Goal: Task Accomplishment & Management: Use online tool/utility

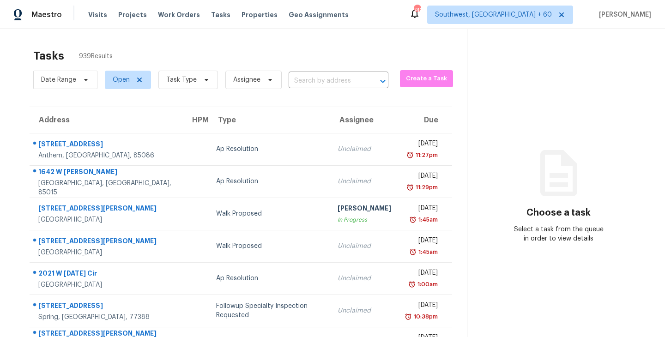
click at [174, 53] on div "Tasks 939 Results" at bounding box center [250, 56] width 434 height 24
click at [179, 75] on span "Task Type" at bounding box center [188, 80] width 60 height 18
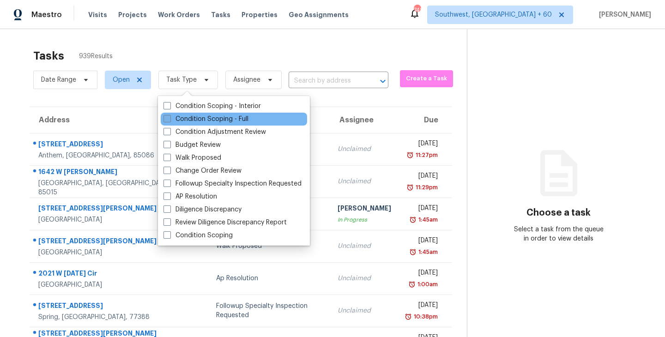
click at [201, 117] on label "Condition Scoping - Full" at bounding box center [206, 119] width 85 height 9
click at [170, 117] on input "Condition Scoping - Full" at bounding box center [167, 118] width 6 height 6
checkbox input "true"
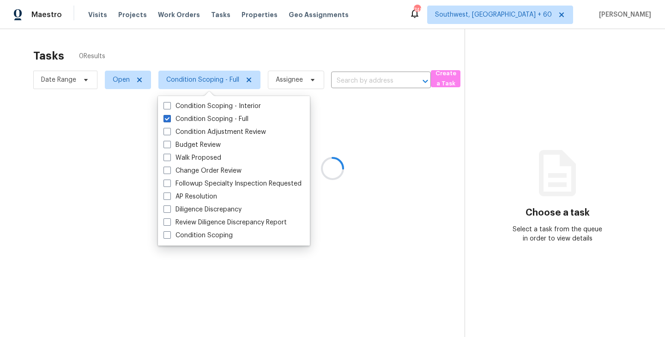
click at [243, 74] on div at bounding box center [332, 168] width 665 height 337
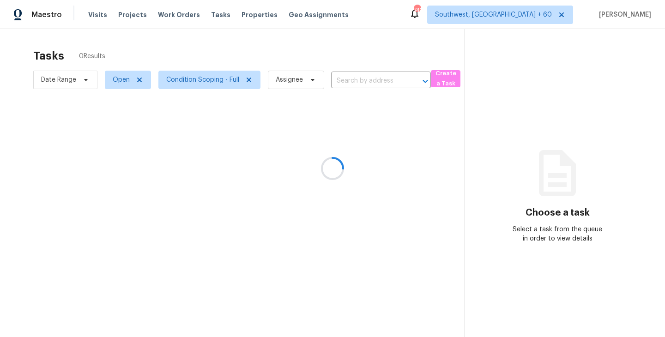
click at [259, 51] on div at bounding box center [332, 168] width 665 height 337
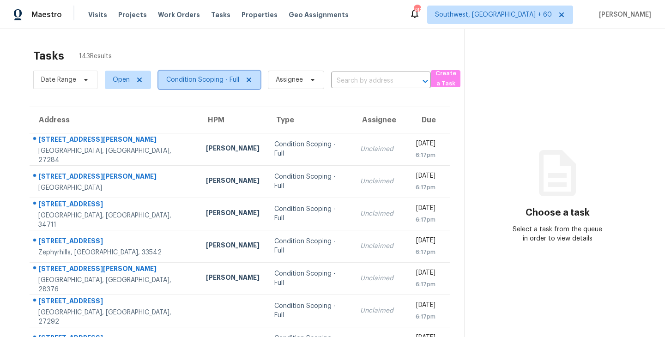
click at [226, 80] on span "Condition Scoping - Full" at bounding box center [202, 79] width 73 height 9
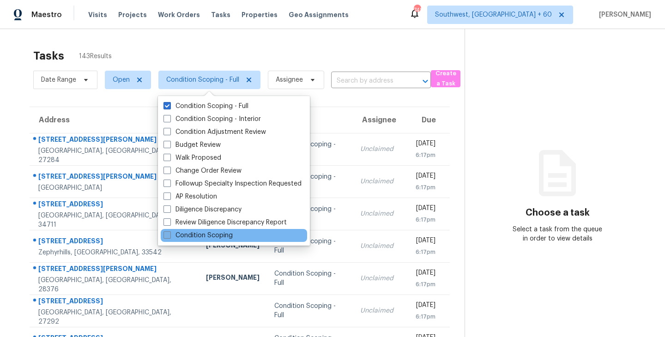
click at [207, 237] on label "Condition Scoping" at bounding box center [198, 235] width 69 height 9
click at [170, 237] on input "Condition Scoping" at bounding box center [167, 234] width 6 height 6
checkbox input "true"
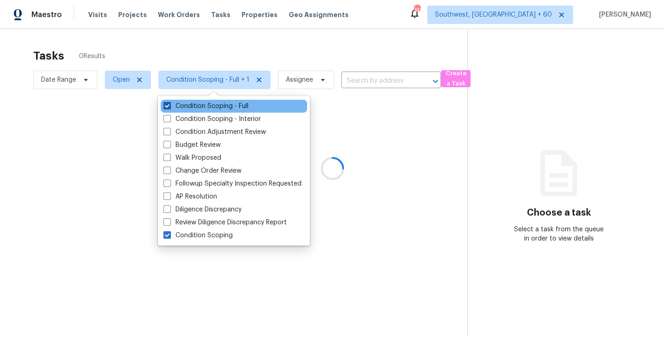
click at [233, 108] on label "Condition Scoping - Full" at bounding box center [206, 106] width 85 height 9
click at [170, 108] on input "Condition Scoping - Full" at bounding box center [167, 105] width 6 height 6
checkbox input "false"
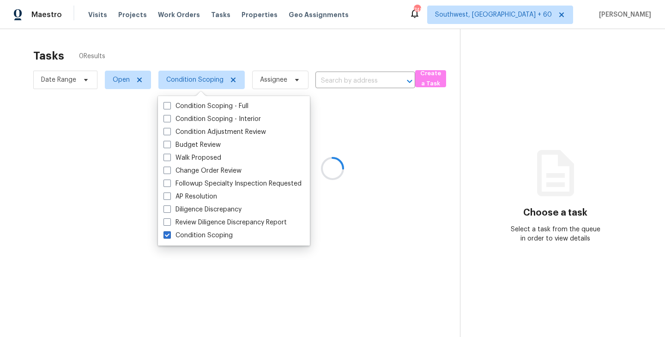
click at [357, 135] on div at bounding box center [332, 168] width 665 height 337
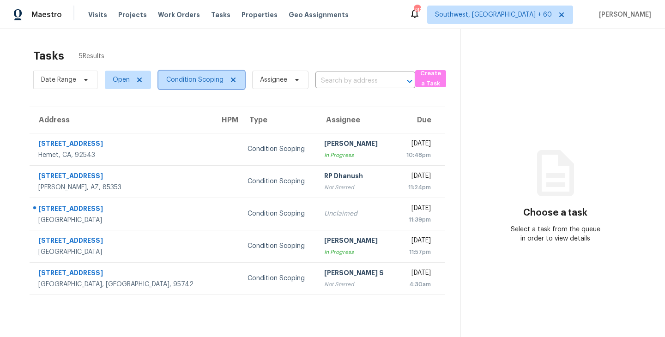
click at [212, 80] on span "Condition Scoping" at bounding box center [194, 79] width 57 height 9
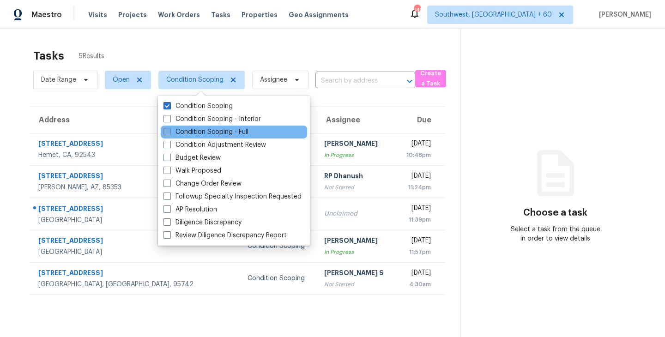
click at [219, 131] on label "Condition Scoping - Full" at bounding box center [206, 132] width 85 height 9
click at [170, 131] on input "Condition Scoping - Full" at bounding box center [167, 131] width 6 height 6
checkbox input "true"
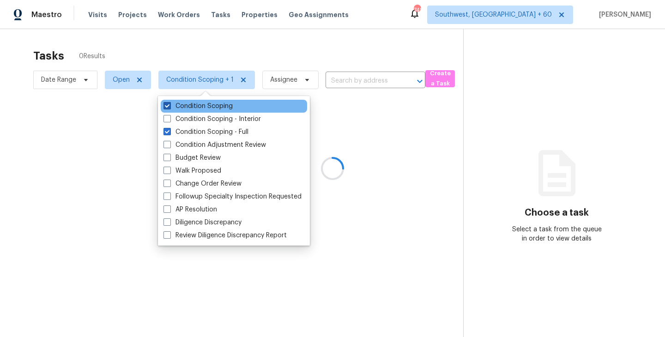
click at [224, 110] on label "Condition Scoping" at bounding box center [198, 106] width 69 height 9
click at [170, 108] on input "Condition Scoping" at bounding box center [167, 105] width 6 height 6
checkbox input "false"
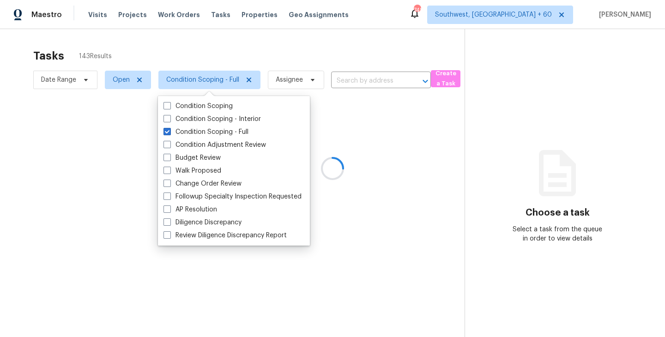
click at [439, 142] on div at bounding box center [332, 168] width 665 height 337
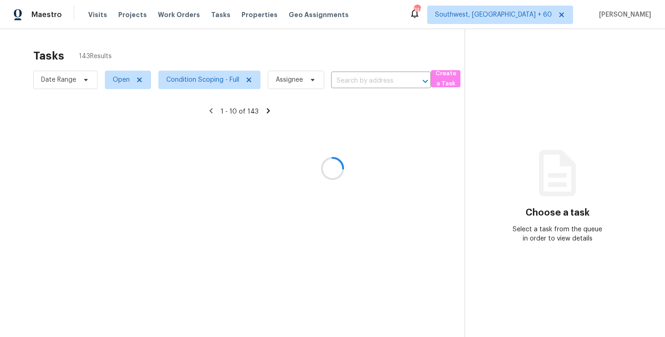
click at [363, 87] on div at bounding box center [332, 168] width 665 height 337
click at [366, 80] on div at bounding box center [332, 168] width 665 height 337
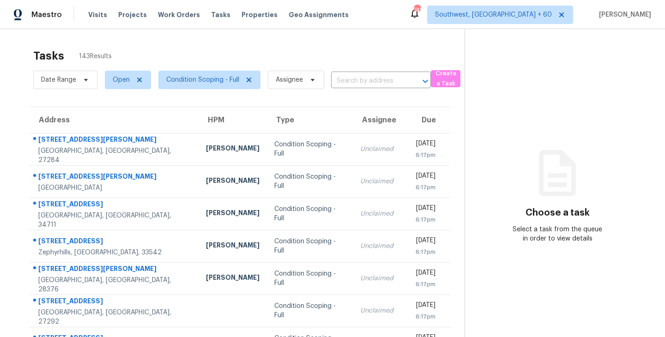
click at [366, 80] on input "text" at bounding box center [368, 81] width 74 height 14
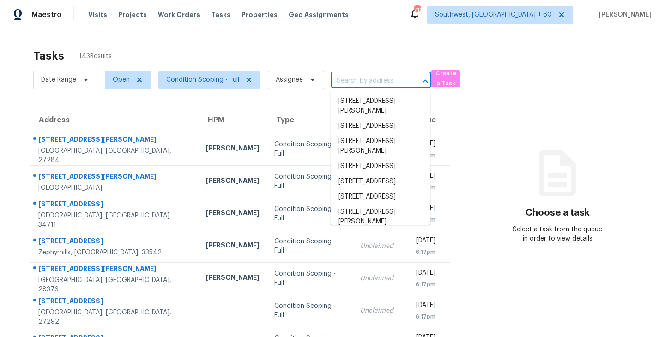
paste input "264 Christian Cir, Carrollton, GA, 30116"
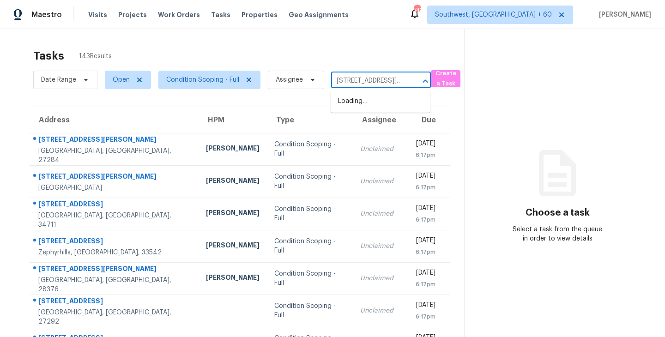
scroll to position [0, 49]
type input "264 Christian Cir, Carrollton, GA, 30116"
click at [373, 59] on div "Tasks 143 Results" at bounding box center [249, 56] width 432 height 24
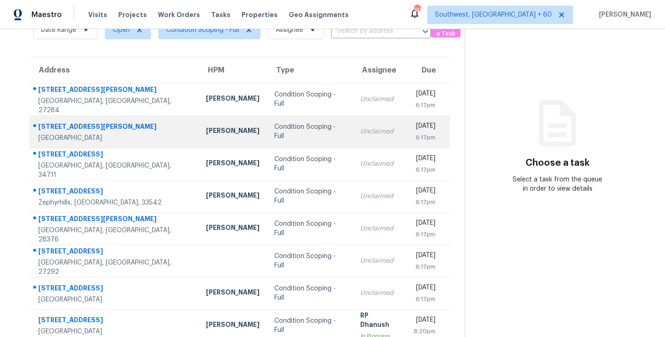
scroll to position [144, 0]
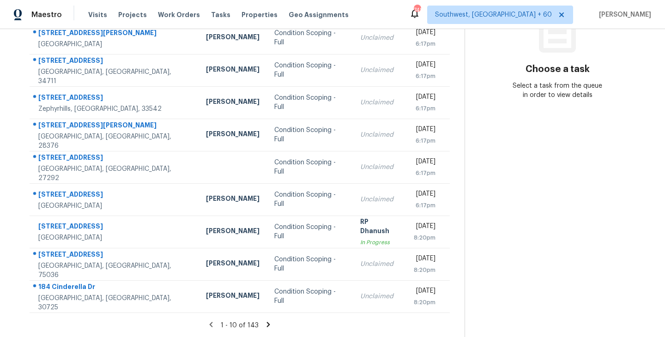
click at [267, 324] on icon at bounding box center [268, 324] width 3 height 5
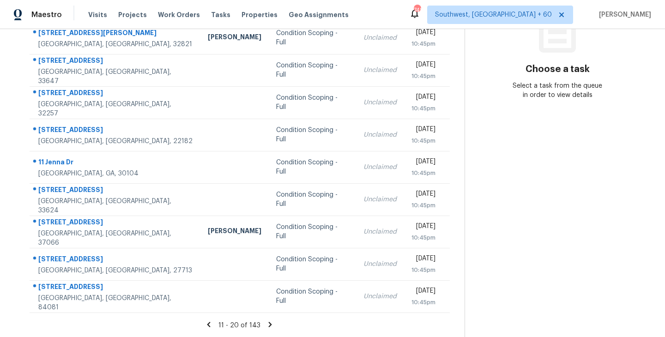
click at [269, 325] on icon at bounding box center [270, 324] width 3 height 5
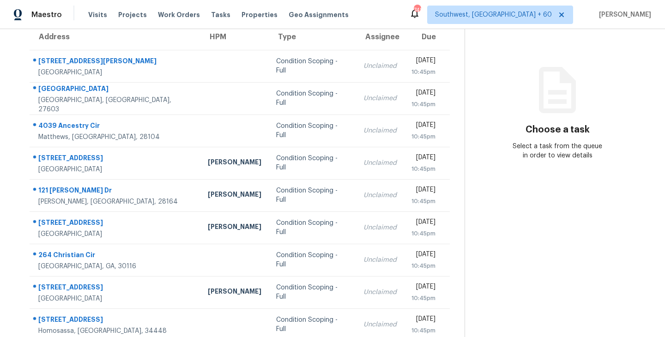
scroll to position [84, 0]
click at [276, 258] on div "Condition Scoping - Full" at bounding box center [312, 259] width 73 height 18
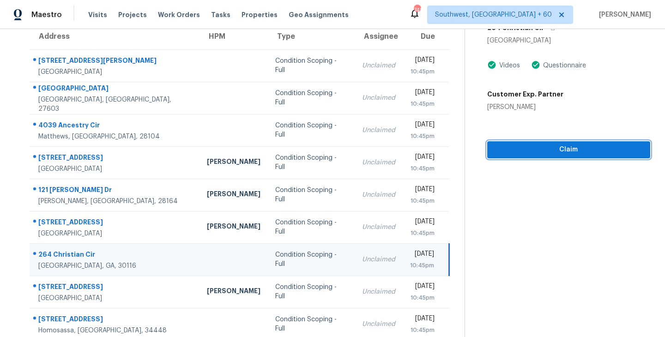
click at [560, 147] on span "Claim" at bounding box center [569, 150] width 148 height 12
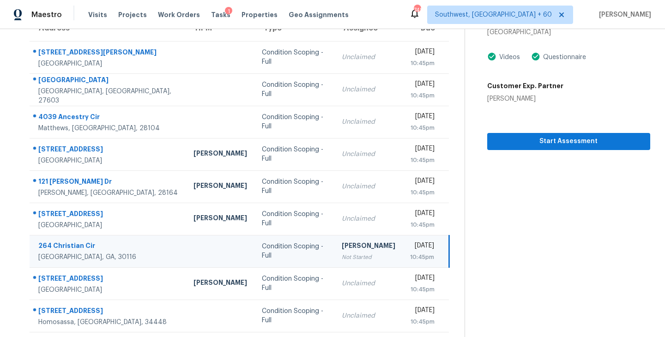
scroll to position [144, 0]
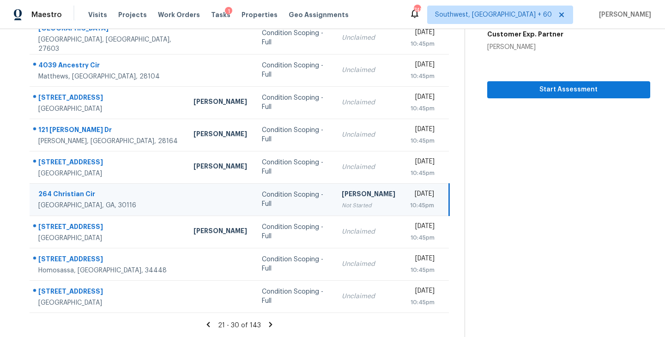
click at [269, 325] on icon at bounding box center [270, 324] width 3 height 5
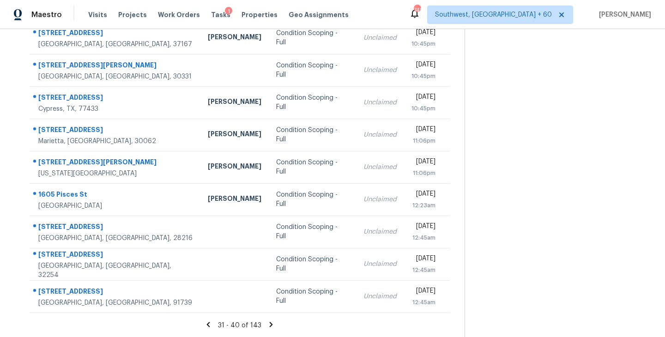
click at [270, 324] on icon at bounding box center [271, 324] width 3 height 5
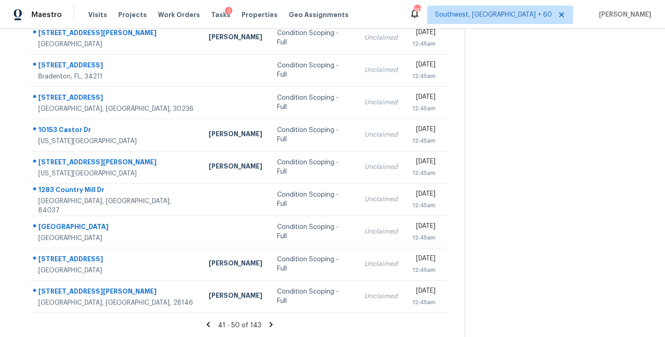
click at [271, 321] on icon at bounding box center [271, 325] width 8 height 8
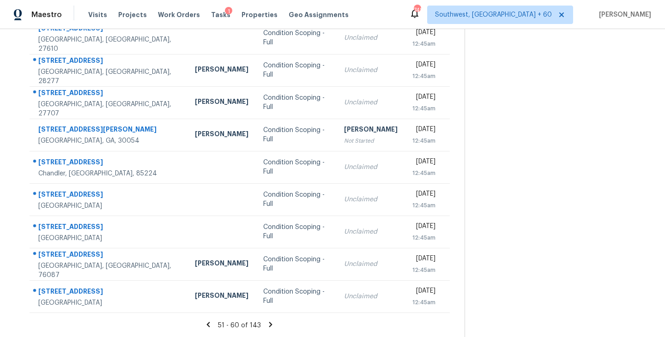
click at [271, 323] on icon at bounding box center [271, 325] width 8 height 8
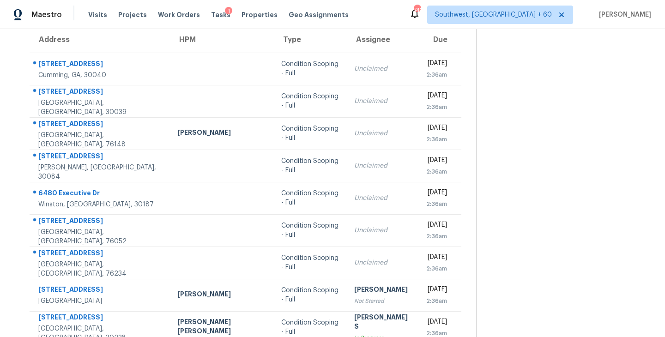
scroll to position [65, 0]
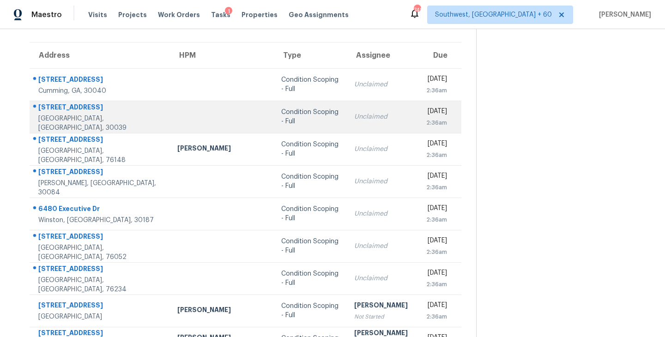
click at [281, 119] on div "Condition Scoping - Full" at bounding box center [310, 117] width 58 height 18
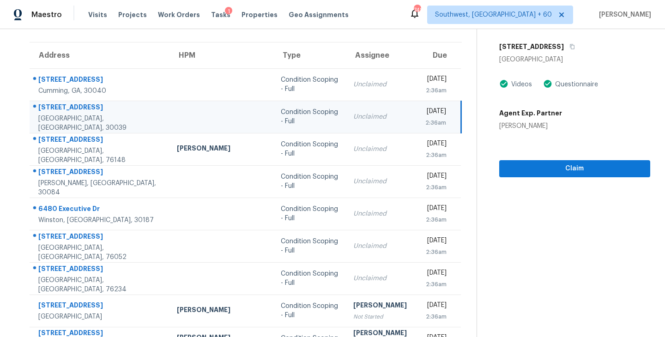
click at [353, 116] on div "Unclaimed" at bounding box center [381, 116] width 57 height 9
click at [561, 170] on span "Claim" at bounding box center [575, 169] width 136 height 12
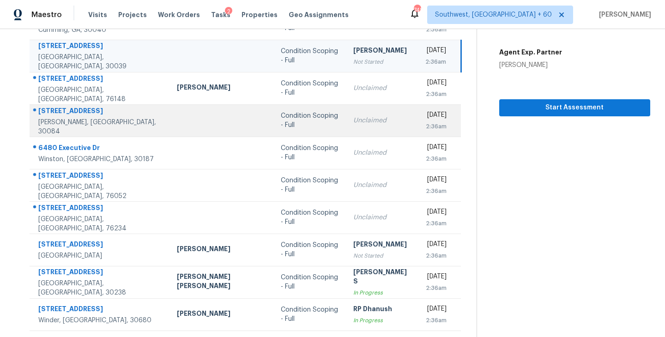
scroll to position [144, 0]
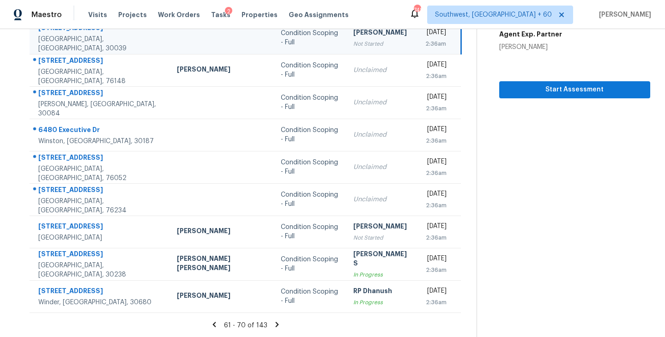
click at [273, 324] on icon at bounding box center [277, 325] width 8 height 8
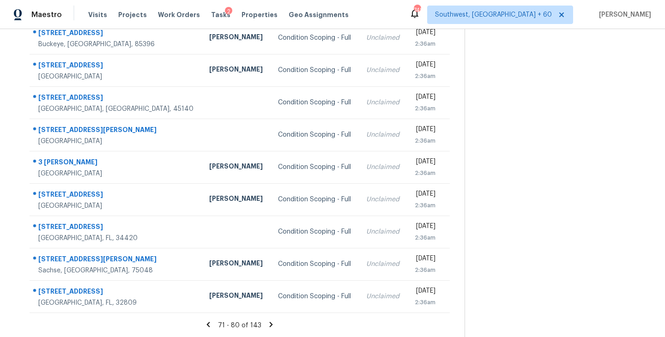
click at [270, 323] on icon at bounding box center [271, 324] width 3 height 5
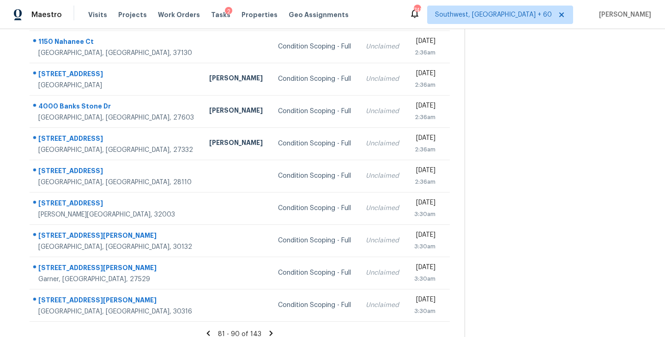
scroll to position [123, 0]
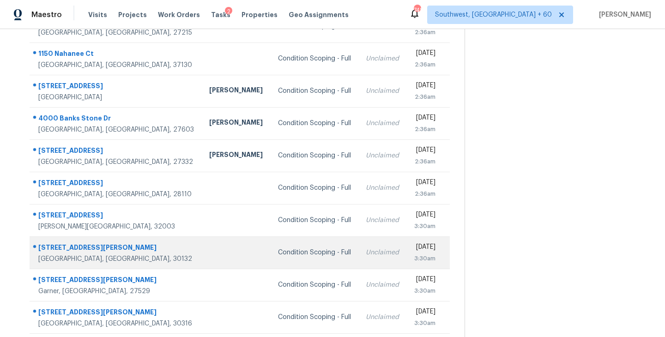
click at [278, 253] on div "Condition Scoping - Full" at bounding box center [314, 252] width 73 height 9
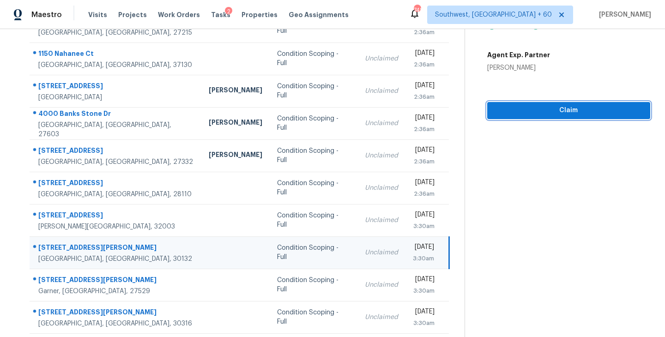
click at [547, 116] on span "Claim" at bounding box center [569, 111] width 148 height 12
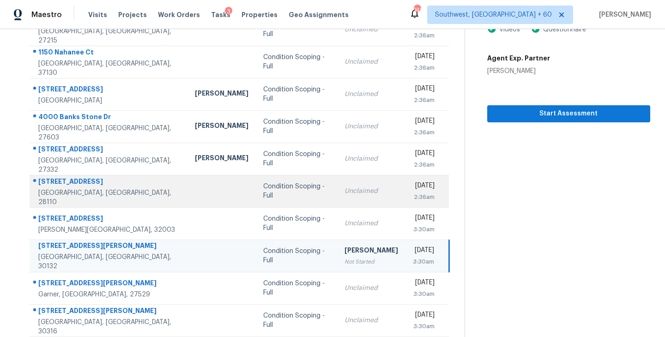
scroll to position [0, 0]
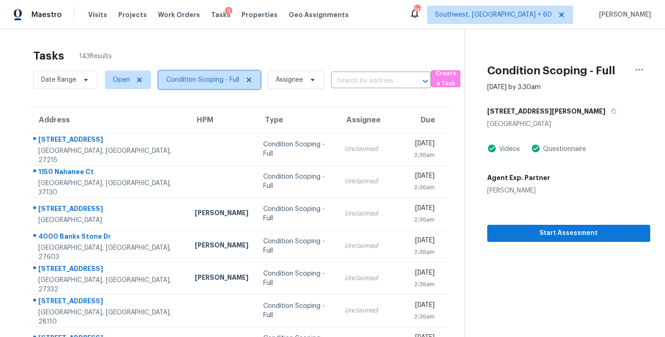
click at [228, 77] on span "Condition Scoping - Full" at bounding box center [202, 79] width 73 height 9
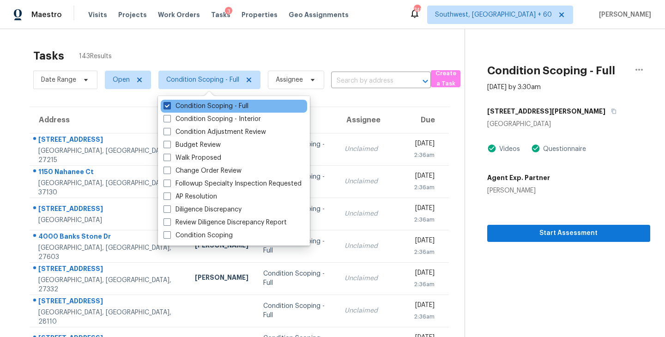
click at [232, 104] on label "Condition Scoping - Full" at bounding box center [206, 106] width 85 height 9
click at [170, 104] on input "Condition Scoping - Full" at bounding box center [167, 105] width 6 height 6
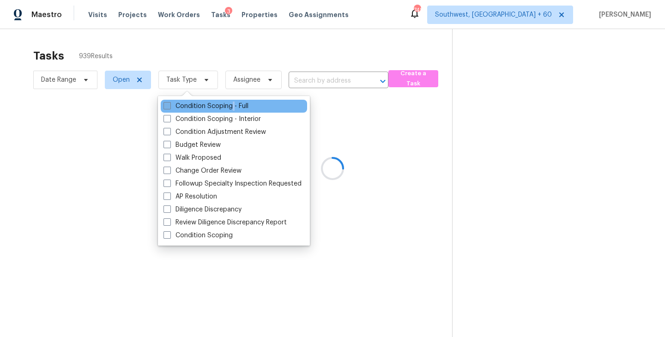
click at [232, 104] on label "Condition Scoping - Full" at bounding box center [206, 106] width 85 height 9
click at [170, 104] on input "Condition Scoping - Full" at bounding box center [167, 105] width 6 height 6
checkbox input "true"
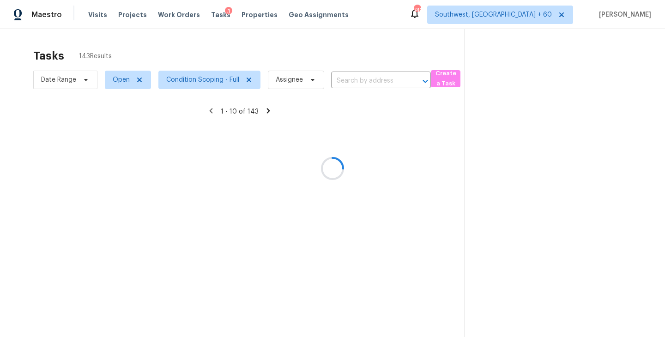
click at [363, 119] on div at bounding box center [332, 168] width 665 height 337
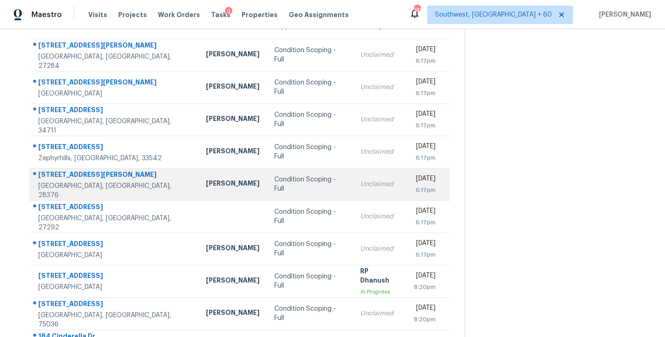
scroll to position [144, 0]
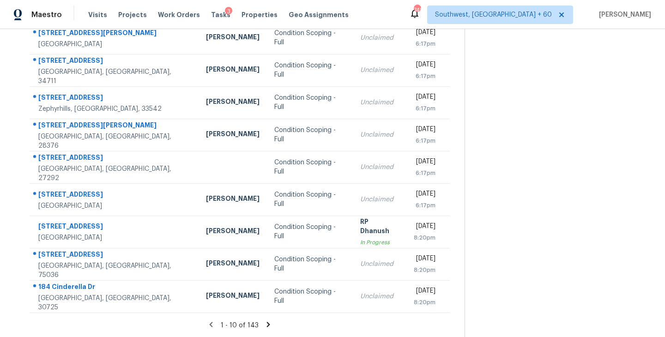
click at [267, 323] on icon at bounding box center [268, 324] width 3 height 5
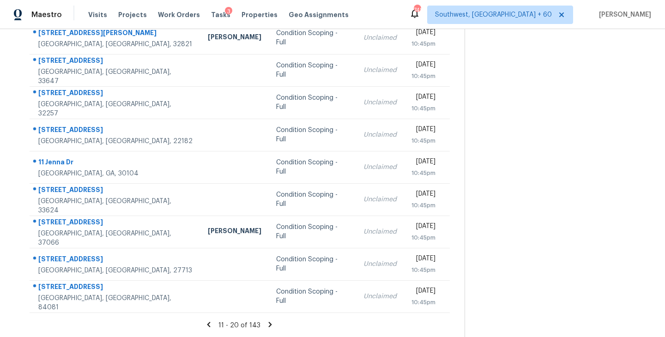
click at [269, 323] on icon at bounding box center [270, 324] width 3 height 5
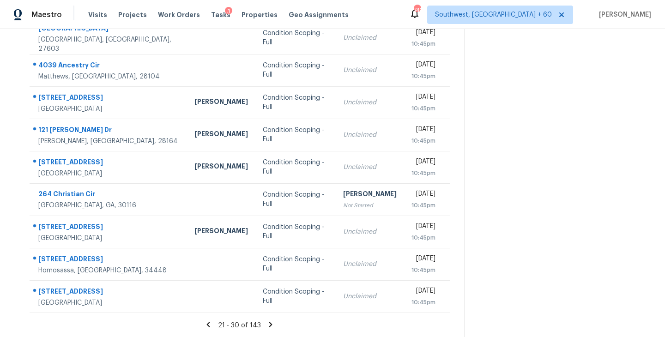
click at [270, 326] on icon at bounding box center [271, 325] width 8 height 8
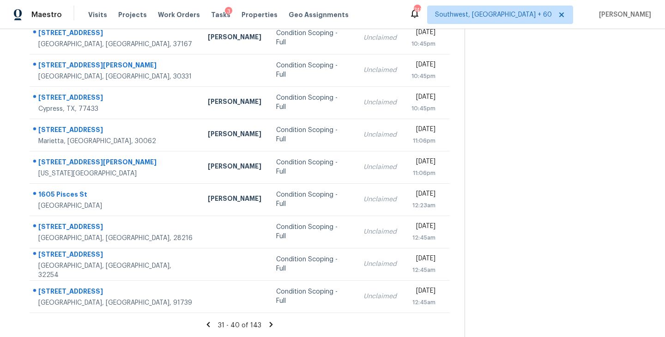
click at [270, 323] on icon at bounding box center [271, 325] width 8 height 8
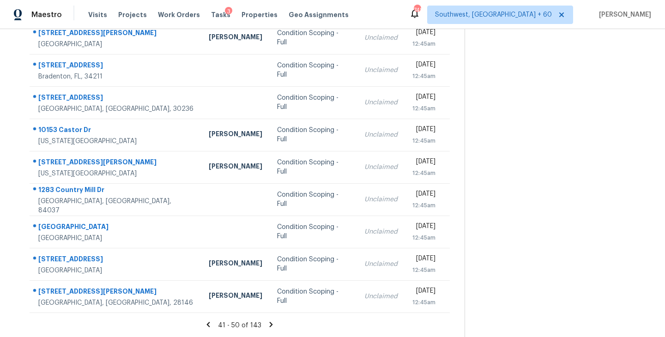
click at [268, 323] on icon at bounding box center [271, 325] width 8 height 8
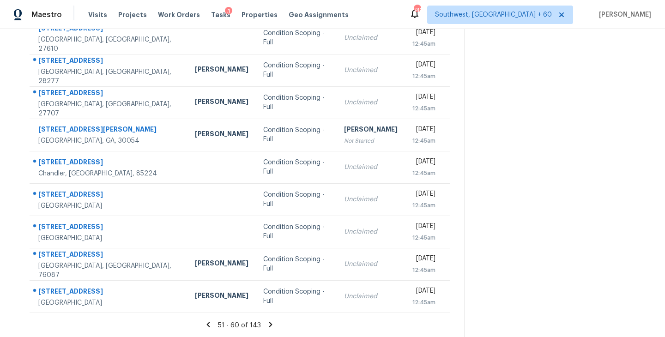
click at [270, 325] on icon at bounding box center [270, 324] width 3 height 5
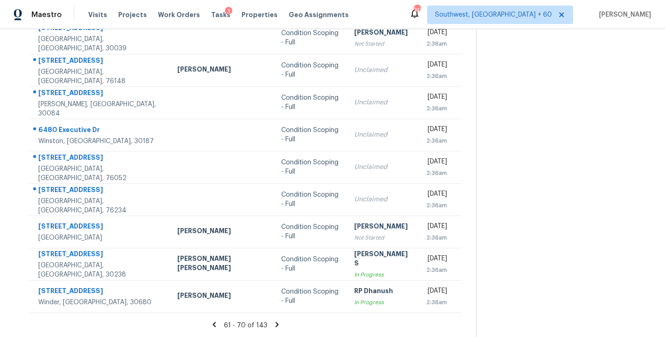
click at [275, 324] on icon at bounding box center [276, 324] width 3 height 5
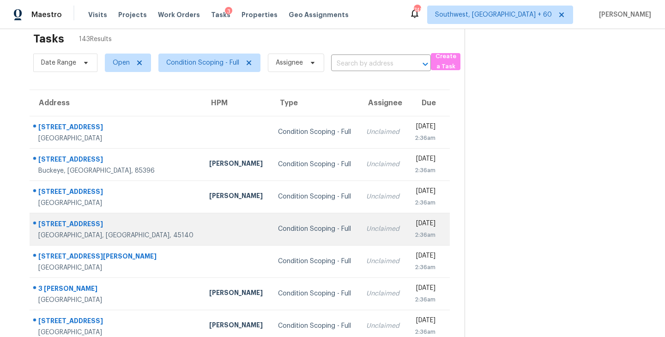
scroll to position [0, 0]
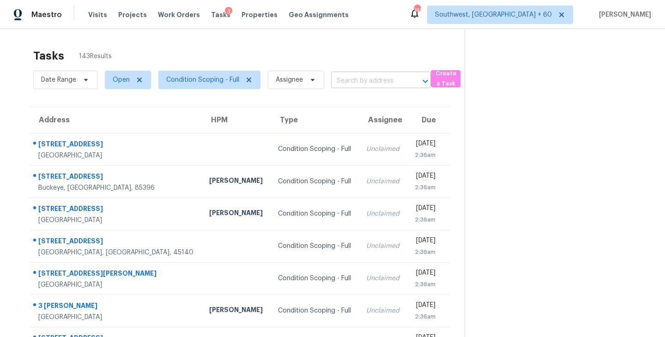
click at [361, 85] on input "text" at bounding box center [368, 81] width 74 height 14
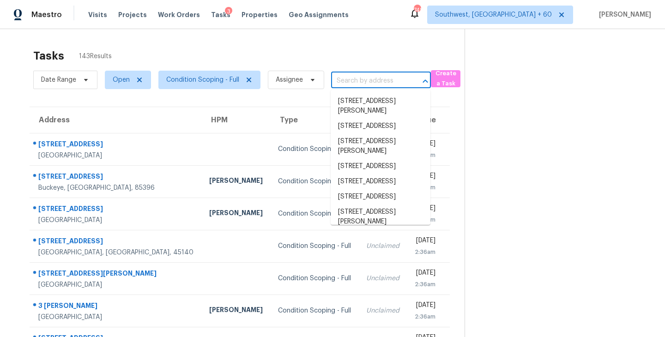
paste input "9443 Rockrose Dr, Tampa, FL, 33647"
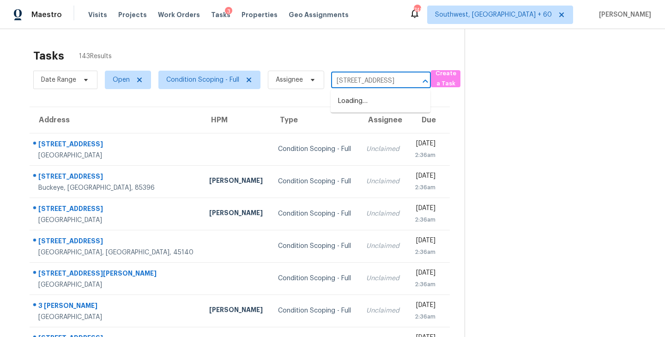
scroll to position [0, 42]
type input "9443 Rockrose Dr, Tampa, FL, 33647"
click at [500, 133] on section at bounding box center [558, 255] width 186 height 452
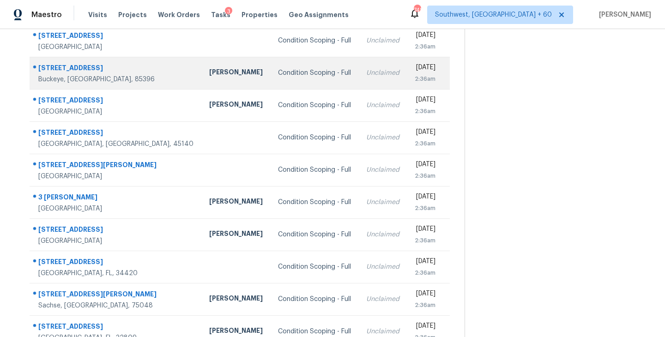
scroll to position [144, 0]
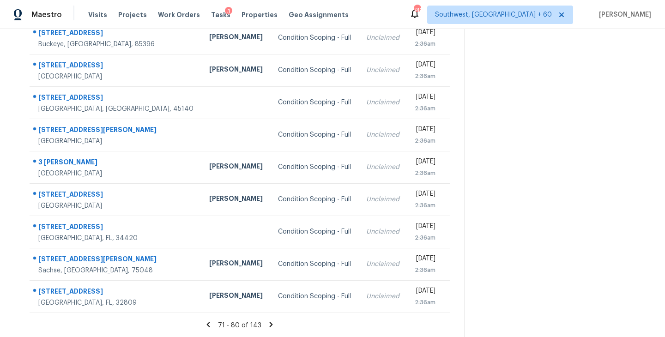
click at [270, 325] on icon at bounding box center [271, 324] width 3 height 5
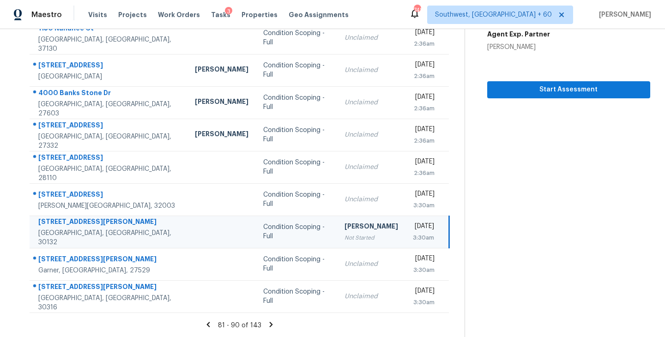
click at [270, 324] on icon at bounding box center [271, 324] width 3 height 5
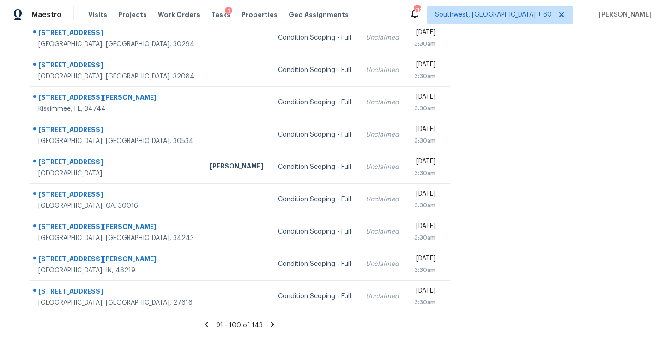
scroll to position [0, 0]
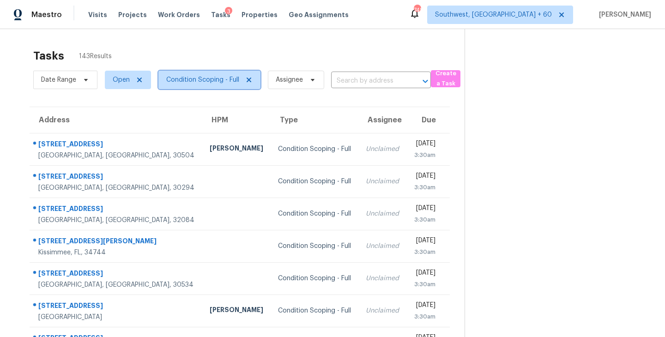
click at [230, 82] on span "Condition Scoping - Full" at bounding box center [202, 79] width 73 height 9
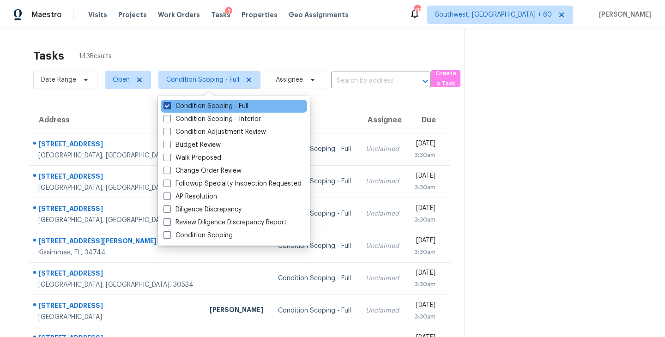
click at [231, 107] on label "Condition Scoping - Full" at bounding box center [206, 106] width 85 height 9
click at [170, 107] on input "Condition Scoping - Full" at bounding box center [167, 105] width 6 height 6
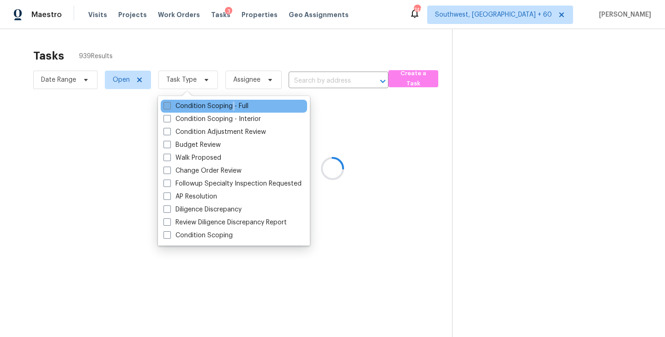
click at [231, 107] on label "Condition Scoping - Full" at bounding box center [206, 106] width 85 height 9
click at [170, 107] on input "Condition Scoping - Full" at bounding box center [167, 105] width 6 height 6
checkbox input "true"
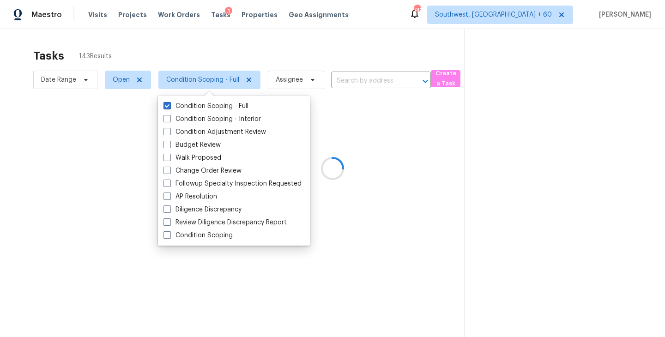
click at [352, 137] on div at bounding box center [332, 168] width 665 height 337
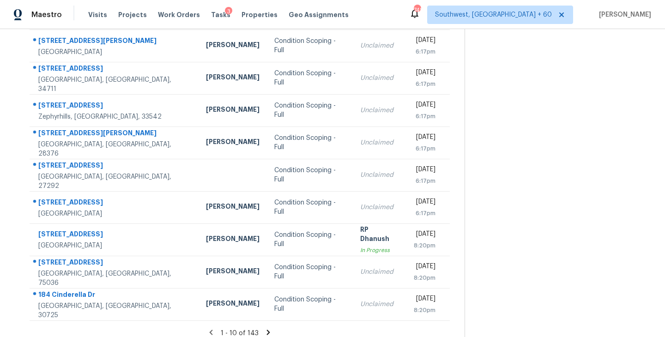
scroll to position [144, 0]
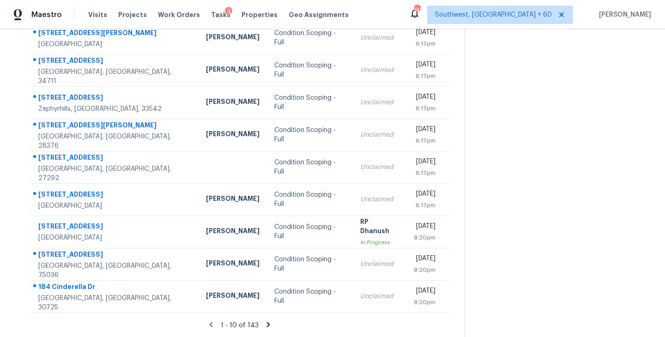
click at [269, 326] on icon at bounding box center [268, 325] width 8 height 8
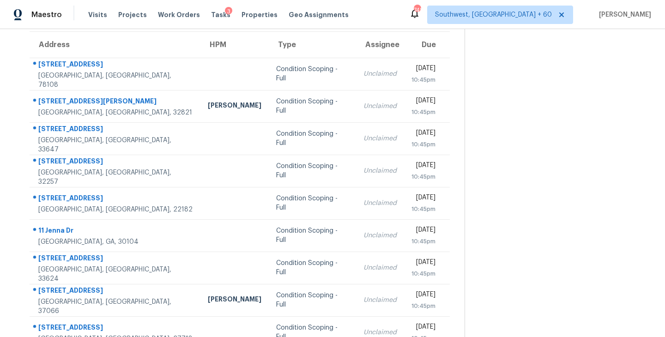
scroll to position [76, 0]
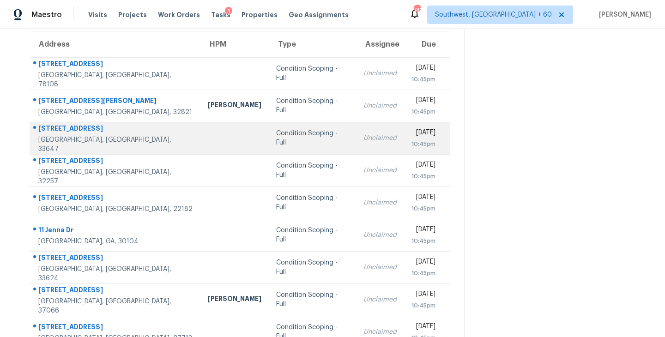
click at [269, 132] on td "Condition Scoping - Full" at bounding box center [312, 138] width 87 height 32
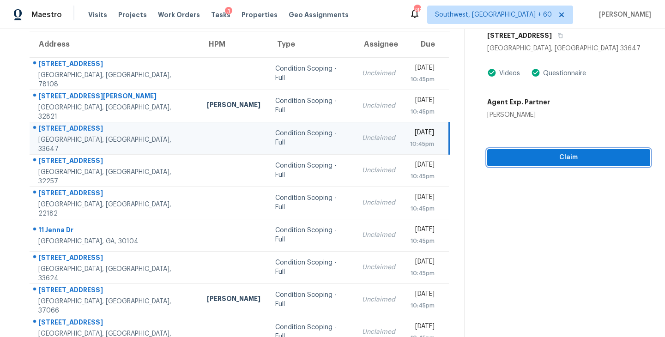
click at [540, 155] on span "Claim" at bounding box center [569, 158] width 148 height 12
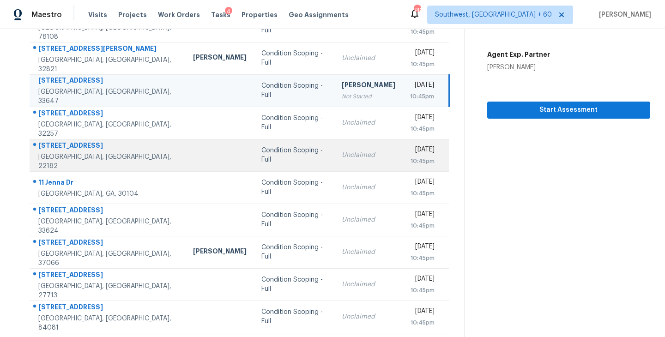
scroll to position [144, 0]
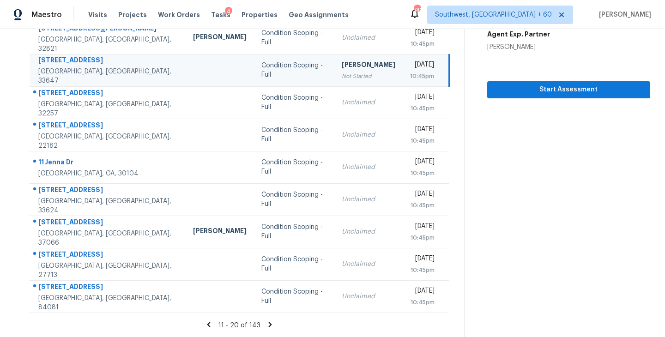
click at [269, 323] on icon at bounding box center [270, 324] width 3 height 5
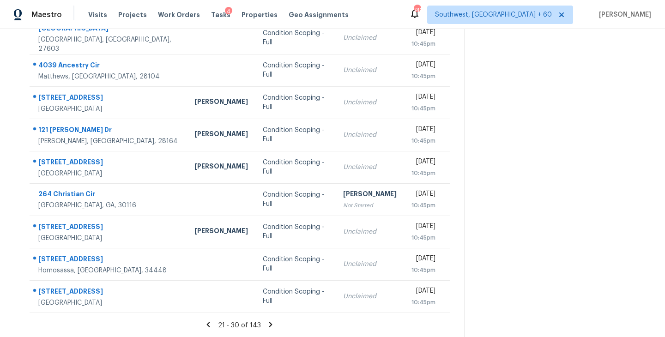
click at [209, 324] on icon at bounding box center [208, 324] width 3 height 5
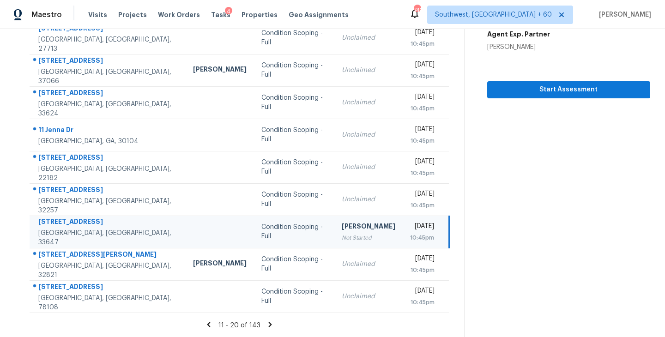
click at [213, 324] on icon at bounding box center [209, 325] width 8 height 8
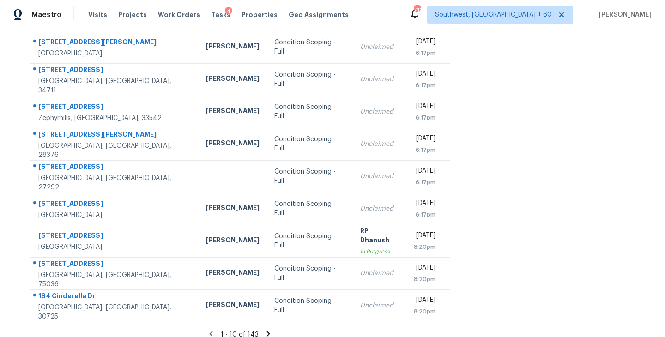
scroll to position [138, 0]
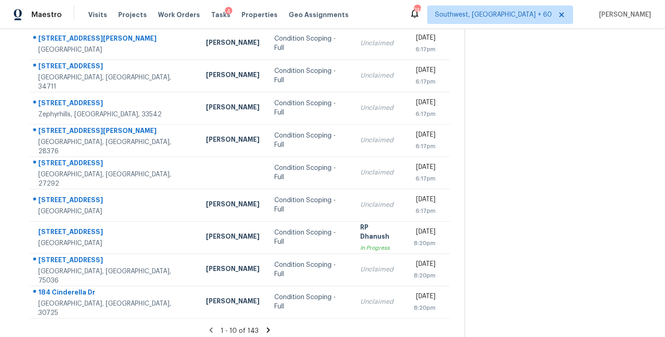
click at [270, 327] on icon at bounding box center [268, 330] width 8 height 8
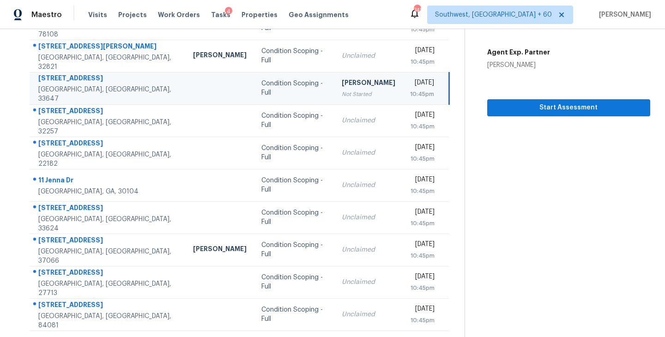
scroll to position [144, 0]
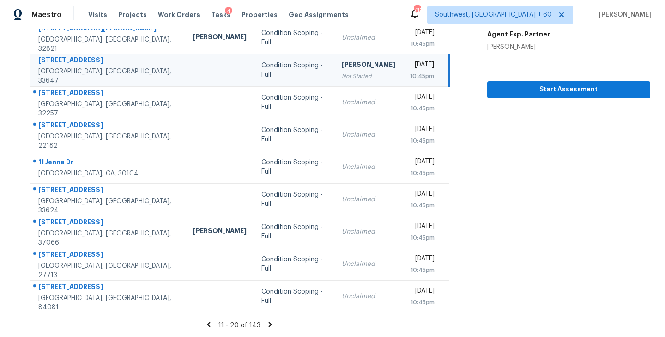
click at [269, 323] on icon at bounding box center [270, 324] width 3 height 5
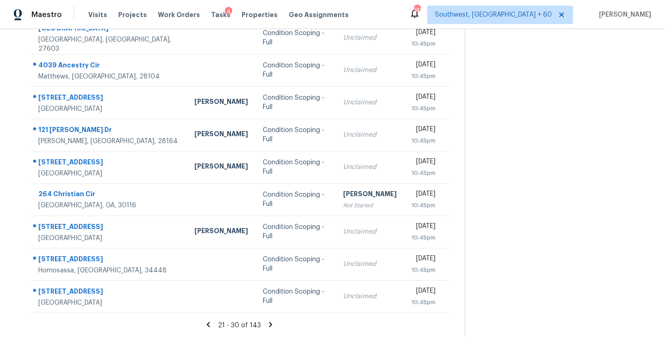
click at [269, 323] on icon at bounding box center [270, 324] width 3 height 5
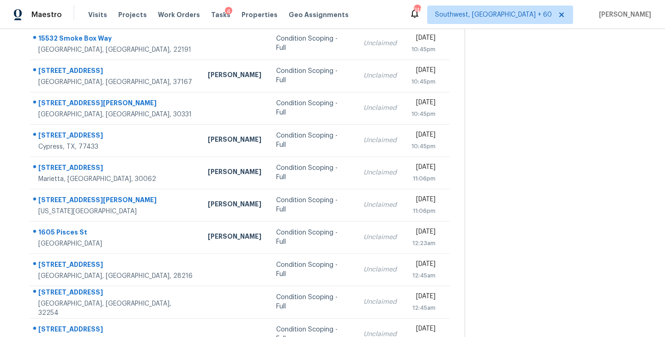
scroll to position [111, 0]
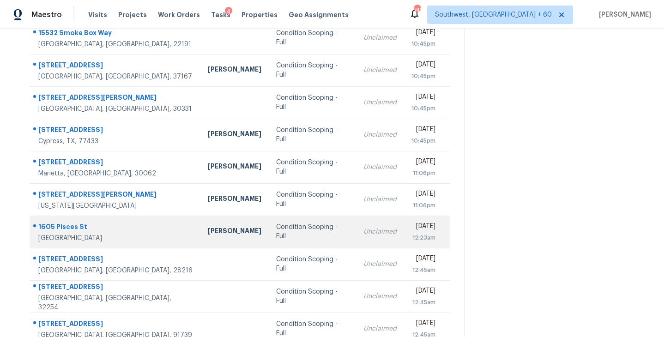
click at [276, 231] on div "Condition Scoping - Full" at bounding box center [312, 232] width 73 height 18
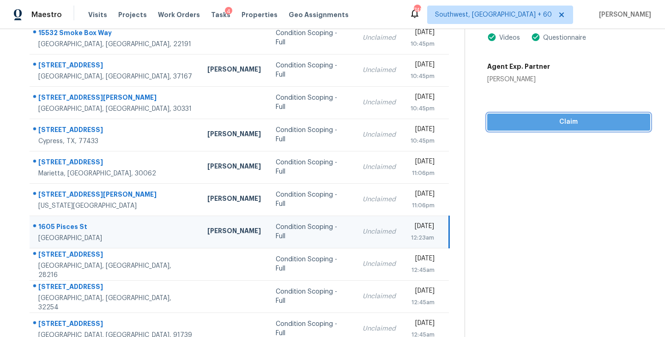
click at [562, 121] on span "Claim" at bounding box center [569, 122] width 148 height 12
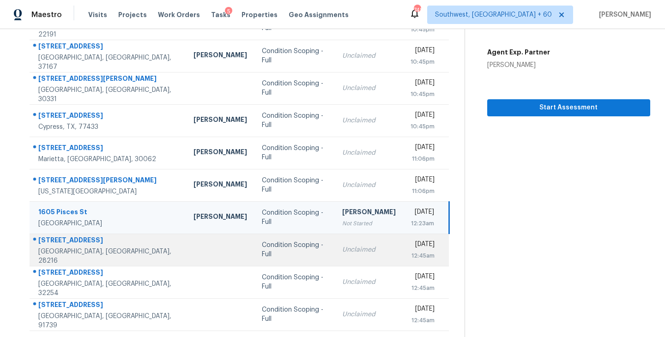
scroll to position [144, 0]
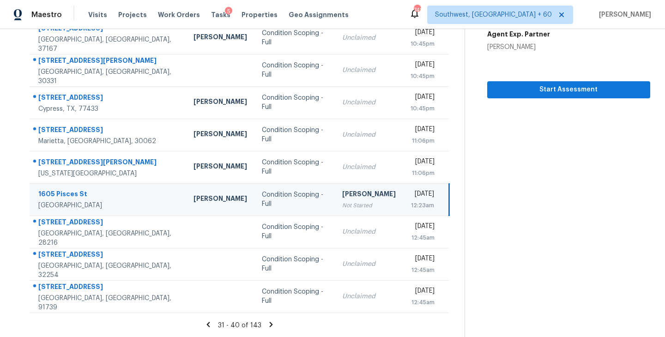
click at [209, 325] on icon at bounding box center [208, 324] width 3 height 5
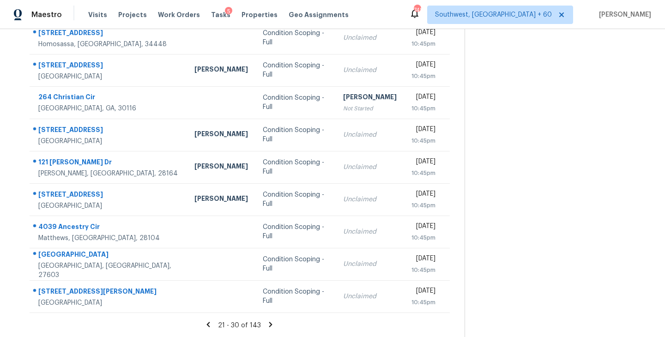
click at [270, 325] on icon at bounding box center [270, 324] width 3 height 5
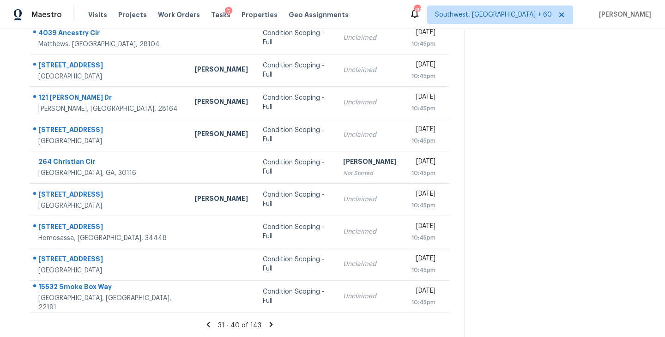
click at [269, 324] on icon at bounding box center [271, 325] width 8 height 8
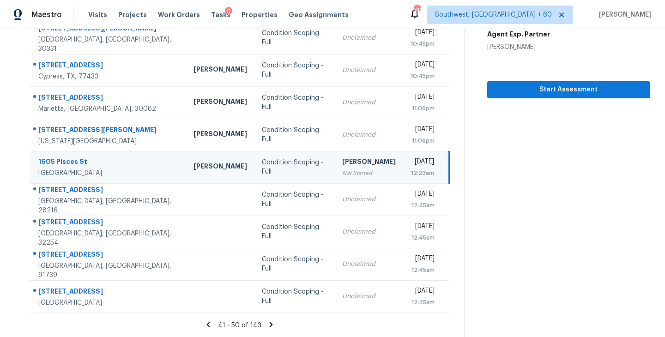
click at [270, 323] on icon at bounding box center [271, 324] width 3 height 5
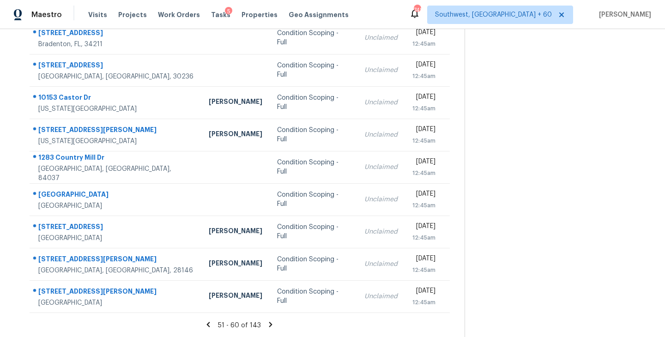
click at [269, 323] on icon at bounding box center [270, 324] width 3 height 5
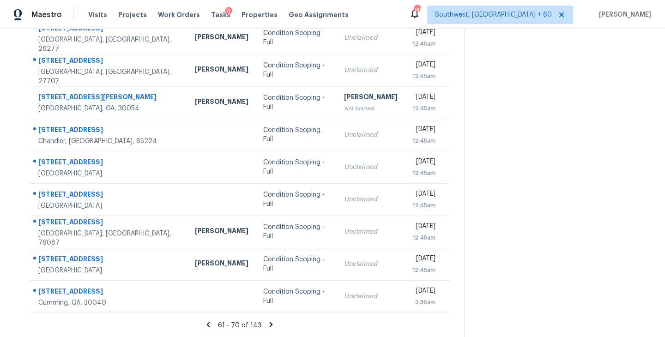
click at [271, 327] on icon at bounding box center [271, 325] width 8 height 8
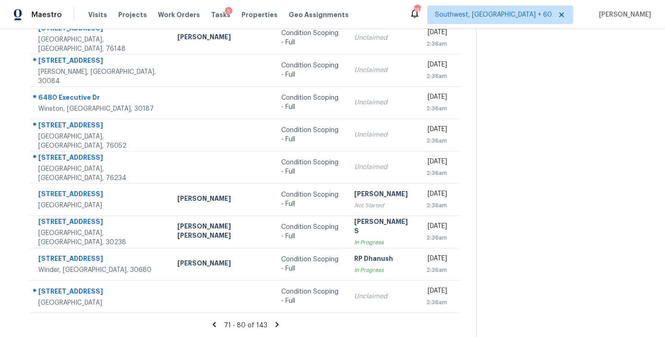
click at [273, 323] on icon at bounding box center [277, 325] width 8 height 8
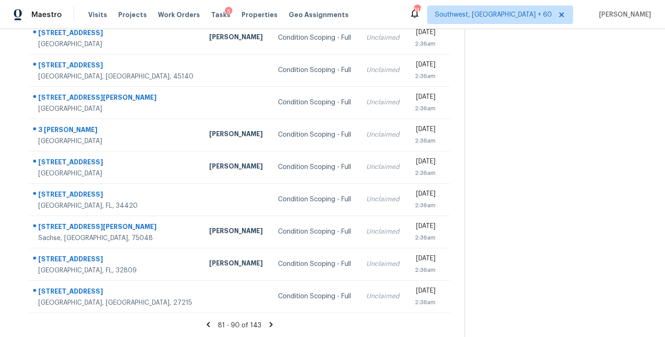
click at [269, 324] on icon at bounding box center [271, 325] width 8 height 8
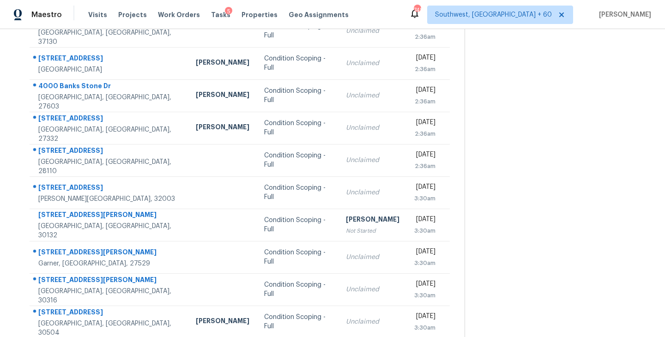
scroll to position [117, 0]
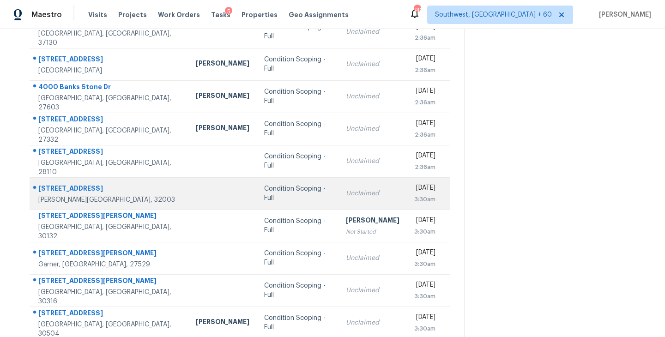
click at [257, 202] on td "Condition Scoping - Full" at bounding box center [297, 193] width 81 height 32
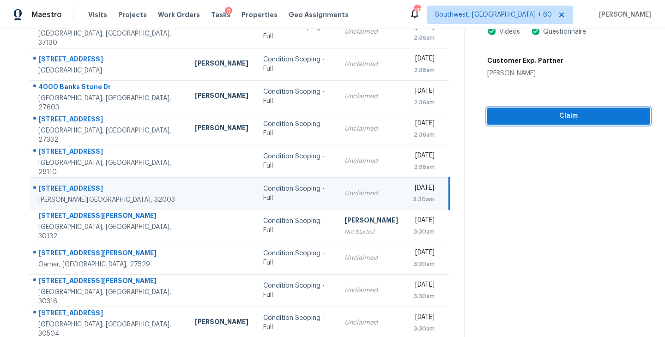
click at [563, 111] on span "Claim" at bounding box center [569, 116] width 148 height 12
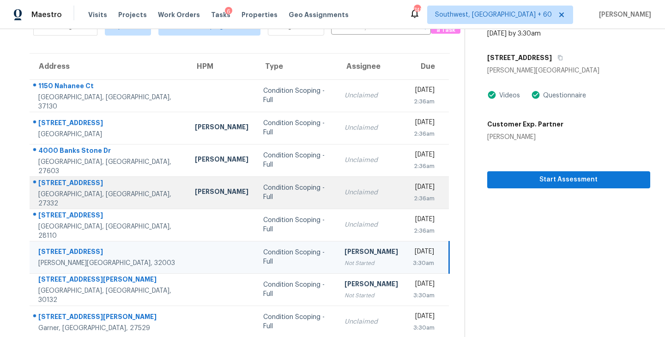
scroll to position [29, 0]
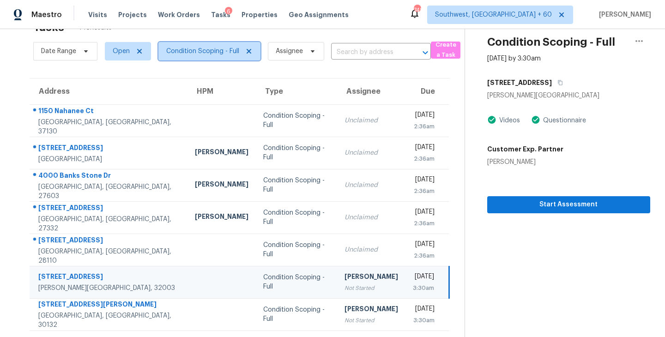
click at [221, 47] on span "Condition Scoping - Full" at bounding box center [202, 51] width 73 height 9
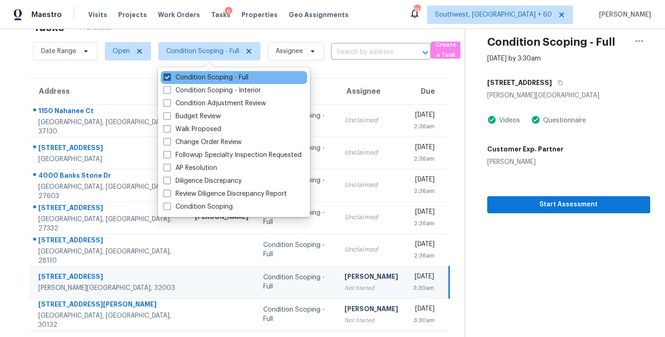
click at [223, 77] on label "Condition Scoping - Full" at bounding box center [206, 77] width 85 height 9
click at [170, 77] on input "Condition Scoping - Full" at bounding box center [167, 76] width 6 height 6
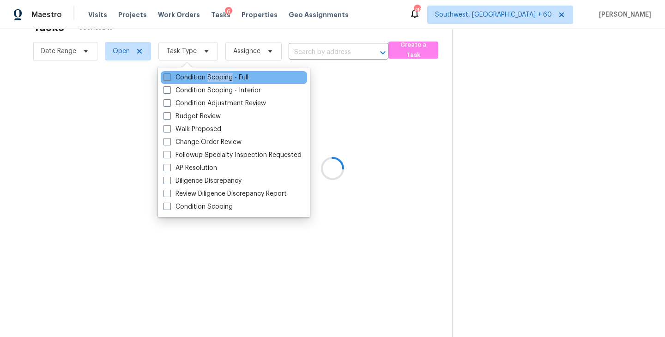
click at [223, 77] on label "Condition Scoping - Full" at bounding box center [206, 77] width 85 height 9
click at [170, 77] on input "Condition Scoping - Full" at bounding box center [167, 76] width 6 height 6
checkbox input "true"
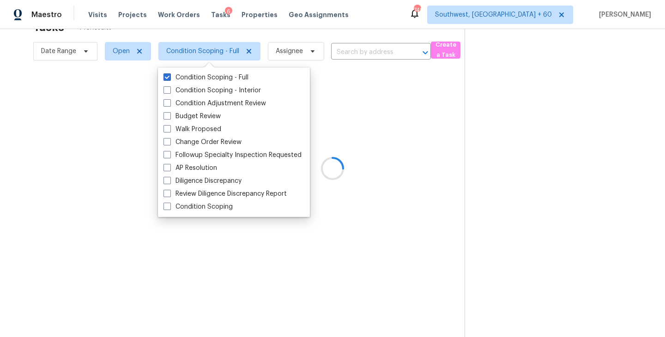
click at [486, 145] on div at bounding box center [332, 168] width 665 height 337
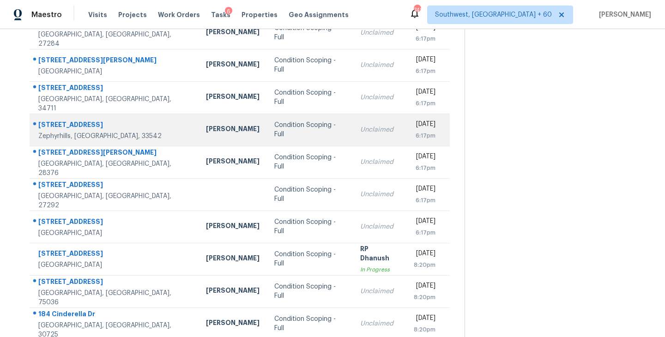
scroll to position [144, 0]
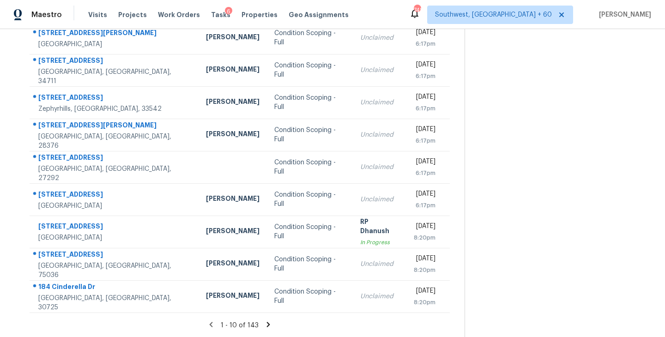
click at [265, 325] on icon at bounding box center [268, 325] width 8 height 8
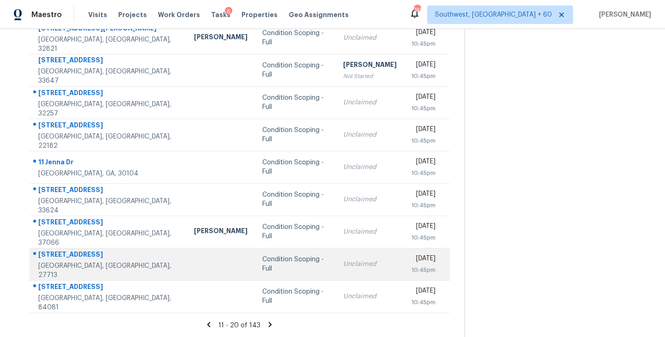
click at [262, 264] on div "Condition Scoping - Full" at bounding box center [295, 264] width 66 height 18
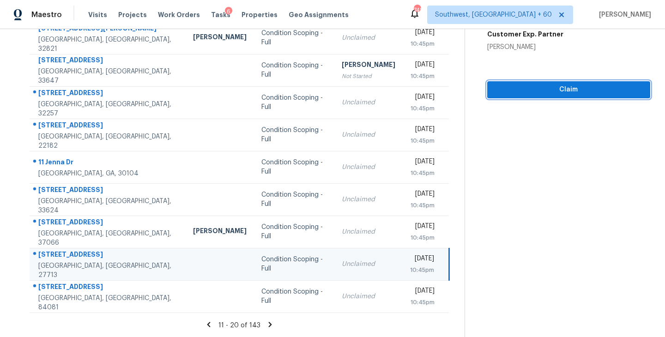
click at [574, 95] on span "Claim" at bounding box center [569, 90] width 148 height 12
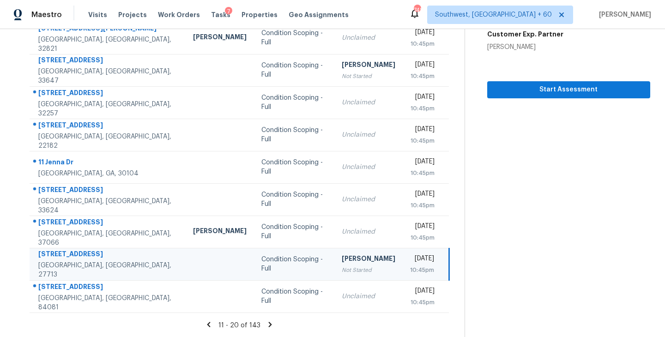
click at [269, 326] on icon at bounding box center [270, 325] width 8 height 8
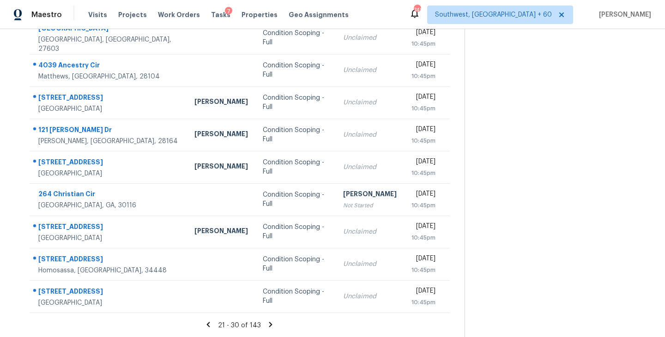
click at [269, 322] on icon at bounding box center [270, 324] width 3 height 5
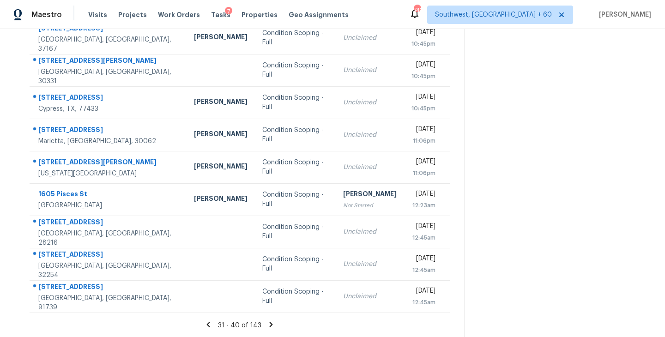
click at [270, 325] on icon at bounding box center [271, 324] width 3 height 5
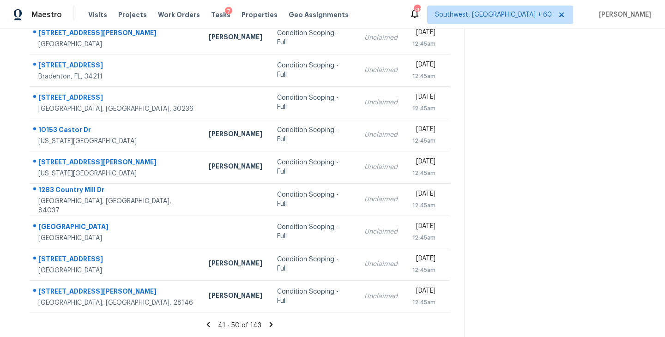
click at [270, 325] on icon at bounding box center [271, 324] width 3 height 5
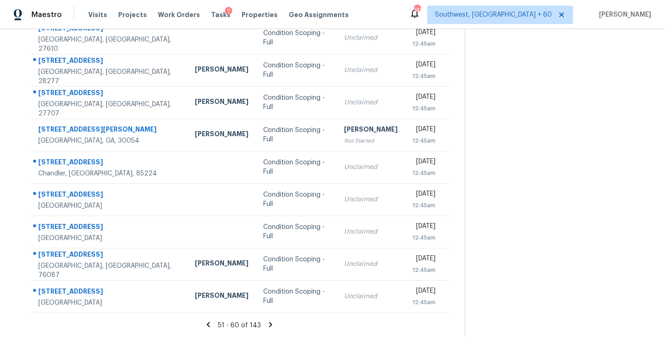
click at [270, 325] on icon at bounding box center [270, 324] width 3 height 5
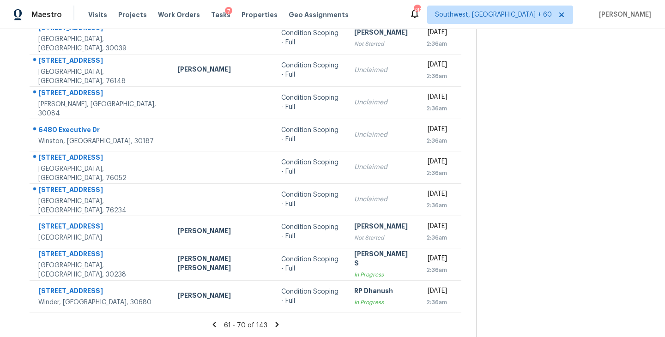
click at [273, 327] on icon at bounding box center [277, 325] width 8 height 8
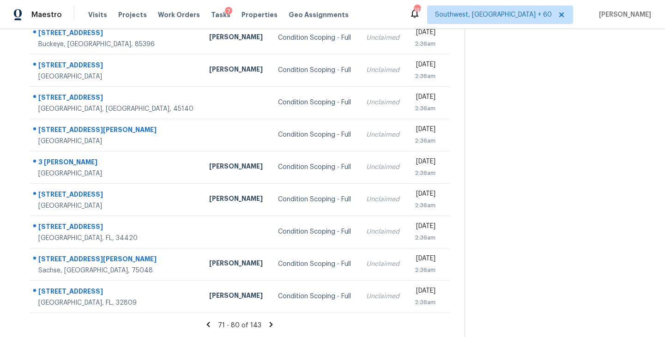
click at [268, 321] on icon at bounding box center [271, 325] width 8 height 8
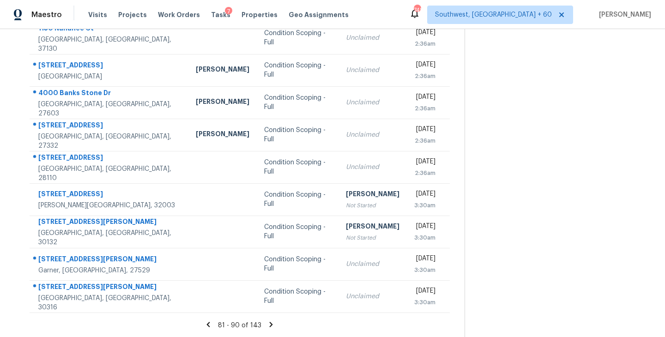
click at [270, 326] on icon at bounding box center [271, 324] width 3 height 5
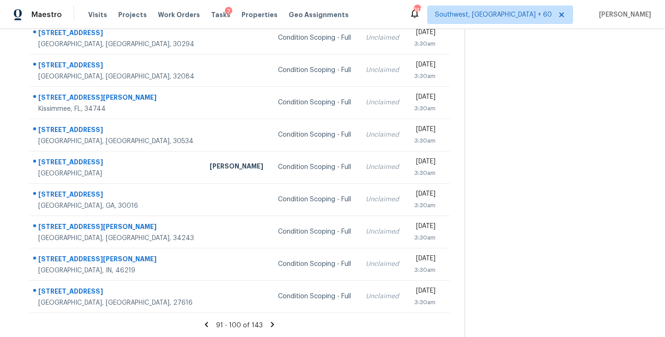
scroll to position [128, 0]
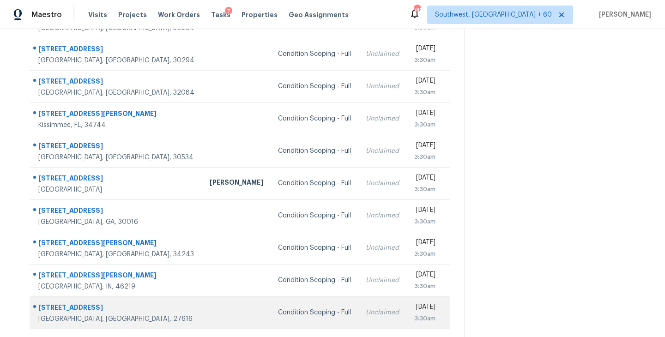
click at [271, 317] on td "Condition Scoping - Full" at bounding box center [315, 313] width 88 height 32
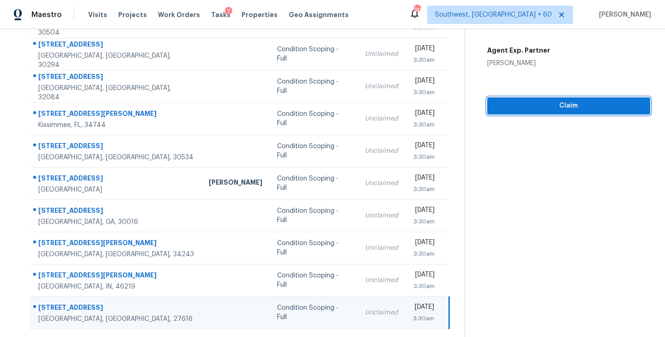
click at [549, 108] on span "Claim" at bounding box center [569, 106] width 148 height 12
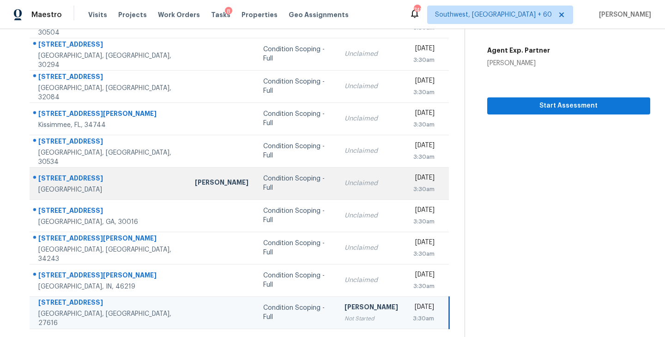
scroll to position [144, 0]
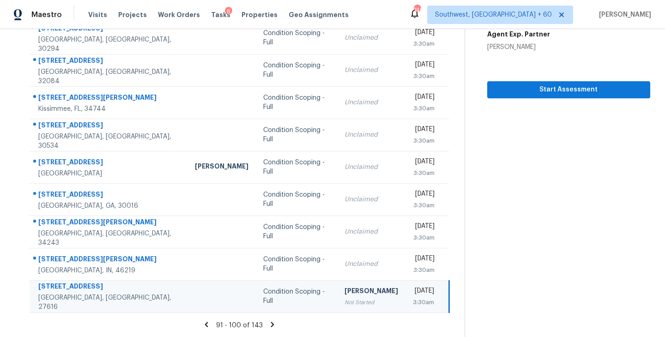
click at [272, 322] on icon at bounding box center [272, 325] width 8 height 8
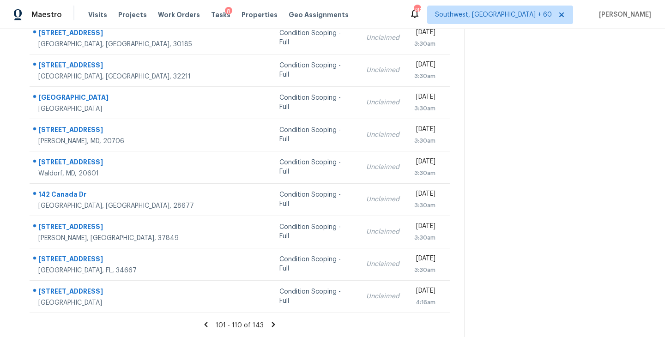
click at [272, 325] on icon at bounding box center [273, 324] width 3 height 5
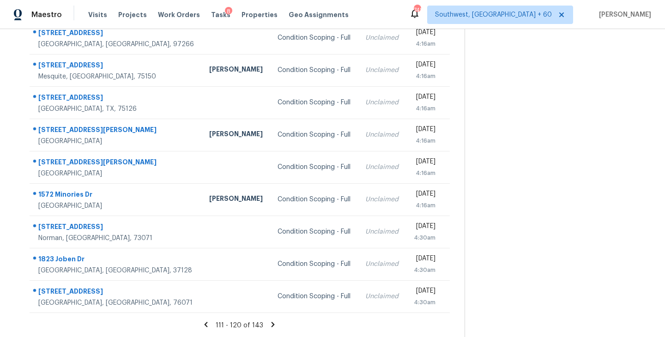
click at [272, 325] on icon at bounding box center [273, 324] width 3 height 5
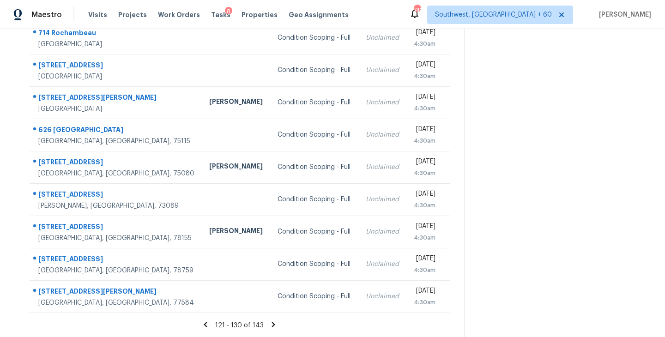
click at [272, 324] on icon at bounding box center [273, 324] width 3 height 5
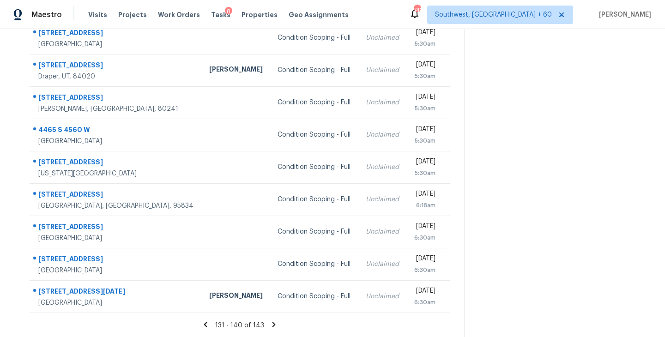
click at [273, 323] on icon at bounding box center [274, 324] width 3 height 5
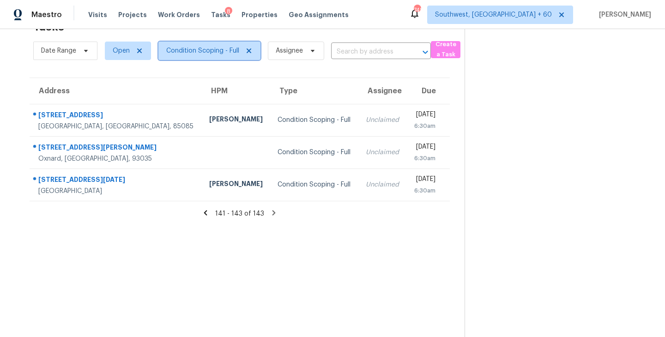
click at [216, 49] on span "Condition Scoping - Full" at bounding box center [202, 50] width 73 height 9
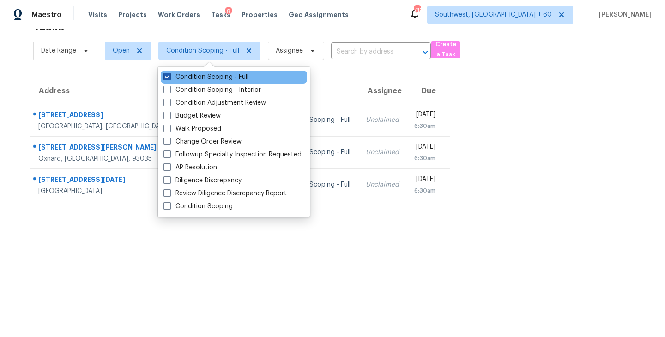
click at [216, 78] on label "Condition Scoping - Full" at bounding box center [206, 77] width 85 height 9
click at [170, 78] on input "Condition Scoping - Full" at bounding box center [167, 76] width 6 height 6
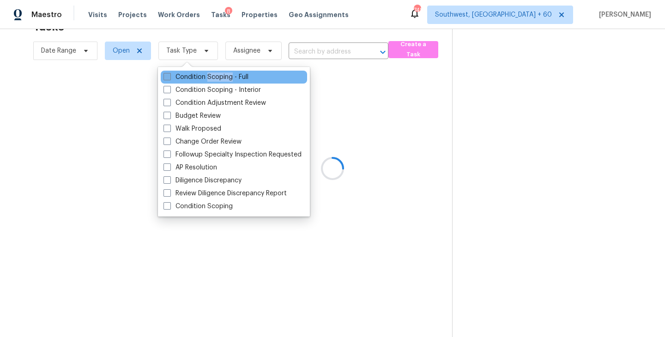
click at [216, 78] on label "Condition Scoping - Full" at bounding box center [206, 77] width 85 height 9
click at [170, 78] on input "Condition Scoping - Full" at bounding box center [167, 76] width 6 height 6
checkbox input "true"
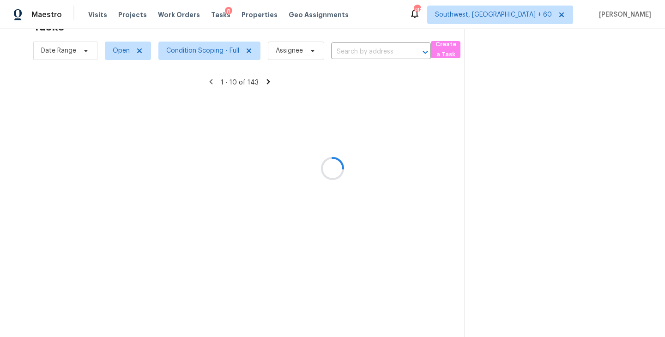
click at [501, 172] on div at bounding box center [332, 168] width 665 height 337
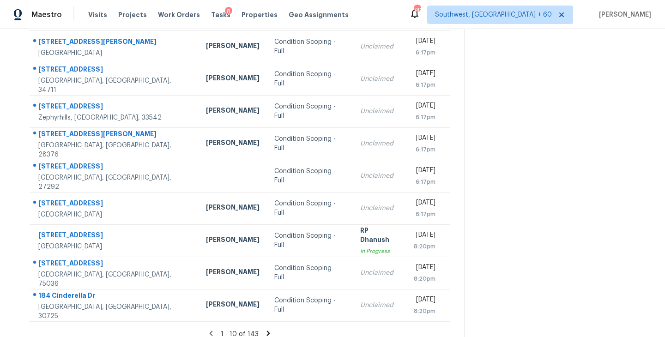
scroll to position [144, 0]
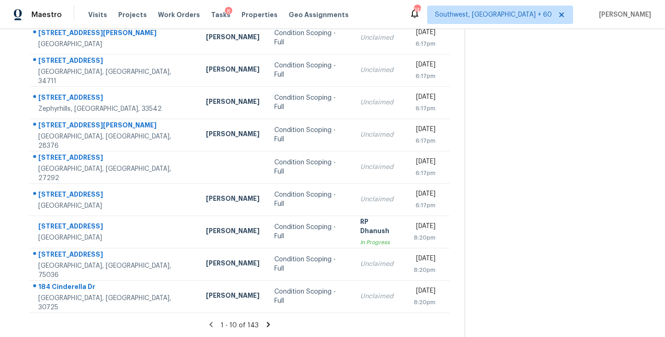
click at [267, 323] on icon at bounding box center [268, 324] width 3 height 5
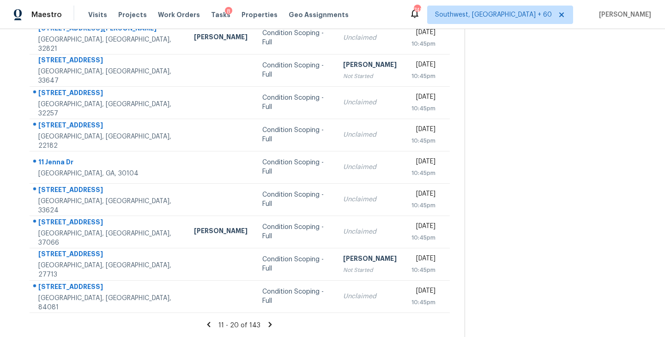
click at [269, 322] on icon at bounding box center [270, 324] width 3 height 5
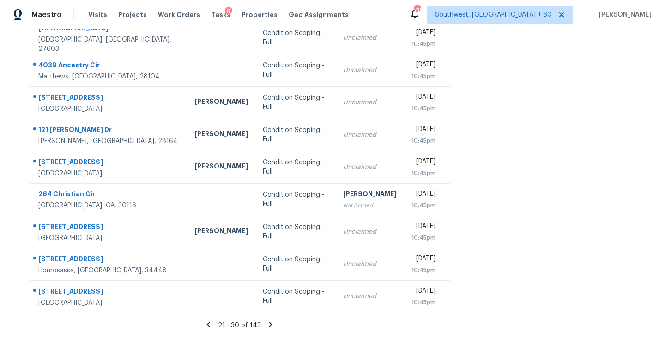
click at [269, 325] on icon at bounding box center [270, 324] width 3 height 5
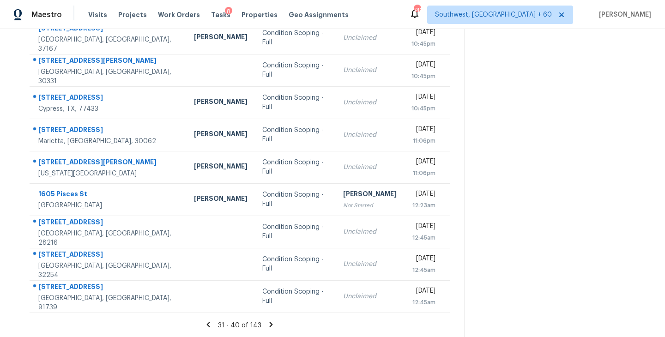
click at [270, 324] on icon at bounding box center [271, 324] width 3 height 5
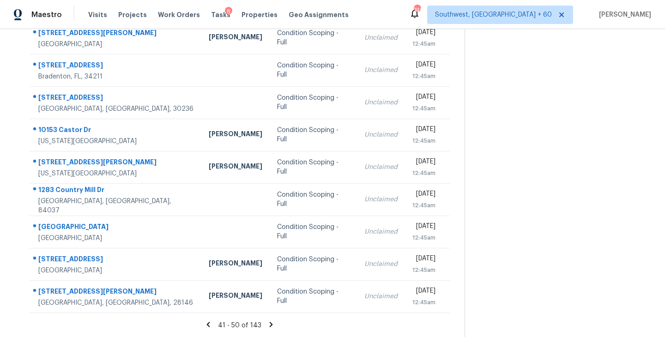
click at [270, 323] on icon at bounding box center [271, 325] width 8 height 8
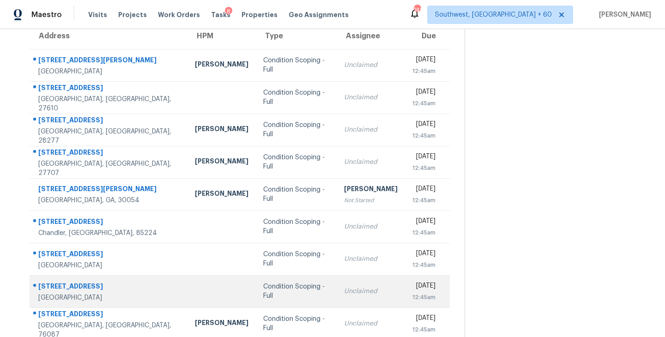
scroll to position [71, 0]
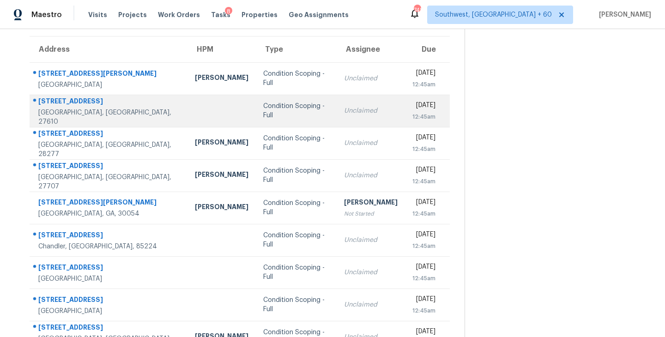
click at [263, 113] on div "Condition Scoping - Full" at bounding box center [296, 111] width 66 height 18
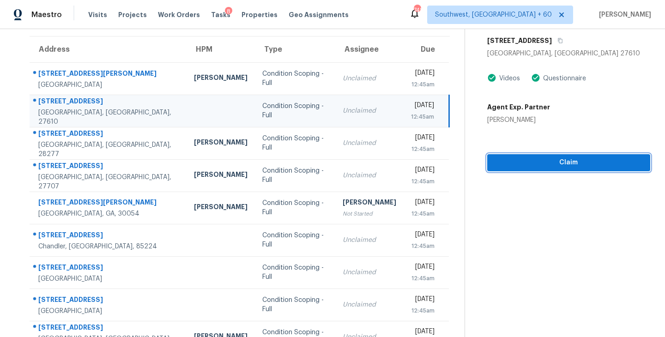
click at [551, 167] on span "Claim" at bounding box center [569, 163] width 148 height 12
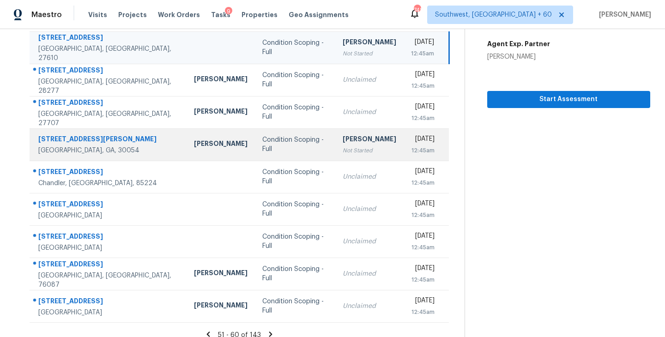
scroll to position [144, 0]
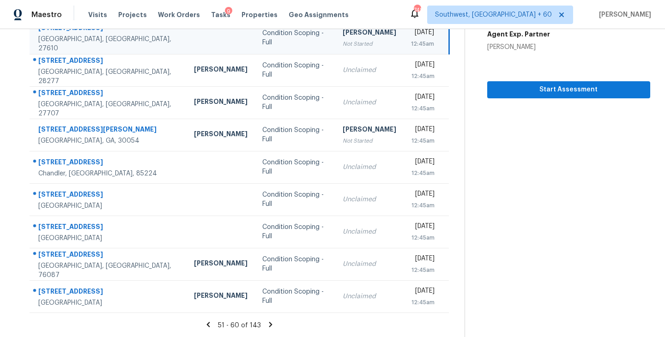
click at [268, 323] on icon at bounding box center [271, 325] width 8 height 8
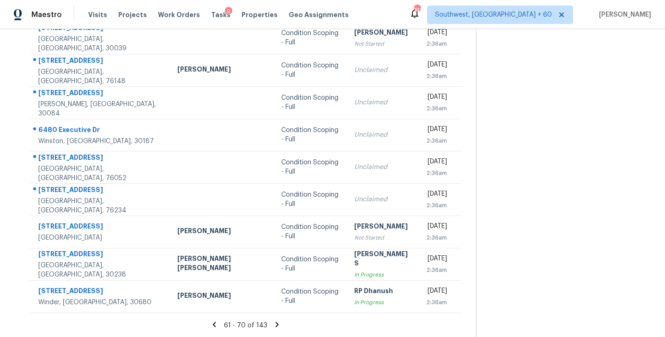
click at [274, 325] on div "61 - 70 of 143" at bounding box center [246, 326] width 462 height 10
click at [275, 323] on icon at bounding box center [276, 324] width 3 height 5
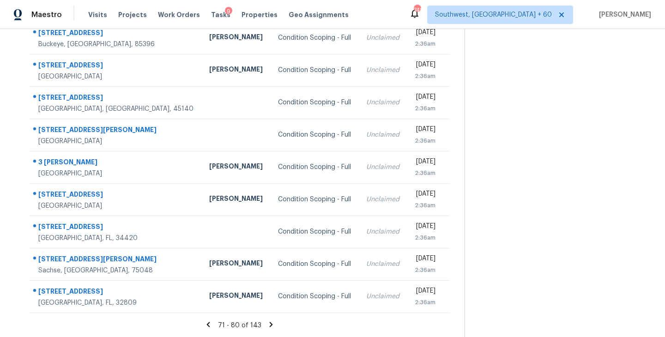
click at [268, 324] on icon at bounding box center [271, 325] width 8 height 8
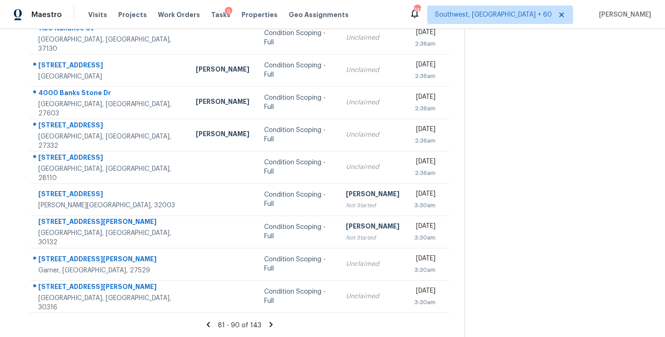
click at [270, 326] on icon at bounding box center [271, 324] width 3 height 5
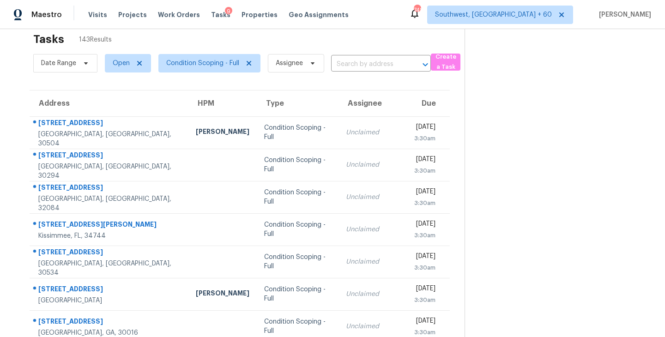
scroll to position [12, 0]
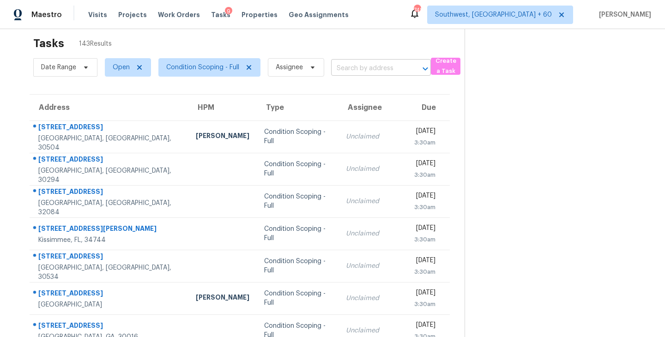
click at [362, 73] on input "text" at bounding box center [368, 68] width 74 height 14
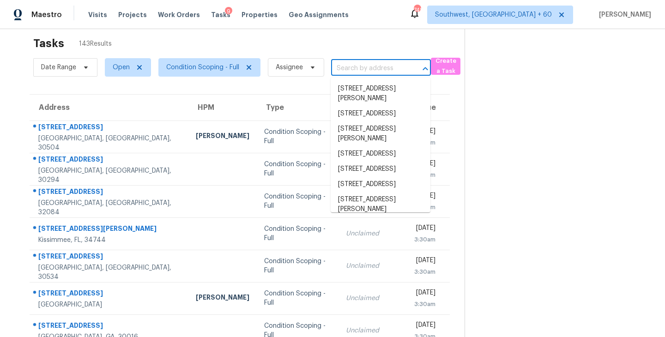
paste input "24734 Emerald Pool Falls Dr, Tomball, TX, 77375"
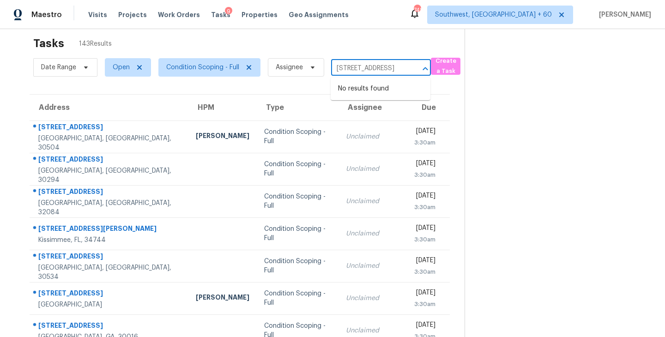
type input "24734 Emerald Pool Falls Dr, Tomball, TX, 77375"
click at [518, 141] on section at bounding box center [558, 243] width 186 height 452
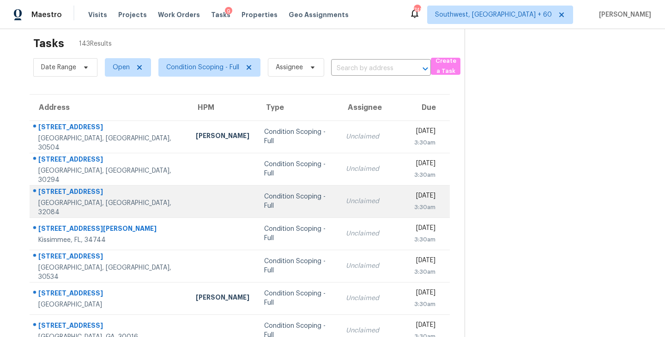
scroll to position [144, 0]
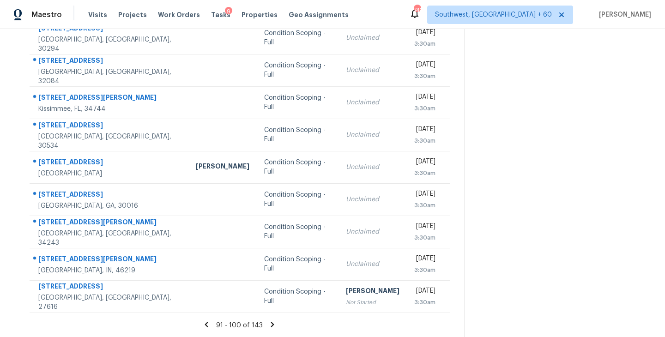
click at [268, 327] on icon at bounding box center [272, 325] width 8 height 8
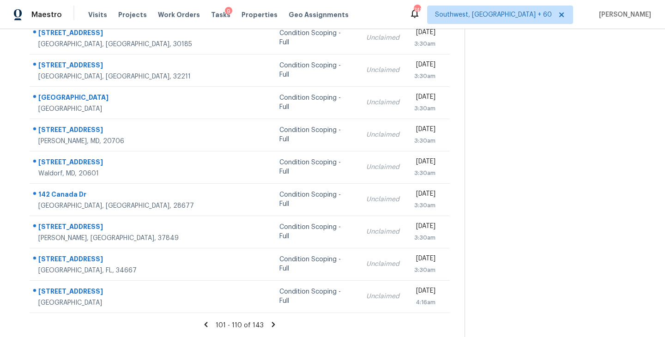
click at [270, 323] on icon at bounding box center [273, 325] width 8 height 8
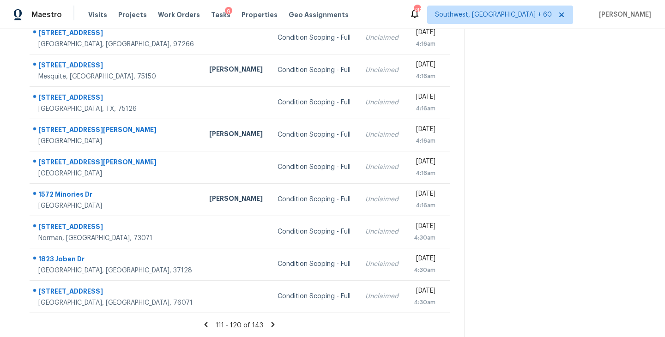
click at [269, 323] on icon at bounding box center [273, 325] width 8 height 8
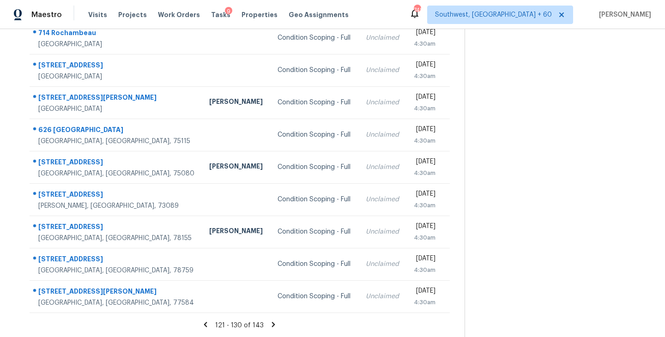
click at [272, 322] on icon at bounding box center [273, 325] width 8 height 8
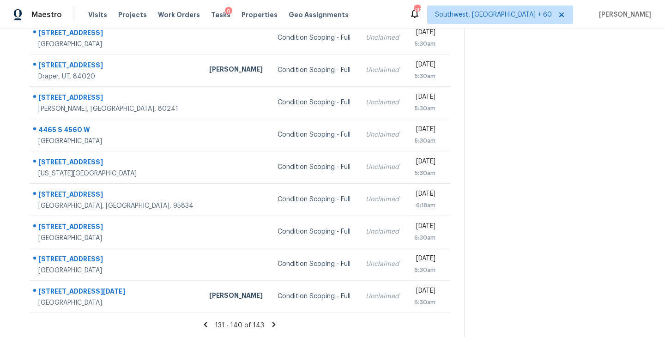
click at [273, 324] on icon at bounding box center [274, 324] width 3 height 5
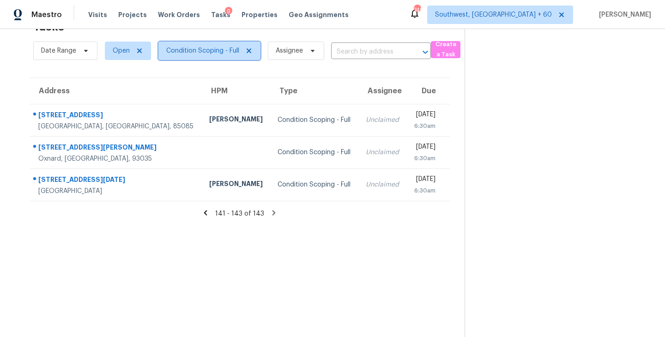
click at [217, 47] on span "Condition Scoping - Full" at bounding box center [202, 50] width 73 height 9
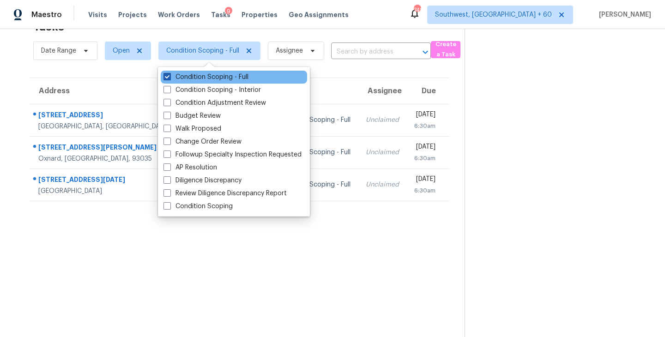
click at [218, 76] on label "Condition Scoping - Full" at bounding box center [206, 77] width 85 height 9
click at [170, 76] on input "Condition Scoping - Full" at bounding box center [167, 76] width 6 height 6
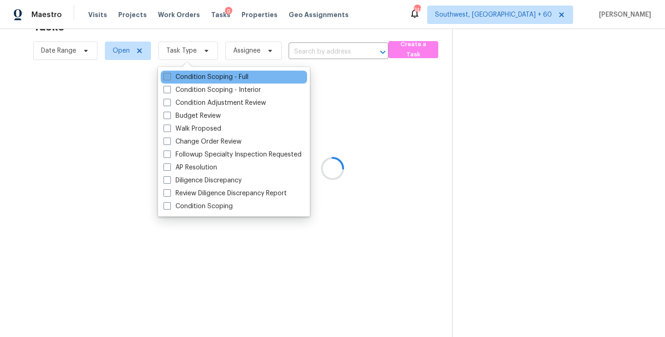
click at [218, 76] on label "Condition Scoping - Full" at bounding box center [206, 77] width 85 height 9
click at [170, 76] on input "Condition Scoping - Full" at bounding box center [167, 76] width 6 height 6
checkbox input "true"
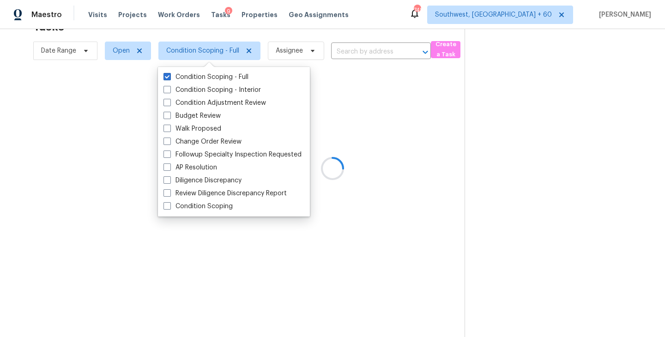
click at [379, 140] on div at bounding box center [332, 168] width 665 height 337
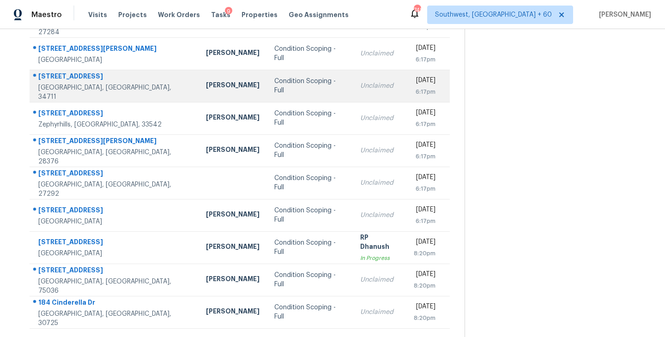
scroll to position [144, 0]
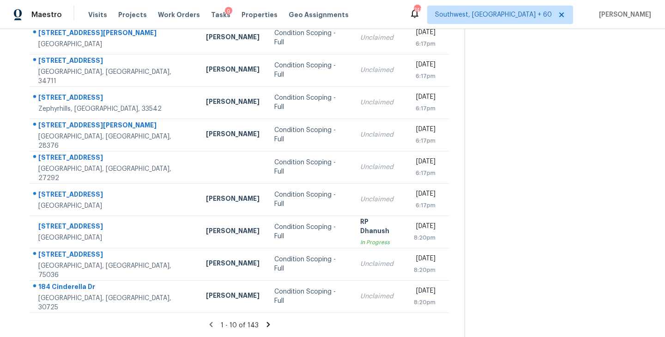
click at [264, 323] on icon at bounding box center [268, 325] width 8 height 8
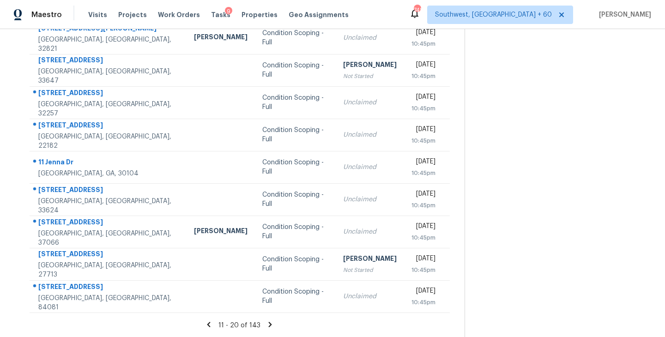
click at [269, 325] on icon at bounding box center [270, 324] width 3 height 5
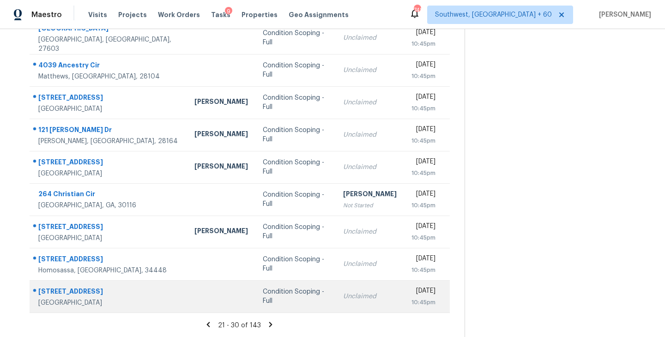
click at [265, 300] on div "Condition Scoping - Full" at bounding box center [296, 296] width 66 height 18
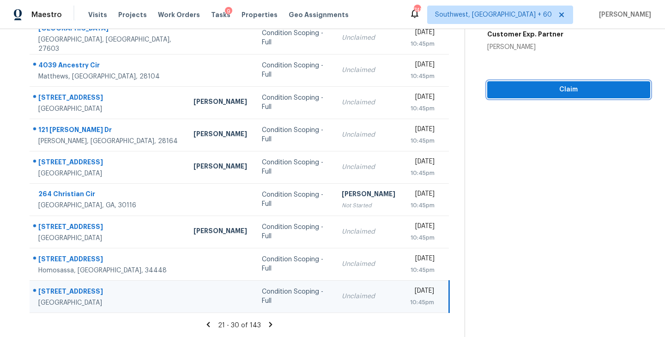
click at [553, 95] on button "Claim" at bounding box center [568, 89] width 163 height 17
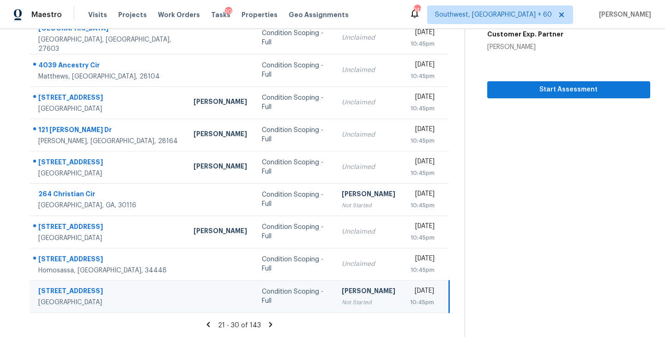
click at [267, 321] on icon at bounding box center [271, 325] width 8 height 8
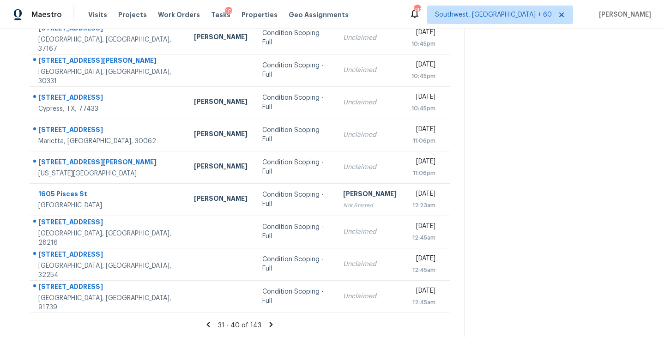
click at [270, 323] on icon at bounding box center [271, 324] width 3 height 5
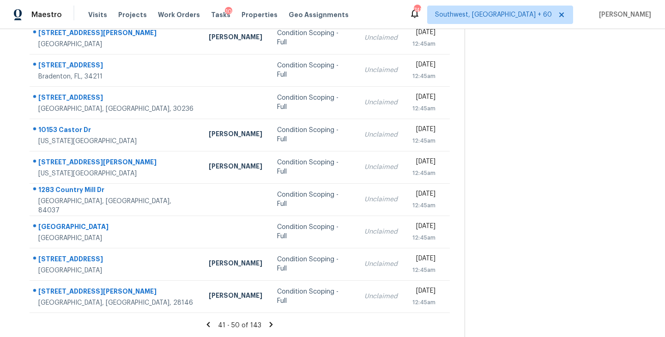
click at [269, 324] on icon at bounding box center [271, 325] width 8 height 8
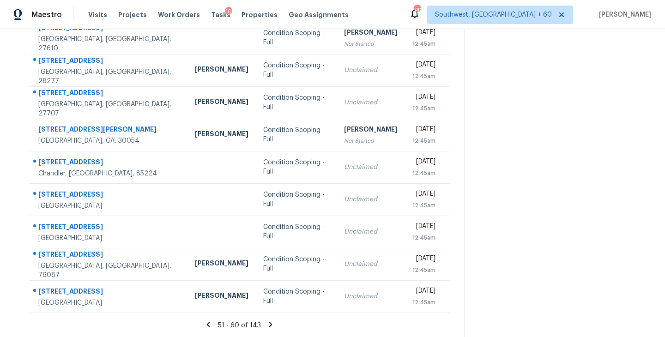
click at [270, 324] on icon at bounding box center [270, 324] width 3 height 5
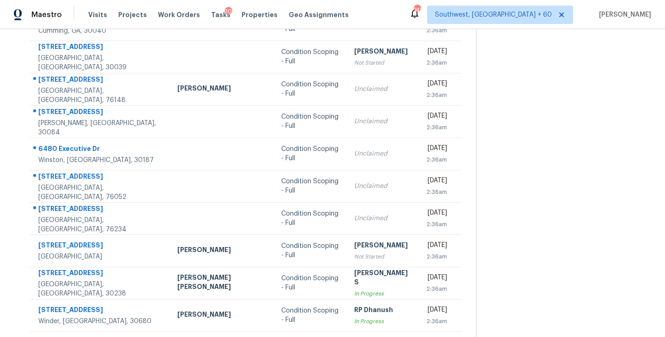
scroll to position [103, 0]
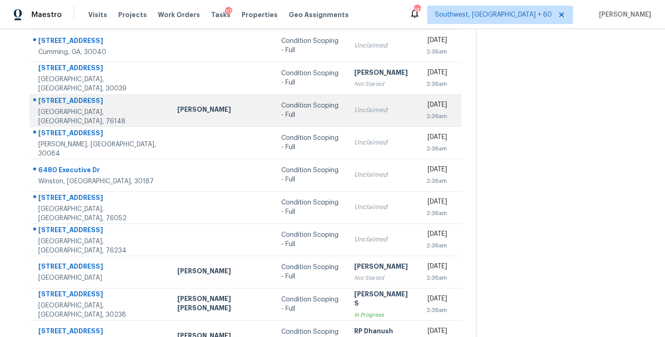
click at [281, 102] on div "Condition Scoping - Full" at bounding box center [310, 110] width 58 height 18
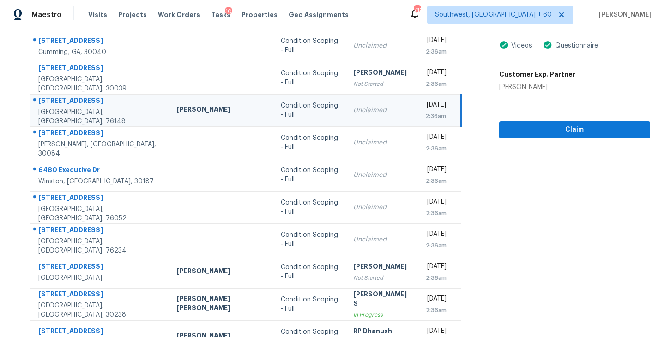
click at [353, 106] on div "Unclaimed" at bounding box center [381, 110] width 57 height 9
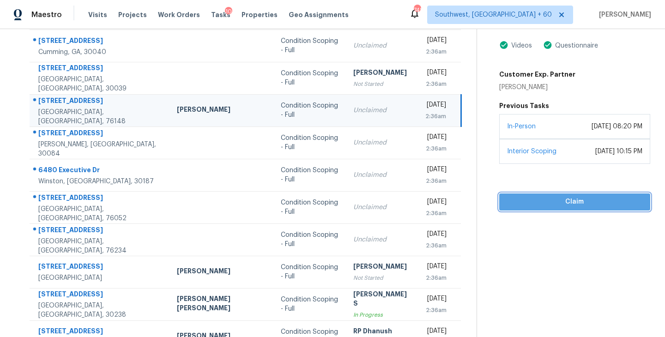
click at [534, 200] on span "Claim" at bounding box center [575, 202] width 136 height 12
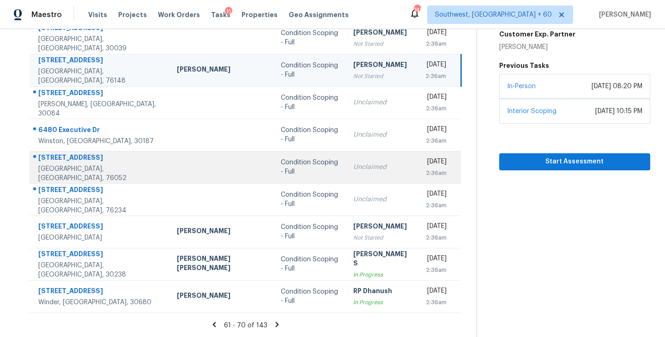
scroll to position [2, 0]
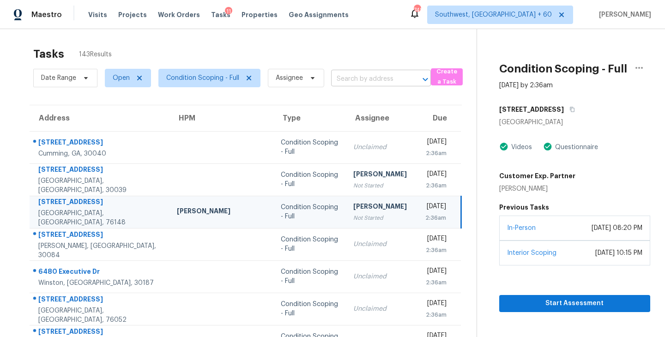
click at [341, 79] on input "text" at bounding box center [368, 79] width 74 height 14
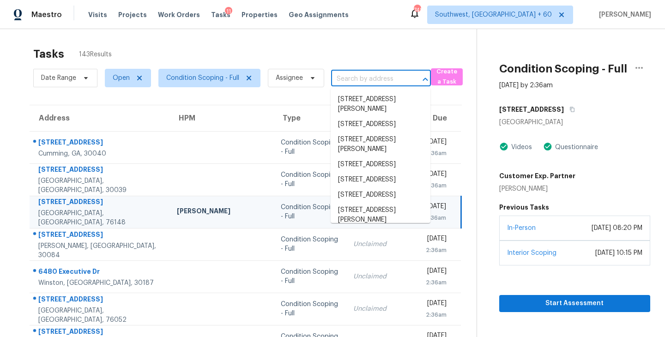
paste input "7533 Del Monte Dr, Houston, TX, 77063"
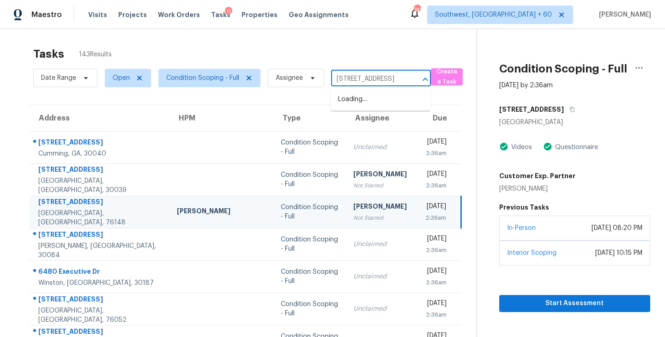
scroll to position [0, 50]
type input "7533 Del Monte Dr, Houston, TX, 77063"
click at [366, 64] on div "Tasks 143 Results" at bounding box center [255, 54] width 444 height 24
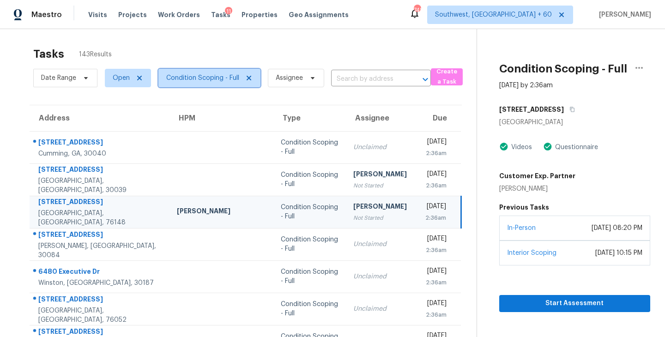
click at [226, 82] on span "Condition Scoping - Full" at bounding box center [202, 77] width 73 height 9
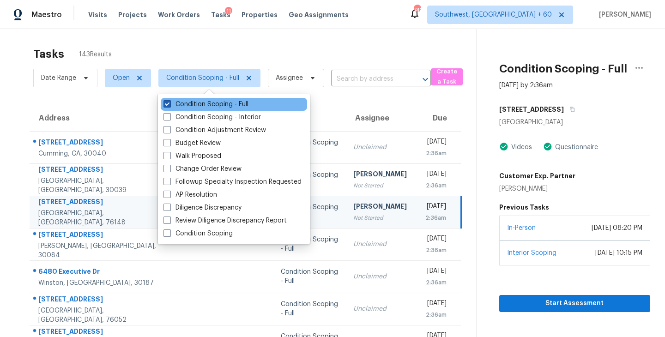
click at [226, 104] on label "Condition Scoping - Full" at bounding box center [206, 104] width 85 height 9
click at [170, 104] on input "Condition Scoping - Full" at bounding box center [167, 103] width 6 height 6
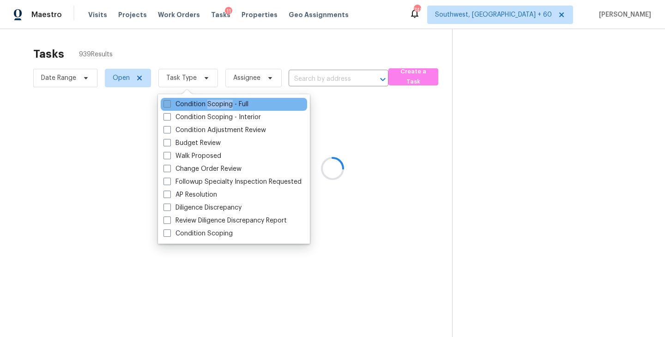
click at [226, 104] on label "Condition Scoping - Full" at bounding box center [206, 104] width 85 height 9
click at [170, 104] on input "Condition Scoping - Full" at bounding box center [167, 103] width 6 height 6
checkbox input "true"
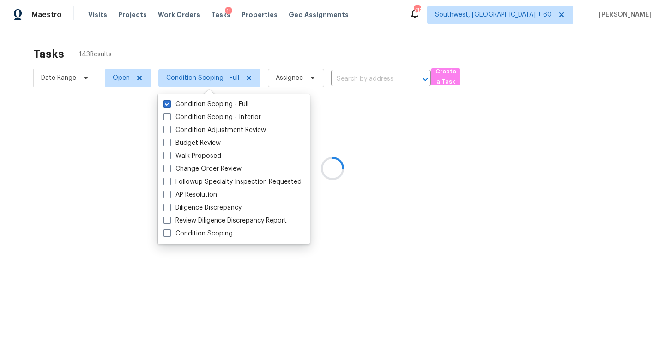
click at [417, 130] on div at bounding box center [332, 168] width 665 height 337
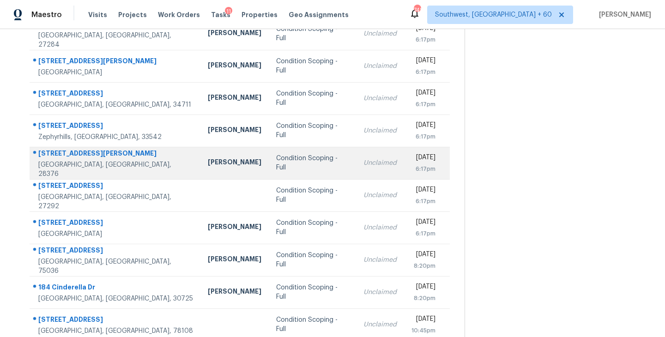
scroll to position [144, 0]
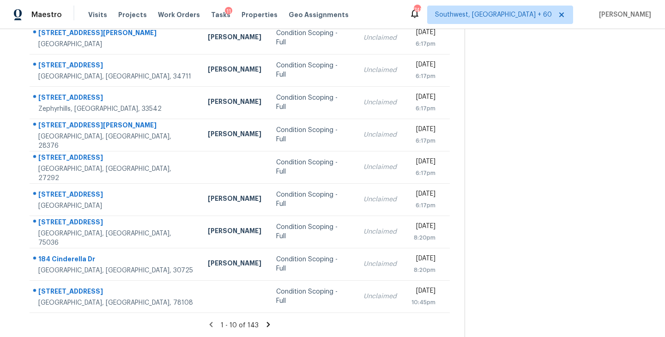
click at [267, 322] on icon at bounding box center [268, 324] width 3 height 5
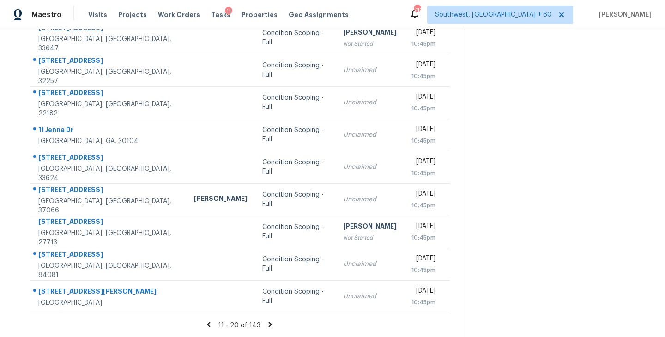
click at [269, 323] on icon at bounding box center [270, 324] width 3 height 5
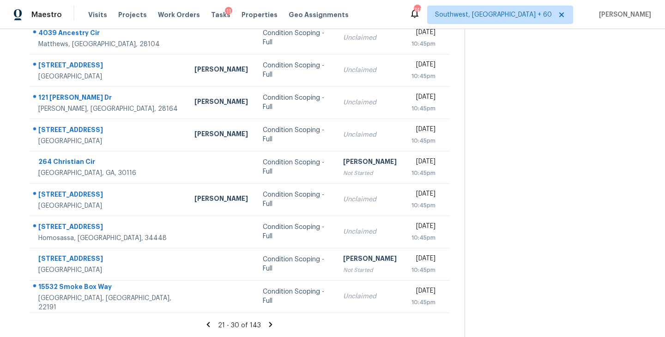
click at [269, 326] on icon at bounding box center [270, 324] width 3 height 5
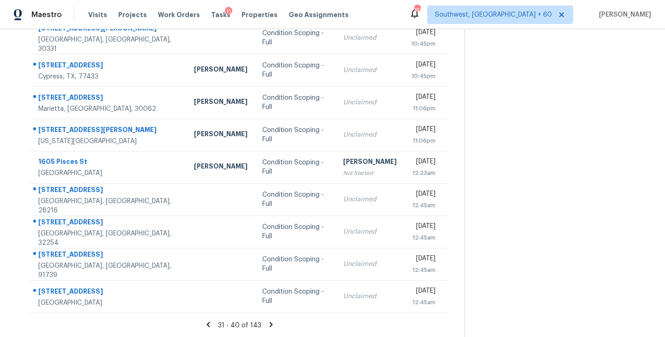
click at [270, 323] on icon at bounding box center [271, 324] width 3 height 5
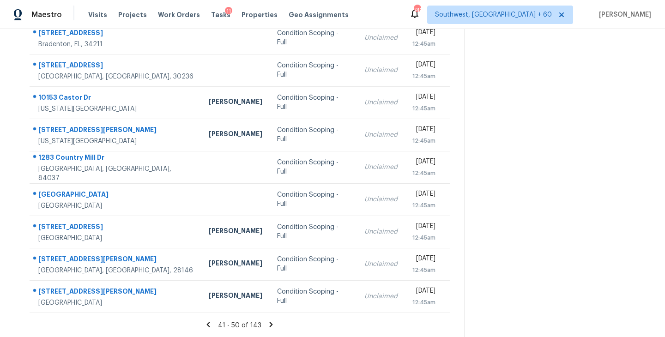
click at [270, 326] on icon at bounding box center [271, 325] width 8 height 8
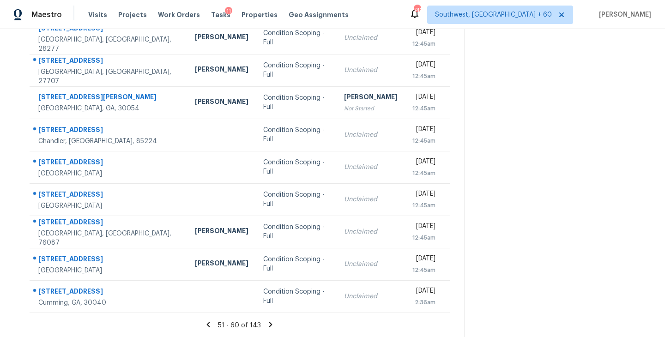
click at [267, 325] on icon at bounding box center [271, 325] width 8 height 8
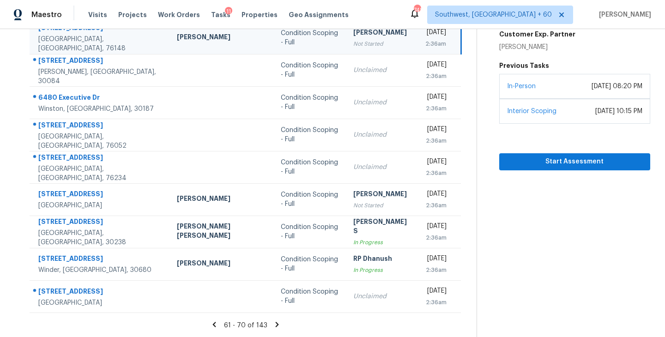
click at [276, 325] on icon at bounding box center [277, 324] width 3 height 5
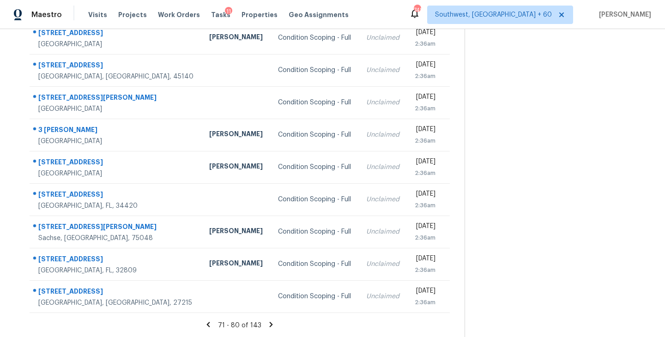
click at [269, 324] on icon at bounding box center [271, 325] width 8 height 8
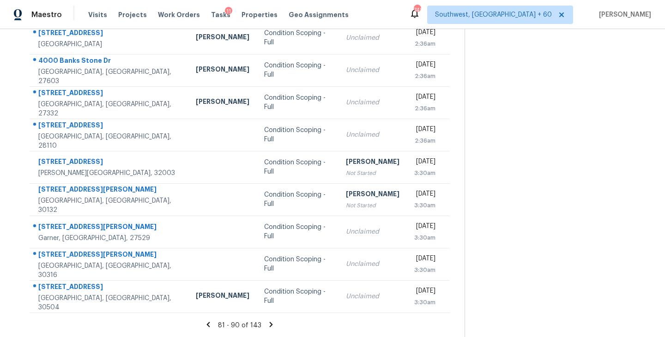
click at [268, 325] on icon at bounding box center [271, 325] width 8 height 8
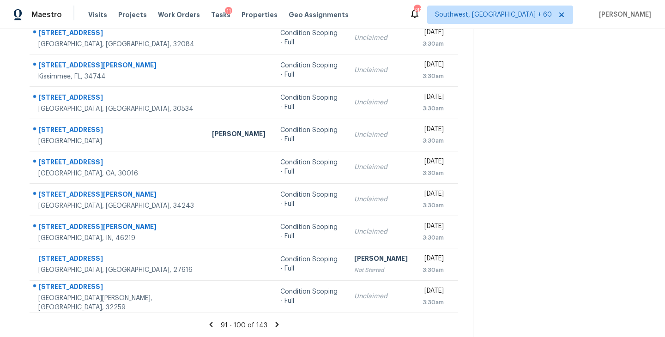
click at [275, 325] on icon at bounding box center [276, 324] width 3 height 5
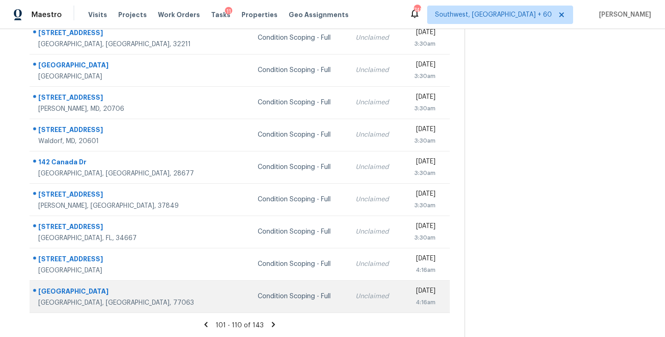
click at [258, 295] on div "Condition Scoping - Full" at bounding box center [299, 296] width 83 height 9
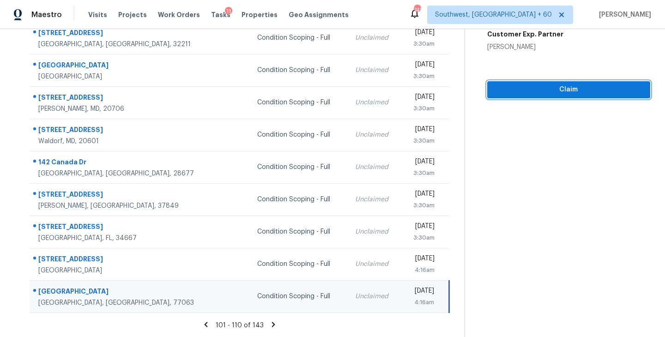
click at [563, 92] on span "Claim" at bounding box center [569, 90] width 148 height 12
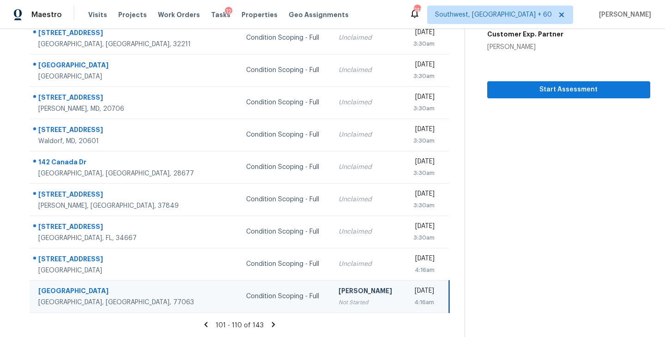
click at [272, 324] on icon at bounding box center [273, 324] width 3 height 5
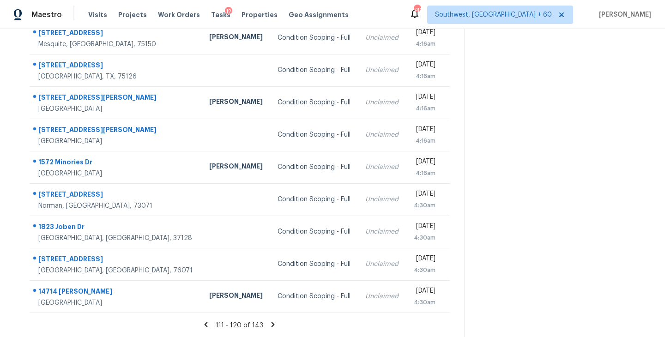
click at [272, 322] on icon at bounding box center [273, 324] width 3 height 5
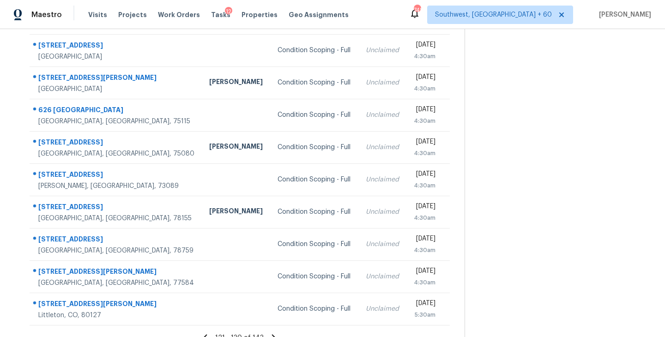
scroll to position [124, 0]
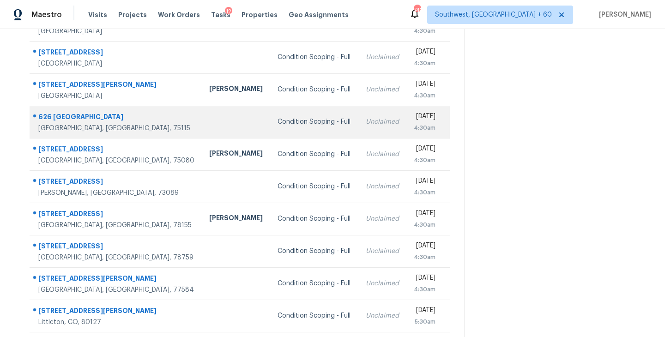
click at [278, 122] on div "Condition Scoping - Full" at bounding box center [314, 121] width 73 height 9
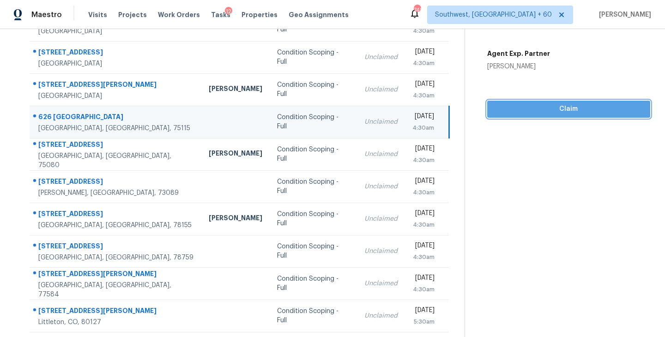
click at [543, 109] on span "Claim" at bounding box center [569, 109] width 148 height 12
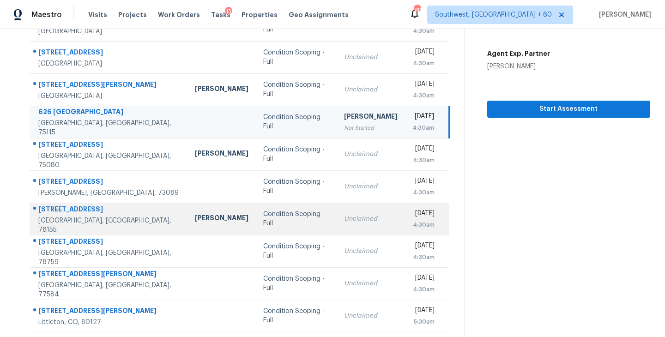
scroll to position [144, 0]
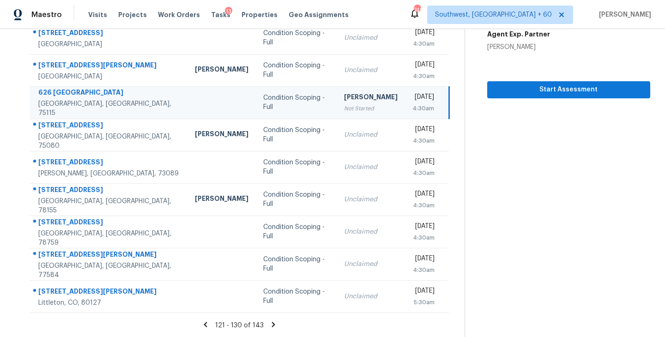
click at [272, 323] on icon at bounding box center [273, 324] width 3 height 5
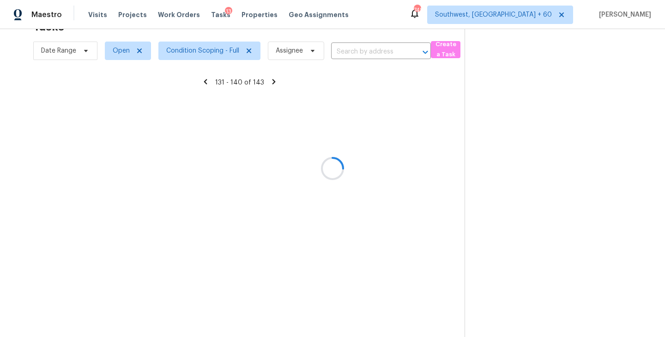
scroll to position [29, 0]
click at [348, 56] on div at bounding box center [332, 168] width 665 height 337
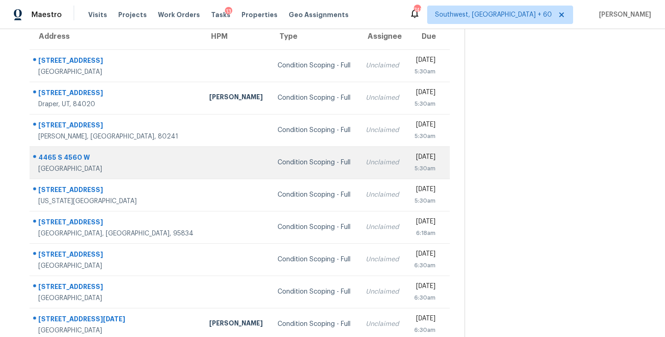
scroll to position [50, 0]
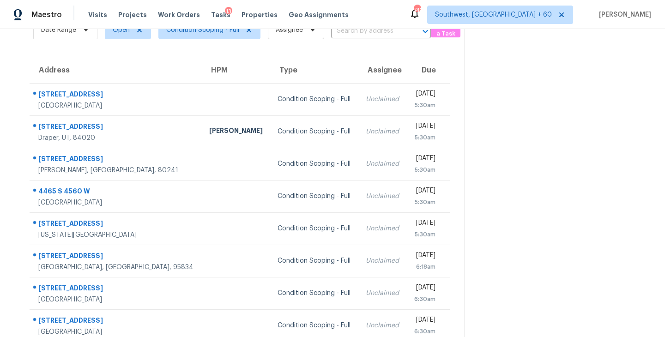
click at [357, 40] on div "Date Range Open Condition Scoping - Full Assignee ​" at bounding box center [232, 30] width 398 height 24
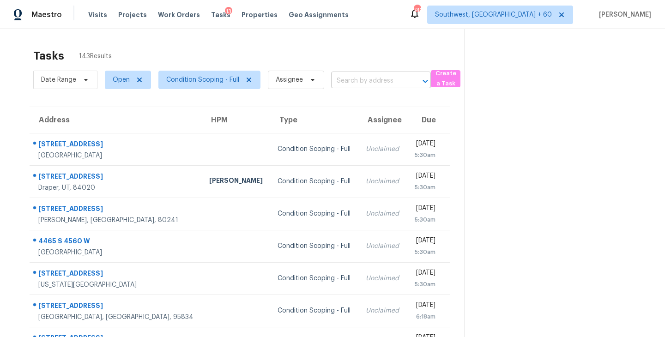
click at [351, 78] on input "text" at bounding box center [368, 81] width 74 height 14
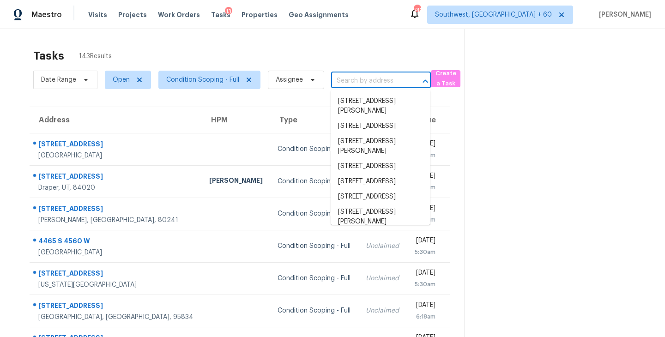
paste input "15532 Smoke Box Way, Woodbridge, VA, 22191"
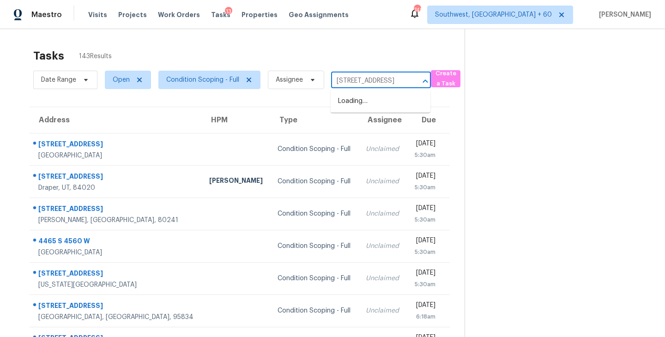
scroll to position [0, 71]
type input "15532 Smoke Box Way, Woodbridge, VA, 22191"
click at [361, 63] on div "Tasks 143 Results" at bounding box center [249, 56] width 432 height 24
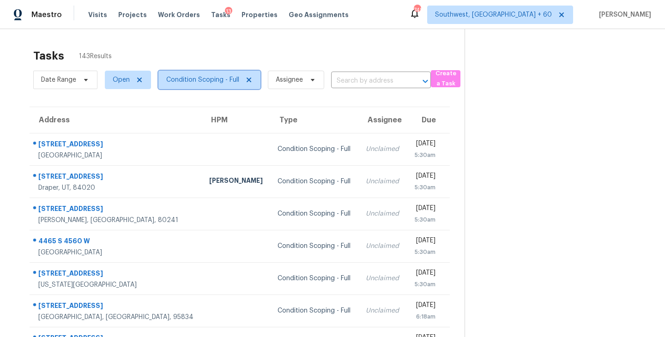
click at [212, 81] on span "Condition Scoping - Full" at bounding box center [202, 79] width 73 height 9
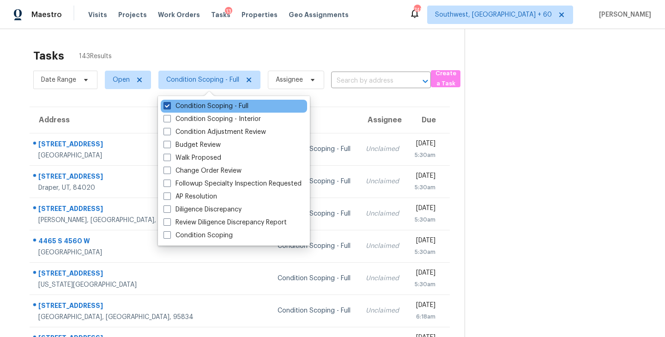
click at [229, 108] on label "Condition Scoping - Full" at bounding box center [206, 106] width 85 height 9
click at [170, 108] on input "Condition Scoping - Full" at bounding box center [167, 105] width 6 height 6
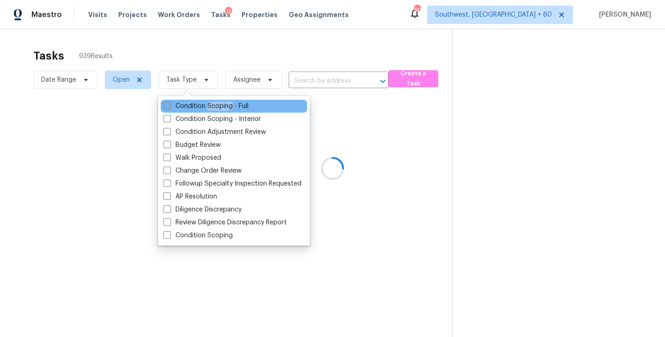
click at [229, 108] on label "Condition Scoping - Full" at bounding box center [206, 106] width 85 height 9
click at [170, 108] on input "Condition Scoping - Full" at bounding box center [167, 105] width 6 height 6
checkbox input "true"
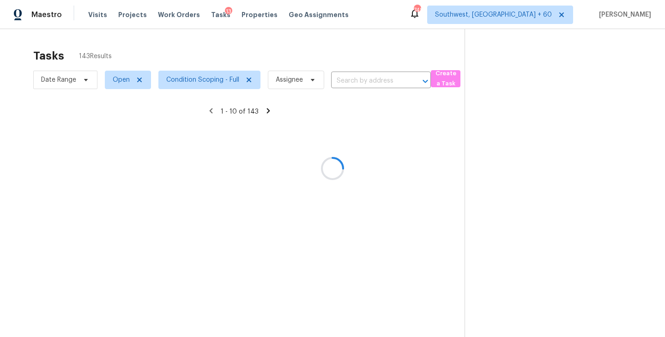
click at [484, 126] on div at bounding box center [332, 168] width 665 height 337
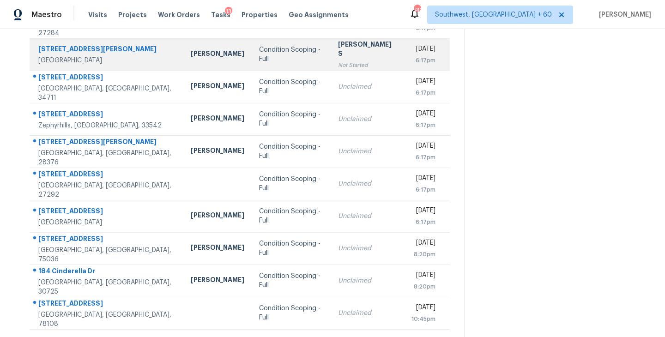
scroll to position [144, 0]
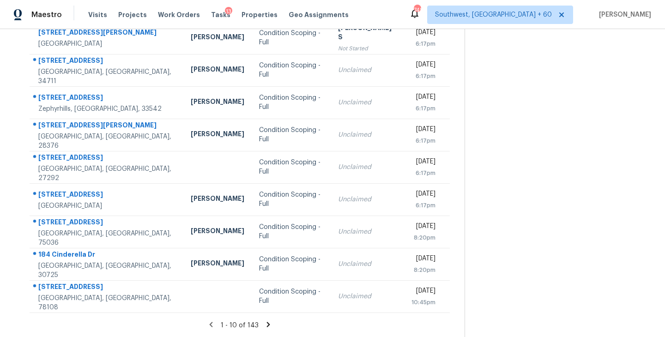
click at [265, 325] on icon at bounding box center [268, 325] width 8 height 8
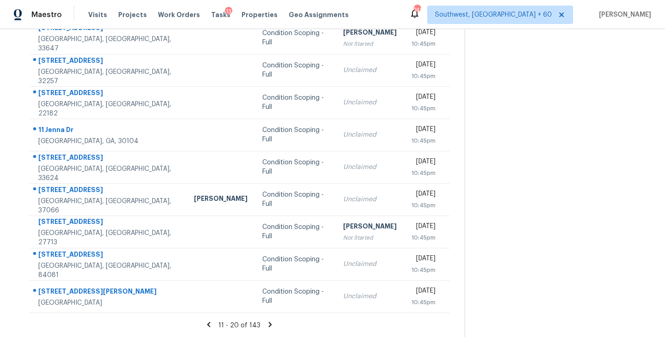
click at [267, 324] on icon at bounding box center [270, 325] width 8 height 8
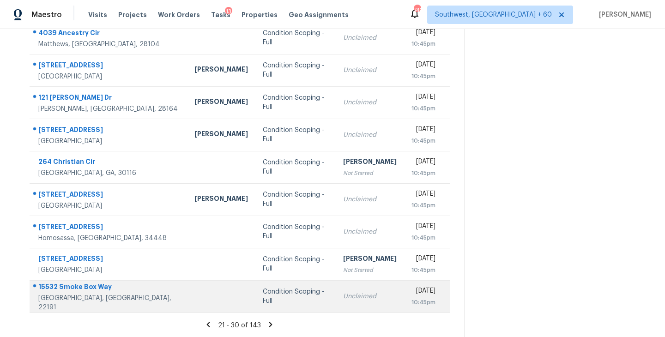
click at [336, 303] on td "Unclaimed" at bounding box center [370, 296] width 68 height 32
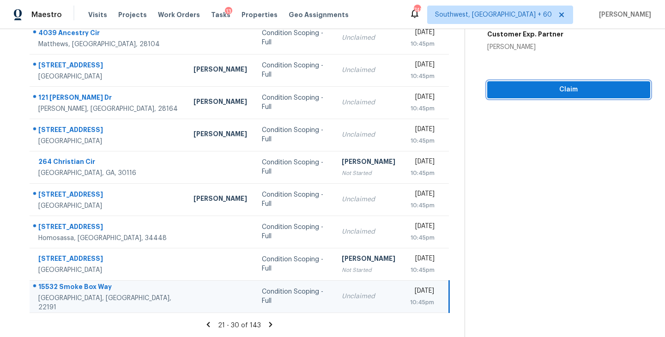
click at [565, 92] on span "Claim" at bounding box center [569, 90] width 148 height 12
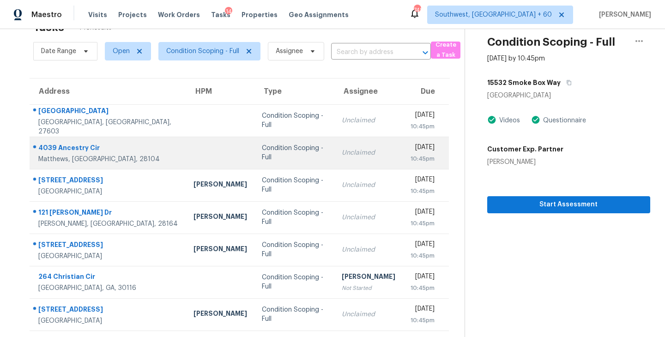
scroll to position [0, 0]
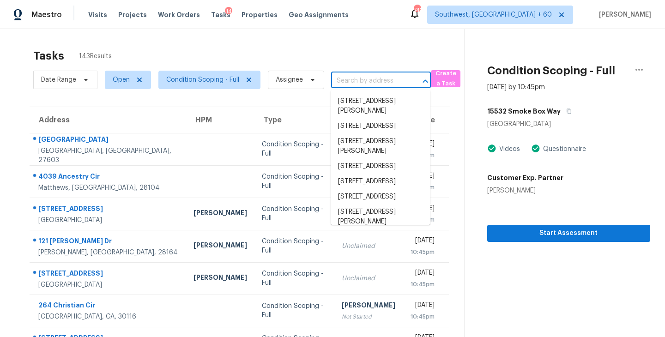
click at [354, 81] on input "text" at bounding box center [368, 81] width 74 height 14
paste input "1550 N Stapley Dr Unit 5, Mesa, AZ, 85203"
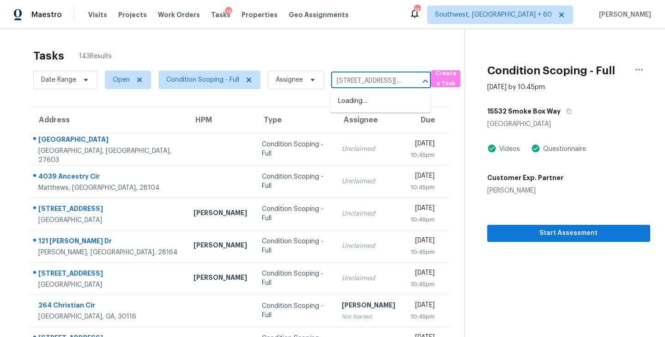
scroll to position [0, 59]
type input "1550 N Stapley Dr Unit 5, Mesa, AZ, 85203"
click at [353, 65] on div "Tasks 143 Results" at bounding box center [249, 56] width 432 height 24
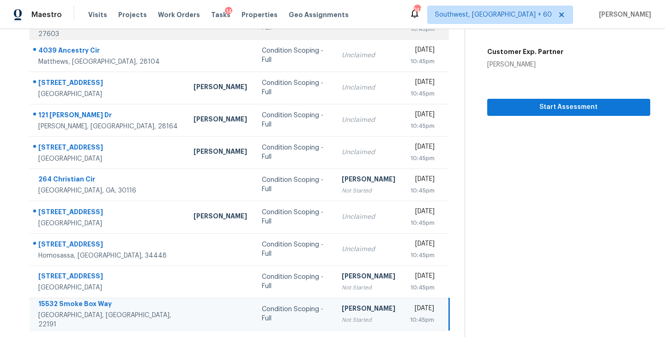
scroll to position [144, 0]
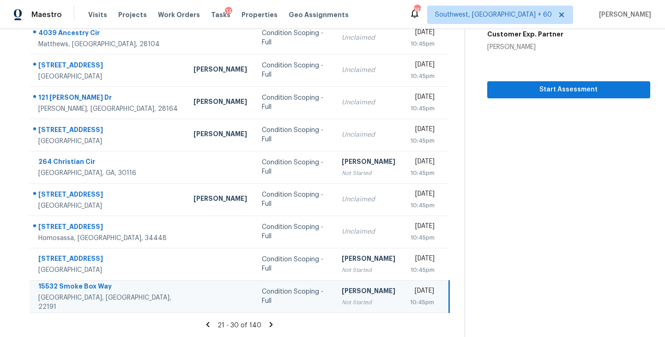
click at [270, 325] on icon at bounding box center [271, 324] width 3 height 5
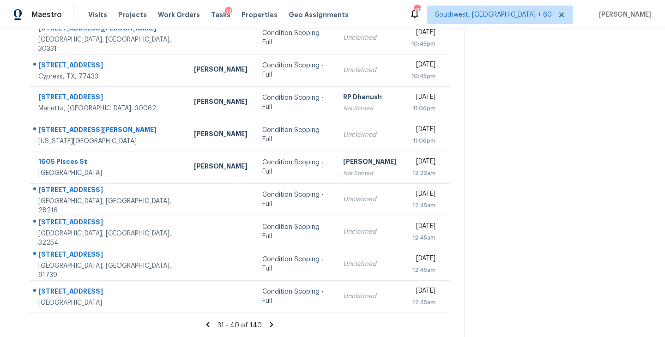
click at [268, 326] on icon at bounding box center [272, 325] width 8 height 8
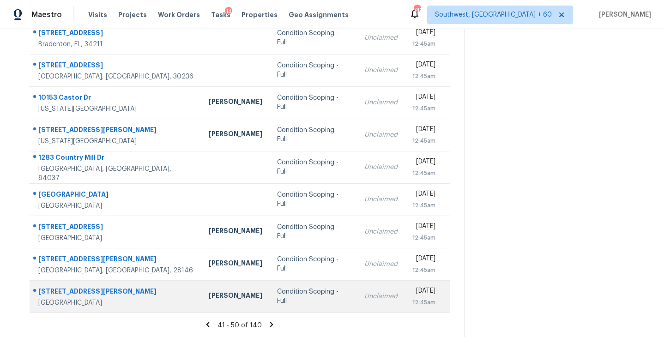
click at [270, 302] on td "Condition Scoping - Full" at bounding box center [313, 296] width 87 height 32
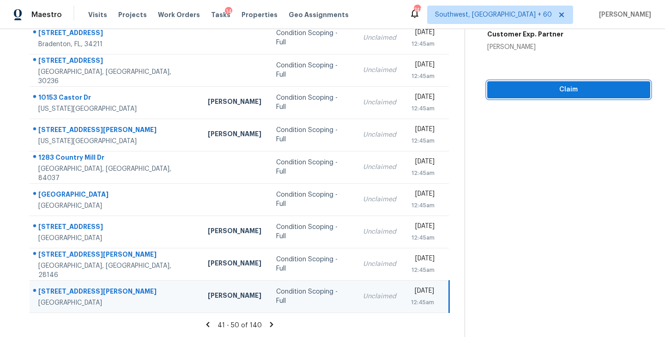
click at [558, 88] on span "Claim" at bounding box center [569, 90] width 148 height 12
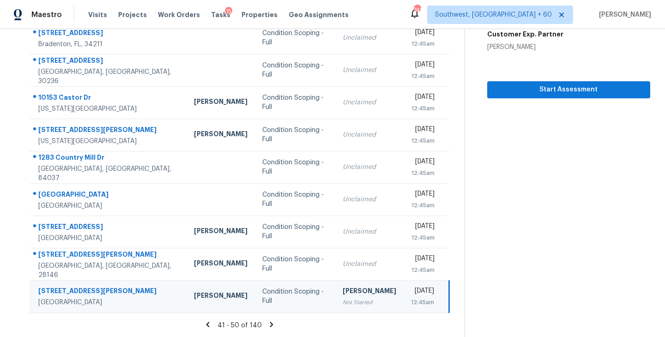
click at [271, 322] on icon at bounding box center [272, 325] width 8 height 8
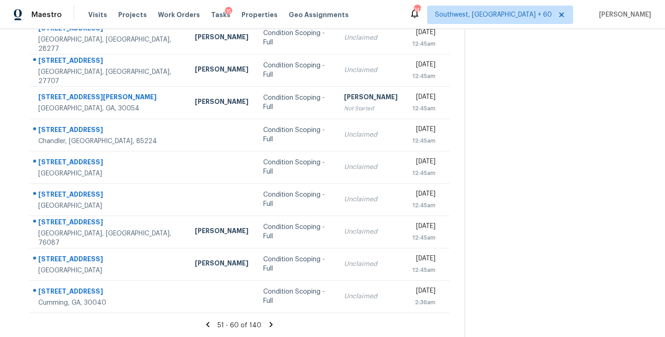
click at [267, 323] on icon at bounding box center [271, 325] width 8 height 8
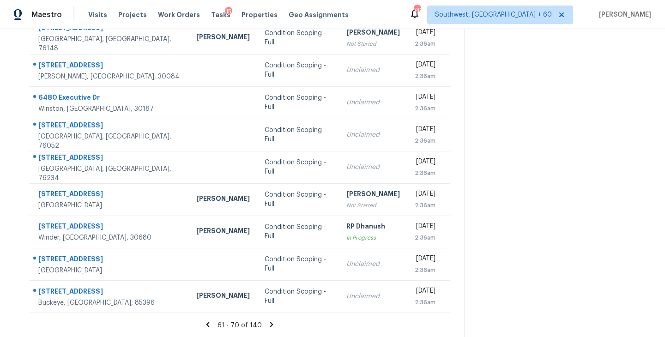
click at [270, 326] on icon at bounding box center [271, 324] width 3 height 5
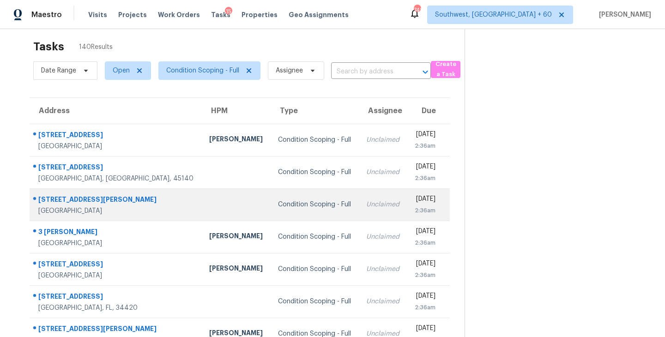
scroll to position [7, 0]
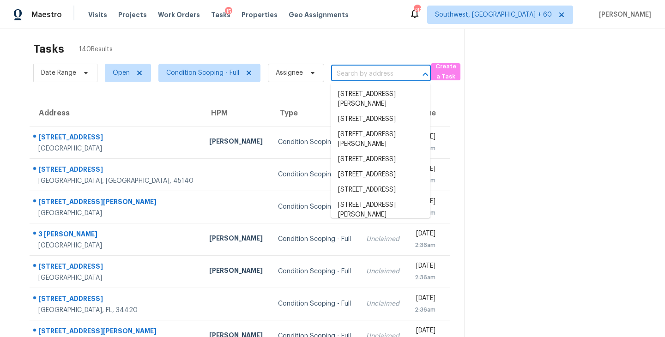
click at [360, 80] on input "text" at bounding box center [368, 74] width 74 height 14
paste input "20945 Halworth Rd, Shaker Heights, OH, 44122"
type input "20945 Halworth Rd, Shaker Heights, OH, 44122"
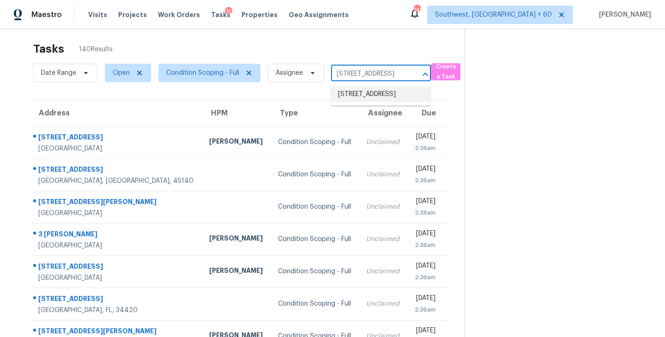
click at [365, 99] on li "20945 Halworth Rd, Shaker Heights, OH 44122" at bounding box center [381, 94] width 100 height 15
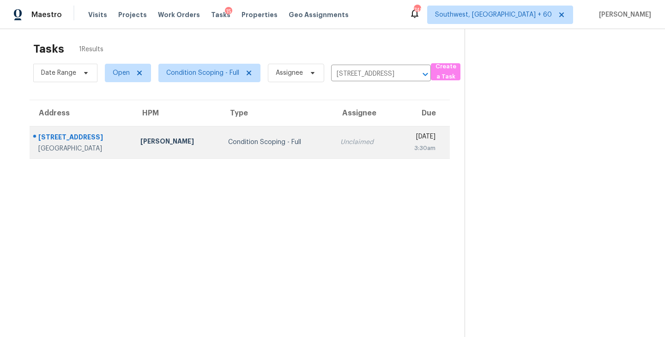
click at [289, 152] on td "Condition Scoping - Full" at bounding box center [277, 142] width 112 height 32
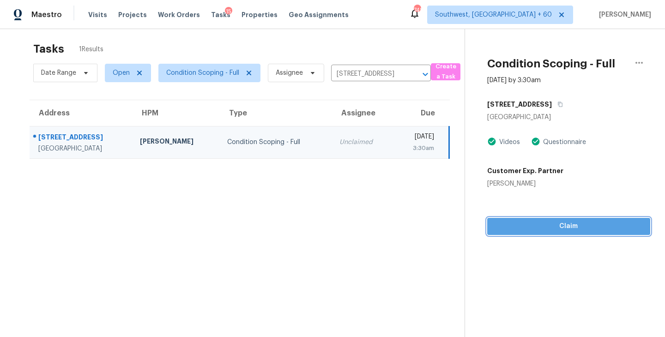
click at [566, 231] on span "Claim" at bounding box center [569, 227] width 148 height 12
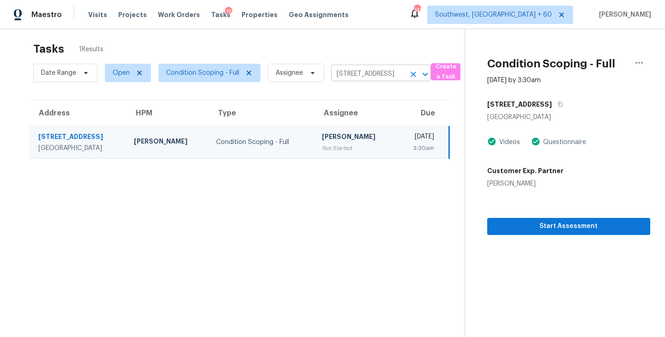
click at [416, 80] on div "20945 Halworth Rd, Shaker Heights, OH 44122 ​" at bounding box center [381, 74] width 100 height 14
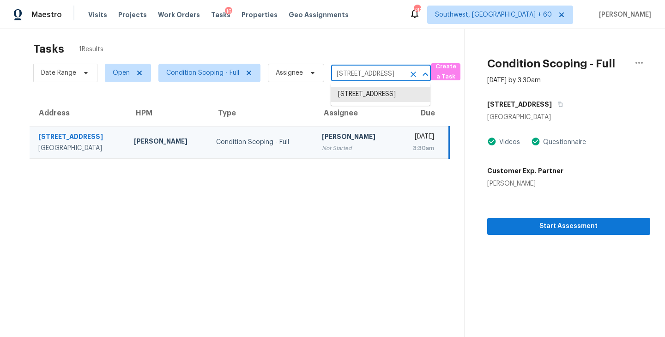
click at [415, 76] on icon "Clear" at bounding box center [414, 75] width 6 height 6
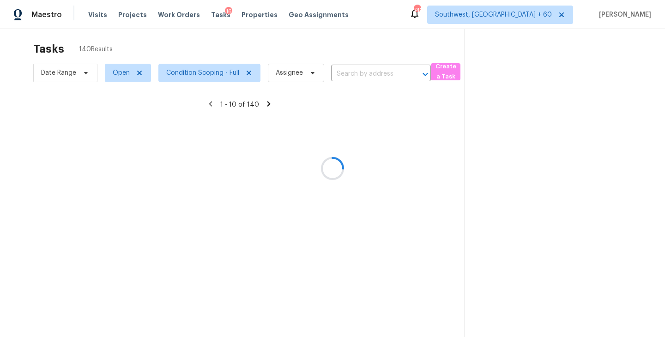
click at [371, 80] on div at bounding box center [332, 168] width 665 height 337
click at [371, 76] on div at bounding box center [332, 168] width 665 height 337
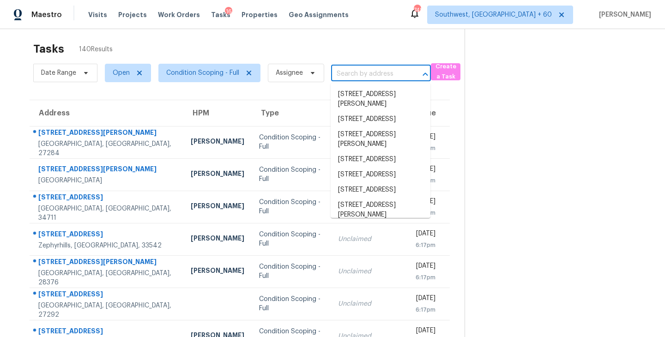
click at [371, 76] on input "text" at bounding box center [368, 74] width 74 height 14
paste input "921 Sawyer Way, Brentwood, CA, 94513"
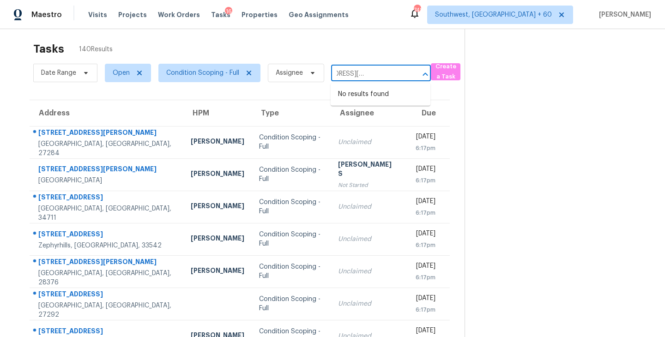
click at [365, 73] on input "921 Sawyer Way, Brentwood, CA, 94513" at bounding box center [368, 74] width 74 height 14
type input "921 Sawyer Way, Brentwood, CA, 94513"
click at [372, 46] on div "Tasks 140 Results" at bounding box center [249, 49] width 432 height 24
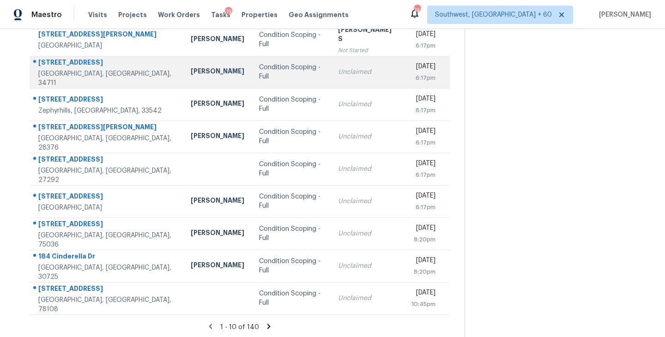
scroll to position [144, 0]
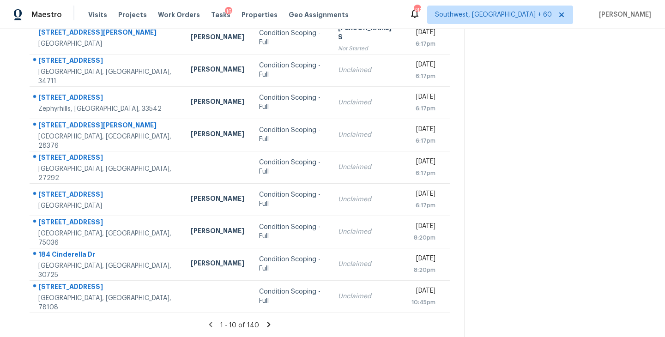
click at [268, 326] on icon at bounding box center [269, 324] width 3 height 5
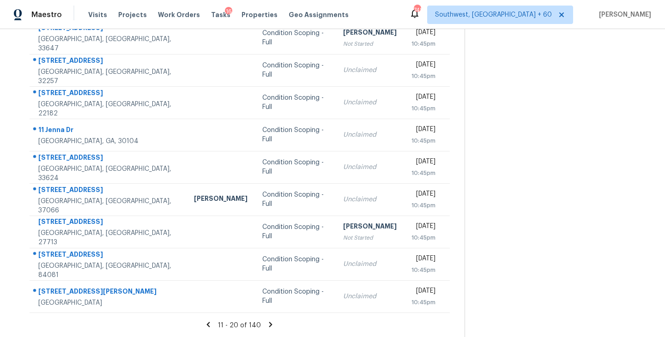
click at [269, 323] on icon at bounding box center [270, 324] width 3 height 5
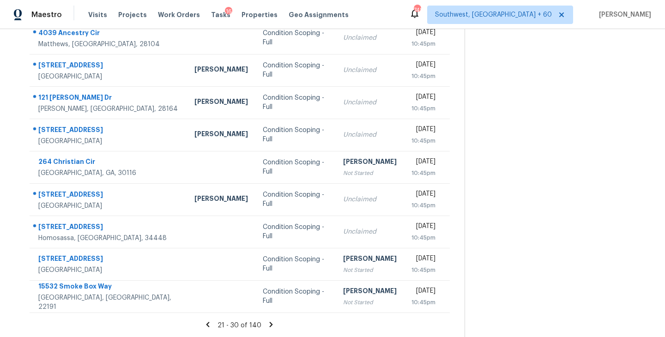
click at [270, 323] on icon at bounding box center [271, 324] width 3 height 5
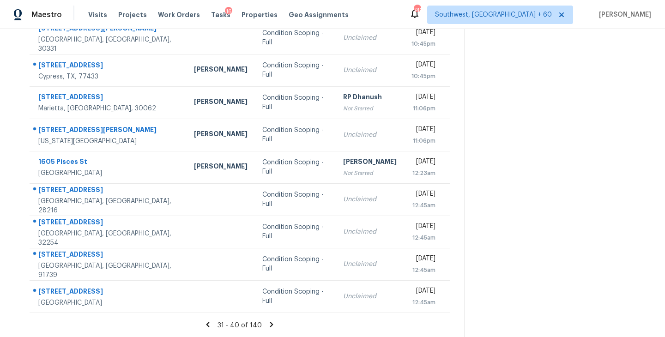
click at [270, 323] on icon at bounding box center [271, 324] width 3 height 5
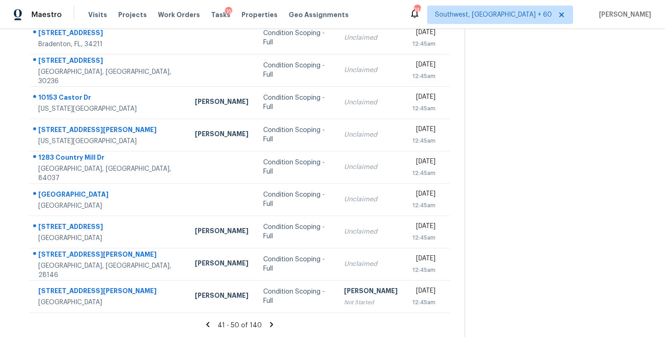
click at [270, 323] on icon at bounding box center [271, 324] width 3 height 5
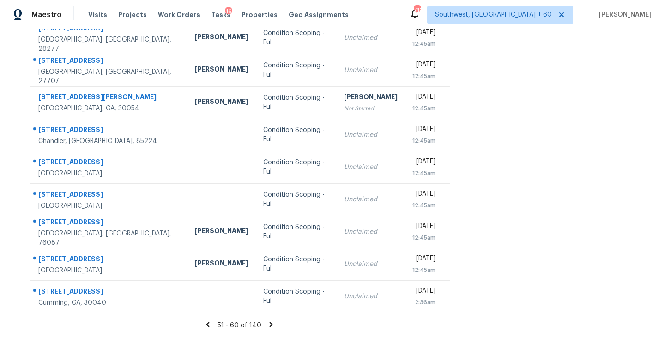
click at [270, 323] on icon at bounding box center [271, 324] width 3 height 5
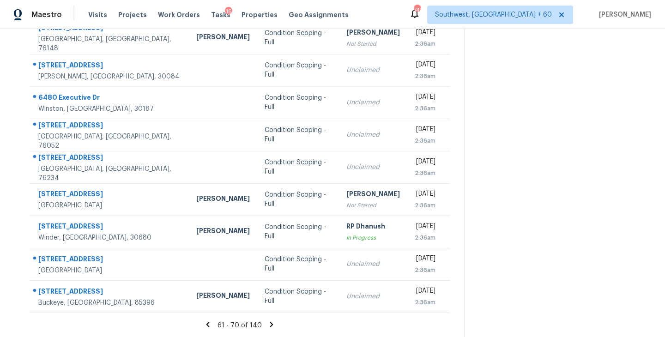
click at [268, 324] on icon at bounding box center [272, 325] width 8 height 8
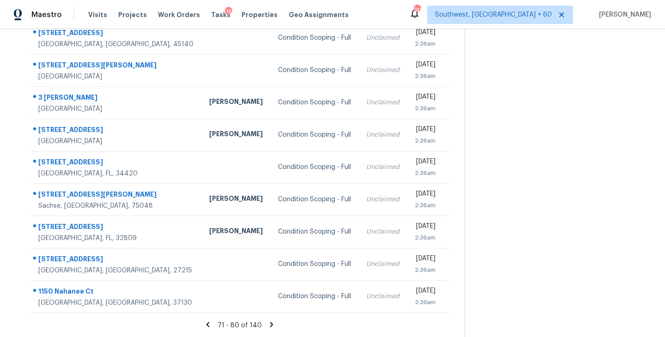
click at [268, 324] on icon at bounding box center [272, 325] width 8 height 8
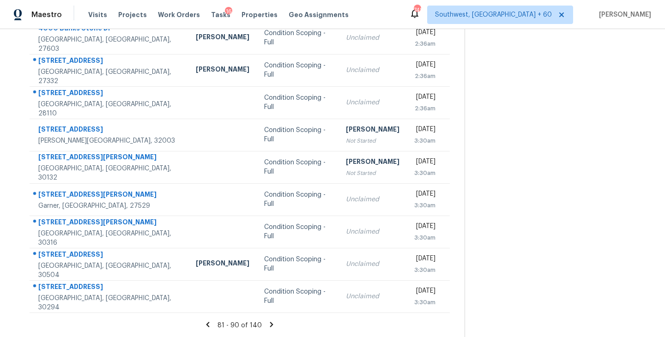
click at [271, 322] on icon at bounding box center [272, 325] width 8 height 8
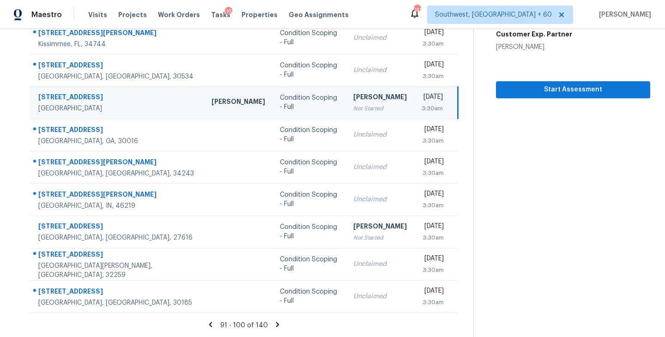
click at [274, 325] on icon at bounding box center [278, 325] width 8 height 8
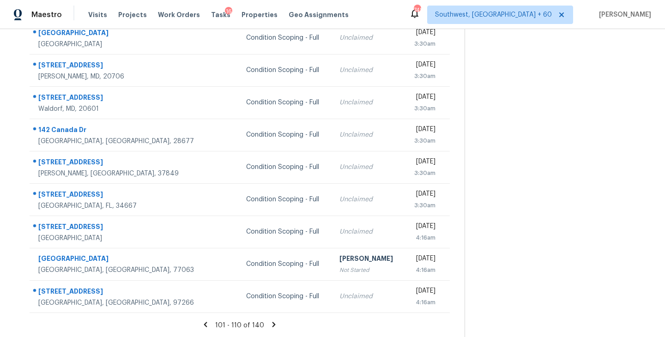
click at [273, 324] on icon at bounding box center [274, 324] width 3 height 5
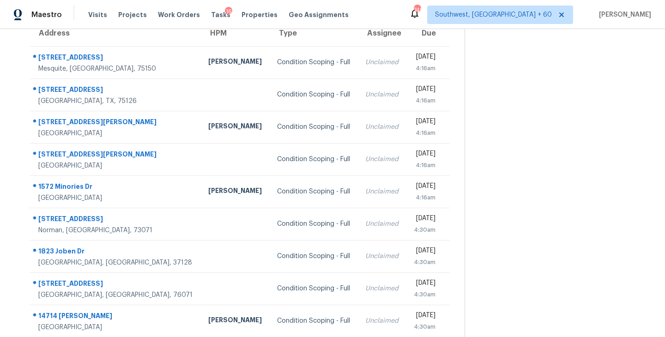
scroll to position [62, 0]
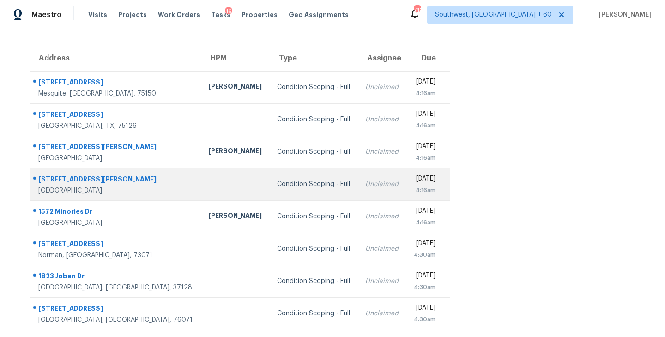
click at [277, 185] on div "Condition Scoping - Full" at bounding box center [313, 184] width 73 height 9
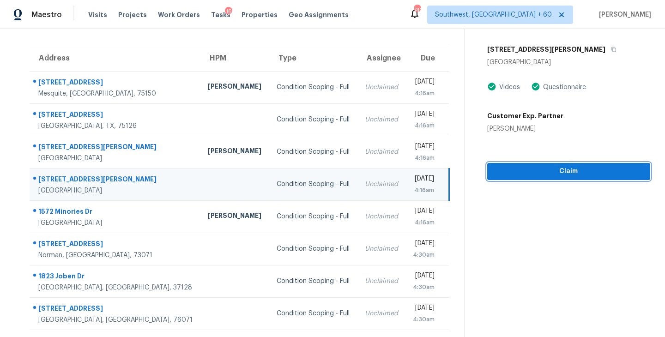
click at [547, 170] on span "Claim" at bounding box center [569, 172] width 148 height 12
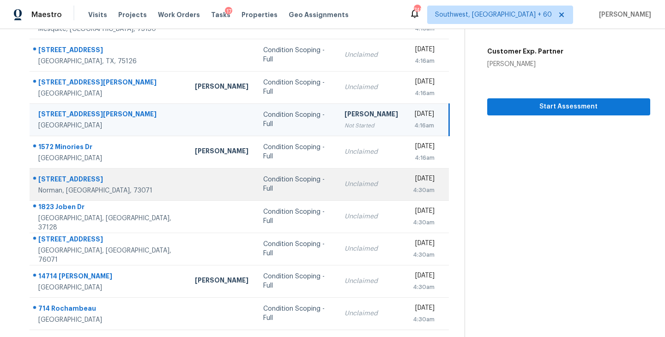
scroll to position [144, 0]
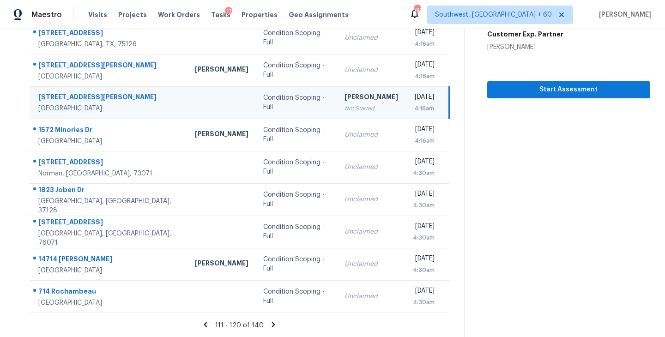
click at [272, 322] on icon at bounding box center [273, 324] width 3 height 5
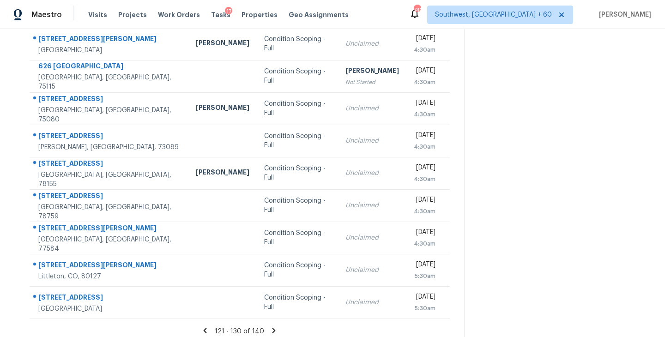
scroll to position [136, 0]
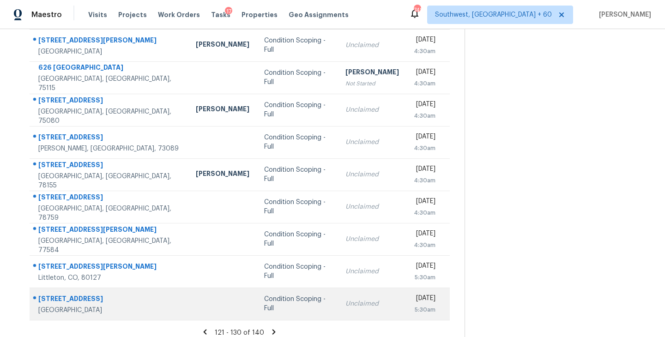
click at [264, 304] on div "Condition Scoping - Full" at bounding box center [297, 304] width 67 height 18
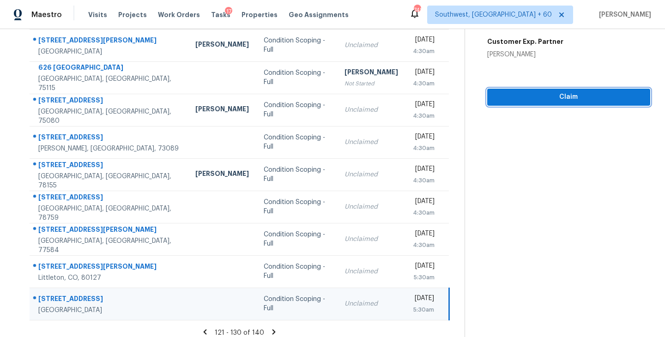
click at [558, 92] on span "Claim" at bounding box center [569, 97] width 148 height 12
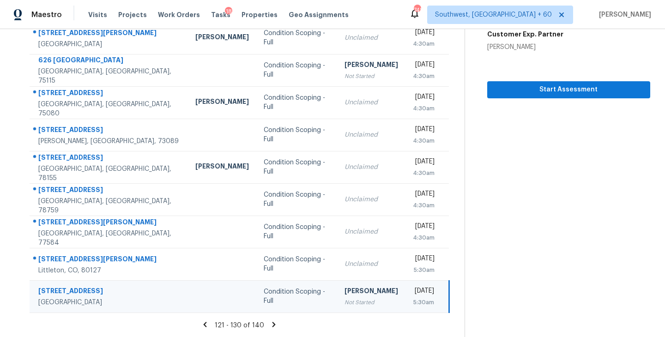
click at [273, 323] on icon at bounding box center [274, 324] width 3 height 5
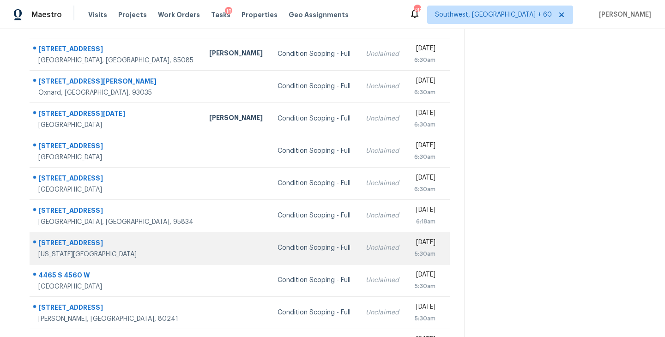
scroll to position [97, 0]
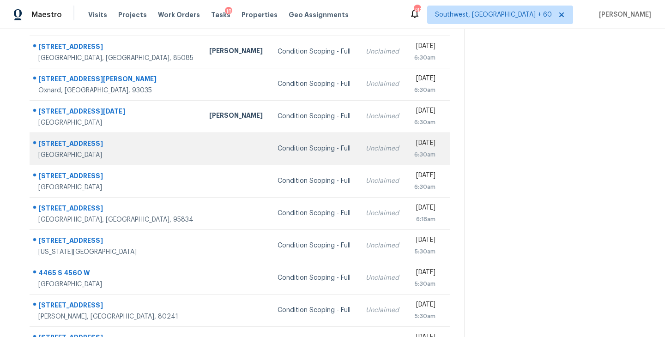
click at [270, 153] on td "Condition Scoping - Full" at bounding box center [314, 149] width 88 height 32
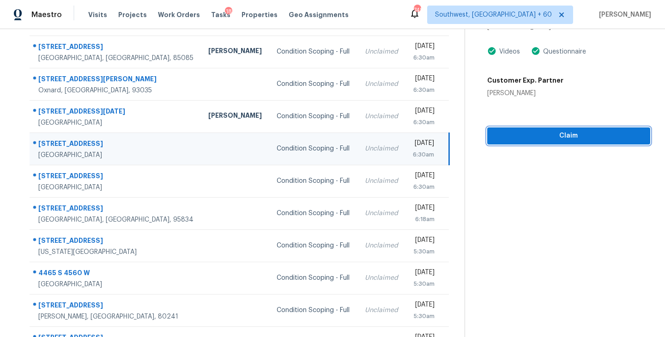
click at [544, 138] on span "Claim" at bounding box center [569, 136] width 148 height 12
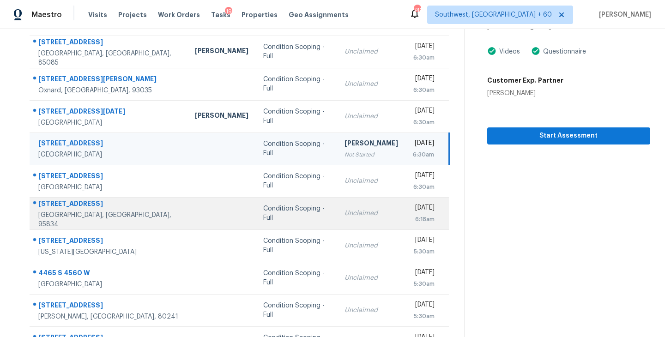
scroll to position [0, 0]
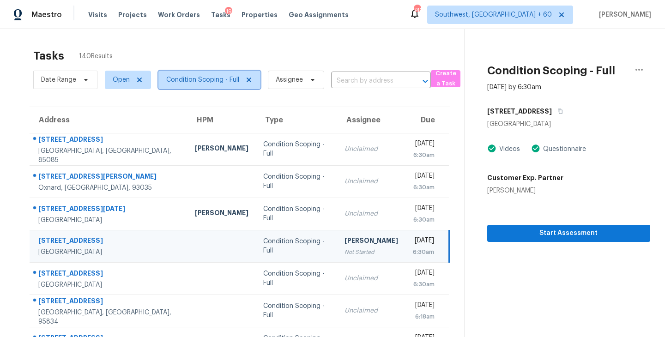
click at [206, 81] on span "Condition Scoping - Full" at bounding box center [202, 79] width 73 height 9
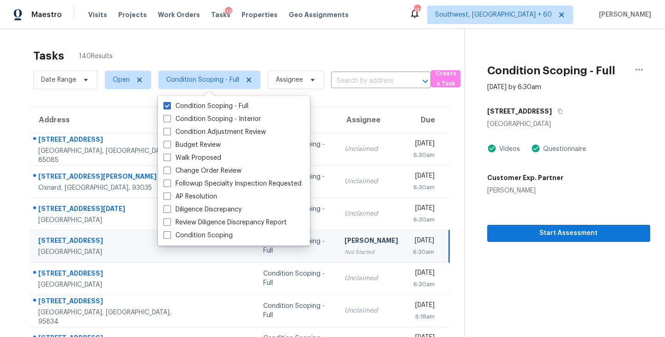
click at [324, 54] on div "Tasks 140 Results" at bounding box center [249, 56] width 432 height 24
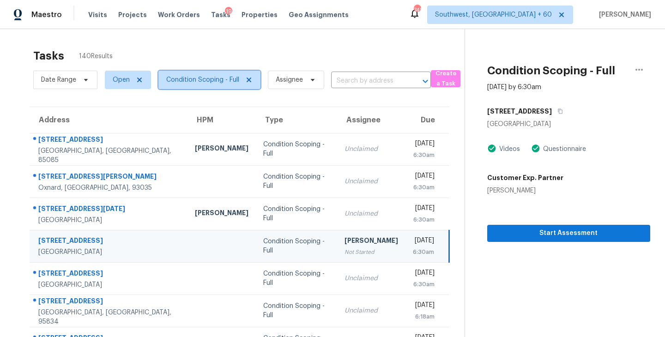
click at [220, 88] on span "Condition Scoping - Full" at bounding box center [209, 80] width 102 height 18
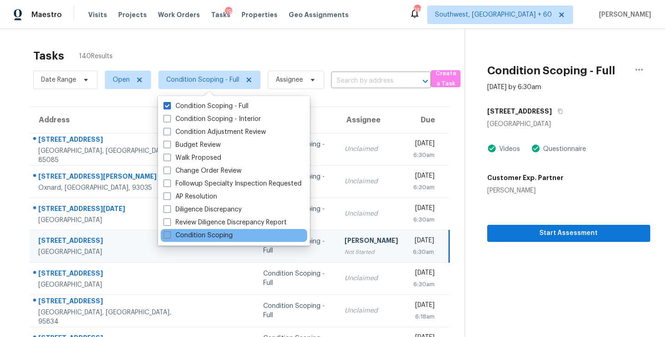
click at [202, 236] on label "Condition Scoping" at bounding box center [198, 235] width 69 height 9
click at [170, 236] on input "Condition Scoping" at bounding box center [167, 234] width 6 height 6
checkbox input "true"
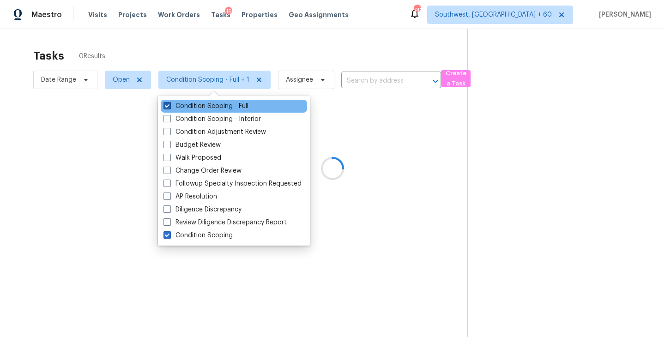
click at [222, 103] on label "Condition Scoping - Full" at bounding box center [206, 106] width 85 height 9
click at [170, 103] on input "Condition Scoping - Full" at bounding box center [167, 105] width 6 height 6
checkbox input "false"
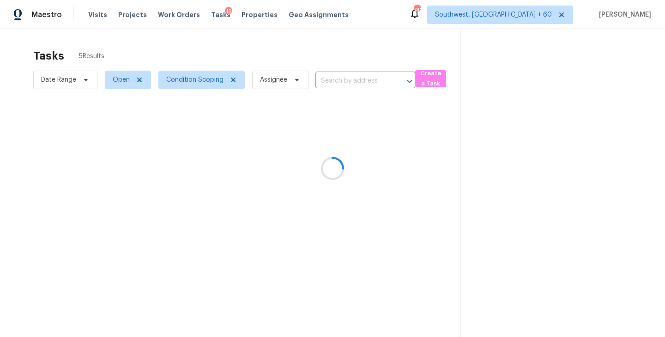
click at [474, 164] on div at bounding box center [332, 168] width 665 height 337
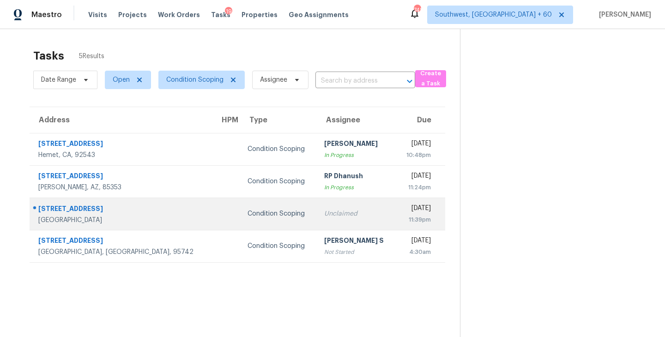
click at [324, 214] on div "Unclaimed" at bounding box center [356, 213] width 65 height 9
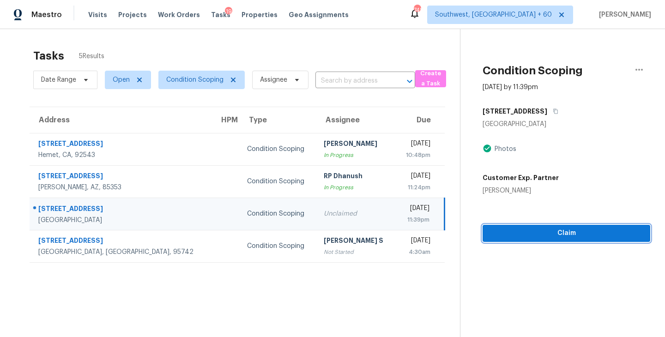
click at [578, 226] on button "Claim" at bounding box center [567, 233] width 168 height 17
click at [544, 233] on span "Start Assessment" at bounding box center [566, 234] width 153 height 12
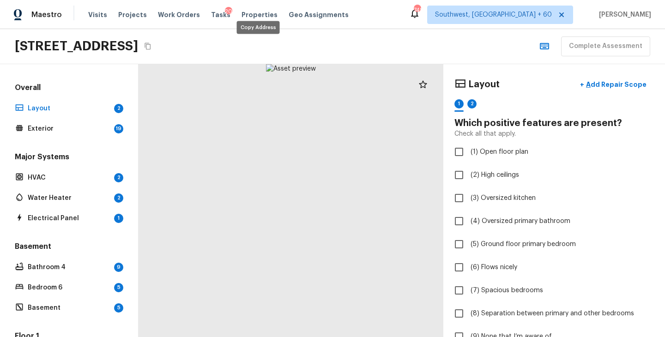
click at [152, 45] on icon "Copy Address" at bounding box center [147, 46] width 7 height 7
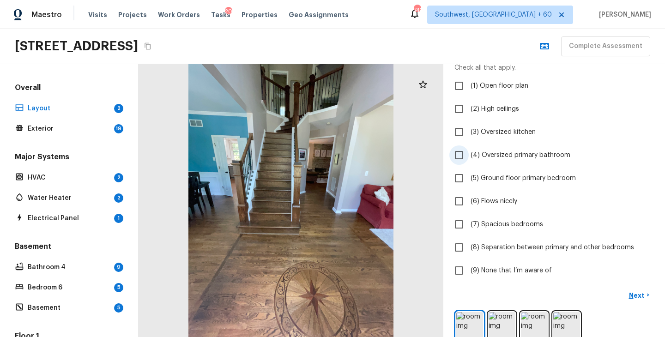
scroll to position [81, 0]
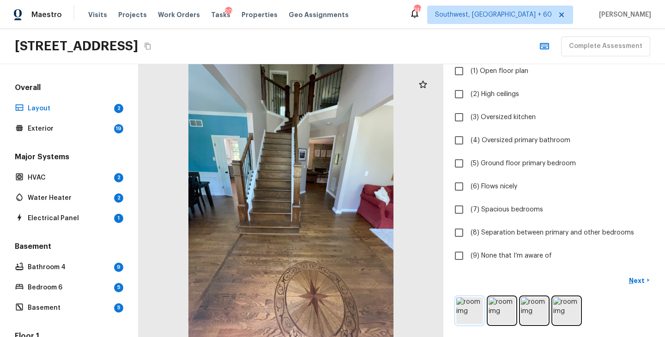
click at [470, 309] on img at bounding box center [469, 311] width 27 height 27
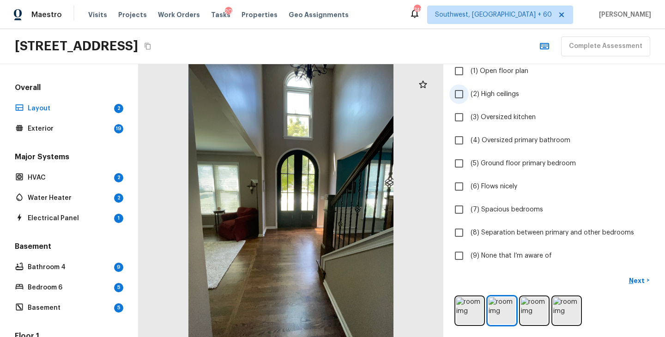
click at [504, 91] on span "(2) High ceilings" at bounding box center [495, 94] width 49 height 9
click at [469, 91] on input "(2) High ceilings" at bounding box center [459, 94] width 19 height 19
checkbox input "true"
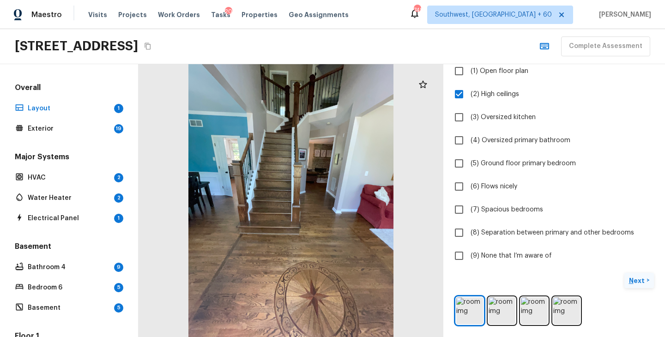
click at [639, 279] on p "Next" at bounding box center [638, 280] width 18 height 9
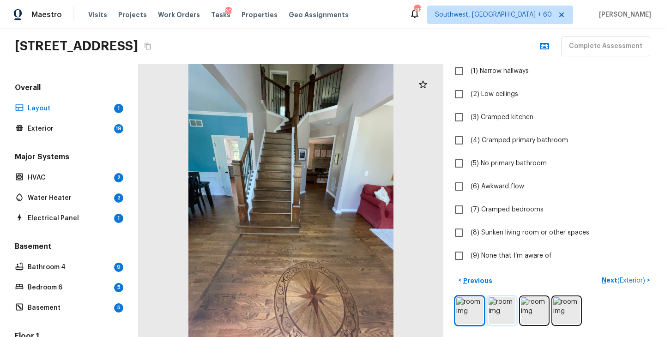
click at [501, 310] on img at bounding box center [502, 311] width 27 height 27
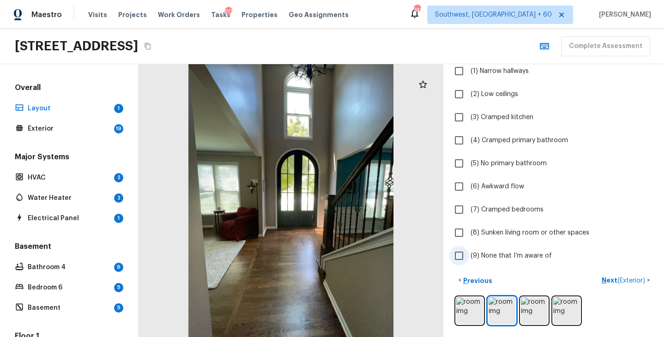
click at [525, 262] on label "(9) None that I’m aware of" at bounding box center [548, 255] width 197 height 19
click at [469, 262] on input "(9) None that I’m aware of" at bounding box center [459, 255] width 19 height 19
checkbox input "true"
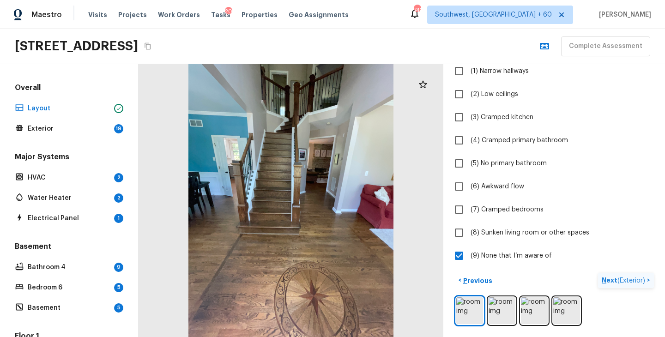
click at [609, 277] on p "Next ( Exterior )" at bounding box center [624, 281] width 45 height 10
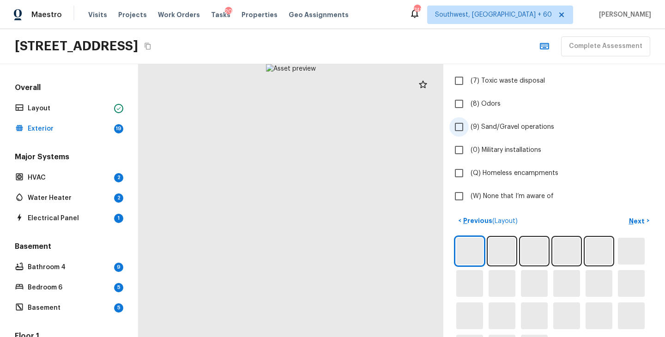
scroll to position [237, 0]
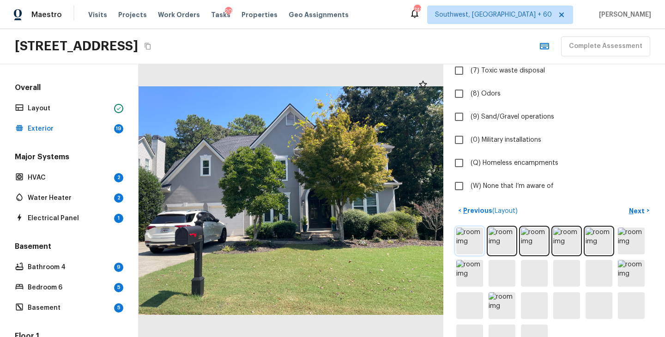
click at [470, 244] on img at bounding box center [469, 241] width 27 height 27
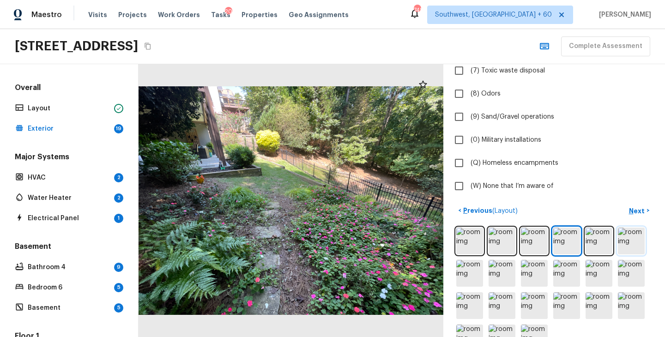
click at [627, 245] on img at bounding box center [631, 241] width 27 height 27
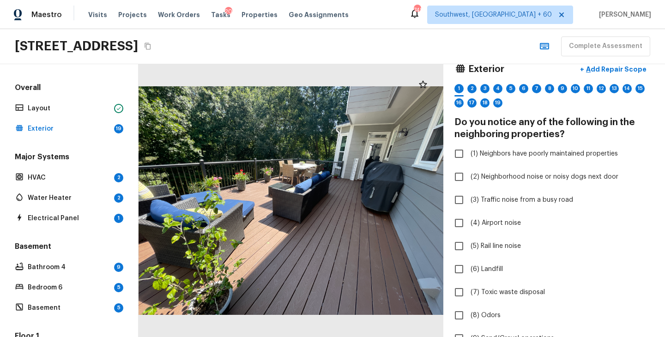
scroll to position [0, 0]
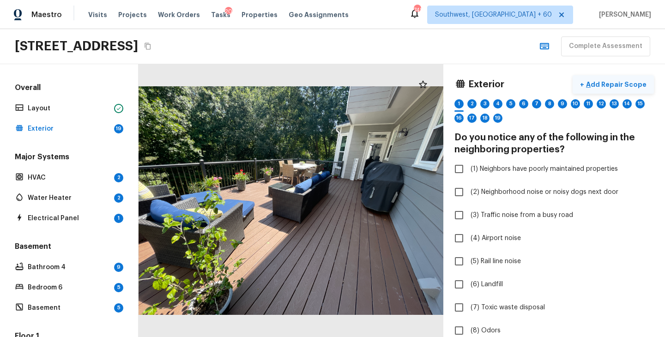
click at [626, 83] on p "Add Repair Scope" at bounding box center [615, 84] width 62 height 9
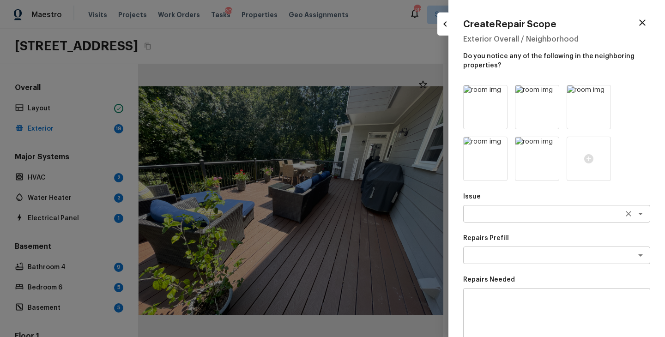
click at [511, 219] on div "x ​" at bounding box center [556, 214] width 187 height 18
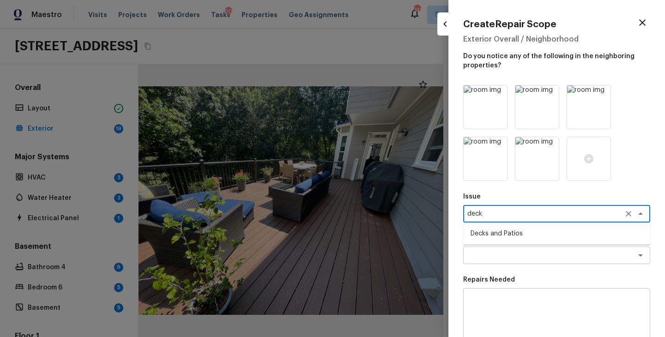
click at [511, 226] on ul "Decks and Patios" at bounding box center [556, 234] width 187 height 22
click at [505, 236] on li "Decks and Patios" at bounding box center [556, 233] width 187 height 15
type textarea "Decks and Patios"
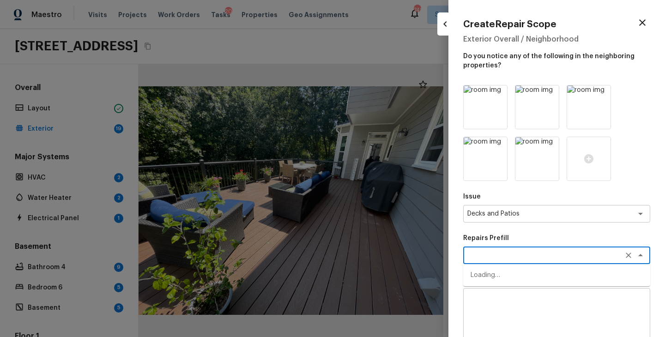
click at [487, 259] on textarea at bounding box center [544, 255] width 153 height 9
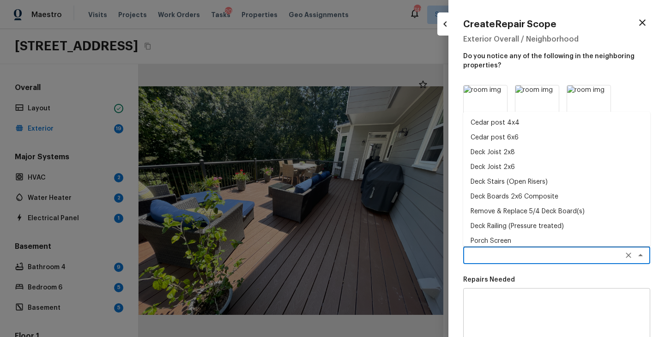
click at [488, 301] on textarea at bounding box center [557, 314] width 174 height 37
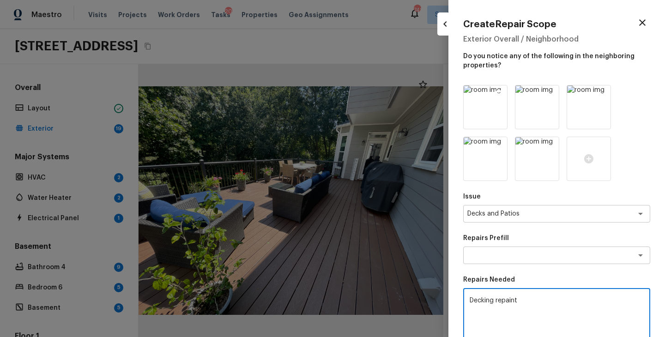
type textarea "Decking repaint"
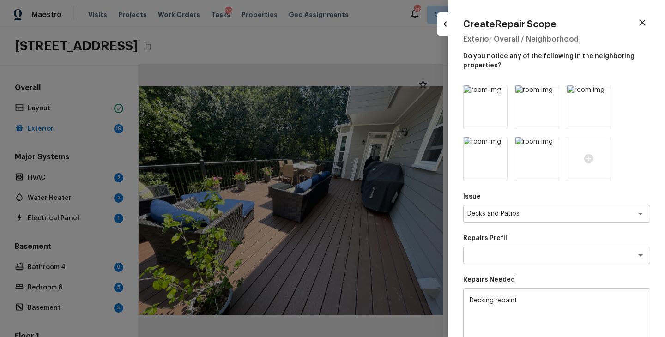
click at [498, 94] on icon at bounding box center [498, 93] width 9 height 9
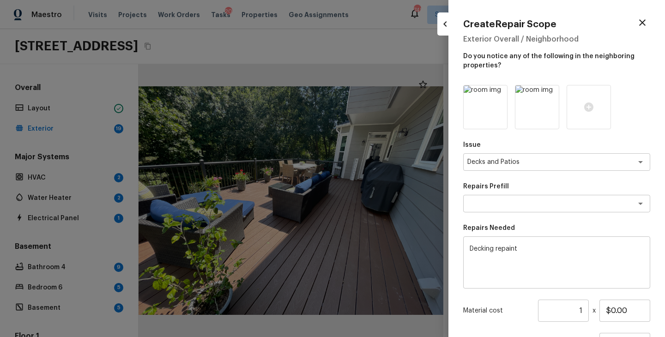
click at [498, 94] on icon at bounding box center [498, 93] width 9 height 9
click at [485, 109] on icon at bounding box center [485, 107] width 11 height 11
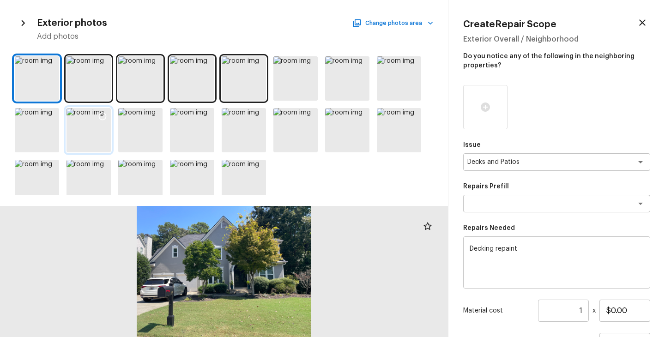
click at [103, 113] on icon at bounding box center [103, 117] width 8 height 8
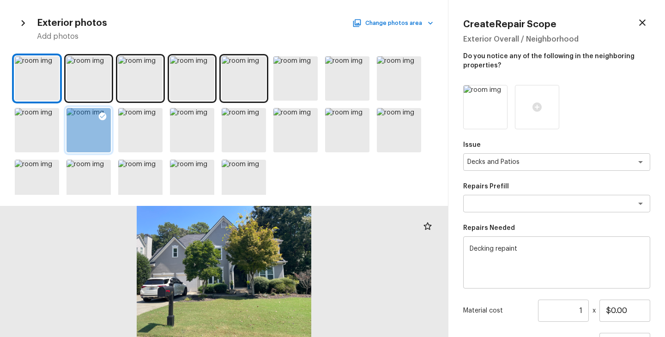
scroll to position [85, 0]
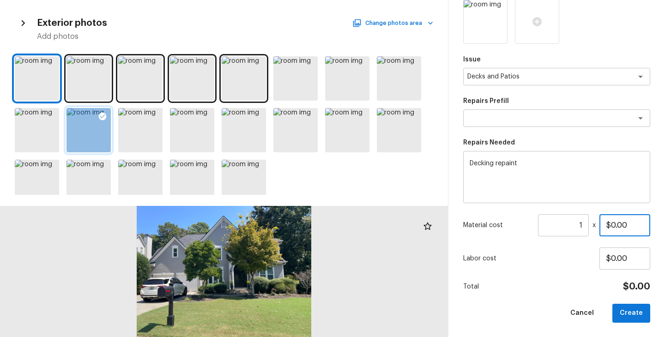
drag, startPoint x: 635, startPoint y: 225, endPoint x: 524, endPoint y: 225, distance: 110.9
click at [524, 225] on div "Material cost 1 ​ x $0.00" at bounding box center [556, 225] width 187 height 22
type input "$800.00"
click at [519, 290] on div "Total $800.00" at bounding box center [556, 287] width 187 height 12
click at [633, 317] on button "Create" at bounding box center [632, 313] width 38 height 19
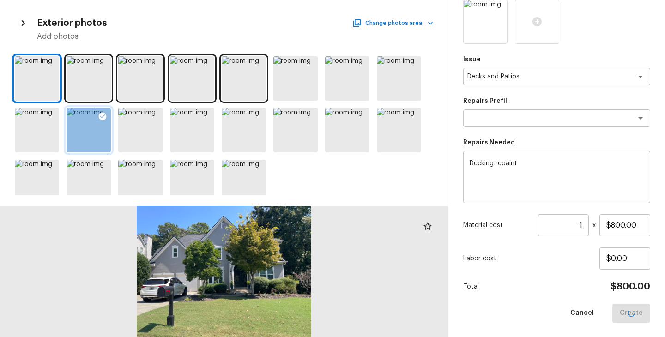
type input "$0.00"
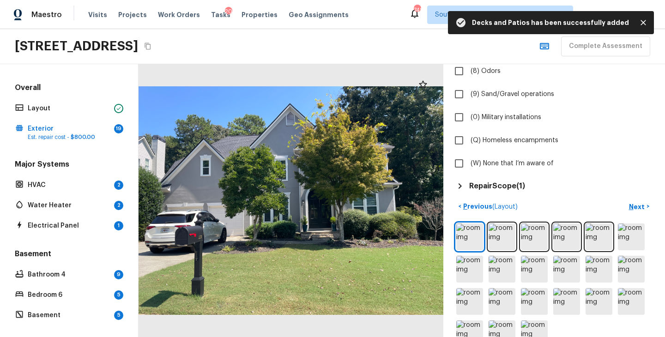
scroll to position [283, 0]
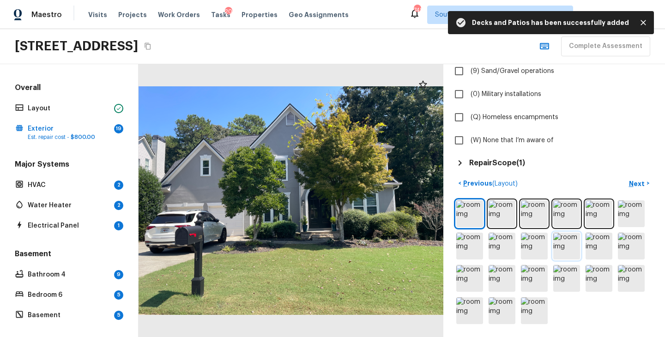
click at [558, 247] on img at bounding box center [567, 246] width 27 height 27
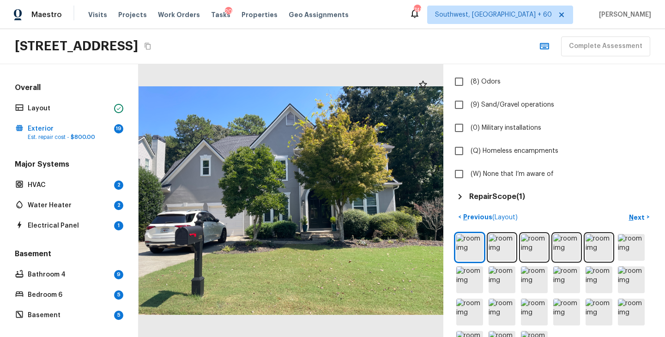
scroll to position [266, 0]
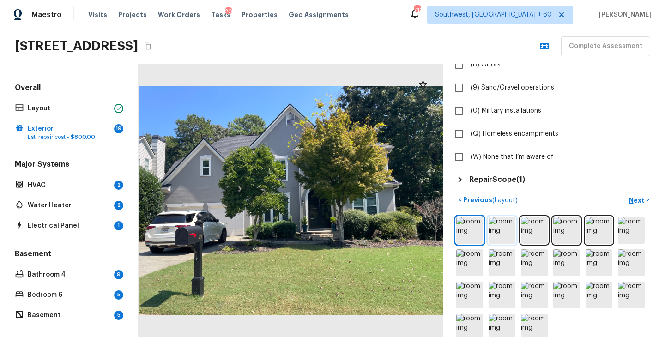
click at [495, 229] on img at bounding box center [502, 230] width 27 height 27
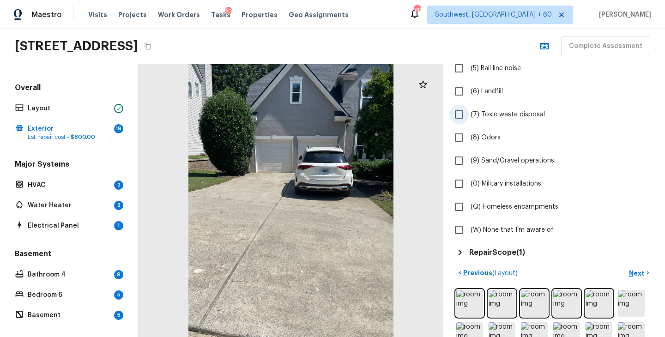
scroll to position [248, 0]
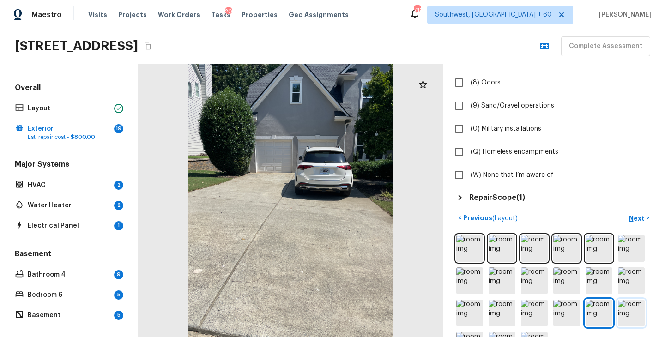
click at [630, 320] on img at bounding box center [631, 313] width 27 height 27
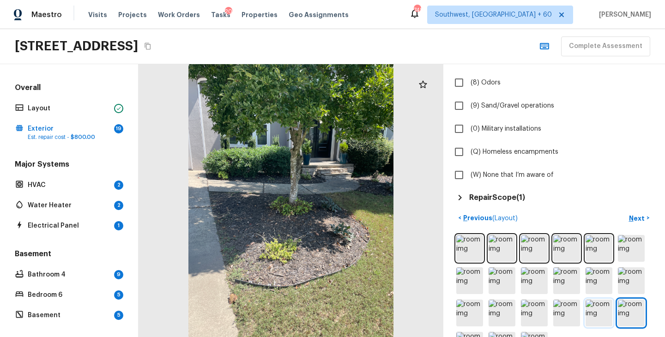
click at [602, 312] on img at bounding box center [599, 313] width 27 height 27
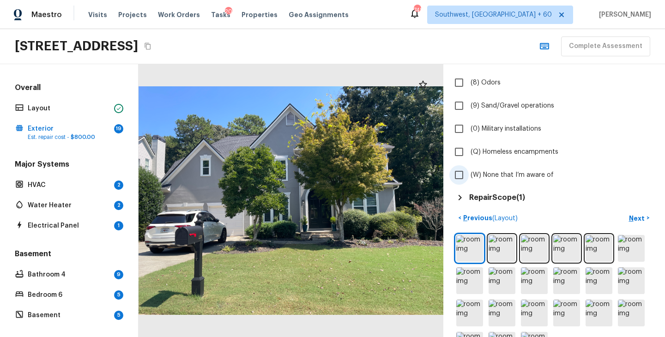
click at [527, 179] on span "(W) None that I’m aware of" at bounding box center [512, 174] width 83 height 9
click at [469, 179] on input "(W) None that I’m aware of" at bounding box center [459, 174] width 19 height 19
checkbox input "true"
click at [638, 216] on p "Next" at bounding box center [638, 218] width 18 height 9
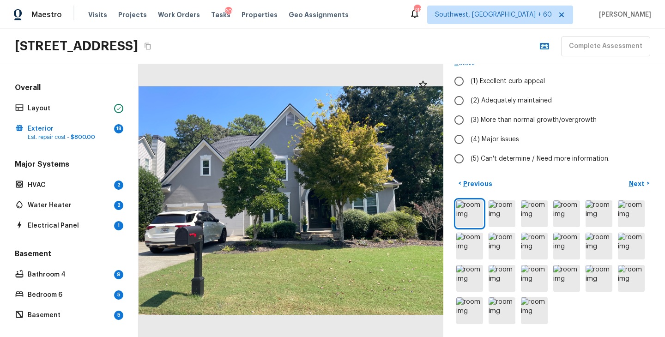
scroll to position [0, 0]
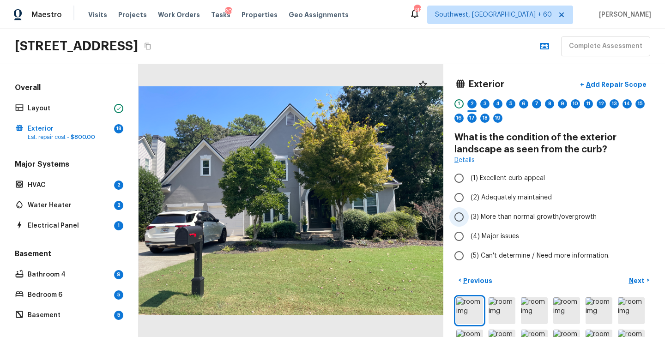
click at [517, 214] on span "(3) More than normal growth/overgrowth" at bounding box center [534, 217] width 126 height 9
click at [469, 214] on input "(3) More than normal growth/overgrowth" at bounding box center [459, 216] width 19 height 19
radio input "true"
click at [636, 279] on p "Next" at bounding box center [638, 280] width 18 height 9
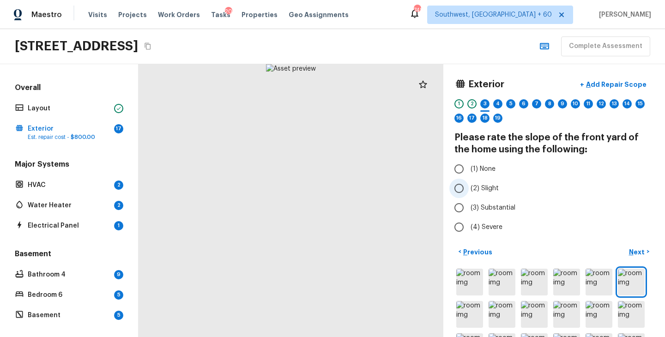
click at [486, 185] on span "(2) Slight" at bounding box center [485, 188] width 28 height 9
click at [469, 185] on input "(2) Slight" at bounding box center [459, 188] width 19 height 19
radio input "true"
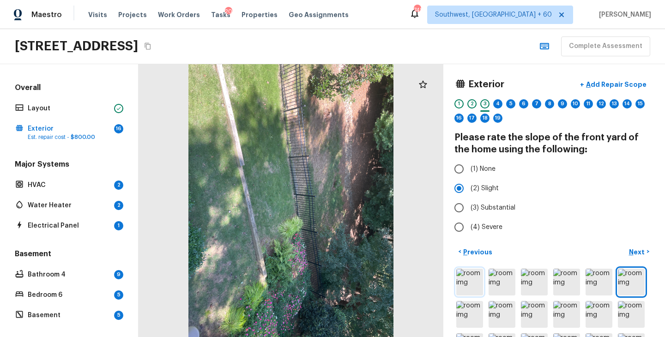
click at [474, 279] on img at bounding box center [469, 282] width 27 height 27
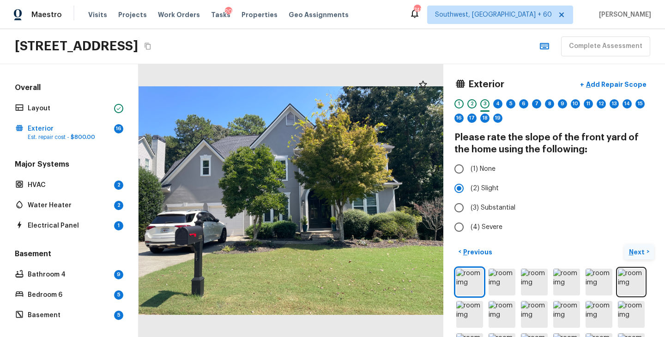
click at [635, 255] on p "Next" at bounding box center [638, 252] width 18 height 9
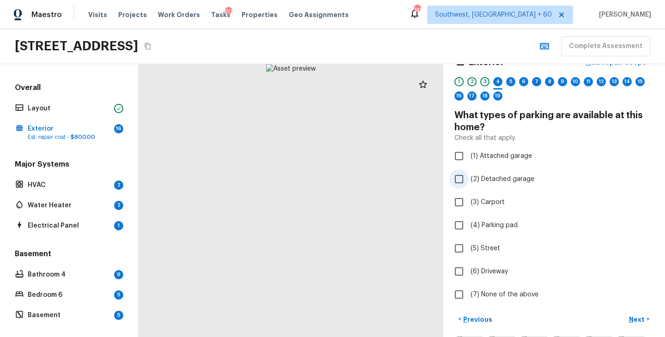
scroll to position [33, 0]
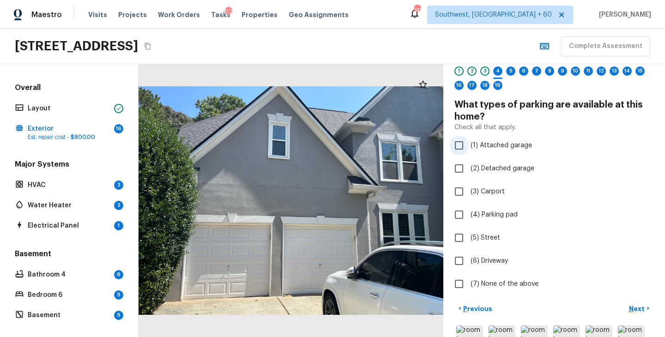
click at [516, 142] on span "(1) Attached garage" at bounding box center [501, 145] width 61 height 9
click at [469, 142] on input "(1) Attached garage" at bounding box center [459, 145] width 19 height 19
checkbox input "true"
click at [485, 259] on span "(6) Driveway" at bounding box center [489, 260] width 37 height 9
click at [469, 259] on input "(6) Driveway" at bounding box center [459, 260] width 19 height 19
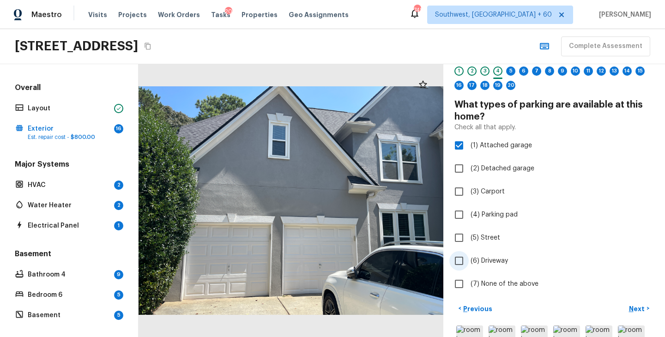
checkbox input "true"
click at [636, 312] on p "Next" at bounding box center [638, 308] width 18 height 9
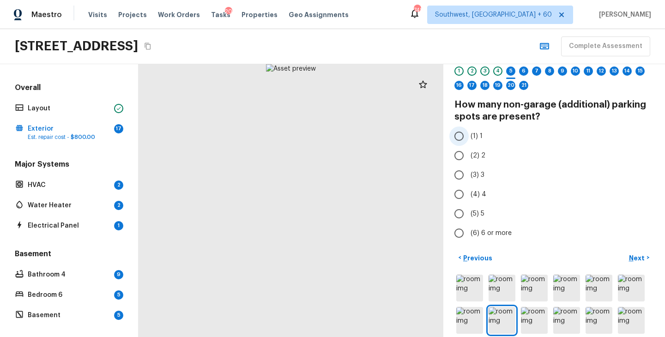
click at [480, 134] on span "(1) 1" at bounding box center [477, 136] width 12 height 9
click at [469, 134] on input "(1) 1" at bounding box center [459, 136] width 19 height 19
radio input "true"
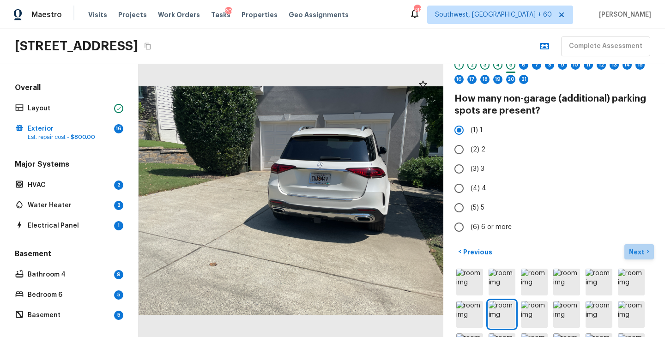
click at [636, 250] on p "Next" at bounding box center [638, 252] width 18 height 9
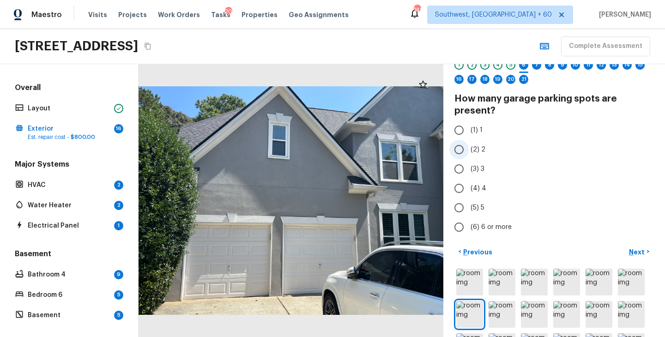
click at [479, 155] on label "(2) 2" at bounding box center [548, 149] width 197 height 19
click at [469, 155] on input "(2) 2" at bounding box center [459, 149] width 19 height 19
radio input "true"
click at [633, 251] on p "Next" at bounding box center [638, 252] width 18 height 9
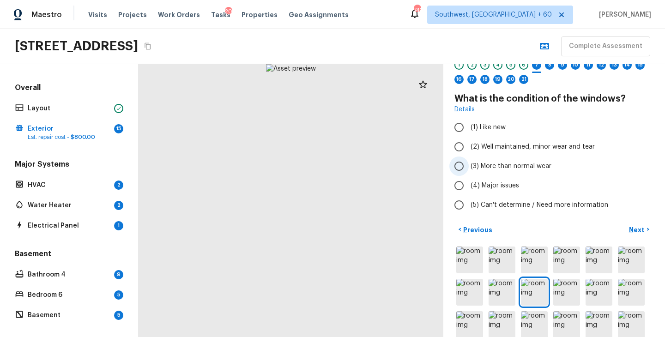
click at [514, 165] on span "(3) More than normal wear" at bounding box center [511, 166] width 81 height 9
click at [469, 165] on input "(3) More than normal wear" at bounding box center [459, 166] width 19 height 19
radio input "true"
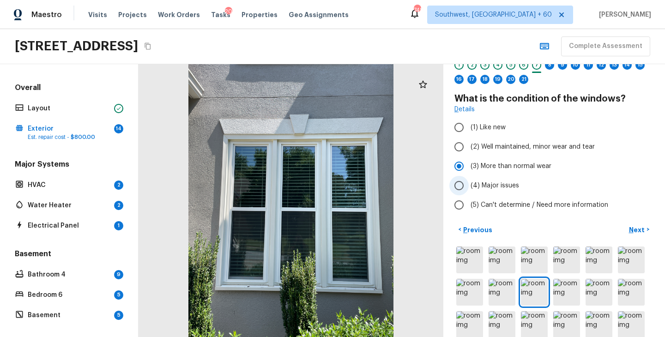
scroll to position [0, 0]
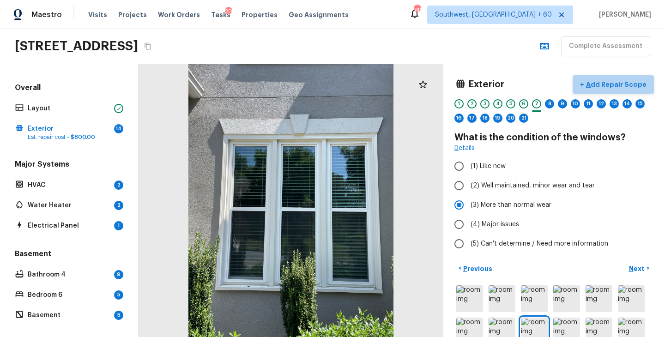
click at [625, 84] on p "Add Repair Scope" at bounding box center [615, 84] width 62 height 9
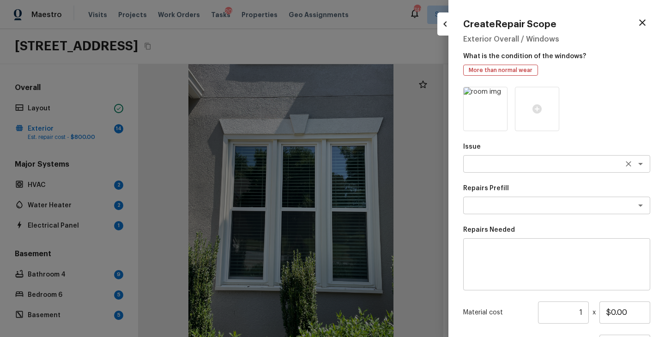
click at [509, 161] on textarea at bounding box center [544, 163] width 153 height 9
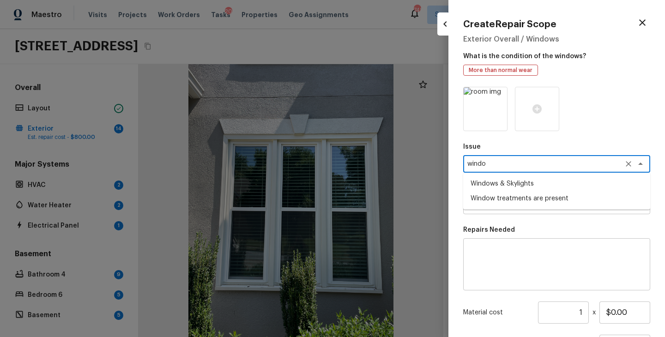
click at [515, 180] on li "Windows & Skylights" at bounding box center [556, 183] width 187 height 15
type textarea "Windows & Skylights"
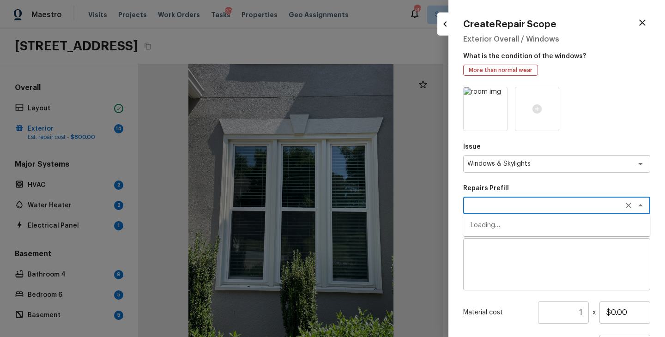
click at [511, 202] on textarea at bounding box center [544, 205] width 153 height 9
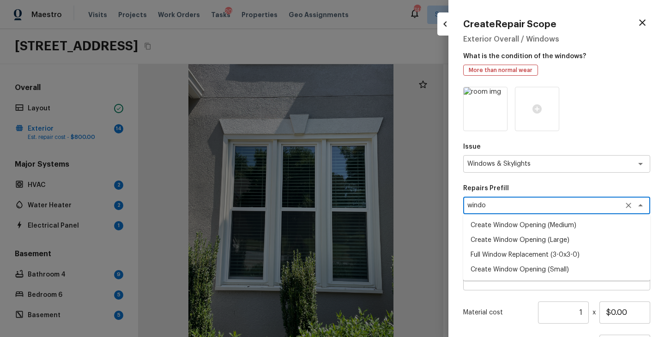
click at [527, 239] on li "Create Window Opening (Large)" at bounding box center [556, 240] width 187 height 15
type textarea "Create Window Opening (Large)"
type textarea "Remove the existing substrate, insulation, etc to create a window opening over …"
type input "$529.72"
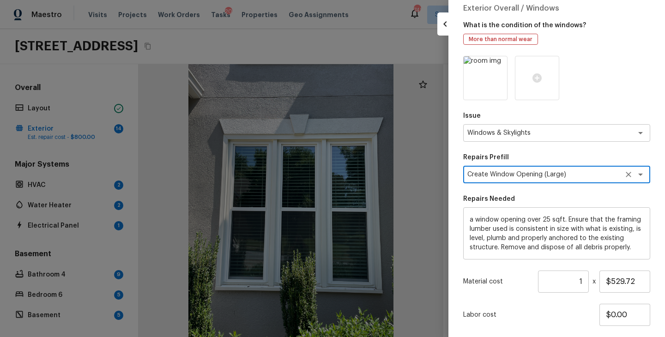
scroll to position [77, 0]
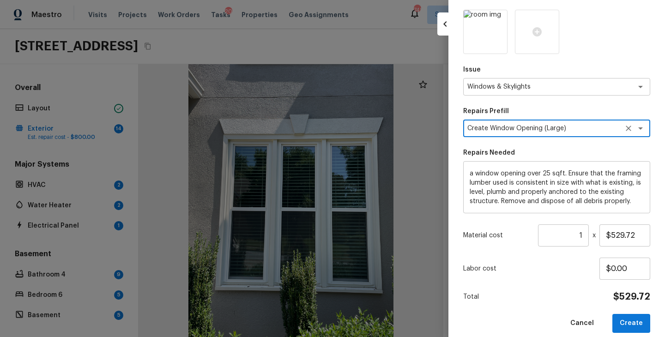
type textarea "Create Window Opening (Large)"
click at [580, 237] on input "1" at bounding box center [563, 236] width 51 height 22
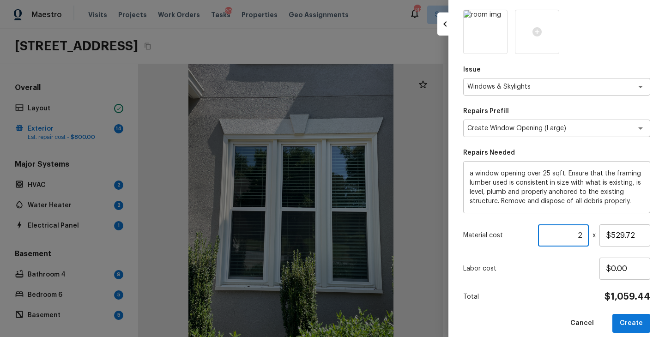
type input "2"
click at [564, 288] on div "Issue Windows & Skylights x ​ Repairs Prefill Create Window Opening (Large) x ​…" at bounding box center [556, 171] width 187 height 323
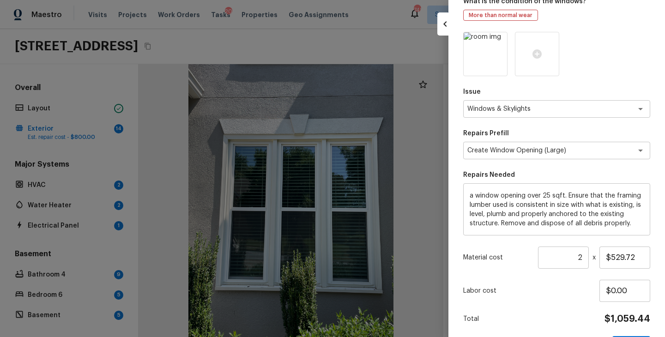
scroll to position [87, 0]
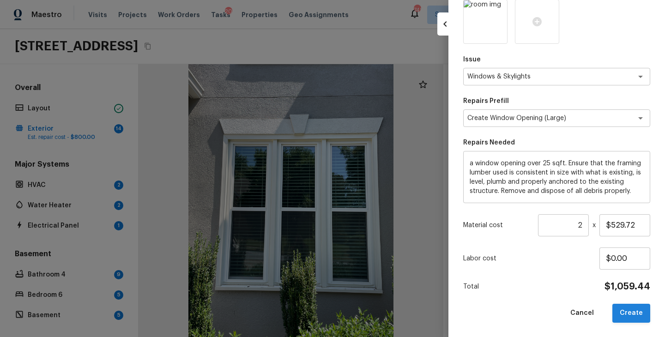
click at [627, 310] on button "Create" at bounding box center [632, 313] width 38 height 19
type input "1"
type input "$0.00"
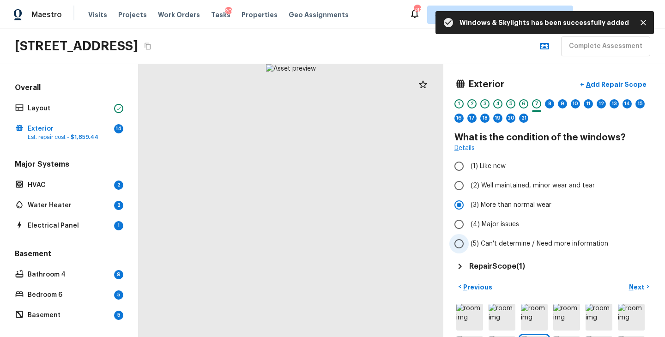
scroll to position [37, 0]
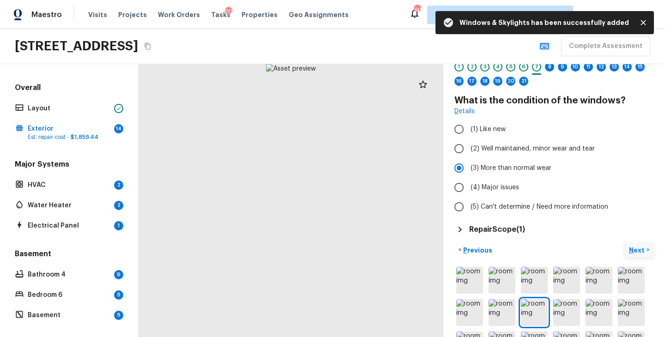
click at [642, 249] on p "Next" at bounding box center [638, 250] width 18 height 9
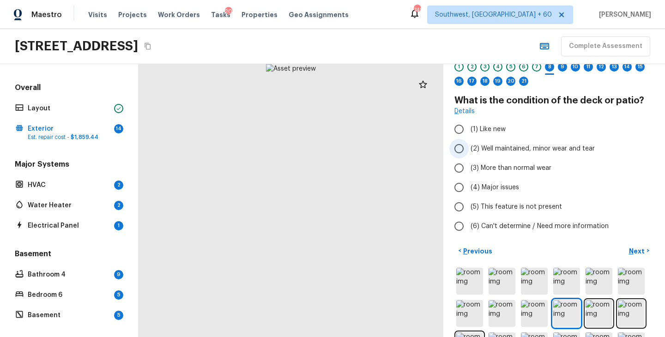
click at [518, 147] on span "(2) Well maintained, minor wear and tear" at bounding box center [533, 148] width 124 height 9
click at [469, 147] on input "(2) Well maintained, minor wear and tear" at bounding box center [459, 148] width 19 height 19
radio input "true"
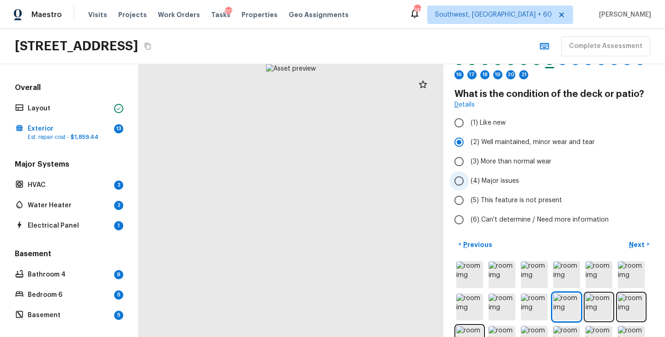
scroll to position [45, 0]
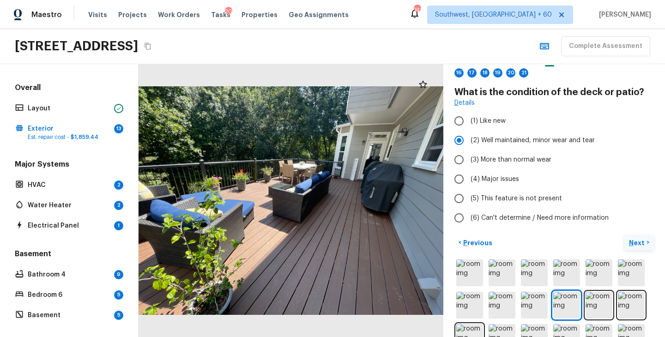
click at [632, 241] on p "Next" at bounding box center [638, 242] width 18 height 9
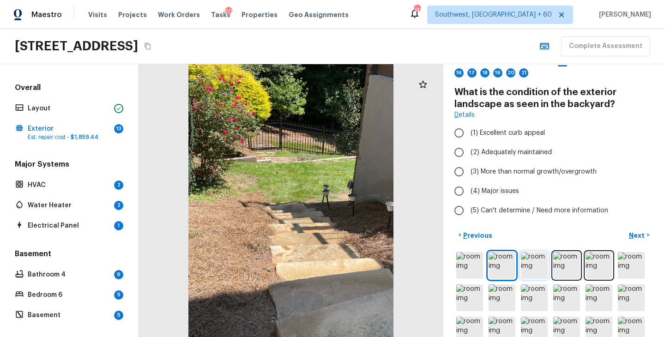
click at [537, 268] on img at bounding box center [534, 265] width 27 height 27
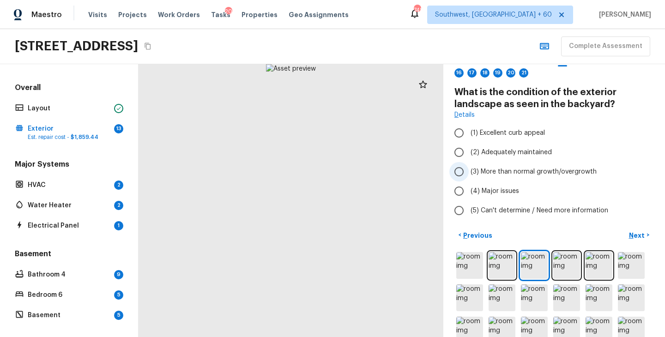
click at [556, 171] on span "(3) More than normal growth/overgrowth" at bounding box center [534, 171] width 126 height 9
click at [469, 171] on input "(3) More than normal growth/overgrowth" at bounding box center [459, 171] width 19 height 19
radio input "true"
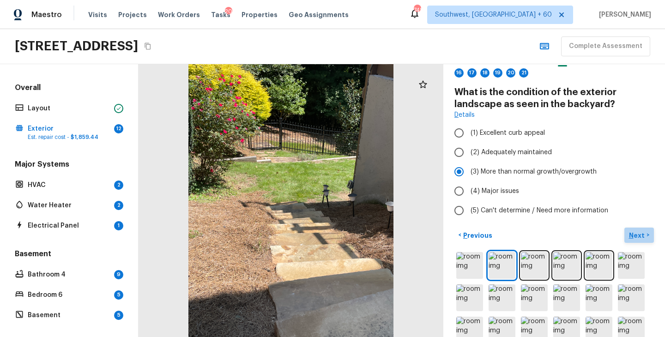
click at [638, 236] on p "Next" at bounding box center [638, 235] width 18 height 9
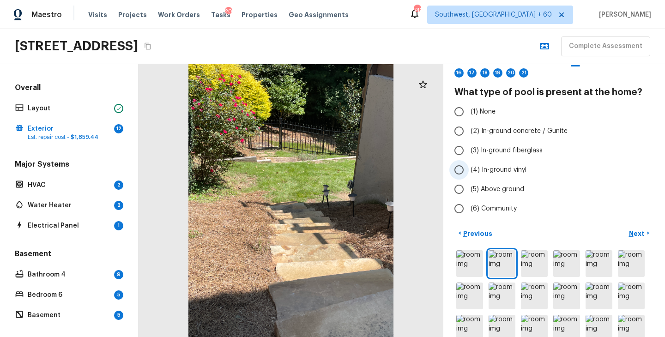
scroll to position [35, 0]
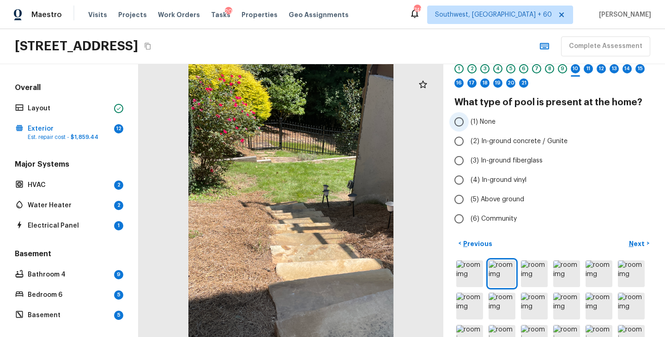
click at [487, 125] on span "(1) None" at bounding box center [483, 121] width 25 height 9
click at [469, 125] on input "(1) None" at bounding box center [459, 121] width 19 height 19
radio input "true"
click at [637, 245] on p "Next" at bounding box center [638, 243] width 18 height 9
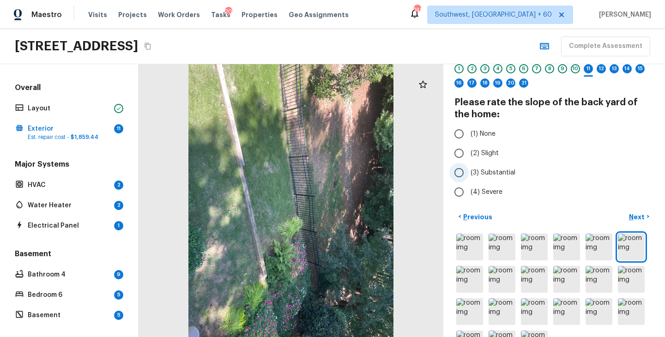
click at [505, 174] on span "(3) Substantial" at bounding box center [493, 172] width 45 height 9
click at [469, 174] on input "(3) Substantial" at bounding box center [459, 172] width 19 height 19
radio input "true"
click at [637, 218] on p "Next" at bounding box center [638, 217] width 18 height 9
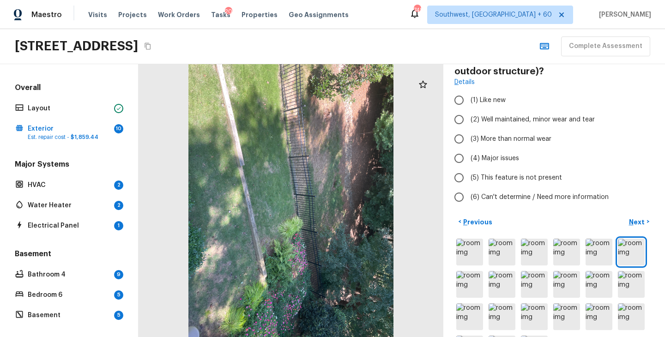
scroll to position [116, 0]
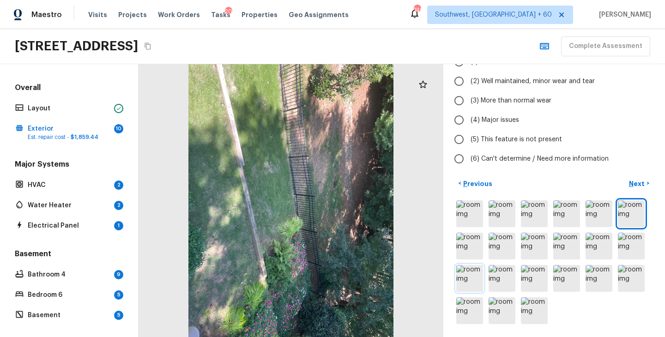
click at [469, 277] on img at bounding box center [469, 278] width 27 height 27
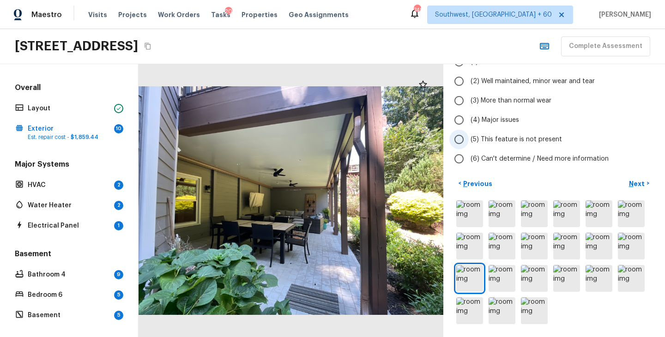
click at [534, 140] on span "(5) This feature is not present" at bounding box center [516, 139] width 91 height 9
click at [469, 140] on input "(5) This feature is not present" at bounding box center [459, 139] width 19 height 19
radio input "true"
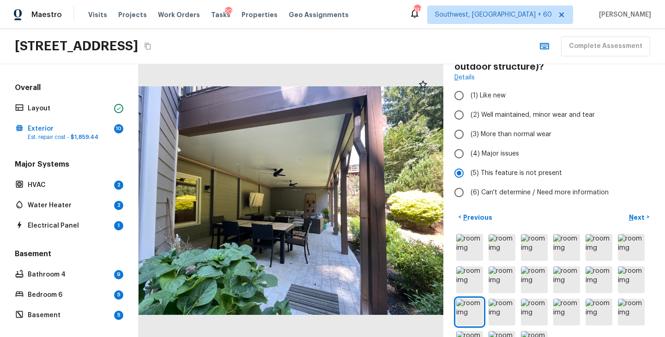
scroll to position [62, 0]
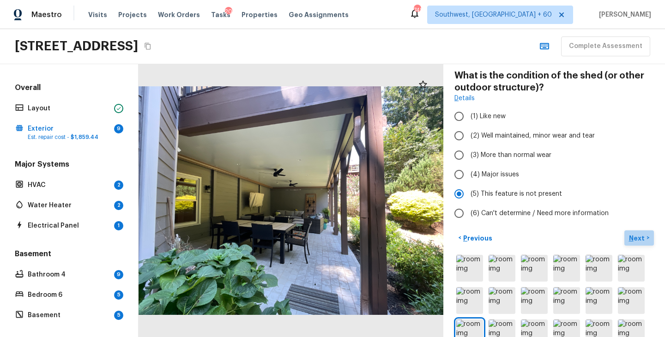
click at [639, 235] on p "Next" at bounding box center [638, 238] width 18 height 9
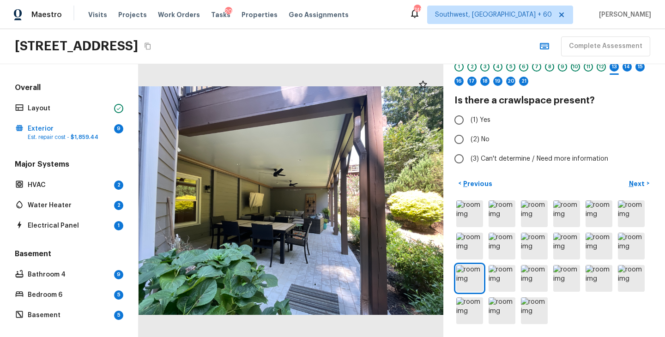
scroll to position [0, 0]
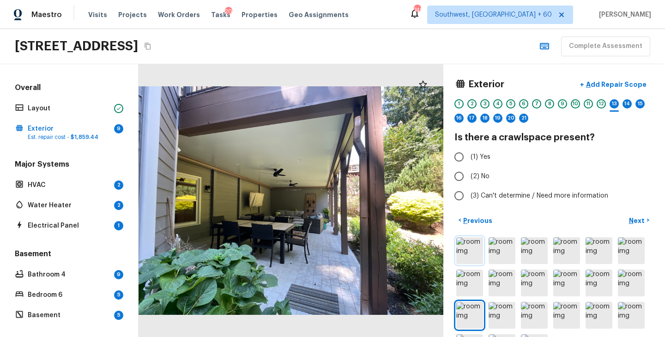
click at [476, 255] on img at bounding box center [469, 250] width 27 height 27
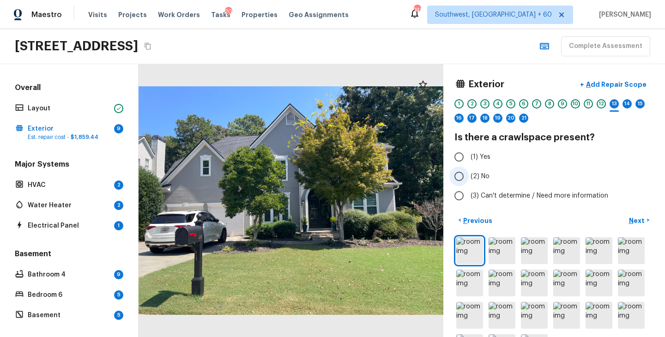
click at [476, 177] on span "(2) No" at bounding box center [480, 176] width 19 height 9
click at [469, 177] on input "(2) No" at bounding box center [459, 176] width 19 height 19
radio input "true"
click at [645, 221] on p "Next" at bounding box center [638, 220] width 18 height 9
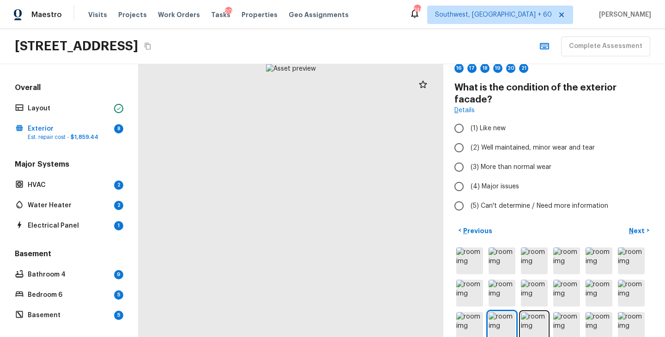
scroll to position [54, 0]
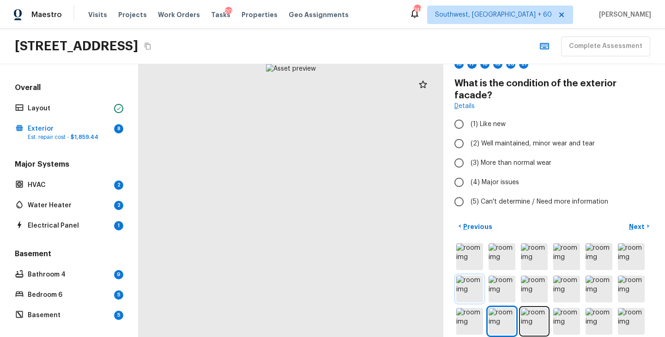
click at [472, 276] on img at bounding box center [469, 289] width 27 height 27
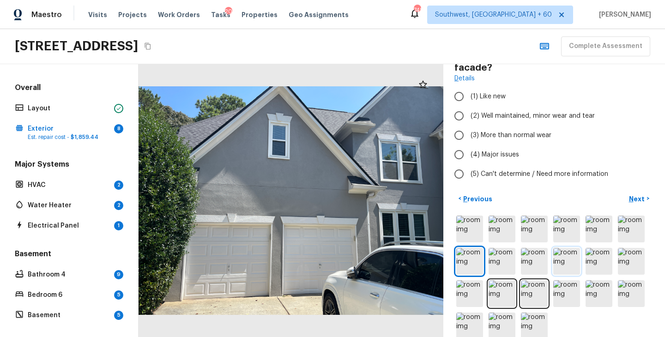
scroll to position [85, 0]
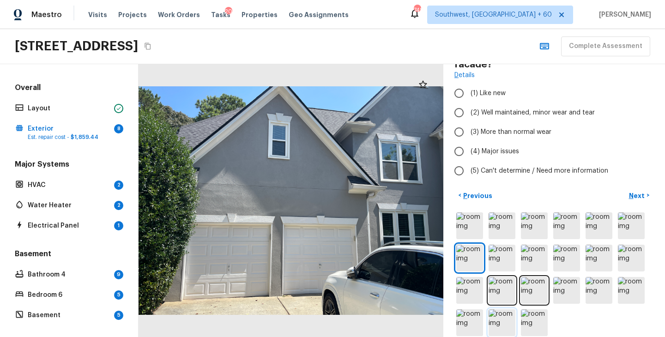
click at [500, 310] on img at bounding box center [502, 323] width 27 height 27
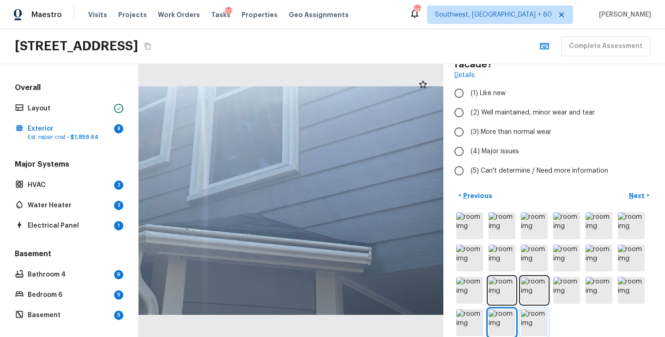
click at [541, 310] on img at bounding box center [534, 323] width 27 height 27
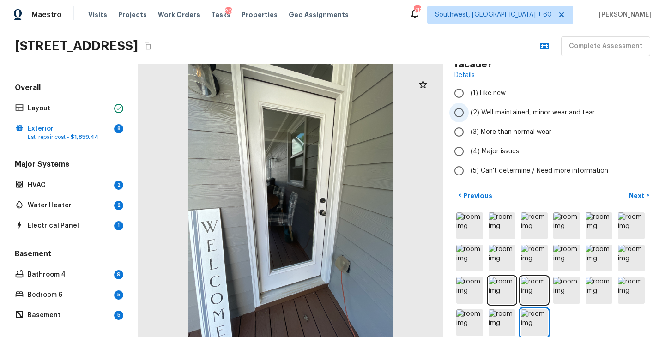
click at [503, 108] on span "(2) Well maintained, minor wear and tear" at bounding box center [533, 112] width 124 height 9
click at [469, 103] on input "(2) Well maintained, minor wear and tear" at bounding box center [459, 112] width 19 height 19
radio input "true"
click at [629, 188] on button "Next >" at bounding box center [640, 195] width 30 height 15
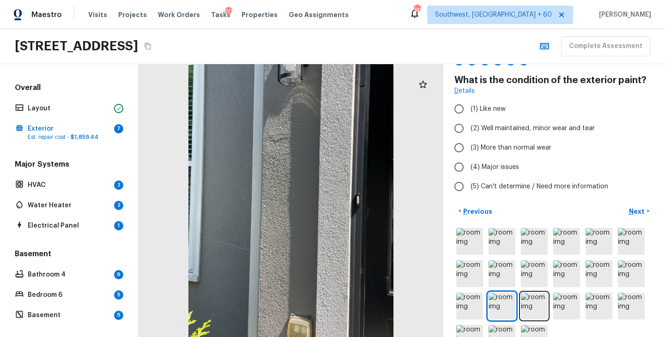
scroll to position [20, 0]
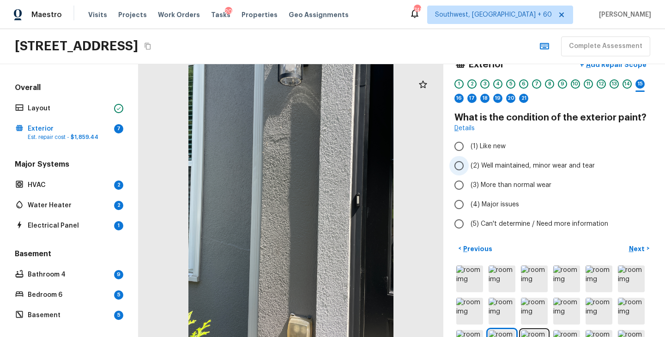
click at [509, 166] on span "(2) Well maintained, minor wear and tear" at bounding box center [533, 165] width 124 height 9
click at [469, 166] on input "(2) Well maintained, minor wear and tear" at bounding box center [459, 165] width 19 height 19
radio input "true"
click at [637, 247] on p "Next" at bounding box center [638, 248] width 18 height 9
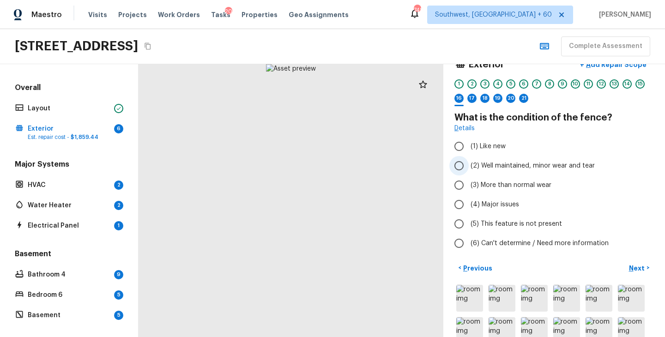
click at [525, 166] on span "(2) Well maintained, minor wear and tear" at bounding box center [533, 165] width 124 height 9
click at [469, 166] on input "(2) Well maintained, minor wear and tear" at bounding box center [459, 165] width 19 height 19
radio input "true"
click at [639, 264] on p "Next" at bounding box center [638, 268] width 18 height 9
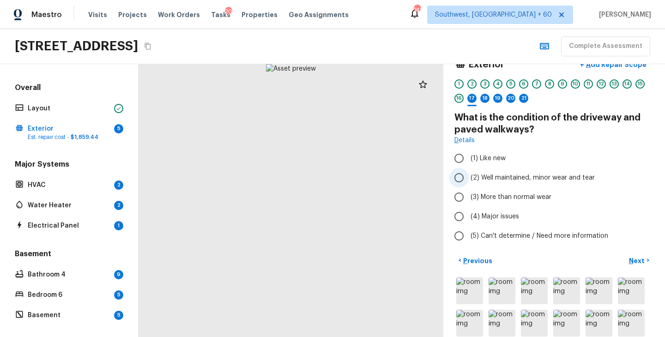
click at [542, 178] on span "(2) Well maintained, minor wear and tear" at bounding box center [533, 177] width 124 height 9
click at [469, 178] on input "(2) Well maintained, minor wear and tear" at bounding box center [459, 177] width 19 height 19
radio input "true"
click at [636, 257] on p "Next" at bounding box center [638, 260] width 18 height 9
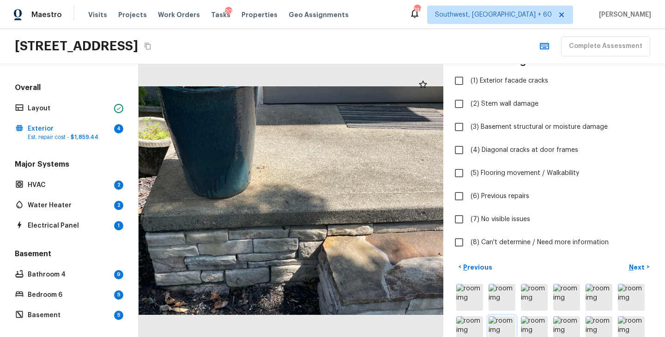
scroll to position [106, 0]
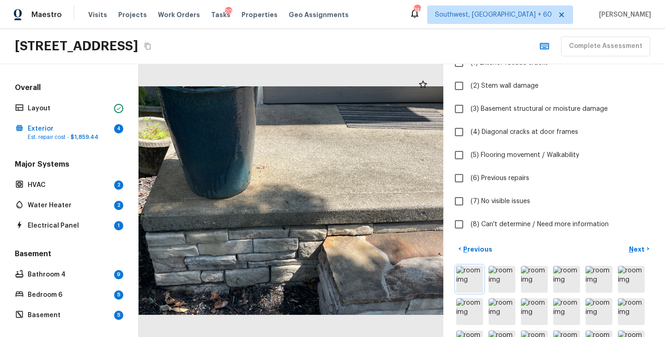
click at [471, 286] on img at bounding box center [469, 279] width 27 height 27
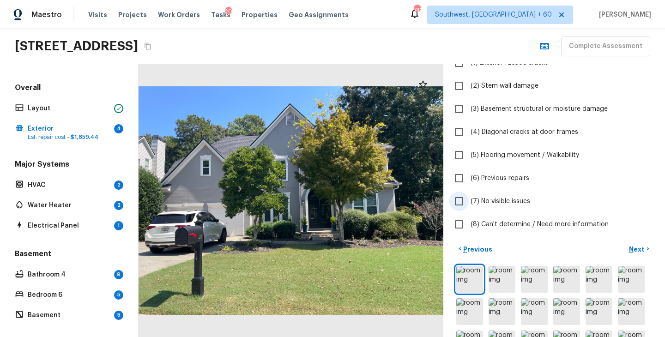
click at [520, 203] on span "(7) No visible issues" at bounding box center [501, 201] width 60 height 9
click at [469, 203] on input "(7) No visible issues" at bounding box center [459, 201] width 19 height 19
checkbox input "true"
click at [635, 245] on p "Next" at bounding box center [638, 249] width 18 height 9
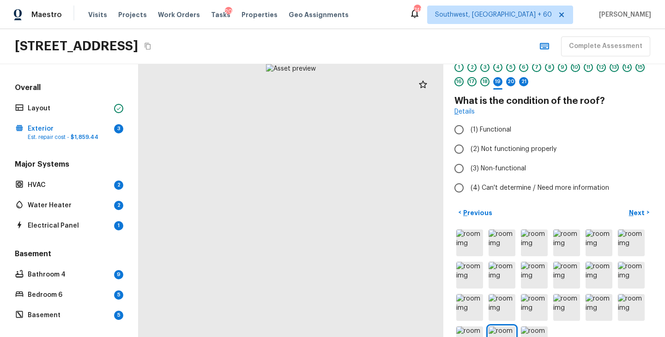
scroll to position [32, 0]
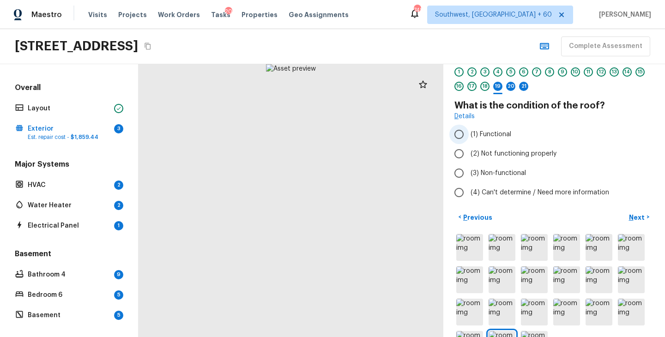
click at [508, 136] on span "(1) Functional" at bounding box center [491, 134] width 41 height 9
click at [469, 136] on input "(1) Functional" at bounding box center [459, 134] width 19 height 19
radio input "true"
click at [639, 214] on p "Next" at bounding box center [638, 217] width 18 height 9
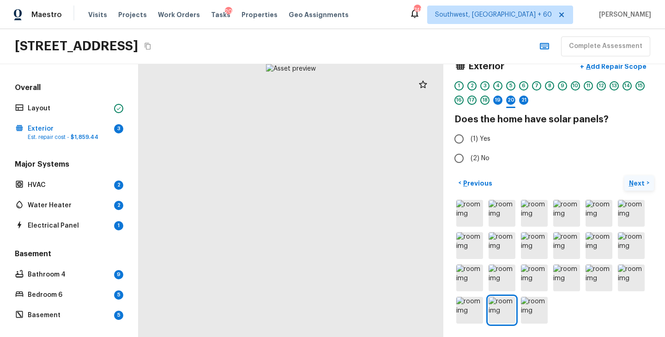
scroll to position [18, 0]
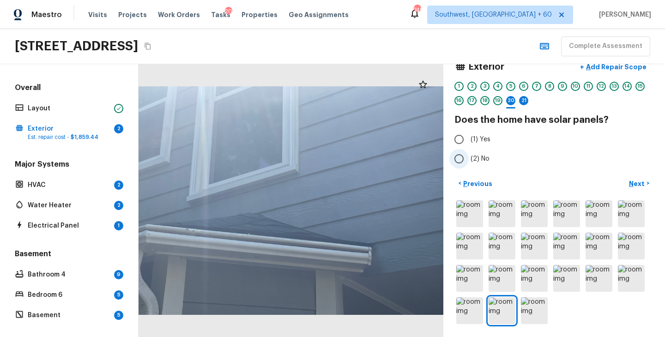
click at [481, 158] on span "(2) No" at bounding box center [480, 158] width 19 height 9
click at [469, 158] on input "(2) No" at bounding box center [459, 158] width 19 height 19
radio input "true"
click at [467, 249] on img at bounding box center [469, 246] width 27 height 27
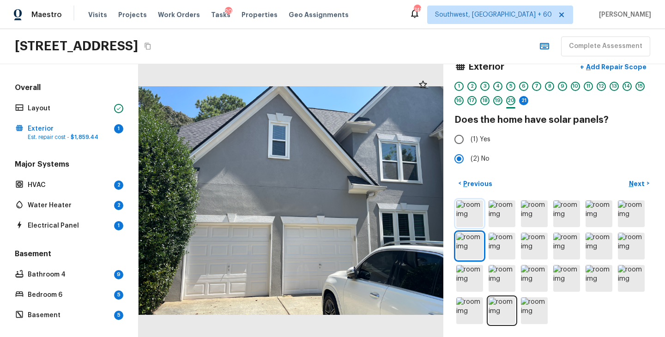
click at [466, 209] on img at bounding box center [469, 214] width 27 height 27
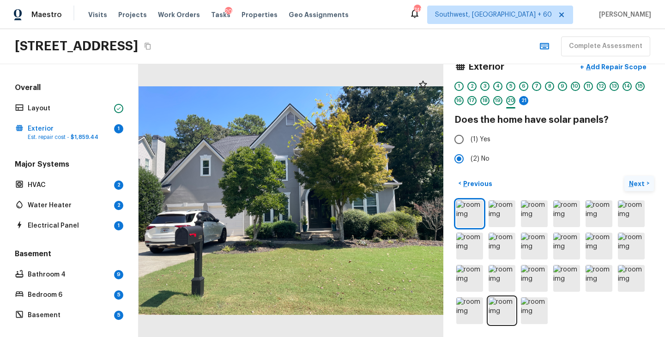
click at [638, 177] on button "Next >" at bounding box center [640, 183] width 30 height 15
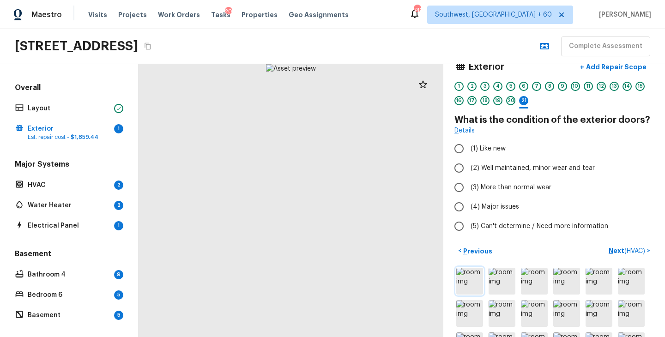
click at [471, 279] on img at bounding box center [469, 281] width 27 height 27
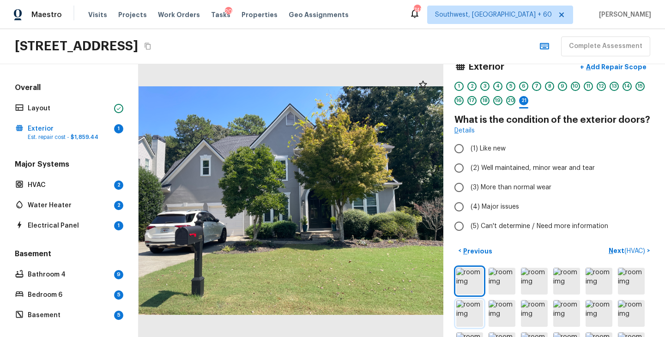
click at [469, 310] on img at bounding box center [469, 313] width 27 height 27
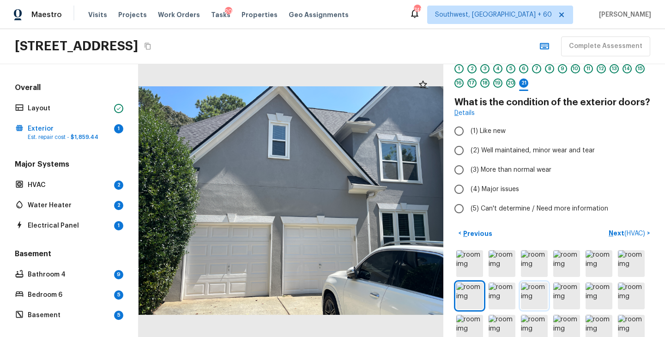
scroll to position [85, 0]
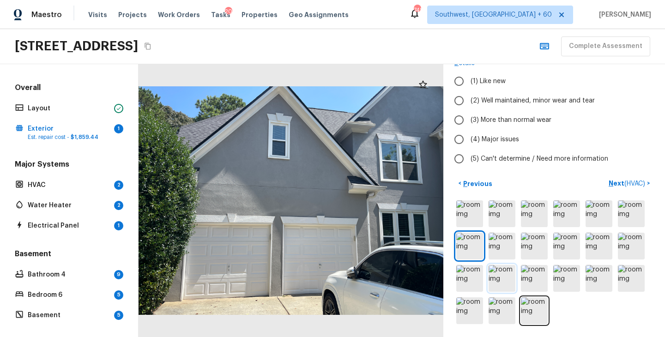
click at [509, 279] on img at bounding box center [502, 278] width 27 height 27
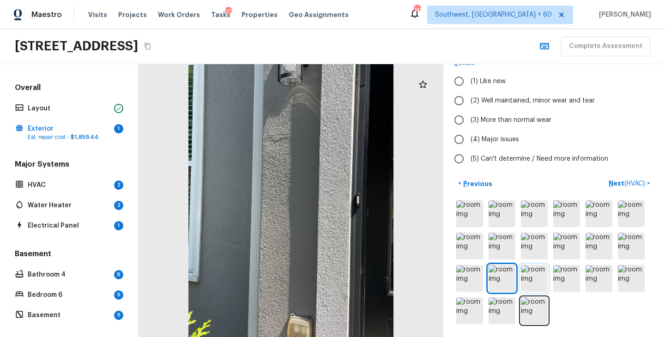
click at [533, 279] on img at bounding box center [534, 278] width 27 height 27
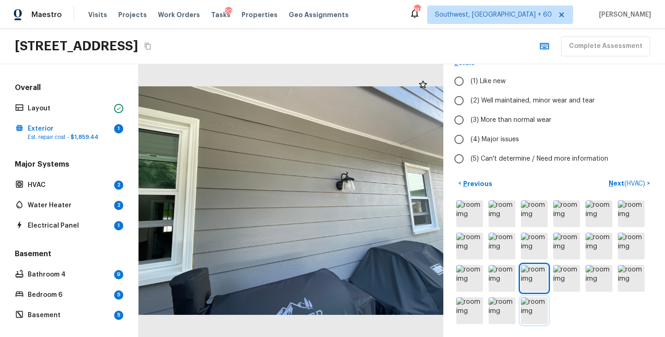
click at [535, 311] on img at bounding box center [534, 311] width 27 height 27
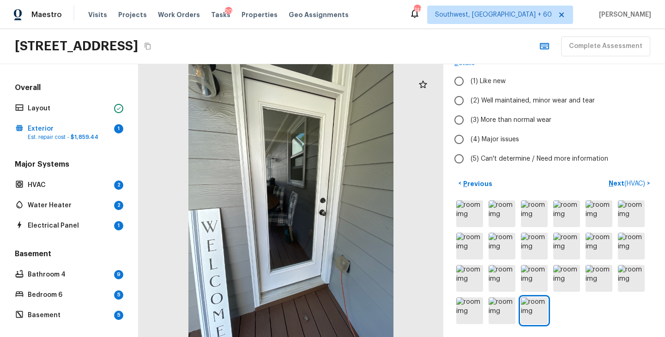
scroll to position [65, 0]
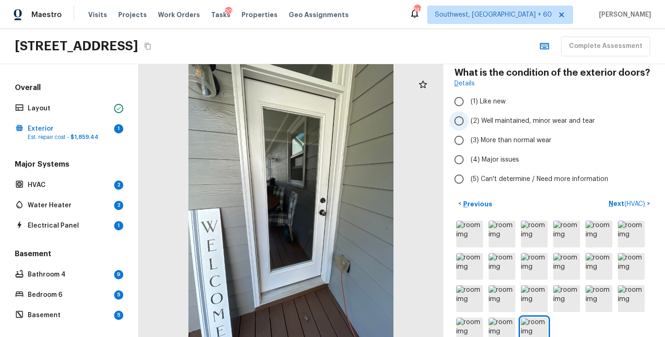
click at [549, 124] on span "(2) Well maintained, minor wear and tear" at bounding box center [533, 120] width 124 height 9
click at [469, 124] on input "(2) Well maintained, minor wear and tear" at bounding box center [459, 120] width 19 height 19
radio input "true"
click at [614, 204] on p "Next ( HVAC )" at bounding box center [628, 204] width 38 height 10
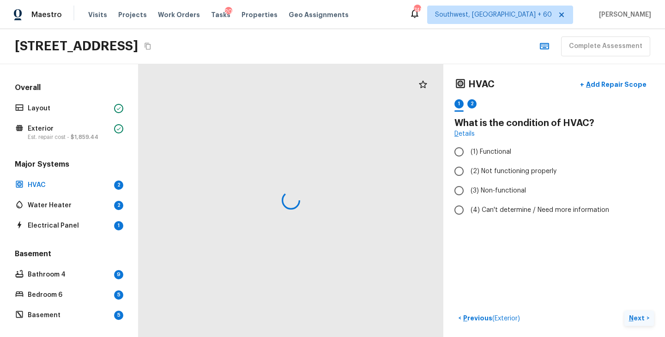
scroll to position [0, 0]
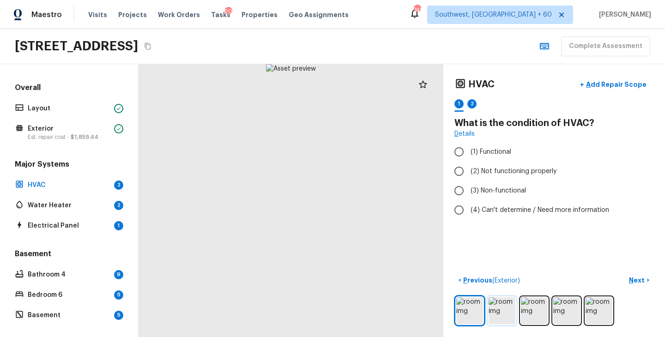
click at [494, 310] on img at bounding box center [502, 311] width 27 height 27
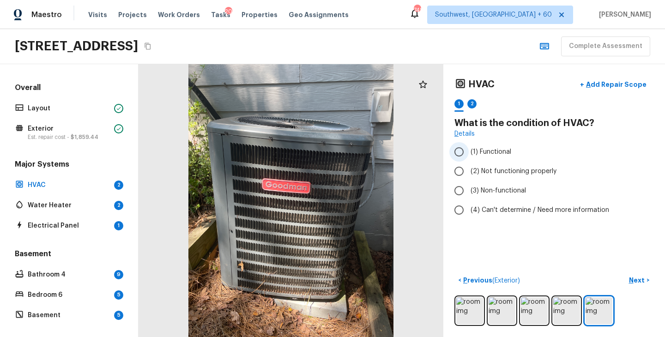
click at [497, 156] on span "(1) Functional" at bounding box center [491, 151] width 41 height 9
click at [469, 156] on input "(1) Functional" at bounding box center [459, 151] width 19 height 19
radio input "true"
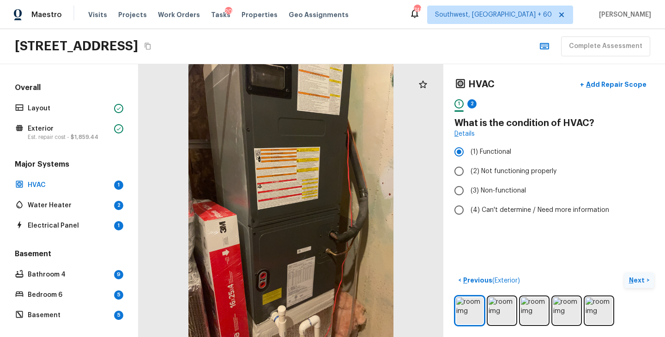
click at [633, 279] on p "Next" at bounding box center [638, 280] width 18 height 9
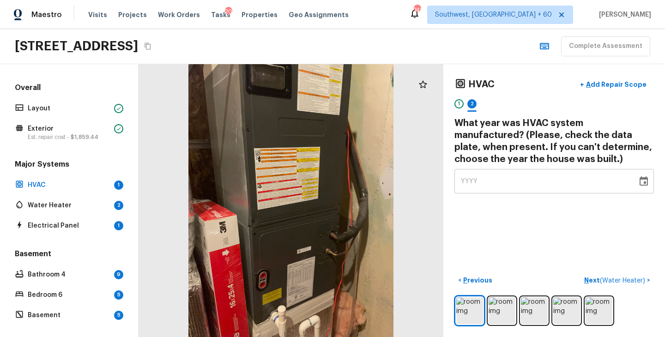
click at [465, 184] on span "YYYY" at bounding box center [469, 181] width 17 height 6
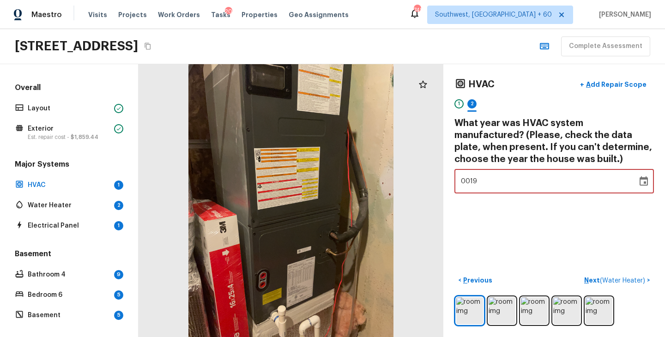
type input "1998"
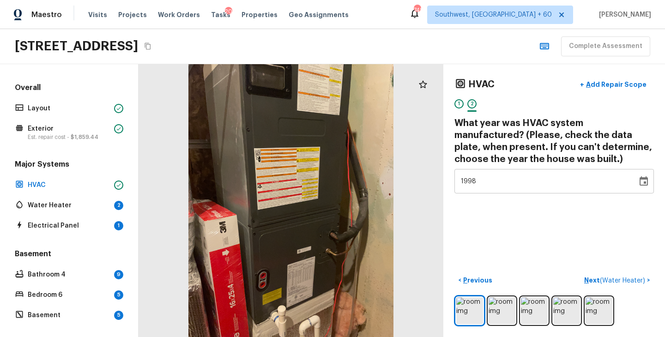
click at [517, 202] on div "HVAC + Add Repair Scope 1 2 What year was HVAC system manufactured? (Please, ch…" at bounding box center [555, 200] width 222 height 273
click at [590, 278] on p "Next ( Water Heater )" at bounding box center [615, 281] width 63 height 10
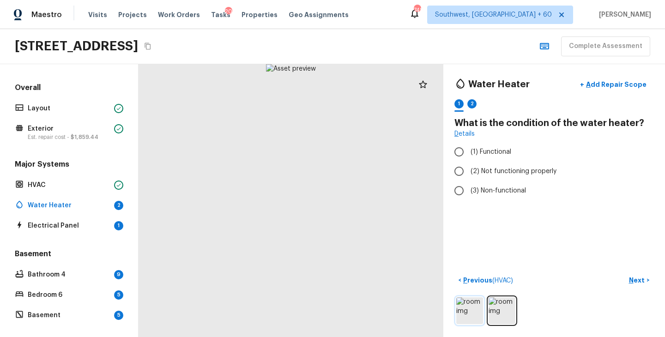
click at [473, 306] on img at bounding box center [469, 311] width 27 height 27
click at [500, 316] on img at bounding box center [502, 311] width 27 height 27
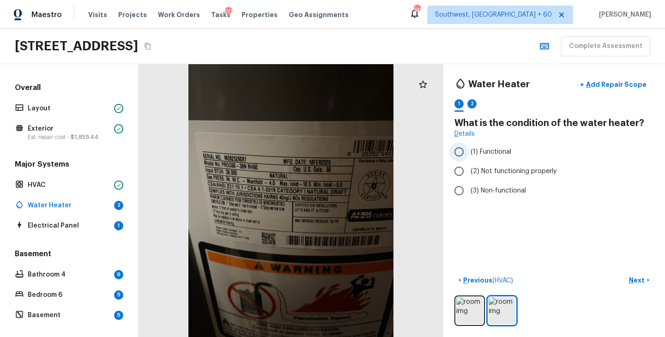
click at [487, 154] on span "(1) Functional" at bounding box center [491, 151] width 41 height 9
click at [469, 154] on input "(1) Functional" at bounding box center [459, 151] width 19 height 19
radio input "true"
click at [636, 279] on p "Next" at bounding box center [638, 280] width 18 height 9
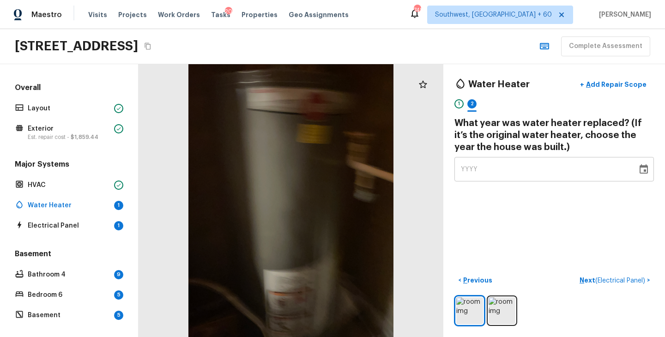
click at [468, 173] on span "YYYY" at bounding box center [469, 169] width 17 height 9
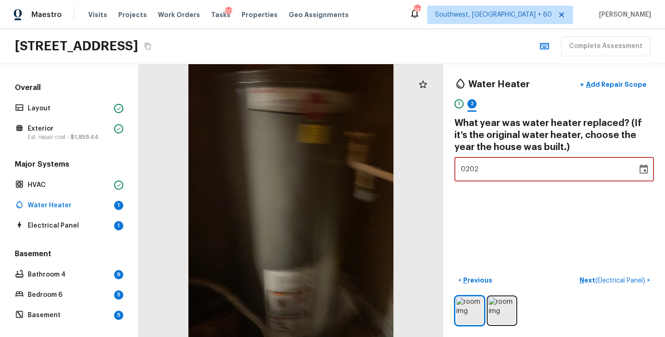
type input "2025"
click at [515, 197] on div "Water Heater + Add Repair Scope 1 2 What year was water heater replaced? (If it…" at bounding box center [555, 200] width 222 height 273
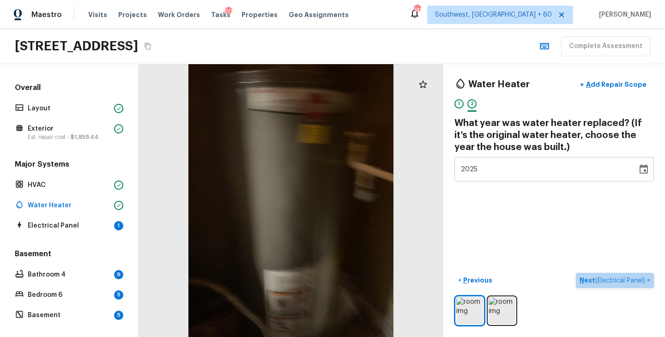
click at [586, 286] on button "Next ( Electrical Panel ) >" at bounding box center [615, 280] width 78 height 15
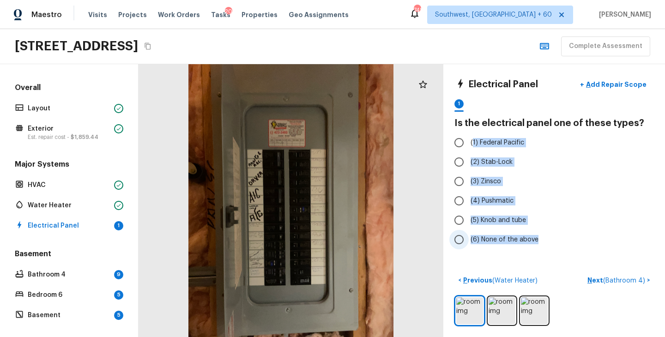
drag, startPoint x: 472, startPoint y: 141, endPoint x: 538, endPoint y: 239, distance: 118.2
click at [538, 239] on div "(1) Federal Pacific (2) Stab-Lock (3) Zinsco (4) Pushmatic (5) Knob and tube (6…" at bounding box center [555, 191] width 200 height 116
copy div "1) Federal Pacific (2) Stab-Lock (3) Zinsco (4) Pushmatic (5) Knob and tube (6)…"
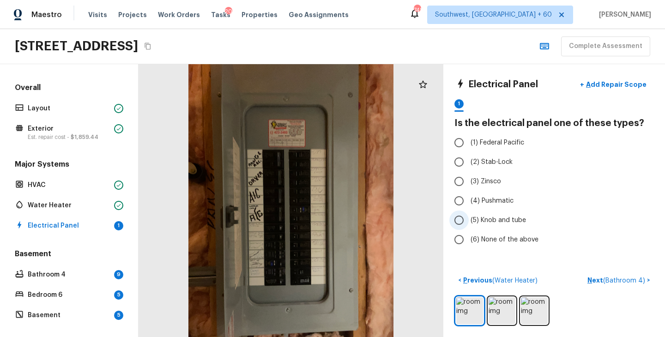
click at [588, 219] on label "(5) Knob and tube" at bounding box center [548, 220] width 197 height 19
click at [469, 219] on input "(5) Knob and tube" at bounding box center [459, 220] width 19 height 19
radio input "true"
click at [513, 244] on label "(6) None of the above" at bounding box center [548, 239] width 197 height 19
click at [469, 244] on input "(6) None of the above" at bounding box center [459, 239] width 19 height 19
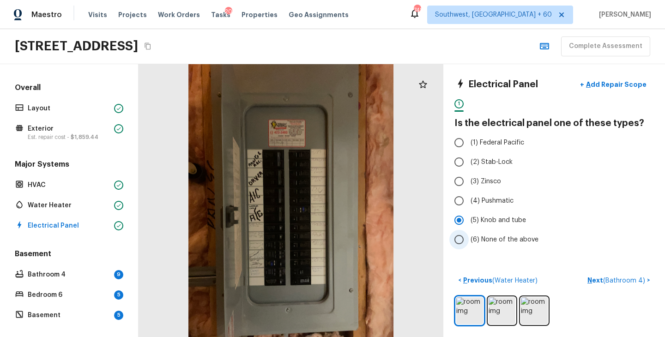
radio input "true"
click at [598, 280] on p "Next ( Bathroom 4 )" at bounding box center [618, 281] width 60 height 10
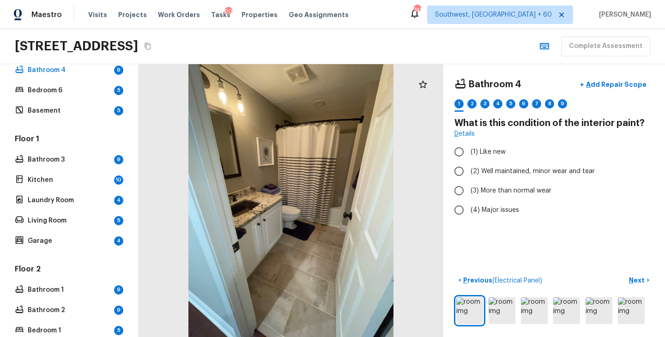
scroll to position [116, 0]
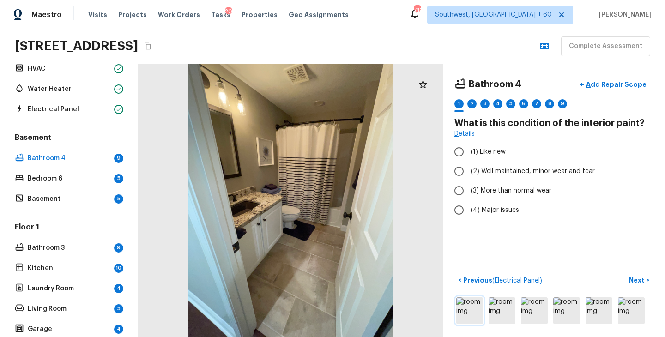
click at [475, 309] on img at bounding box center [469, 311] width 27 height 27
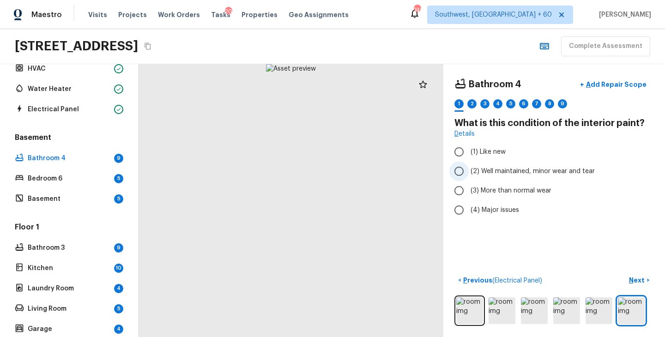
click at [542, 172] on span "(2) Well maintained, minor wear and tear" at bounding box center [533, 171] width 124 height 9
click at [469, 172] on input "(2) Well maintained, minor wear and tear" at bounding box center [459, 171] width 19 height 19
radio input "true"
click at [631, 279] on p "Next" at bounding box center [638, 280] width 18 height 9
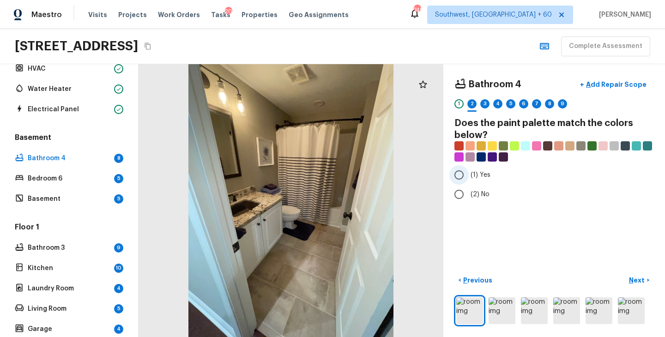
click at [475, 180] on label "(1) Yes" at bounding box center [548, 174] width 197 height 19
click at [469, 180] on input "(1) Yes" at bounding box center [459, 174] width 19 height 19
radio input "true"
click at [635, 280] on p "Next" at bounding box center [638, 280] width 18 height 9
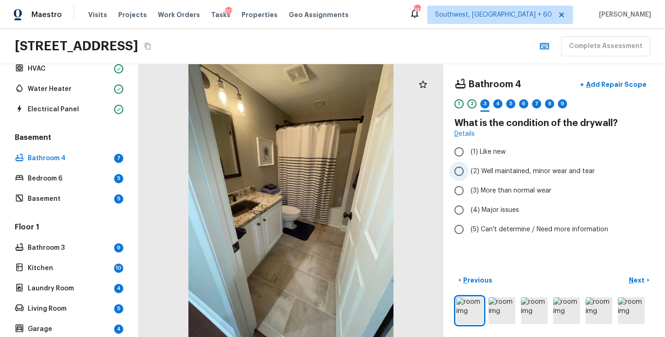
click at [505, 176] on span "(2) Well maintained, minor wear and tear" at bounding box center [533, 171] width 124 height 9
click at [469, 176] on input "(2) Well maintained, minor wear and tear" at bounding box center [459, 171] width 19 height 19
radio input "true"
click at [638, 277] on p "Next" at bounding box center [638, 280] width 18 height 9
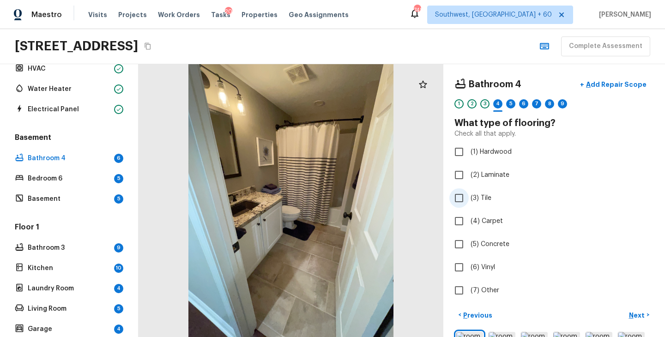
click at [477, 200] on span "(3) Tile" at bounding box center [481, 198] width 21 height 9
click at [469, 200] on input "(3) Tile" at bounding box center [459, 198] width 19 height 19
checkbox input "true"
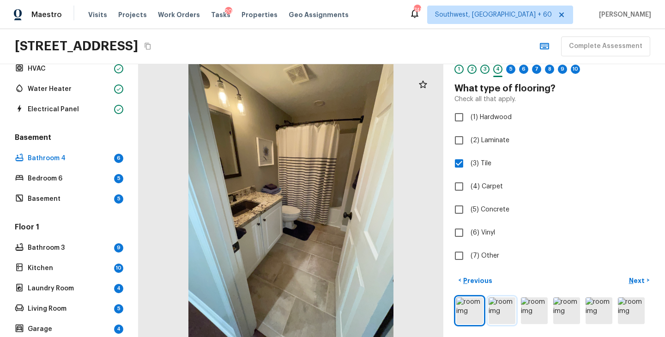
click at [508, 298] on img at bounding box center [502, 311] width 27 height 27
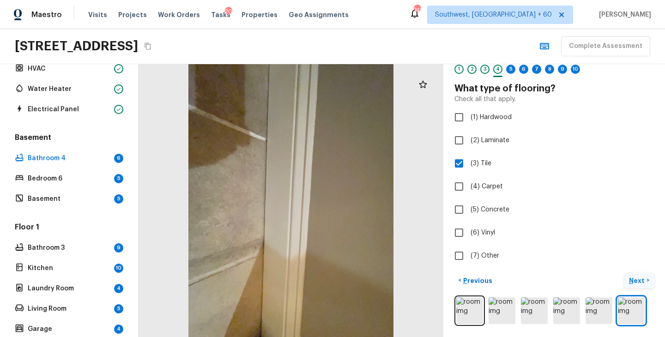
click at [636, 281] on p "Next" at bounding box center [638, 280] width 18 height 9
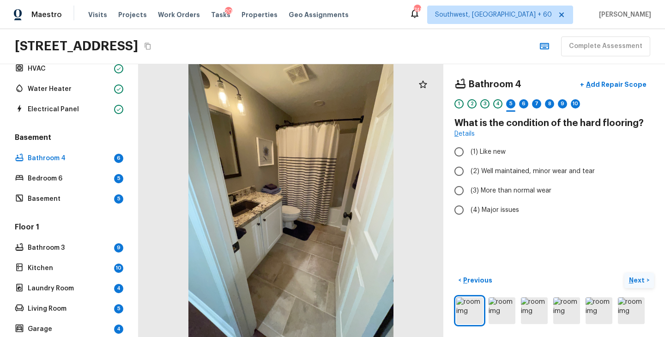
scroll to position [0, 0]
click at [518, 173] on span "(2) Well maintained, minor wear and tear" at bounding box center [533, 171] width 124 height 9
click at [469, 173] on input "(2) Well maintained, minor wear and tear" at bounding box center [459, 171] width 19 height 19
radio input "true"
click at [634, 280] on p "Next" at bounding box center [638, 280] width 18 height 9
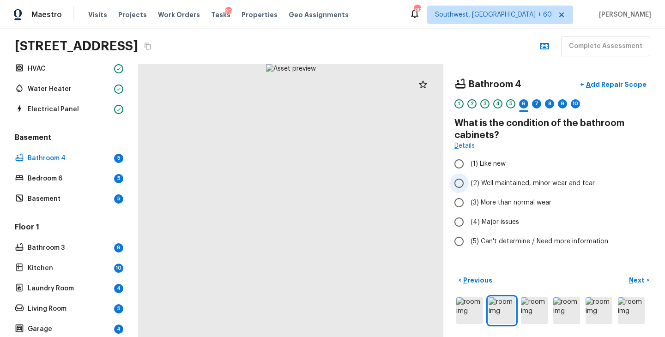
click at [531, 187] on span "(2) Well maintained, minor wear and tear" at bounding box center [533, 183] width 124 height 9
click at [469, 187] on input "(2) Well maintained, minor wear and tear" at bounding box center [459, 183] width 19 height 19
radio input "true"
click at [637, 280] on p "Next" at bounding box center [638, 280] width 18 height 9
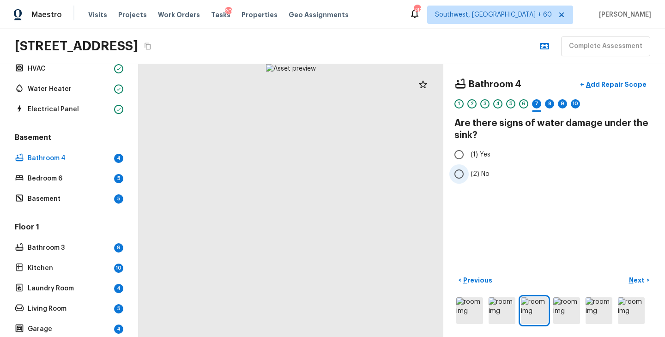
click at [481, 174] on span "(2) No" at bounding box center [480, 174] width 19 height 9
click at [469, 174] on input "(2) No" at bounding box center [459, 173] width 19 height 19
radio input "true"
click at [630, 274] on button "Next >" at bounding box center [640, 280] width 30 height 15
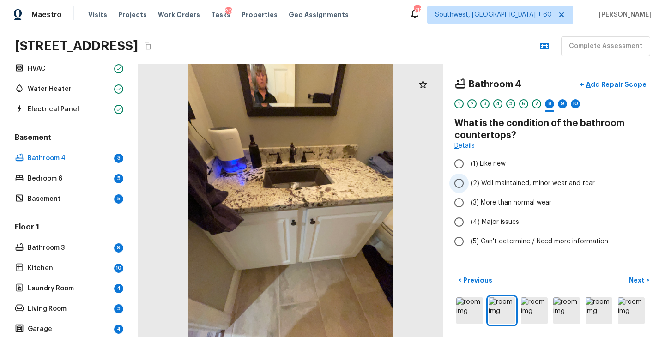
click at [541, 185] on span "(2) Well maintained, minor wear and tear" at bounding box center [533, 183] width 124 height 9
click at [469, 185] on input "(2) Well maintained, minor wear and tear" at bounding box center [459, 183] width 19 height 19
radio input "true"
click at [635, 282] on p "Next" at bounding box center [638, 280] width 18 height 9
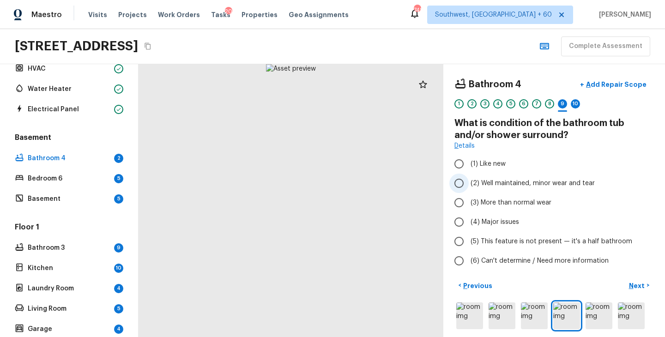
click at [538, 185] on span "(2) Well maintained, minor wear and tear" at bounding box center [533, 183] width 124 height 9
click at [469, 185] on input "(2) Well maintained, minor wear and tear" at bounding box center [459, 183] width 19 height 19
radio input "true"
click at [638, 286] on p "Next" at bounding box center [638, 285] width 18 height 9
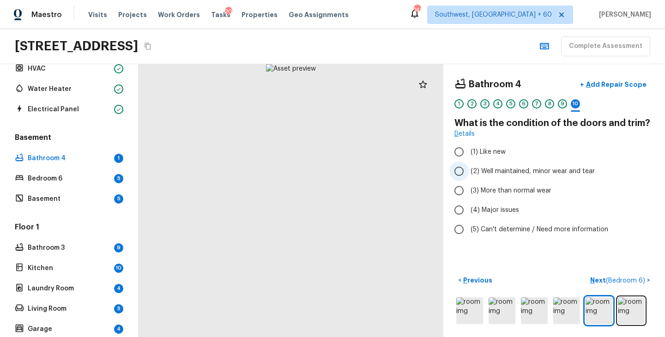
click at [524, 171] on span "(2) Well maintained, minor wear and tear" at bounding box center [533, 171] width 124 height 9
click at [469, 171] on input "(2) Well maintained, minor wear and tear" at bounding box center [459, 171] width 19 height 19
radio input "true"
click at [601, 276] on p "Next ( Bedroom 6 )" at bounding box center [618, 281] width 57 height 10
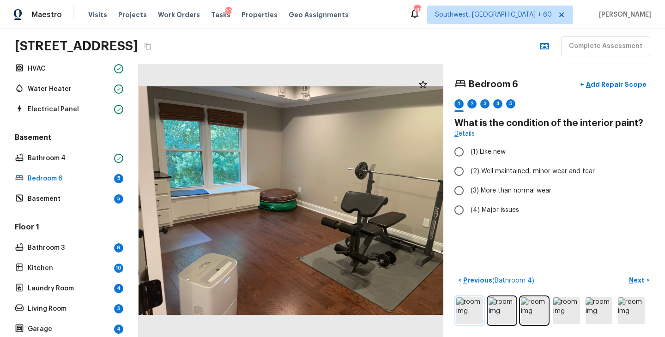
click at [472, 313] on img at bounding box center [469, 311] width 27 height 27
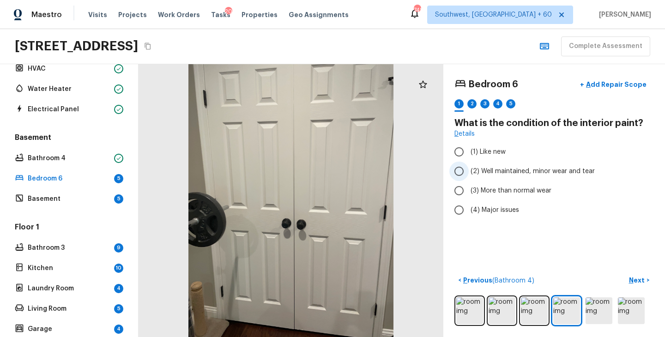
click at [491, 177] on label "(2) Well maintained, minor wear and tear" at bounding box center [548, 171] width 197 height 19
click at [469, 177] on input "(2) Well maintained, minor wear and tear" at bounding box center [459, 171] width 19 height 19
radio input "true"
click at [634, 280] on p "Next" at bounding box center [638, 280] width 18 height 9
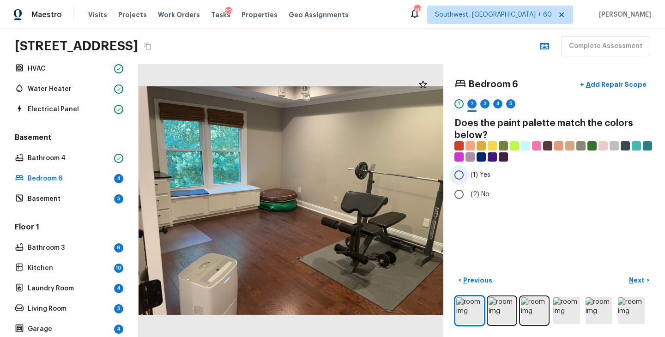
click at [487, 173] on span "(1) Yes" at bounding box center [481, 174] width 20 height 9
click at [469, 173] on input "(1) Yes" at bounding box center [459, 174] width 19 height 19
radio input "true"
click at [639, 281] on p "Next" at bounding box center [638, 280] width 18 height 9
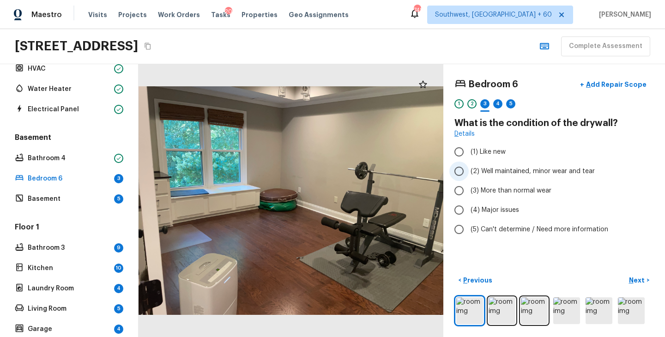
click at [517, 175] on span "(2) Well maintained, minor wear and tear" at bounding box center [533, 171] width 124 height 9
click at [469, 175] on input "(2) Well maintained, minor wear and tear" at bounding box center [459, 171] width 19 height 19
radio input "true"
click at [633, 278] on p "Next" at bounding box center [638, 280] width 18 height 9
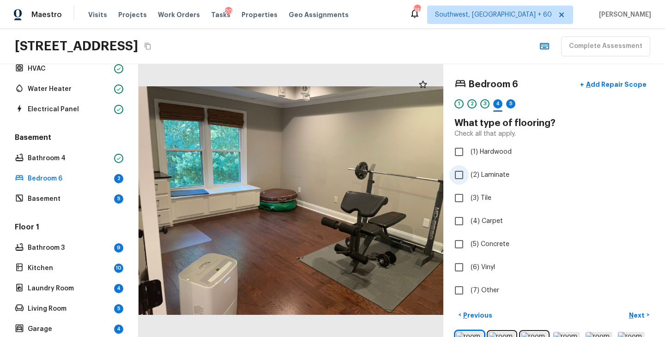
click at [489, 180] on label "(2) Laminate" at bounding box center [548, 174] width 197 height 19
click at [469, 180] on input "(2) Laminate" at bounding box center [459, 174] width 19 height 19
checkbox input "true"
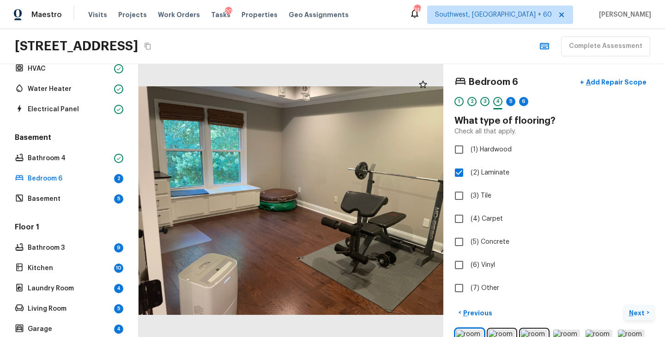
click at [635, 307] on button "Next >" at bounding box center [640, 312] width 30 height 15
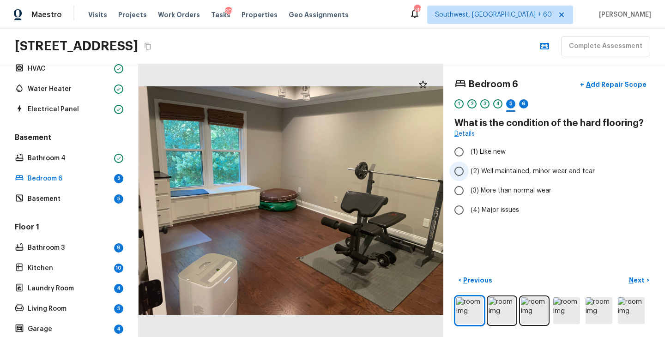
click at [536, 174] on span "(2) Well maintained, minor wear and tear" at bounding box center [533, 171] width 124 height 9
click at [469, 174] on input "(2) Well maintained, minor wear and tear" at bounding box center [459, 171] width 19 height 19
radio input "true"
click at [635, 281] on p "Next" at bounding box center [638, 280] width 18 height 9
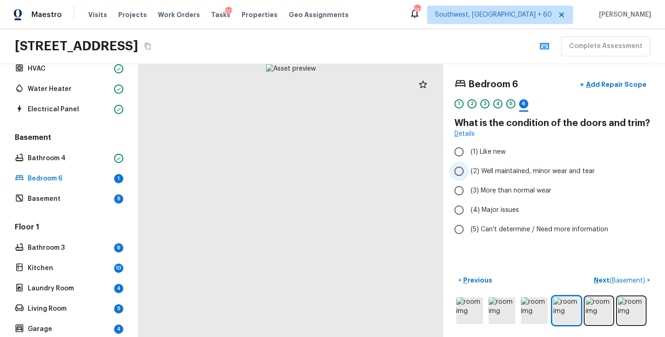
click at [532, 171] on span "(2) Well maintained, minor wear and tear" at bounding box center [533, 171] width 124 height 9
click at [469, 171] on input "(2) Well maintained, minor wear and tear" at bounding box center [459, 171] width 19 height 19
radio input "true"
click at [603, 278] on p "Next ( Basement )" at bounding box center [620, 281] width 53 height 10
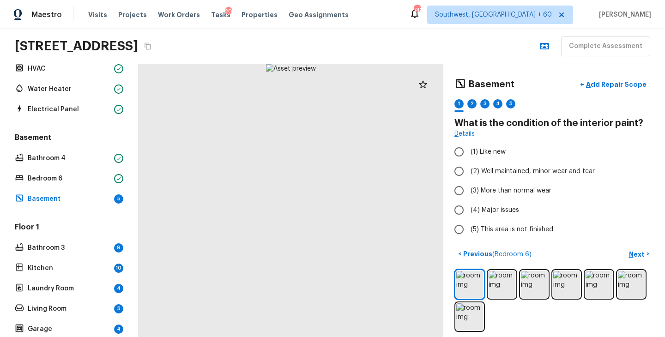
scroll to position [6, 0]
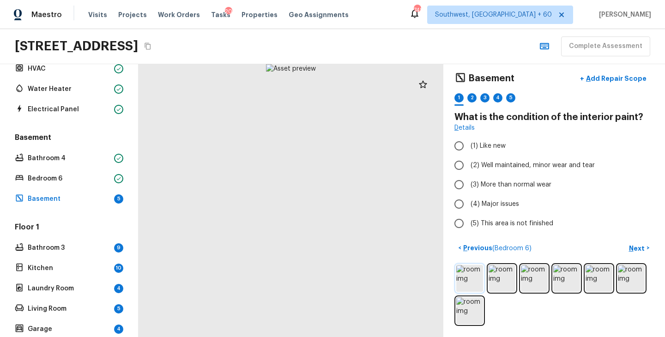
click at [470, 274] on img at bounding box center [469, 278] width 27 height 27
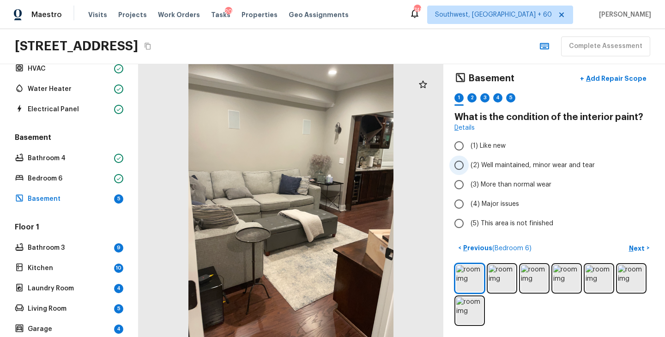
click at [482, 163] on span "(2) Well maintained, minor wear and tear" at bounding box center [533, 165] width 124 height 9
click at [469, 163] on input "(2) Well maintained, minor wear and tear" at bounding box center [459, 165] width 19 height 19
radio input "true"
click at [640, 251] on p "Next" at bounding box center [638, 248] width 18 height 9
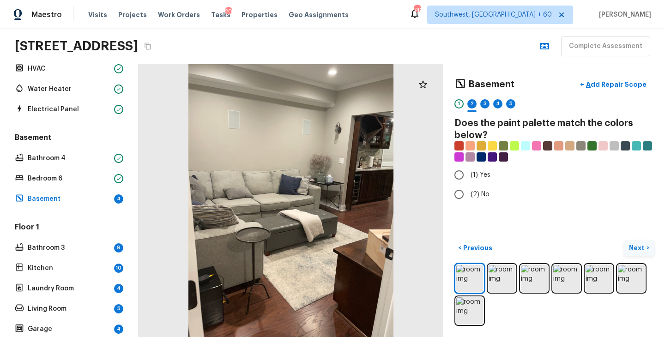
scroll to position [0, 0]
click at [479, 169] on label "(1) Yes" at bounding box center [548, 174] width 197 height 19
click at [469, 169] on input "(1) Yes" at bounding box center [459, 174] width 19 height 19
radio input "true"
click at [634, 246] on p "Next" at bounding box center [638, 247] width 18 height 9
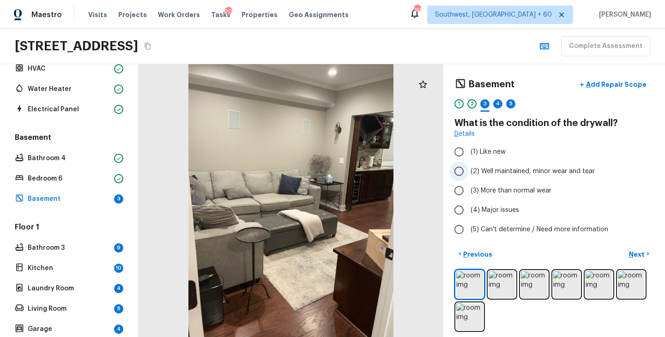
click at [510, 175] on span "(2) Well maintained, minor wear and tear" at bounding box center [533, 171] width 124 height 9
click at [469, 175] on input "(2) Well maintained, minor wear and tear" at bounding box center [459, 171] width 19 height 19
radio input "true"
click at [641, 256] on p "Next" at bounding box center [638, 254] width 18 height 9
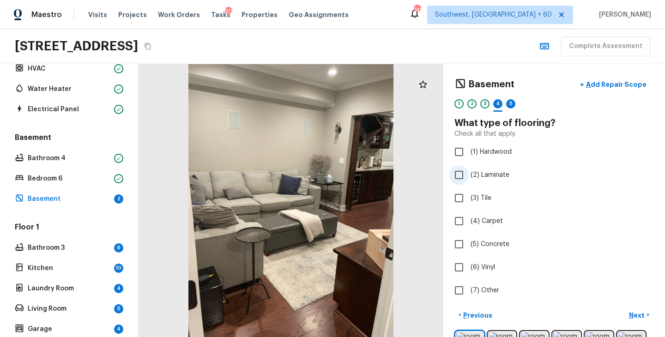
click at [490, 179] on span "(2) Laminate" at bounding box center [490, 174] width 39 height 9
click at [469, 179] on input "(2) Laminate" at bounding box center [459, 174] width 19 height 19
checkbox input "true"
click at [643, 313] on p "Next" at bounding box center [638, 315] width 18 height 9
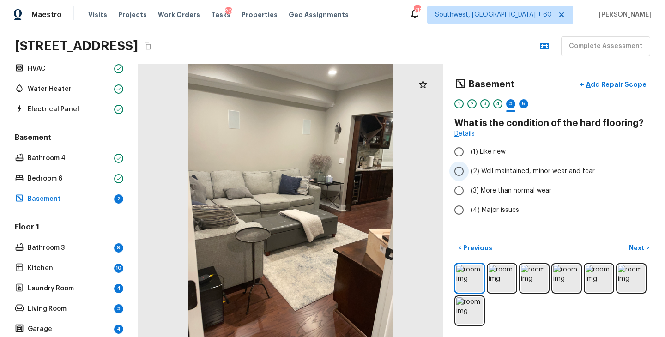
click at [526, 168] on span "(2) Well maintained, minor wear and tear" at bounding box center [533, 171] width 124 height 9
click at [469, 168] on input "(2) Well maintained, minor wear and tear" at bounding box center [459, 171] width 19 height 19
radio input "true"
click at [640, 247] on p "Next" at bounding box center [638, 247] width 18 height 9
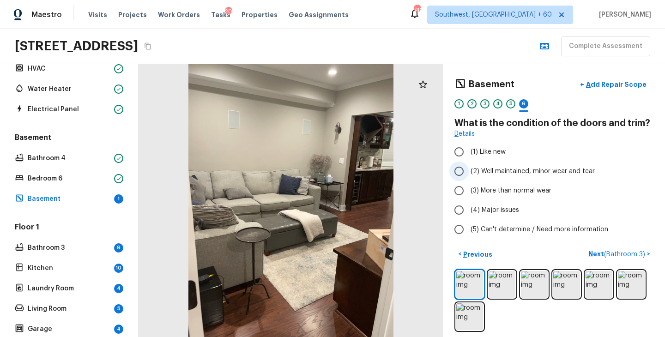
click at [529, 173] on span "(2) Well maintained, minor wear and tear" at bounding box center [533, 171] width 124 height 9
click at [469, 173] on input "(2) Well maintained, minor wear and tear" at bounding box center [459, 171] width 19 height 19
radio input "true"
click at [596, 253] on p "Next ( Bathroom 3 )" at bounding box center [618, 254] width 59 height 10
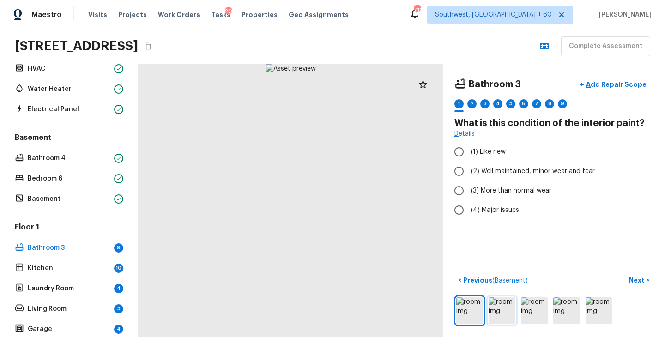
click at [503, 311] on img at bounding box center [502, 311] width 27 height 27
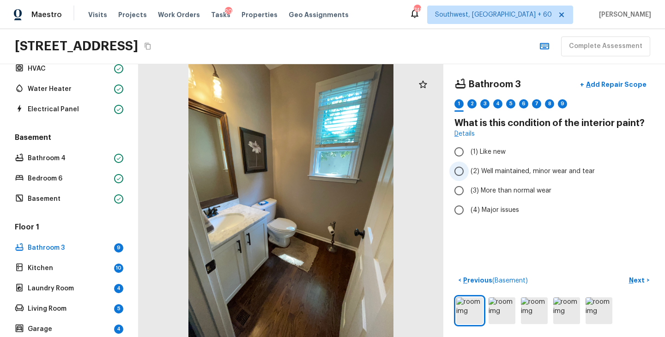
click at [497, 168] on span "(2) Well maintained, minor wear and tear" at bounding box center [533, 171] width 124 height 9
click at [469, 168] on input "(2) Well maintained, minor wear and tear" at bounding box center [459, 171] width 19 height 19
radio input "true"
click at [638, 280] on p "Next" at bounding box center [638, 280] width 18 height 9
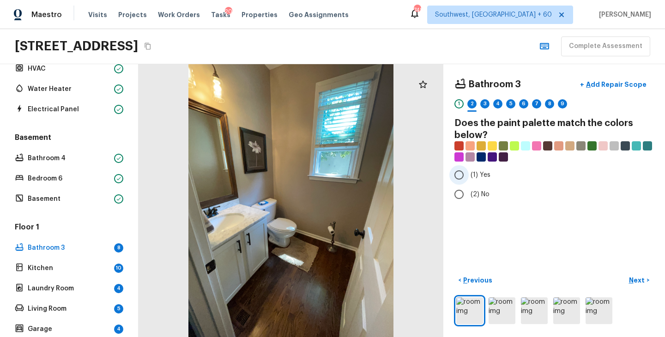
click at [480, 180] on label "(1) Yes" at bounding box center [548, 174] width 197 height 19
click at [469, 180] on input "(1) Yes" at bounding box center [459, 174] width 19 height 19
radio input "true"
click at [633, 274] on button "Next >" at bounding box center [640, 280] width 30 height 15
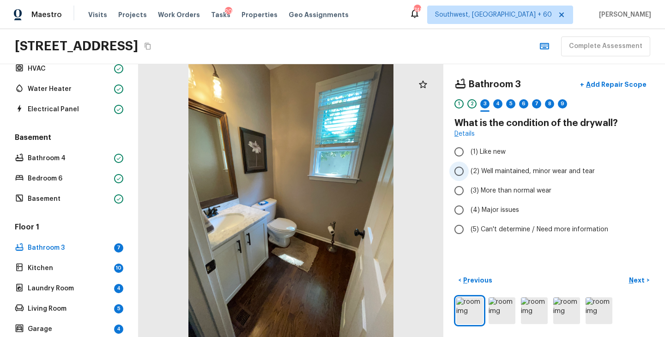
click at [552, 174] on span "(2) Well maintained, minor wear and tear" at bounding box center [533, 171] width 124 height 9
click at [469, 174] on input "(2) Well maintained, minor wear and tear" at bounding box center [459, 171] width 19 height 19
radio input "true"
click at [633, 278] on p "Next" at bounding box center [638, 280] width 18 height 9
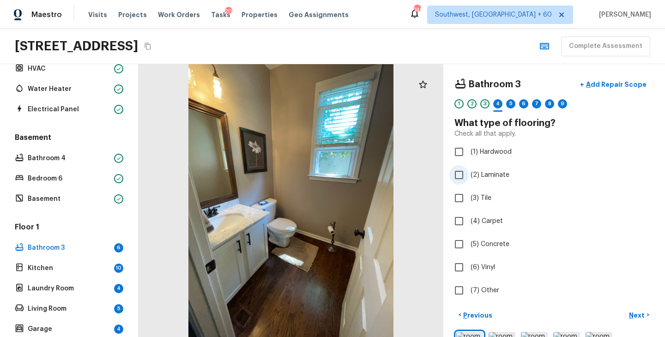
click at [491, 176] on span "(2) Laminate" at bounding box center [490, 174] width 39 height 9
click at [469, 176] on input "(2) Laminate" at bounding box center [459, 174] width 19 height 19
checkbox input "true"
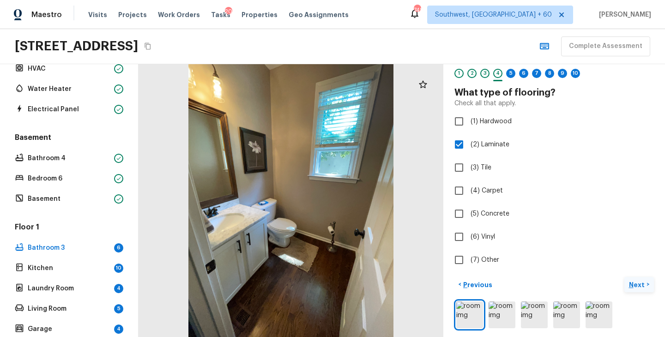
click at [636, 283] on p "Next" at bounding box center [638, 284] width 18 height 9
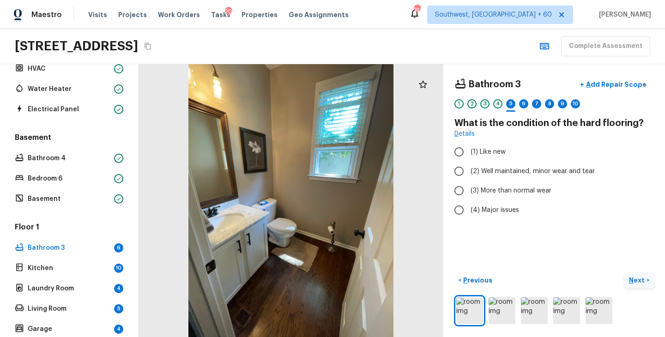
scroll to position [0, 0]
click at [540, 170] on span "(2) Well maintained, minor wear and tear" at bounding box center [533, 171] width 124 height 9
click at [469, 170] on input "(2) Well maintained, minor wear and tear" at bounding box center [459, 171] width 19 height 19
radio input "true"
click at [633, 278] on p "Next" at bounding box center [638, 280] width 18 height 9
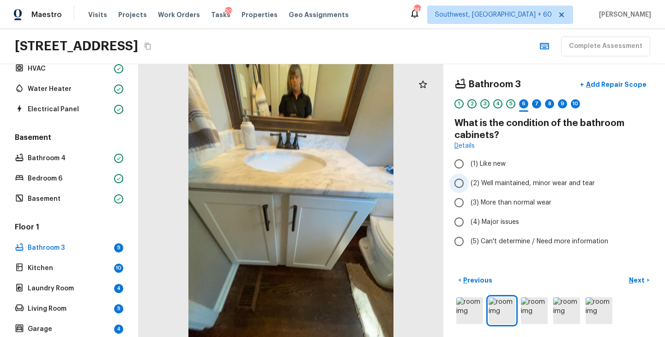
click at [517, 184] on span "(2) Well maintained, minor wear and tear" at bounding box center [533, 183] width 124 height 9
click at [469, 184] on input "(2) Well maintained, minor wear and tear" at bounding box center [459, 183] width 19 height 19
radio input "true"
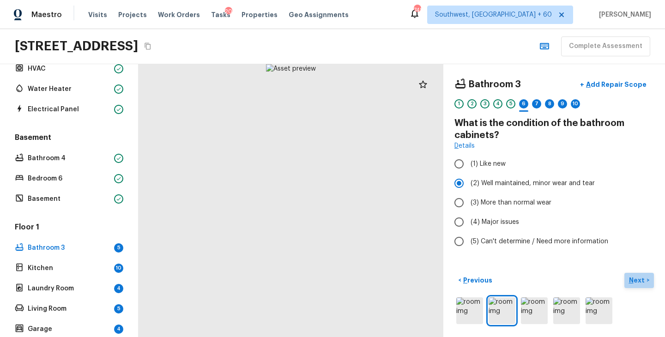
click at [632, 280] on p "Next" at bounding box center [638, 280] width 18 height 9
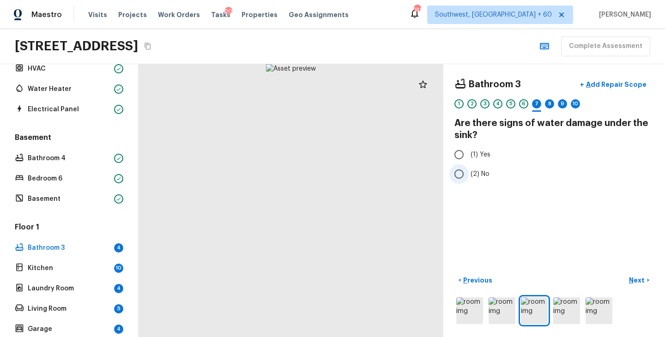
click at [481, 168] on label "(2) No" at bounding box center [548, 173] width 197 height 19
click at [469, 168] on input "(2) No" at bounding box center [459, 173] width 19 height 19
radio input "true"
click at [633, 279] on p "Next" at bounding box center [638, 280] width 18 height 9
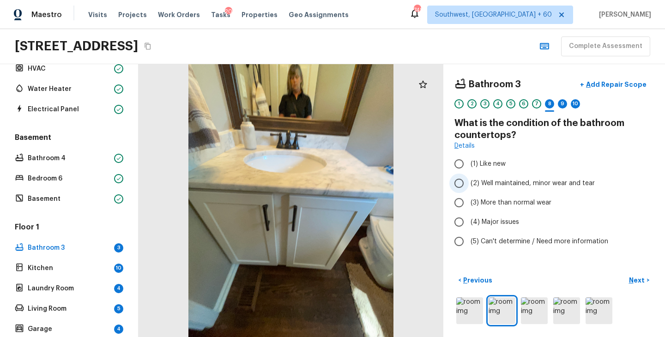
click at [548, 182] on span "(2) Well maintained, minor wear and tear" at bounding box center [533, 183] width 124 height 9
click at [469, 182] on input "(2) Well maintained, minor wear and tear" at bounding box center [459, 183] width 19 height 19
radio input "true"
click at [640, 280] on p "Next" at bounding box center [638, 280] width 18 height 9
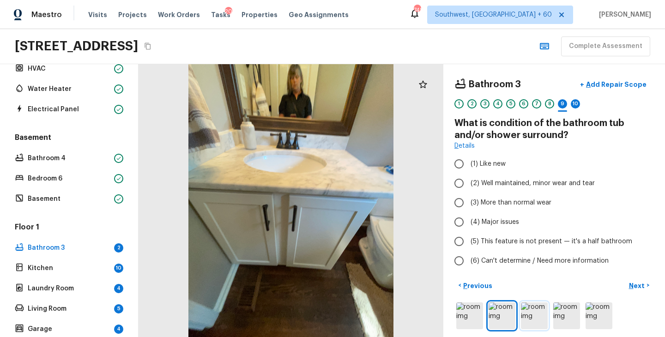
scroll to position [5, 0]
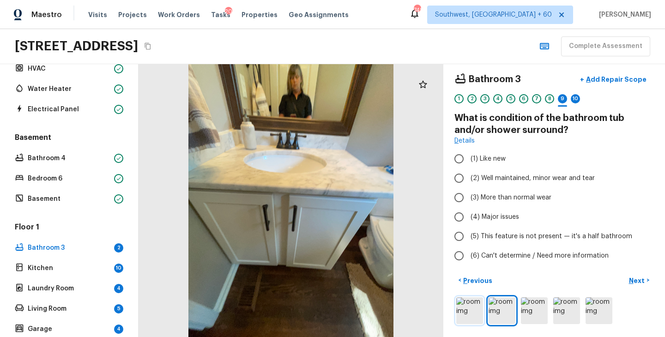
click at [481, 312] on img at bounding box center [469, 311] width 27 height 27
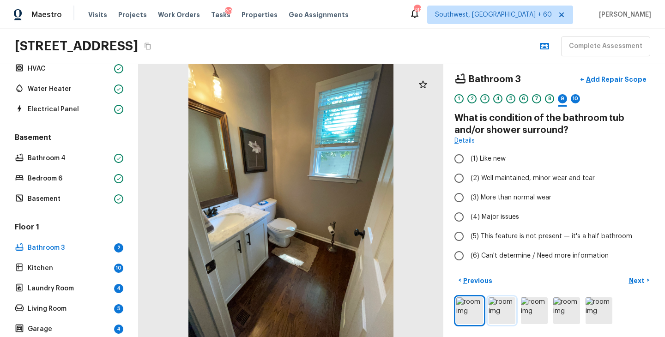
click at [499, 312] on img at bounding box center [502, 311] width 27 height 27
click at [535, 237] on span "(5) This feature is not present — it's a half bathroom" at bounding box center [552, 236] width 162 height 9
click at [469, 237] on input "(5) This feature is not present — it's a half bathroom" at bounding box center [459, 236] width 19 height 19
radio input "true"
click at [638, 282] on p "Next" at bounding box center [638, 280] width 18 height 9
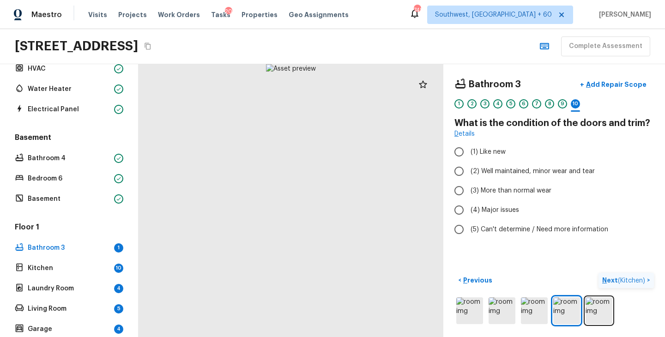
scroll to position [0, 0]
click at [511, 175] on span "(2) Well maintained, minor wear and tear" at bounding box center [533, 171] width 124 height 9
click at [469, 175] on input "(2) Well maintained, minor wear and tear" at bounding box center [459, 171] width 19 height 19
radio input "true"
click at [607, 283] on p "Next ( Kitchen )" at bounding box center [624, 281] width 45 height 10
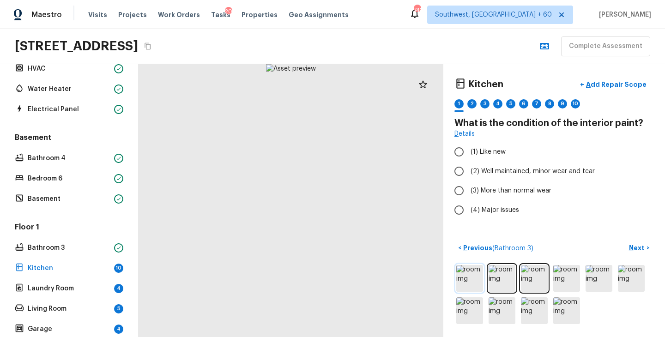
click at [471, 275] on img at bounding box center [469, 278] width 27 height 27
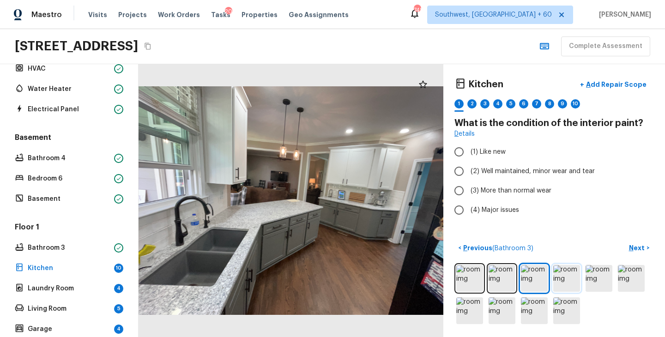
click at [576, 283] on img at bounding box center [567, 278] width 27 height 27
click at [569, 175] on span "(2) Well maintained, minor wear and tear" at bounding box center [533, 171] width 124 height 9
click at [469, 175] on input "(2) Well maintained, minor wear and tear" at bounding box center [459, 171] width 19 height 19
radio input "true"
click at [635, 249] on p "Next" at bounding box center [638, 247] width 18 height 9
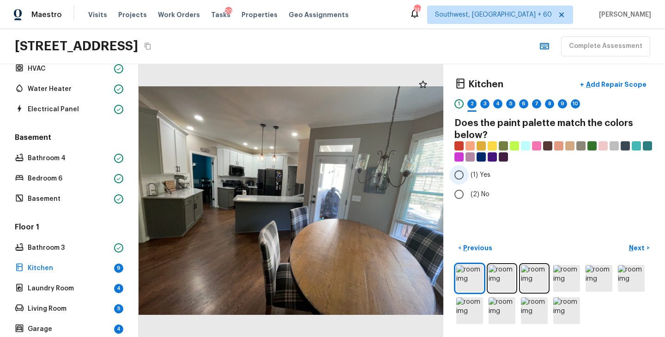
click at [484, 175] on span "(1) Yes" at bounding box center [481, 174] width 20 height 9
click at [469, 175] on input "(1) Yes" at bounding box center [459, 174] width 19 height 19
radio input "true"
click at [643, 244] on p "Next" at bounding box center [638, 247] width 18 height 9
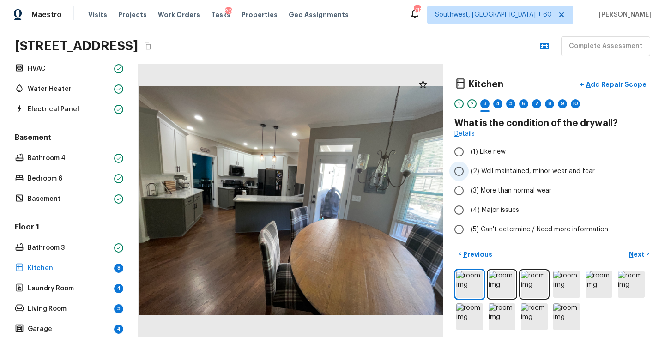
click at [534, 170] on span "(2) Well maintained, minor wear and tear" at bounding box center [533, 171] width 124 height 9
click at [469, 170] on input "(2) Well maintained, minor wear and tear" at bounding box center [459, 171] width 19 height 19
radio input "true"
click at [636, 254] on p "Next" at bounding box center [638, 254] width 18 height 9
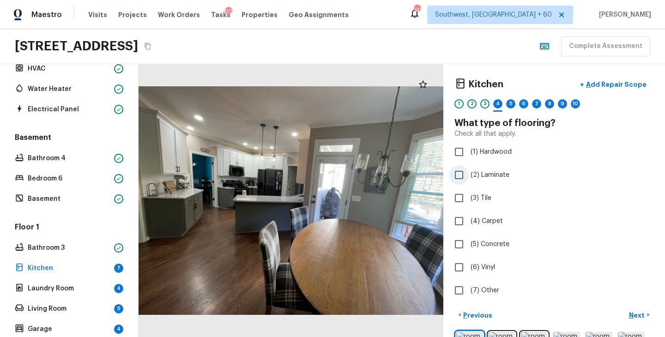
click at [484, 174] on span "(2) Laminate" at bounding box center [490, 174] width 39 height 9
click at [469, 174] on input "(2) Laminate" at bounding box center [459, 174] width 19 height 19
checkbox input "true"
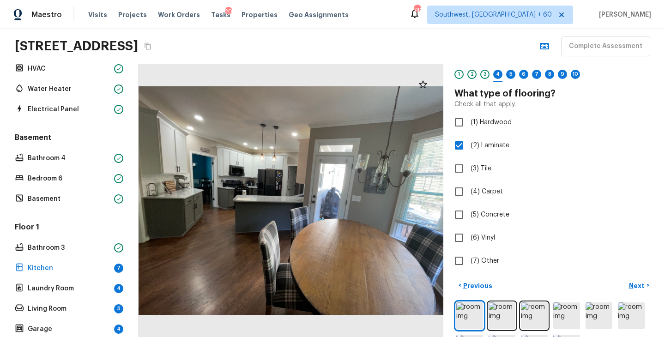
scroll to position [67, 0]
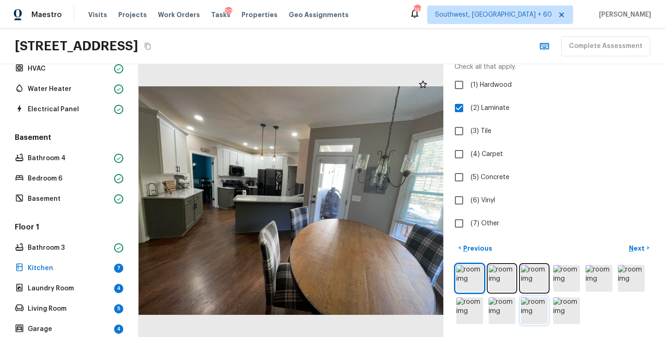
click at [543, 312] on img at bounding box center [534, 311] width 27 height 27
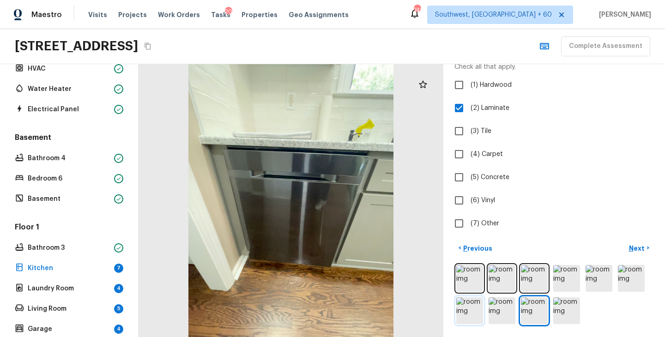
click at [462, 312] on img at bounding box center [469, 311] width 27 height 27
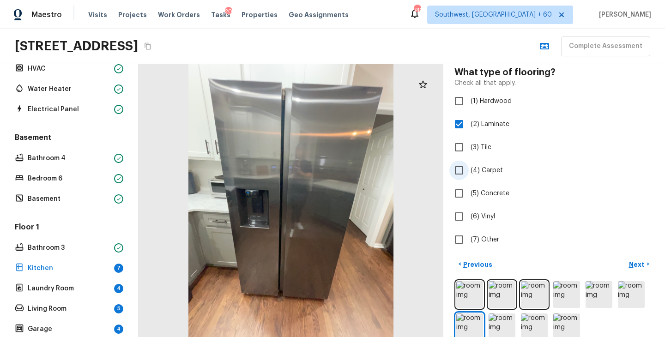
scroll to position [44, 0]
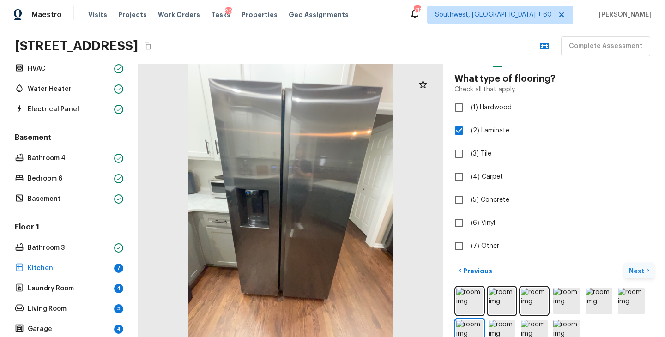
click at [635, 272] on p "Next" at bounding box center [638, 271] width 18 height 9
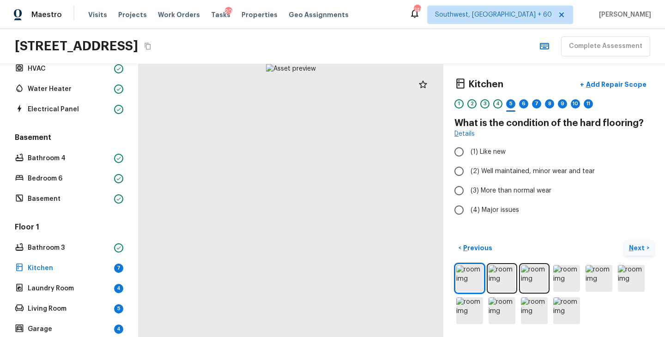
scroll to position [0, 0]
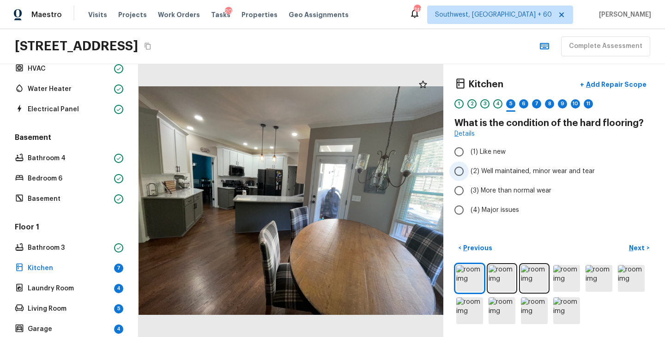
click at [525, 172] on span "(2) Well maintained, minor wear and tear" at bounding box center [533, 171] width 124 height 9
click at [469, 172] on input "(2) Well maintained, minor wear and tear" at bounding box center [459, 171] width 19 height 19
radio input "true"
click at [636, 250] on p "Next" at bounding box center [638, 247] width 18 height 9
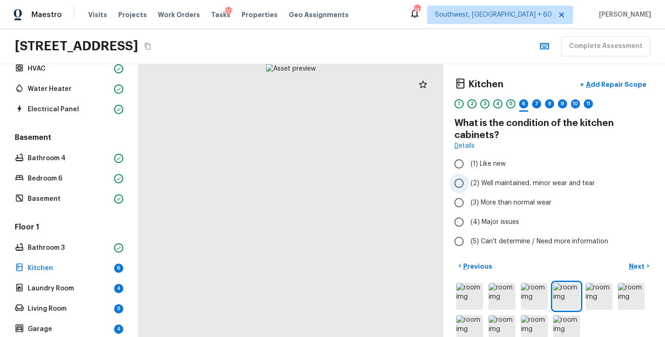
click at [510, 182] on span "(2) Well maintained, minor wear and tear" at bounding box center [533, 183] width 124 height 9
click at [469, 182] on input "(2) Well maintained, minor wear and tear" at bounding box center [459, 183] width 19 height 19
radio input "true"
click at [636, 268] on p "Next" at bounding box center [638, 266] width 18 height 9
click at [535, 186] on span "(2) Well maintained, minor wear and tear" at bounding box center [533, 183] width 124 height 9
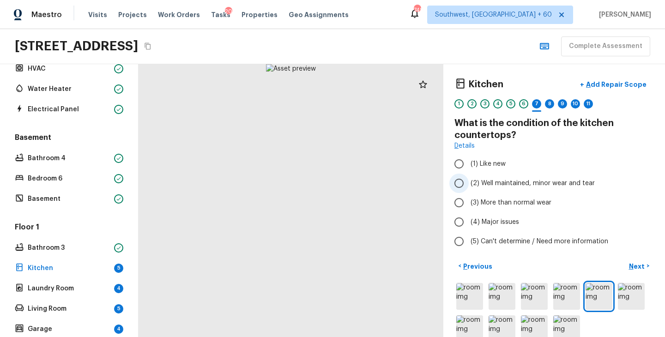
click at [469, 186] on input "(2) Well maintained, minor wear and tear" at bounding box center [459, 183] width 19 height 19
radio input "true"
click at [639, 266] on p "Next" at bounding box center [638, 266] width 18 height 9
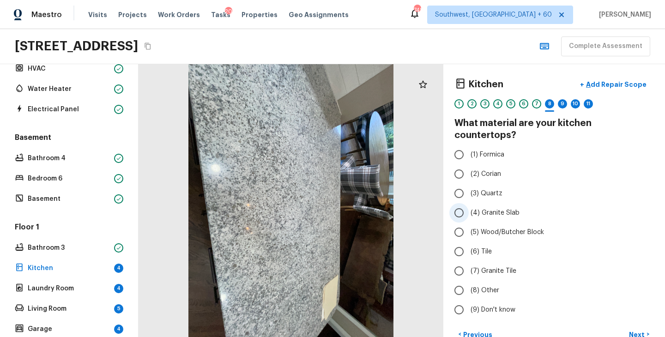
click at [501, 208] on span "(4) Granite Slab" at bounding box center [495, 212] width 49 height 9
click at [469, 203] on input "(4) Granite Slab" at bounding box center [459, 212] width 19 height 19
radio input "true"
click at [637, 330] on p "Next" at bounding box center [638, 334] width 18 height 9
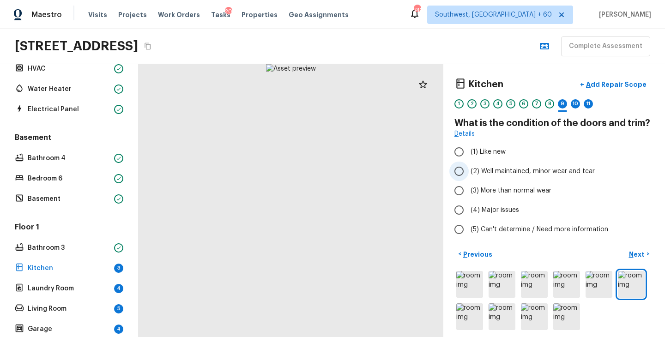
click at [532, 170] on span "(2) Well maintained, minor wear and tear" at bounding box center [533, 171] width 124 height 9
click at [469, 170] on input "(2) Well maintained, minor wear and tear" at bounding box center [459, 171] width 19 height 19
radio input "true"
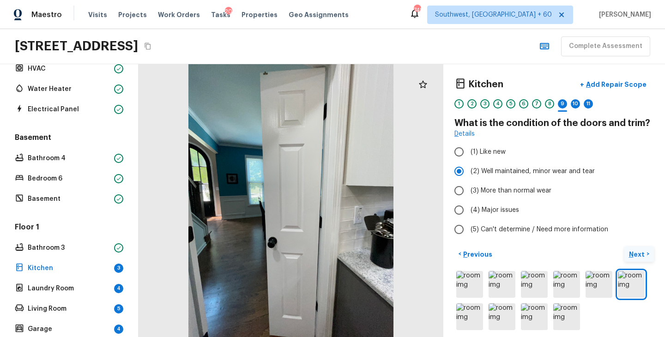
click at [637, 256] on p "Next" at bounding box center [638, 254] width 18 height 9
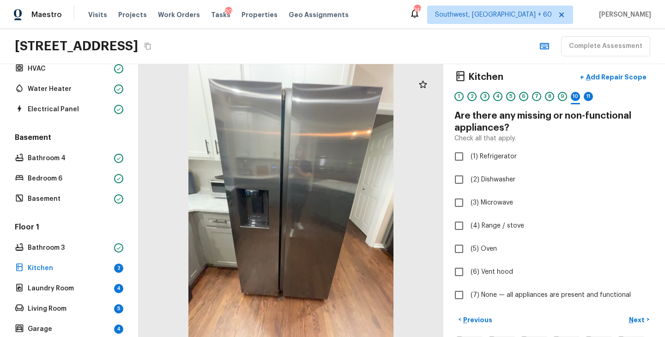
scroll to position [79, 0]
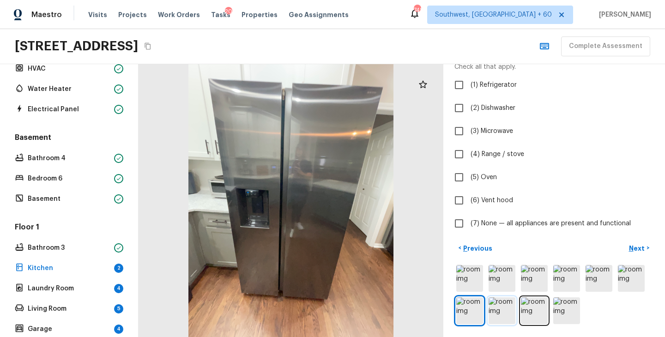
click at [505, 308] on img at bounding box center [502, 311] width 27 height 27
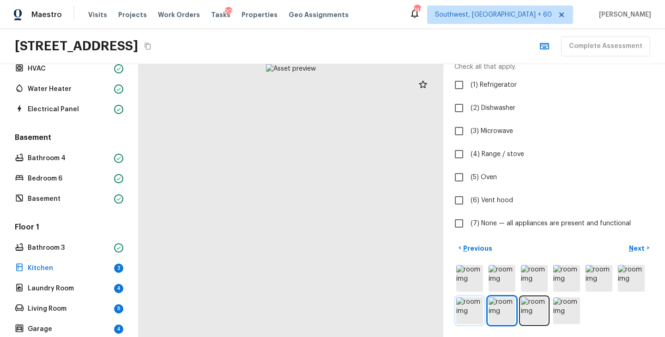
click at [476, 308] on img at bounding box center [469, 311] width 27 height 27
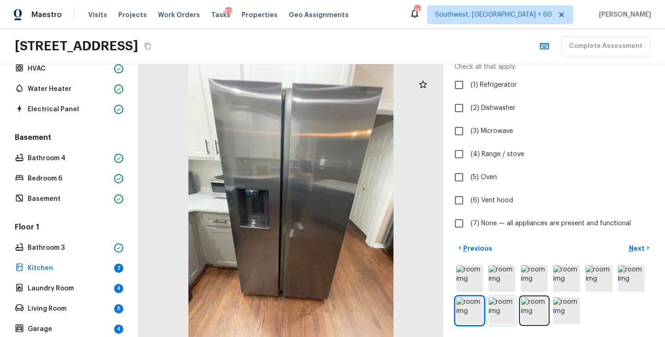
click at [494, 311] on img at bounding box center [502, 311] width 27 height 27
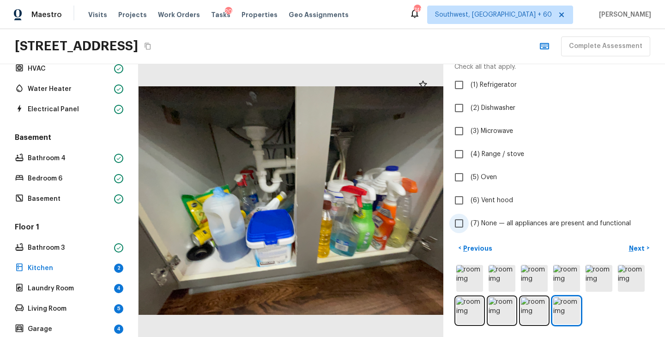
click at [563, 220] on span "(7) None — all appliances are present and functional" at bounding box center [551, 223] width 160 height 9
click at [469, 220] on input "(7) None — all appliances are present and functional" at bounding box center [459, 223] width 19 height 19
checkbox input "true"
click at [634, 247] on p "Next" at bounding box center [638, 248] width 18 height 9
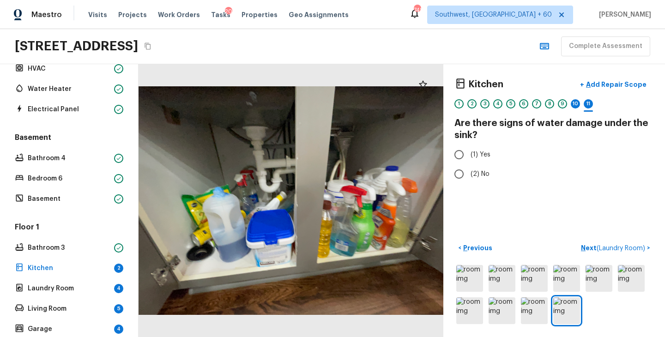
scroll to position [0, 0]
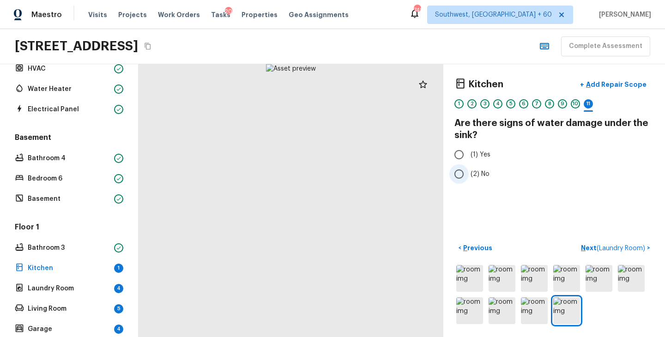
click at [478, 177] on span "(2) No" at bounding box center [480, 174] width 19 height 9
click at [469, 177] on input "(2) No" at bounding box center [459, 173] width 19 height 19
radio input "true"
click at [586, 242] on button "Next ( Laundry Room ) >" at bounding box center [616, 248] width 77 height 15
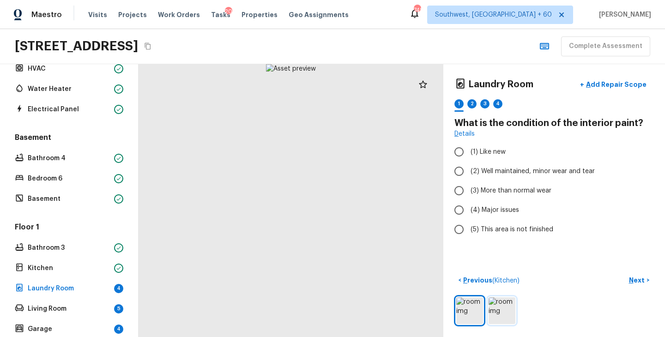
click at [495, 311] on img at bounding box center [502, 311] width 27 height 27
click at [483, 312] on div at bounding box center [555, 311] width 200 height 30
click at [518, 171] on span "(2) Well maintained, minor wear and tear" at bounding box center [533, 171] width 124 height 9
click at [469, 171] on input "(2) Well maintained, minor wear and tear" at bounding box center [459, 171] width 19 height 19
radio input "true"
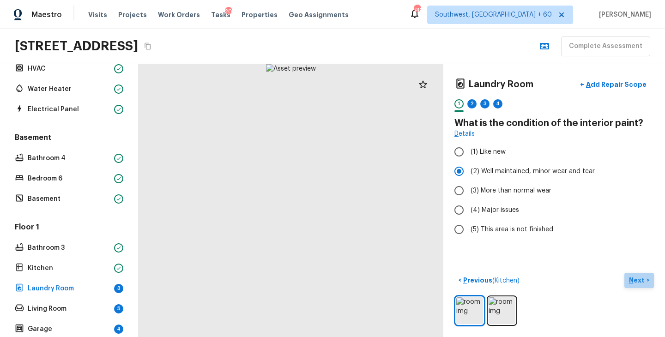
click at [632, 279] on p "Next" at bounding box center [638, 280] width 18 height 9
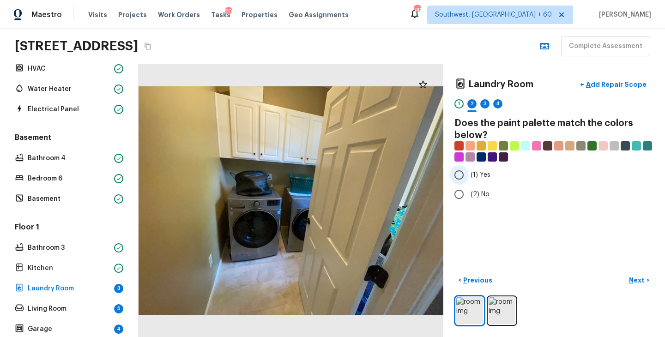
click at [489, 177] on span "(1) Yes" at bounding box center [481, 174] width 20 height 9
click at [469, 177] on input "(1) Yes" at bounding box center [459, 174] width 19 height 19
radio input "true"
click at [633, 281] on p "Next" at bounding box center [638, 280] width 18 height 9
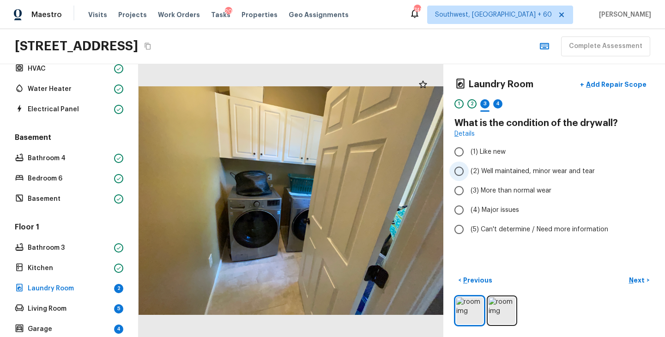
click at [497, 166] on label "(2) Well maintained, minor wear and tear" at bounding box center [548, 171] width 197 height 19
click at [469, 166] on input "(2) Well maintained, minor wear and tear" at bounding box center [459, 171] width 19 height 19
radio input "true"
click at [635, 284] on p "Next" at bounding box center [638, 280] width 18 height 9
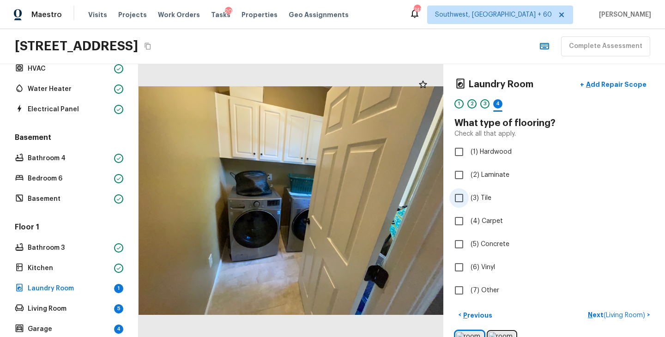
click at [480, 200] on span "(3) Tile" at bounding box center [481, 198] width 21 height 9
click at [469, 200] on input "(3) Tile" at bounding box center [459, 198] width 19 height 19
checkbox input "true"
click at [595, 311] on div "< Previous Next >" at bounding box center [555, 315] width 200 height 15
click at [633, 315] on p "Next" at bounding box center [638, 315] width 18 height 9
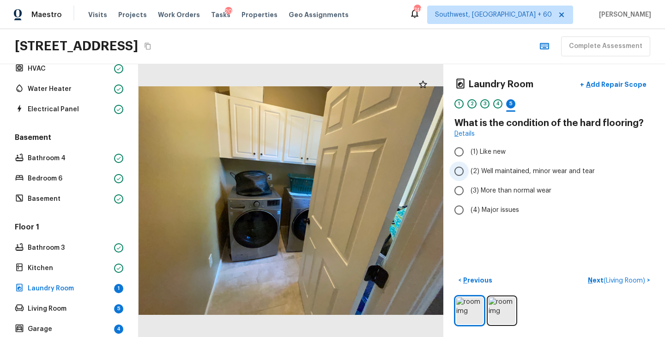
click at [534, 169] on span "(2) Well maintained, minor wear and tear" at bounding box center [533, 171] width 124 height 9
click at [469, 169] on input "(2) Well maintained, minor wear and tear" at bounding box center [459, 171] width 19 height 19
radio input "true"
click at [594, 280] on p "Next ( Living Room )" at bounding box center [617, 281] width 59 height 10
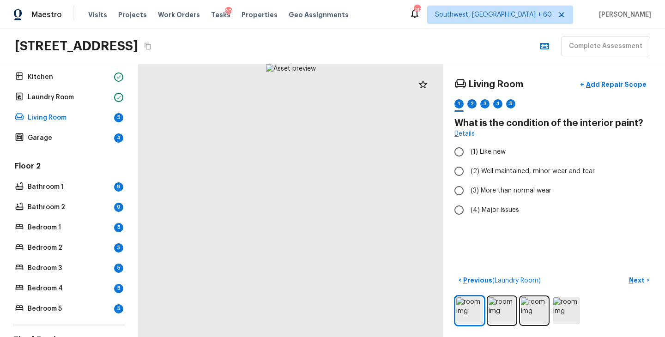
scroll to position [307, 0]
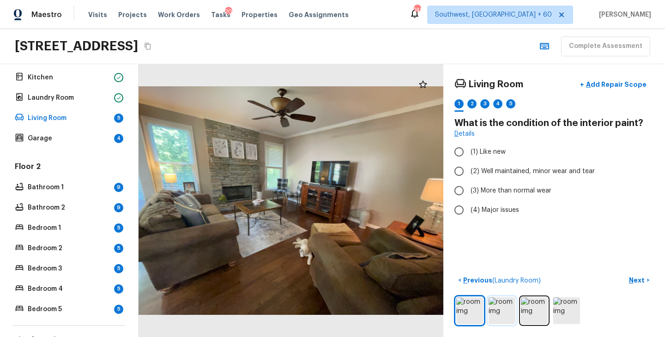
click at [502, 309] on img at bounding box center [502, 311] width 27 height 27
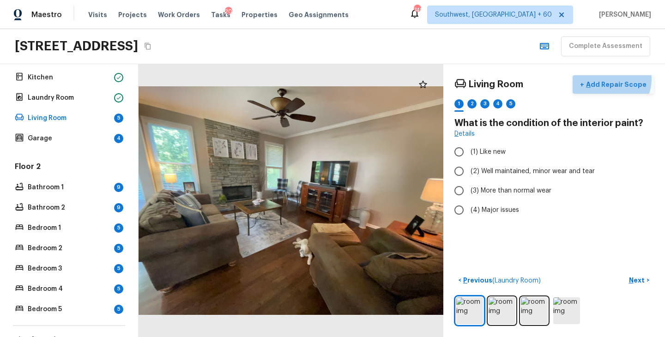
click at [613, 79] on button "+ Add Repair Scope" at bounding box center [613, 84] width 81 height 19
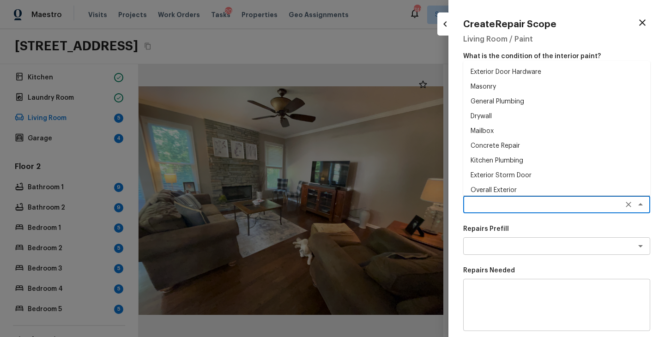
click at [502, 207] on textarea at bounding box center [544, 204] width 153 height 9
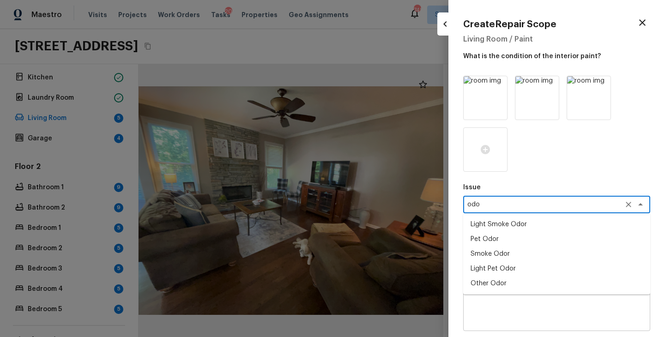
click at [504, 263] on li "Light Pet Odor" at bounding box center [556, 269] width 187 height 15
type textarea "Light Pet Odor"
click at [526, 235] on div "Repairs Prefill x ​" at bounding box center [556, 240] width 187 height 30
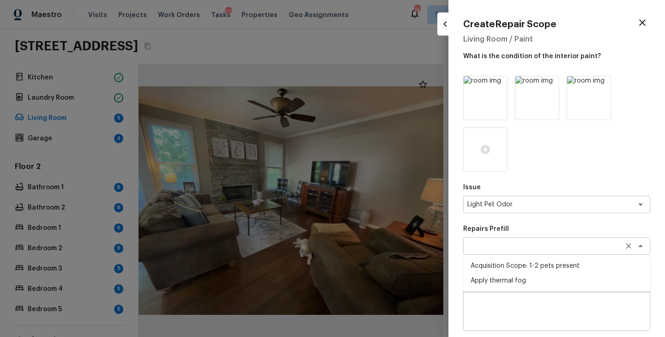
click at [525, 240] on div "x ​" at bounding box center [556, 246] width 187 height 18
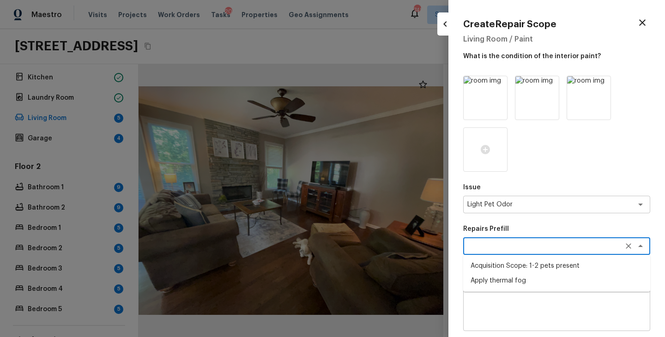
click at [566, 266] on li "Acquisition Scope: 1-2 pets present" at bounding box center [556, 266] width 187 height 15
type textarea "Acquisition Scope: 1-2 pets present"
type input "$575.00"
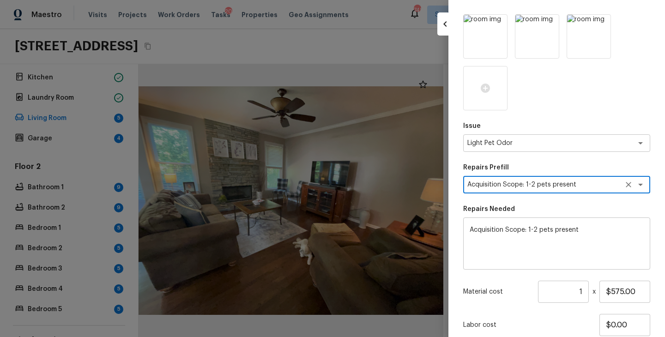
scroll to position [128, 0]
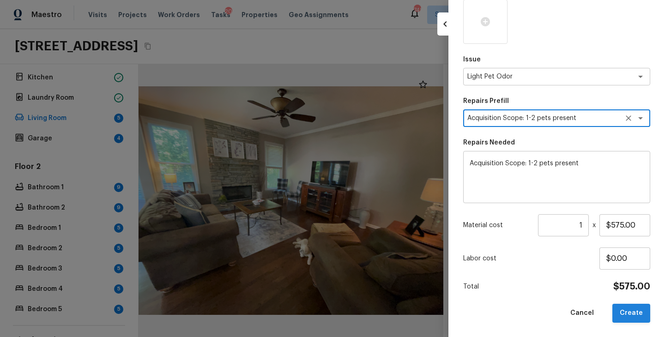
click at [625, 314] on button "Create" at bounding box center [632, 313] width 38 height 19
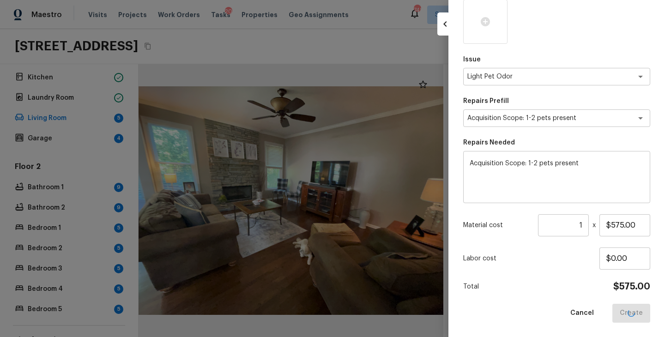
type input "$0.00"
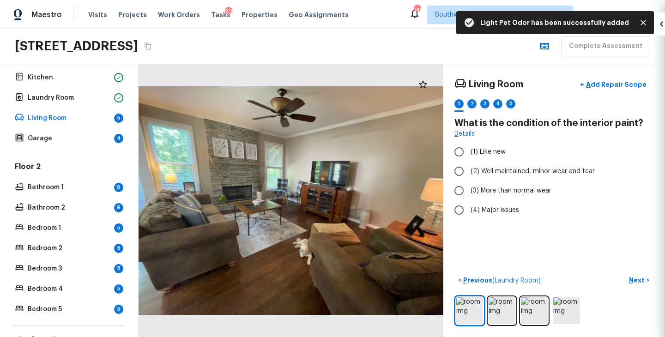
scroll to position [76, 0]
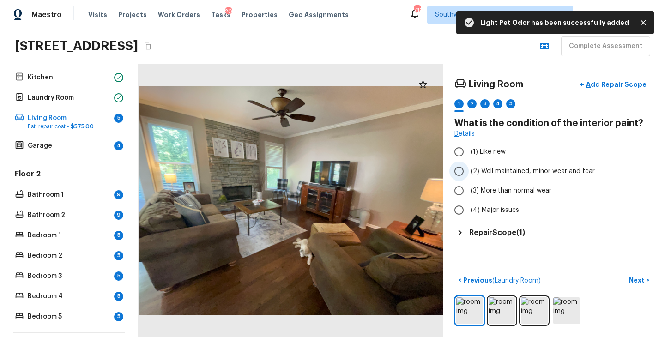
click at [511, 169] on span "(2) Well maintained, minor wear and tear" at bounding box center [533, 171] width 124 height 9
click at [469, 169] on input "(2) Well maintained, minor wear and tear" at bounding box center [459, 171] width 19 height 19
radio input "true"
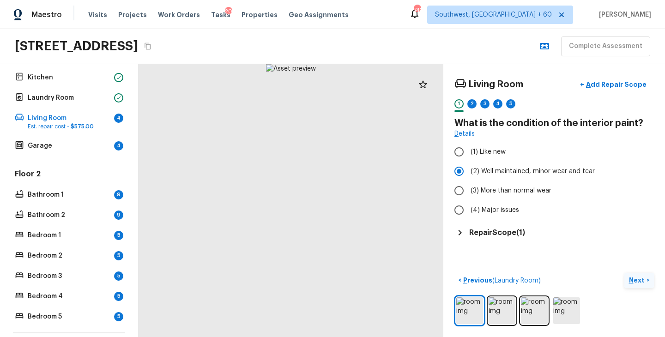
click at [639, 281] on p "Next" at bounding box center [638, 280] width 18 height 9
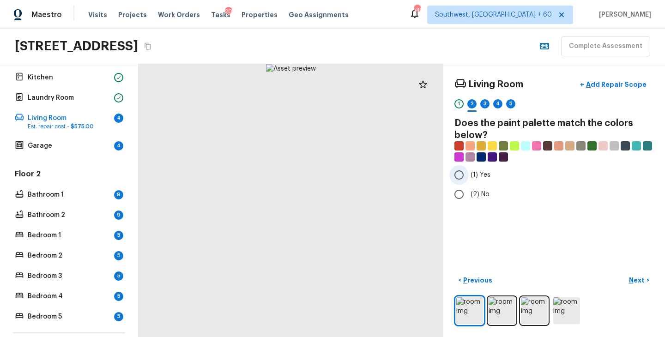
click at [481, 174] on span "(1) Yes" at bounding box center [481, 174] width 20 height 9
click at [469, 174] on input "(1) Yes" at bounding box center [459, 174] width 19 height 19
radio input "true"
click at [634, 279] on p "Next" at bounding box center [638, 280] width 18 height 9
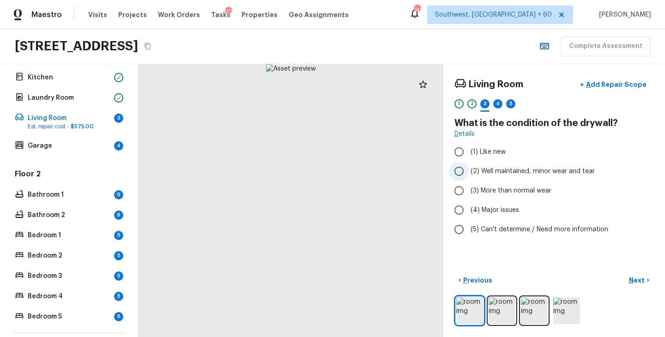
click at [502, 174] on span "(2) Well maintained, minor wear and tear" at bounding box center [533, 171] width 124 height 9
click at [469, 174] on input "(2) Well maintained, minor wear and tear" at bounding box center [459, 171] width 19 height 19
radio input "true"
click at [636, 276] on p "Next" at bounding box center [638, 280] width 18 height 9
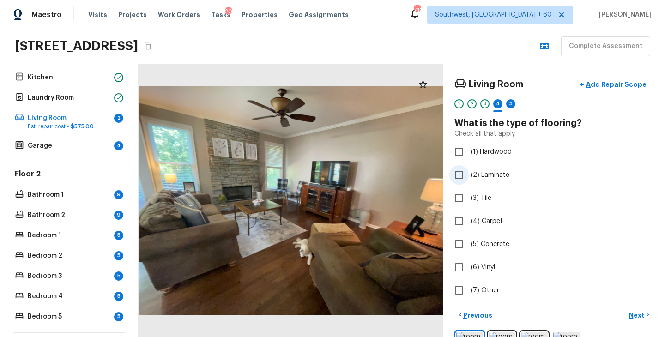
click at [489, 182] on label "(2) Laminate" at bounding box center [548, 174] width 197 height 19
click at [469, 182] on input "(2) Laminate" at bounding box center [459, 174] width 19 height 19
checkbox input "true"
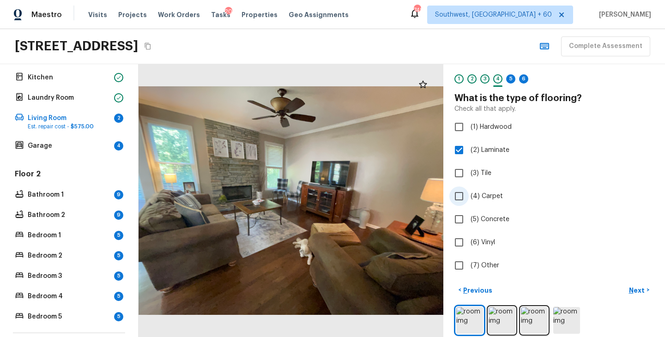
scroll to position [35, 0]
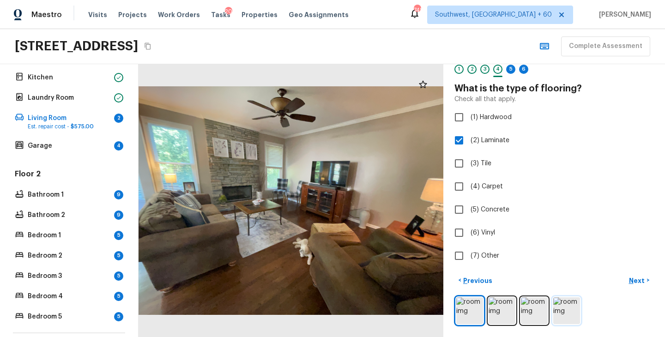
click at [566, 312] on img at bounding box center [567, 311] width 27 height 27
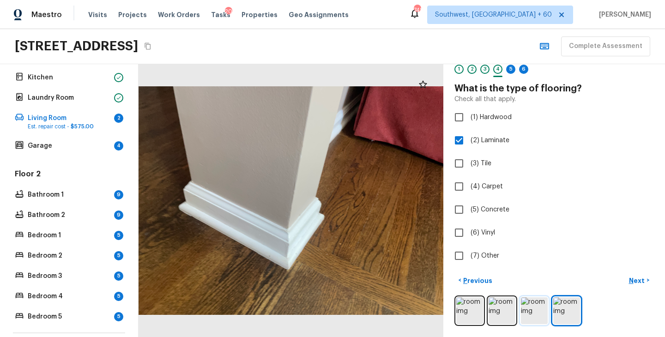
click at [538, 313] on img at bounding box center [534, 311] width 27 height 27
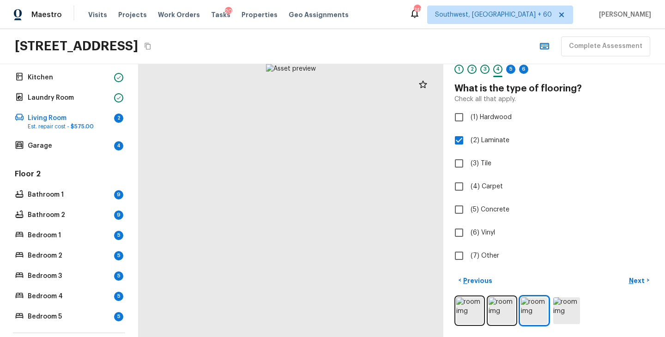
click at [518, 310] on div at bounding box center [555, 311] width 200 height 30
click at [473, 310] on img at bounding box center [469, 311] width 27 height 27
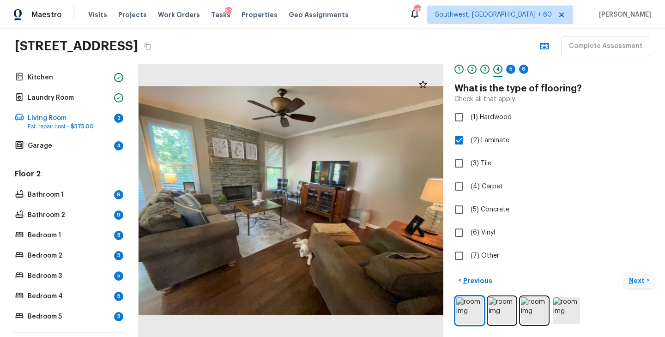
click at [639, 282] on p "Next" at bounding box center [638, 280] width 18 height 9
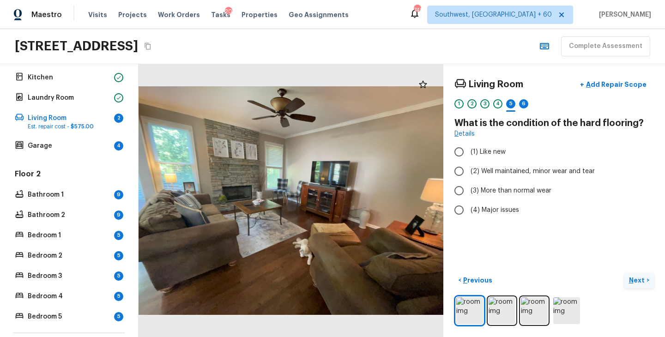
scroll to position [0, 0]
click at [527, 173] on span "(2) Well maintained, minor wear and tear" at bounding box center [533, 171] width 124 height 9
click at [469, 173] on input "(2) Well maintained, minor wear and tear" at bounding box center [459, 171] width 19 height 19
radio input "true"
click at [643, 284] on p "Next" at bounding box center [638, 280] width 18 height 9
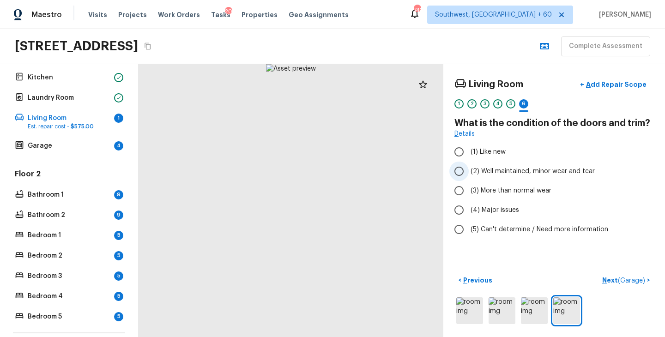
click at [540, 169] on span "(2) Well maintained, minor wear and tear" at bounding box center [533, 171] width 124 height 9
click at [469, 169] on input "(2) Well maintained, minor wear and tear" at bounding box center [459, 171] width 19 height 19
radio input "true"
click at [610, 280] on p "Next ( Garage )" at bounding box center [624, 281] width 45 height 10
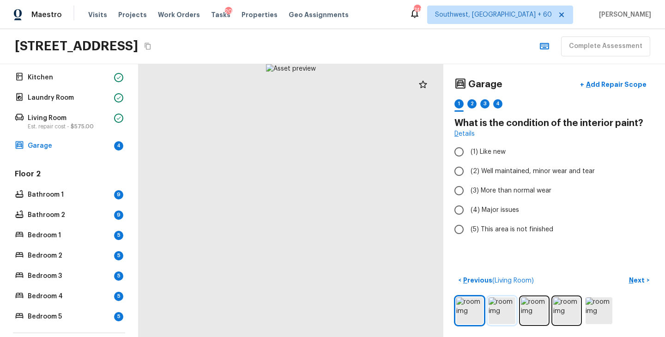
click at [505, 314] on img at bounding box center [502, 311] width 27 height 27
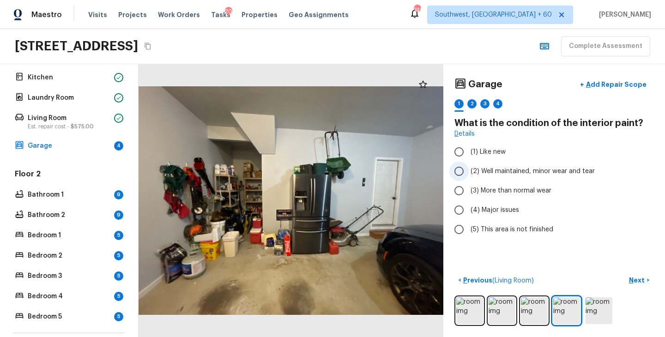
click at [528, 173] on span "(2) Well maintained, minor wear and tear" at bounding box center [533, 171] width 124 height 9
click at [469, 173] on input "(2) Well maintained, minor wear and tear" at bounding box center [459, 171] width 19 height 19
radio input "true"
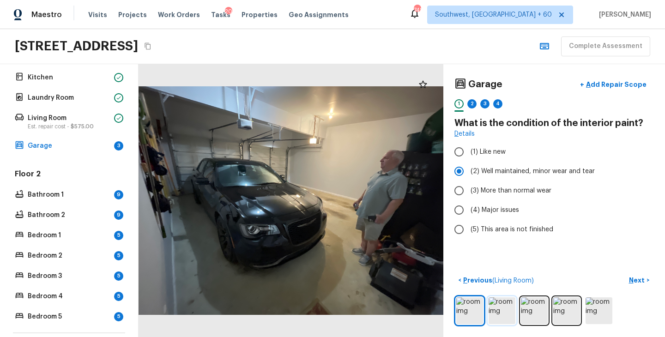
click at [497, 311] on img at bounding box center [502, 311] width 27 height 27
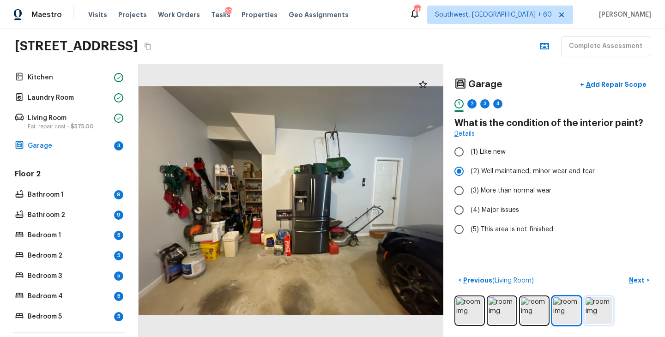
click at [597, 319] on img at bounding box center [599, 311] width 27 height 27
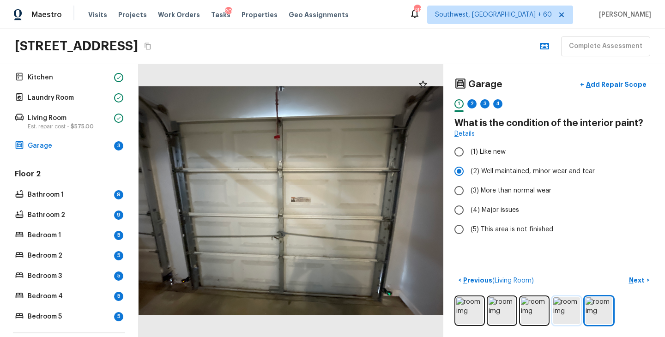
click at [564, 316] on img at bounding box center [567, 311] width 27 height 27
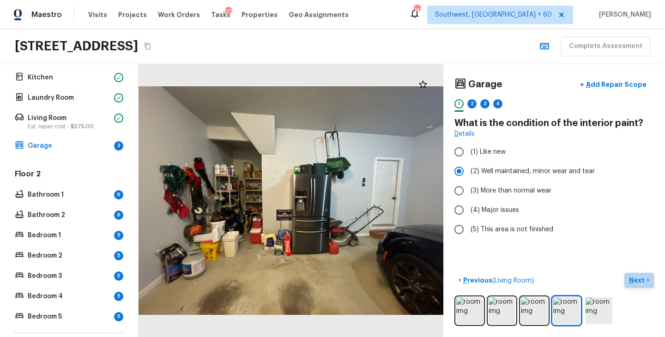
click at [633, 280] on p "Next" at bounding box center [638, 280] width 18 height 9
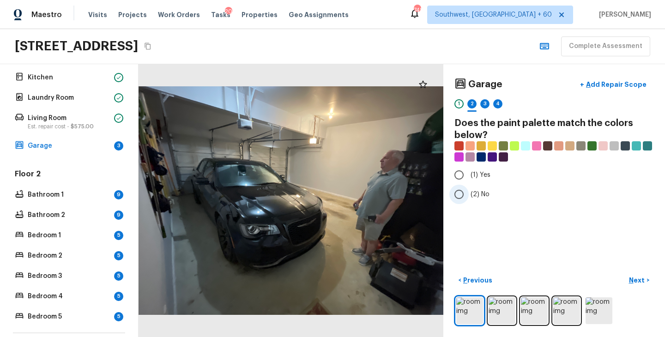
click at [481, 193] on span "(2) No" at bounding box center [480, 194] width 19 height 9
click at [469, 193] on input "(2) No" at bounding box center [459, 194] width 19 height 19
radio input "true"
click at [635, 276] on p "Next" at bounding box center [638, 280] width 18 height 9
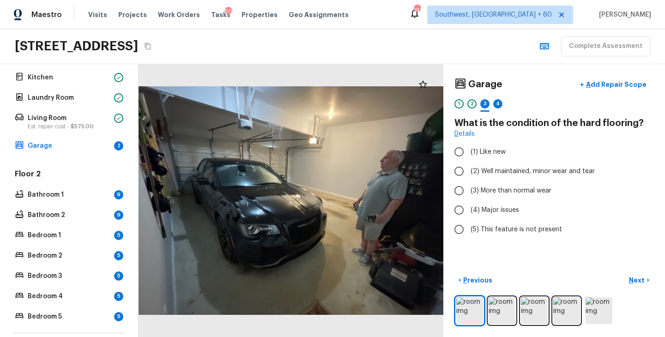
click at [465, 101] on div "1 2 3 4" at bounding box center [555, 106] width 200 height 14
click at [461, 103] on div "1" at bounding box center [459, 103] width 9 height 9
click at [471, 103] on div "2" at bounding box center [472, 103] width 9 height 9
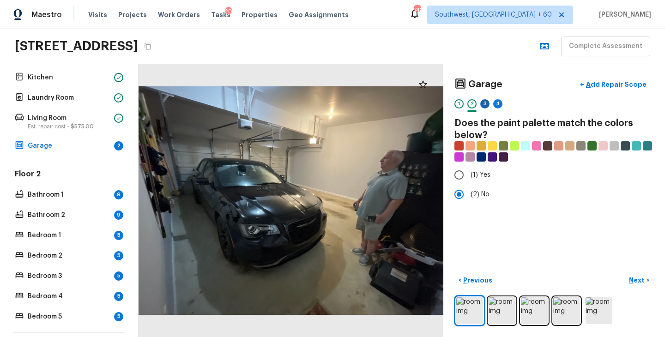
click at [487, 104] on div "3" at bounding box center [485, 103] width 9 height 9
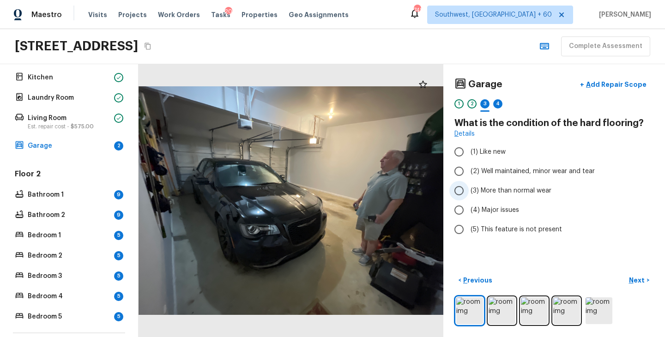
click at [511, 191] on span "(3) More than normal wear" at bounding box center [511, 190] width 81 height 9
click at [469, 191] on input "(3) More than normal wear" at bounding box center [459, 190] width 19 height 19
radio input "true"
click at [636, 283] on p "Next" at bounding box center [638, 280] width 18 height 9
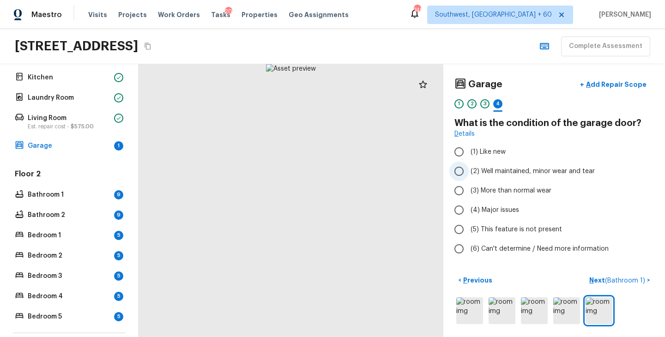
click at [538, 173] on span "(2) Well maintained, minor wear and tear" at bounding box center [533, 171] width 124 height 9
click at [469, 173] on input "(2) Well maintained, minor wear and tear" at bounding box center [459, 171] width 19 height 19
radio input "true"
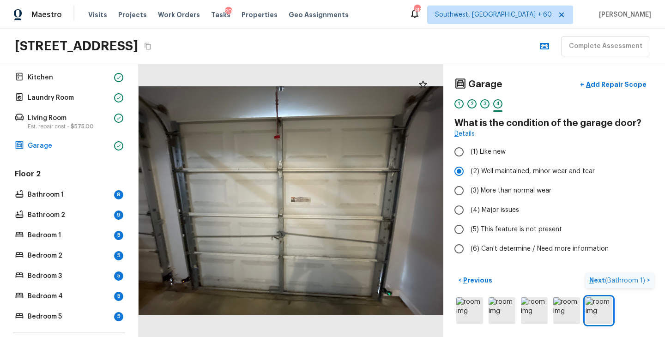
click at [599, 277] on p "Next ( Bathroom 1 )" at bounding box center [619, 281] width 58 height 10
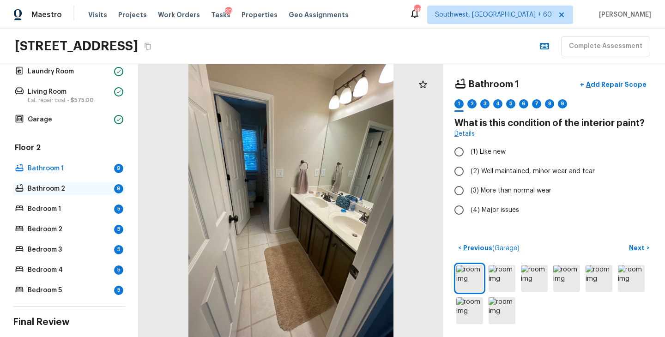
scroll to position [376, 0]
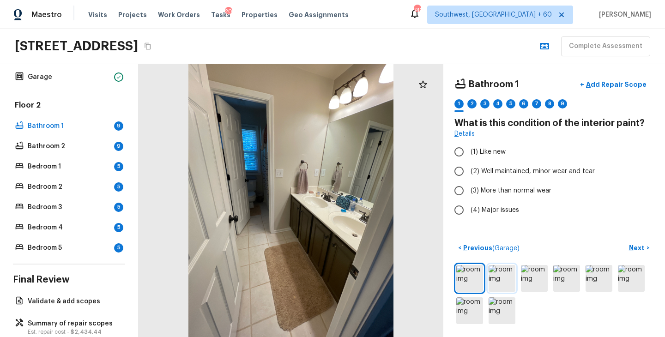
click at [505, 278] on img at bounding box center [502, 278] width 27 height 27
click at [512, 169] on span "(2) Well maintained, minor wear and tear" at bounding box center [533, 171] width 124 height 9
click at [469, 169] on input "(2) Well maintained, minor wear and tear" at bounding box center [459, 171] width 19 height 19
radio input "true"
click at [639, 249] on p "Next" at bounding box center [638, 247] width 18 height 9
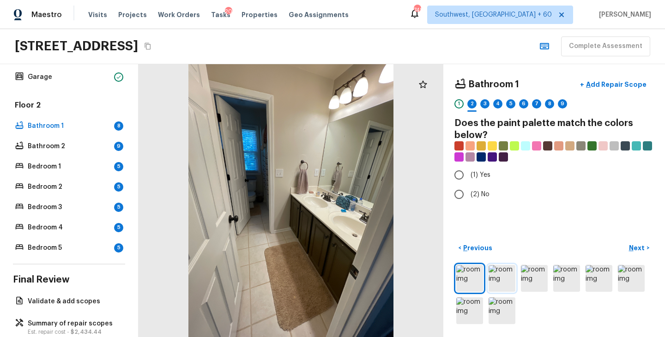
click at [498, 278] on img at bounding box center [502, 278] width 27 height 27
click at [483, 178] on span "(1) Yes" at bounding box center [481, 174] width 20 height 9
click at [469, 178] on input "(1) Yes" at bounding box center [459, 174] width 19 height 19
radio input "true"
click at [633, 247] on p "Next" at bounding box center [638, 247] width 18 height 9
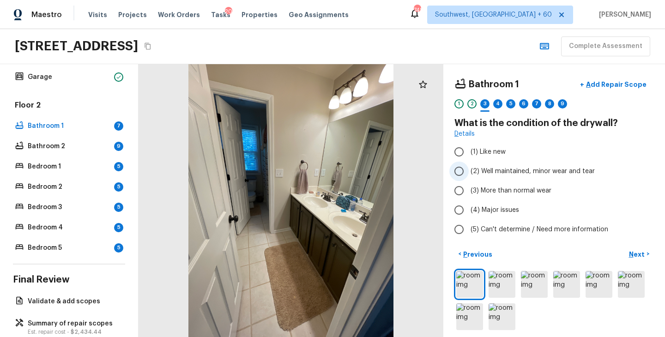
click at [558, 174] on span "(2) Well maintained, minor wear and tear" at bounding box center [533, 171] width 124 height 9
click at [469, 174] on input "(2) Well maintained, minor wear and tear" at bounding box center [459, 171] width 19 height 19
radio input "true"
click at [641, 255] on p "Next" at bounding box center [638, 254] width 18 height 9
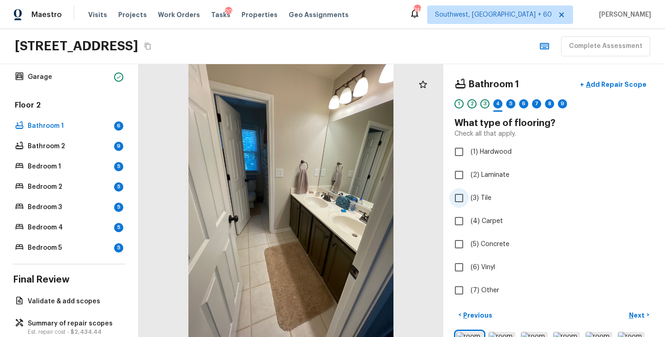
click at [485, 200] on span "(3) Tile" at bounding box center [481, 198] width 21 height 9
click at [469, 200] on input "(3) Tile" at bounding box center [459, 198] width 19 height 19
checkbox input "true"
click at [630, 313] on p "Next" at bounding box center [638, 315] width 18 height 9
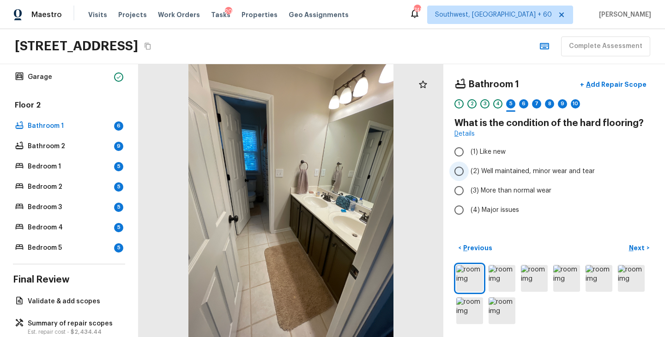
click at [507, 171] on span "(2) Well maintained, minor wear and tear" at bounding box center [533, 171] width 124 height 9
click at [469, 171] on input "(2) Well maintained, minor wear and tear" at bounding box center [459, 171] width 19 height 19
radio input "true"
click at [639, 252] on p "Next" at bounding box center [638, 247] width 18 height 9
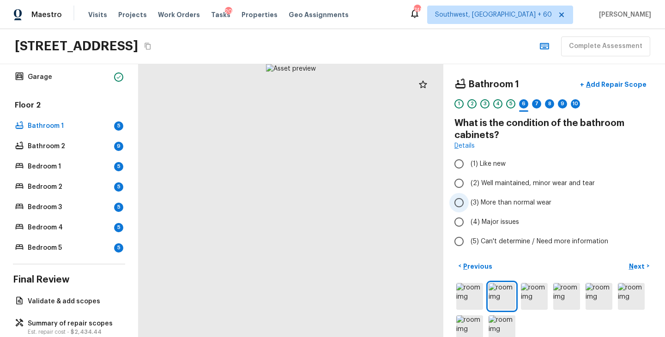
click at [513, 205] on span "(3) More than normal wear" at bounding box center [511, 202] width 81 height 9
click at [469, 205] on input "(3) More than normal wear" at bounding box center [459, 202] width 19 height 19
radio input "true"
click at [633, 268] on p "Next" at bounding box center [638, 266] width 18 height 9
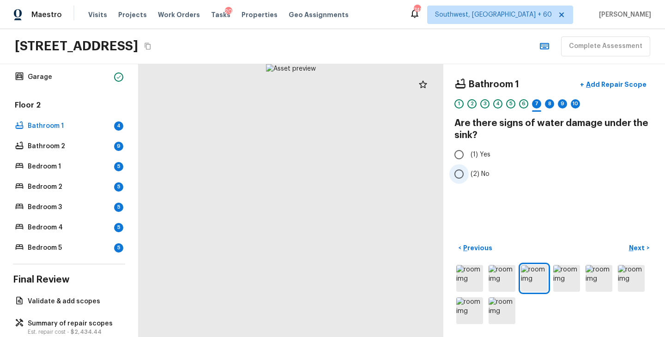
click at [477, 176] on span "(2) No" at bounding box center [480, 174] width 19 height 9
click at [469, 176] on input "(2) No" at bounding box center [459, 173] width 19 height 19
radio input "true"
click at [635, 248] on p "Next" at bounding box center [638, 247] width 18 height 9
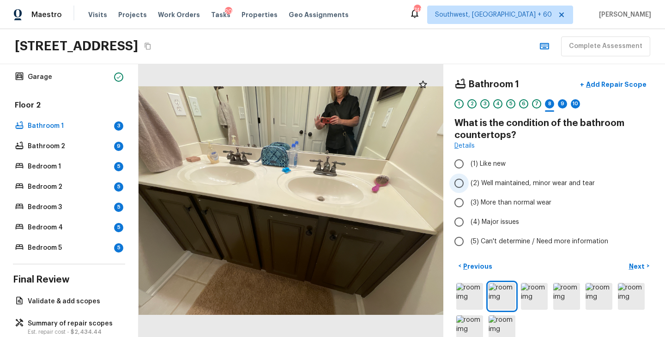
click at [516, 181] on span "(2) Well maintained, minor wear and tear" at bounding box center [533, 183] width 124 height 9
click at [469, 181] on input "(2) Well maintained, minor wear and tear" at bounding box center [459, 183] width 19 height 19
radio input "true"
click at [632, 266] on p "Next" at bounding box center [638, 266] width 18 height 9
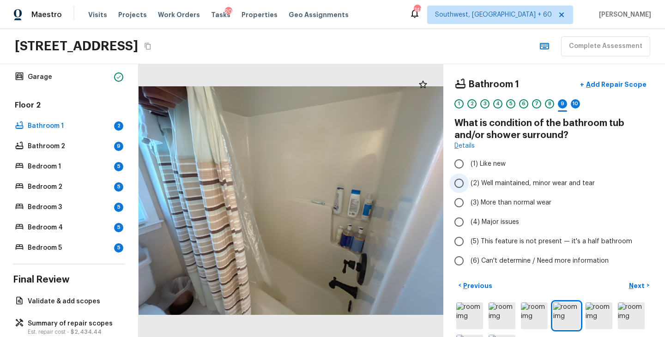
click at [527, 187] on span "(2) Well maintained, minor wear and tear" at bounding box center [533, 183] width 124 height 9
click at [469, 187] on input "(2) Well maintained, minor wear and tear" at bounding box center [459, 183] width 19 height 19
radio input "true"
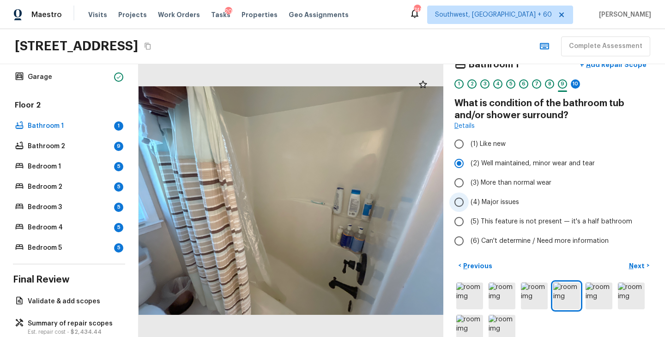
scroll to position [22, 0]
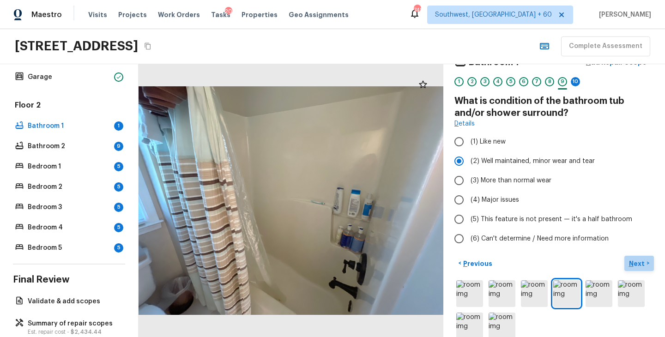
click at [632, 260] on p "Next" at bounding box center [638, 263] width 18 height 9
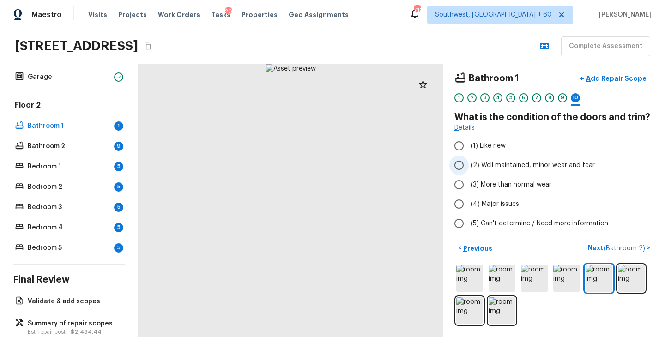
click at [527, 166] on span "(2) Well maintained, minor wear and tear" at bounding box center [533, 165] width 124 height 9
click at [469, 166] on input "(2) Well maintained, minor wear and tear" at bounding box center [459, 165] width 19 height 19
radio input "true"
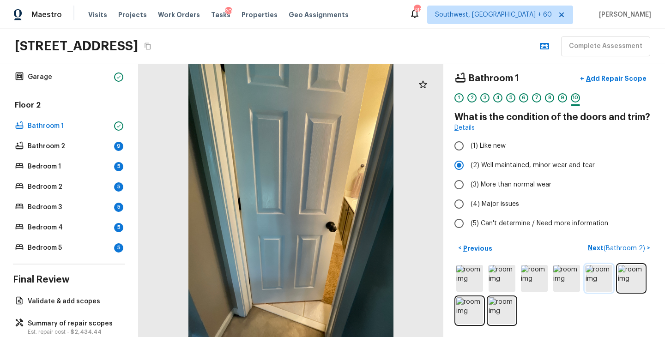
click at [598, 279] on img at bounding box center [599, 278] width 27 height 27
click at [639, 281] on img at bounding box center [631, 278] width 27 height 27
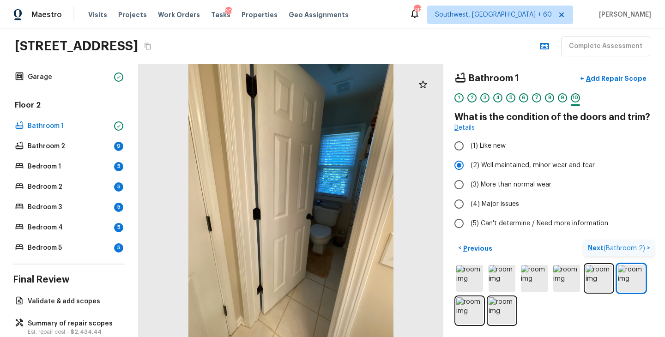
click at [595, 246] on p "Next ( Bathroom 2 )" at bounding box center [617, 248] width 59 height 10
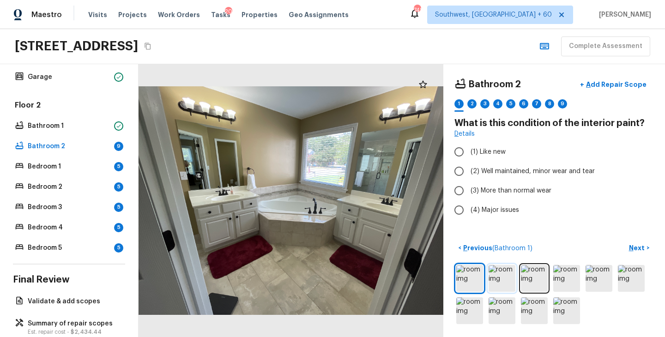
click at [504, 273] on img at bounding box center [502, 278] width 27 height 27
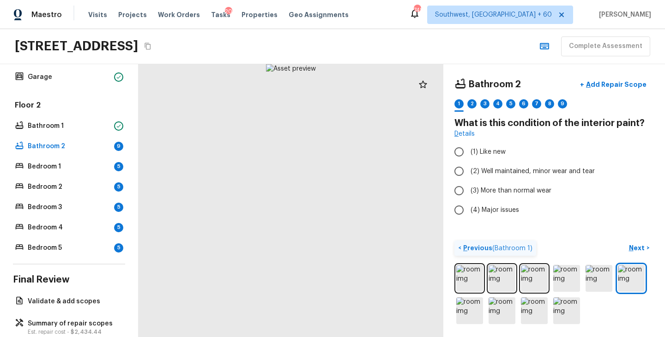
click at [467, 250] on p "Previous ( Bathroom 1 )" at bounding box center [497, 248] width 71 height 10
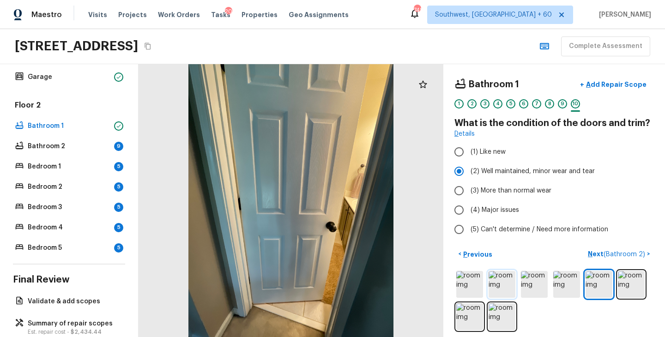
click at [494, 287] on img at bounding box center [502, 284] width 27 height 27
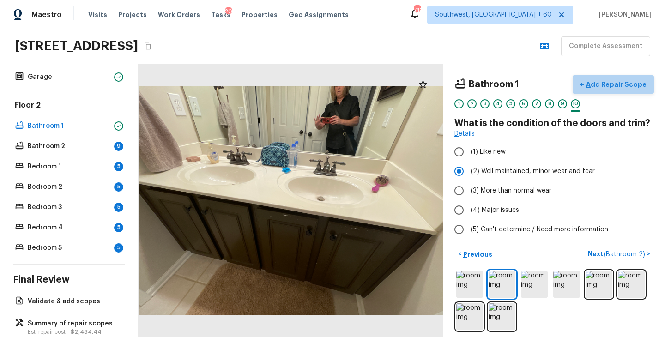
click at [625, 87] on p "Add Repair Scope" at bounding box center [615, 84] width 62 height 9
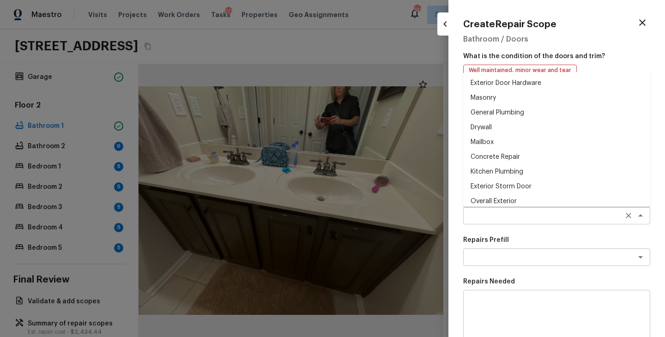
click at [526, 211] on div "x ​" at bounding box center [556, 216] width 187 height 18
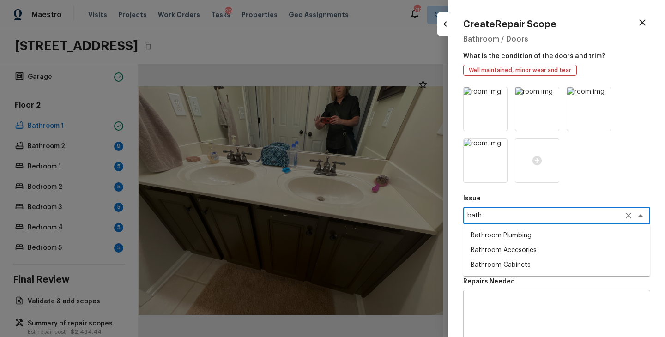
click at [513, 262] on li "Bathroom Cabinets" at bounding box center [556, 265] width 187 height 15
click at [513, 262] on div "x ​" at bounding box center [556, 258] width 187 height 18
type textarea "Bathroom Cabinets"
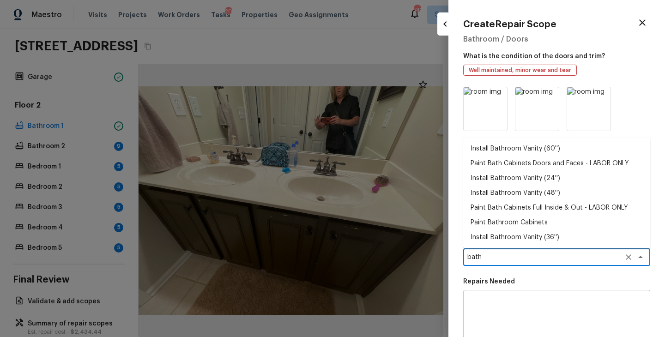
click at [502, 208] on li "Paint Bath Cabinets Full Inside & Out - LABOR ONLY" at bounding box center [556, 208] width 187 height 15
type textarea "Paint Bath Cabinets Full Inside & Out - LABOR ONLY"
type textarea "Prep, sand, mask and apply 2 coats of paint to the bathroom cabinet doors, inte…"
type input "$28.00"
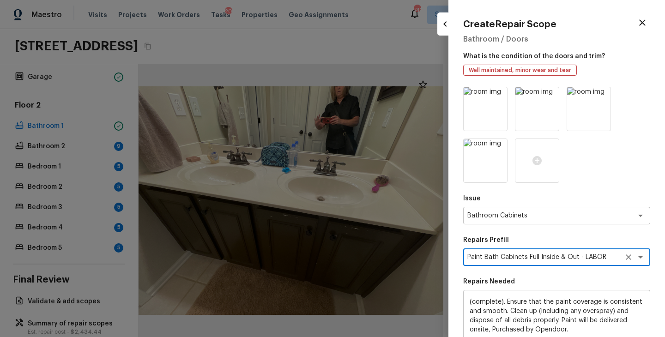
scroll to position [139, 0]
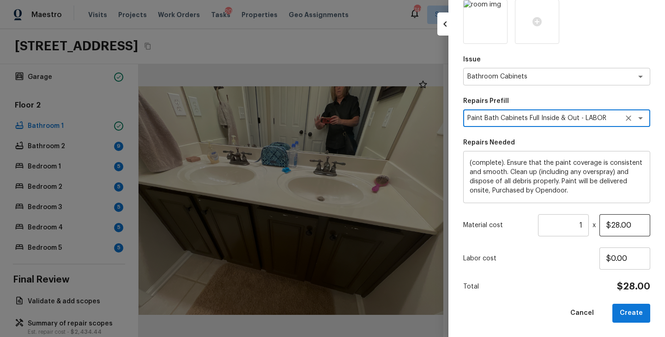
type textarea "Paint Bath Cabinets Full Inside & Out - LABOR ONLY"
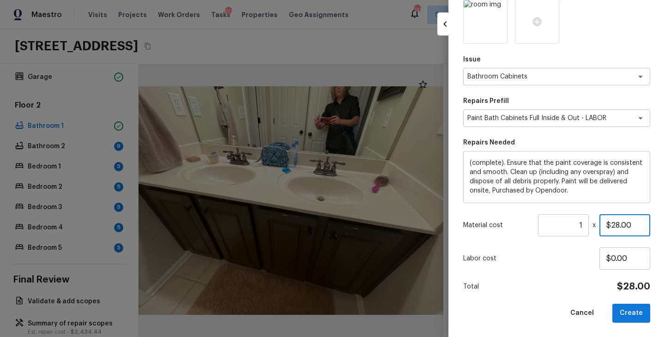
drag, startPoint x: 636, startPoint y: 226, endPoint x: 581, endPoint y: 226, distance: 55.4
click at [581, 226] on div "Material cost 1 ​ x $28.00" at bounding box center [556, 225] width 187 height 22
type input "$1,000.00"
click at [548, 269] on div "Labor cost $0.00" at bounding box center [556, 259] width 187 height 22
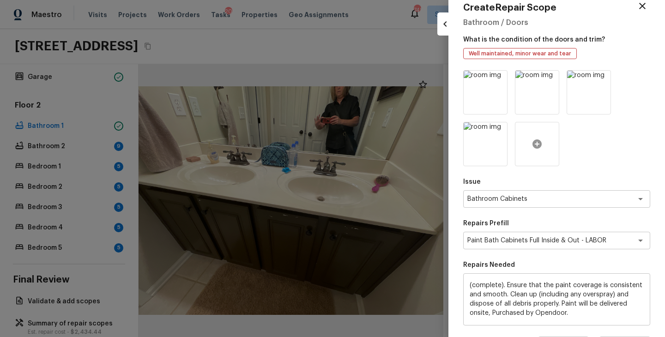
scroll to position [0, 0]
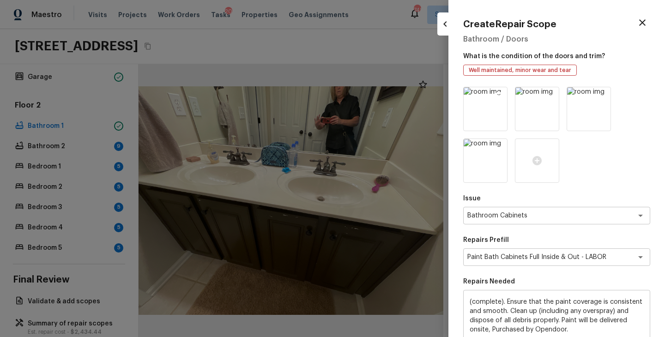
click at [500, 95] on icon at bounding box center [498, 95] width 9 height 9
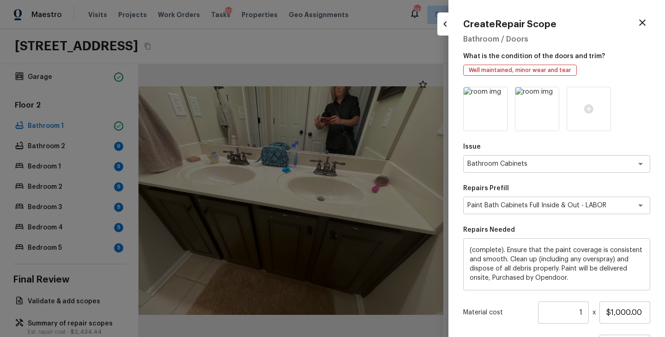
click at [500, 95] on icon at bounding box center [498, 95] width 9 height 9
click at [485, 111] on icon at bounding box center [485, 108] width 9 height 9
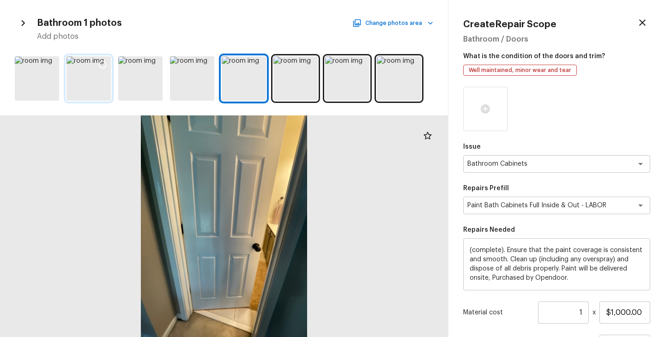
click at [102, 62] on icon at bounding box center [102, 64] width 9 height 9
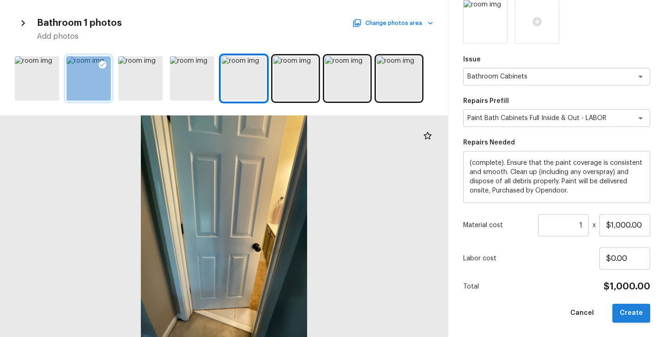
click at [632, 311] on button "Create" at bounding box center [632, 313] width 38 height 19
type input "$0.00"
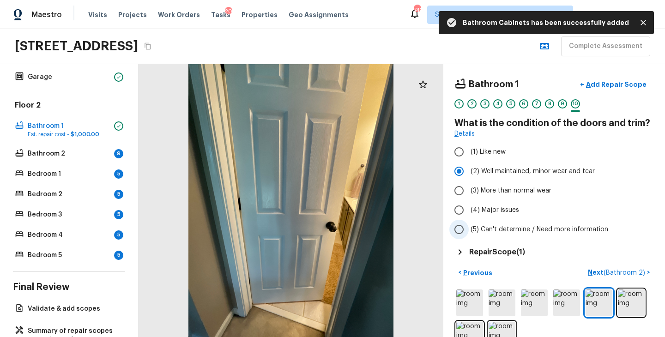
scroll to position [24, 0]
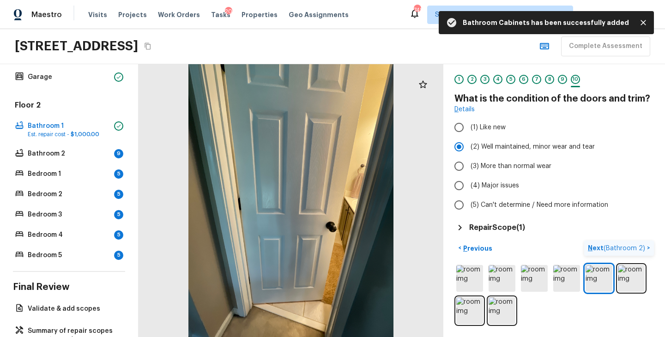
click at [601, 247] on p "Next ( Bathroom 2 )" at bounding box center [617, 248] width 59 height 10
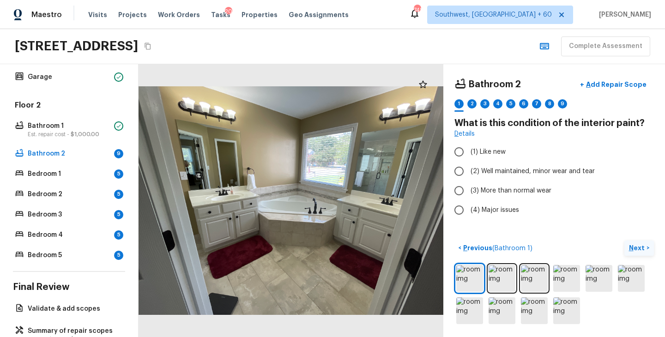
scroll to position [0, 0]
click at [502, 274] on img at bounding box center [502, 278] width 27 height 27
click at [535, 171] on span "(2) Well maintained, minor wear and tear" at bounding box center [533, 171] width 124 height 9
click at [469, 171] on input "(2) Well maintained, minor wear and tear" at bounding box center [459, 171] width 19 height 19
radio input "true"
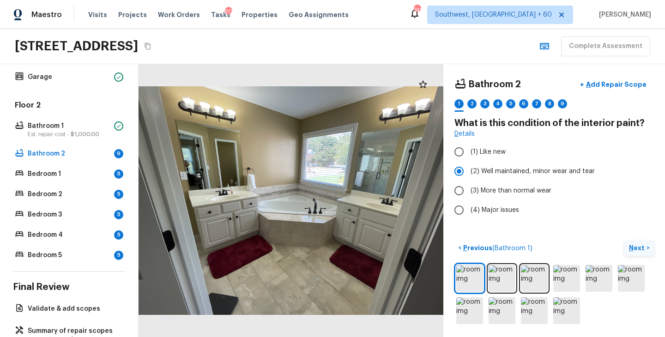
click at [634, 246] on p "Next" at bounding box center [638, 247] width 18 height 9
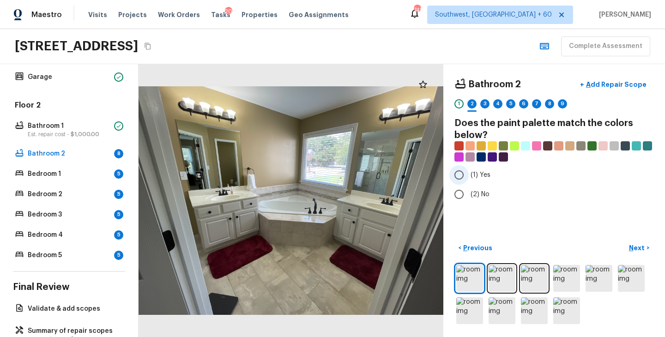
click at [484, 175] on span "(1) Yes" at bounding box center [481, 174] width 20 height 9
click at [469, 175] on input "(1) Yes" at bounding box center [459, 174] width 19 height 19
radio input "true"
click at [645, 249] on p "Next" at bounding box center [638, 247] width 18 height 9
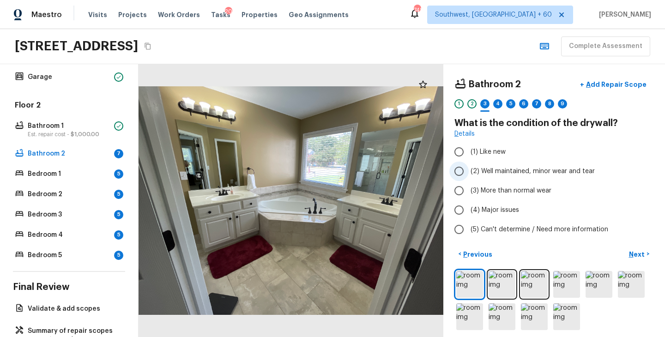
click at [508, 168] on span "(2) Well maintained, minor wear and tear" at bounding box center [533, 171] width 124 height 9
click at [469, 168] on input "(2) Well maintained, minor wear and tear" at bounding box center [459, 171] width 19 height 19
radio input "true"
click at [633, 247] on button "Next >" at bounding box center [640, 254] width 30 height 15
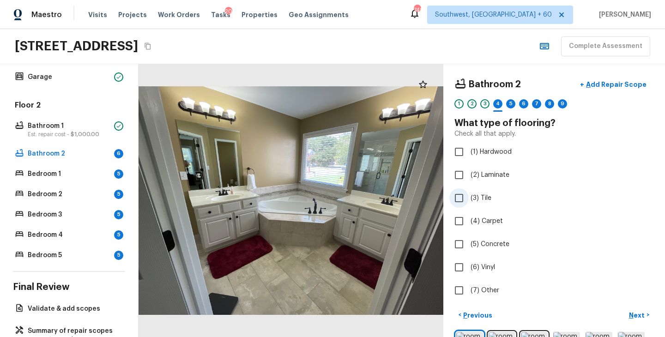
click at [485, 199] on span "(3) Tile" at bounding box center [481, 198] width 21 height 9
click at [469, 199] on input "(3) Tile" at bounding box center [459, 198] width 19 height 19
checkbox input "true"
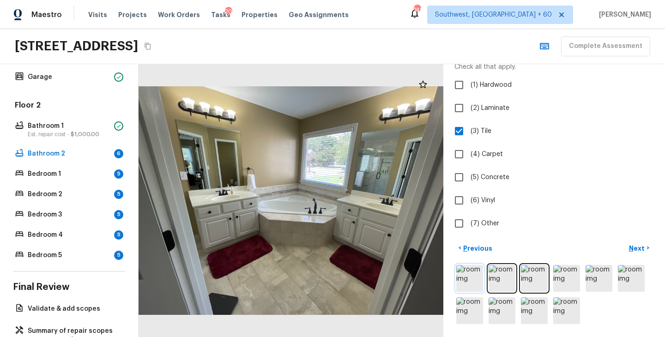
click at [473, 275] on img at bounding box center [469, 278] width 27 height 27
click at [509, 280] on img at bounding box center [502, 278] width 27 height 27
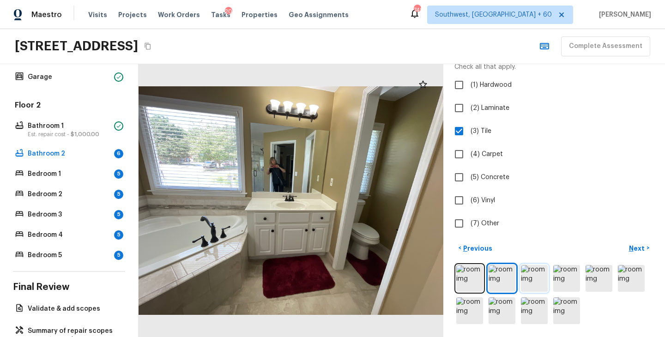
click at [529, 281] on img at bounding box center [534, 278] width 27 height 27
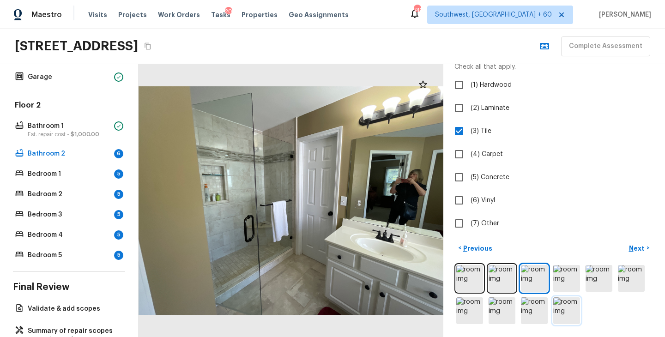
click at [564, 310] on img at bounding box center [567, 311] width 27 height 27
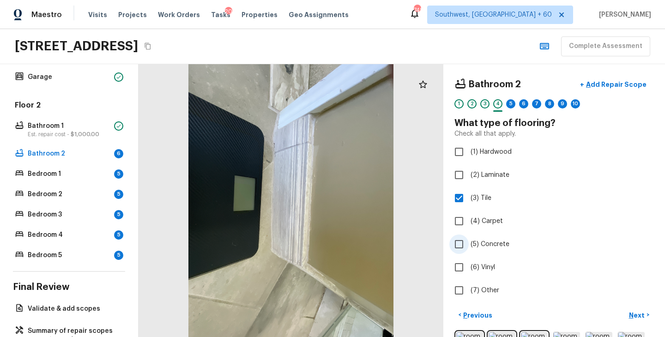
scroll to position [57, 0]
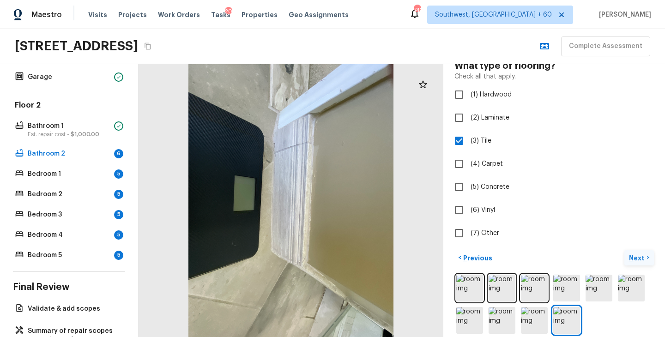
click at [637, 258] on p "Next" at bounding box center [638, 258] width 18 height 9
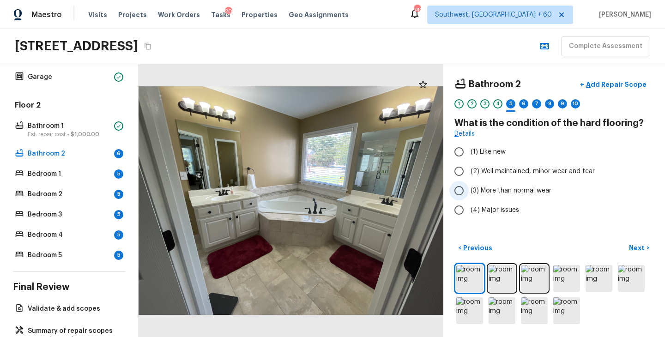
scroll to position [0, 0]
click at [524, 171] on span "(2) Well maintained, minor wear and tear" at bounding box center [533, 171] width 124 height 9
click at [469, 171] on input "(2) Well maintained, minor wear and tear" at bounding box center [459, 171] width 19 height 19
radio input "true"
click at [639, 250] on p "Next" at bounding box center [638, 247] width 18 height 9
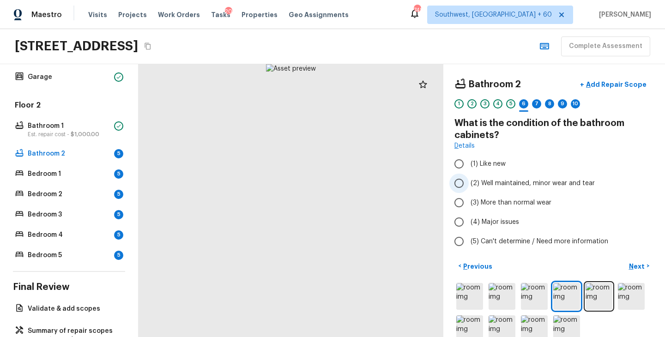
click at [505, 183] on span "(2) Well maintained, minor wear and tear" at bounding box center [533, 183] width 124 height 9
click at [469, 183] on input "(2) Well maintained, minor wear and tear" at bounding box center [459, 183] width 19 height 19
radio input "true"
click at [636, 269] on p "Next" at bounding box center [638, 266] width 18 height 9
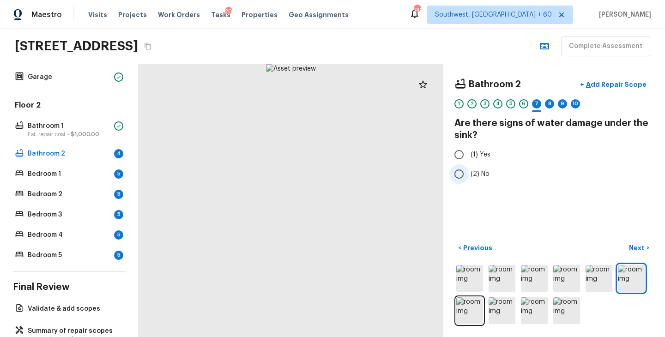
click at [475, 175] on span "(2) No" at bounding box center [480, 174] width 19 height 9
click at [469, 175] on input "(2) No" at bounding box center [459, 173] width 19 height 19
radio input "true"
click at [635, 248] on p "Next" at bounding box center [638, 247] width 18 height 9
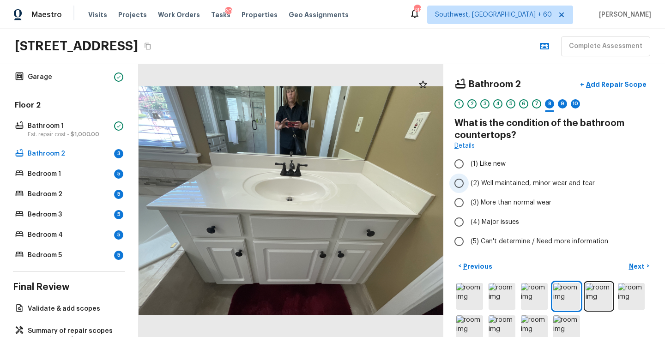
click at [512, 182] on span "(2) Well maintained, minor wear and tear" at bounding box center [533, 183] width 124 height 9
click at [469, 182] on input "(2) Well maintained, minor wear and tear" at bounding box center [459, 183] width 19 height 19
radio input "true"
click at [639, 270] on p "Next" at bounding box center [638, 266] width 18 height 9
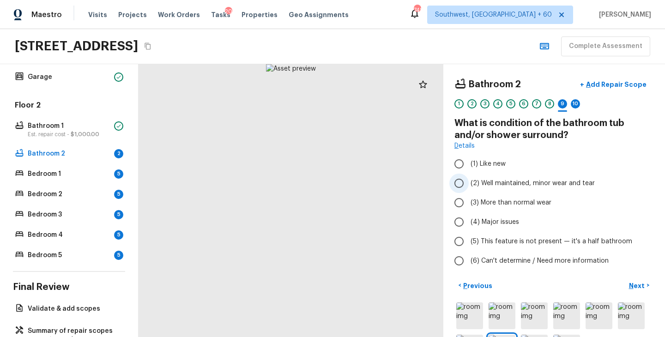
click at [529, 183] on span "(2) Well maintained, minor wear and tear" at bounding box center [533, 183] width 124 height 9
click at [469, 183] on input "(2) Well maintained, minor wear and tear" at bounding box center [459, 183] width 19 height 19
radio input "true"
click at [636, 283] on p "Next" at bounding box center [638, 285] width 18 height 9
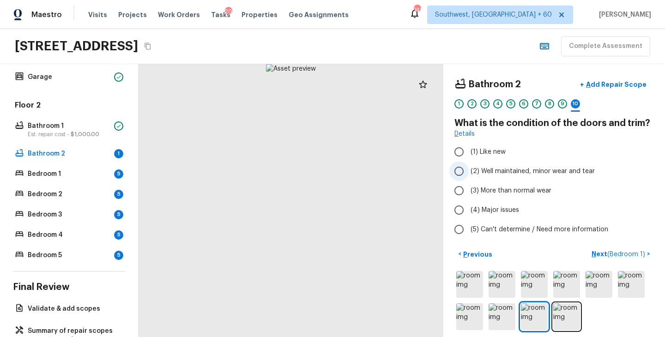
click at [508, 173] on span "(2) Well maintained, minor wear and tear" at bounding box center [533, 171] width 124 height 9
click at [469, 173] on input "(2) Well maintained, minor wear and tear" at bounding box center [459, 171] width 19 height 19
radio input "true"
click at [597, 252] on p "Next ( Bedroom 1 )" at bounding box center [619, 254] width 55 height 10
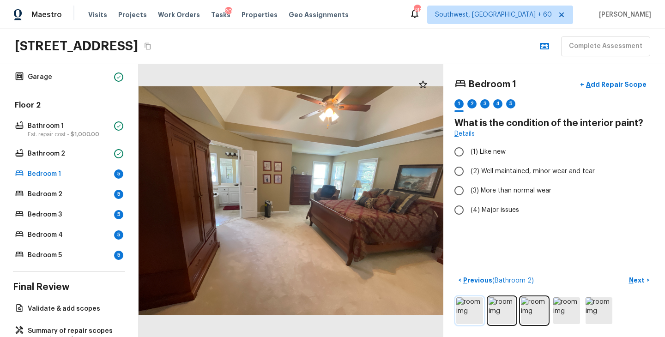
click at [472, 308] on img at bounding box center [469, 311] width 27 height 27
click at [535, 166] on label "(2) Well maintained, minor wear and tear" at bounding box center [548, 171] width 197 height 19
click at [469, 166] on input "(2) Well maintained, minor wear and tear" at bounding box center [459, 171] width 19 height 19
radio input "true"
click at [635, 277] on p "Next" at bounding box center [638, 280] width 18 height 9
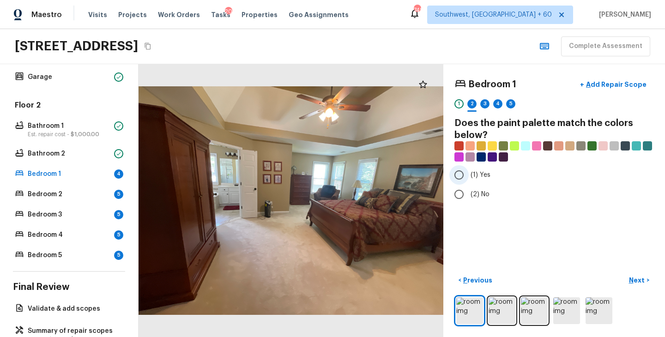
click at [481, 176] on span "(1) Yes" at bounding box center [481, 174] width 20 height 9
click at [469, 176] on input "(1) Yes" at bounding box center [459, 174] width 19 height 19
radio input "true"
click at [638, 280] on p "Next" at bounding box center [638, 280] width 18 height 9
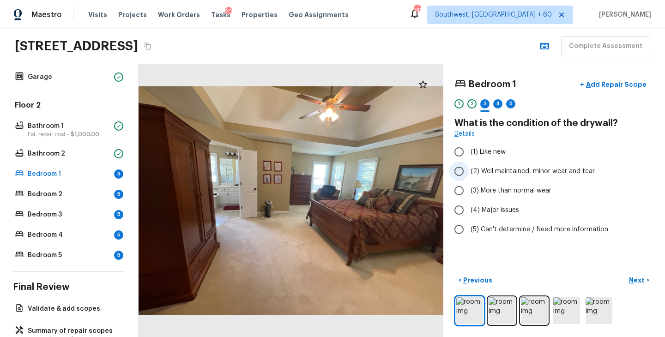
click at [501, 172] on span "(2) Well maintained, minor wear and tear" at bounding box center [533, 171] width 124 height 9
click at [469, 172] on input "(2) Well maintained, minor wear and tear" at bounding box center [459, 171] width 19 height 19
radio input "true"
click at [640, 281] on p "Next" at bounding box center [638, 280] width 18 height 9
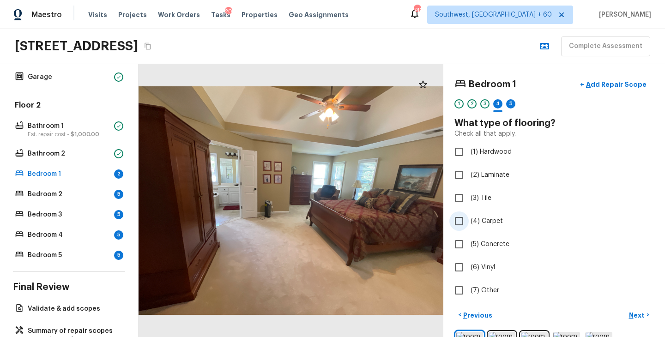
click at [487, 224] on span "(4) Carpet" at bounding box center [487, 221] width 32 height 9
click at [469, 224] on input "(4) Carpet" at bounding box center [459, 221] width 19 height 19
checkbox input "true"
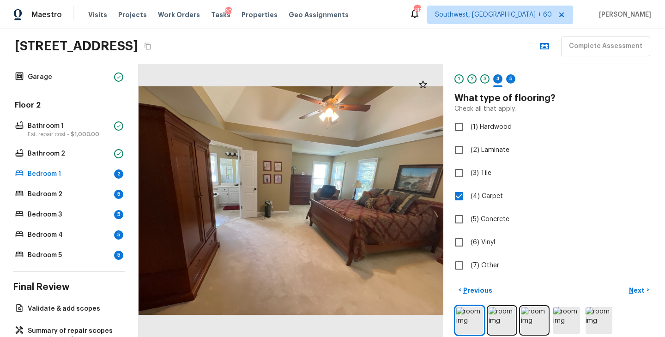
scroll to position [34, 0]
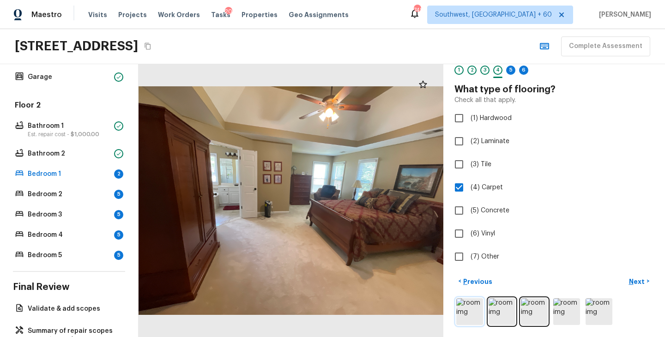
click at [470, 309] on img at bounding box center [469, 311] width 27 height 27
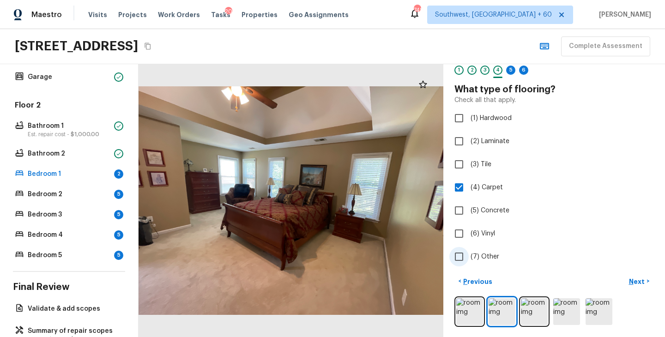
scroll to position [34, 0]
click at [630, 277] on p "Next" at bounding box center [638, 281] width 18 height 9
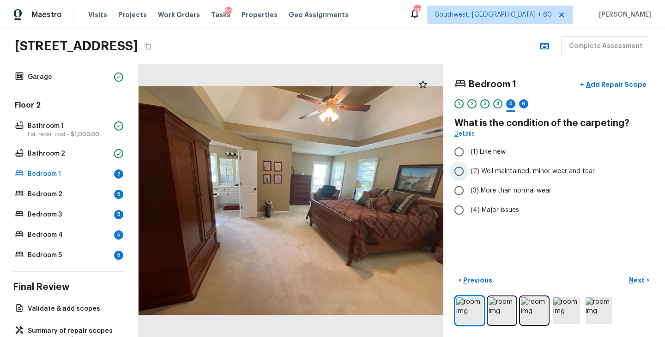
click at [515, 172] on span "(2) Well maintained, minor wear and tear" at bounding box center [533, 171] width 124 height 9
click at [469, 172] on input "(2) Well maintained, minor wear and tear" at bounding box center [459, 171] width 19 height 19
radio input "true"
click at [636, 282] on p "Next" at bounding box center [638, 280] width 18 height 9
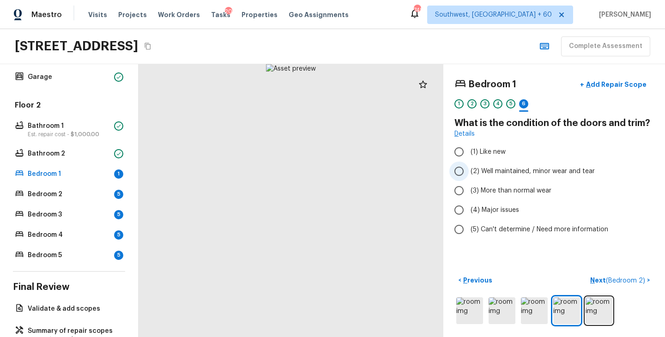
click at [518, 173] on span "(2) Well maintained, minor wear and tear" at bounding box center [533, 171] width 124 height 9
click at [469, 173] on input "(2) Well maintained, minor wear and tear" at bounding box center [459, 171] width 19 height 19
radio input "true"
click at [596, 277] on p "Next ( Bedroom 2 )" at bounding box center [618, 281] width 57 height 10
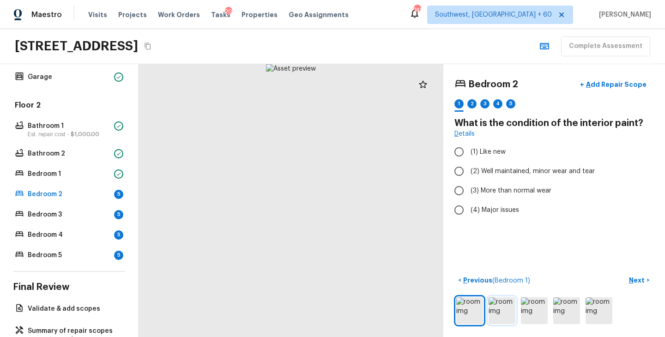
click at [494, 311] on img at bounding box center [502, 311] width 27 height 27
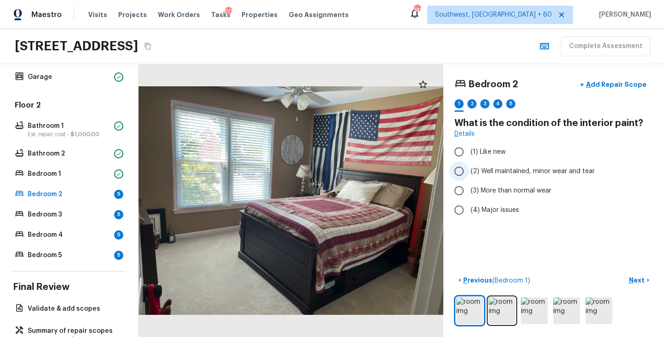
click at [511, 170] on span "(2) Well maintained, minor wear and tear" at bounding box center [533, 171] width 124 height 9
click at [469, 170] on input "(2) Well maintained, minor wear and tear" at bounding box center [459, 171] width 19 height 19
radio input "true"
click at [638, 283] on p "Next" at bounding box center [638, 280] width 18 height 9
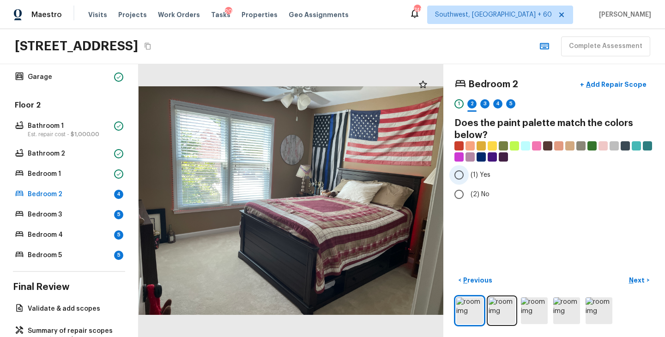
click at [485, 175] on span "(1) Yes" at bounding box center [481, 174] width 20 height 9
click at [469, 175] on input "(1) Yes" at bounding box center [459, 174] width 19 height 19
radio input "true"
click at [639, 281] on p "Next" at bounding box center [638, 280] width 18 height 9
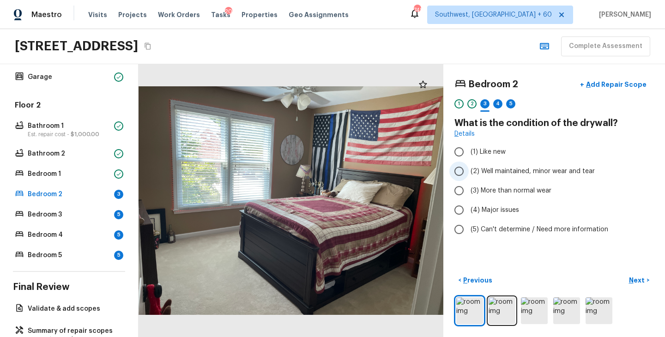
click at [517, 176] on label "(2) Well maintained, minor wear and tear" at bounding box center [548, 171] width 197 height 19
click at [469, 176] on input "(2) Well maintained, minor wear and tear" at bounding box center [459, 171] width 19 height 19
radio input "true"
click at [637, 281] on p "Next" at bounding box center [638, 280] width 18 height 9
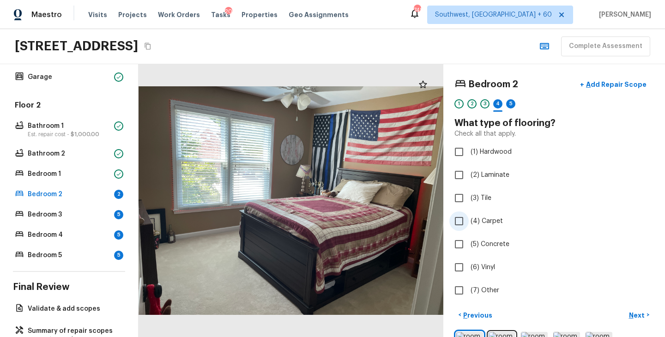
click at [487, 220] on span "(4) Carpet" at bounding box center [487, 221] width 32 height 9
click at [469, 220] on input "(4) Carpet" at bounding box center [459, 221] width 19 height 19
checkbox input "true"
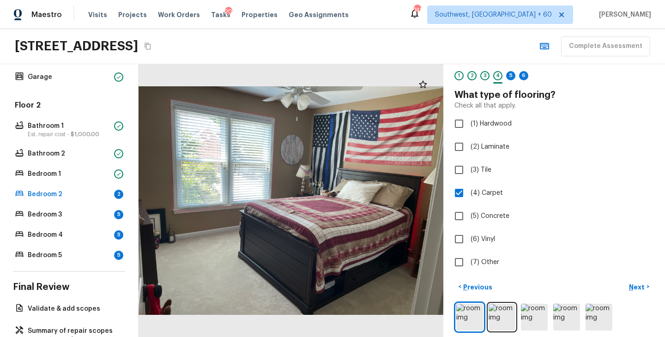
scroll to position [35, 0]
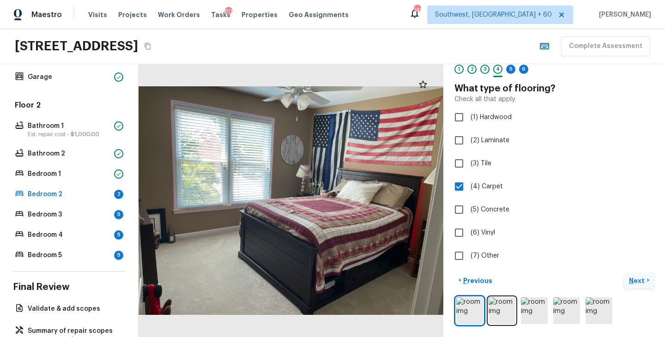
click at [635, 279] on p "Next" at bounding box center [638, 280] width 18 height 9
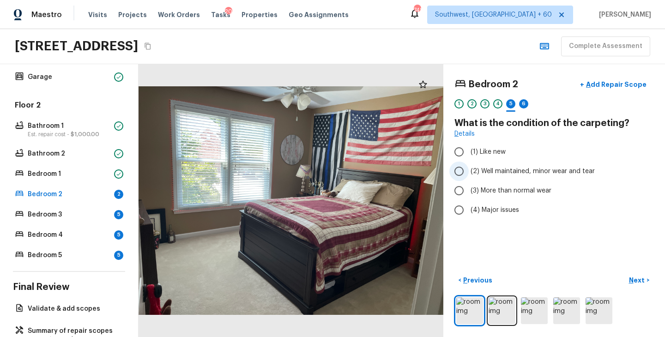
click at [544, 172] on span "(2) Well maintained, minor wear and tear" at bounding box center [533, 171] width 124 height 9
click at [469, 172] on input "(2) Well maintained, minor wear and tear" at bounding box center [459, 171] width 19 height 19
radio input "true"
click at [632, 276] on p "Next" at bounding box center [638, 280] width 18 height 9
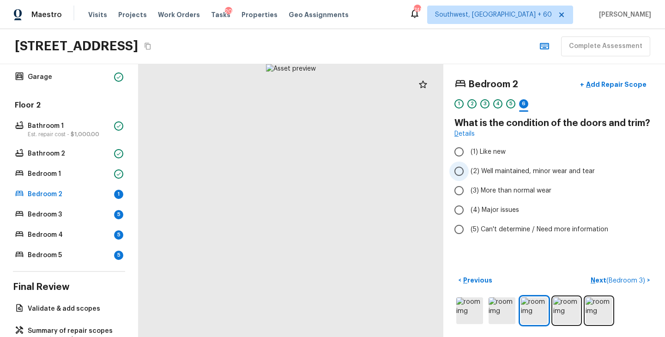
click at [530, 172] on span "(2) Well maintained, minor wear and tear" at bounding box center [533, 171] width 124 height 9
click at [469, 172] on input "(2) Well maintained, minor wear and tear" at bounding box center [459, 171] width 19 height 19
radio input "true"
click at [599, 283] on p "Next ( Bedroom 3 )" at bounding box center [619, 281] width 56 height 10
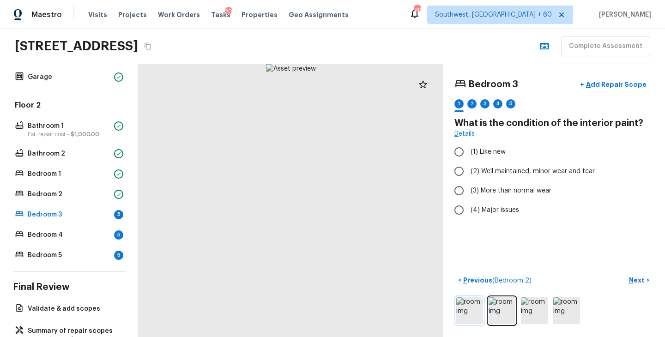
click at [471, 306] on img at bounding box center [469, 311] width 27 height 27
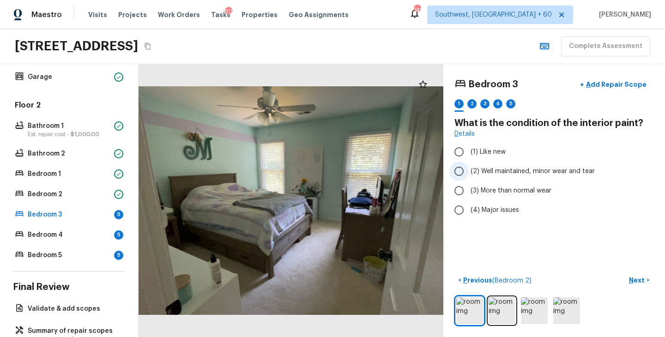
click at [545, 172] on span "(2) Well maintained, minor wear and tear" at bounding box center [533, 171] width 124 height 9
click at [469, 172] on input "(2) Well maintained, minor wear and tear" at bounding box center [459, 171] width 19 height 19
radio input "true"
click at [637, 277] on p "Next" at bounding box center [638, 280] width 18 height 9
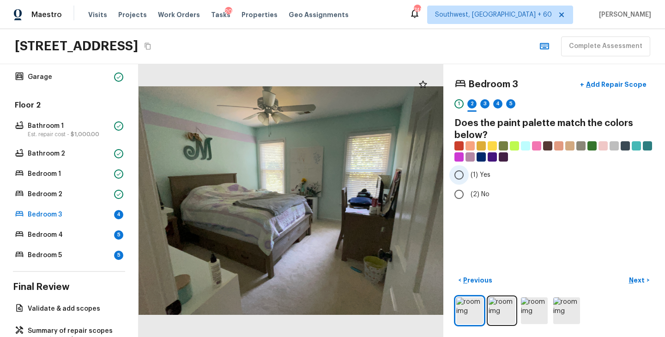
click at [479, 174] on span "(1) Yes" at bounding box center [481, 174] width 20 height 9
click at [469, 174] on input "(1) Yes" at bounding box center [459, 174] width 19 height 19
radio input "true"
click at [636, 279] on p "Next" at bounding box center [638, 280] width 18 height 9
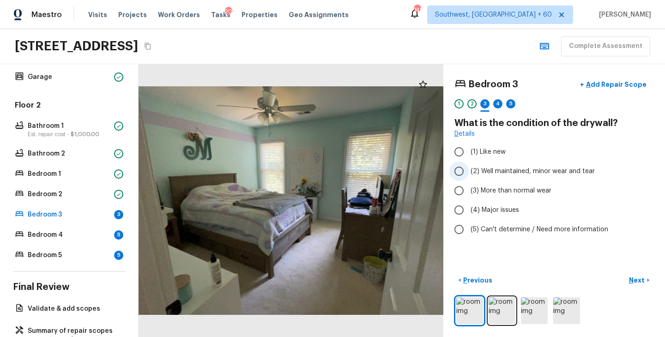
click at [562, 172] on span "(2) Well maintained, minor wear and tear" at bounding box center [533, 171] width 124 height 9
click at [469, 172] on input "(2) Well maintained, minor wear and tear" at bounding box center [459, 171] width 19 height 19
radio input "true"
click at [638, 282] on p "Next" at bounding box center [638, 280] width 18 height 9
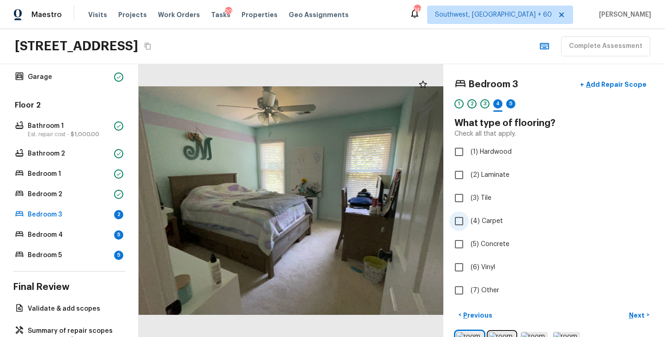
click at [492, 225] on span "(4) Carpet" at bounding box center [487, 221] width 32 height 9
click at [469, 225] on input "(4) Carpet" at bounding box center [459, 221] width 19 height 19
checkbox input "true"
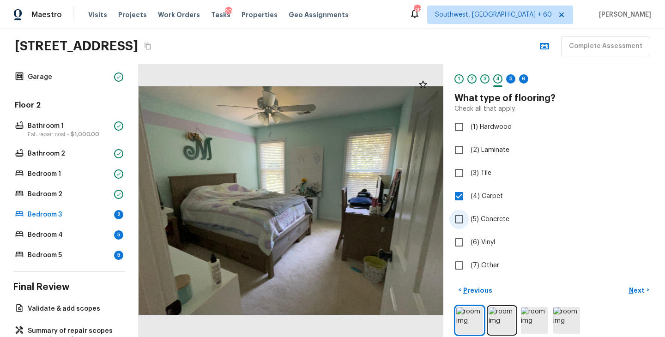
scroll to position [35, 0]
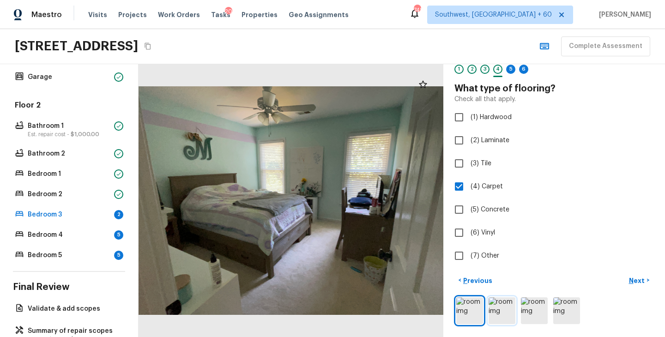
click at [507, 314] on img at bounding box center [502, 311] width 27 height 27
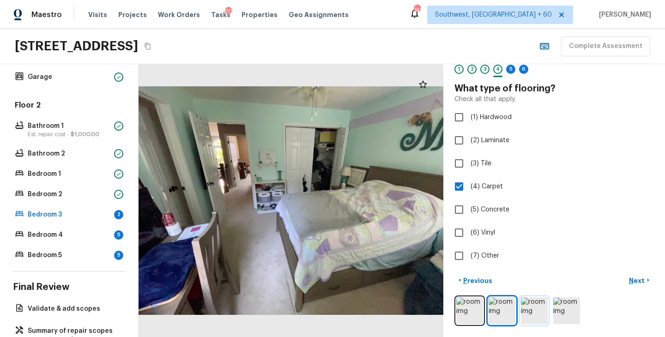
click at [534, 314] on img at bounding box center [534, 311] width 27 height 27
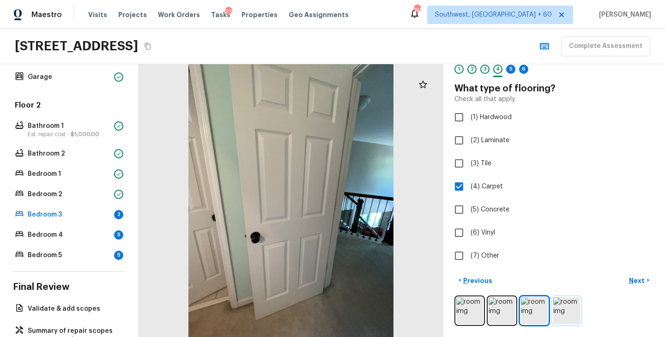
click at [563, 314] on img at bounding box center [567, 311] width 27 height 27
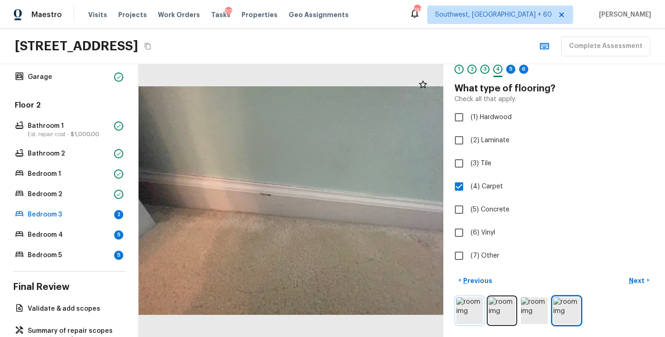
click at [468, 316] on img at bounding box center [469, 311] width 27 height 27
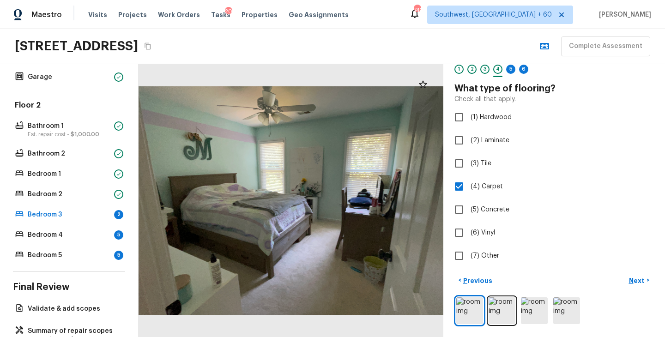
click at [561, 324] on div at bounding box center [555, 311] width 200 height 30
click at [565, 319] on img at bounding box center [567, 311] width 27 height 27
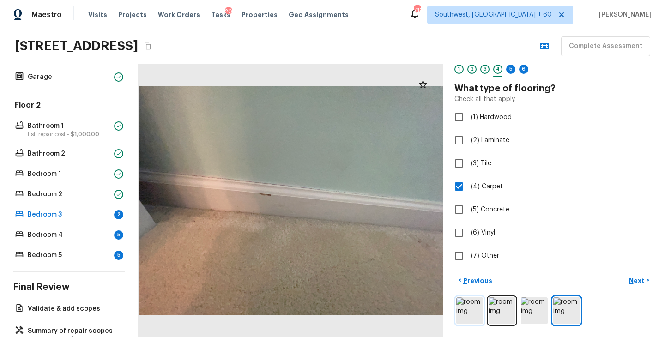
click at [477, 310] on img at bounding box center [469, 311] width 27 height 27
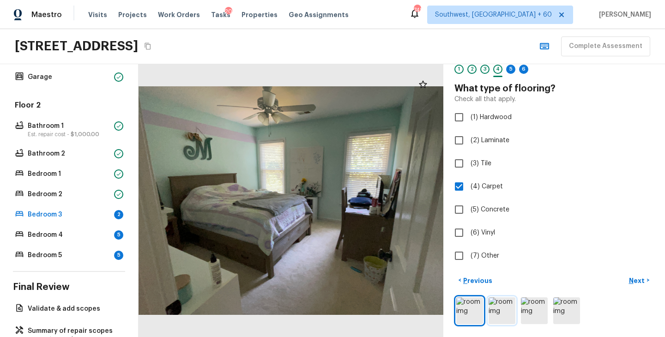
click at [497, 315] on img at bounding box center [502, 311] width 27 height 27
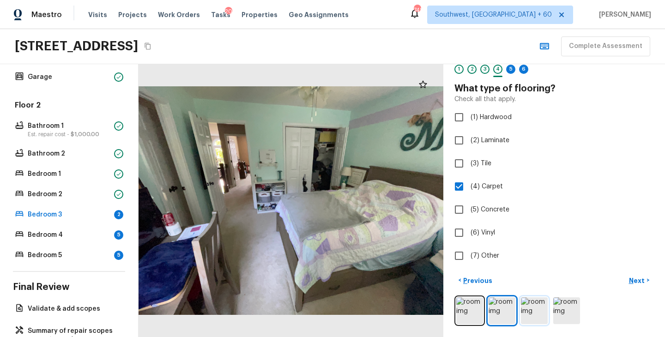
click at [525, 312] on img at bounding box center [534, 311] width 27 height 27
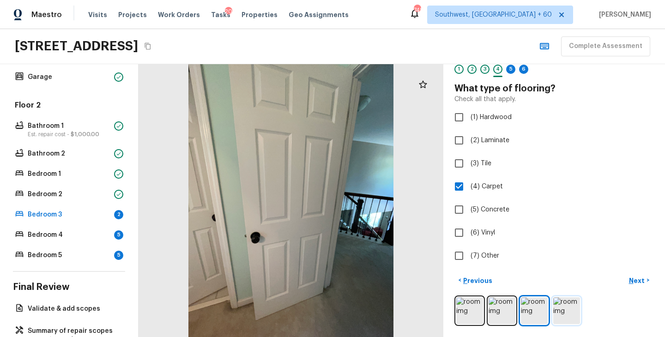
click at [572, 315] on img at bounding box center [567, 311] width 27 height 27
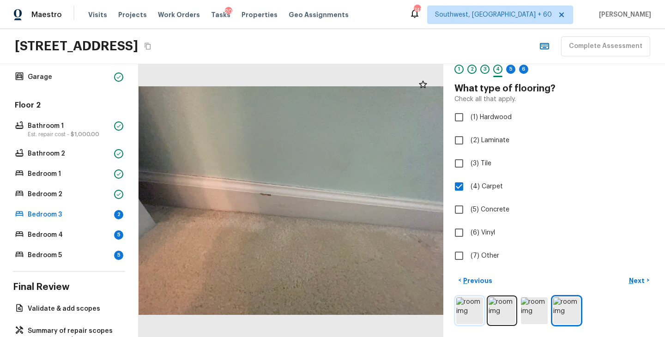
click at [480, 314] on img at bounding box center [469, 311] width 27 height 27
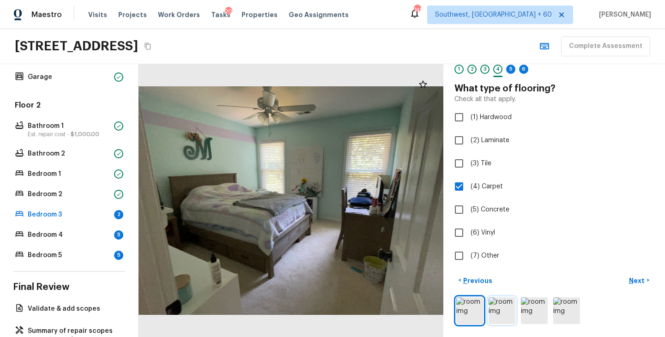
click at [505, 310] on img at bounding box center [502, 311] width 27 height 27
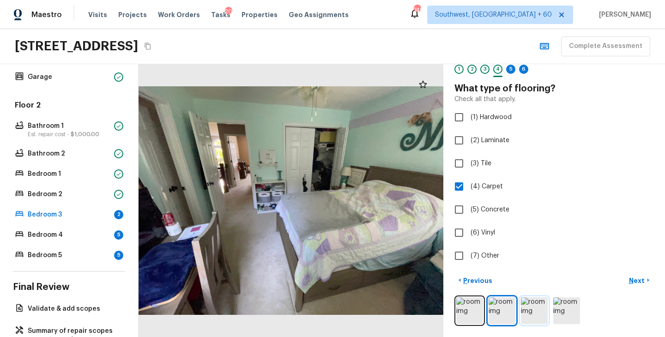
click at [533, 310] on img at bounding box center [534, 311] width 27 height 27
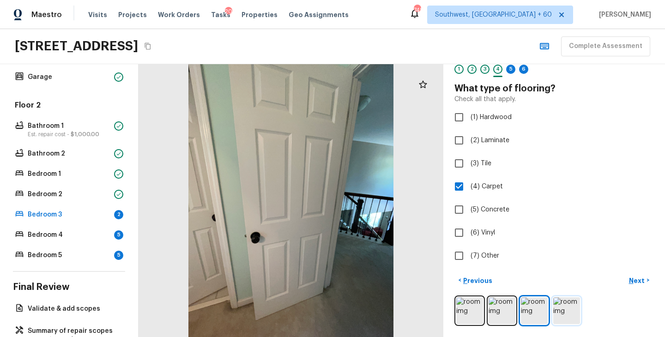
click at [558, 311] on img at bounding box center [567, 311] width 27 height 27
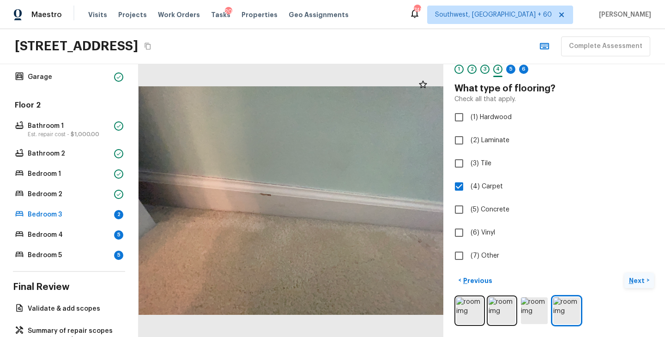
click at [641, 280] on p "Next" at bounding box center [638, 280] width 18 height 9
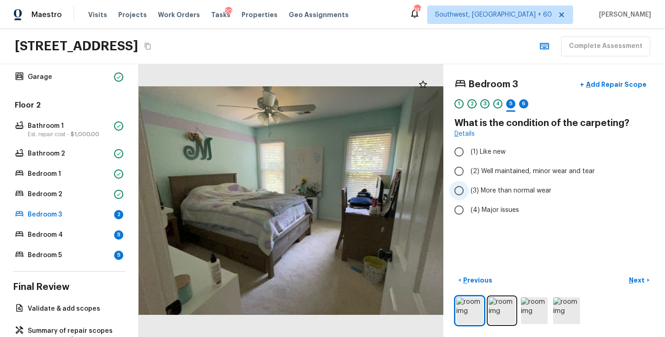
click at [529, 189] on span "(3) More than normal wear" at bounding box center [511, 190] width 81 height 9
click at [469, 189] on input "(3) More than normal wear" at bounding box center [459, 190] width 19 height 19
radio input "true"
click at [636, 280] on p "Next" at bounding box center [638, 280] width 18 height 9
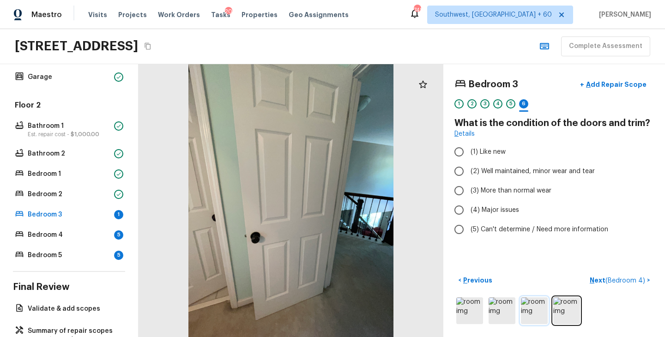
click at [529, 310] on img at bounding box center [534, 311] width 27 height 27
click at [532, 175] on span "(2) Well maintained, minor wear and tear" at bounding box center [533, 171] width 124 height 9
click at [469, 175] on input "(2) Well maintained, minor wear and tear" at bounding box center [459, 171] width 19 height 19
radio input "true"
click at [598, 281] on p "Next ( Bedroom 4 )" at bounding box center [618, 281] width 57 height 10
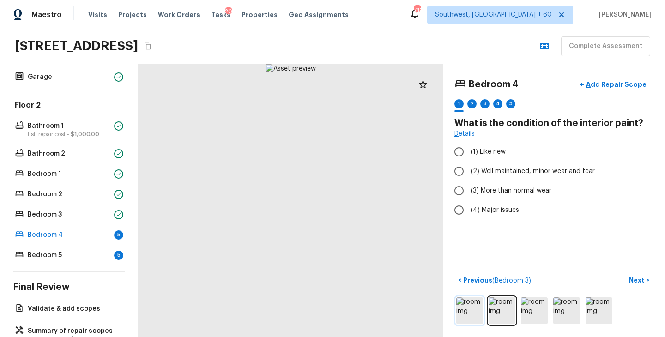
click at [469, 303] on img at bounding box center [469, 311] width 27 height 27
click at [508, 314] on img at bounding box center [502, 311] width 27 height 27
click at [535, 316] on img at bounding box center [534, 311] width 27 height 27
click at [567, 314] on img at bounding box center [567, 311] width 27 height 27
click at [601, 315] on img at bounding box center [599, 311] width 27 height 27
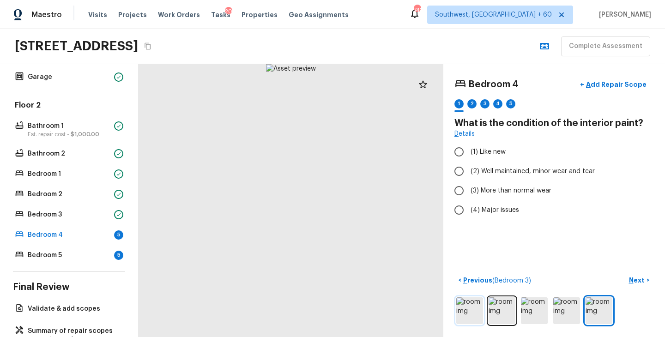
click at [469, 316] on img at bounding box center [469, 311] width 27 height 27
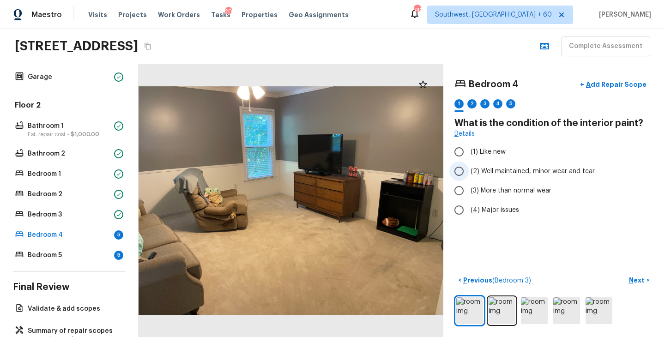
click at [530, 167] on span "(2) Well maintained, minor wear and tear" at bounding box center [533, 171] width 124 height 9
click at [469, 167] on input "(2) Well maintained, minor wear and tear" at bounding box center [459, 171] width 19 height 19
radio input "true"
click at [634, 278] on p "Next" at bounding box center [638, 280] width 18 height 9
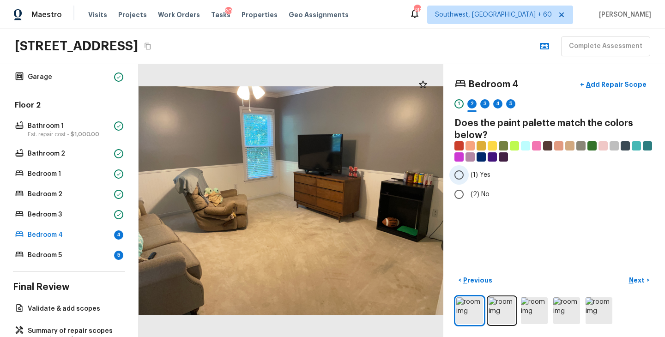
click at [479, 176] on span "(1) Yes" at bounding box center [481, 174] width 20 height 9
click at [469, 176] on input "(1) Yes" at bounding box center [459, 174] width 19 height 19
radio input "true"
click at [636, 277] on p "Next" at bounding box center [638, 280] width 18 height 9
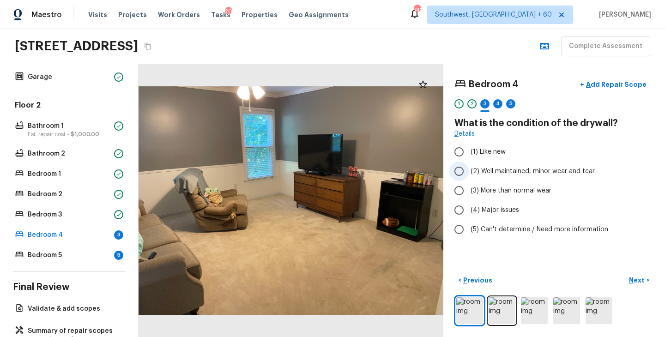
click at [510, 173] on span "(2) Well maintained, minor wear and tear" at bounding box center [533, 171] width 124 height 9
click at [469, 173] on input "(2) Well maintained, minor wear and tear" at bounding box center [459, 171] width 19 height 19
radio input "true"
click at [637, 280] on p "Next" at bounding box center [638, 280] width 18 height 9
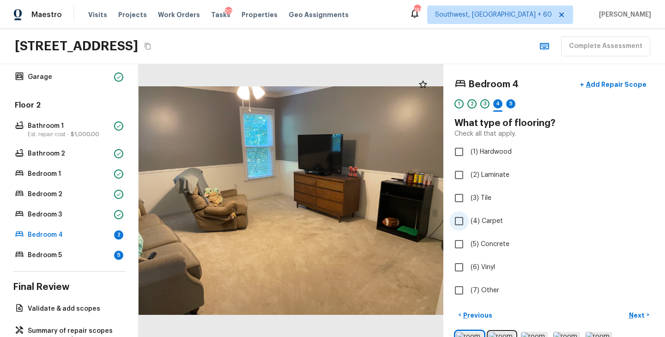
click at [489, 215] on label "(4) Carpet" at bounding box center [548, 221] width 197 height 19
click at [469, 215] on input "(4) Carpet" at bounding box center [459, 221] width 19 height 19
checkbox input "true"
click at [630, 313] on p "Next" at bounding box center [638, 315] width 18 height 9
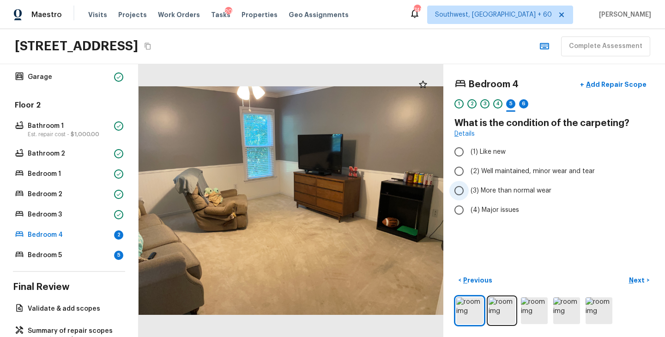
click at [533, 189] on span "(3) More than normal wear" at bounding box center [511, 190] width 81 height 9
click at [469, 189] on input "(3) More than normal wear" at bounding box center [459, 190] width 19 height 19
radio input "true"
click at [632, 276] on p "Next" at bounding box center [638, 280] width 18 height 9
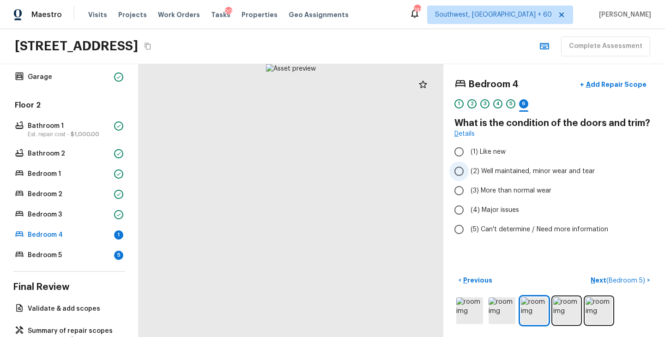
click at [534, 174] on span "(2) Well maintained, minor wear and tear" at bounding box center [533, 171] width 124 height 9
click at [469, 174] on input "(2) Well maintained, minor wear and tear" at bounding box center [459, 171] width 19 height 19
radio input "true"
click at [602, 278] on p "Next ( Bedroom 5 )" at bounding box center [619, 281] width 56 height 10
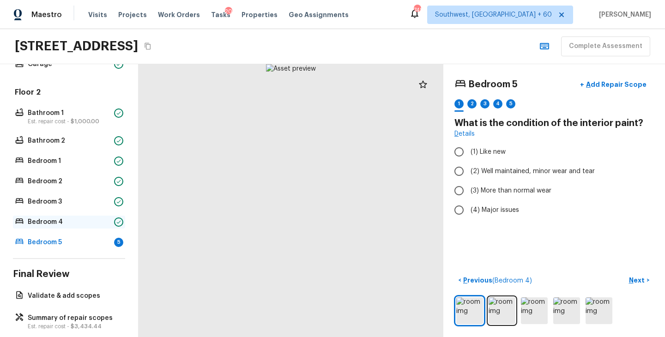
scroll to position [402, 0]
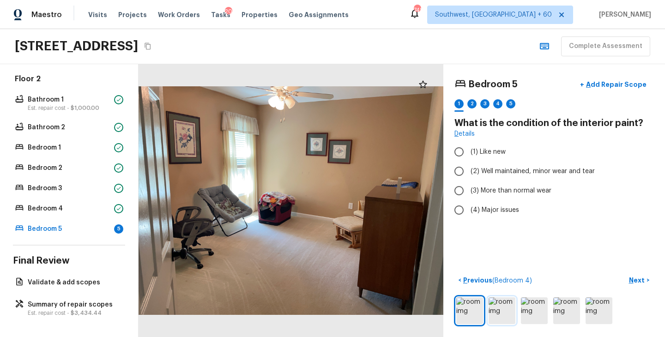
click at [506, 302] on img at bounding box center [502, 311] width 27 height 27
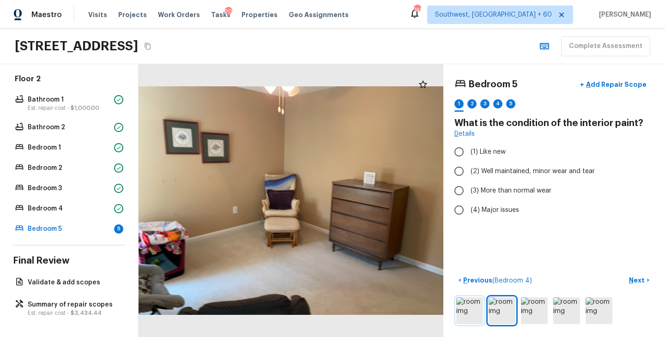
click at [466, 315] on img at bounding box center [469, 311] width 27 height 27
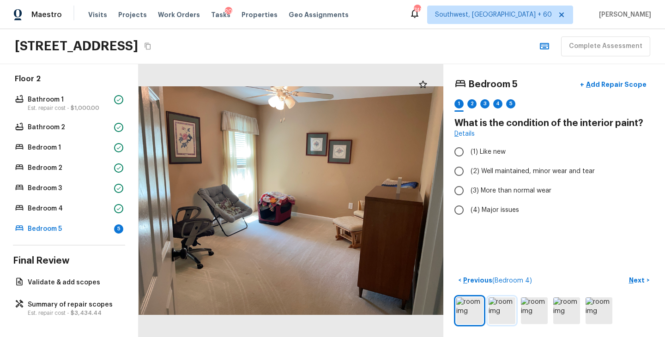
click at [503, 312] on img at bounding box center [502, 311] width 27 height 27
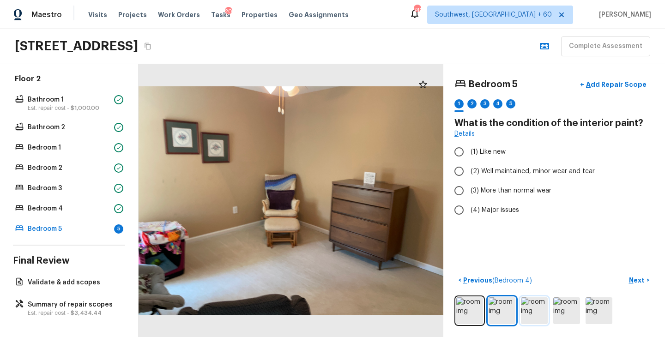
click at [533, 311] on img at bounding box center [534, 311] width 27 height 27
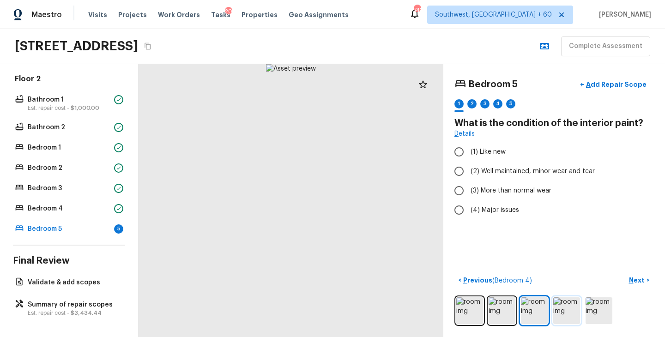
click at [568, 315] on img at bounding box center [567, 311] width 27 height 27
click at [598, 315] on img at bounding box center [599, 311] width 27 height 27
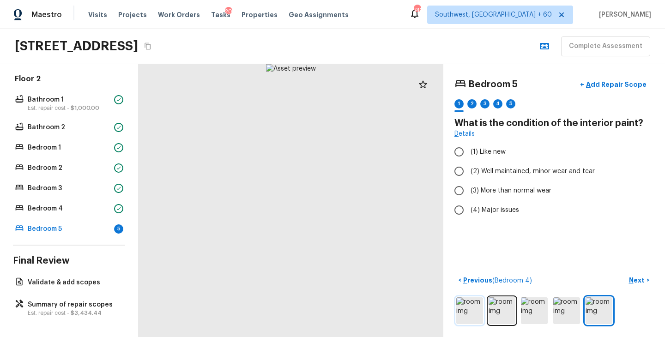
click at [467, 311] on img at bounding box center [469, 311] width 27 height 27
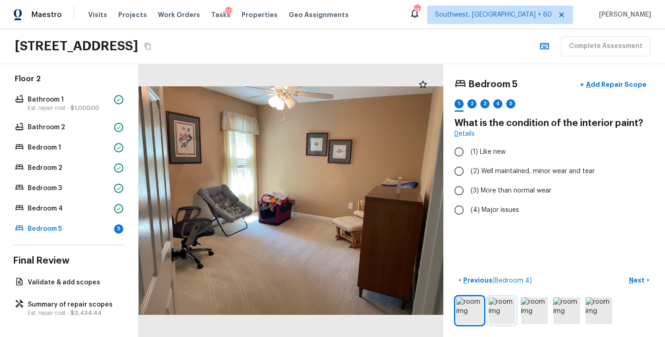
click at [502, 314] on img at bounding box center [502, 311] width 27 height 27
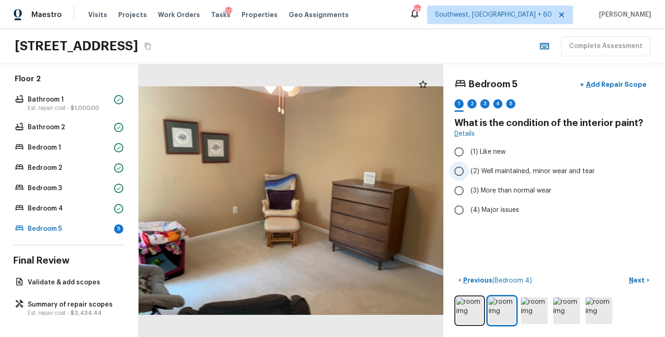
click at [509, 172] on span "(2) Well maintained, minor wear and tear" at bounding box center [533, 171] width 124 height 9
click at [469, 172] on input "(2) Well maintained, minor wear and tear" at bounding box center [459, 171] width 19 height 19
radio input "true"
click at [639, 284] on p "Next" at bounding box center [638, 280] width 18 height 9
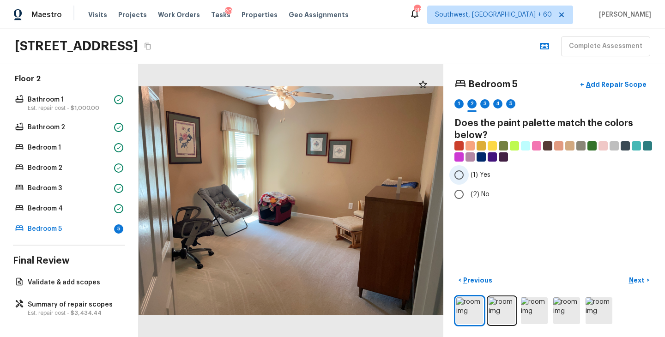
click at [471, 178] on span "(1) Yes" at bounding box center [481, 174] width 20 height 9
click at [469, 178] on input "(1) Yes" at bounding box center [459, 174] width 19 height 19
radio input "true"
click at [638, 282] on p "Next" at bounding box center [638, 280] width 18 height 9
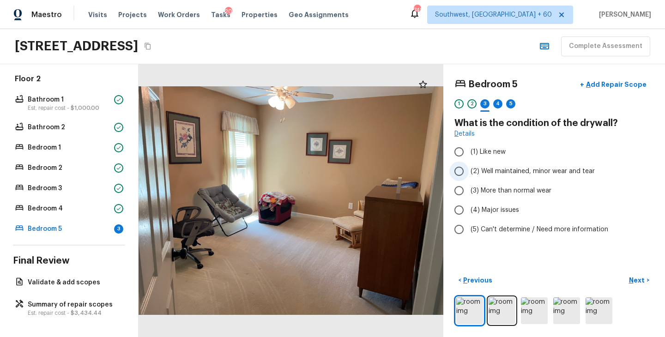
click at [511, 171] on span "(2) Well maintained, minor wear and tear" at bounding box center [533, 171] width 124 height 9
click at [469, 171] on input "(2) Well maintained, minor wear and tear" at bounding box center [459, 171] width 19 height 19
click at [636, 278] on p "Next" at bounding box center [638, 280] width 18 height 9
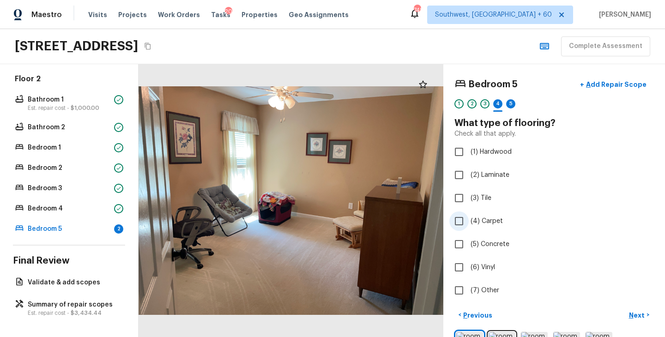
click at [488, 220] on span "(4) Carpet" at bounding box center [487, 221] width 32 height 9
click at [469, 220] on input "(4) Carpet" at bounding box center [459, 221] width 19 height 19
click at [642, 315] on p "Next" at bounding box center [638, 315] width 18 height 9
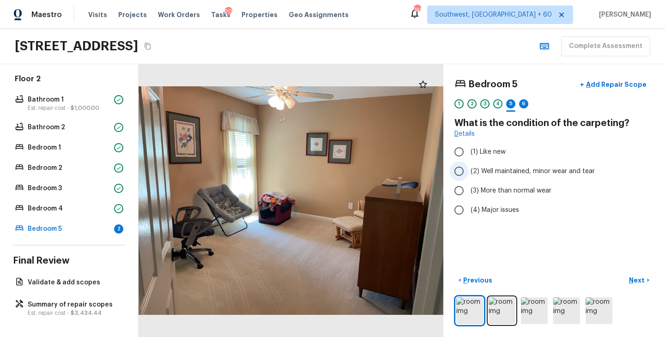
click at [528, 175] on span "(2) Well maintained, minor wear and tear" at bounding box center [533, 171] width 124 height 9
click at [469, 175] on input "(2) Well maintained, minor wear and tear" at bounding box center [459, 171] width 19 height 19
click at [521, 189] on span "(3) More than normal wear" at bounding box center [511, 190] width 81 height 9
click at [469, 189] on input "(3) More than normal wear" at bounding box center [459, 190] width 19 height 19
click at [634, 275] on button "Next >" at bounding box center [640, 280] width 30 height 15
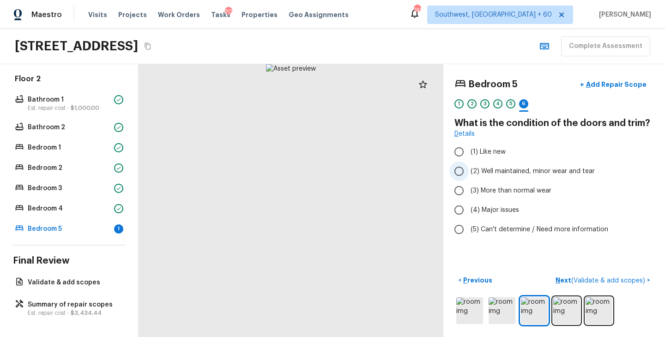
click at [534, 176] on label "(2) Well maintained, minor wear and tear" at bounding box center [548, 171] width 197 height 19
click at [469, 176] on input "(2) Well maintained, minor wear and tear" at bounding box center [459, 171] width 19 height 19
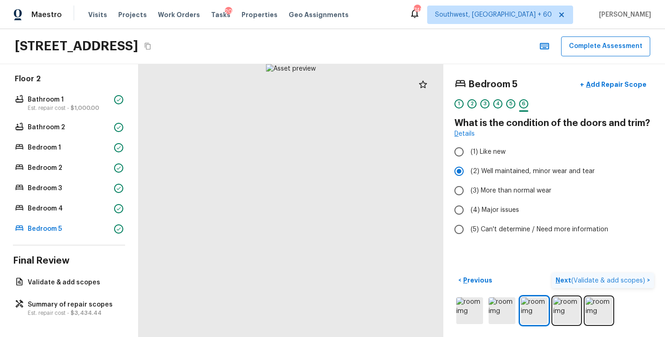
click at [565, 277] on p "Next ( Validate & add scopes )" at bounding box center [601, 281] width 91 height 10
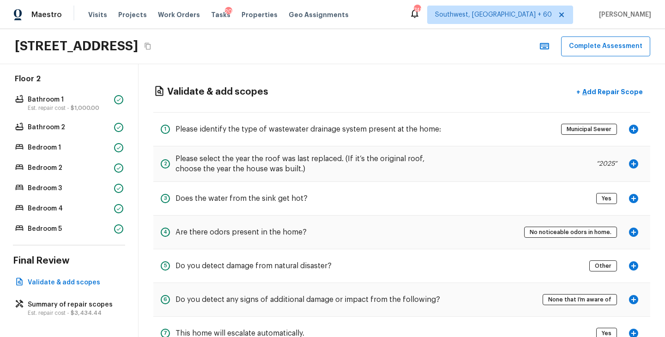
scroll to position [32, 0]
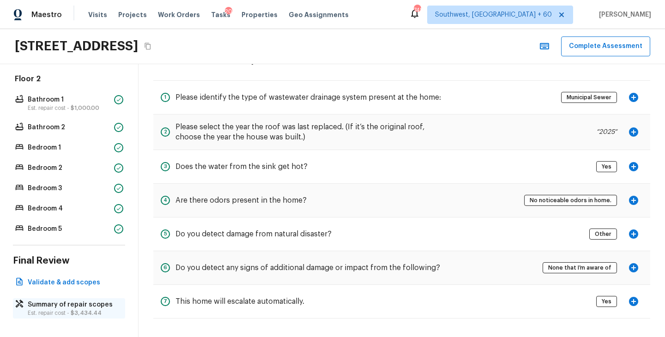
click at [83, 310] on span "$3,434.44" at bounding box center [86, 313] width 31 height 6
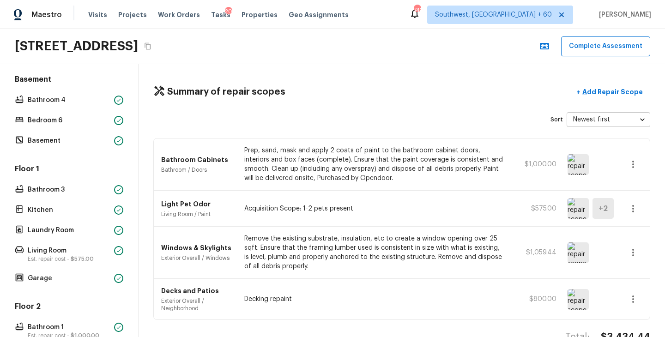
scroll to position [0, 0]
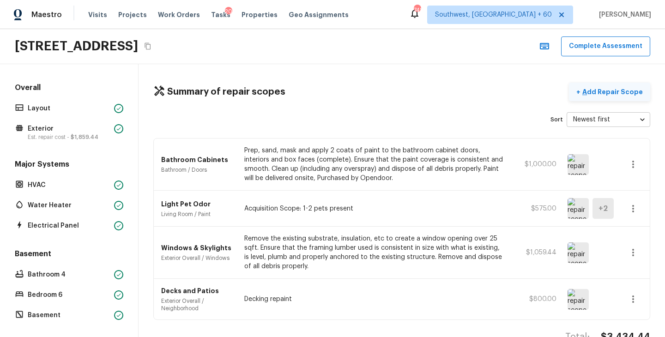
click at [596, 91] on p "Add Repair Scope" at bounding box center [612, 91] width 62 height 9
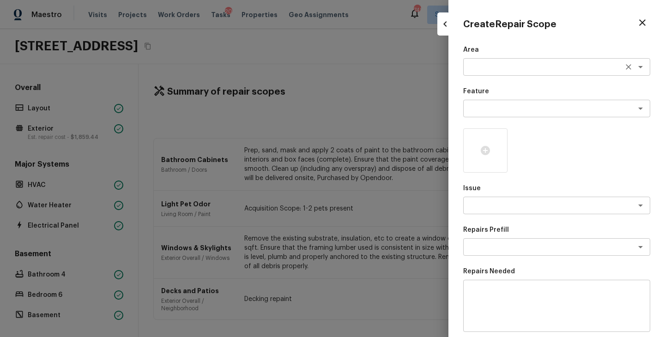
click at [487, 65] on textarea at bounding box center [544, 66] width 153 height 9
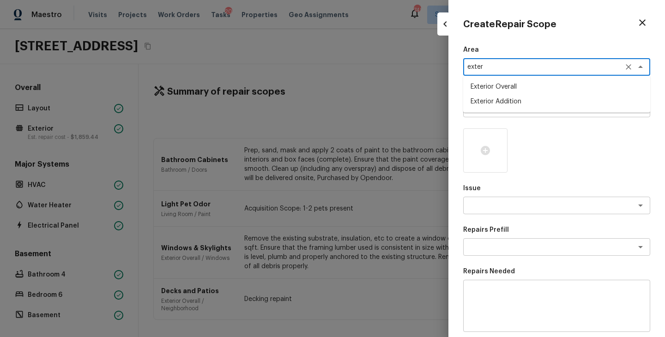
click at [510, 91] on li "Exterior Overall" at bounding box center [556, 86] width 187 height 15
click at [510, 111] on textarea at bounding box center [544, 108] width 153 height 9
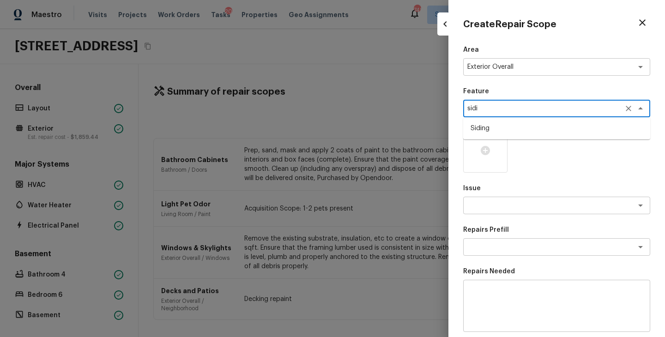
click at [504, 133] on li "Siding" at bounding box center [556, 128] width 187 height 15
click at [504, 198] on div "x ​" at bounding box center [556, 206] width 187 height 18
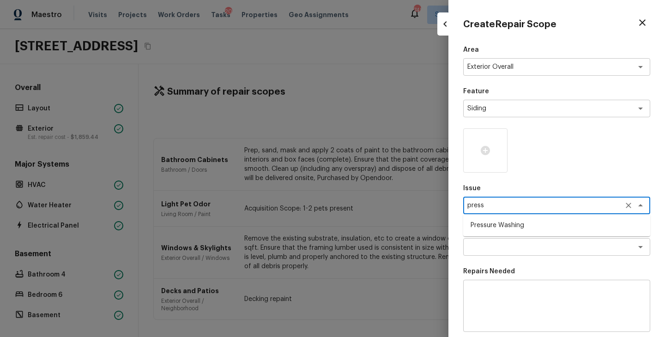
click at [505, 228] on li "Pressure Washing" at bounding box center [556, 225] width 187 height 15
click at [501, 245] on textarea at bounding box center [544, 247] width 153 height 9
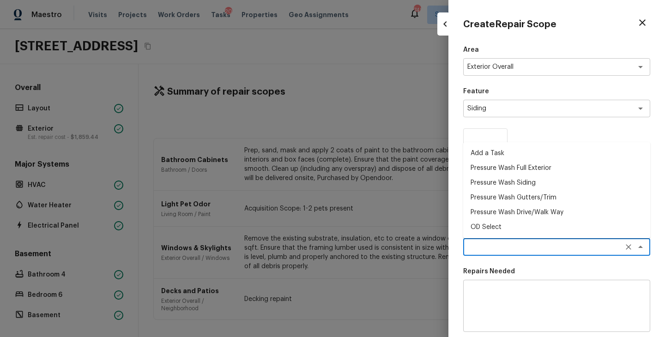
click at [507, 182] on li "Pressure Wash Siding" at bounding box center [556, 183] width 187 height 15
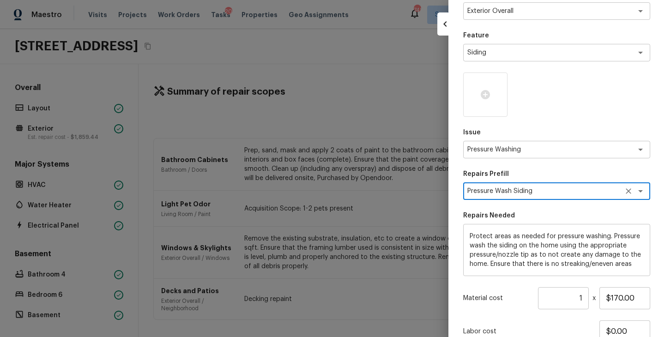
scroll to position [129, 0]
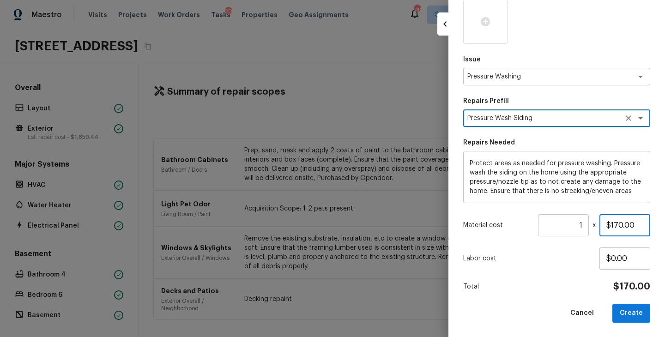
drag, startPoint x: 643, startPoint y: 227, endPoint x: 543, endPoint y: 227, distance: 99.3
click at [543, 227] on div "Material cost 1 ​ x $170.00" at bounding box center [556, 225] width 187 height 22
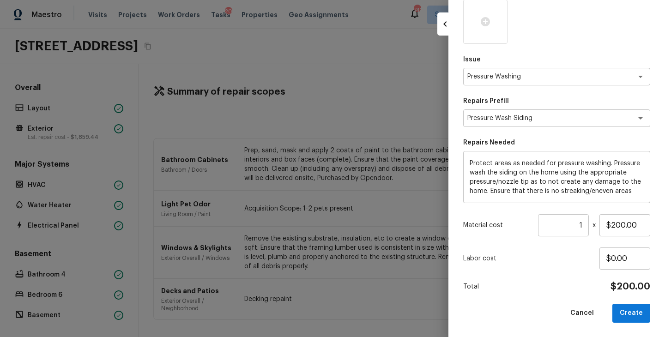
click at [531, 276] on div "Area Exterior Overall x ​ Feature Siding x ​ Issue Pressure Washing x ​ Repairs…" at bounding box center [556, 119] width 187 height 407
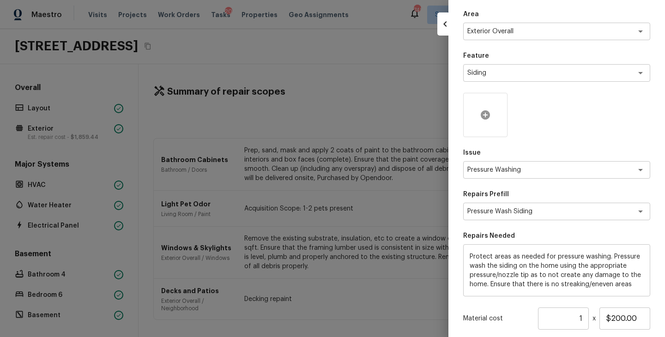
click at [482, 108] on div at bounding box center [485, 115] width 44 height 44
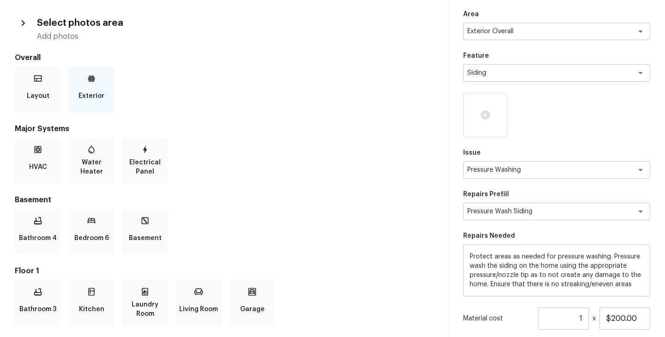
click at [98, 91] on p "Exterior" at bounding box center [92, 96] width 26 height 18
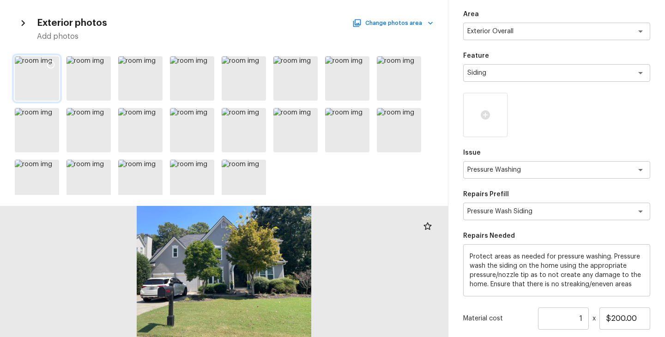
click at [42, 83] on div at bounding box center [37, 78] width 44 height 44
click at [47, 71] on div at bounding box center [51, 65] width 17 height 19
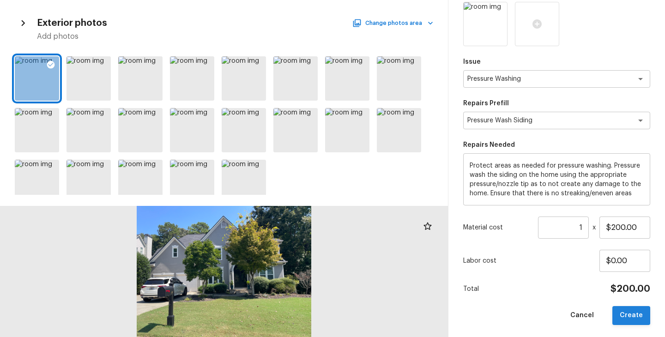
scroll to position [129, 0]
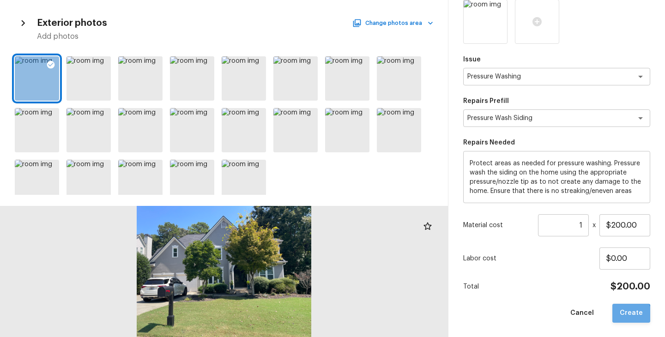
click at [633, 314] on button "Create" at bounding box center [632, 313] width 38 height 19
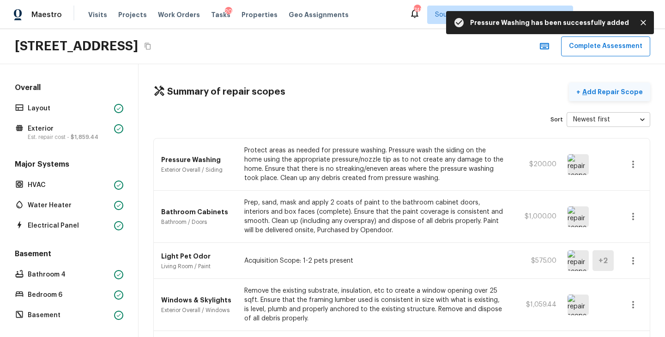
click at [633, 98] on button "+ Add Repair Scope" at bounding box center [609, 92] width 81 height 19
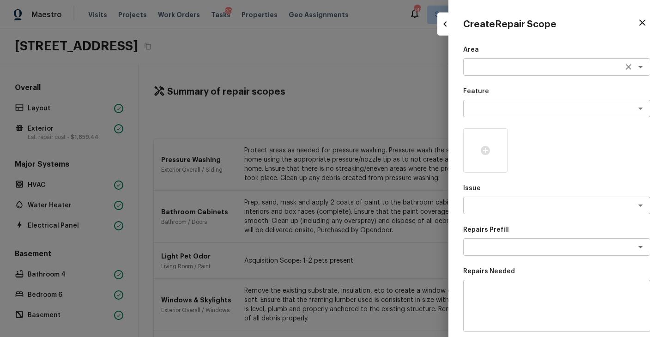
click at [499, 75] on div "x ​" at bounding box center [556, 67] width 187 height 18
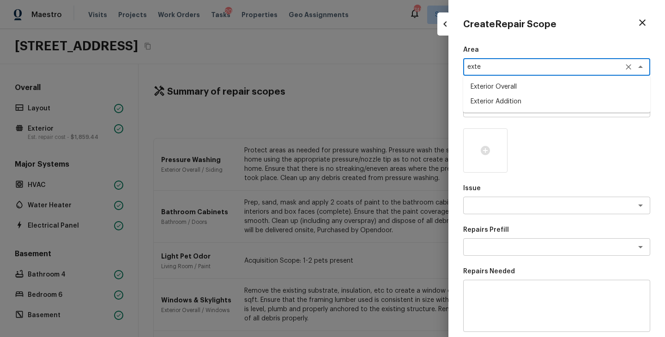
click at [511, 87] on li "Exterior Overall" at bounding box center [556, 86] width 187 height 15
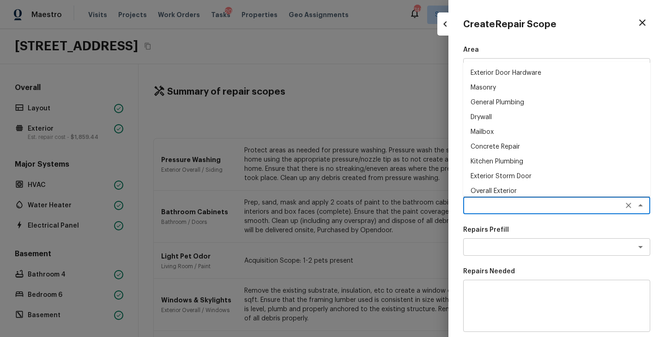
click at [504, 203] on textarea at bounding box center [544, 205] width 153 height 9
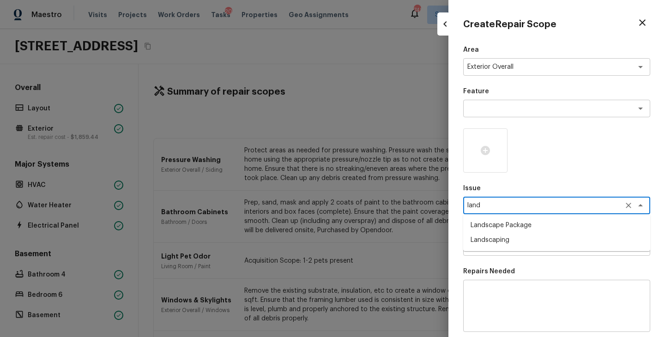
click at [507, 225] on li "Landscape Package" at bounding box center [556, 225] width 187 height 15
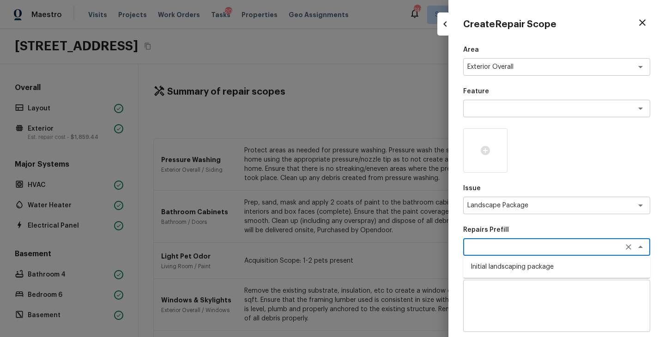
click at [509, 251] on textarea at bounding box center [544, 247] width 153 height 9
click at [513, 264] on li "Initial landscaping package" at bounding box center [556, 267] width 187 height 15
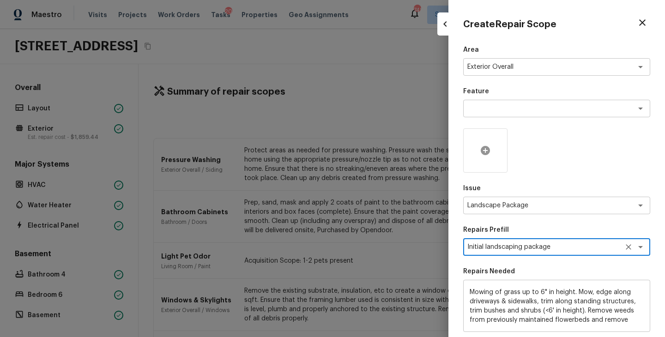
click at [475, 156] on div at bounding box center [485, 150] width 44 height 44
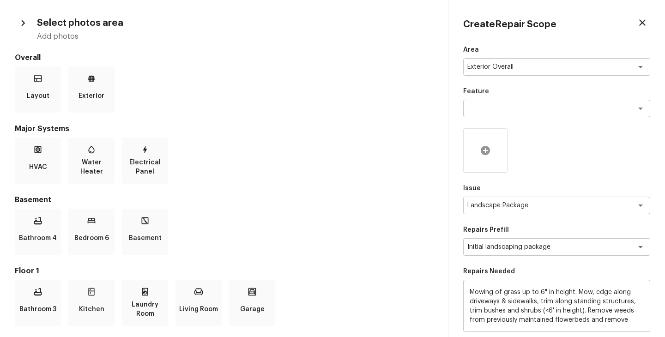
click at [488, 152] on icon at bounding box center [485, 150] width 9 height 9
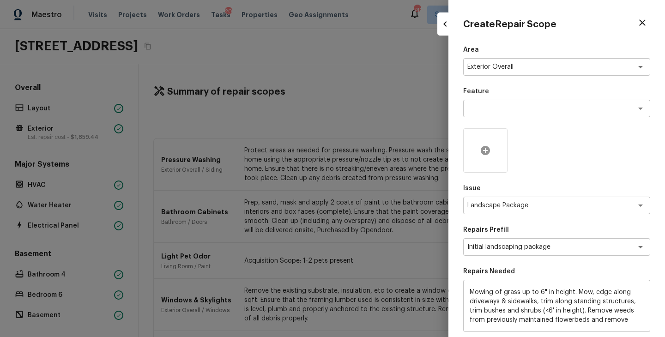
click at [487, 153] on icon at bounding box center [485, 150] width 9 height 9
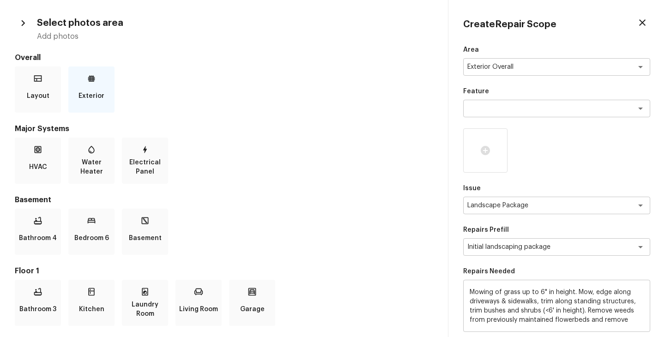
click at [87, 89] on p "Exterior" at bounding box center [92, 96] width 26 height 18
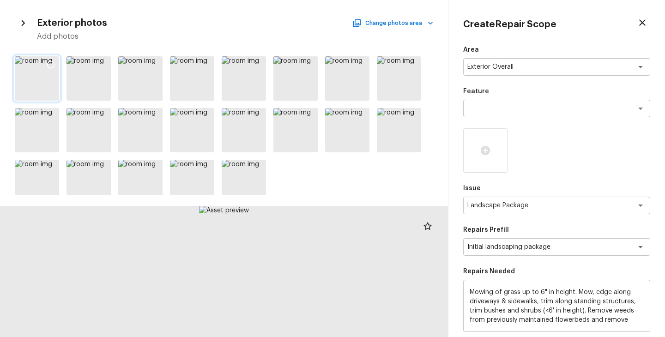
click at [50, 65] on icon at bounding box center [50, 64] width 9 height 9
click at [155, 61] on icon at bounding box center [155, 65] width 8 height 8
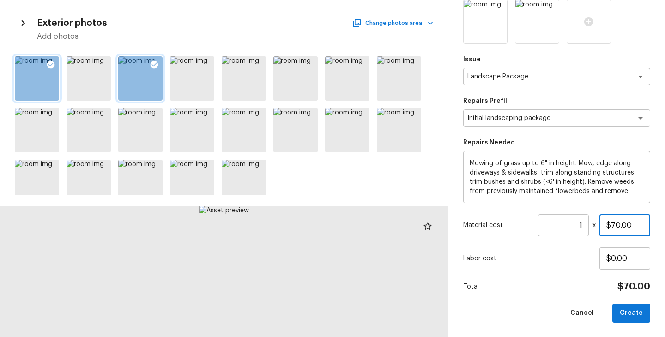
click at [615, 225] on input "$70.00" at bounding box center [625, 225] width 51 height 22
click at [534, 321] on div "Cancel Create" at bounding box center [556, 313] width 187 height 19
click at [644, 317] on button "Create" at bounding box center [632, 313] width 38 height 19
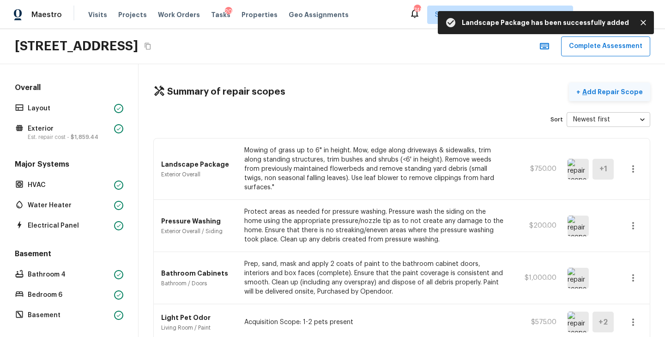
click at [636, 90] on p "Add Repair Scope" at bounding box center [612, 91] width 62 height 9
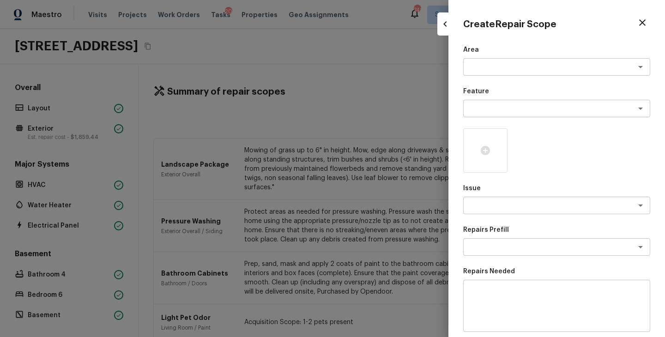
click at [492, 57] on div "Area x ​" at bounding box center [556, 60] width 187 height 30
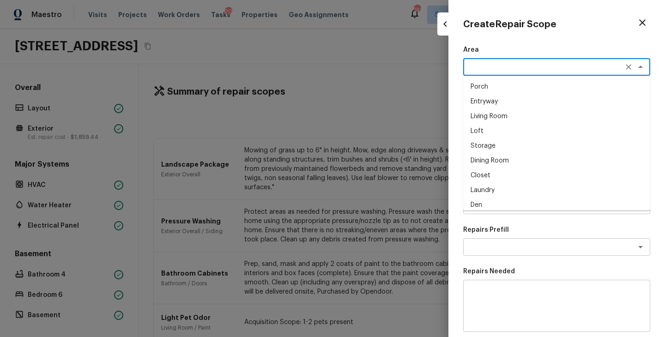
click at [478, 63] on textarea at bounding box center [544, 66] width 153 height 9
click at [487, 86] on li "Exterior Overall" at bounding box center [556, 86] width 187 height 15
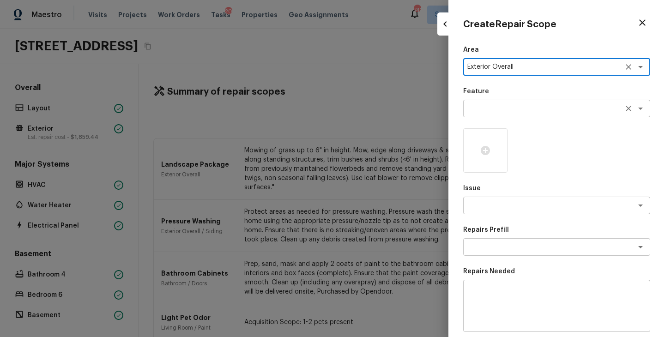
click at [492, 103] on div "x ​" at bounding box center [556, 109] width 187 height 18
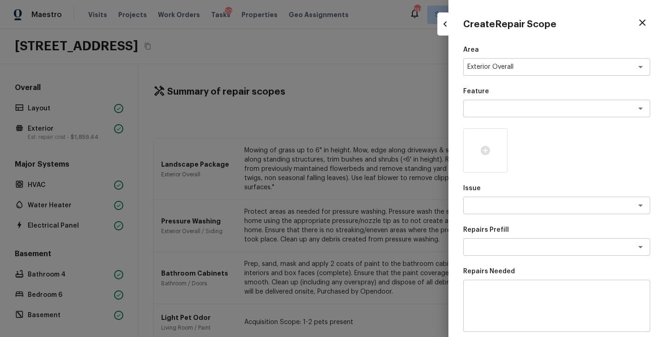
click at [536, 275] on p "Repairs Needed" at bounding box center [556, 271] width 187 height 9
click at [513, 208] on textarea at bounding box center [544, 205] width 153 height 9
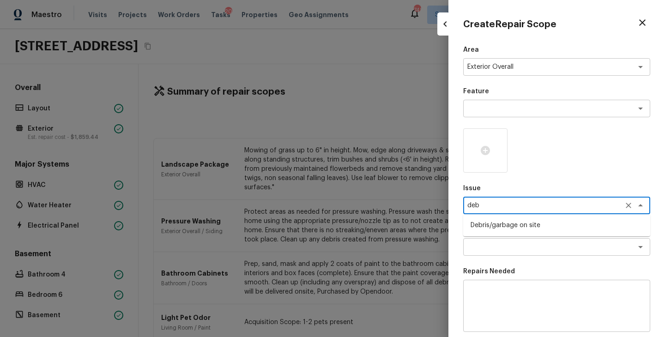
click at [513, 222] on li "Debris/garbage on site" at bounding box center [556, 225] width 187 height 15
click at [514, 246] on textarea at bounding box center [544, 247] width 153 height 9
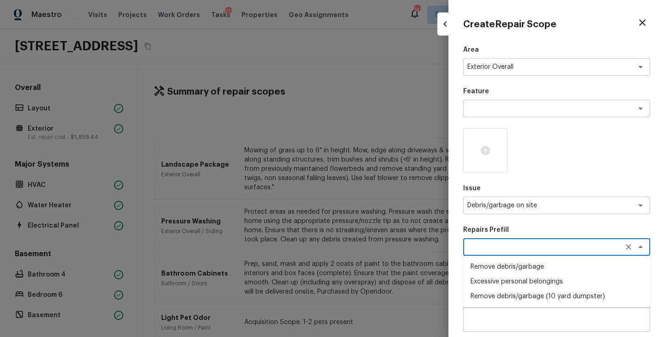
click at [520, 268] on li "Remove debris/garbage" at bounding box center [556, 267] width 187 height 15
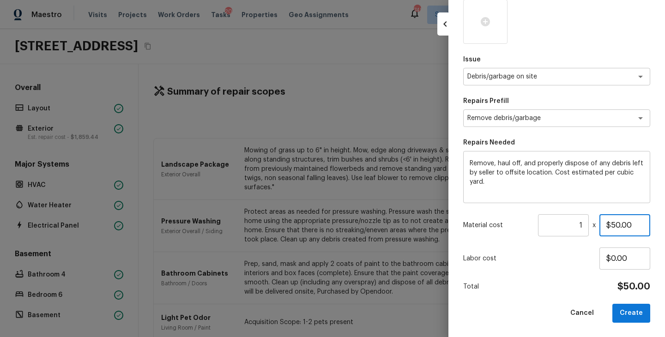
click at [611, 225] on input "$50.00" at bounding box center [625, 225] width 51 height 22
click at [568, 277] on div "Area Exterior Overall x ​ Feature x ​ Issue Debris/garbage on site x ​ Repairs …" at bounding box center [556, 119] width 187 height 407
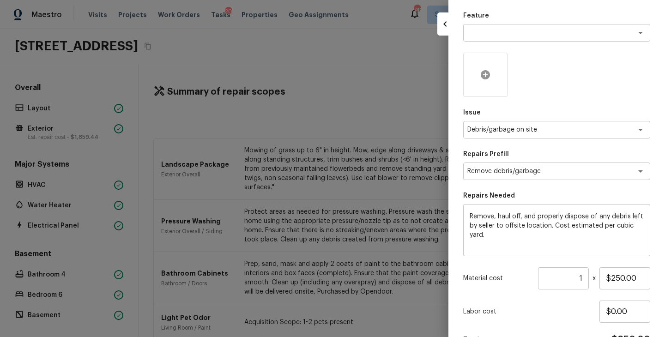
scroll to position [49, 0]
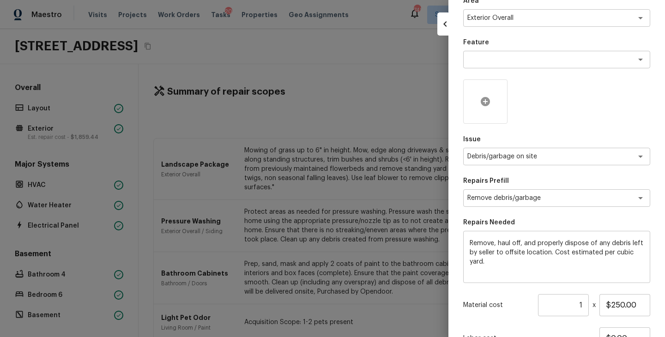
click at [490, 103] on icon at bounding box center [485, 101] width 11 height 11
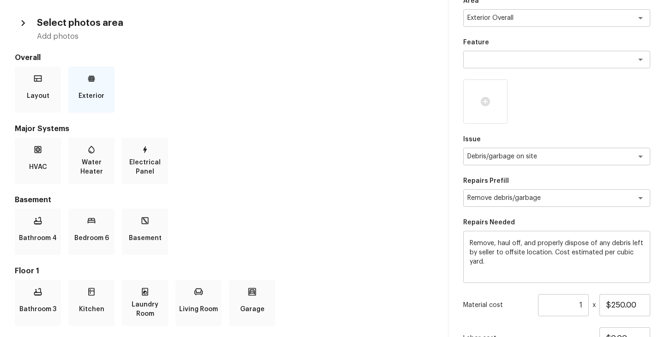
click at [103, 89] on div "Exterior" at bounding box center [91, 90] width 46 height 46
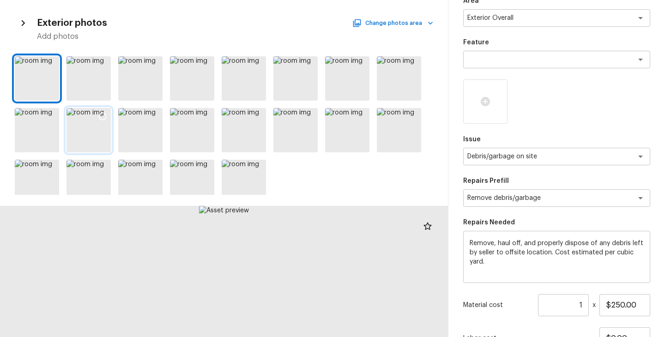
click at [99, 137] on div at bounding box center [89, 130] width 44 height 44
click at [107, 115] on div at bounding box center [102, 117] width 17 height 19
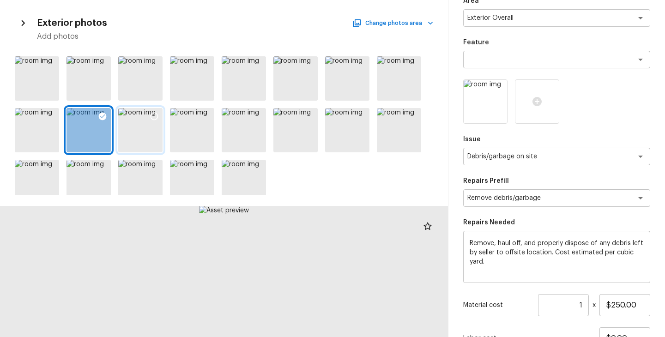
click at [153, 115] on icon at bounding box center [154, 116] width 9 height 9
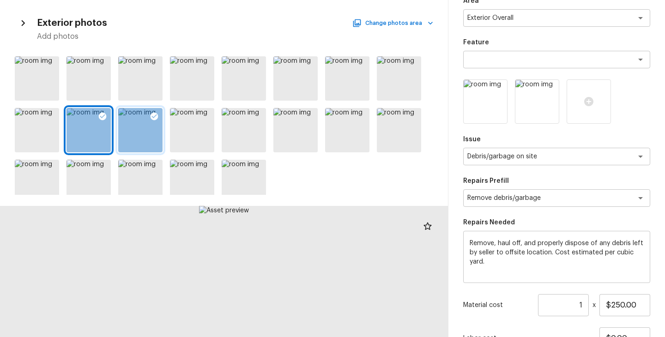
scroll to position [129, 0]
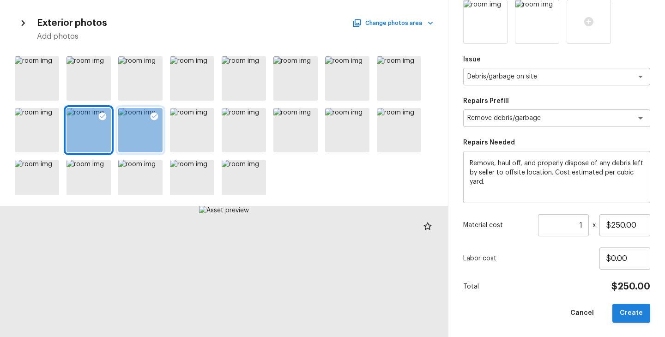
click at [635, 314] on button "Create" at bounding box center [632, 313] width 38 height 19
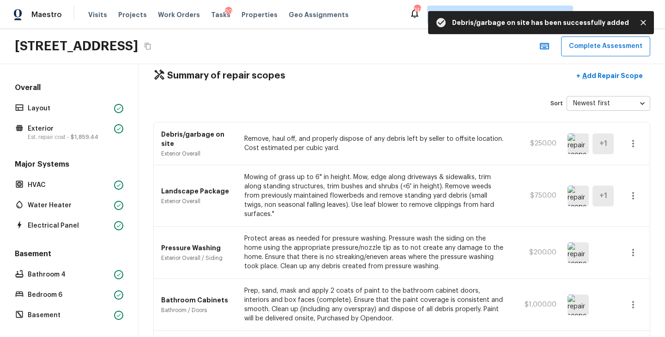
scroll to position [0, 0]
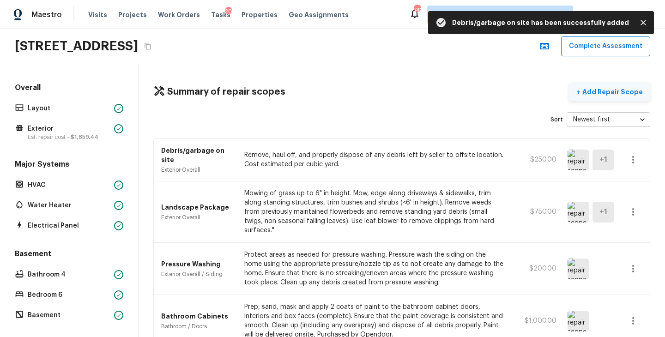
click at [627, 89] on p "Add Repair Scope" at bounding box center [612, 91] width 62 height 9
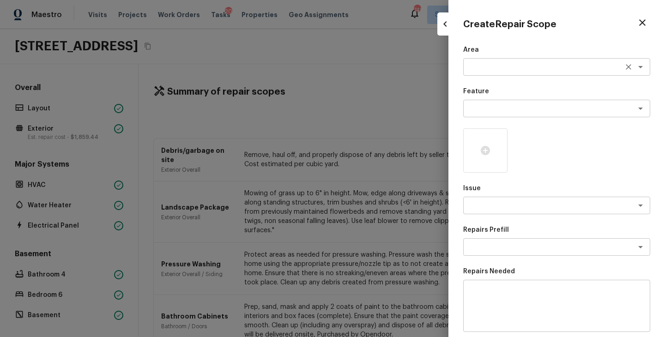
click at [474, 65] on textarea at bounding box center [544, 66] width 153 height 9
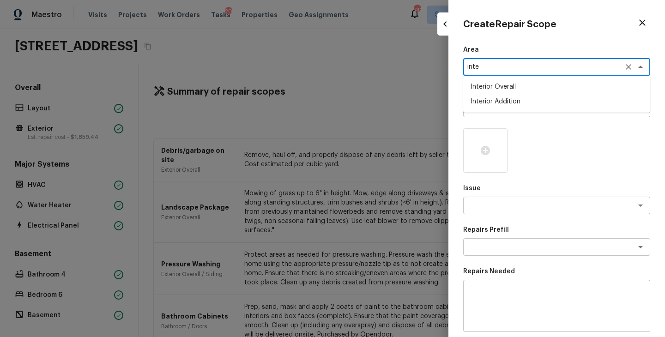
click at [499, 86] on li "Interior Overall" at bounding box center [556, 86] width 187 height 15
click at [493, 203] on textarea at bounding box center [544, 205] width 153 height 9
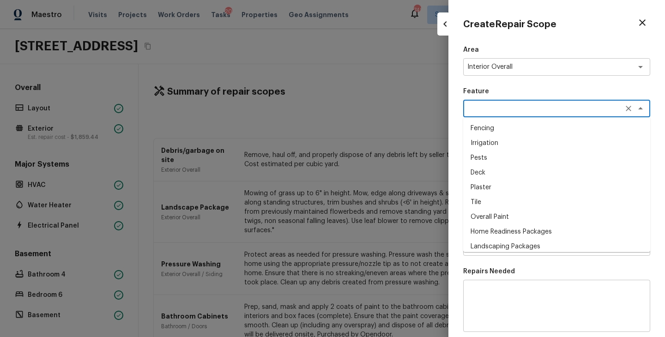
click at [514, 104] on textarea at bounding box center [544, 108] width 153 height 9
click at [508, 129] on li "Overall Paint" at bounding box center [556, 128] width 187 height 15
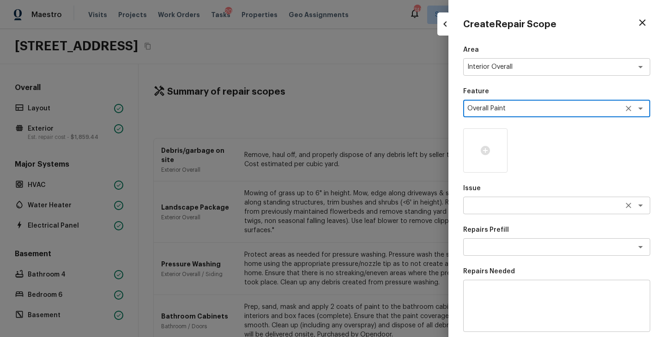
click at [509, 200] on div "x ​" at bounding box center [556, 206] width 187 height 18
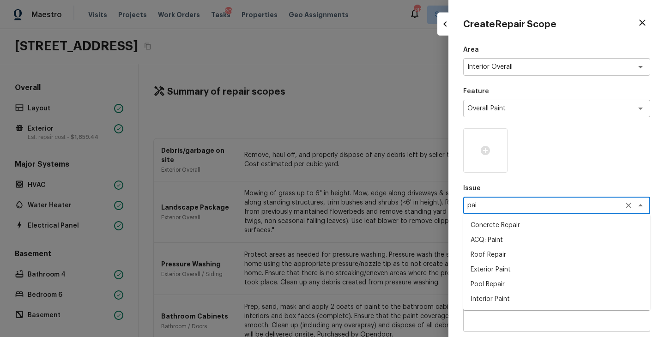
click at [505, 242] on li "ACQ: Paint" at bounding box center [556, 240] width 187 height 15
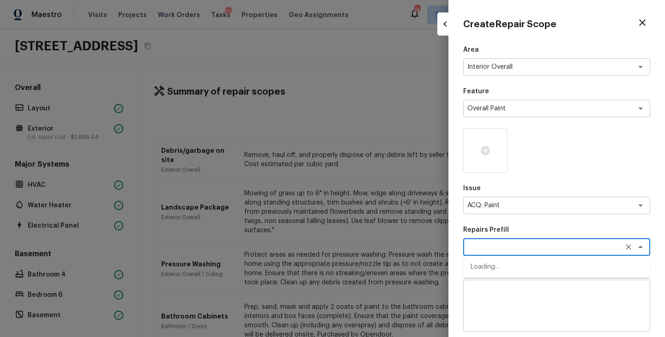
click at [526, 244] on textarea at bounding box center [544, 247] width 153 height 9
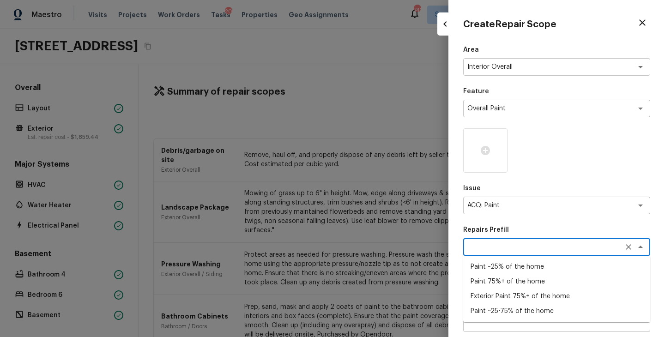
click at [524, 310] on li "Paint ~25-75% of the home" at bounding box center [556, 311] width 187 height 15
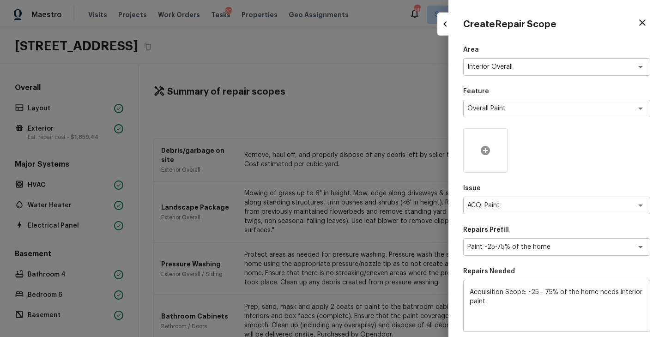
click at [485, 162] on div at bounding box center [485, 150] width 44 height 44
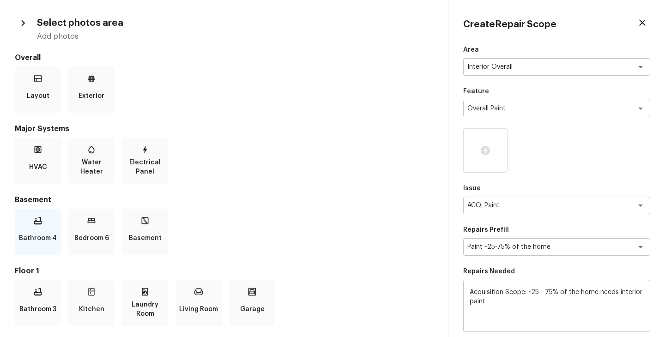
click at [46, 231] on p "Bathroom 4" at bounding box center [38, 238] width 38 height 18
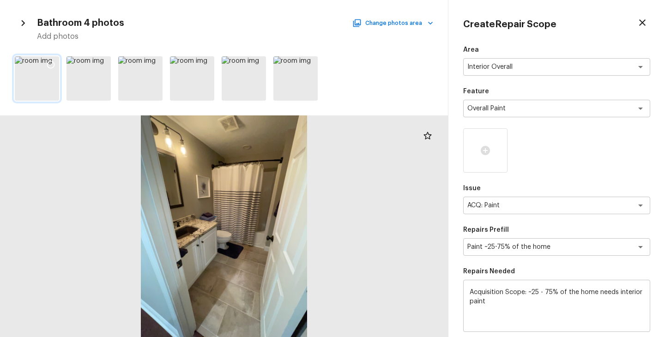
click at [49, 63] on icon at bounding box center [50, 64] width 9 height 9
click at [104, 61] on icon at bounding box center [103, 65] width 8 height 8
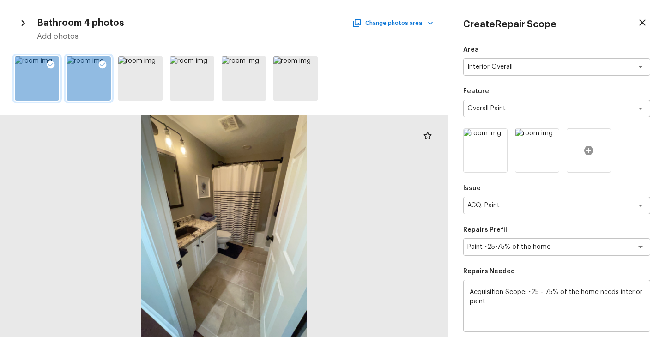
click at [585, 152] on icon at bounding box center [588, 150] width 9 height 9
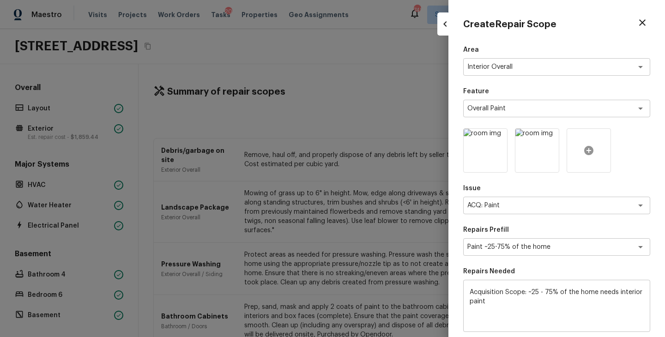
click at [592, 160] on div at bounding box center [589, 150] width 44 height 44
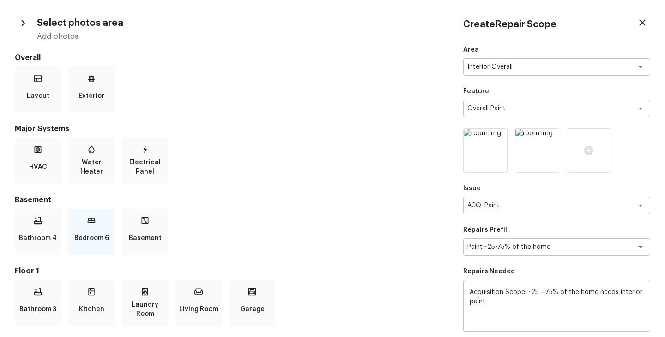
click at [96, 236] on p "Bedroom 6" at bounding box center [91, 238] width 35 height 18
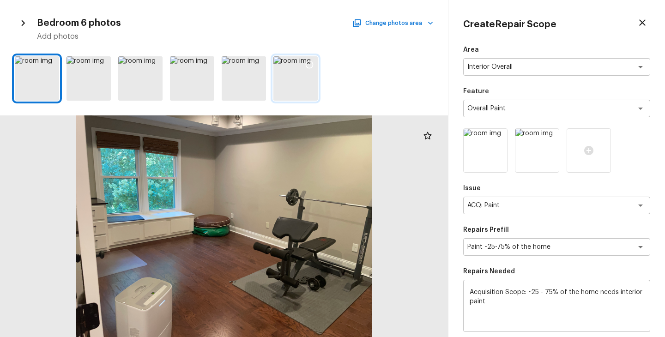
click at [310, 65] on icon at bounding box center [309, 64] width 9 height 9
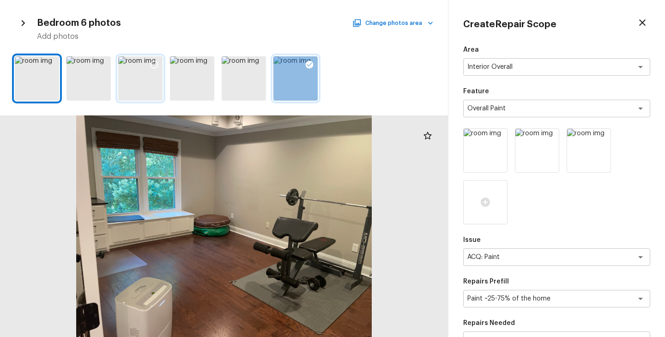
click at [153, 64] on icon at bounding box center [154, 64] width 9 height 9
click at [427, 24] on icon "button" at bounding box center [430, 22] width 9 height 9
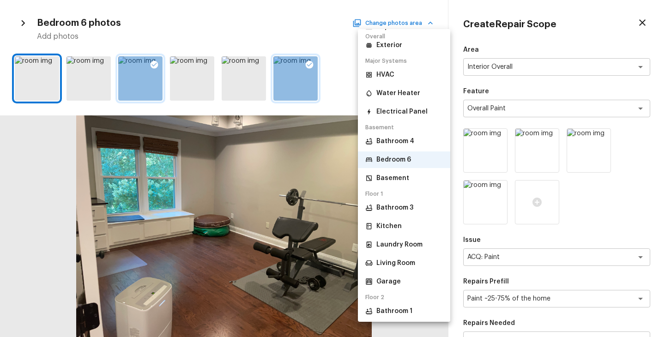
scroll to position [28, 0]
click at [402, 157] on p "Bedroom 6" at bounding box center [394, 158] width 35 height 9
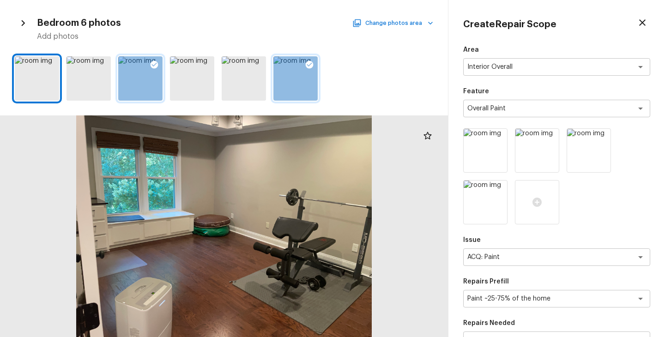
click at [428, 18] on button "Change photos area" at bounding box center [393, 23] width 79 height 12
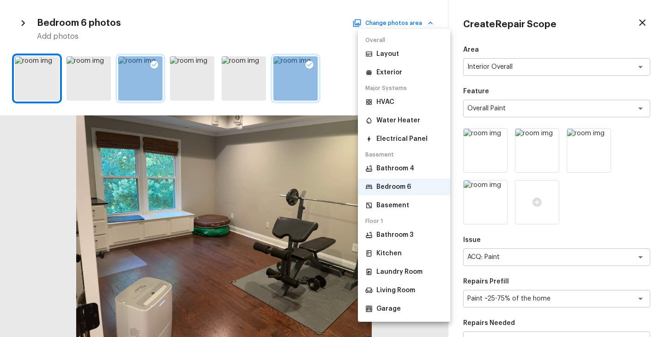
click at [402, 166] on p "Bathroom 4" at bounding box center [396, 168] width 38 height 9
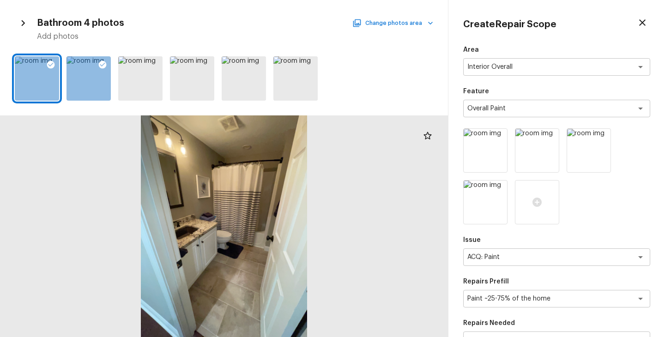
click at [424, 22] on button "Change photos area" at bounding box center [393, 23] width 79 height 12
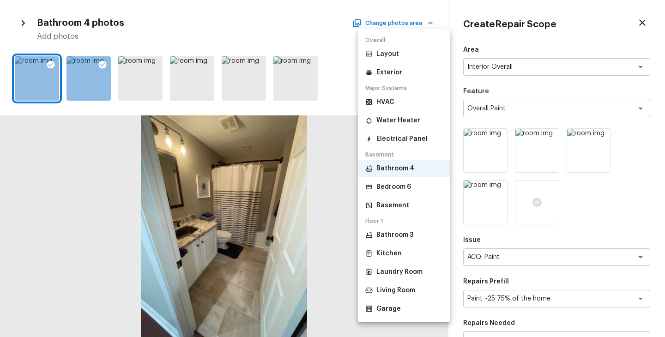
scroll to position [14, 0]
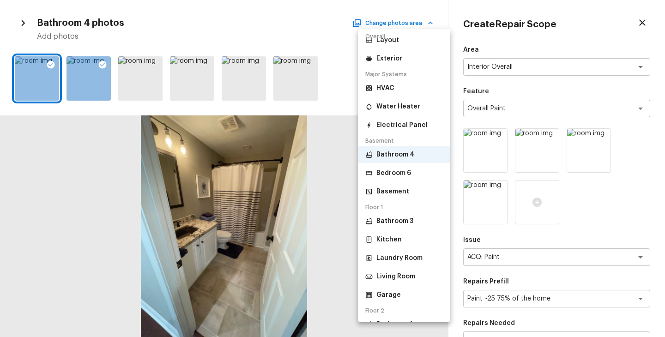
click at [386, 190] on p "Basement" at bounding box center [393, 191] width 33 height 9
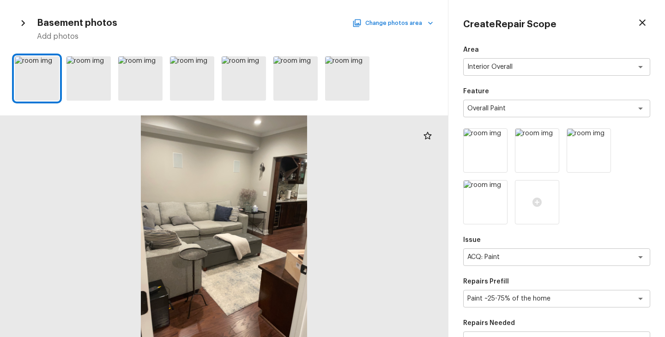
click at [413, 25] on button "Change photos area" at bounding box center [393, 23] width 79 height 12
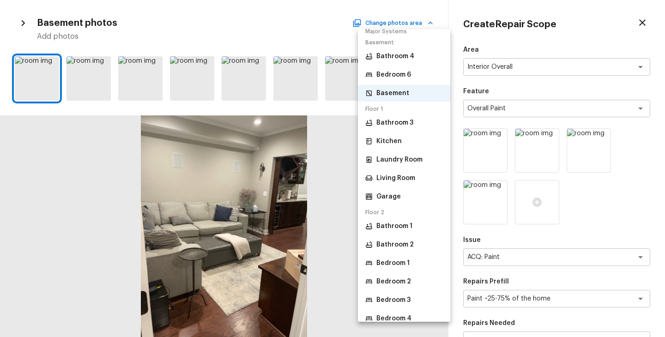
scroll to position [140, 0]
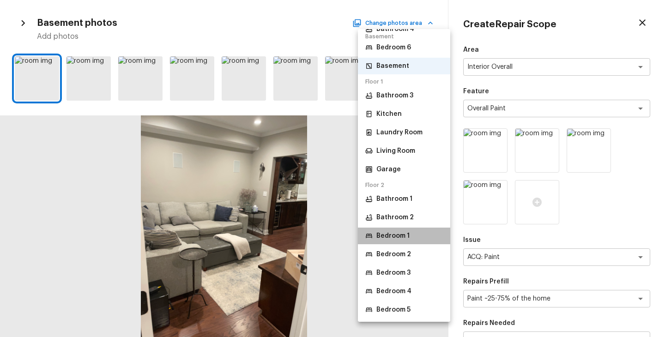
click at [407, 238] on p "Bedroom 1" at bounding box center [393, 235] width 33 height 9
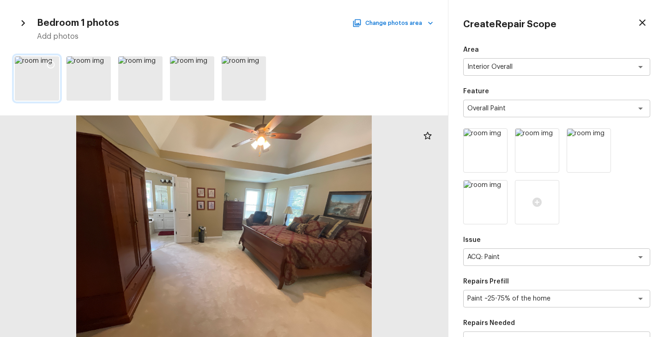
click at [51, 62] on icon at bounding box center [50, 64] width 9 height 9
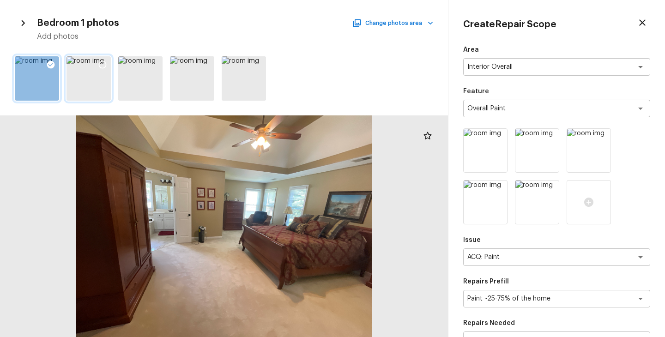
click at [99, 64] on icon at bounding box center [102, 64] width 9 height 9
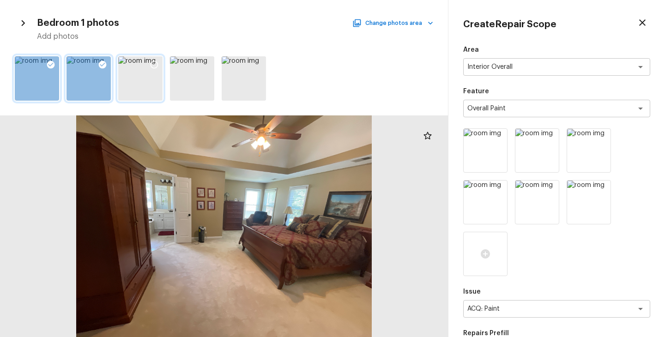
click at [156, 64] on icon at bounding box center [154, 64] width 9 height 9
click at [427, 24] on icon "button" at bounding box center [430, 22] width 9 height 9
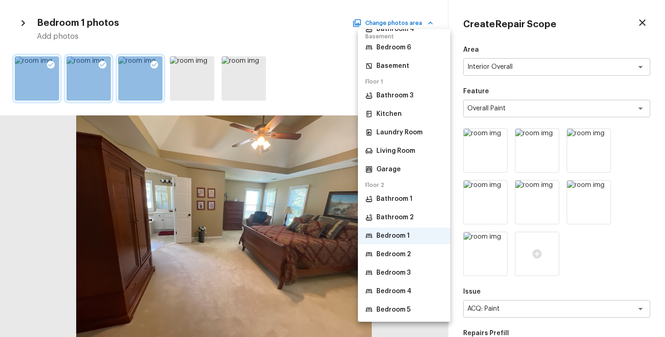
click at [402, 255] on p "Bedroom 2" at bounding box center [394, 254] width 35 height 9
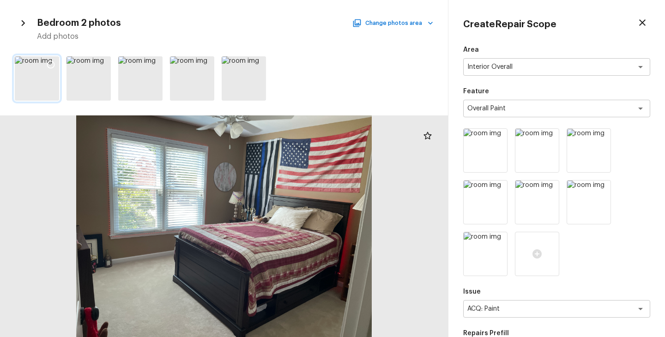
click at [49, 64] on icon at bounding box center [50, 64] width 9 height 9
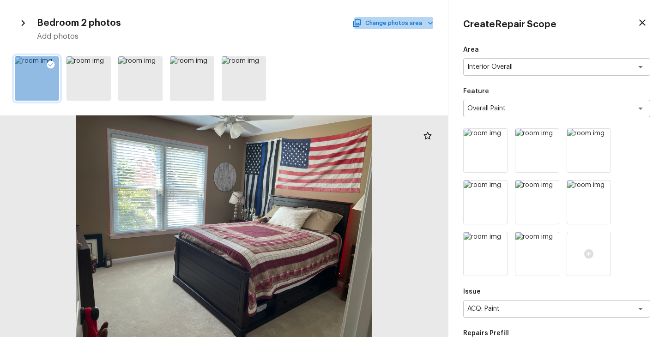
click at [432, 24] on icon "button" at bounding box center [430, 22] width 9 height 9
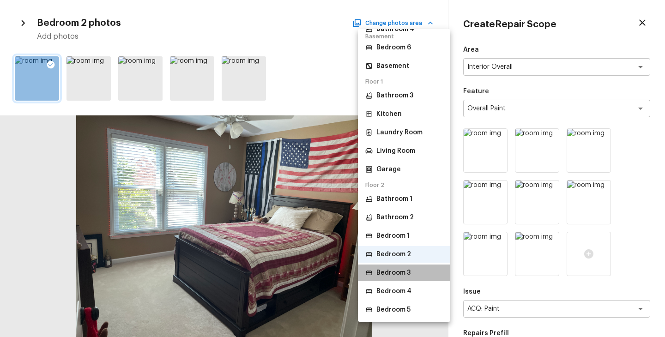
click at [408, 269] on p "Bedroom 3" at bounding box center [394, 272] width 34 height 9
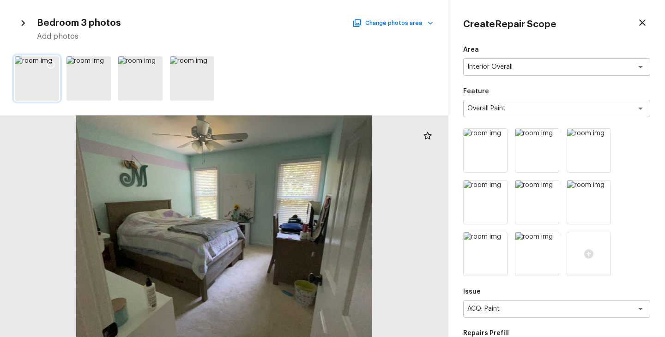
click at [52, 64] on icon at bounding box center [50, 64] width 9 height 9
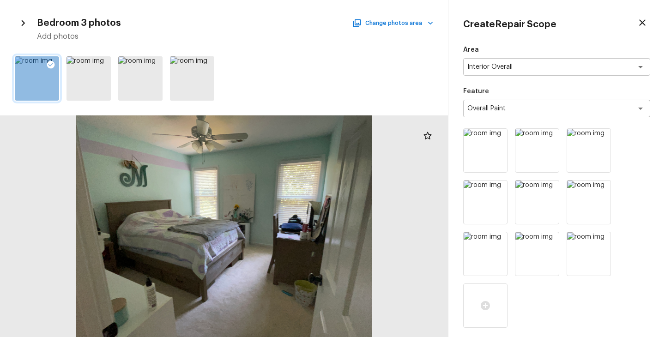
click at [428, 25] on icon "button" at bounding box center [430, 22] width 9 height 9
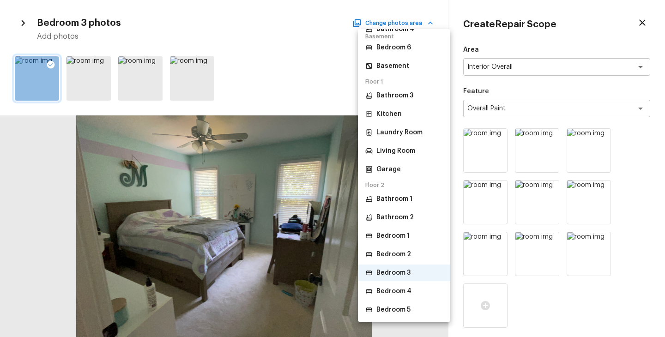
click at [401, 293] on p "Bedroom 4" at bounding box center [394, 291] width 35 height 9
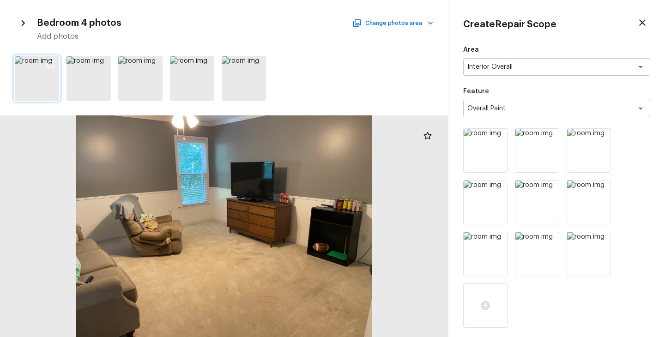
click at [49, 63] on icon at bounding box center [50, 64] width 9 height 9
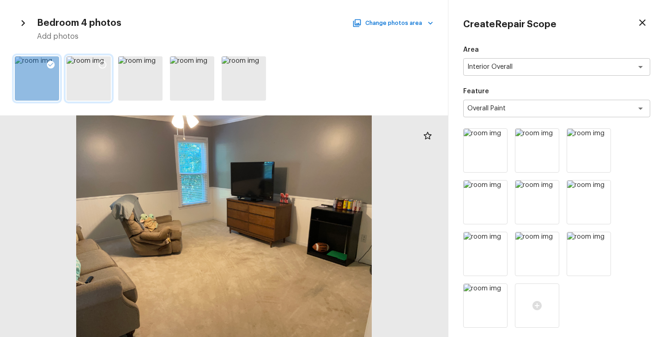
click at [103, 64] on icon at bounding box center [102, 64] width 9 height 9
click at [426, 26] on icon "button" at bounding box center [430, 22] width 9 height 9
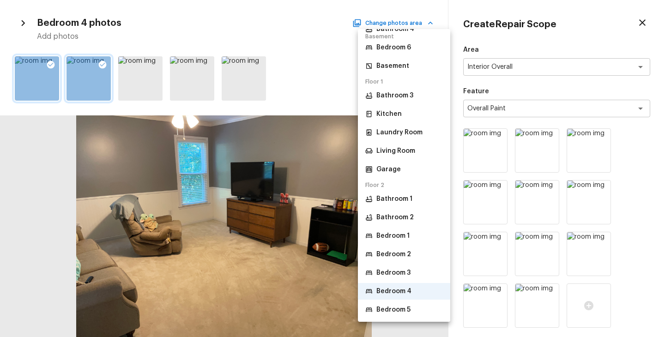
click at [401, 310] on p "Bedroom 5" at bounding box center [394, 309] width 34 height 9
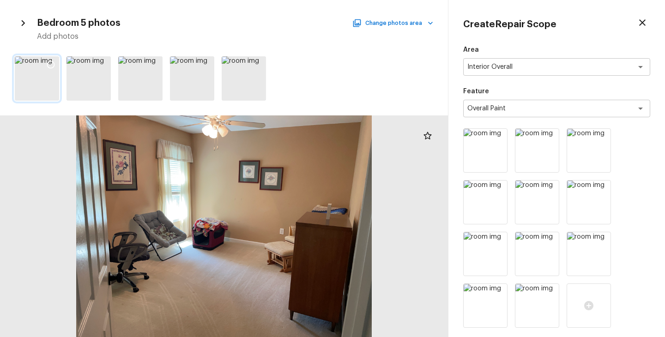
click at [51, 63] on icon at bounding box center [50, 64] width 9 height 9
click at [103, 63] on icon at bounding box center [102, 64] width 9 height 9
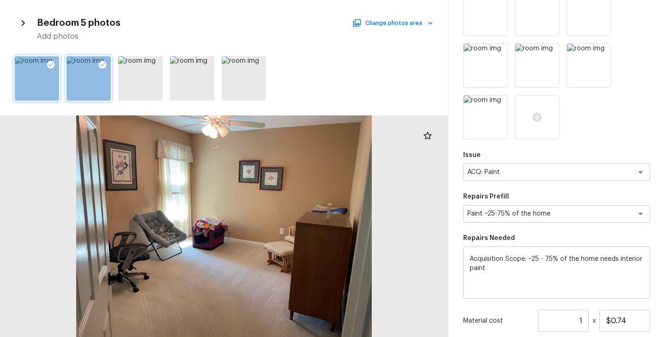
scroll to position [213, 0]
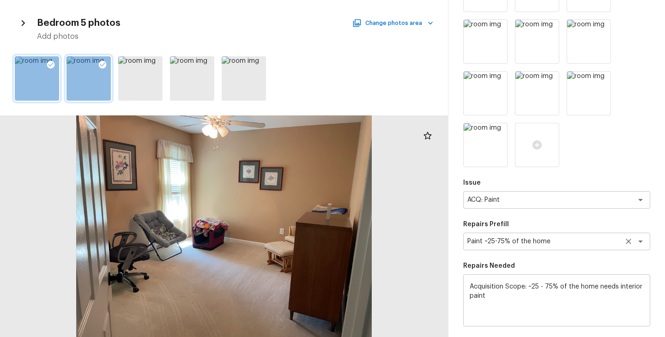
click at [595, 246] on div "Paint ~25-75% of the home x ​" at bounding box center [556, 242] width 187 height 18
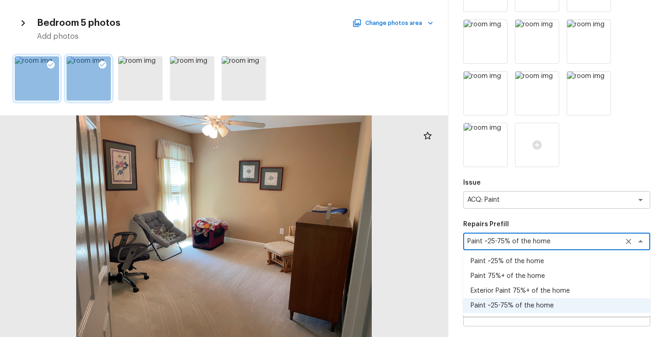
click at [547, 280] on li "Paint 75%+ of the home" at bounding box center [556, 276] width 187 height 15
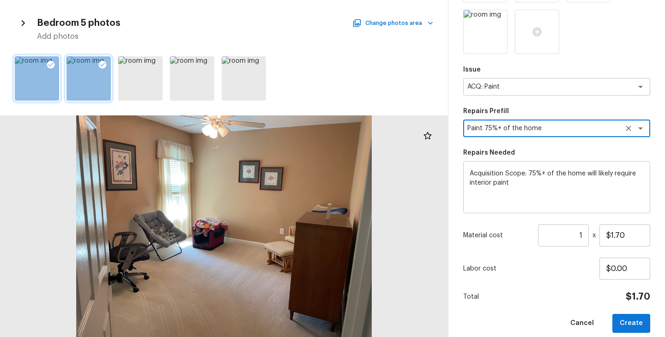
scroll to position [336, 0]
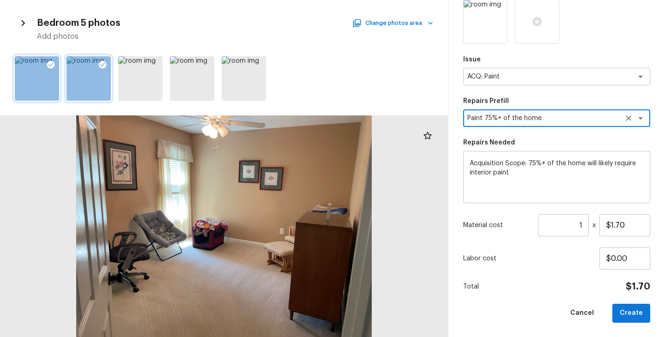
click at [580, 123] on div "Paint 75%+ of the home x ​" at bounding box center [556, 119] width 187 height 18
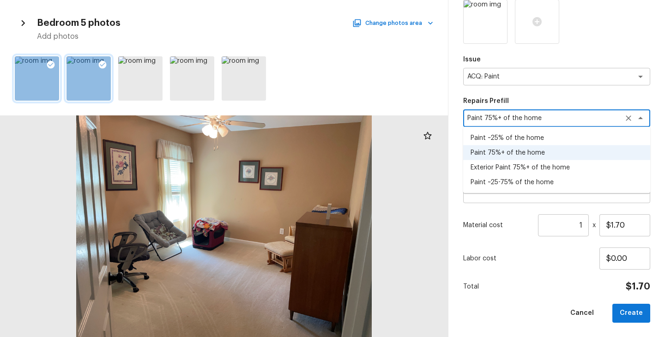
click at [545, 185] on li "Paint ~25-75% of the home" at bounding box center [556, 182] width 187 height 15
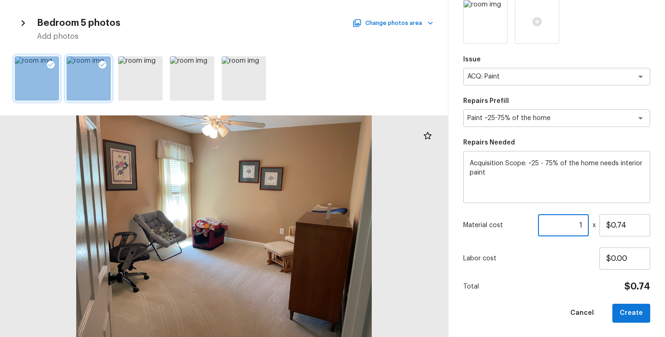
click at [582, 227] on input "1" at bounding box center [563, 225] width 51 height 22
click at [555, 301] on div "Area Interior Overall x ​ Feature Overall Paint x ​ Issue ACQ: Paint x ​ Repair…" at bounding box center [556, 16] width 187 height 614
click at [634, 316] on button "Create" at bounding box center [632, 313] width 38 height 19
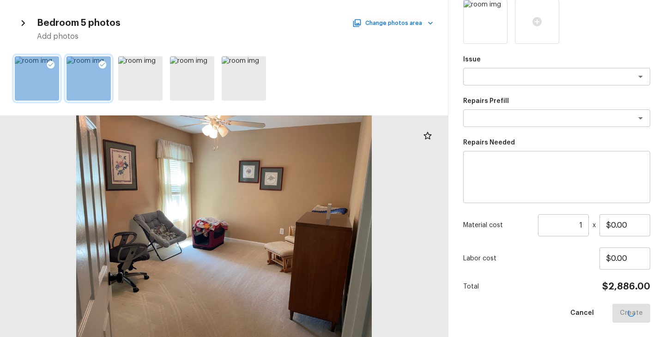
scroll to position [129, 0]
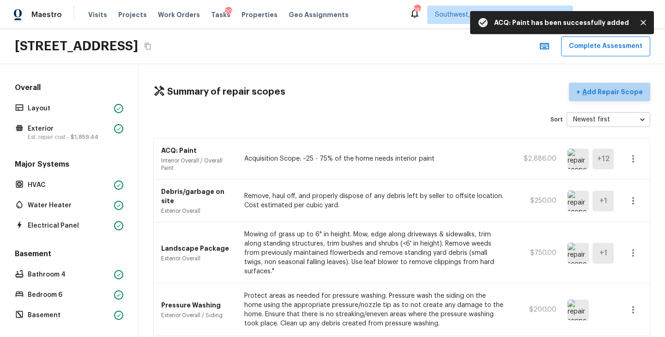
click at [632, 96] on p "Add Repair Scope" at bounding box center [612, 91] width 62 height 9
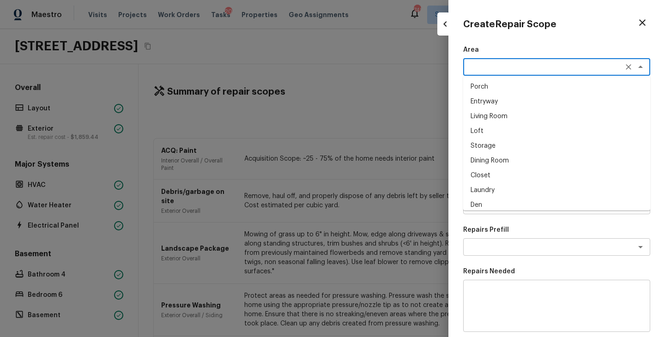
click at [484, 62] on textarea at bounding box center [544, 66] width 153 height 9
click at [499, 91] on li "Interior Overall" at bounding box center [556, 86] width 187 height 15
click at [503, 104] on textarea at bounding box center [544, 108] width 153 height 9
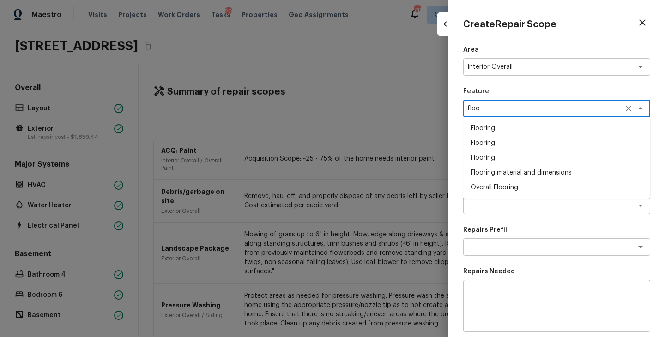
click at [494, 187] on li "Overall Flooring" at bounding box center [556, 187] width 187 height 15
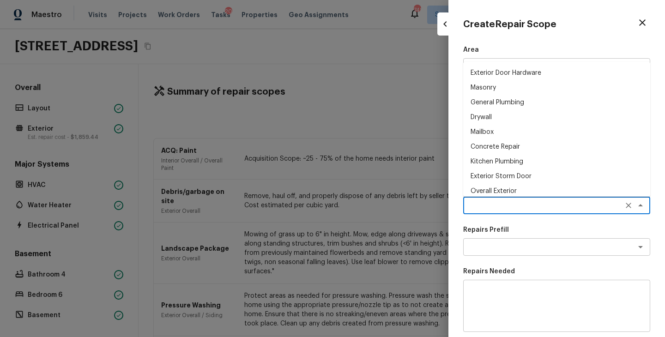
click at [494, 206] on textarea at bounding box center [544, 205] width 153 height 9
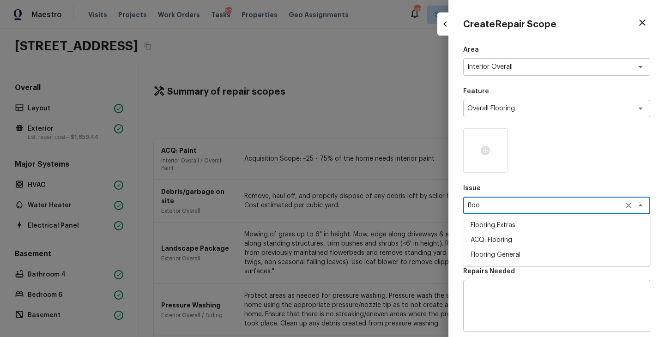
click at [515, 241] on li "ACQ: Flooring" at bounding box center [556, 240] width 187 height 15
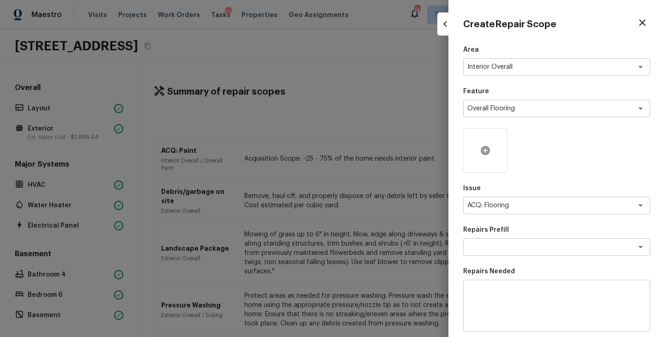
click at [492, 158] on div at bounding box center [485, 150] width 44 height 44
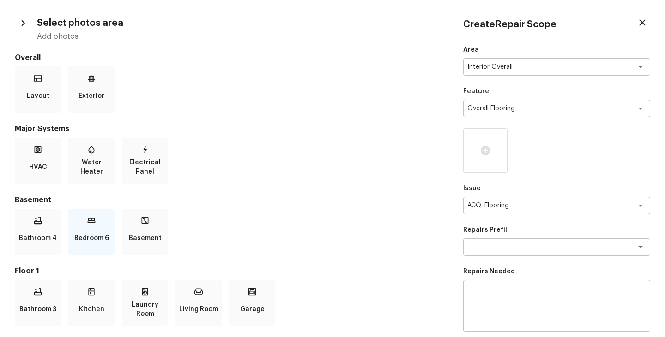
click at [99, 241] on p "Bedroom 6" at bounding box center [91, 238] width 35 height 18
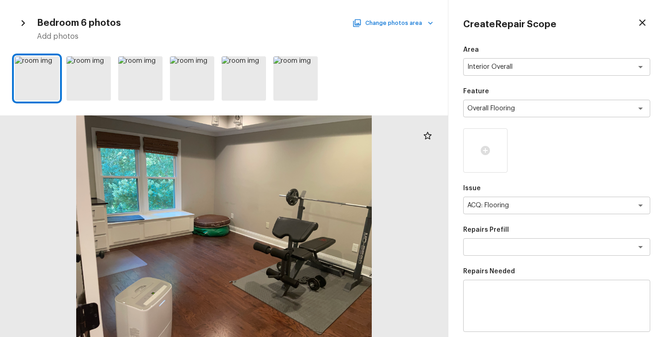
click at [425, 26] on button "Change photos area" at bounding box center [393, 23] width 79 height 12
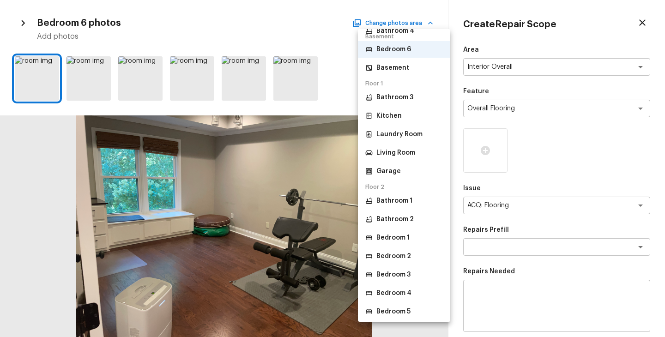
scroll to position [140, 0]
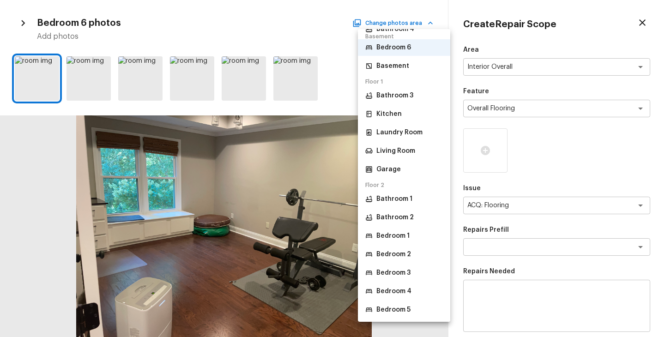
click at [409, 201] on p "Bathroom 1" at bounding box center [395, 199] width 36 height 9
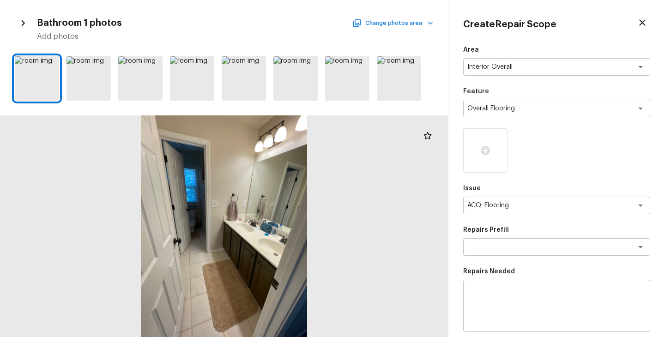
click at [429, 22] on icon "button" at bounding box center [430, 22] width 9 height 9
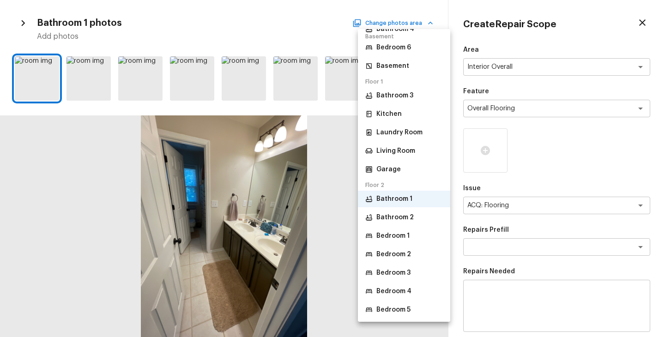
click at [406, 239] on p "Bedroom 1" at bounding box center [393, 235] width 33 height 9
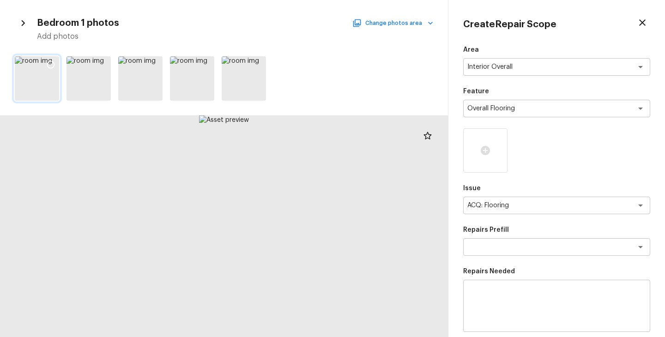
click at [52, 63] on icon at bounding box center [50, 64] width 9 height 9
click at [258, 63] on icon at bounding box center [257, 64] width 9 height 9
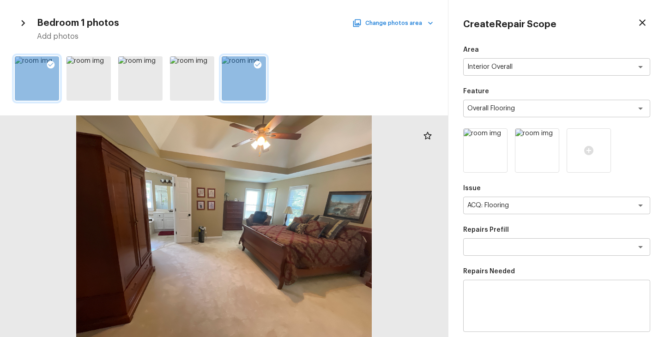
click at [424, 28] on button "Change photos area" at bounding box center [393, 23] width 79 height 12
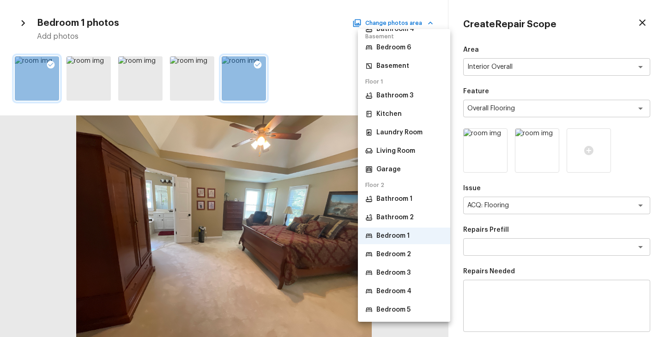
click at [391, 255] on p "Bedroom 2" at bounding box center [394, 254] width 35 height 9
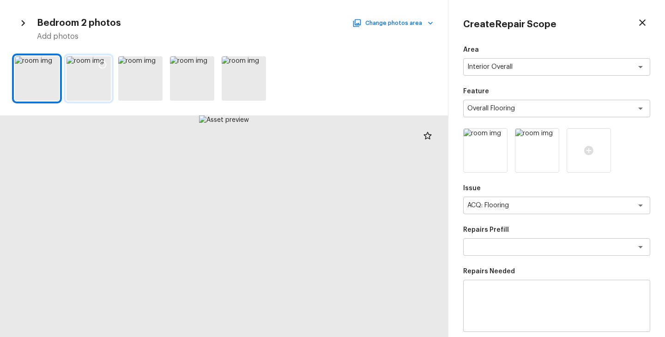
click at [96, 77] on div at bounding box center [89, 78] width 44 height 44
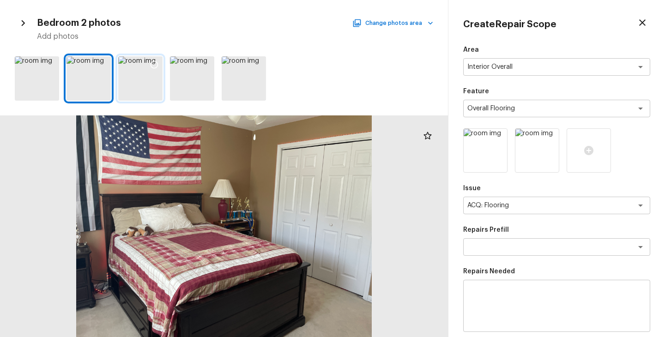
click at [143, 81] on div at bounding box center [140, 78] width 44 height 44
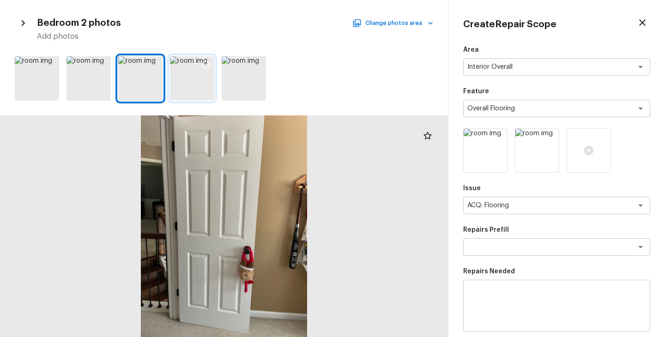
click at [199, 83] on div at bounding box center [192, 78] width 44 height 44
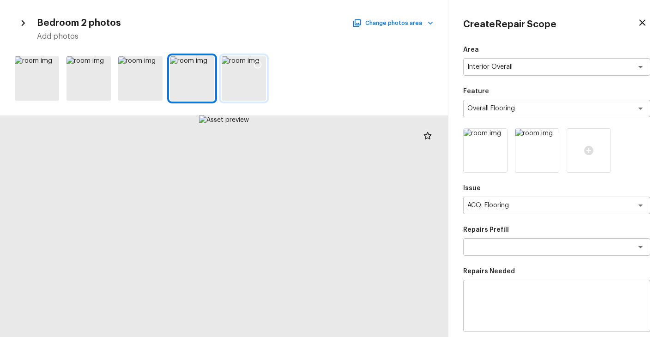
click at [236, 88] on div at bounding box center [244, 78] width 44 height 44
click at [258, 64] on icon at bounding box center [257, 64] width 9 height 9
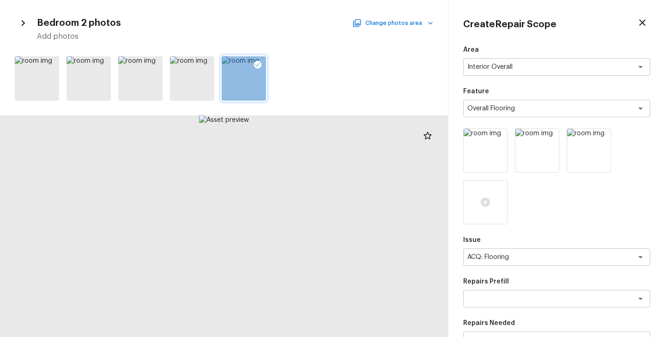
click at [423, 25] on button "Change photos area" at bounding box center [393, 23] width 79 height 12
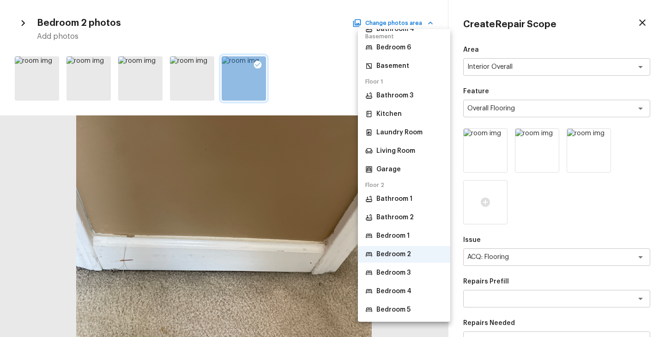
click at [396, 273] on p "Bedroom 3" at bounding box center [394, 272] width 34 height 9
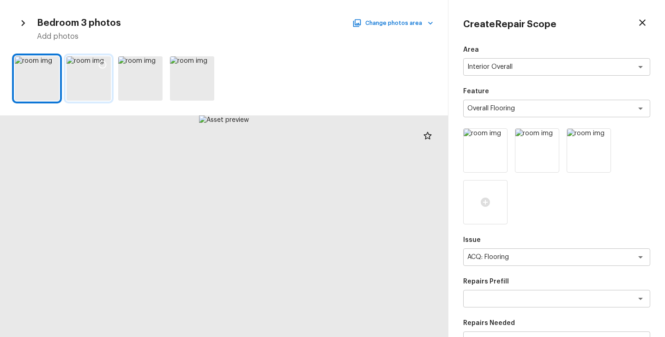
click at [93, 90] on div at bounding box center [89, 78] width 44 height 44
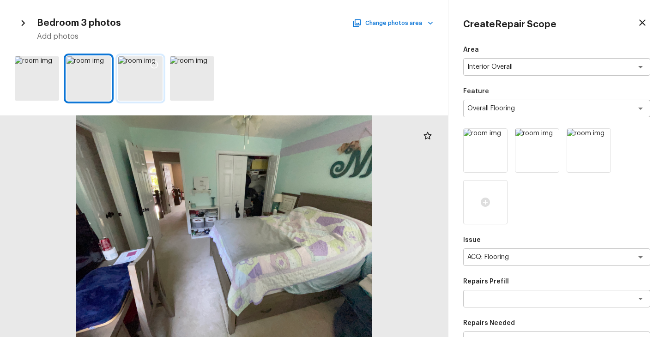
click at [138, 86] on div at bounding box center [140, 78] width 44 height 44
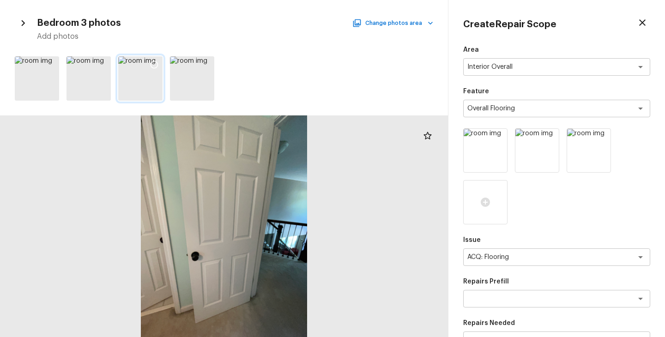
click at [156, 63] on icon at bounding box center [154, 64] width 9 height 9
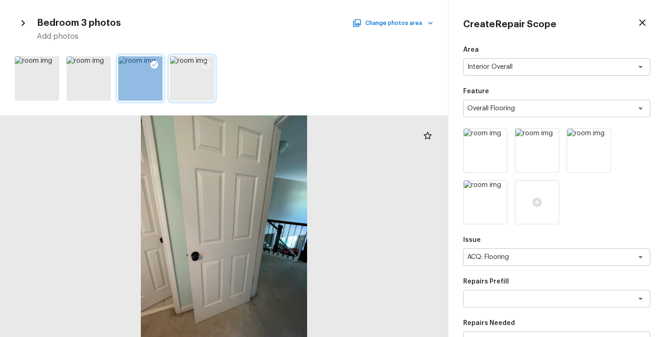
click at [193, 80] on div at bounding box center [192, 78] width 44 height 44
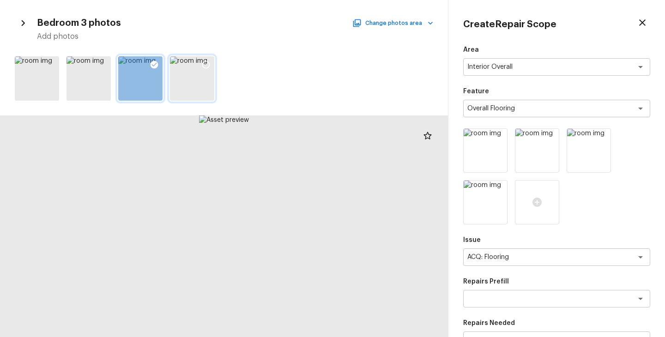
click at [207, 67] on icon at bounding box center [205, 64] width 9 height 9
click at [416, 23] on button "Change photos area" at bounding box center [393, 23] width 79 height 12
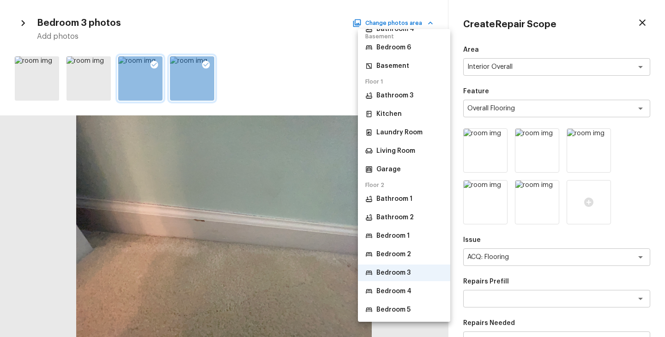
click at [405, 289] on p "Bedroom 4" at bounding box center [394, 291] width 35 height 9
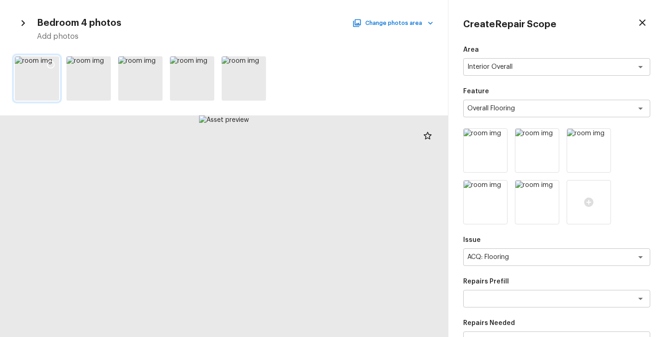
click at [53, 64] on icon at bounding box center [50, 64] width 9 height 9
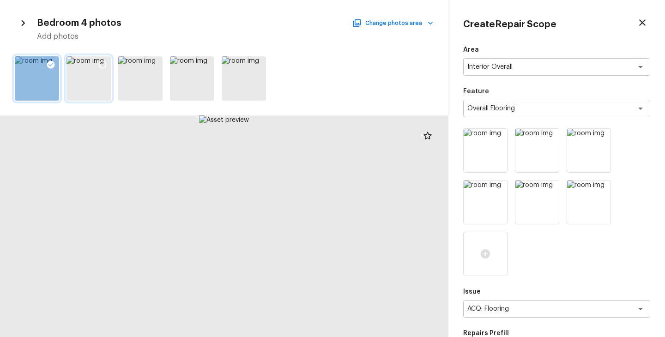
click at [88, 89] on div at bounding box center [89, 78] width 44 height 44
click at [102, 62] on icon at bounding box center [102, 64] width 9 height 9
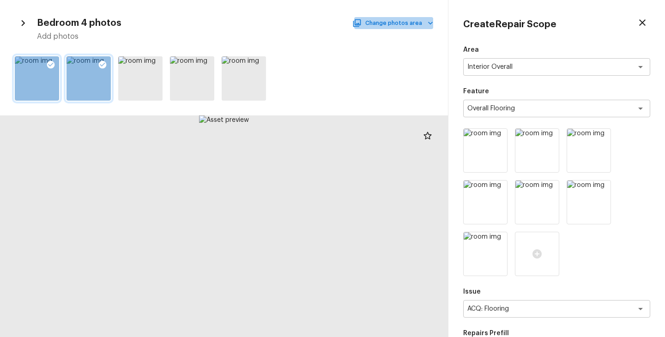
click at [430, 26] on icon "button" at bounding box center [430, 22] width 9 height 9
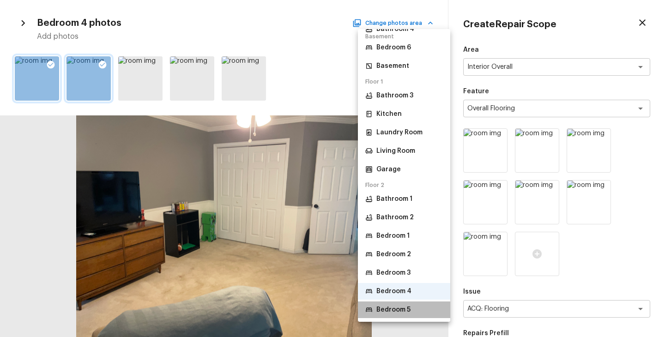
click at [406, 306] on p "Bedroom 5" at bounding box center [394, 309] width 34 height 9
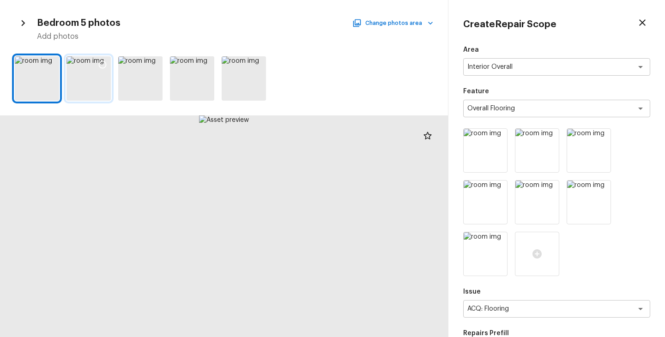
click at [95, 85] on div at bounding box center [89, 78] width 44 height 44
click at [102, 64] on icon at bounding box center [102, 64] width 9 height 9
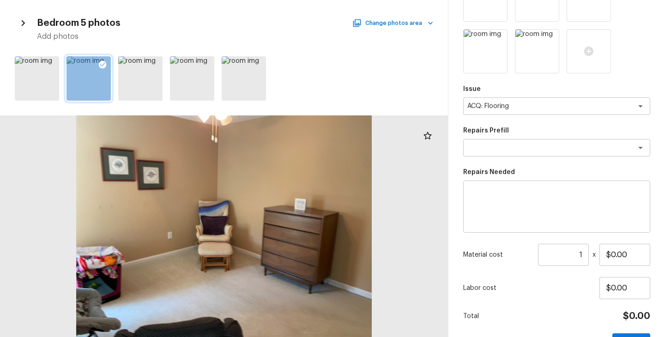
scroll to position [166, 0]
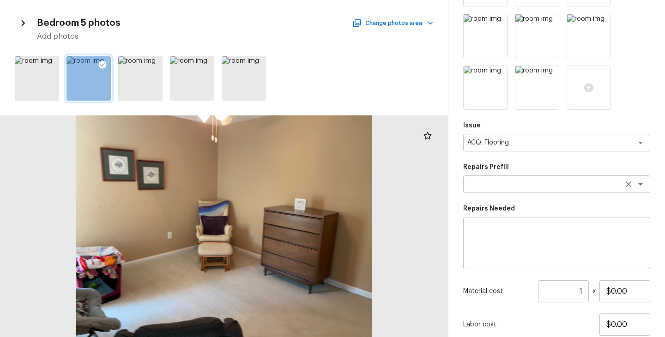
click at [551, 186] on textarea at bounding box center [544, 184] width 153 height 9
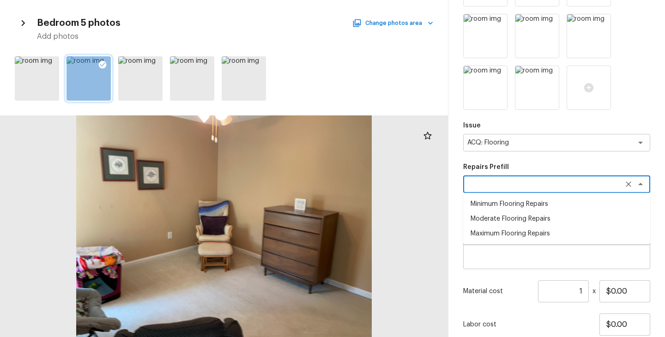
click at [536, 217] on li "Moderate Flooring Repairs" at bounding box center [556, 219] width 187 height 15
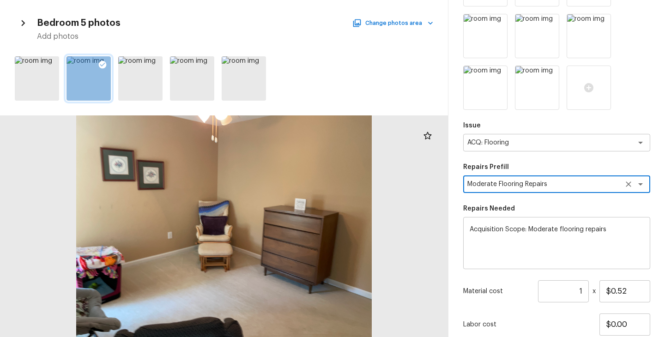
click at [582, 291] on input "1" at bounding box center [563, 291] width 51 height 22
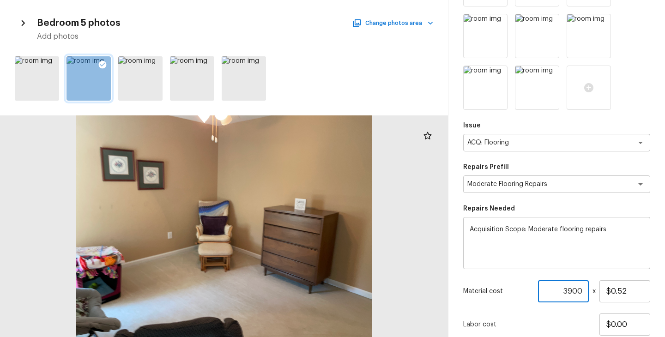
scroll to position [232, 0]
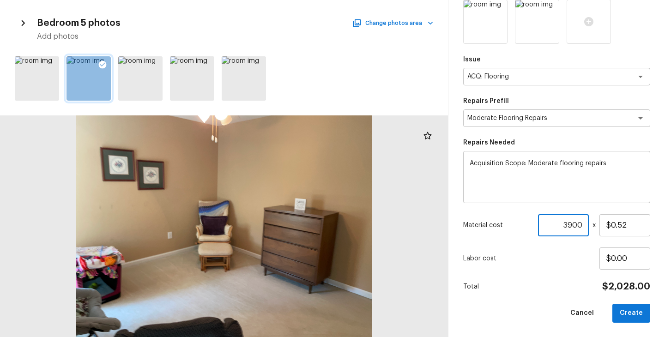
click at [531, 301] on div "Area Interior Overall x ​ Feature Overall Flooring x ​ Issue ACQ: Flooring x ​ …" at bounding box center [556, 68] width 187 height 510
click at [628, 312] on button "Create" at bounding box center [632, 313] width 38 height 19
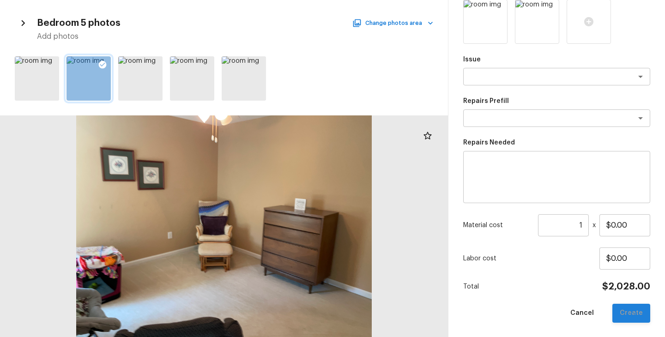
scroll to position [129, 0]
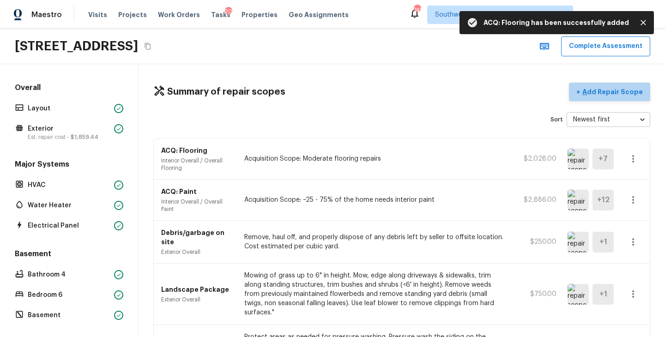
click at [621, 91] on p "Add Repair Scope" at bounding box center [612, 91] width 62 height 9
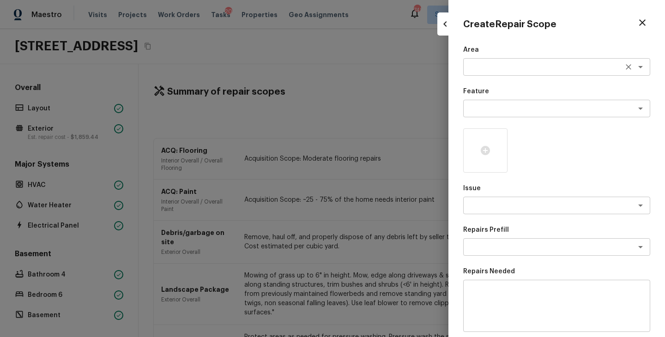
click at [509, 71] on textarea at bounding box center [544, 66] width 153 height 9
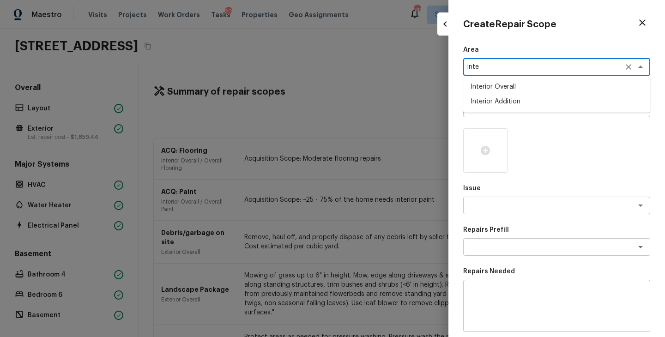
click at [512, 86] on li "Interior Overall" at bounding box center [556, 86] width 187 height 15
click at [507, 107] on textarea at bounding box center [544, 108] width 153 height 9
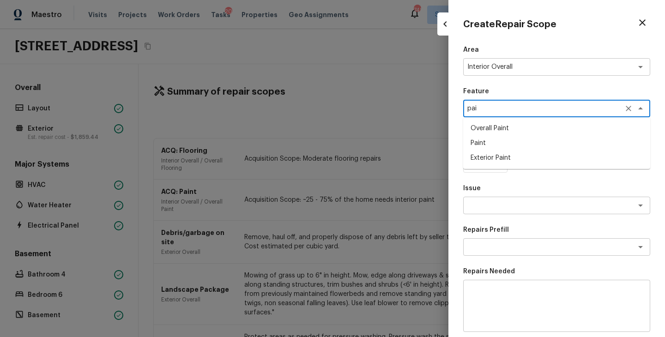
click at [504, 128] on li "Overall Paint" at bounding box center [556, 128] width 187 height 15
click at [502, 198] on div "x ​" at bounding box center [556, 206] width 187 height 18
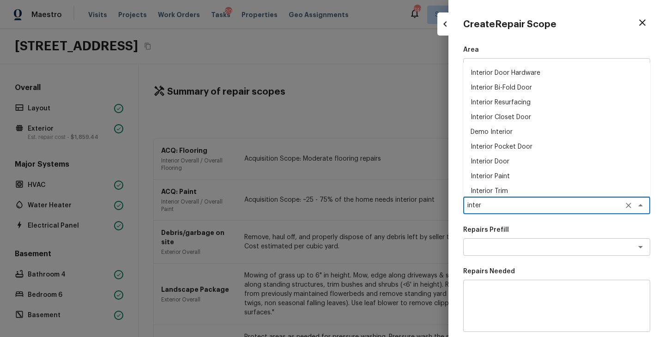
click at [500, 176] on li "Interior Paint" at bounding box center [556, 176] width 187 height 15
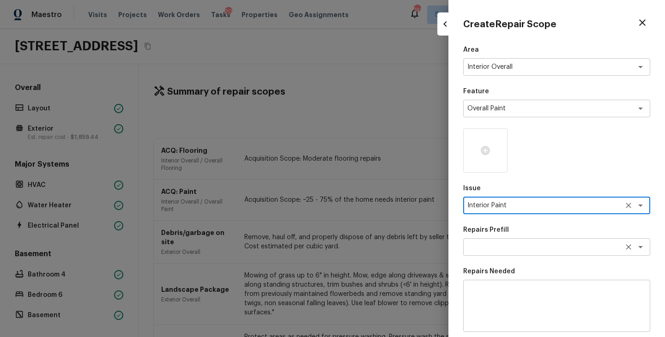
click at [524, 247] on textarea at bounding box center [544, 247] width 153 height 9
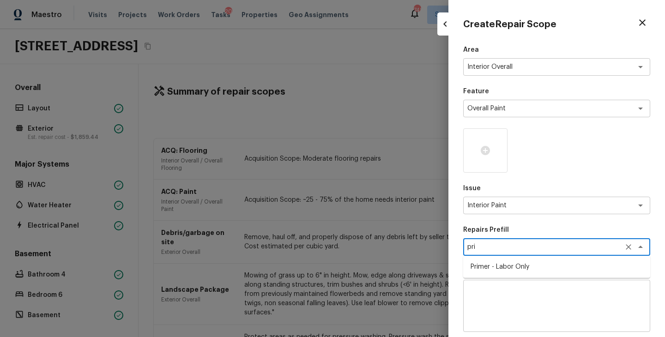
click at [525, 263] on li "Primer - Labor Only" at bounding box center [556, 267] width 187 height 15
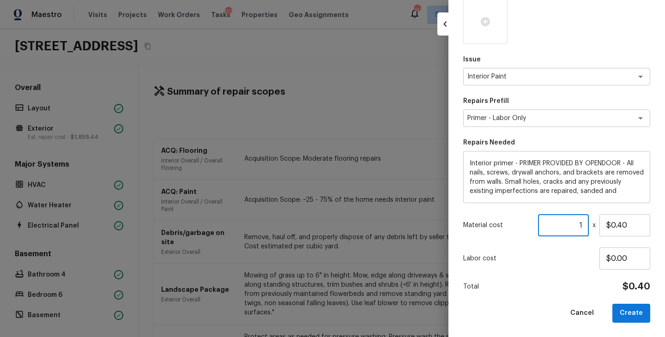
click at [584, 221] on input "1" at bounding box center [563, 225] width 51 height 22
drag, startPoint x: 634, startPoint y: 228, endPoint x: 583, endPoint y: 228, distance: 51.7
click at [583, 228] on div "Material cost 1 ​ x $0.40" at bounding box center [556, 225] width 187 height 22
click at [550, 286] on div "Total $500.00" at bounding box center [556, 287] width 187 height 12
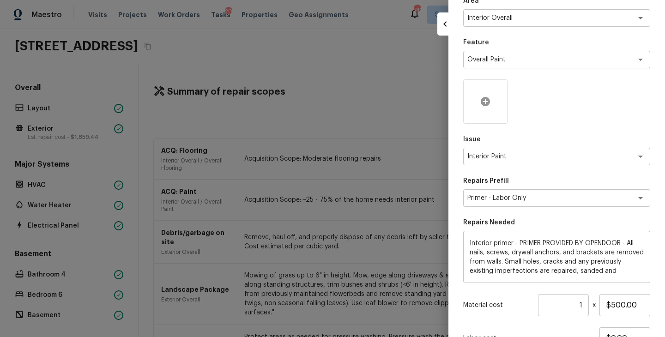
click at [493, 107] on div at bounding box center [485, 101] width 44 height 44
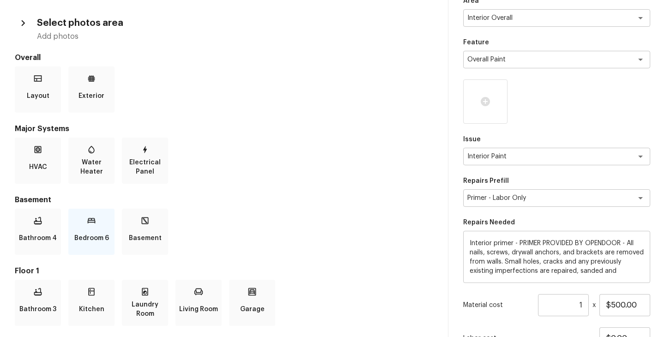
click at [95, 244] on p "Bedroom 6" at bounding box center [91, 238] width 35 height 18
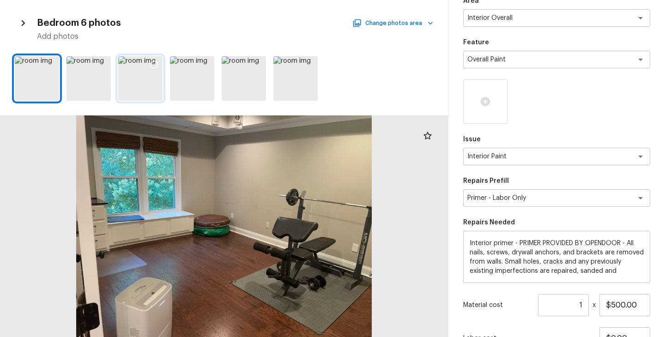
click at [155, 67] on icon at bounding box center [154, 64] width 9 height 9
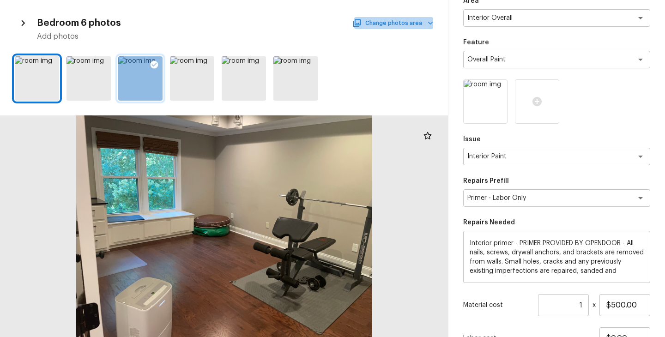
click at [419, 23] on button "Change photos area" at bounding box center [393, 23] width 79 height 12
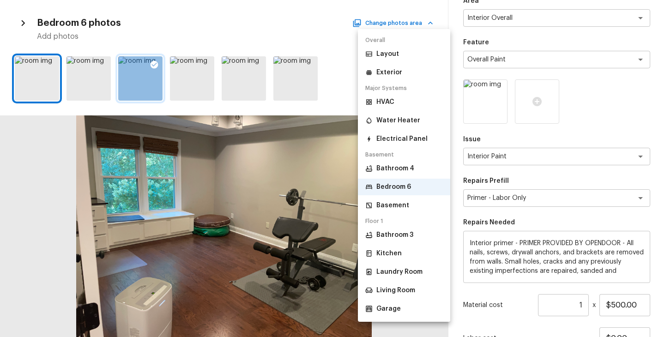
scroll to position [140, 0]
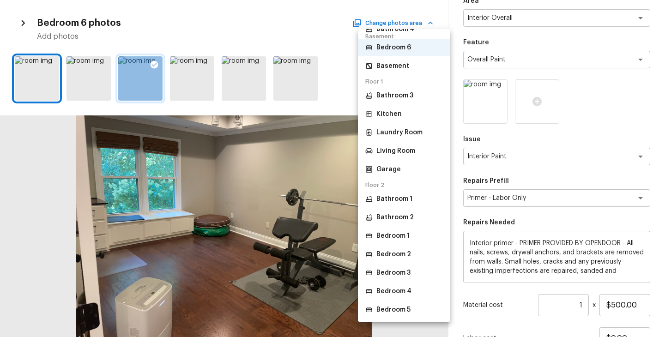
click at [405, 236] on p "Bedroom 1" at bounding box center [393, 235] width 33 height 9
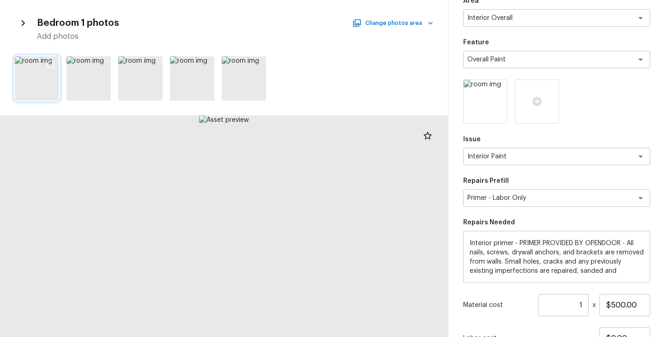
click at [49, 61] on icon at bounding box center [51, 65] width 8 height 8
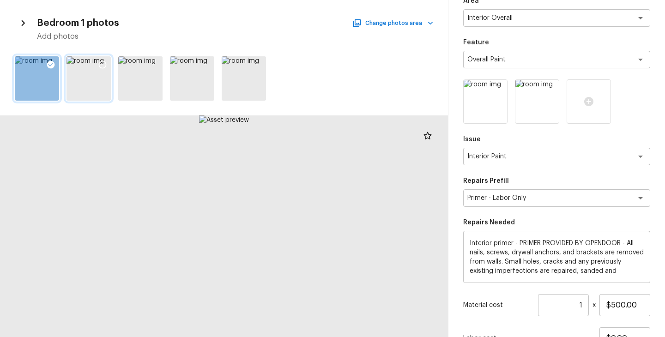
click at [100, 65] on icon at bounding box center [102, 64] width 9 height 9
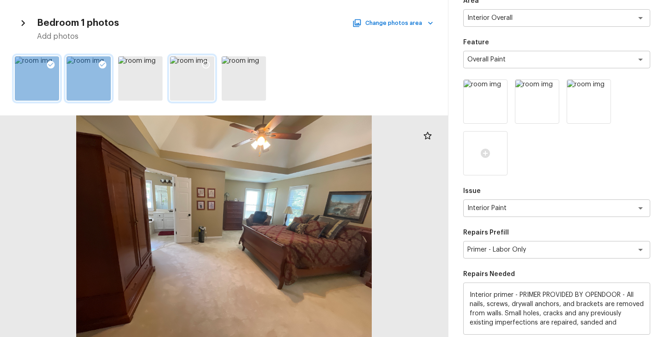
click at [208, 63] on icon at bounding box center [205, 64] width 9 height 9
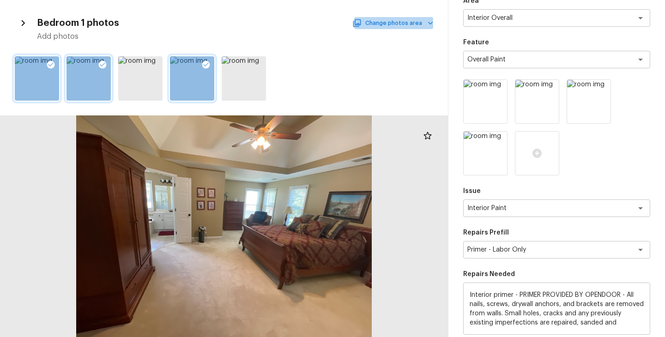
click at [412, 25] on button "Change photos area" at bounding box center [393, 23] width 79 height 12
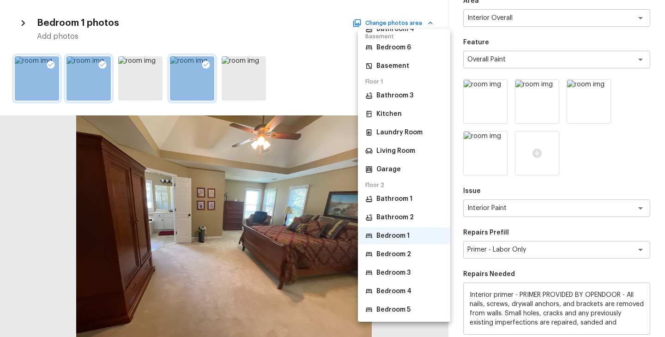
click at [400, 253] on p "Bedroom 2" at bounding box center [394, 254] width 35 height 9
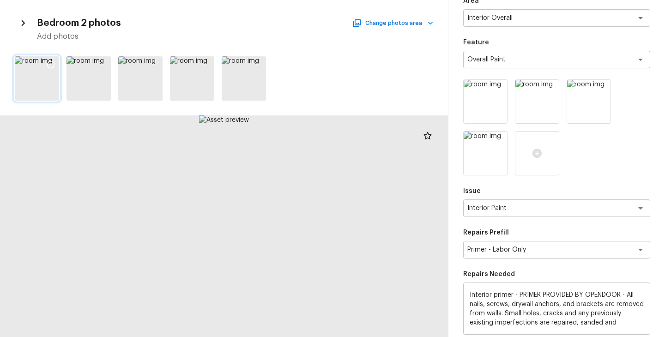
click at [52, 64] on icon at bounding box center [50, 64] width 9 height 9
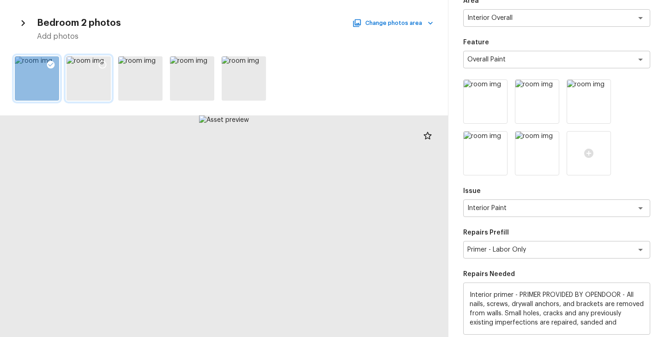
click at [103, 64] on icon at bounding box center [102, 64] width 9 height 9
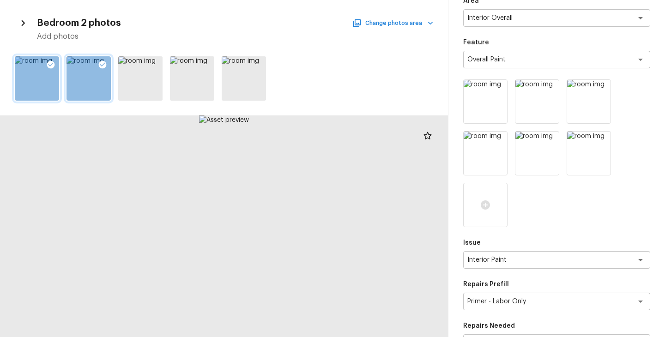
click at [384, 26] on button "Change photos area" at bounding box center [393, 23] width 79 height 12
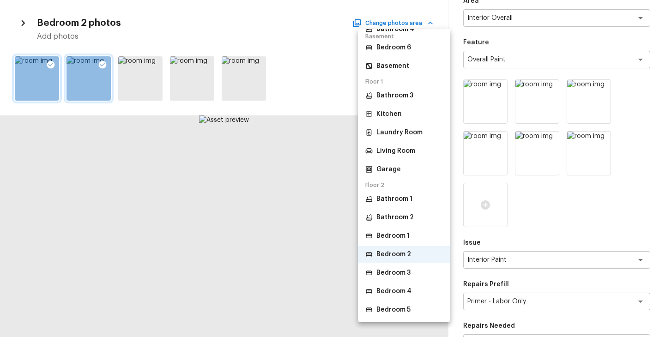
click at [407, 276] on p "Bedroom 3" at bounding box center [394, 272] width 34 height 9
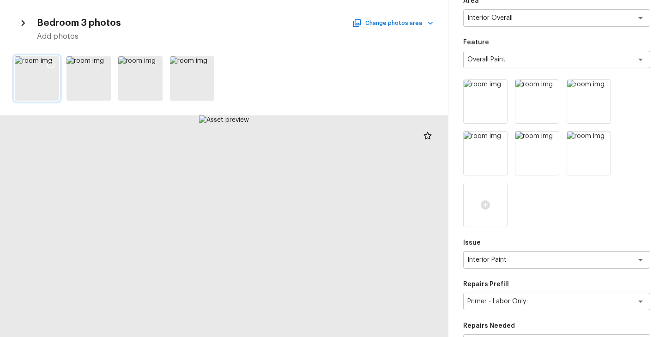
click at [53, 64] on icon at bounding box center [50, 64] width 9 height 9
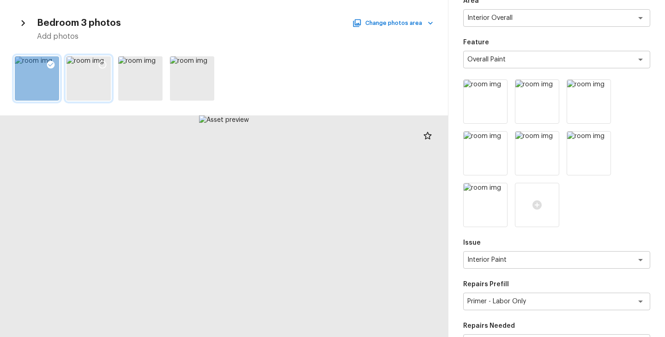
click at [100, 62] on icon at bounding box center [102, 64] width 9 height 9
click at [390, 19] on button "Change photos area" at bounding box center [393, 23] width 79 height 12
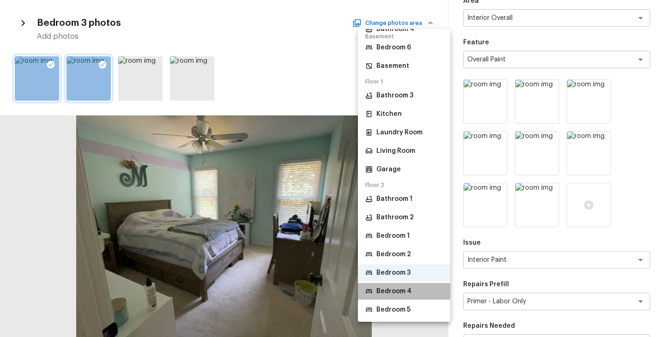
click at [403, 293] on p "Bedroom 4" at bounding box center [394, 291] width 35 height 9
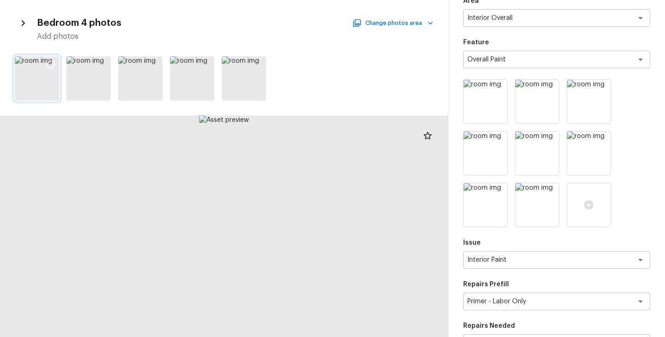
click at [52, 63] on icon at bounding box center [50, 64] width 9 height 9
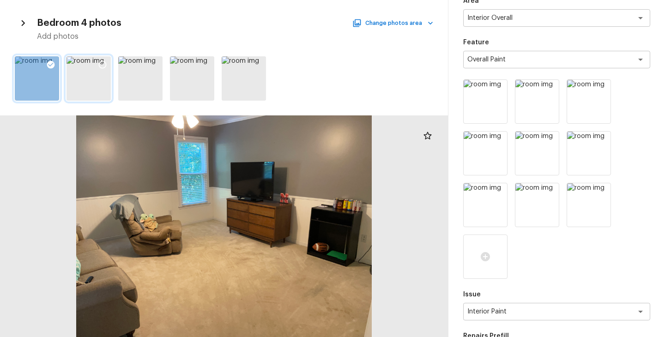
click at [103, 65] on icon at bounding box center [102, 64] width 9 height 9
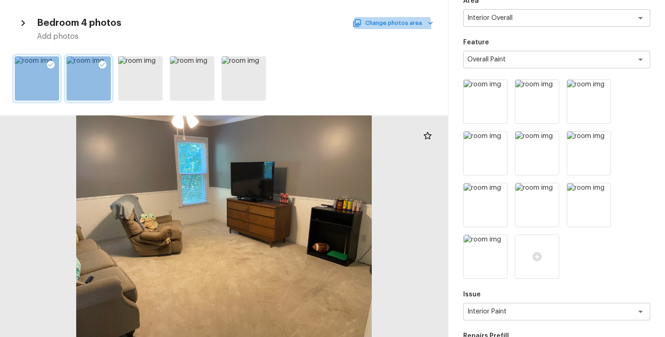
click at [393, 27] on button "Change photos area" at bounding box center [393, 23] width 79 height 12
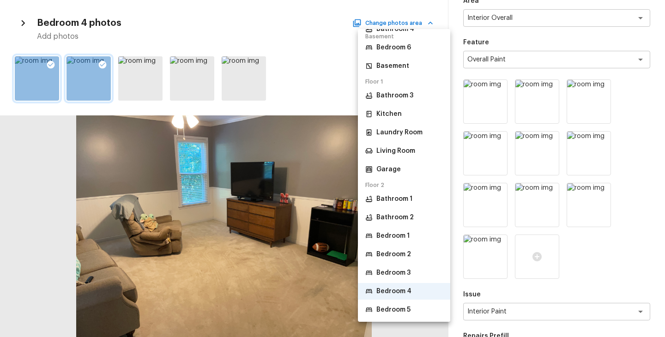
click at [399, 309] on p "Bedroom 5" at bounding box center [394, 309] width 34 height 9
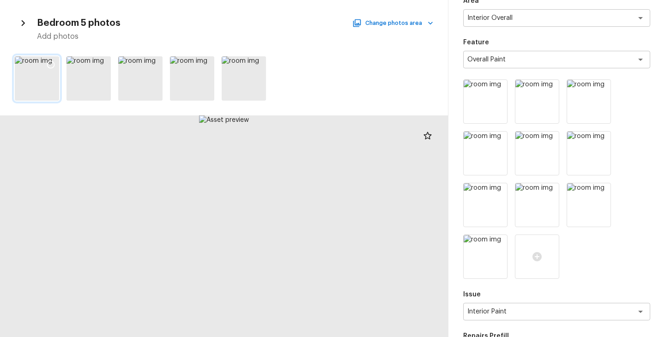
click at [50, 62] on icon at bounding box center [50, 64] width 9 height 9
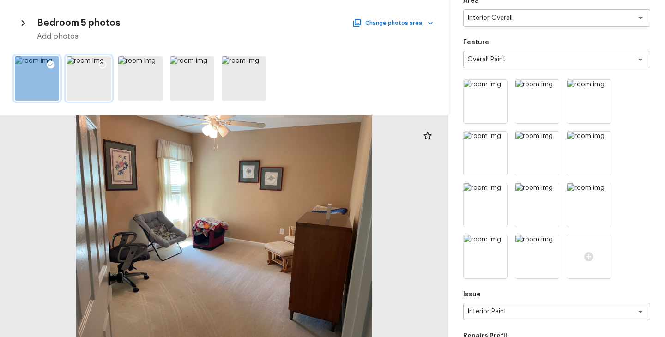
click at [101, 62] on icon at bounding box center [102, 64] width 9 height 9
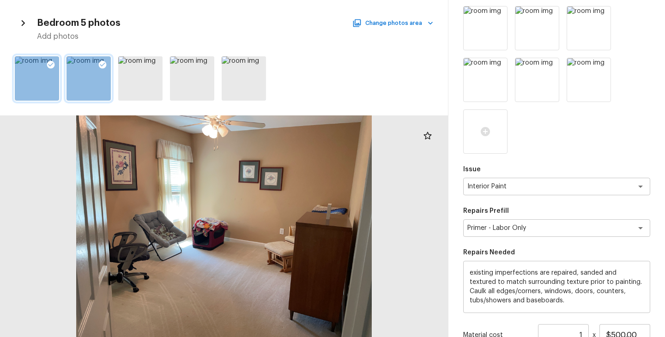
scroll to position [336, 0]
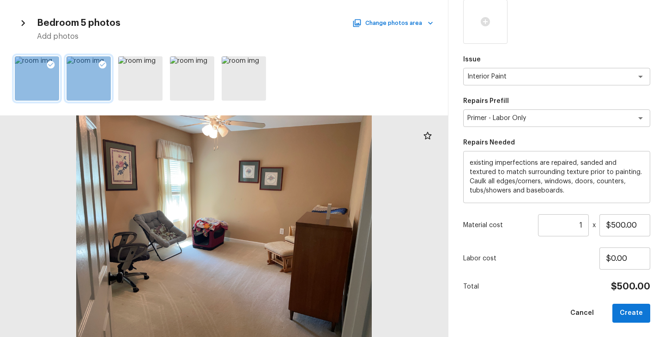
click at [557, 297] on div "Area Interior Overall x ​ Feature Overall Paint x ​ Issue Interior Paint x ​ Re…" at bounding box center [556, 16] width 187 height 614
click at [639, 311] on button "Create" at bounding box center [632, 313] width 38 height 19
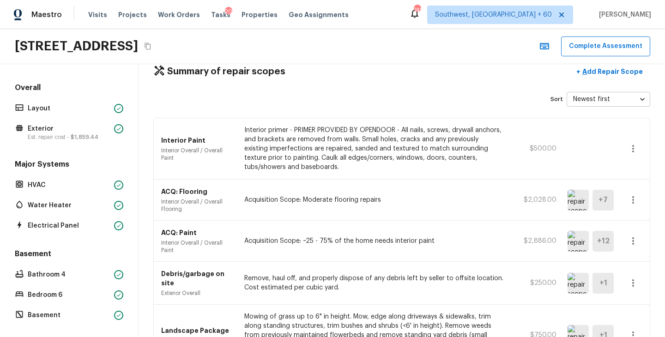
scroll to position [0, 0]
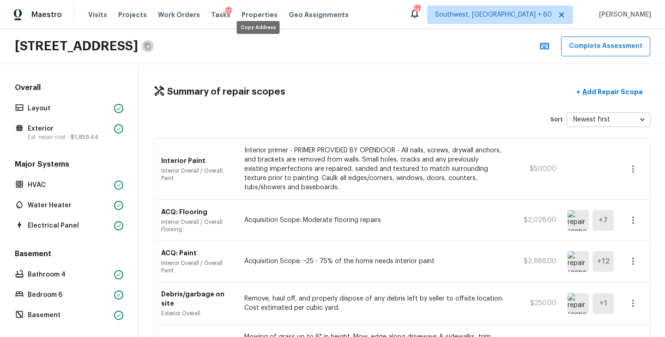
click at [151, 44] on icon "Copy Address" at bounding box center [148, 46] width 6 height 7
click at [292, 157] on p "Interior primer - PRIMER PROVIDED BY OPENDOOR - All nails, screws, drywall anch…" at bounding box center [374, 169] width 260 height 46
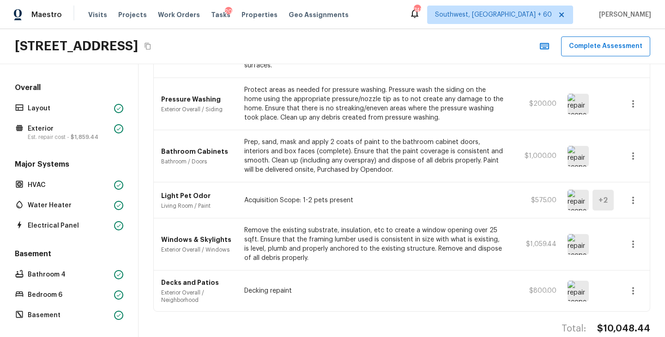
click at [616, 323] on h4 "$10,048.44" at bounding box center [623, 329] width 53 height 12
copy h4 "$10,048.44"
click at [446, 138] on p "Prep, sand, mask and apply 2 coats of paint to the bathroom cabinet doors, inte…" at bounding box center [374, 156] width 260 height 37
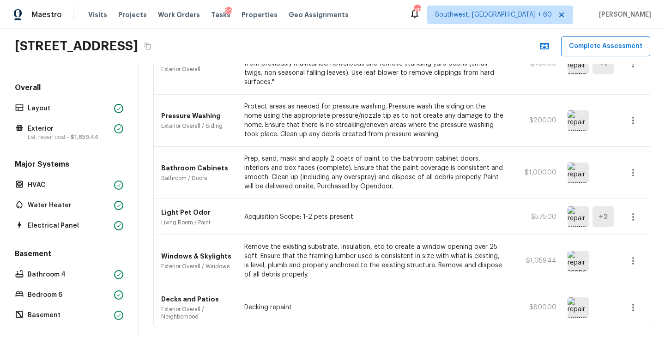
scroll to position [275, 0]
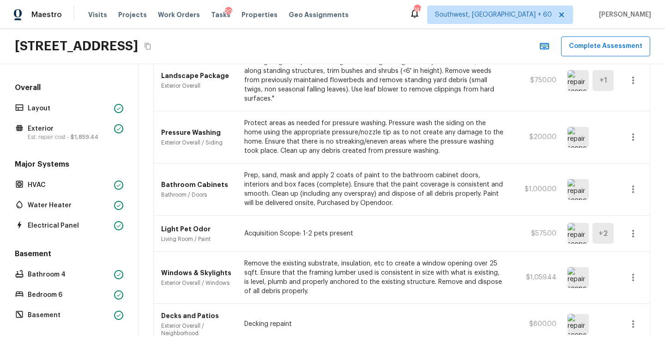
click at [507, 253] on div "Windows & Skylights Exterior Overall / Windows Remove the existing substrate, i…" at bounding box center [402, 278] width 496 height 52
click at [615, 46] on button "Complete Assessment" at bounding box center [605, 47] width 89 height 20
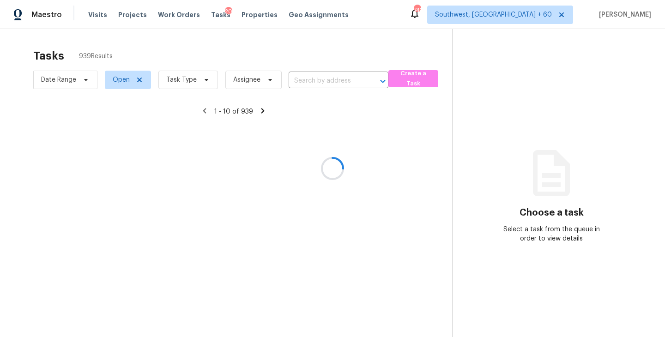
click at [188, 84] on div at bounding box center [332, 168] width 665 height 337
click at [191, 82] on div at bounding box center [332, 168] width 665 height 337
click at [191, 80] on div at bounding box center [332, 168] width 665 height 337
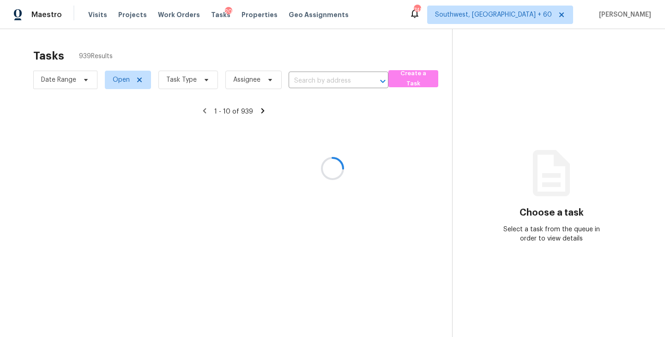
click at [191, 80] on div at bounding box center [332, 168] width 665 height 337
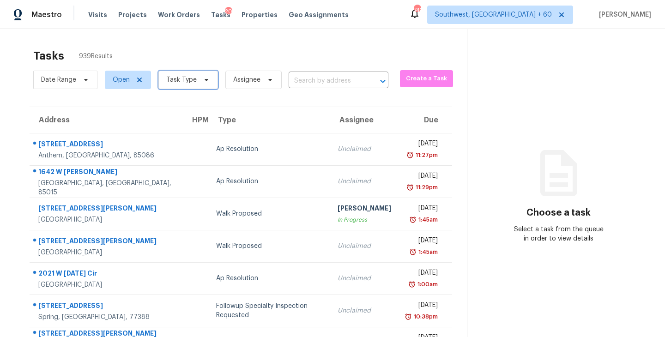
click at [191, 80] on span "Task Type" at bounding box center [181, 79] width 30 height 9
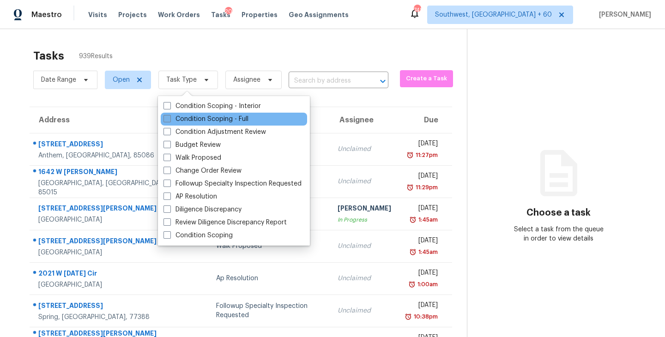
click at [199, 121] on label "Condition Scoping - Full" at bounding box center [206, 119] width 85 height 9
click at [170, 121] on input "Condition Scoping - Full" at bounding box center [167, 118] width 6 height 6
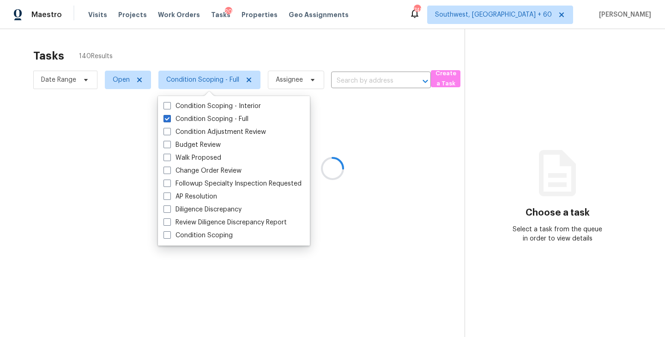
click at [276, 96] on div "Condition Scoping - Interior Condition Scoping - Full Condition Adjustment Revi…" at bounding box center [234, 171] width 152 height 150
click at [284, 87] on div at bounding box center [332, 168] width 665 height 337
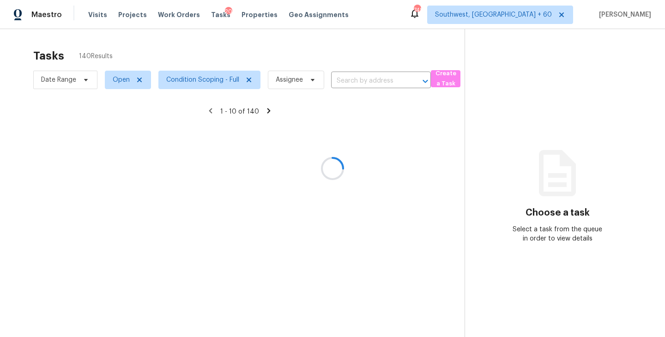
click at [291, 83] on div at bounding box center [332, 168] width 665 height 337
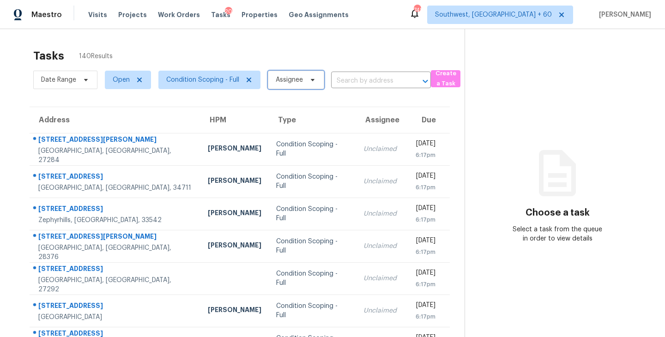
click at [293, 82] on span "Assignee" at bounding box center [289, 79] width 27 height 9
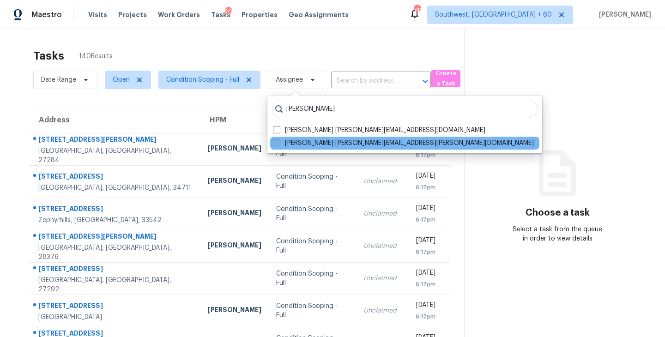
click at [289, 145] on label "Sakthivel Chandran sakthivel.chandran@opendoor.com" at bounding box center [403, 143] width 261 height 9
click at [279, 145] on input "Sakthivel Chandran sakthivel.chandran@opendoor.com" at bounding box center [276, 142] width 6 height 6
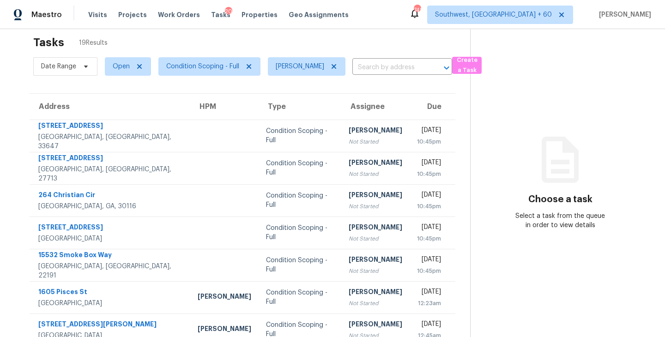
scroll to position [14, 0]
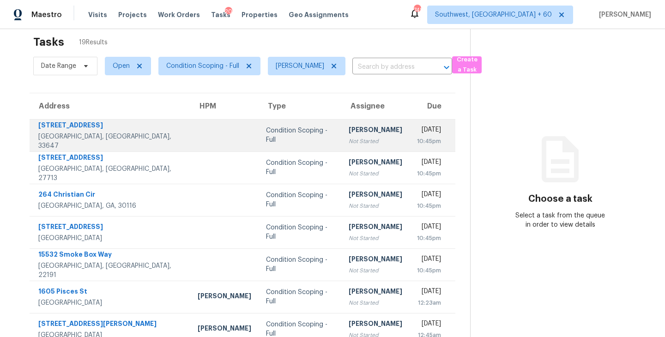
click at [349, 138] on div "Not Started" at bounding box center [376, 141] width 54 height 9
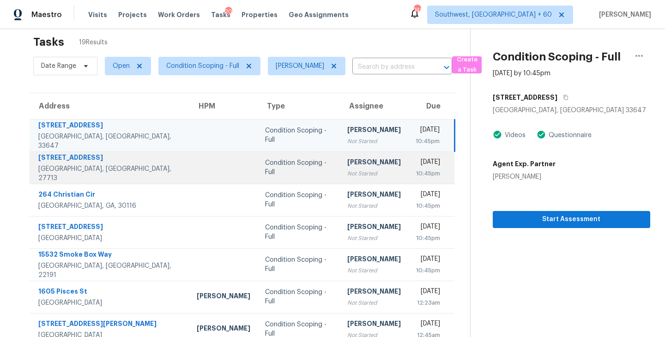
click at [356, 176] on div "Not Started" at bounding box center [374, 173] width 54 height 9
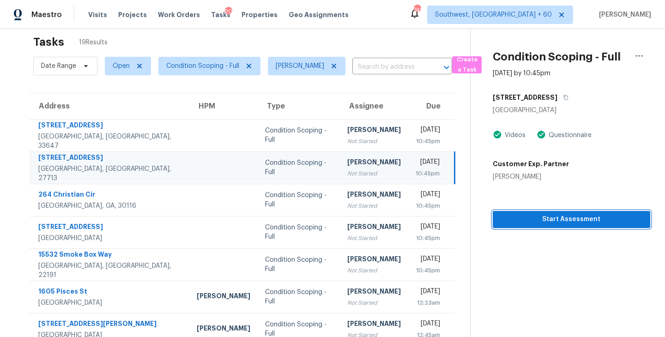
click at [543, 224] on span "Start Assessment" at bounding box center [571, 220] width 143 height 12
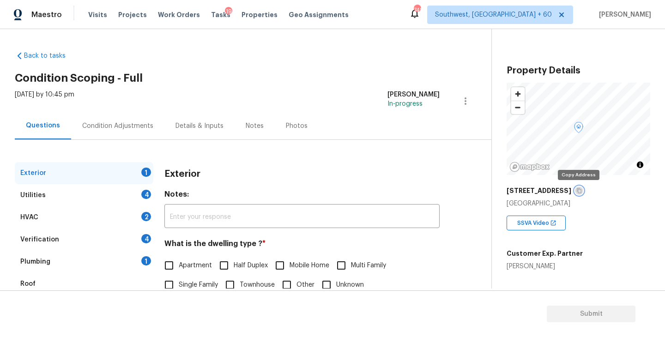
click at [579, 193] on icon "button" at bounding box center [579, 191] width 5 height 5
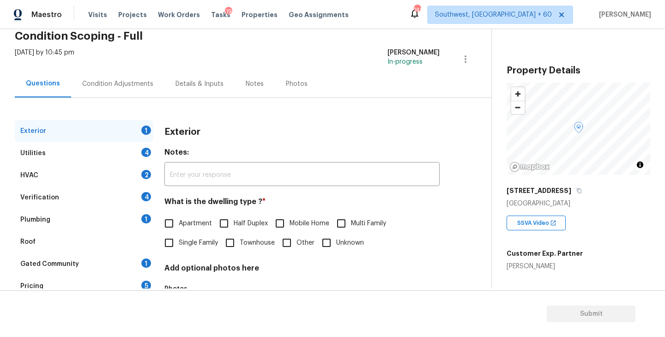
click at [191, 240] on span "Single Family" at bounding box center [198, 243] width 39 height 10
click at [179, 240] on input "Single Family" at bounding box center [168, 242] width 19 height 19
click at [112, 155] on div "Utilities 4" at bounding box center [84, 153] width 139 height 22
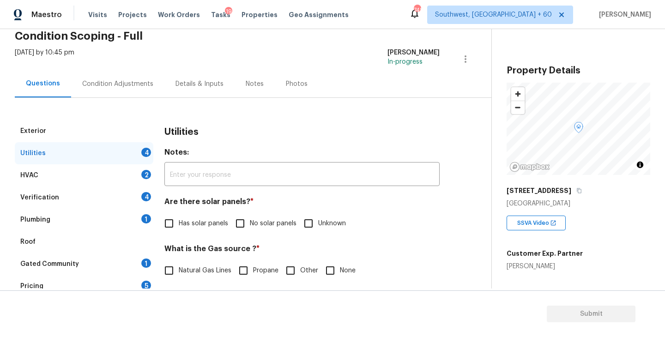
click at [266, 215] on label "No solar panels" at bounding box center [264, 223] width 66 height 19
click at [250, 215] on input "No solar panels" at bounding box center [240, 223] width 19 height 19
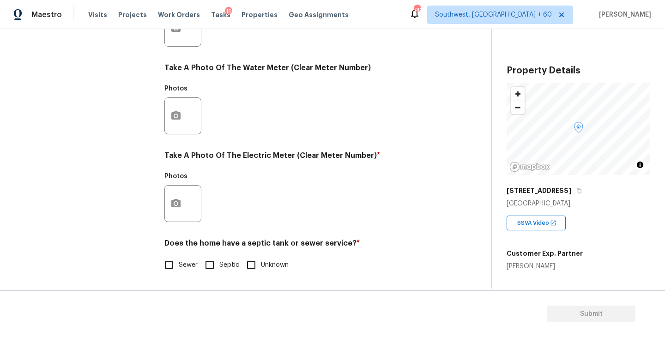
click at [196, 261] on span "Sewer" at bounding box center [188, 266] width 19 height 10
click at [179, 261] on input "Sewer" at bounding box center [168, 265] width 19 height 19
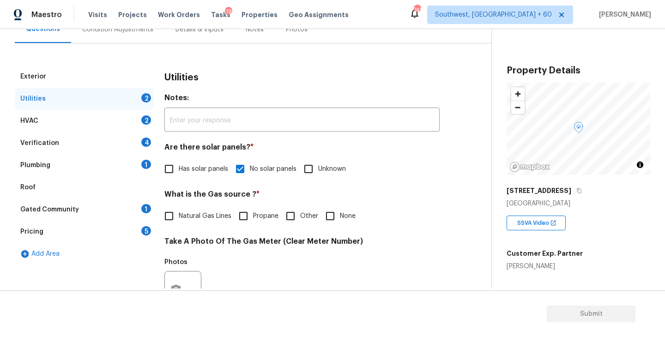
scroll to position [33, 0]
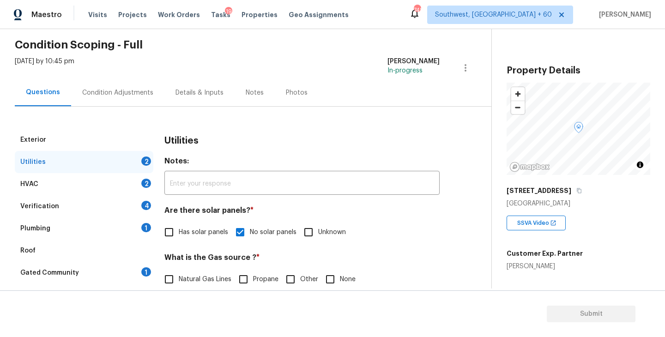
click at [107, 225] on div "Plumbing 1" at bounding box center [84, 229] width 139 height 22
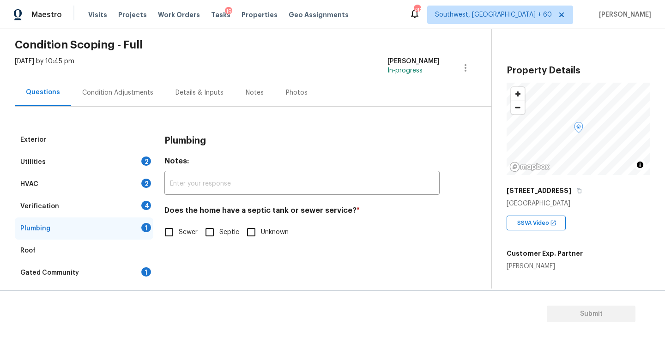
click at [177, 231] on input "Sewer" at bounding box center [168, 232] width 19 height 19
click at [96, 275] on div "Gated Community 1" at bounding box center [84, 273] width 139 height 22
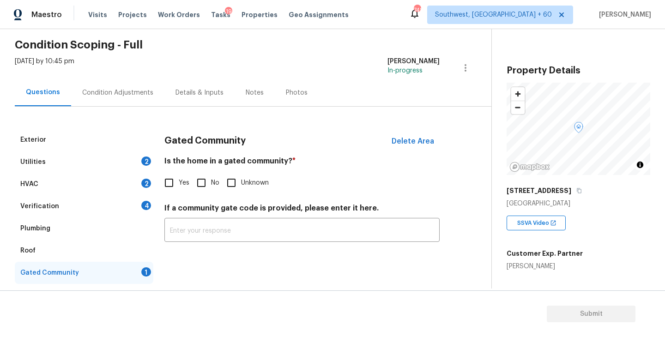
click at [206, 185] on input "No" at bounding box center [201, 182] width 19 height 19
click at [122, 96] on div "Condition Adjustments" at bounding box center [117, 92] width 71 height 9
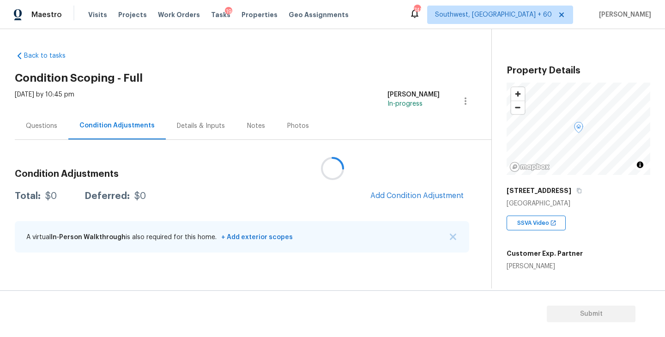
click at [373, 55] on div at bounding box center [332, 168] width 665 height 337
click at [333, 58] on div at bounding box center [332, 168] width 665 height 337
click at [389, 193] on span "Add Condition Adjustment" at bounding box center [417, 196] width 93 height 8
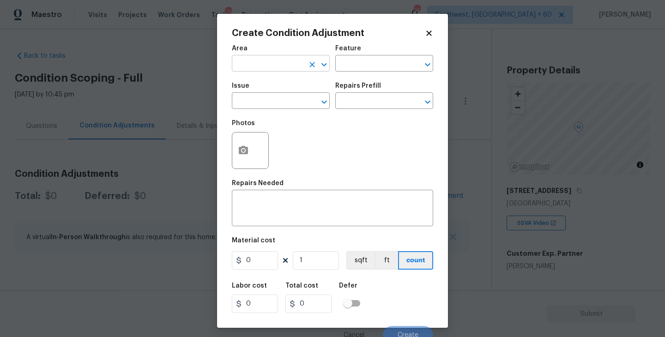
click at [261, 64] on input "text" at bounding box center [268, 64] width 72 height 14
click at [271, 104] on li "Exterior Overall" at bounding box center [281, 100] width 98 height 15
click at [365, 57] on input "text" at bounding box center [371, 64] width 72 height 14
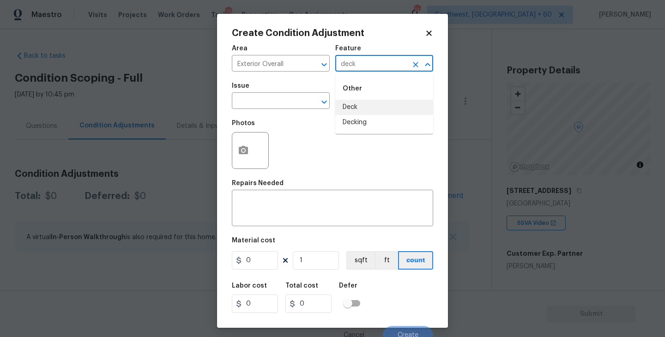
click at [360, 111] on li "Deck" at bounding box center [384, 107] width 98 height 15
click at [282, 106] on input "text" at bounding box center [268, 102] width 72 height 14
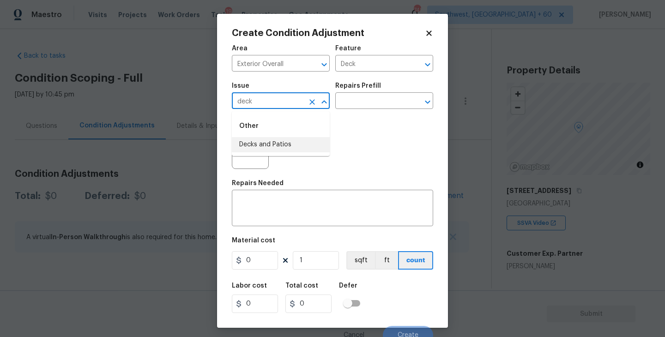
click at [280, 146] on li "Decks and Patios" at bounding box center [281, 144] width 98 height 15
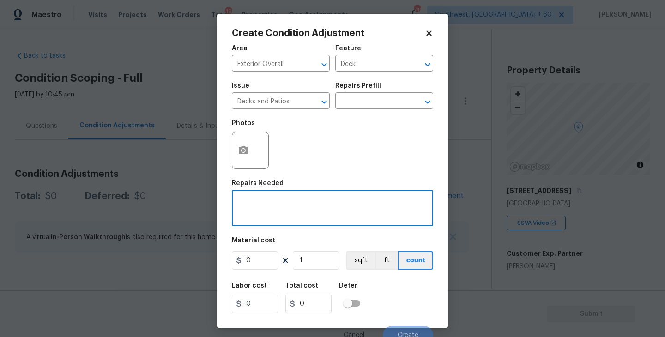
click at [277, 212] on textarea at bounding box center [332, 209] width 190 height 19
drag, startPoint x: 258, startPoint y: 262, endPoint x: 198, endPoint y: 257, distance: 60.2
click at [198, 257] on div "Create Condition Adjustment Area Exterior Overall ​ Feature Deck ​ Issue Decks …" at bounding box center [332, 168] width 665 height 337
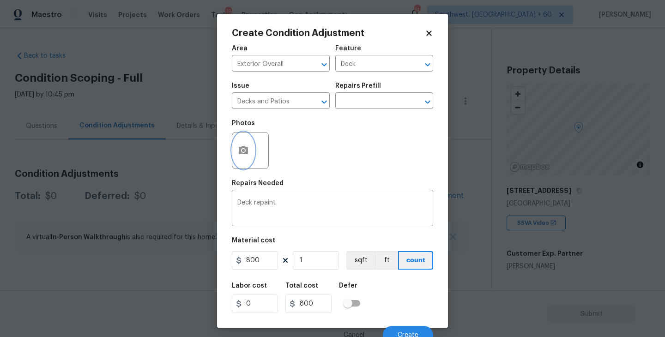
click at [239, 149] on icon "button" at bounding box center [243, 150] width 9 height 8
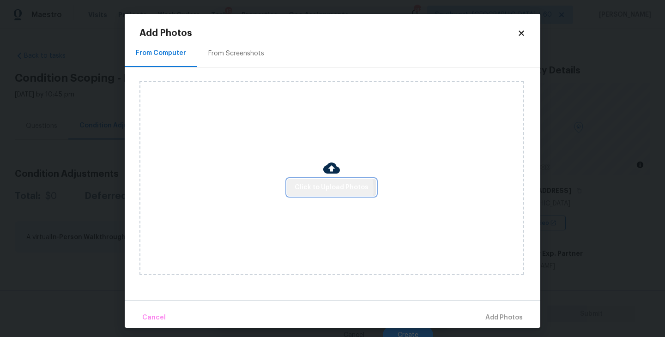
click at [331, 189] on span "Click to Upload Photos" at bounding box center [332, 188] width 74 height 12
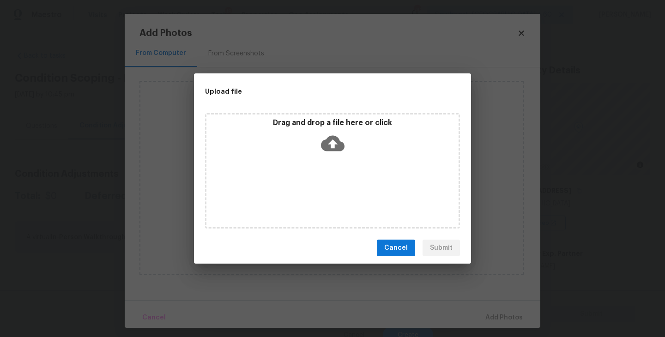
click at [335, 138] on icon at bounding box center [333, 144] width 24 height 16
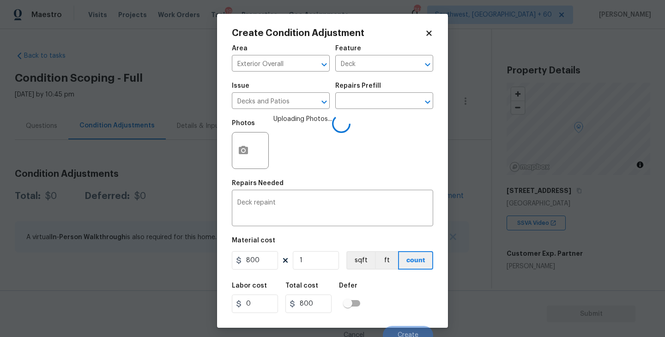
scroll to position [8, 0]
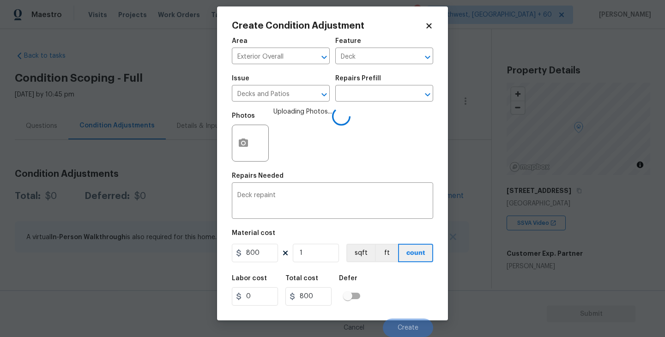
click at [413, 304] on div "Labor cost 0 Total cost 800 Defer" at bounding box center [332, 291] width 201 height 42
click at [413, 303] on div "Labor cost 0 Total cost 800 Defer" at bounding box center [332, 291] width 201 height 42
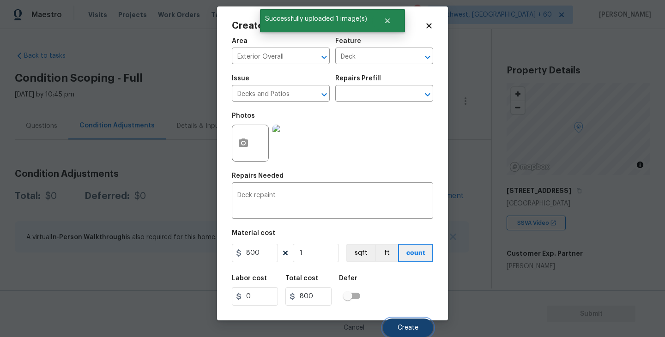
click at [407, 333] on button "Create" at bounding box center [408, 328] width 50 height 18
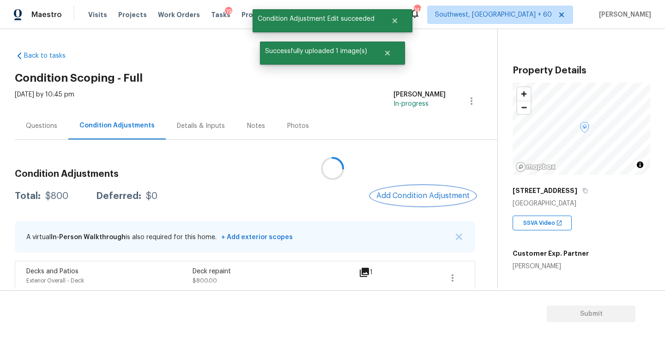
scroll to position [0, 0]
click at [436, 190] on div at bounding box center [332, 168] width 665 height 337
click at [436, 190] on button "Add Condition Adjustment" at bounding box center [423, 195] width 104 height 19
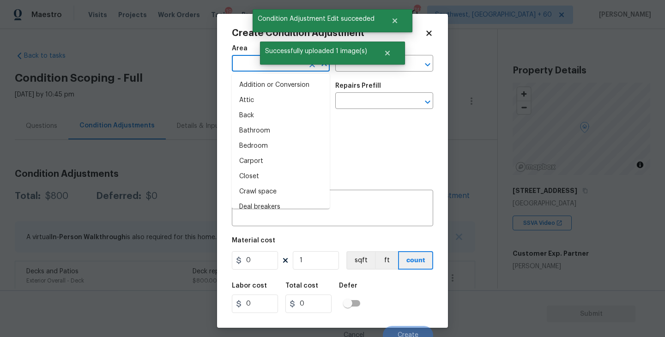
click at [253, 70] on input "text" at bounding box center [268, 64] width 72 height 14
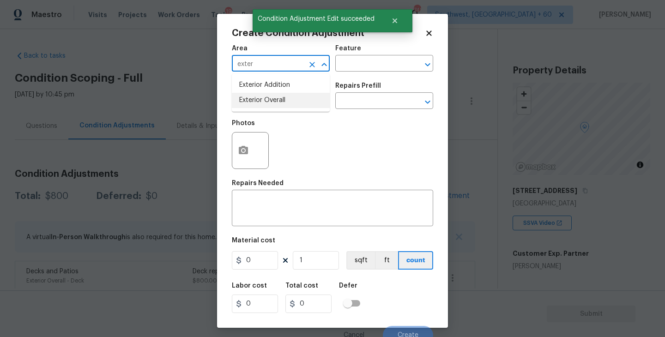
click at [272, 102] on li "Exterior Overall" at bounding box center [281, 100] width 98 height 15
type input "Exterior Overall"
click at [343, 67] on input "text" at bounding box center [371, 64] width 72 height 14
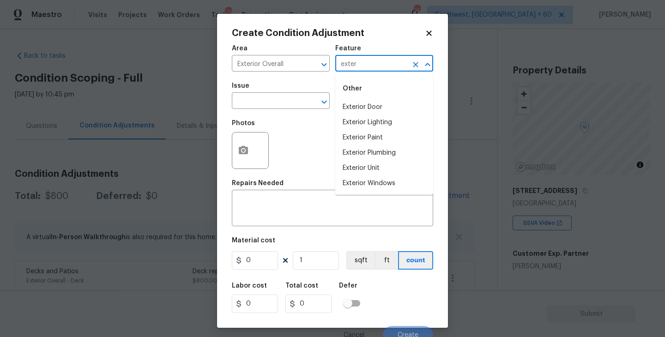
click at [353, 96] on div "Other" at bounding box center [384, 89] width 98 height 22
click at [353, 104] on li "Exterior Door" at bounding box center [384, 107] width 98 height 15
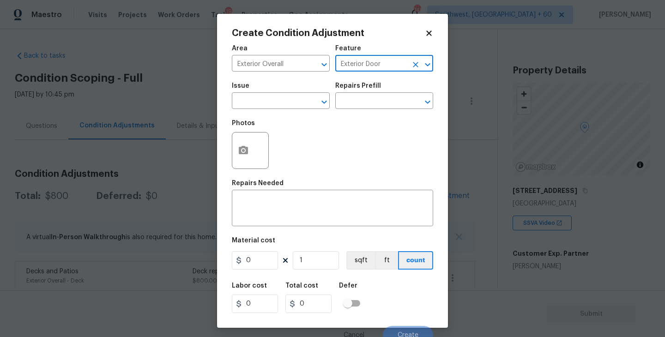
drag, startPoint x: 392, startPoint y: 62, endPoint x: 340, endPoint y: 62, distance: 52.2
click at [340, 62] on input "Exterior Door" at bounding box center [371, 64] width 72 height 14
type input "Exterior Door"
click at [289, 94] on div "Issue" at bounding box center [281, 89] width 98 height 12
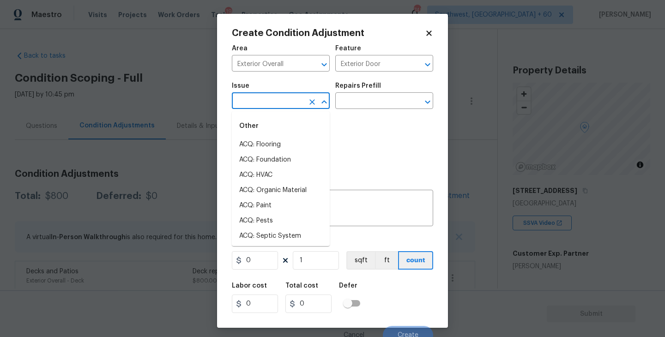
click at [278, 104] on input "text" at bounding box center [268, 102] width 72 height 14
paste input "Exterior Door"
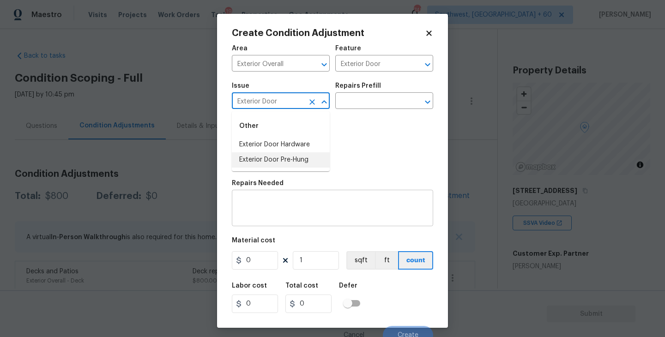
type input "Exterior Door"
click at [329, 204] on textarea at bounding box center [332, 209] width 190 height 19
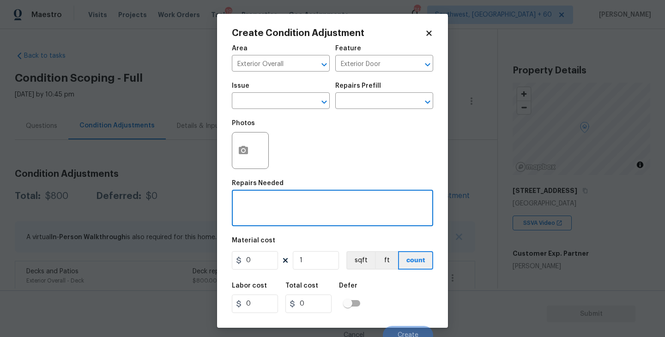
paste textarea "Exterior Door"
type textarea "Exterior Door replace"
click at [244, 155] on icon "button" at bounding box center [243, 150] width 11 height 11
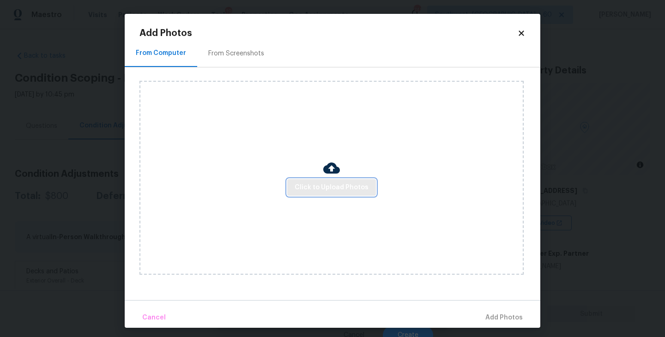
click at [337, 185] on span "Click to Upload Photos" at bounding box center [332, 188] width 74 height 12
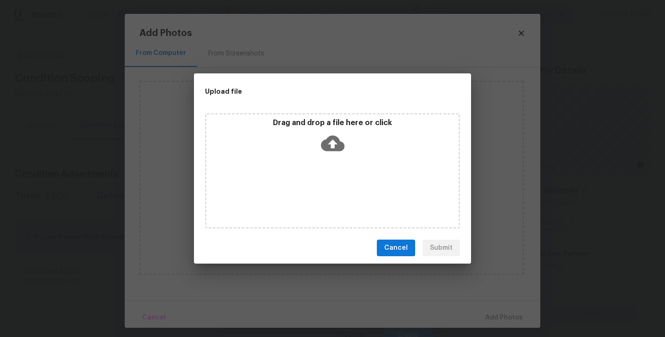
click at [336, 155] on div "Drag and drop a file here or click" at bounding box center [333, 138] width 252 height 40
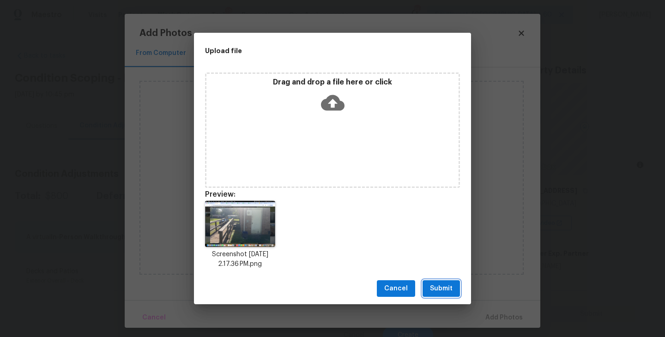
click at [444, 282] on button "Submit" at bounding box center [441, 288] width 37 height 17
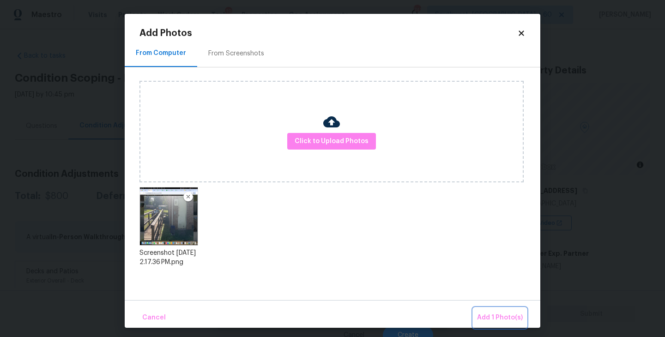
click at [485, 310] on button "Add 1 Photo(s)" at bounding box center [500, 318] width 53 height 20
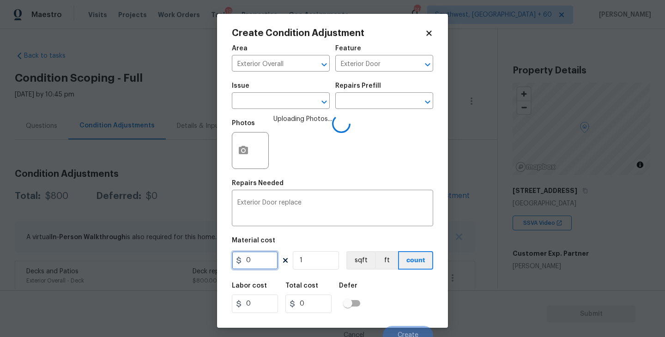
drag, startPoint x: 264, startPoint y: 258, endPoint x: 170, endPoint y: 258, distance: 93.8
click at [170, 258] on div "Create Condition Adjustment Area Exterior Overall ​ Feature Exterior Door ​ Iss…" at bounding box center [332, 168] width 665 height 337
type input "250"
click at [397, 290] on div "Labor cost 0 Total cost 250 Defer" at bounding box center [332, 298] width 201 height 42
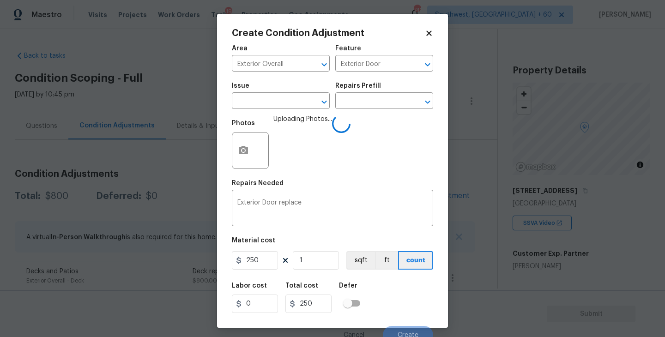
scroll to position [8, 0]
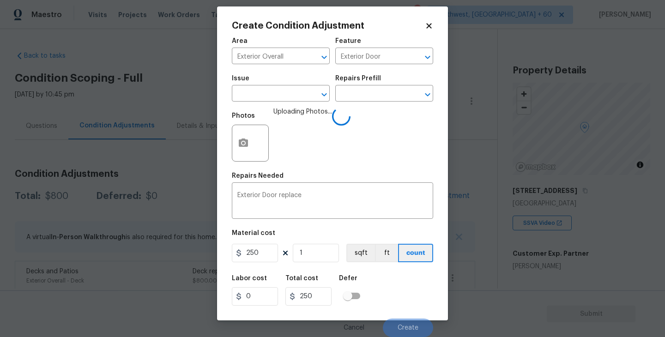
click at [397, 290] on div "Labor cost 0 Total cost 250 Defer" at bounding box center [332, 291] width 201 height 42
click at [400, 297] on div "Labor cost 0 Total cost 250 Defer" at bounding box center [332, 291] width 201 height 42
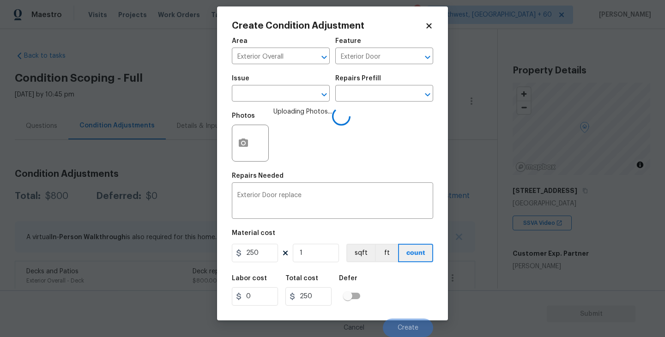
click at [400, 297] on div "Labor cost 0 Total cost 250 Defer" at bounding box center [332, 291] width 201 height 42
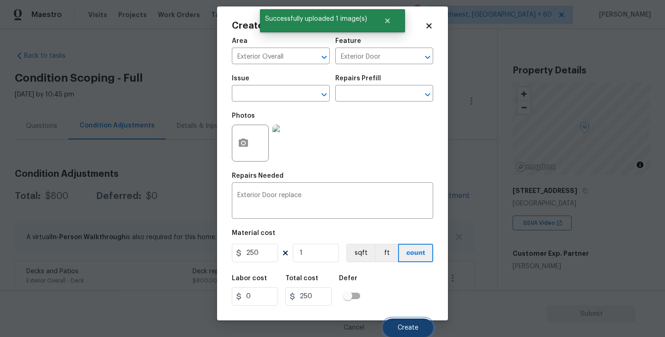
click at [410, 322] on button "Create" at bounding box center [408, 328] width 50 height 18
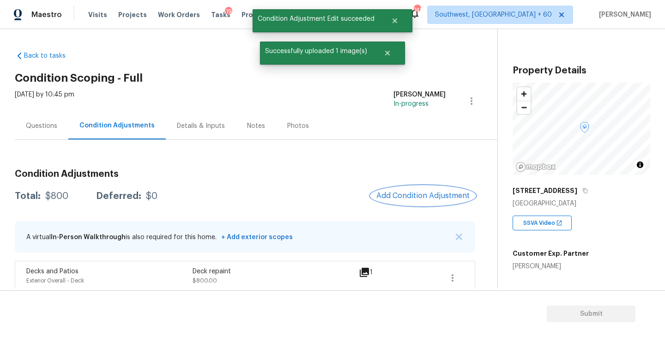
scroll to position [0, 0]
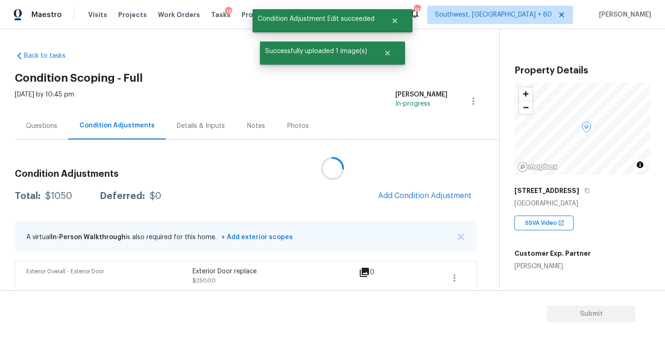
click at [430, 192] on div at bounding box center [332, 168] width 665 height 337
click at [395, 186] on span "Add Condition Adjustment" at bounding box center [423, 196] width 104 height 20
click at [395, 189] on button "Add Condition Adjustment" at bounding box center [423, 195] width 104 height 19
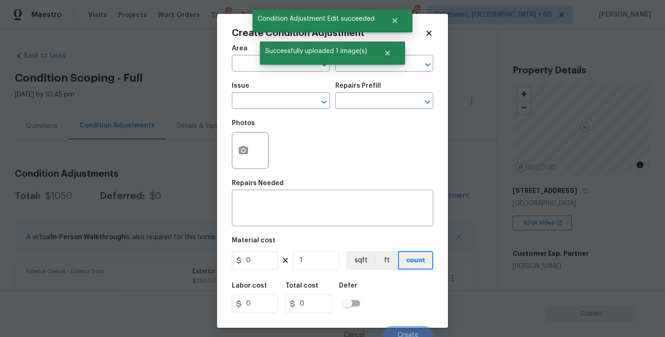
click at [255, 73] on span "Area ​" at bounding box center [281, 58] width 98 height 37
click at [242, 66] on input "text" at bounding box center [268, 64] width 72 height 14
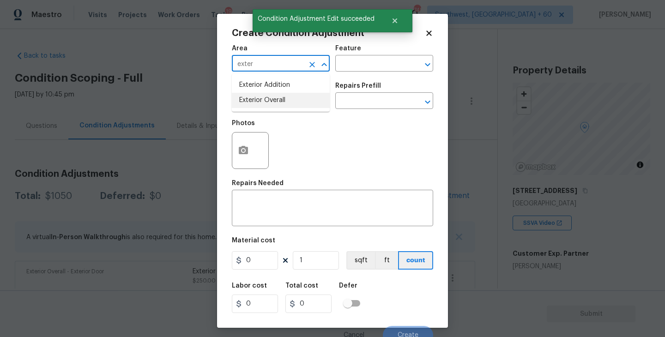
click at [262, 99] on li "Exterior Overall" at bounding box center [281, 100] width 98 height 15
type input "Exterior Overall"
click at [347, 70] on input "text" at bounding box center [371, 64] width 72 height 14
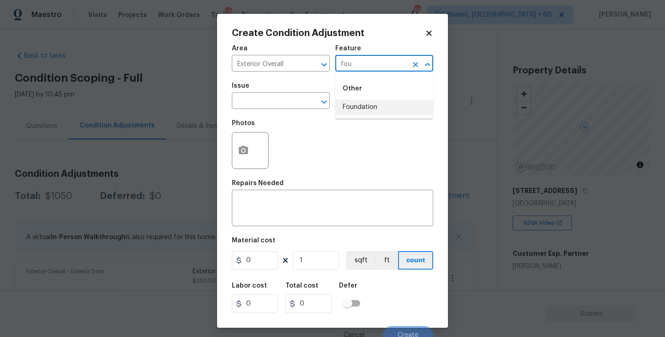
click at [354, 106] on li "Foundation" at bounding box center [384, 107] width 98 height 15
type input "Foundation"
click at [295, 97] on input "text" at bounding box center [268, 102] width 72 height 14
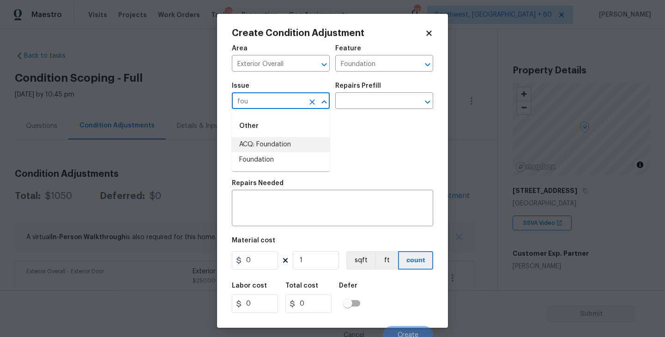
click at [298, 144] on li "ACQ: Foundation" at bounding box center [281, 144] width 98 height 15
type input "ACQ: Foundation"
click at [374, 89] on h5 "Repairs Prefill" at bounding box center [358, 86] width 46 height 6
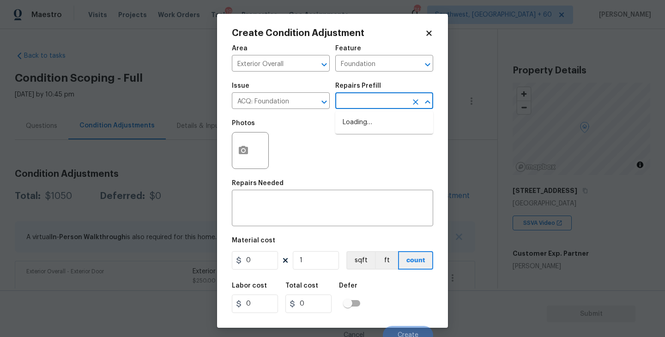
click at [373, 100] on input "text" at bounding box center [371, 102] width 72 height 14
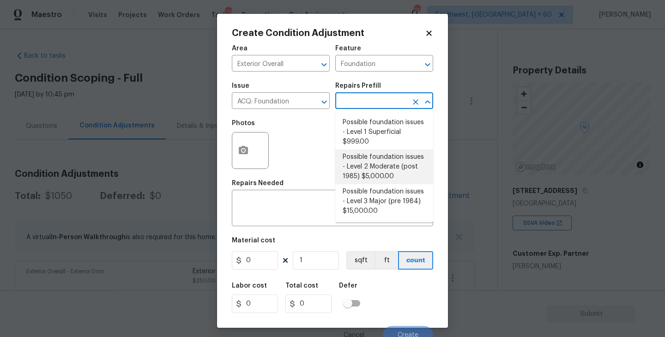
click at [377, 169] on li "Possible foundation issues - Level 2 Moderate (post 1985) $5,000.00" at bounding box center [384, 167] width 98 height 35
type input "Acquisition"
type textarea "Possible foundation issues - Level 2 Moderate: Disclaimer: This is NOT a techni…"
type input "5000"
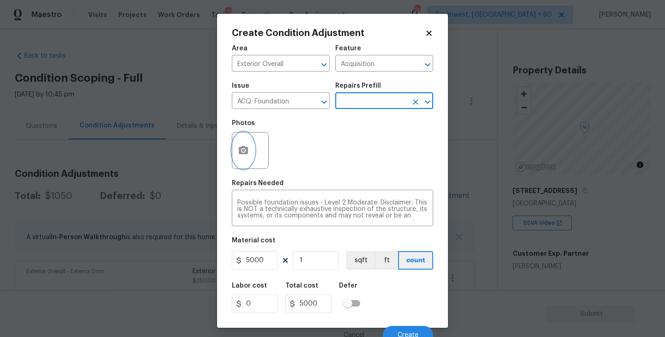
click at [242, 147] on icon "button" at bounding box center [243, 150] width 9 height 8
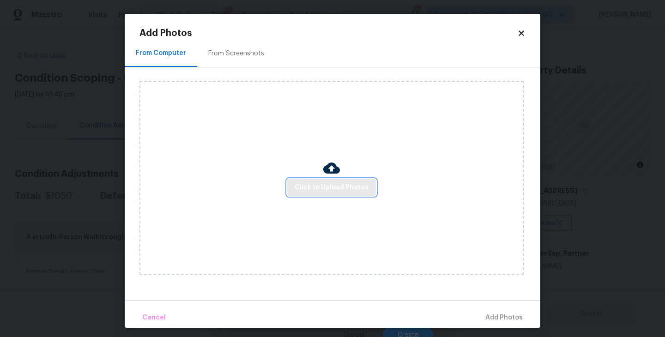
click at [316, 183] on span "Click to Upload Photos" at bounding box center [332, 188] width 74 height 12
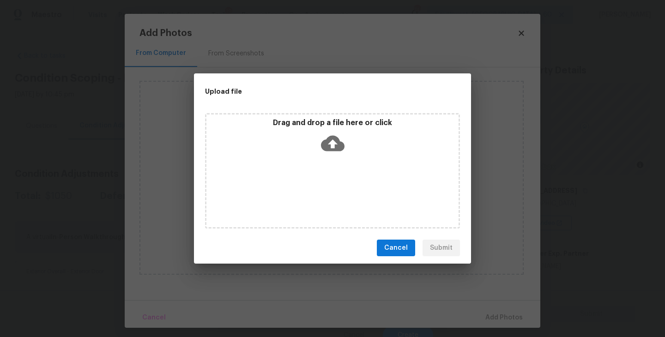
click at [329, 167] on div "Drag and drop a file here or click" at bounding box center [332, 171] width 255 height 116
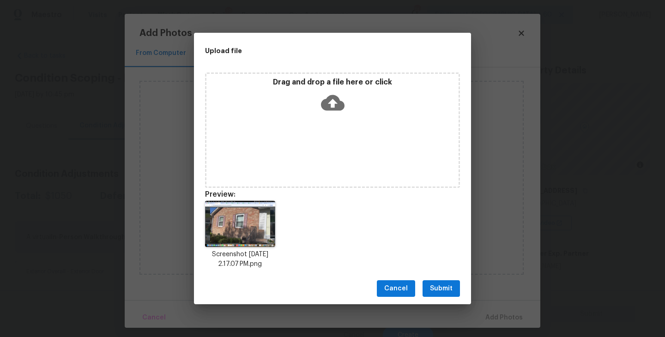
click at [431, 291] on span "Submit" at bounding box center [441, 289] width 23 height 12
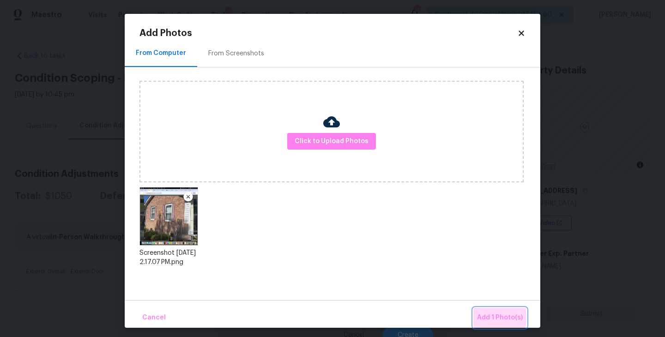
click at [476, 317] on button "Add 1 Photo(s)" at bounding box center [500, 318] width 53 height 20
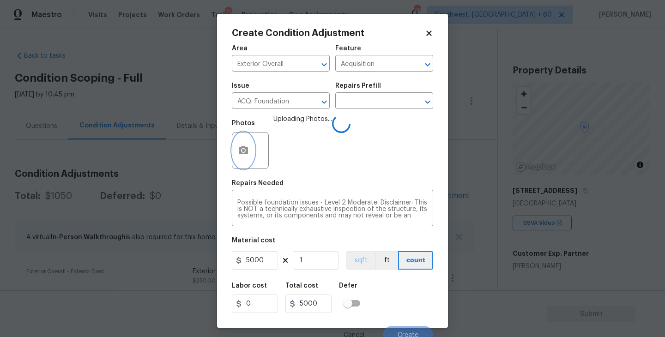
scroll to position [8, 0]
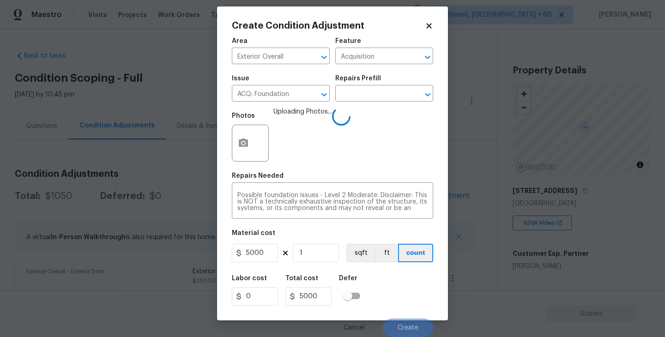
click at [396, 277] on div "Labor cost 0 Total cost 5000 Defer" at bounding box center [332, 291] width 201 height 42
click at [409, 292] on div "Labor cost 0 Total cost 5000 Defer" at bounding box center [332, 291] width 201 height 42
click at [408, 290] on div "Labor cost 0 Total cost 5000 Defer" at bounding box center [332, 291] width 201 height 42
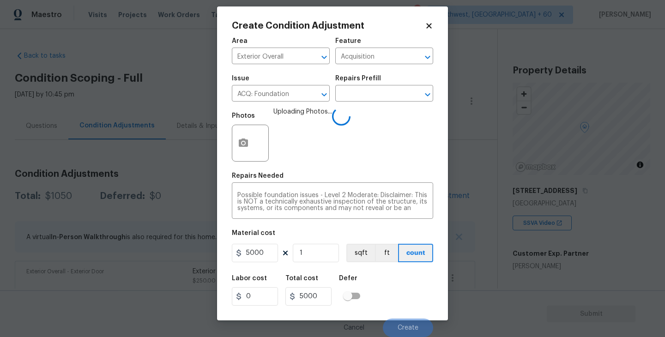
click at [408, 290] on div "Labor cost 0 Total cost 5000 Defer" at bounding box center [332, 291] width 201 height 42
click at [408, 291] on div "Labor cost 0 Total cost 5000 Defer" at bounding box center [332, 291] width 201 height 42
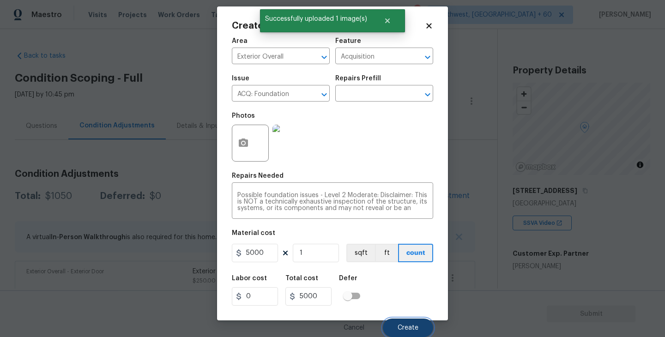
click at [410, 330] on span "Create" at bounding box center [408, 328] width 21 height 7
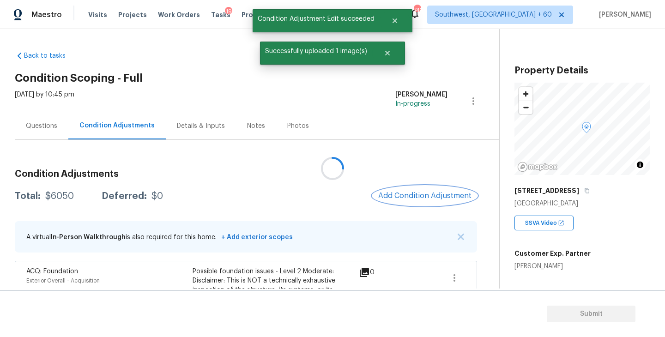
scroll to position [0, 0]
click at [402, 190] on button "Add Condition Adjustment" at bounding box center [423, 195] width 104 height 19
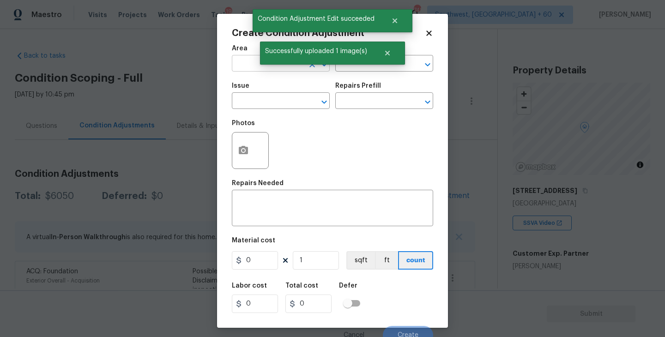
click at [248, 58] on input "text" at bounding box center [268, 64] width 72 height 14
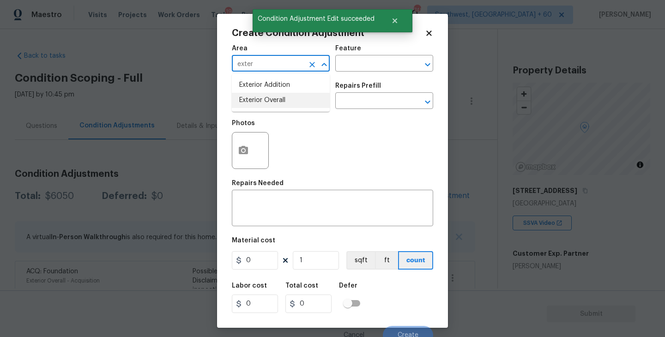
click at [264, 98] on li "Exterior Overall" at bounding box center [281, 100] width 98 height 15
type input "Exterior Overall"
click at [360, 43] on div "Area Exterior Overall ​ Feature ​" at bounding box center [332, 58] width 201 height 37
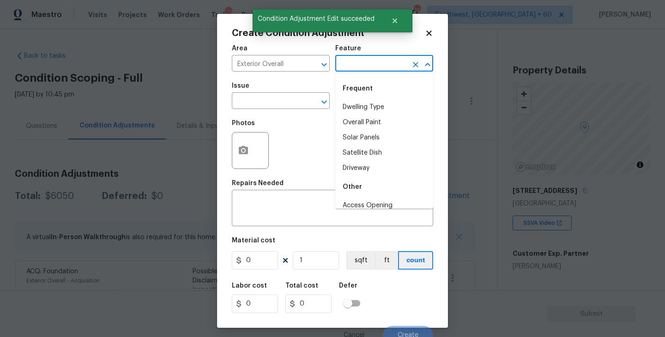
click at [353, 71] on input "text" at bounding box center [371, 64] width 72 height 14
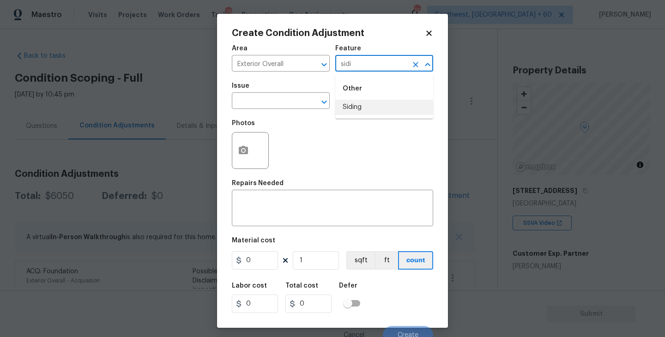
click at [351, 107] on li "Siding" at bounding box center [384, 107] width 98 height 15
type input "Siding"
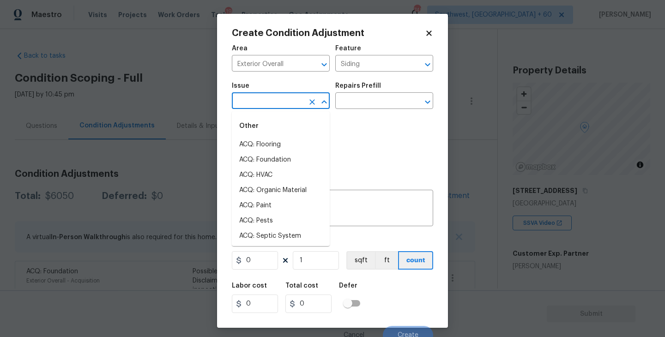
click at [284, 103] on input "text" at bounding box center [268, 102] width 72 height 14
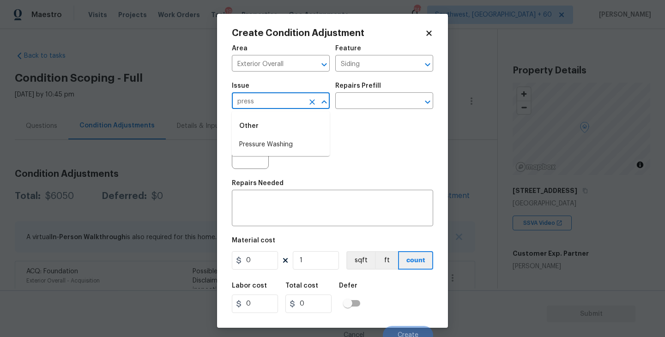
click at [282, 136] on div "Other" at bounding box center [281, 126] width 98 height 22
click at [304, 139] on li "Pressure Washing" at bounding box center [281, 144] width 98 height 15
type input "Pressure Washing"
click at [335, 124] on div "Photos" at bounding box center [332, 145] width 201 height 60
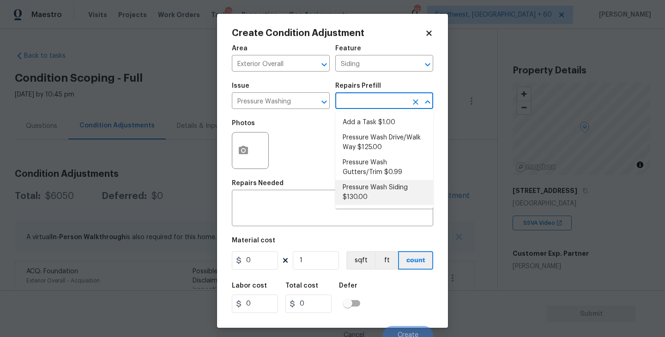
click at [374, 188] on li "Pressure Wash Siding $130.00" at bounding box center [384, 192] width 98 height 25
type input "130"
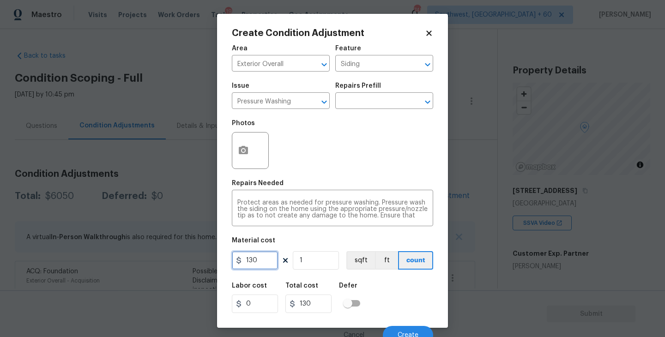
drag, startPoint x: 269, startPoint y: 261, endPoint x: 233, endPoint y: 261, distance: 35.6
click at [233, 261] on input "130" at bounding box center [255, 260] width 46 height 18
type input "200"
click at [253, 155] on button "button" at bounding box center [243, 151] width 22 height 36
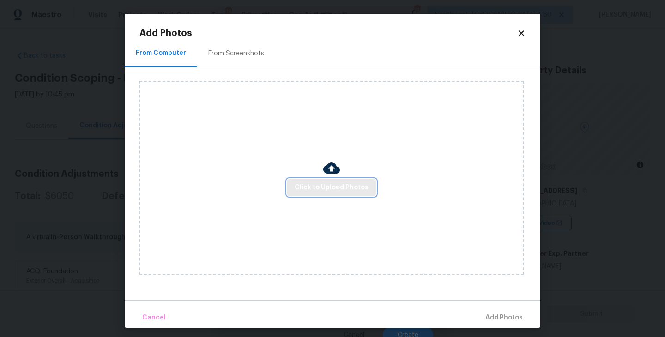
click at [325, 184] on span "Click to Upload Photos" at bounding box center [332, 188] width 74 height 12
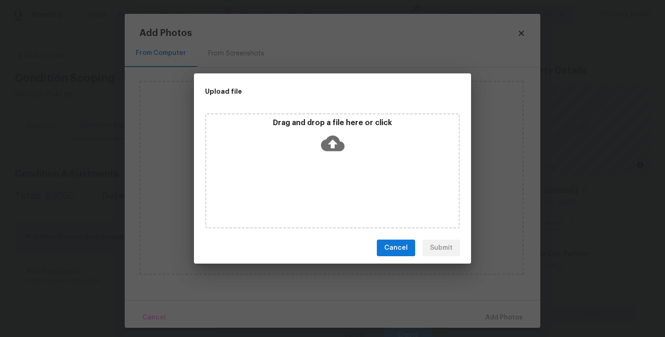
click at [329, 164] on div "Drag and drop a file here or click" at bounding box center [332, 171] width 255 height 116
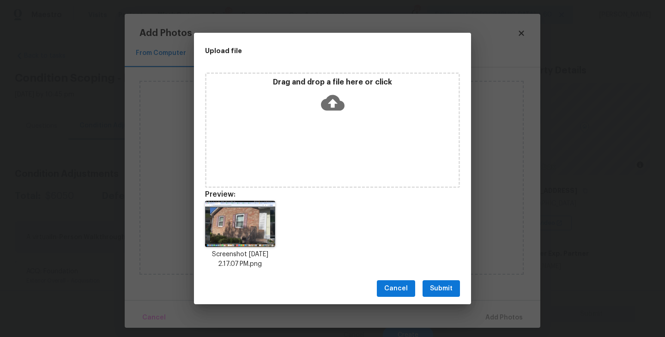
click at [450, 280] on button "Submit" at bounding box center [441, 288] width 37 height 17
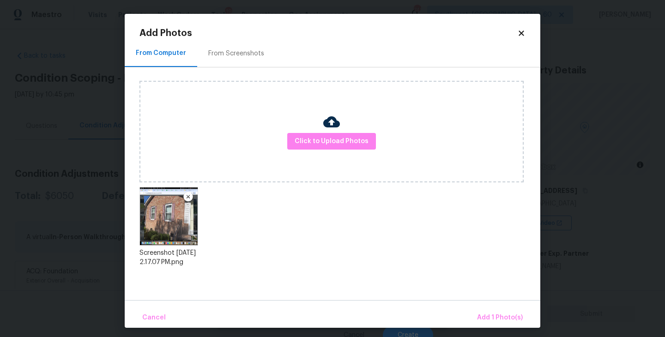
click at [480, 305] on div "Cancel Add 1 Photo(s)" at bounding box center [333, 314] width 416 height 28
click at [482, 312] on button "Add 1 Photo(s)" at bounding box center [500, 318] width 53 height 20
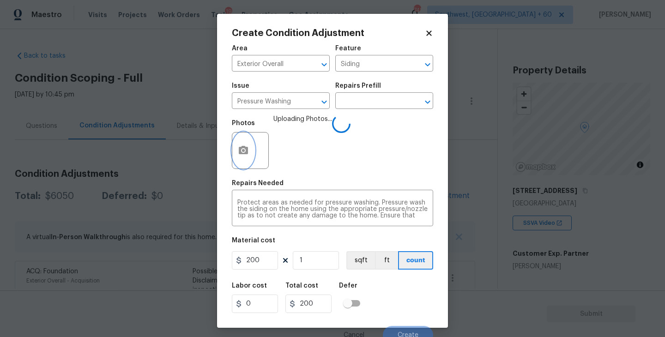
scroll to position [8, 0]
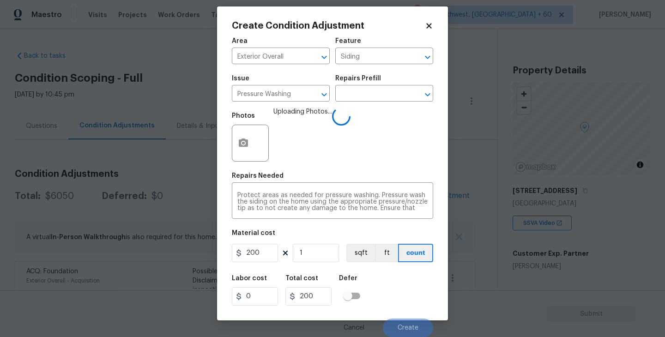
click at [391, 279] on div "Labor cost 0 Total cost 200 Defer" at bounding box center [332, 291] width 201 height 42
click at [391, 280] on div "Labor cost 0 Total cost 200 Defer" at bounding box center [332, 291] width 201 height 42
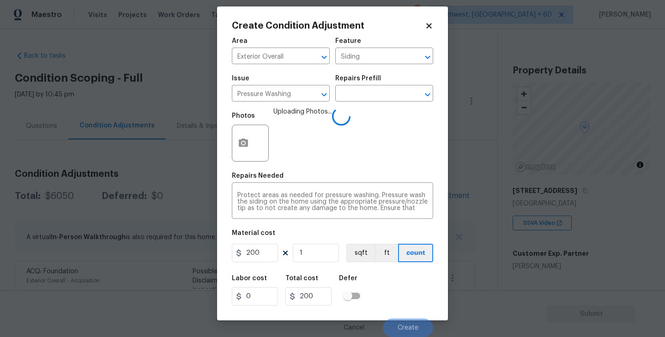
click at [391, 280] on div "Labor cost 0 Total cost 200 Defer" at bounding box center [332, 291] width 201 height 42
click at [397, 295] on div "Labor cost 0 Total cost 200 Defer" at bounding box center [332, 291] width 201 height 42
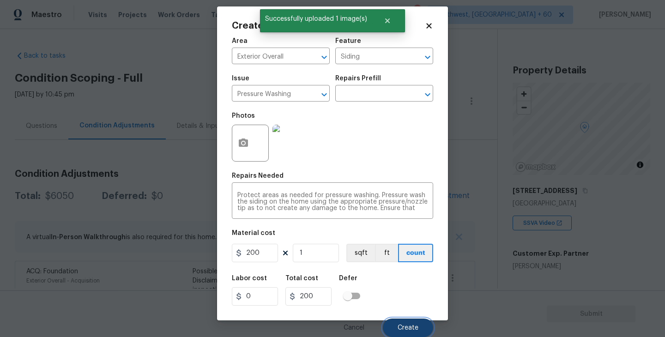
click at [404, 323] on button "Create" at bounding box center [408, 328] width 50 height 18
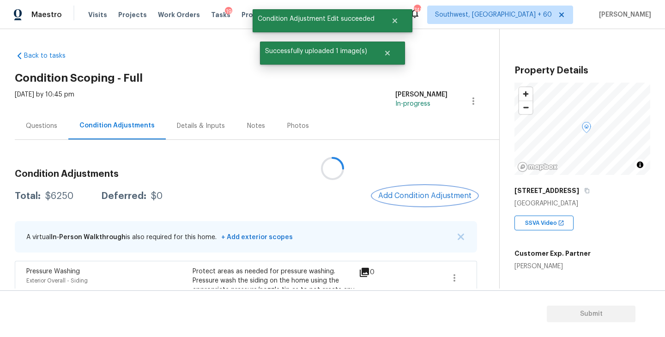
scroll to position [0, 0]
click at [425, 202] on button "Add Condition Adjustment" at bounding box center [423, 195] width 104 height 19
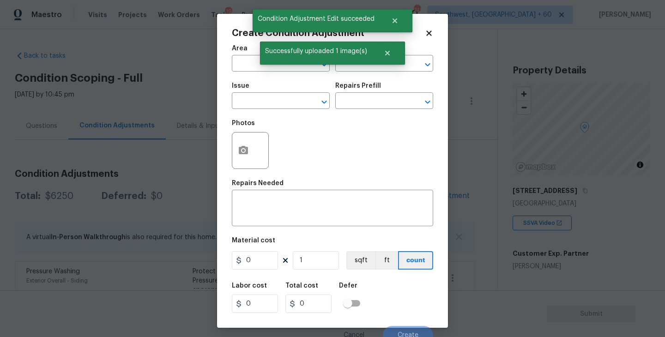
click at [249, 73] on span "Area ​" at bounding box center [281, 58] width 98 height 37
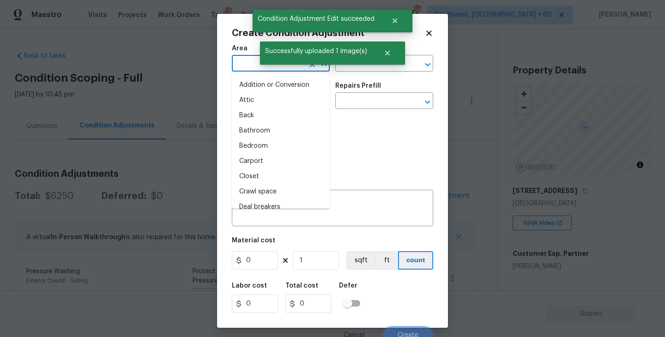
click at [240, 66] on input "text" at bounding box center [268, 64] width 72 height 14
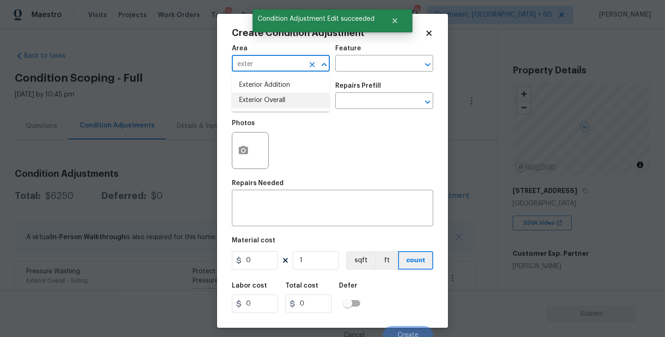
click at [285, 102] on li "Exterior Overall" at bounding box center [281, 100] width 98 height 15
type input "Exterior Overall"
click at [357, 68] on input "text" at bounding box center [371, 64] width 72 height 14
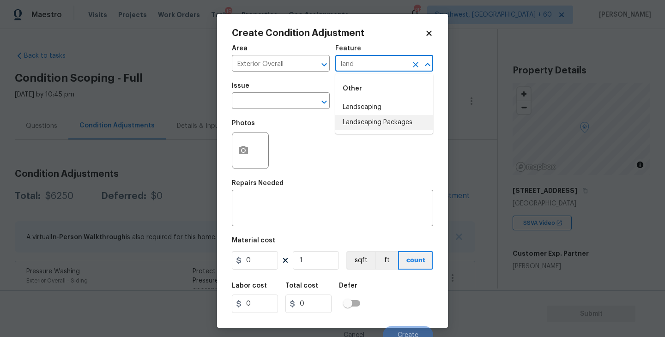
click at [371, 118] on li "Landscaping Packages" at bounding box center [384, 122] width 98 height 15
type input "Landscaping Packages"
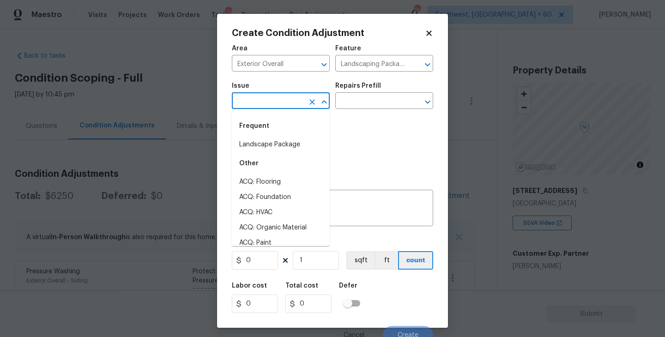
click at [300, 106] on input "text" at bounding box center [268, 102] width 72 height 14
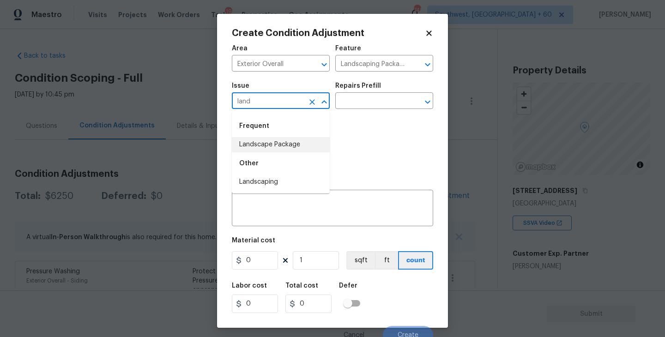
click at [302, 145] on li "Landscape Package" at bounding box center [281, 144] width 98 height 15
type input "Landscape Package"
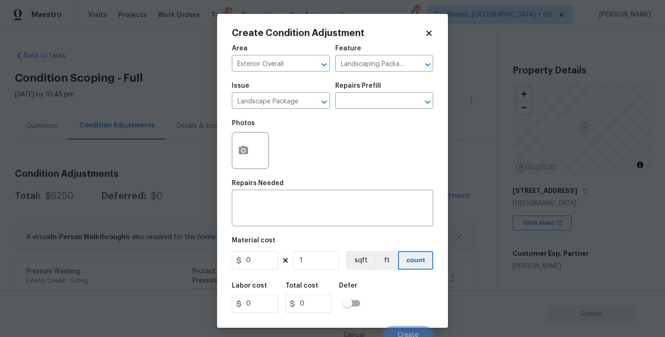
click at [356, 112] on div "Issue Landscape Package ​ Repairs Prefill ​" at bounding box center [332, 95] width 201 height 37
click at [363, 108] on input "text" at bounding box center [371, 102] width 72 height 14
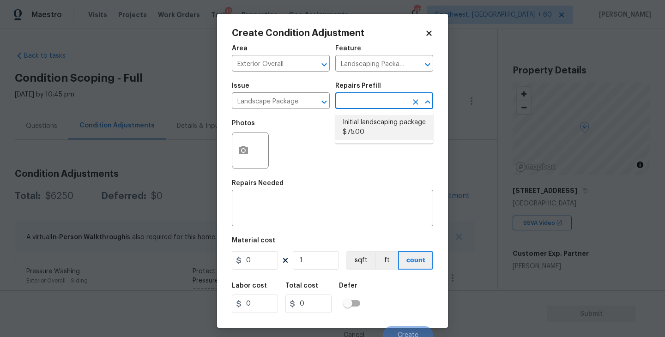
click at [367, 132] on li "Initial landscaping package $75.00" at bounding box center [384, 127] width 98 height 25
type input "Home Readiness Packages"
type textarea "Mowing of grass up to 6" in height. Mow, edge along driveways & sidewalks, trim…"
type input "75"
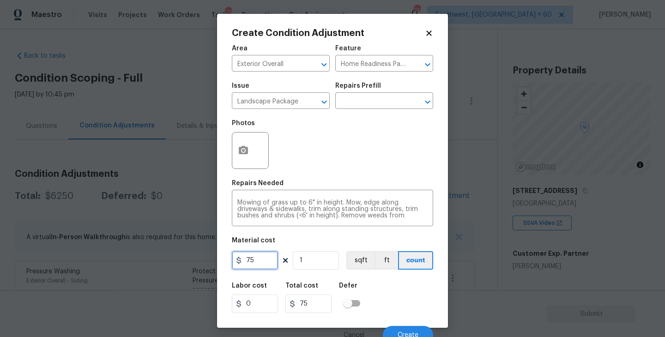
drag, startPoint x: 260, startPoint y: 257, endPoint x: 232, endPoint y: 257, distance: 28.2
click at [232, 257] on input "75" at bounding box center [255, 260] width 46 height 18
type input "300"
click at [256, 153] on div at bounding box center [250, 150] width 37 height 37
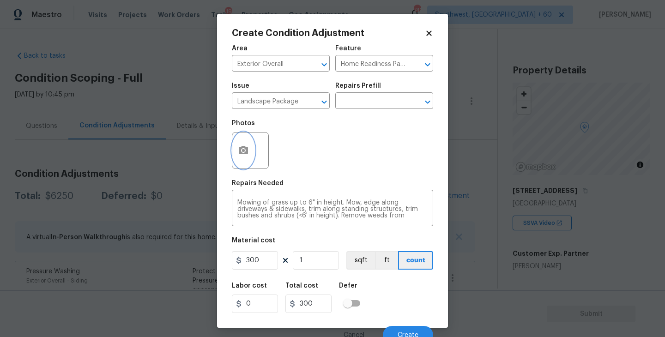
click at [248, 153] on icon "button" at bounding box center [243, 150] width 9 height 8
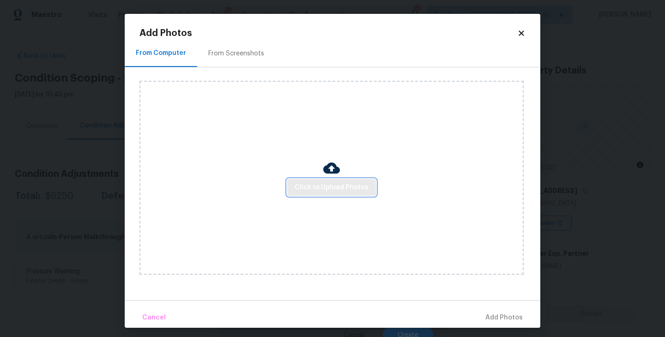
click at [314, 183] on span "Click to Upload Photos" at bounding box center [332, 188] width 74 height 12
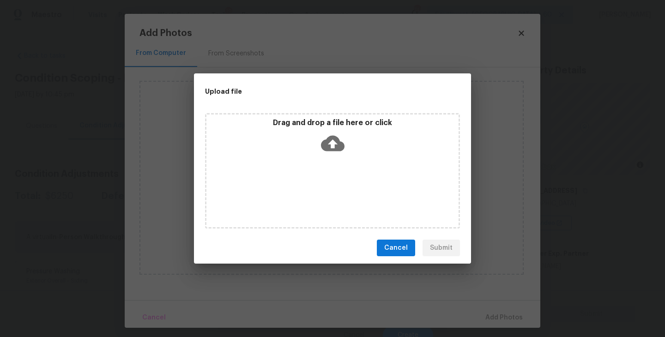
click at [325, 155] on div "Drag and drop a file here or click" at bounding box center [333, 138] width 252 height 40
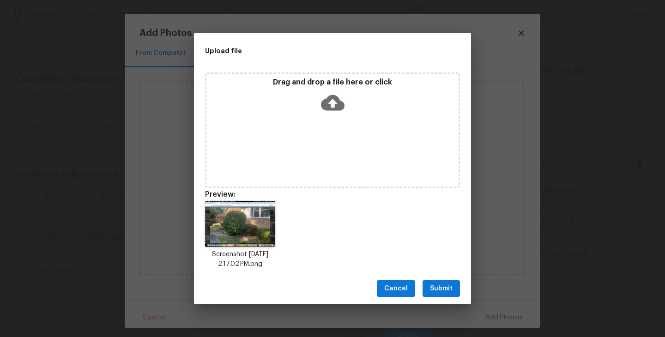
click at [445, 285] on span "Submit" at bounding box center [441, 289] width 23 height 12
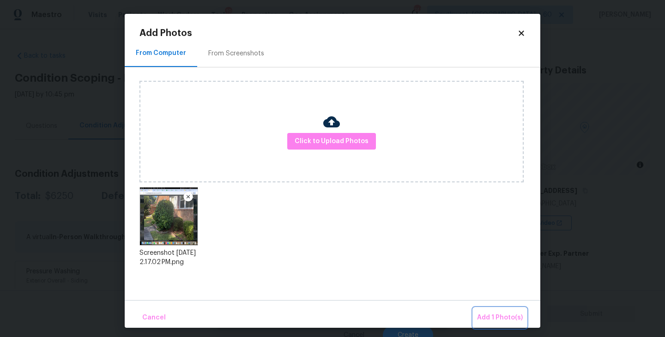
click at [484, 311] on button "Add 1 Photo(s)" at bounding box center [500, 318] width 53 height 20
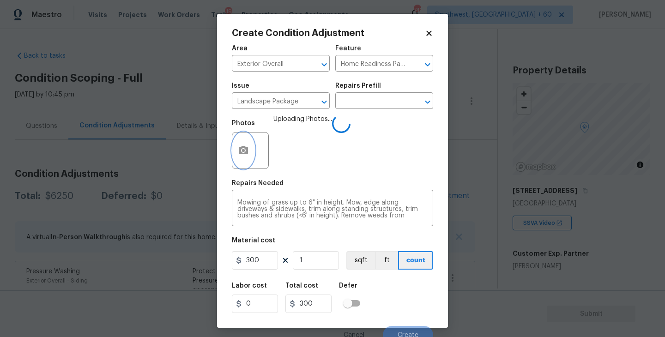
scroll to position [8, 0]
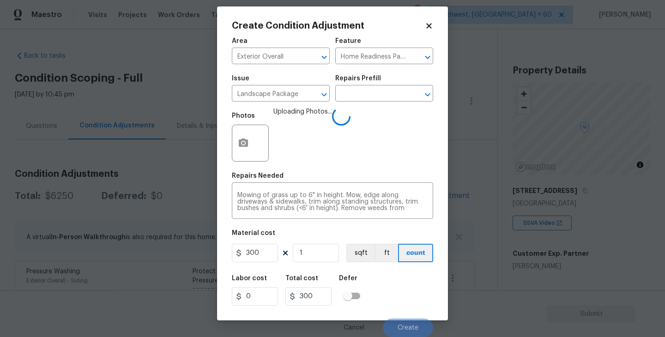
click at [408, 287] on div "Labor cost 0 Total cost 300 Defer" at bounding box center [332, 291] width 201 height 42
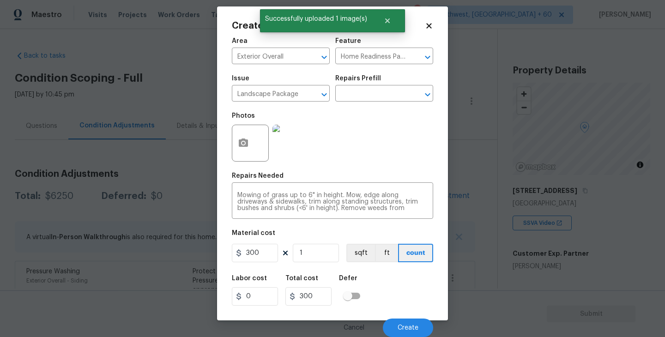
click at [408, 287] on div "Labor cost 0 Total cost 300 Defer" at bounding box center [332, 291] width 201 height 42
click at [408, 329] on span "Create" at bounding box center [408, 328] width 21 height 7
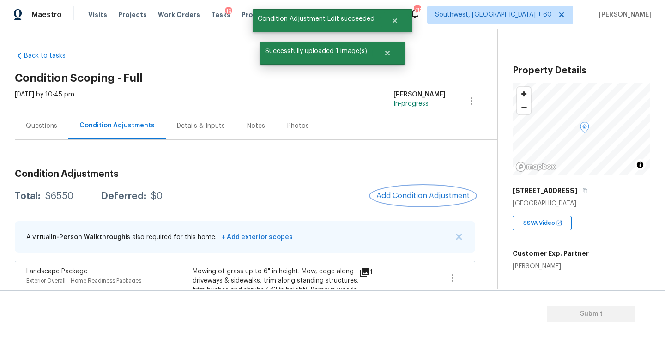
scroll to position [40, 0]
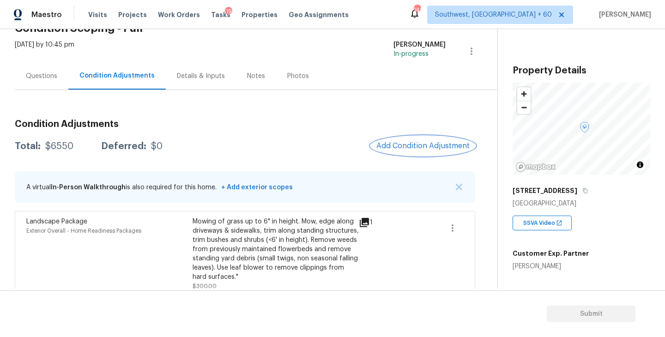
scroll to position [17, 0]
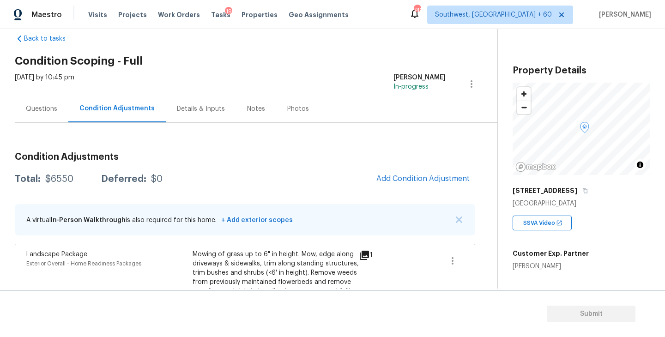
click at [395, 184] on button "Add Condition Adjustment" at bounding box center [423, 178] width 104 height 19
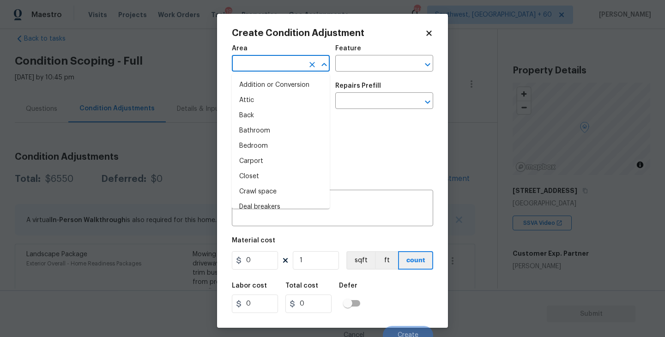
click at [284, 65] on input "text" at bounding box center [268, 64] width 72 height 14
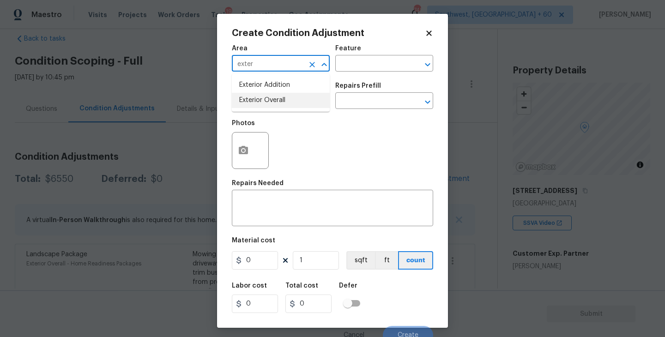
click at [302, 105] on li "Exterior Overall" at bounding box center [281, 100] width 98 height 15
type input "Exterior Overall"
click at [358, 76] on div "Area Exterior Overall ​ Feature ​" at bounding box center [332, 58] width 201 height 37
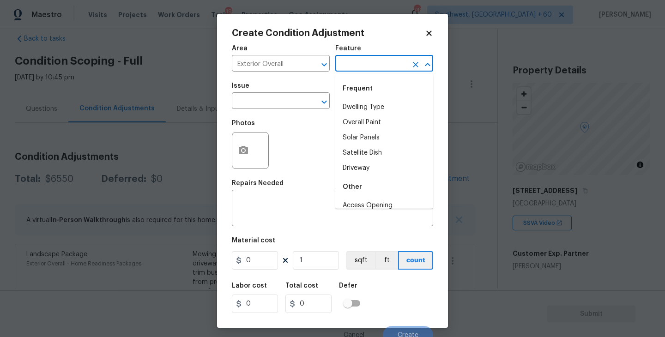
click at [367, 68] on input "text" at bounding box center [371, 64] width 72 height 14
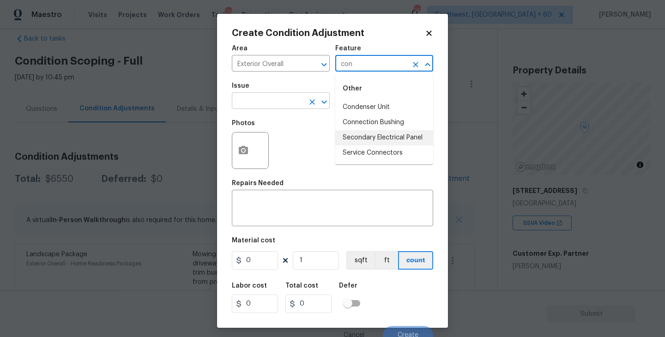
type input "con"
click at [288, 103] on input "text" at bounding box center [268, 102] width 72 height 14
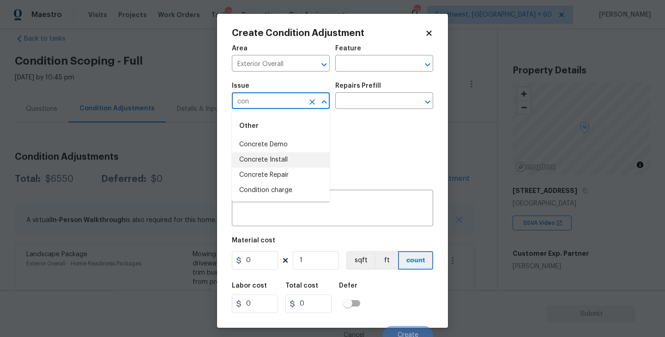
click at [282, 175] on li "Concrete Repair" at bounding box center [281, 175] width 98 height 15
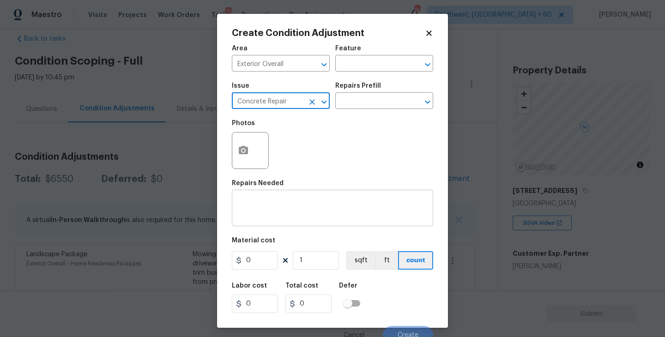
type input "Concrete Repair"
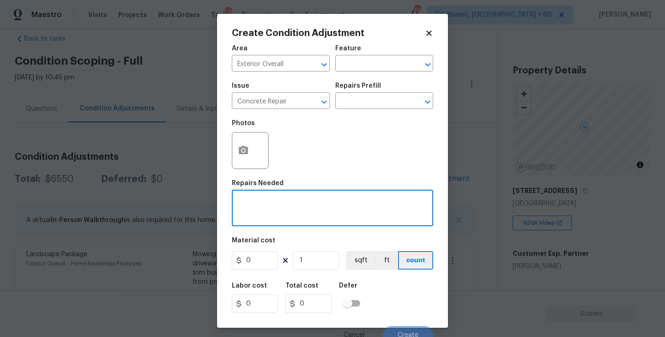
click at [292, 215] on textarea at bounding box center [332, 209] width 190 height 19
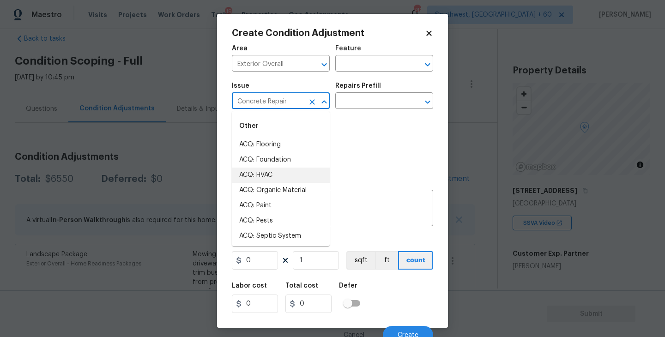
drag, startPoint x: 294, startPoint y: 102, endPoint x: 206, endPoint y: 103, distance: 88.7
click at [206, 103] on div "Create Condition Adjustment Area Exterior Overall ​ Feature ​ Issue Concrete Re…" at bounding box center [332, 168] width 665 height 337
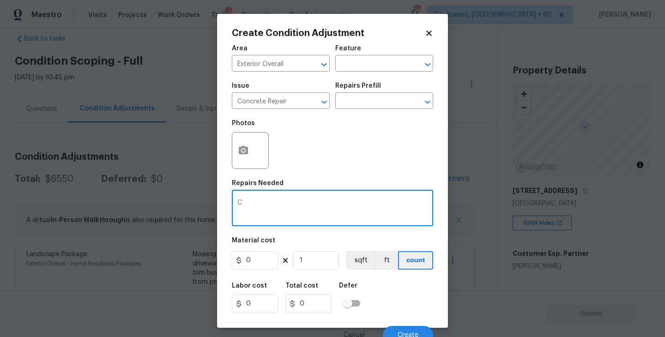
click at [381, 214] on textarea "C" at bounding box center [332, 209] width 190 height 19
drag, startPoint x: 254, startPoint y: 204, endPoint x: 189, endPoint y: 204, distance: 64.7
click at [189, 204] on div "Create Condition Adjustment Area Exterior Overall ​ Feature ​ Issue Concrete Re…" at bounding box center [332, 168] width 665 height 337
paste textarea "oncrete Repair"
type textarea "Concrete Repair"
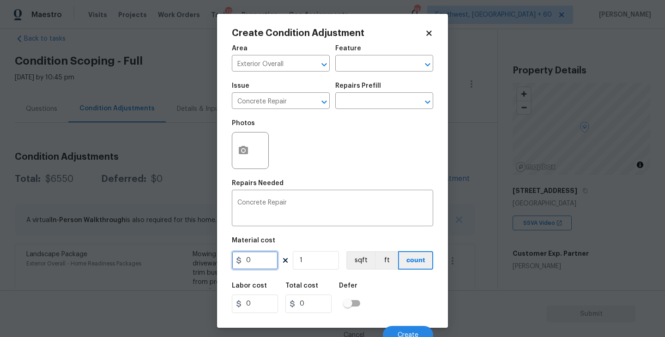
drag, startPoint x: 259, startPoint y: 260, endPoint x: 201, endPoint y: 261, distance: 57.8
click at [201, 261] on div "Create Condition Adjustment Area Exterior Overall ​ Feature ​ Issue Concrete Re…" at bounding box center [332, 168] width 665 height 337
type input "2000"
click at [252, 152] on button "button" at bounding box center [243, 151] width 22 height 36
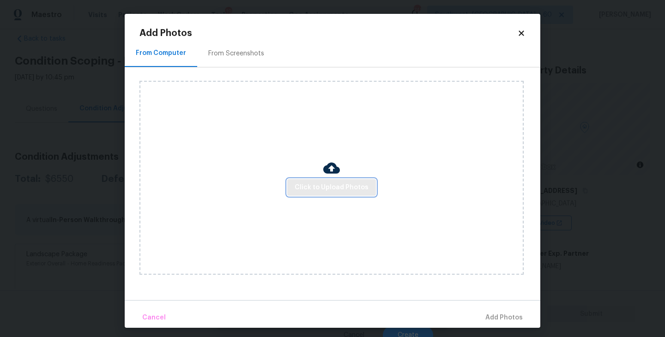
click at [320, 191] on span "Click to Upload Photos" at bounding box center [332, 188] width 74 height 12
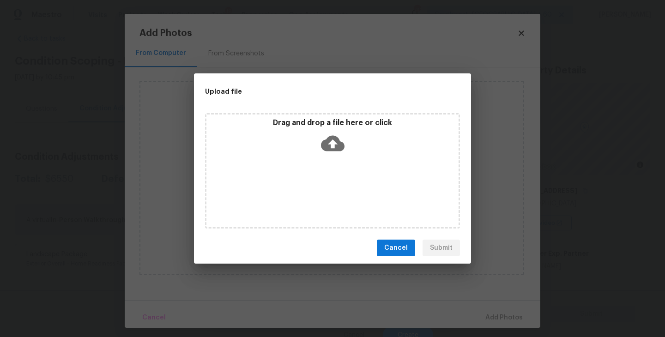
click at [324, 148] on icon at bounding box center [333, 144] width 24 height 16
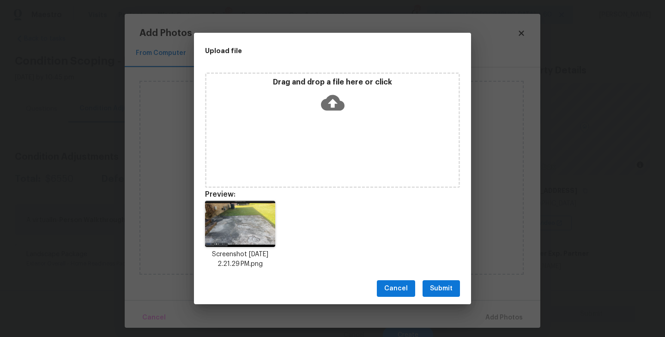
click at [437, 288] on span "Submit" at bounding box center [441, 289] width 23 height 12
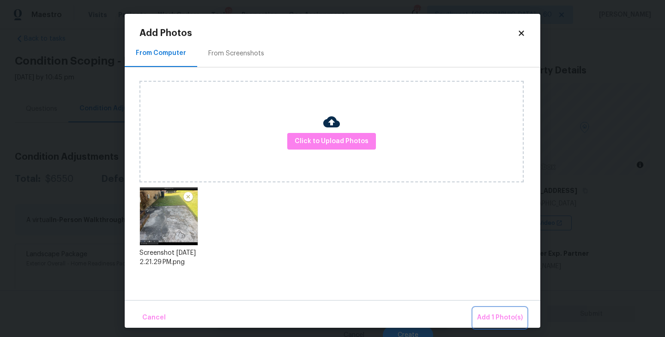
click at [488, 313] on span "Add 1 Photo(s)" at bounding box center [500, 318] width 46 height 12
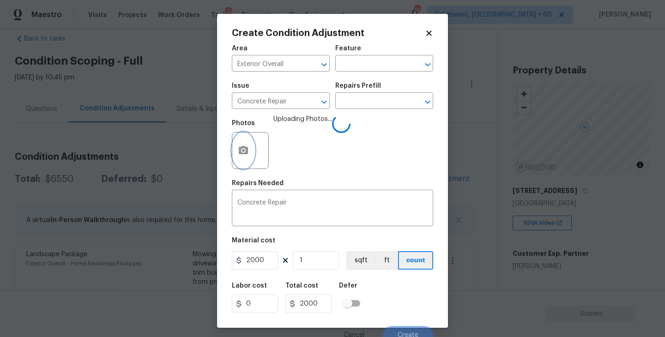
scroll to position [8, 0]
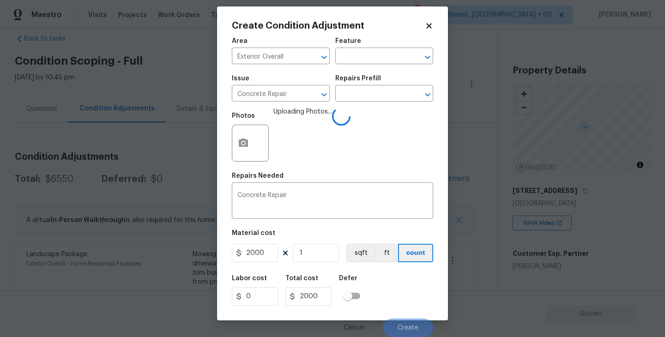
click at [392, 277] on div "Labor cost 0 Total cost 2000 Defer" at bounding box center [332, 291] width 201 height 42
click at [398, 282] on div "Labor cost 0 Total cost 2000 Defer" at bounding box center [332, 291] width 201 height 42
click at [399, 288] on div "Labor cost 0 Total cost 2000 Defer" at bounding box center [332, 291] width 201 height 42
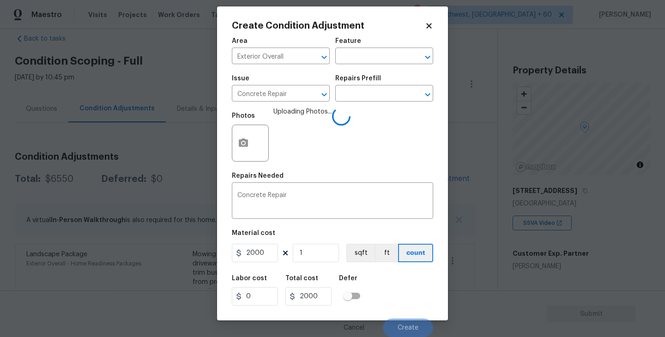
click at [400, 294] on div "Labor cost 0 Total cost 2000 Defer" at bounding box center [332, 291] width 201 height 42
click at [400, 297] on div "Labor cost 0 Total cost 2000 Defer" at bounding box center [332, 291] width 201 height 42
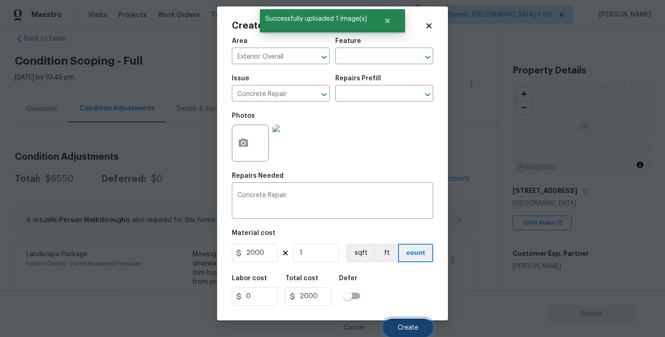
click at [406, 327] on span "Create" at bounding box center [408, 328] width 21 height 7
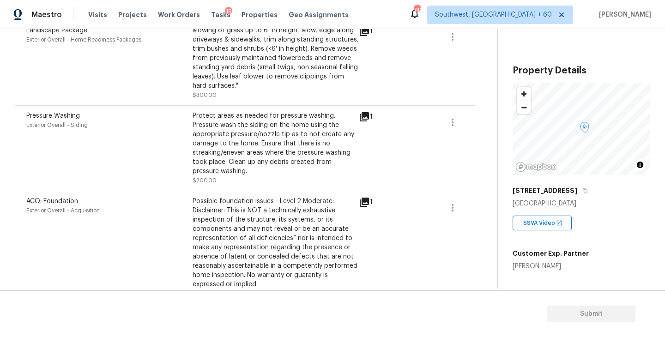
scroll to position [361, 0]
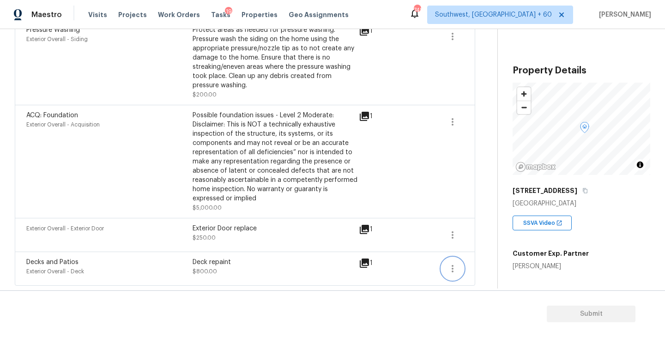
click at [452, 264] on icon "button" at bounding box center [452, 268] width 11 height 11
click at [474, 264] on div "Edit" at bounding box center [505, 266] width 72 height 9
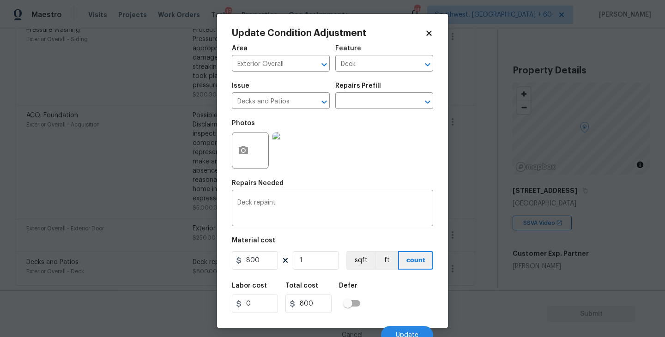
click at [289, 152] on img at bounding box center [291, 150] width 37 height 37
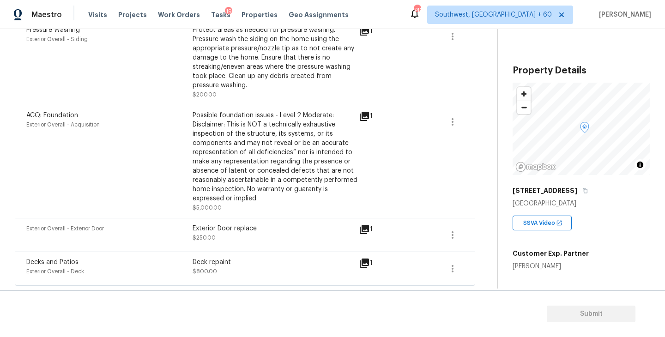
click at [465, 272] on div "Decks and Patios Exterior Overall - Deck Deck repaint $800.00 1" at bounding box center [245, 269] width 461 height 34
click at [450, 270] on icon "button" at bounding box center [452, 268] width 11 height 11
click at [489, 265] on div "Edit" at bounding box center [505, 266] width 72 height 9
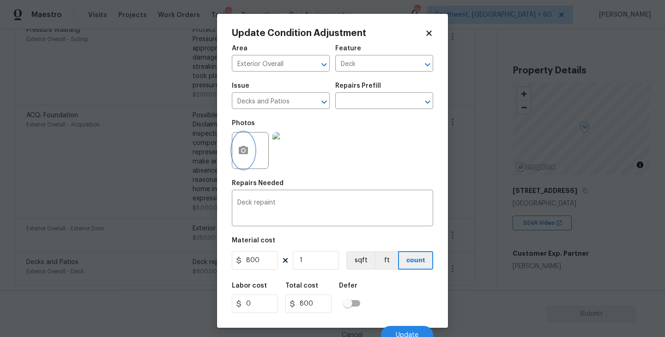
click at [241, 151] on icon "button" at bounding box center [243, 150] width 9 height 8
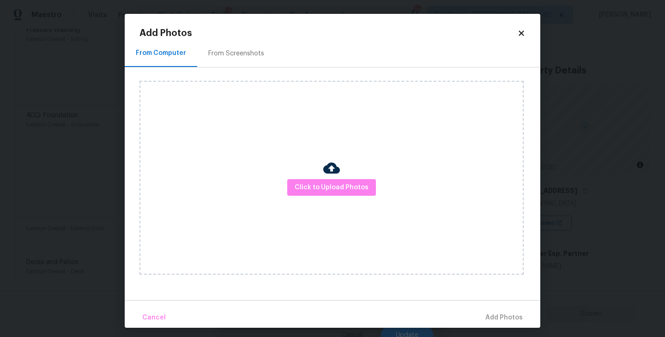
click at [317, 177] on div "Click to Upload Photos" at bounding box center [332, 178] width 384 height 194
click at [325, 187] on span "Click to Upload Photos" at bounding box center [332, 188] width 74 height 12
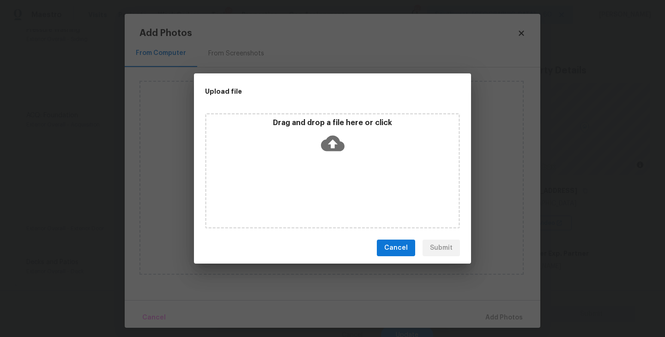
click at [333, 164] on div "Drag and drop a file here or click" at bounding box center [332, 171] width 255 height 116
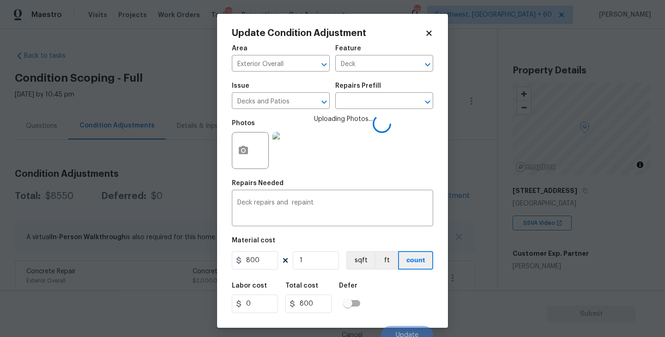
scroll to position [361, 0]
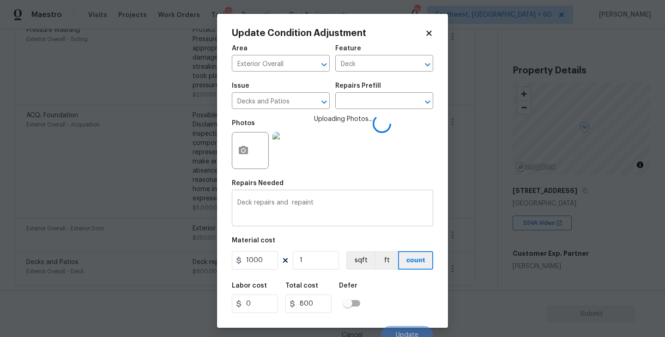
type input "1000"
click at [291, 203] on textarea "Deck repairs and repaint" at bounding box center [332, 209] width 190 height 19
type textarea "Deck repairs and repaint"
drag, startPoint x: 249, startPoint y: 258, endPoint x: 278, endPoint y: 258, distance: 29.1
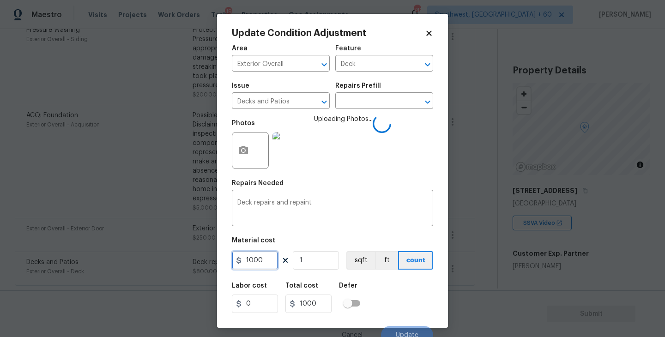
click at [278, 258] on input "1000" at bounding box center [255, 260] width 46 height 18
type input "1200"
click at [407, 284] on div "Labor cost 0 Total cost 1200 Defer" at bounding box center [332, 298] width 201 height 42
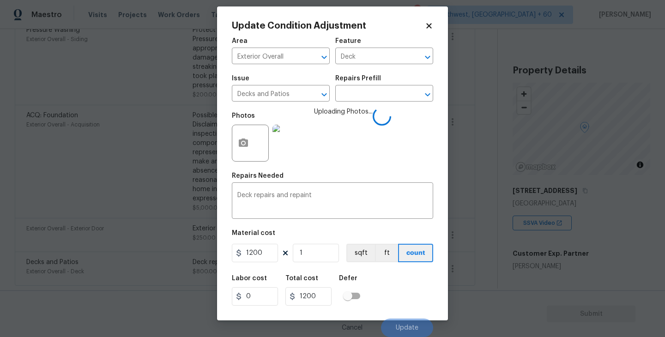
click at [404, 286] on div "Labor cost 0 Total cost 1200 Defer" at bounding box center [332, 291] width 201 height 42
click at [405, 294] on div "Labor cost 0 Total cost 1200 Defer" at bounding box center [332, 291] width 201 height 42
click at [404, 297] on div "Labor cost 0 Total cost 1200 Defer" at bounding box center [332, 291] width 201 height 42
click at [404, 302] on div "Labor cost 0 Total cost 1200 Defer" at bounding box center [332, 291] width 201 height 42
click at [407, 308] on div "Labor cost 0 Total cost 1200 Defer" at bounding box center [332, 291] width 201 height 42
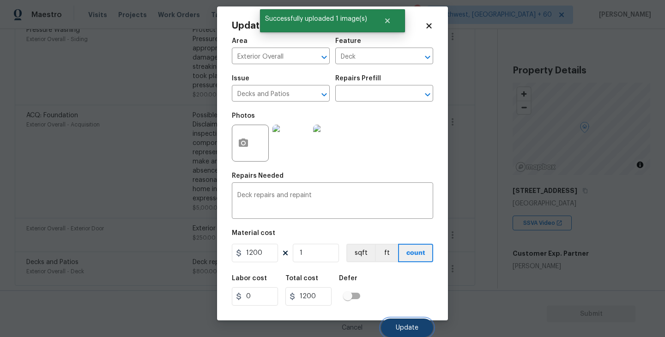
click at [409, 329] on span "Update" at bounding box center [407, 328] width 23 height 7
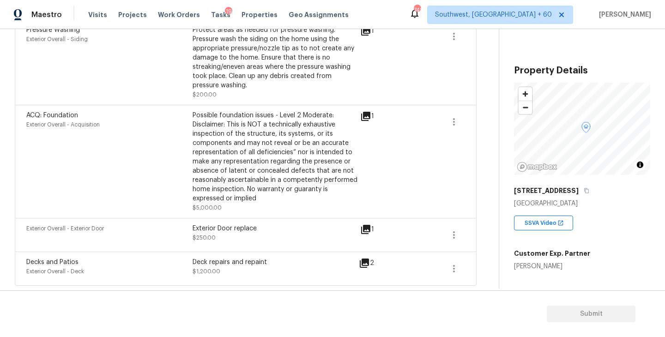
scroll to position [0, 0]
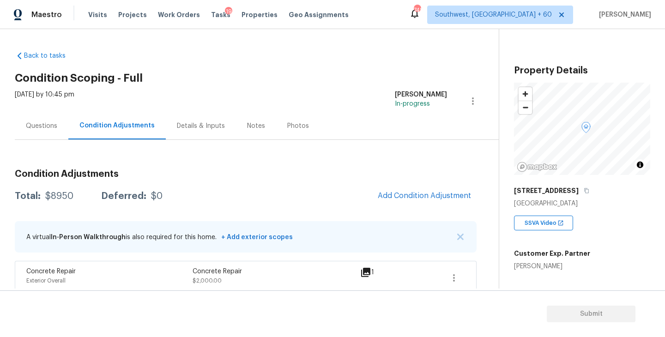
click at [44, 129] on div "Questions" at bounding box center [41, 126] width 31 height 9
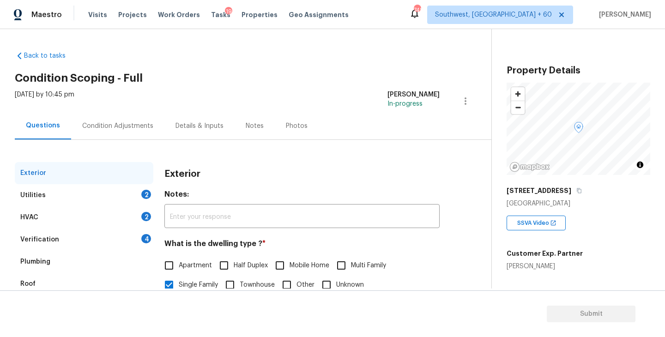
click at [60, 243] on div "Verification 4" at bounding box center [84, 240] width 139 height 22
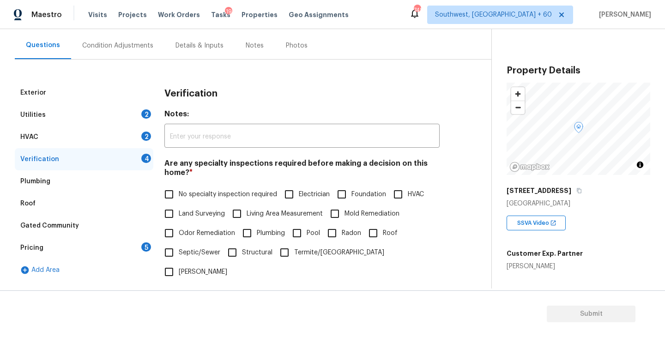
scroll to position [160, 0]
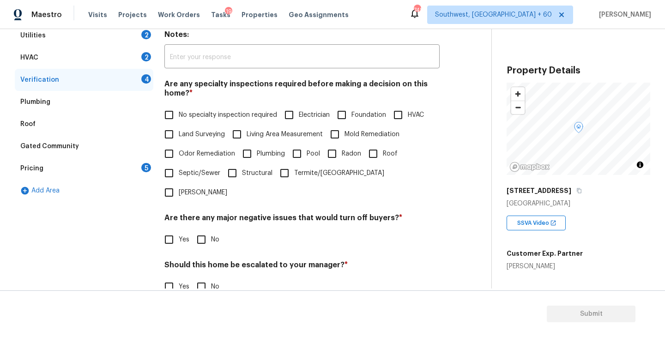
click at [351, 118] on input "Foundation" at bounding box center [341, 114] width 19 height 19
click at [351, 118] on input "Foundation" at bounding box center [341, 115] width 19 height 19
click at [348, 116] on input "Foundation" at bounding box center [341, 115] width 19 height 19
checkbox input "true"
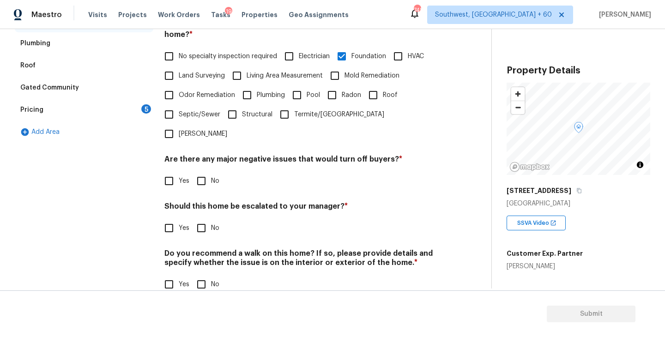
click at [208, 171] on input "No" at bounding box center [201, 180] width 19 height 19
checkbox input "true"
click at [180, 224] on span "Yes" at bounding box center [184, 229] width 11 height 10
click at [179, 219] on input "Yes" at bounding box center [168, 228] width 19 height 19
checkbox input "true"
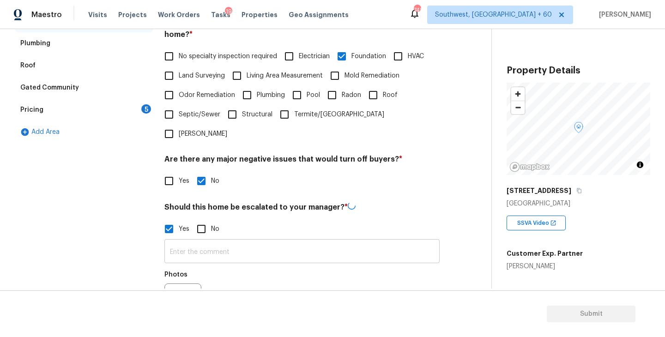
click at [209, 242] on input "text" at bounding box center [301, 253] width 275 height 22
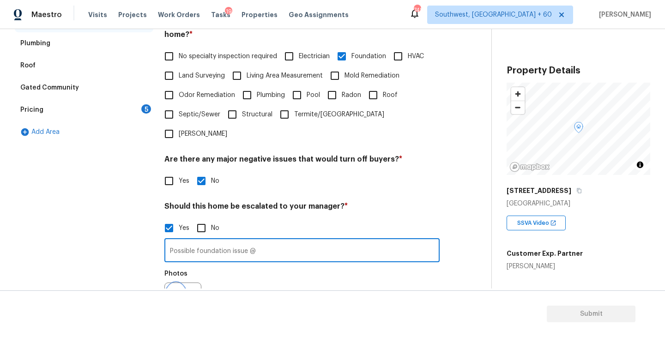
click at [178, 296] on icon "button" at bounding box center [175, 301] width 11 height 11
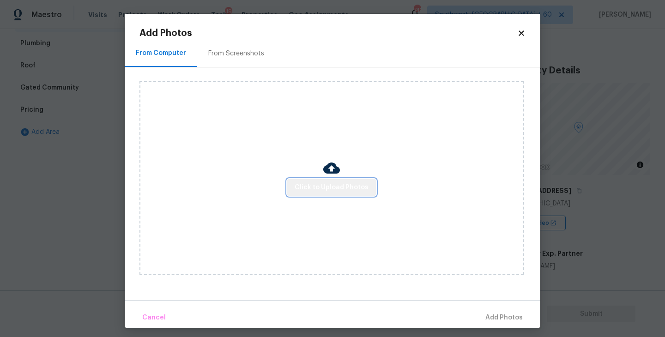
click at [344, 187] on span "Click to Upload Photos" at bounding box center [332, 188] width 74 height 12
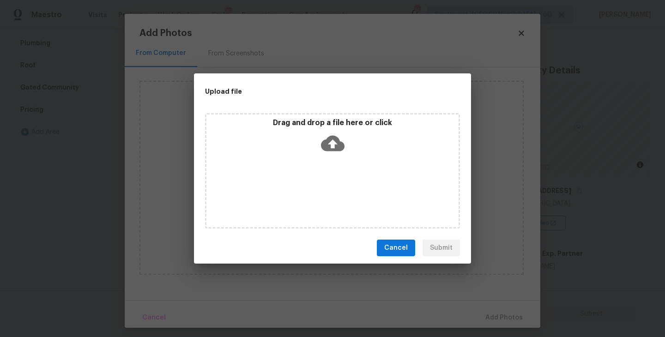
click at [335, 150] on icon at bounding box center [333, 144] width 24 height 16
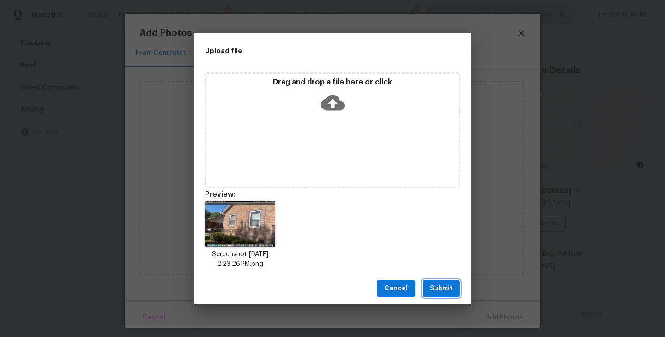
click at [446, 289] on span "Submit" at bounding box center [441, 289] width 23 height 12
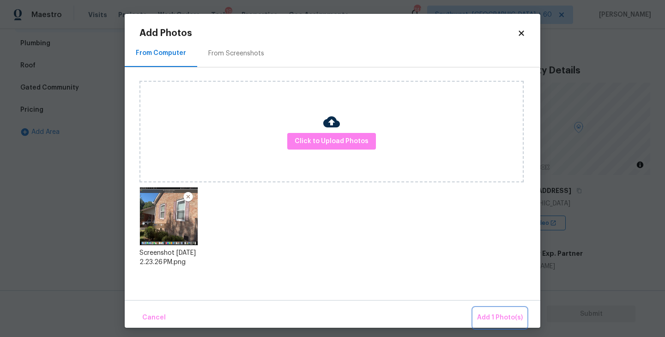
click at [492, 313] on span "Add 1 Photo(s)" at bounding box center [500, 318] width 46 height 12
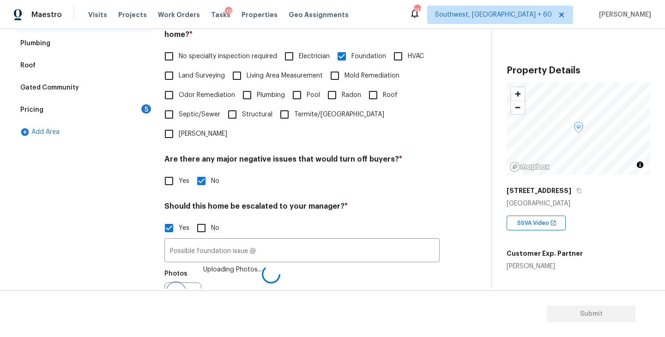
scroll to position [230, 0]
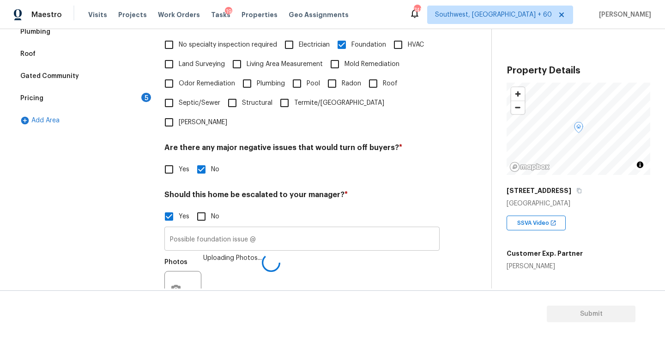
click at [331, 229] on input "Possible foundation issue @" at bounding box center [301, 240] width 275 height 22
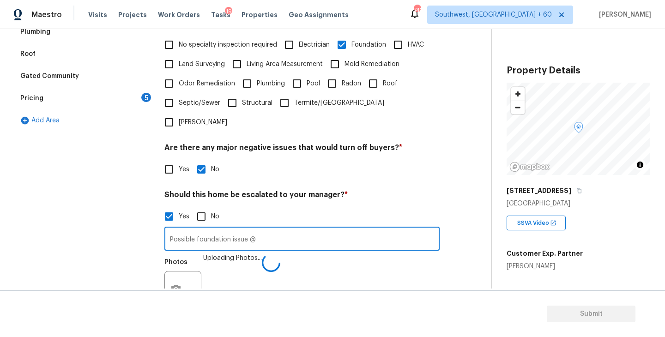
click at [311, 229] on input "Possible foundation issue @" at bounding box center [301, 240] width 275 height 22
type input "Possible foundation issue @00:33"
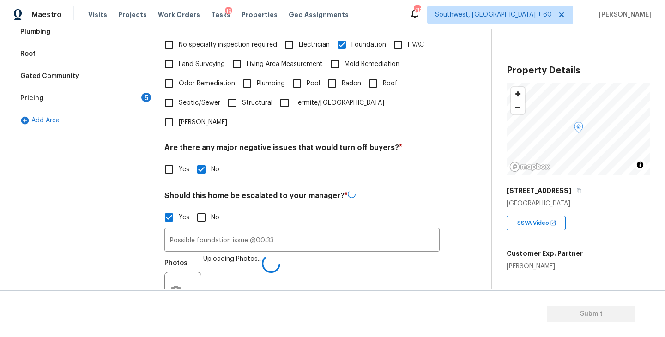
click at [327, 261] on div "Photos Uploading Photos..." at bounding box center [301, 285] width 275 height 60
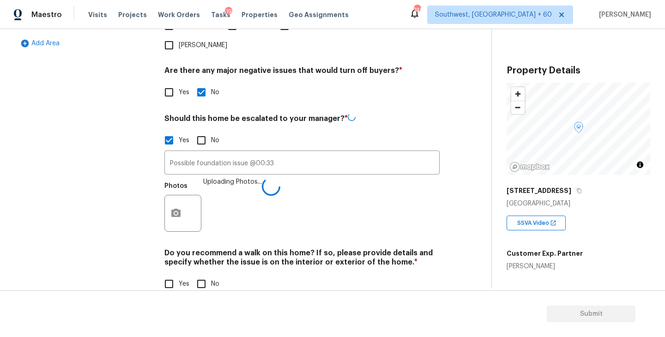
click at [202, 274] on input "No" at bounding box center [201, 283] width 19 height 19
checkbox input "true"
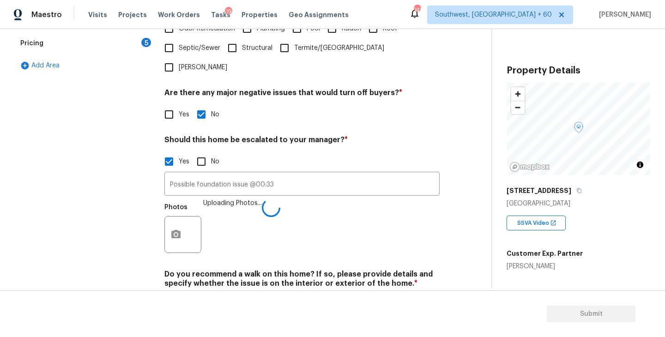
scroll to position [306, 0]
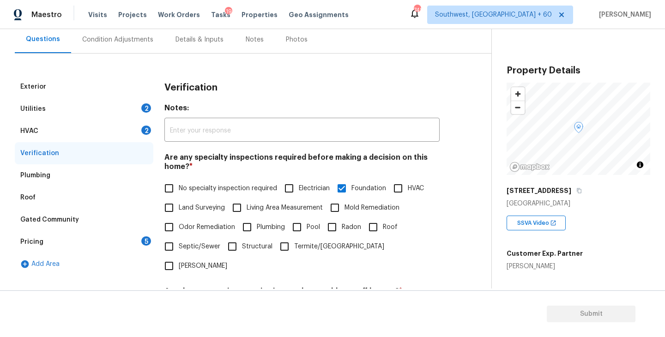
click at [103, 111] on div "Utilities 2" at bounding box center [84, 109] width 139 height 22
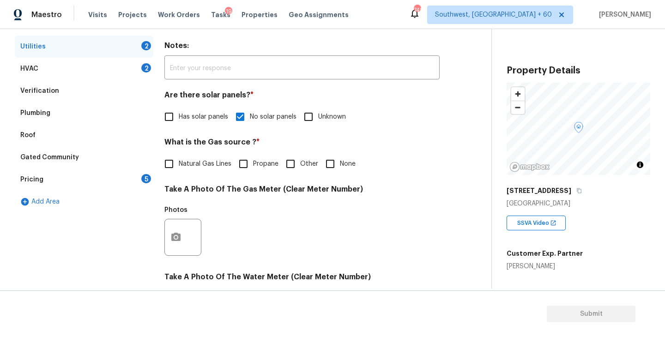
click at [207, 162] on span "Natural Gas Lines" at bounding box center [205, 164] width 53 height 10
click at [179, 162] on input "Natural Gas Lines" at bounding box center [168, 163] width 19 height 19
checkbox input "true"
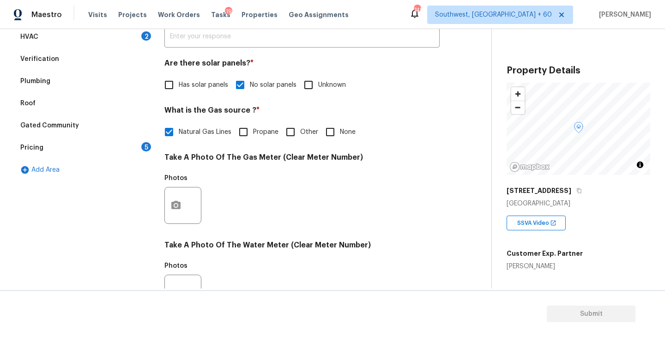
scroll to position [186, 0]
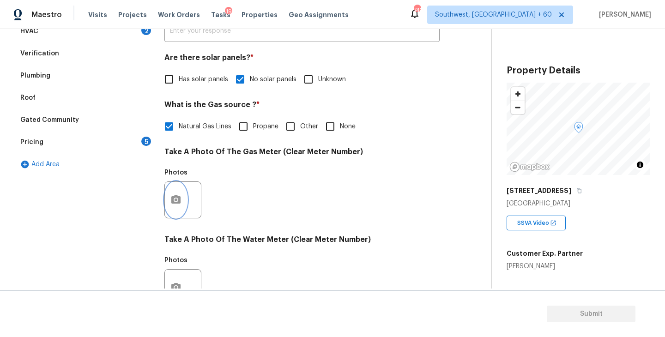
click at [180, 203] on icon "button" at bounding box center [175, 199] width 9 height 8
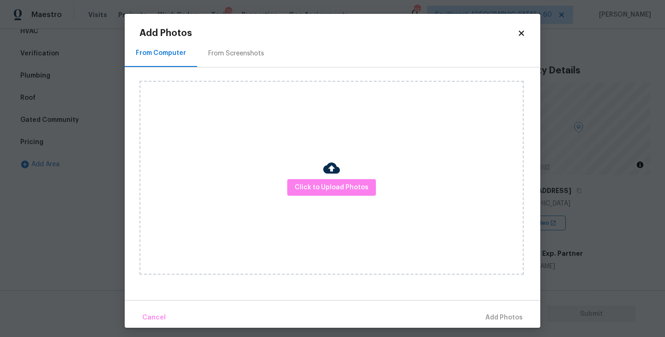
click at [393, 192] on div "Click to Upload Photos" at bounding box center [332, 178] width 384 height 194
click at [357, 189] on span "Click to Upload Photos" at bounding box center [332, 188] width 74 height 12
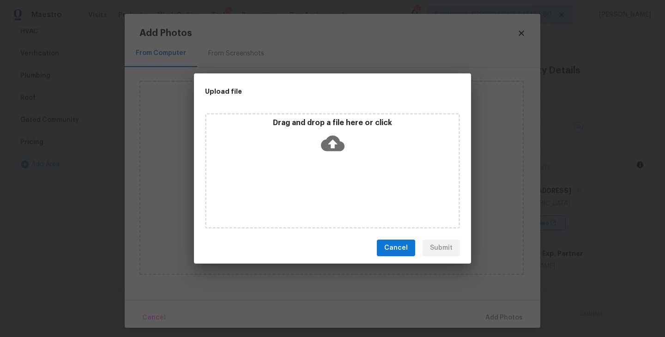
click at [328, 157] on div "Drag and drop a file here or click" at bounding box center [332, 171] width 255 height 116
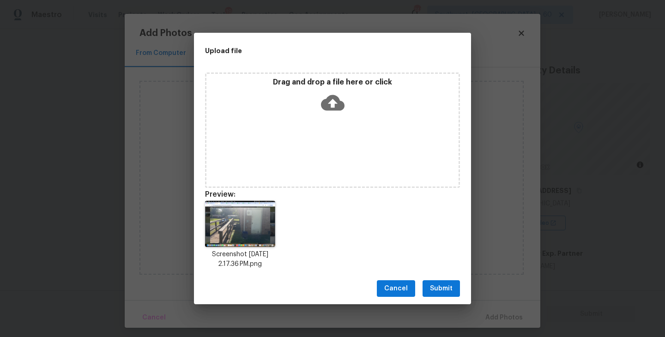
click at [443, 284] on span "Submit" at bounding box center [441, 289] width 23 height 12
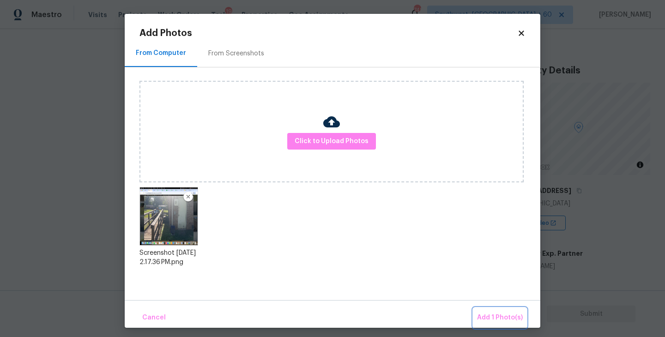
click at [493, 315] on span "Add 1 Photo(s)" at bounding box center [500, 318] width 46 height 12
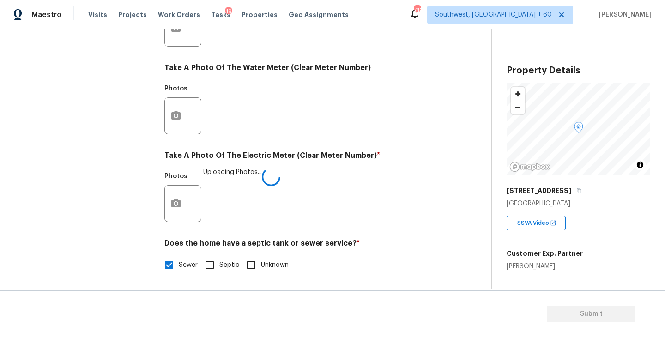
click at [384, 216] on div "Photos Uploading Photos..." at bounding box center [301, 198] width 275 height 60
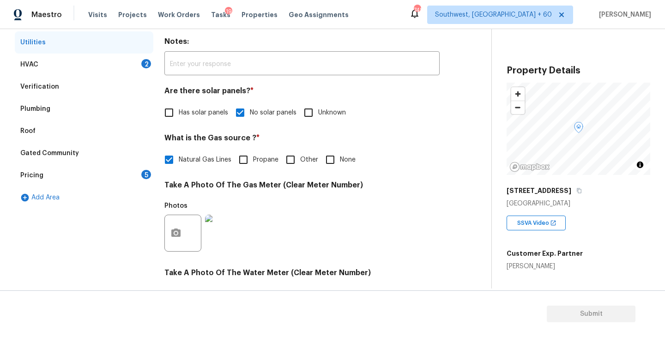
scroll to position [76, 0]
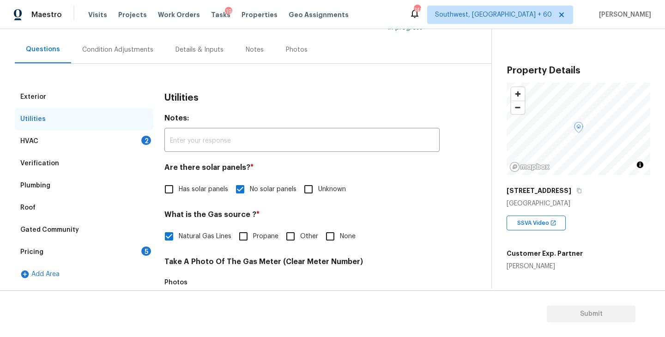
click at [103, 139] on div "HVAC 2" at bounding box center [84, 141] width 139 height 22
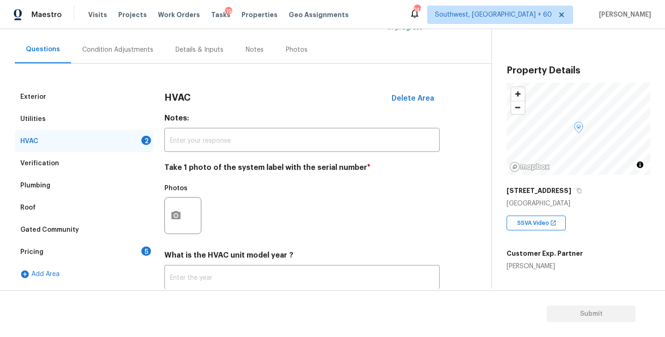
scroll to position [138, 0]
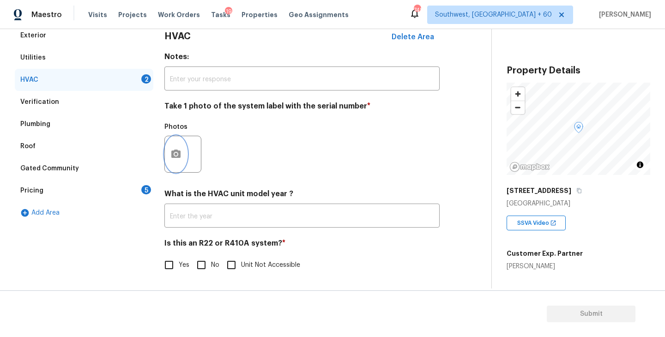
click at [179, 167] on button "button" at bounding box center [176, 154] width 22 height 36
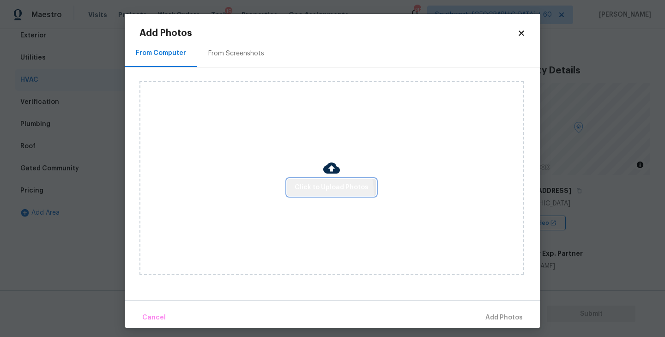
click at [303, 195] on button "Click to Upload Photos" at bounding box center [331, 187] width 89 height 17
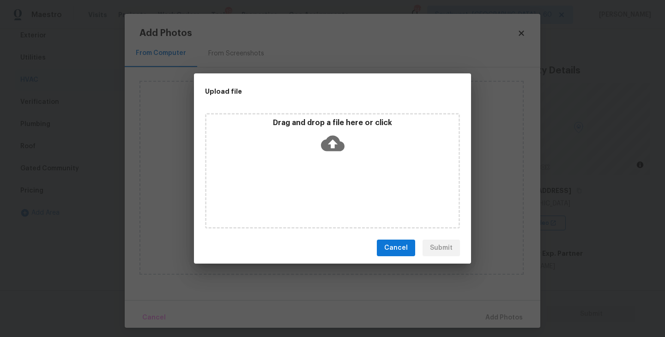
click at [315, 176] on div "Drag and drop a file here or click" at bounding box center [332, 171] width 255 height 116
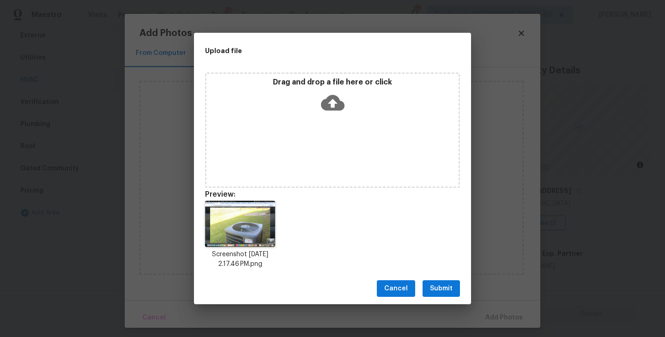
click at [430, 282] on button "Submit" at bounding box center [441, 288] width 37 height 17
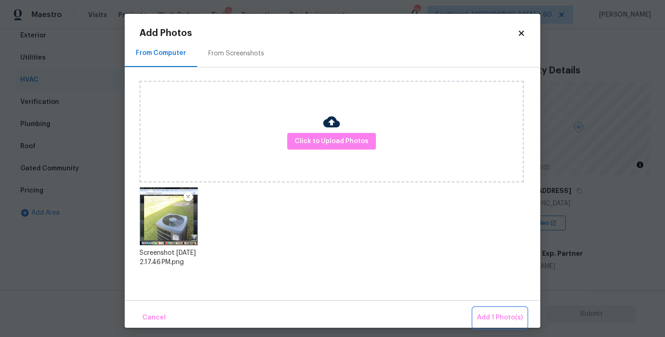
click at [486, 315] on span "Add 1 Photo(s)" at bounding box center [500, 318] width 46 height 12
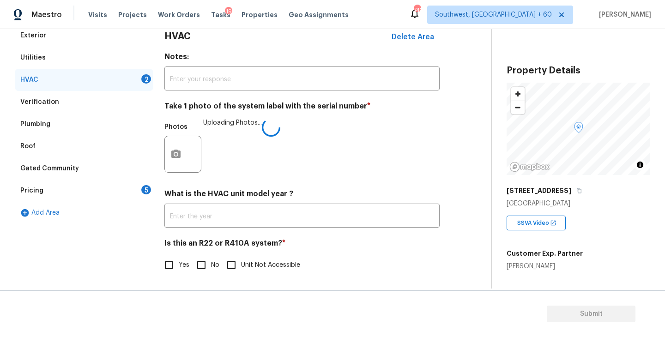
click at [212, 274] on label "No" at bounding box center [206, 265] width 28 height 19
click at [211, 274] on input "No" at bounding box center [201, 265] width 19 height 19
checkbox input "true"
click at [357, 263] on div "Yes No Unit Not Accessible" at bounding box center [301, 265] width 275 height 19
click at [116, 187] on div "Pricing 5" at bounding box center [84, 191] width 139 height 22
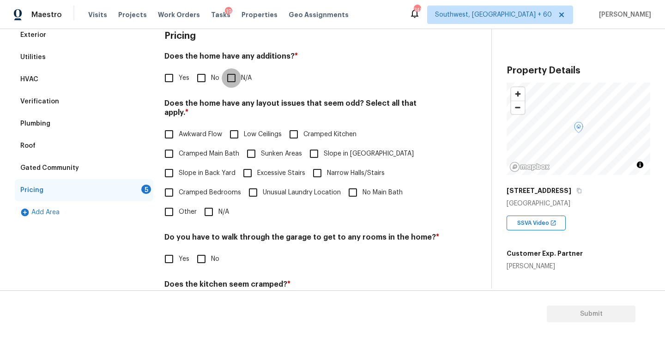
click at [231, 81] on input "N/A" at bounding box center [231, 77] width 19 height 19
checkbox input "true"
click at [325, 150] on span "Slope in Front Yard" at bounding box center [369, 155] width 90 height 10
click at [324, 150] on input "Slope in Front Yard" at bounding box center [313, 154] width 19 height 19
checkbox input "true"
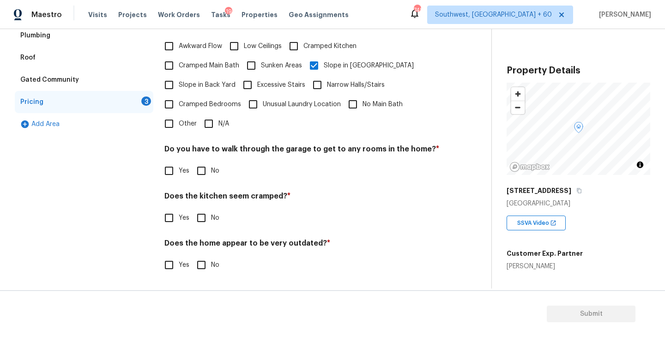
scroll to position [217, 0]
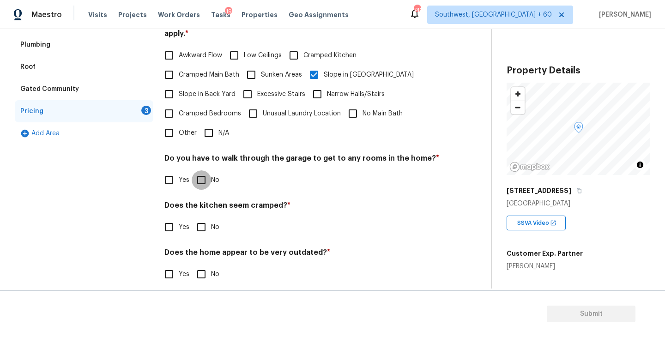
click at [205, 170] on input "No" at bounding box center [201, 179] width 19 height 19
checkbox input "true"
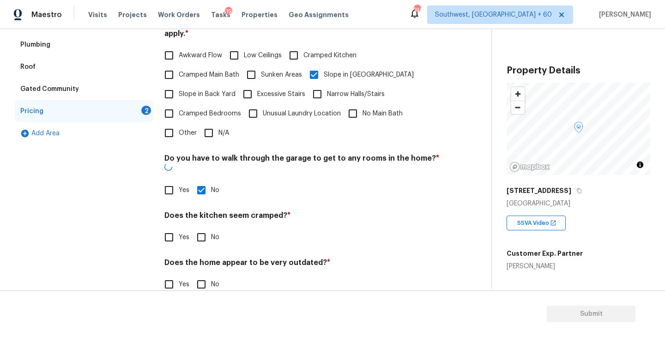
click at [202, 228] on input "No" at bounding box center [201, 237] width 19 height 19
checkbox input "true"
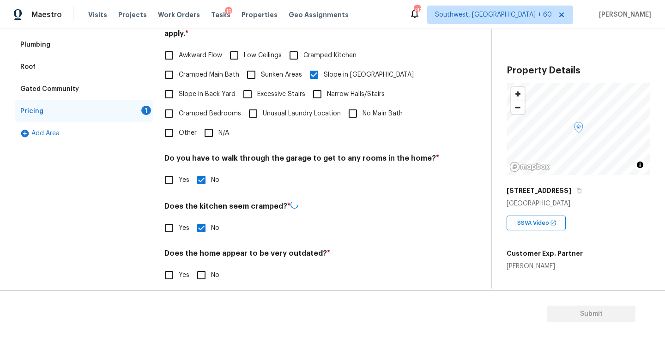
click at [201, 278] on div "Pricing Does the home have any additions? * Yes No N/A Does the home have any l…" at bounding box center [301, 120] width 275 height 351
click at [210, 265] on input "No" at bounding box center [201, 274] width 19 height 19
checkbox input "true"
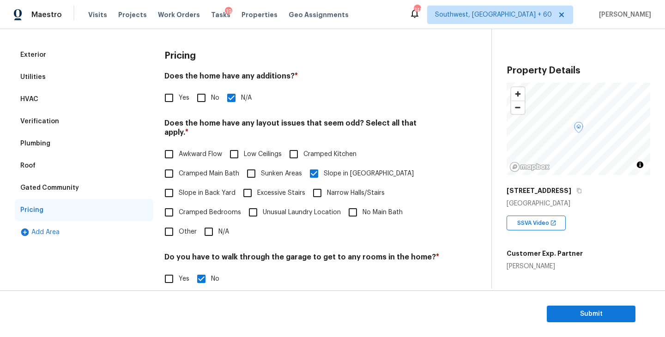
scroll to position [73, 0]
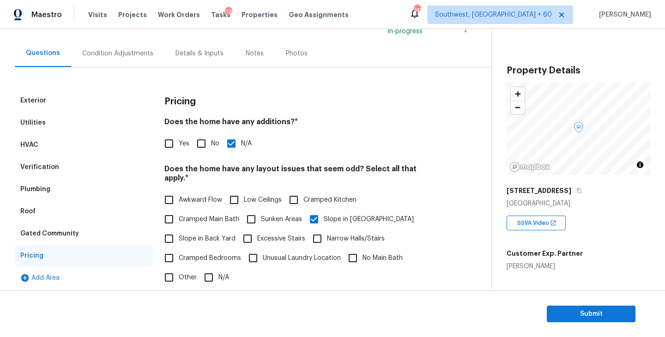
click at [107, 59] on div "Condition Adjustments" at bounding box center [117, 53] width 93 height 27
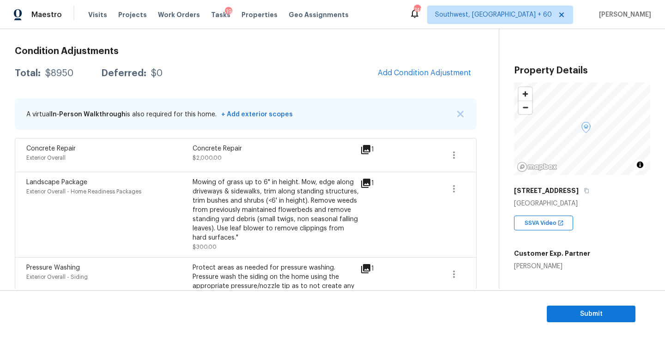
scroll to position [95, 0]
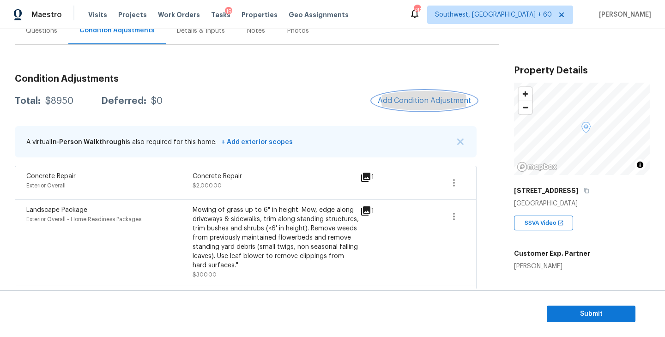
click at [400, 97] on span "Add Condition Adjustment" at bounding box center [424, 101] width 93 height 8
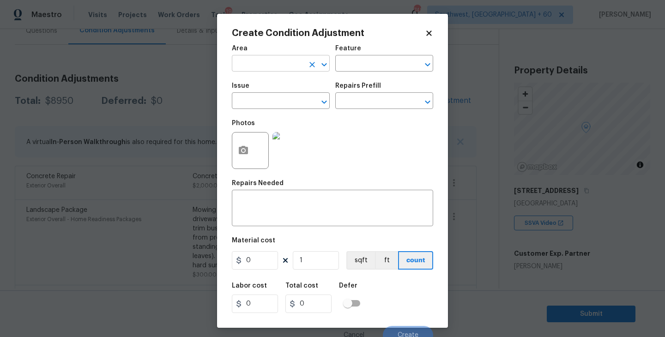
click at [270, 61] on input "text" at bounding box center [268, 64] width 72 height 14
click at [273, 94] on li "Interior Overall" at bounding box center [281, 100] width 98 height 15
type input "Interior Overall"
click at [355, 59] on input "text" at bounding box center [371, 64] width 72 height 14
click at [350, 94] on div "Other" at bounding box center [384, 89] width 98 height 22
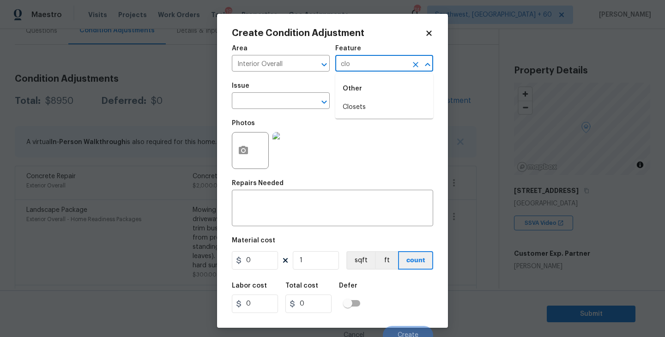
click at [348, 107] on li "Closets" at bounding box center [384, 107] width 98 height 15
type input "Closets"
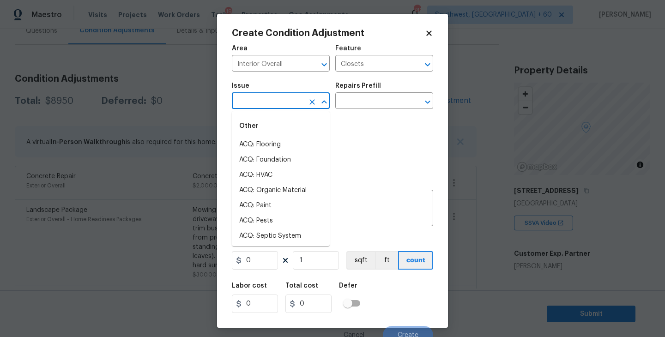
click at [292, 107] on input "text" at bounding box center [268, 102] width 72 height 14
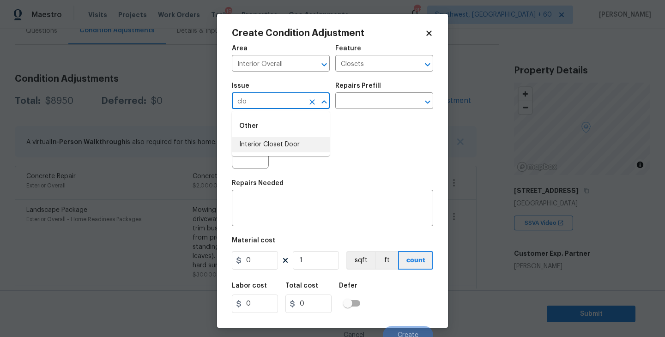
click at [292, 144] on li "Interior Closet Door" at bounding box center [281, 144] width 98 height 15
type input "Interior Closet Door"
click at [357, 110] on div "Issue Interior Closet Door ​ Repairs Prefill ​" at bounding box center [332, 95] width 201 height 37
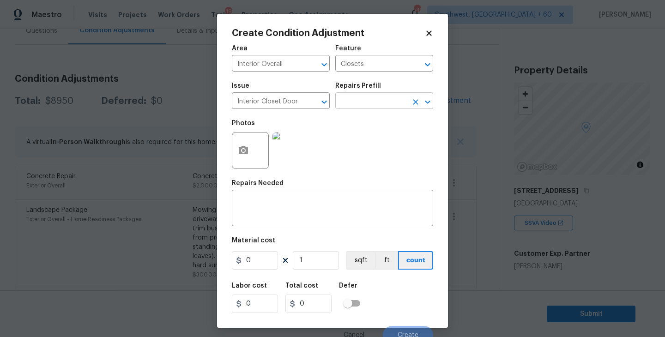
click at [372, 105] on input "text" at bounding box center [371, 102] width 72 height 14
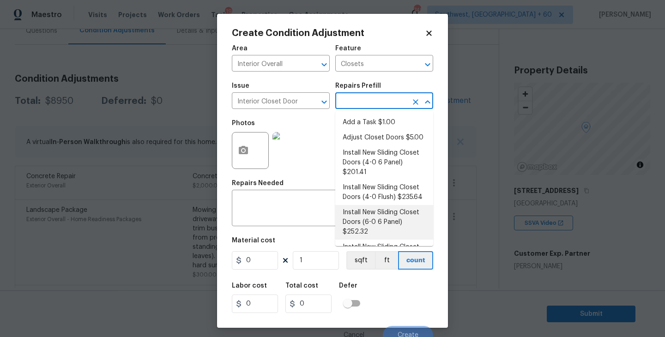
click at [381, 206] on li "Install New Sliding Closet Doors (6-0 6 Panel) $252.32" at bounding box center [384, 222] width 98 height 35
type input "Interior Door"
type textarea "Remove the existing door (if present). Install a new 6-0 bi-fold 6 panel interi…"
type input "252.32"
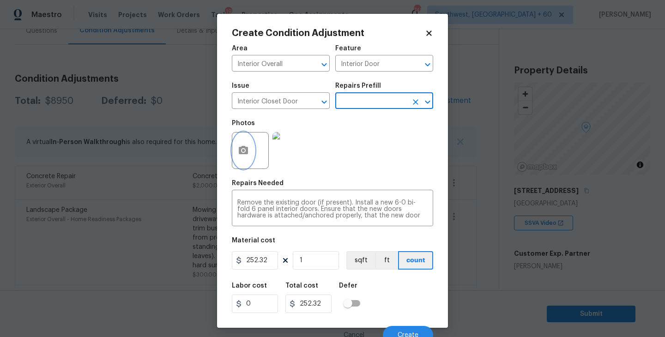
click at [249, 148] on icon "button" at bounding box center [243, 150] width 11 height 11
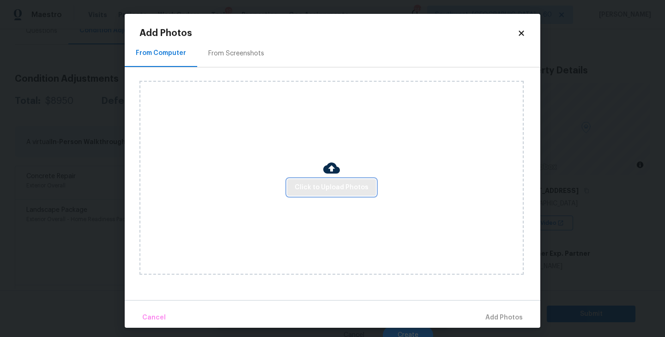
click at [325, 185] on span "Click to Upload Photos" at bounding box center [332, 188] width 74 height 12
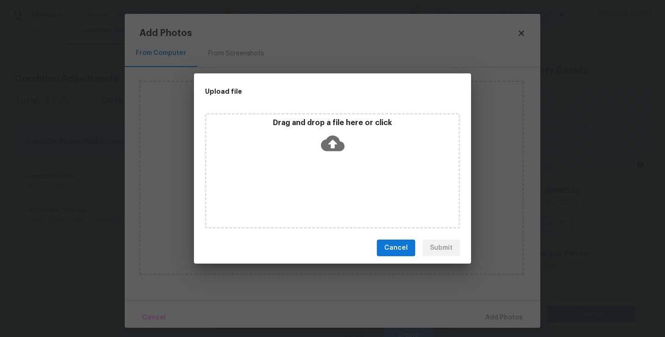
click at [327, 169] on div "Drag and drop a file here or click" at bounding box center [332, 171] width 255 height 116
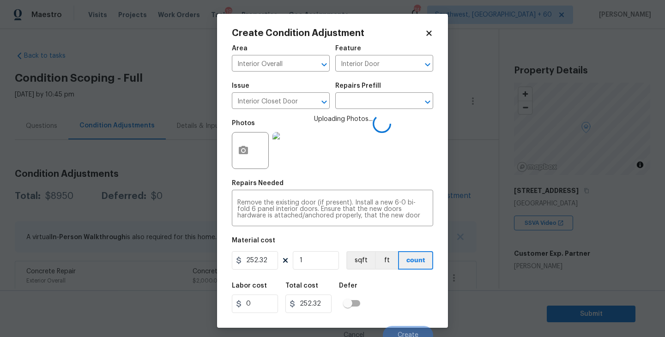
scroll to position [8, 0]
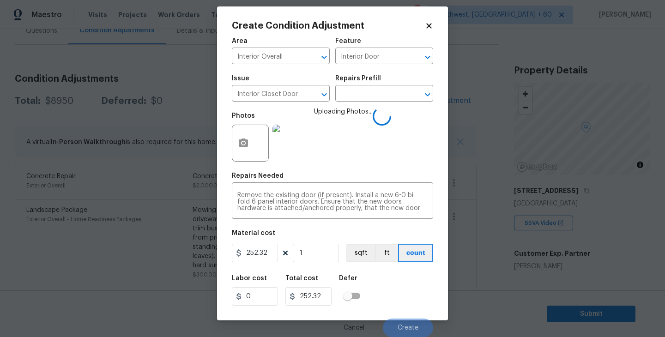
click at [395, 296] on div "Labor cost 0 Total cost 252.32 Defer" at bounding box center [332, 291] width 201 height 42
click at [401, 298] on div "Labor cost 0 Total cost 252.32 Defer" at bounding box center [332, 291] width 201 height 42
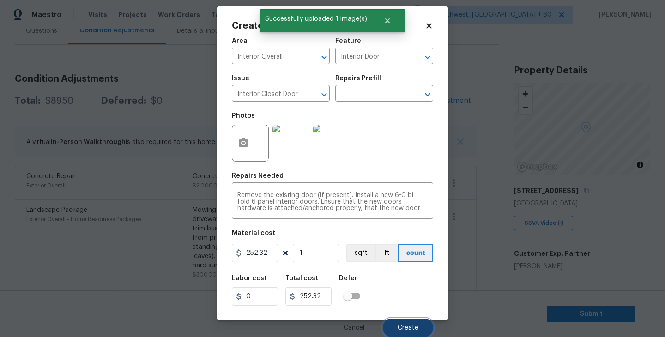
click at [409, 324] on button "Create" at bounding box center [408, 328] width 50 height 18
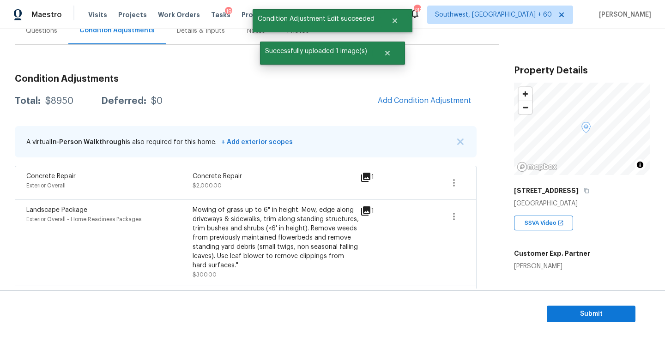
scroll to position [0, 0]
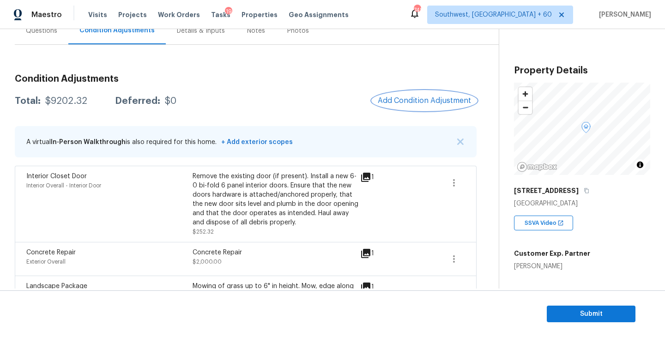
click at [452, 104] on span "Add Condition Adjustment" at bounding box center [424, 101] width 93 height 8
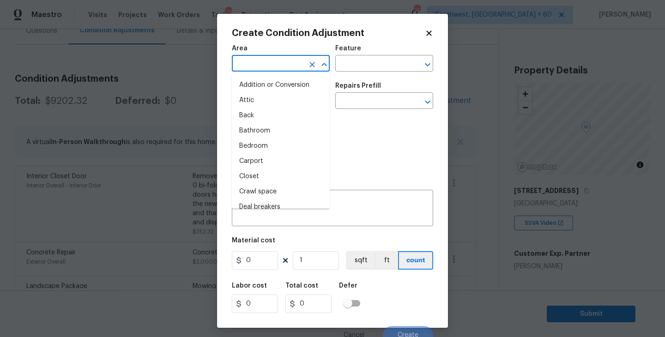
click at [289, 63] on input "text" at bounding box center [268, 64] width 72 height 14
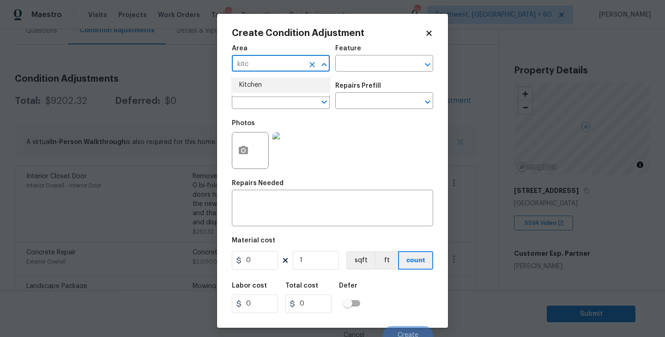
click at [293, 85] on li "Kitchen" at bounding box center [281, 85] width 98 height 15
type input "Kitchen"
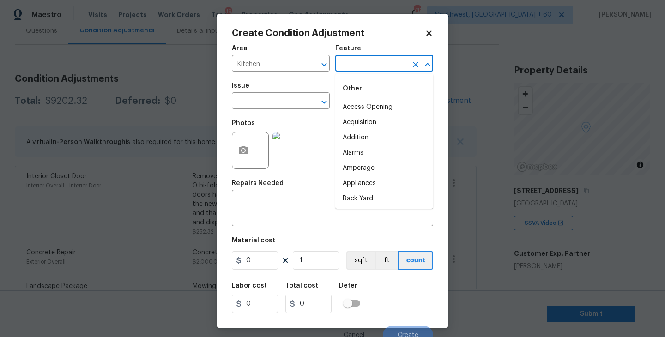
click at [353, 69] on input "text" at bounding box center [371, 64] width 72 height 14
click at [350, 101] on li "Cabinets" at bounding box center [384, 107] width 98 height 15
type input "Cabinets"
click at [286, 102] on input "text" at bounding box center [268, 102] width 72 height 14
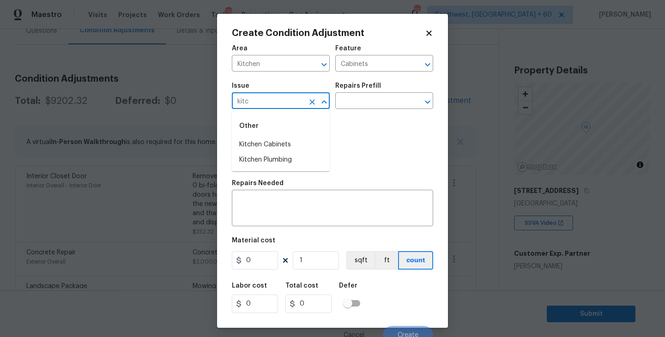
click at [286, 138] on li "Kitchen Cabinets" at bounding box center [281, 144] width 98 height 15
type input "Kitchen Cabinets"
click at [357, 100] on input "text" at bounding box center [371, 102] width 72 height 14
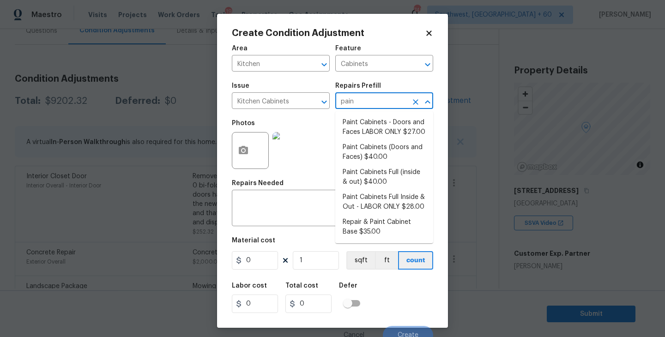
type input "paint"
click at [365, 181] on li "Paint Cabinets Full (inside & out) $40.00" at bounding box center [384, 177] width 98 height 25
type textarea "Prep, sand, mask and apply 2 coats of paint to the kitchen cabinet doors, inter…"
type input "40"
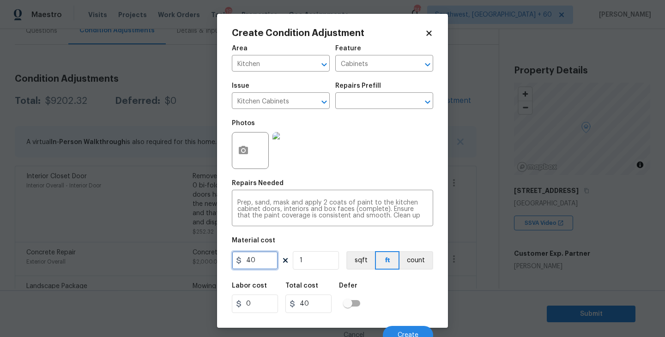
drag, startPoint x: 268, startPoint y: 257, endPoint x: 204, endPoint y: 257, distance: 63.3
click at [204, 257] on div "Create Condition Adjustment Area Kitchen ​ Feature Cabinets ​ Issue Kitchen Cab…" at bounding box center [332, 168] width 665 height 337
type input "1200"
click at [420, 261] on button "count" at bounding box center [417, 260] width 34 height 18
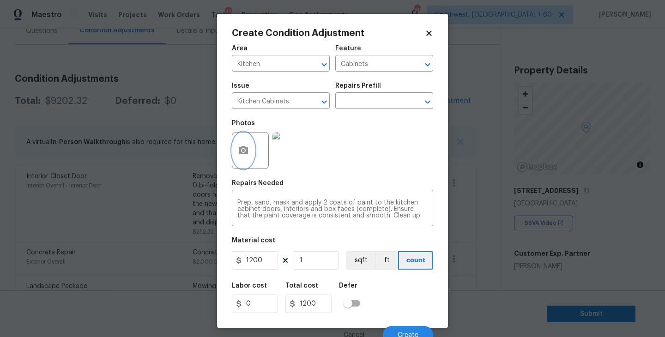
click at [250, 158] on button "button" at bounding box center [243, 151] width 22 height 36
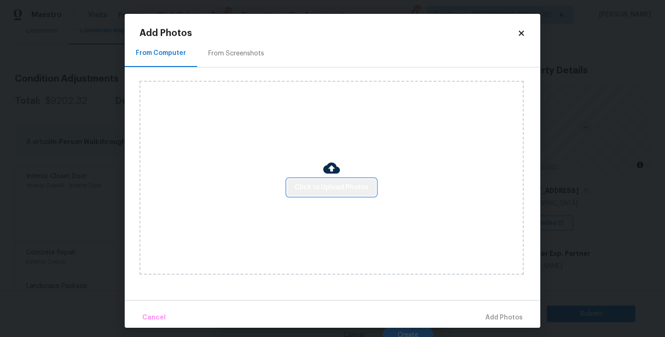
click at [336, 183] on span "Click to Upload Photos" at bounding box center [332, 188] width 74 height 12
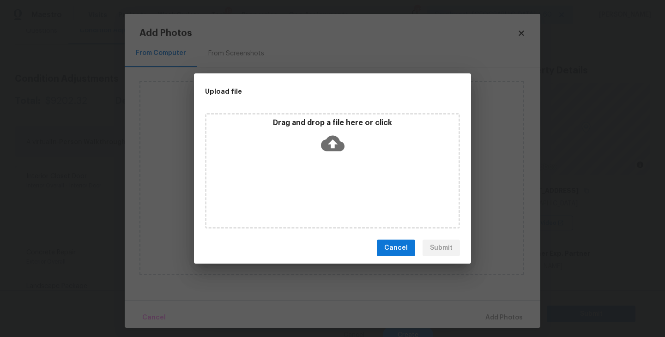
click at [338, 160] on div "Drag and drop a file here or click" at bounding box center [332, 171] width 255 height 116
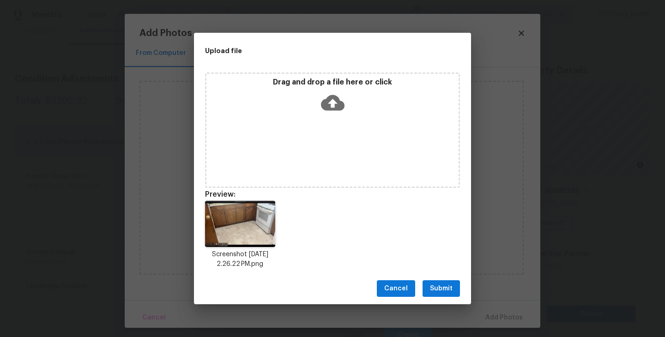
click at [442, 290] on span "Submit" at bounding box center [441, 289] width 23 height 12
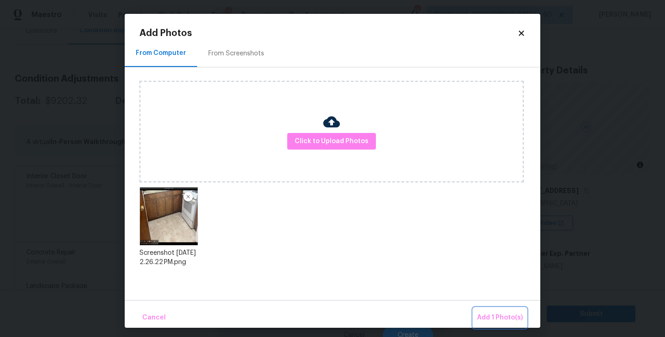
click at [488, 317] on span "Add 1 Photo(s)" at bounding box center [500, 318] width 46 height 12
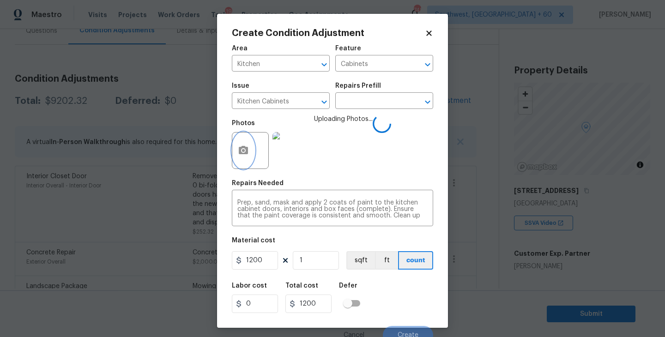
scroll to position [8, 0]
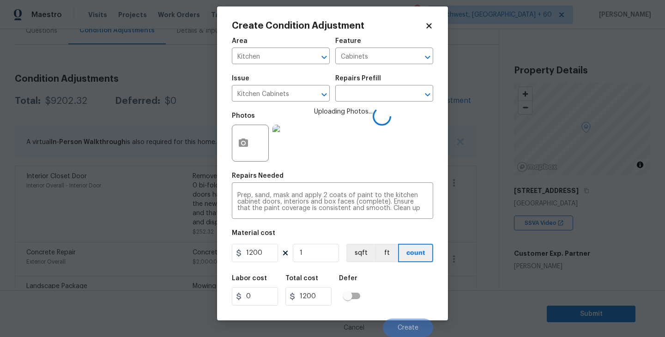
click at [402, 289] on div "Labor cost 0 Total cost 1200 Defer" at bounding box center [332, 291] width 201 height 42
click at [406, 289] on div "Labor cost 0 Total cost 1200 Defer" at bounding box center [332, 291] width 201 height 42
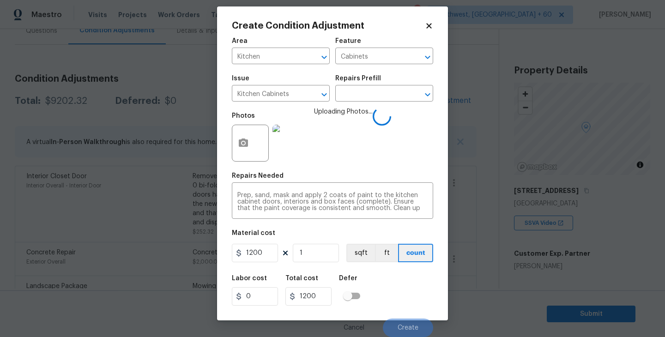
click at [406, 289] on div "Labor cost 0 Total cost 1200 Defer" at bounding box center [332, 291] width 201 height 42
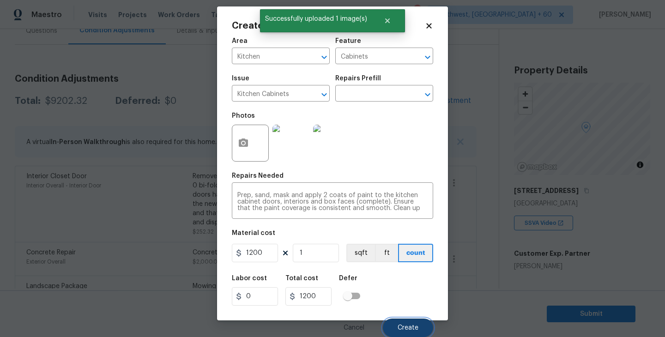
click at [407, 331] on span "Create" at bounding box center [408, 328] width 21 height 7
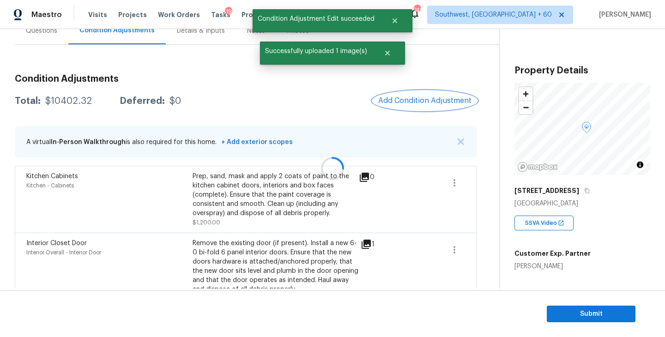
scroll to position [0, 0]
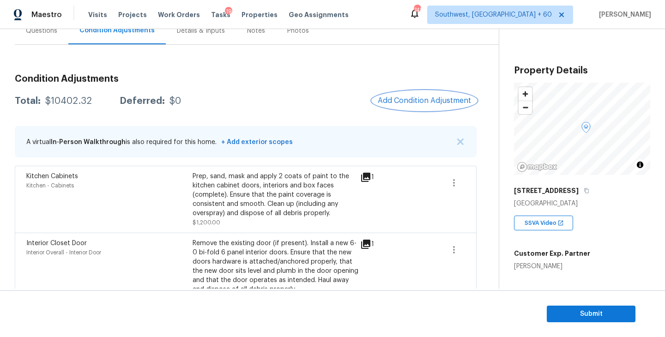
click at [423, 106] on button "Add Condition Adjustment" at bounding box center [424, 100] width 104 height 19
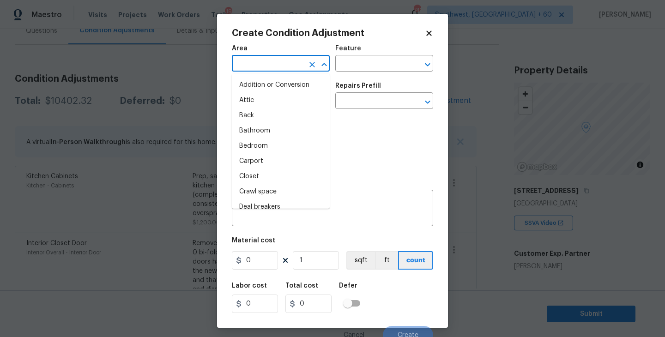
click at [289, 68] on input "text" at bounding box center [268, 64] width 72 height 14
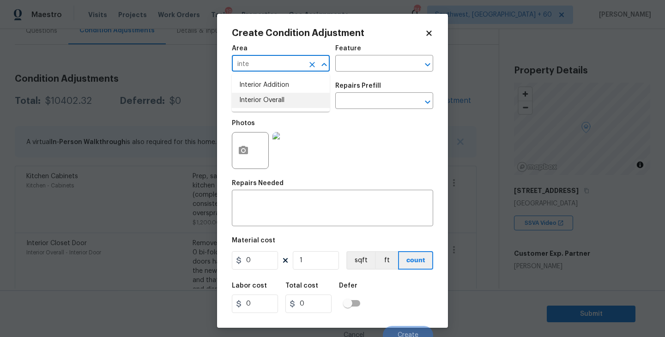
click at [288, 104] on li "Interior Overall" at bounding box center [281, 100] width 98 height 15
type input "Interior Overall"
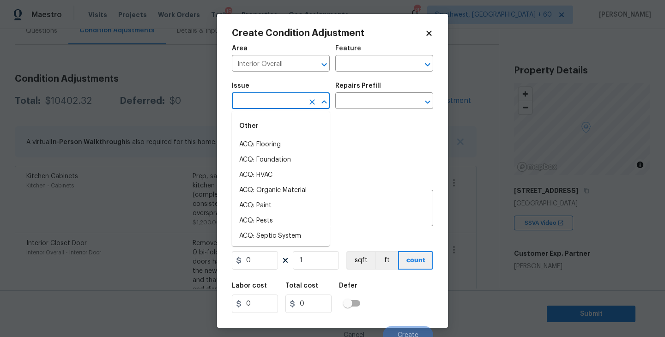
click at [288, 104] on input "text" at bounding box center [268, 102] width 72 height 14
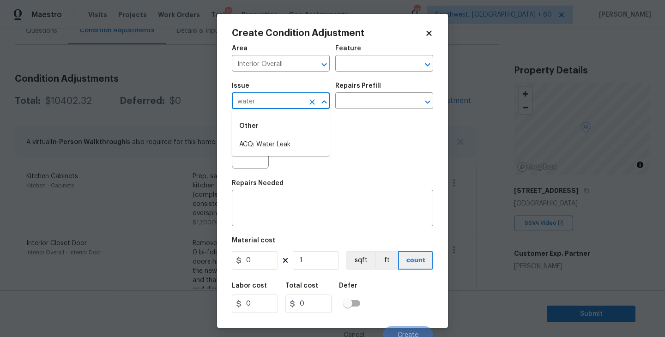
click at [278, 146] on li "ACQ: Water Leak" at bounding box center [281, 144] width 98 height 15
type input "ACQ: Water Leak"
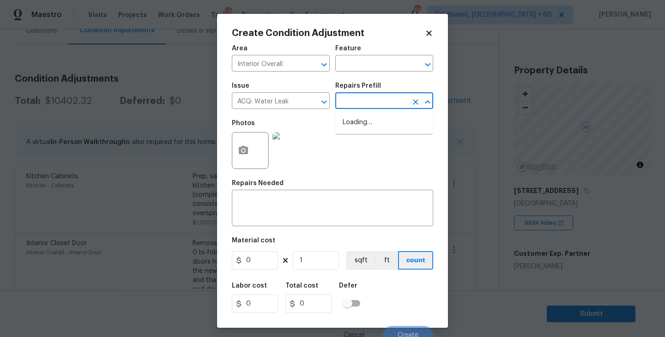
click at [372, 106] on input "text" at bounding box center [371, 102] width 72 height 14
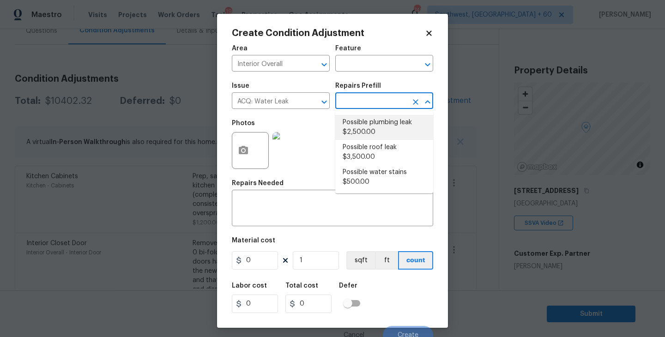
click at [374, 125] on li "Possible plumbing leak $2,500.00" at bounding box center [384, 127] width 98 height 25
type input "Acquisition"
type textarea "Acquisition Scope: Possible plumbing leak"
type input "2500"
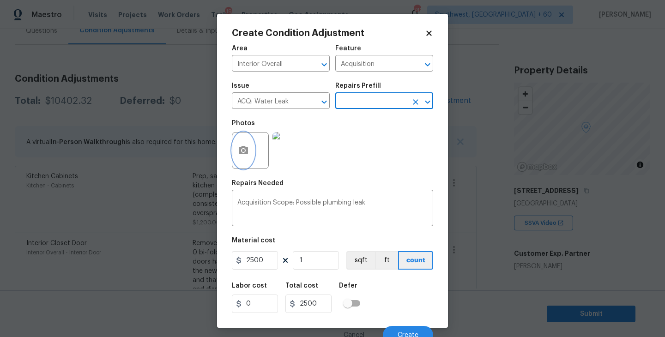
click at [244, 151] on circle "button" at bounding box center [243, 150] width 3 height 3
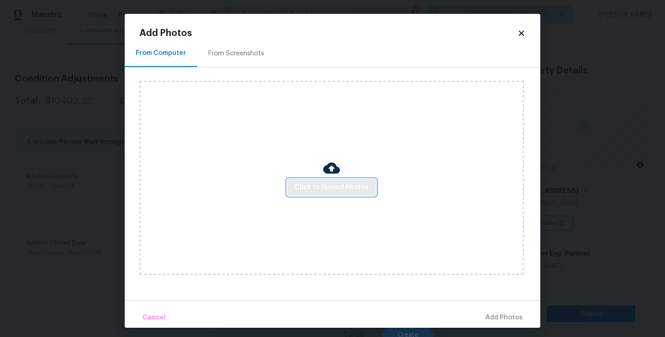
click at [332, 185] on span "Click to Upload Photos" at bounding box center [332, 188] width 74 height 12
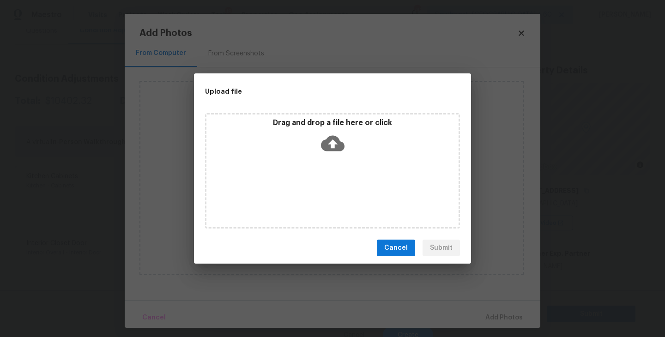
click at [335, 153] on icon at bounding box center [333, 144] width 24 height 24
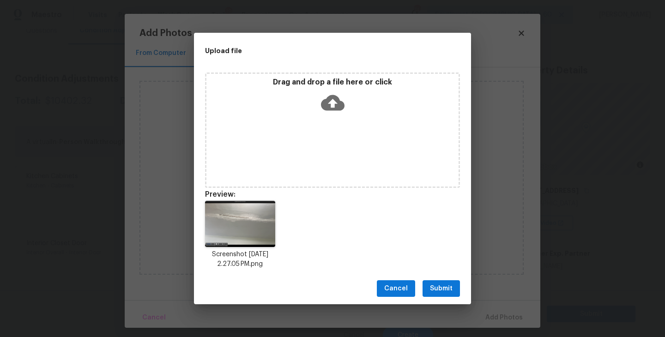
click at [442, 288] on span "Submit" at bounding box center [441, 289] width 23 height 12
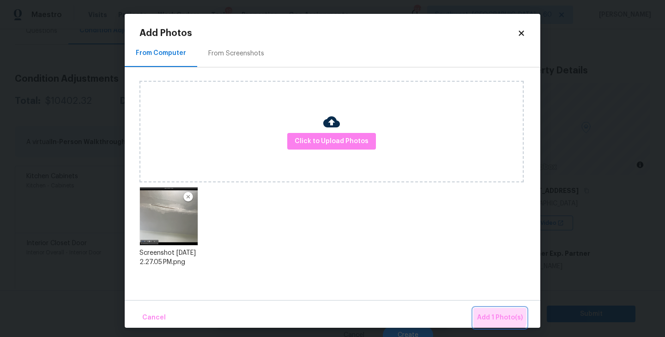
click at [492, 314] on span "Add 1 Photo(s)" at bounding box center [500, 318] width 46 height 12
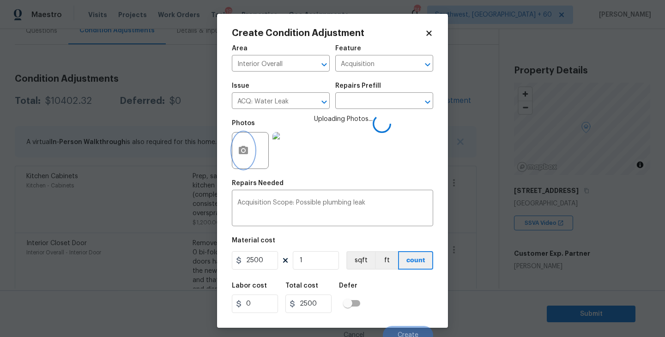
scroll to position [8, 0]
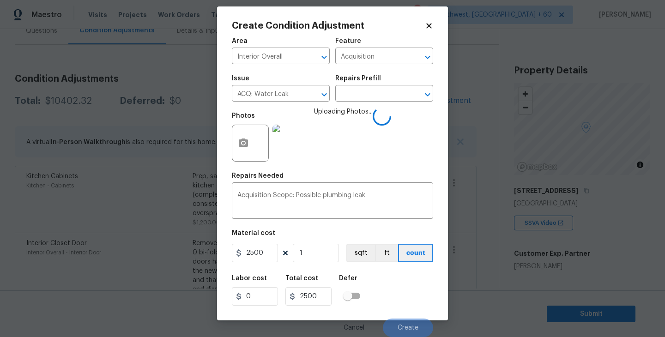
click at [400, 286] on div "Labor cost 0 Total cost 2500 Defer" at bounding box center [332, 291] width 201 height 42
click at [404, 295] on div "Labor cost 0 Total cost 2500 Defer" at bounding box center [332, 291] width 201 height 42
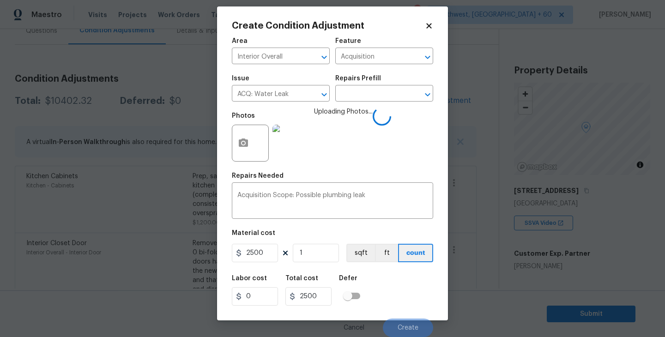
click at [404, 295] on div "Labor cost 0 Total cost 2500 Defer" at bounding box center [332, 291] width 201 height 42
click at [404, 297] on div "Labor cost 0 Total cost 2500 Defer" at bounding box center [332, 291] width 201 height 42
click at [403, 301] on div "Labor cost 0 Total cost 2500 Defer" at bounding box center [332, 291] width 201 height 42
click at [404, 305] on div "Labor cost 0 Total cost 2500 Defer" at bounding box center [332, 291] width 201 height 42
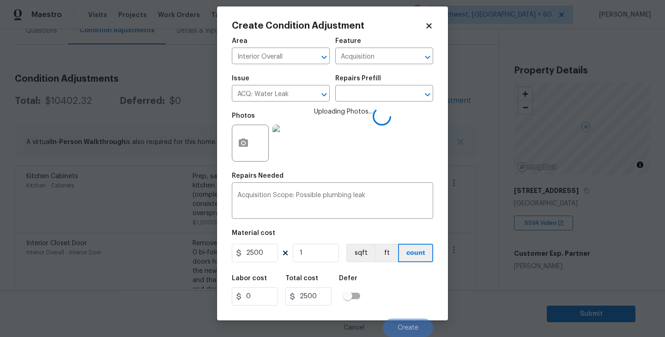
click at [404, 310] on div "Labor cost 0 Total cost 2500 Defer" at bounding box center [332, 291] width 201 height 42
click at [404, 305] on div "Labor cost 0 Total cost 2500 Defer" at bounding box center [332, 291] width 201 height 42
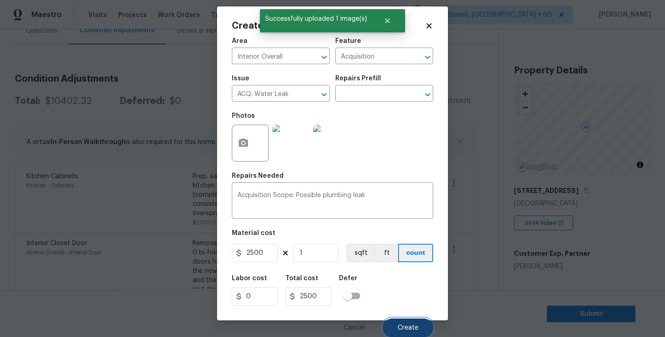
click at [408, 327] on span "Create" at bounding box center [408, 328] width 21 height 7
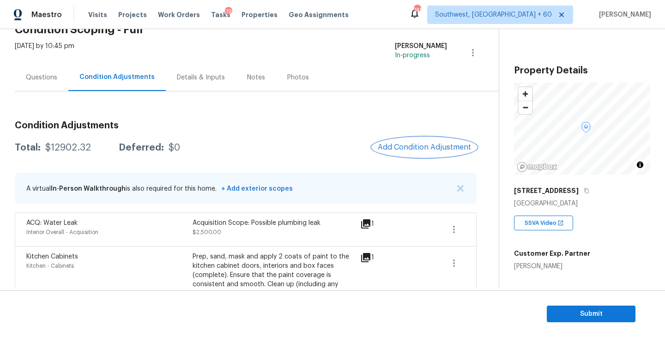
scroll to position [70, 0]
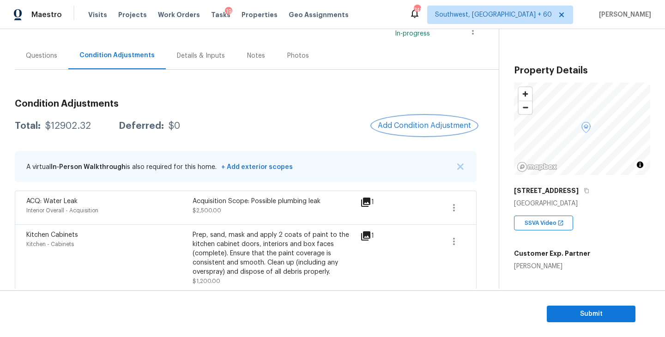
click at [411, 126] on span "Add Condition Adjustment" at bounding box center [424, 126] width 93 height 8
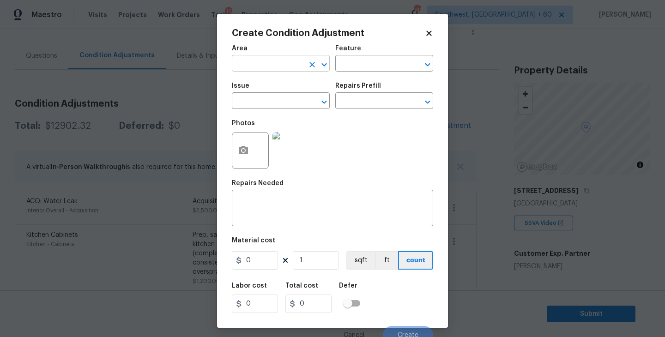
click at [264, 70] on input "text" at bounding box center [268, 64] width 72 height 14
click at [265, 98] on li "Exterior Overall" at bounding box center [281, 100] width 98 height 15
type input "Exterior Overall"
click at [343, 71] on input "text" at bounding box center [371, 64] width 72 height 14
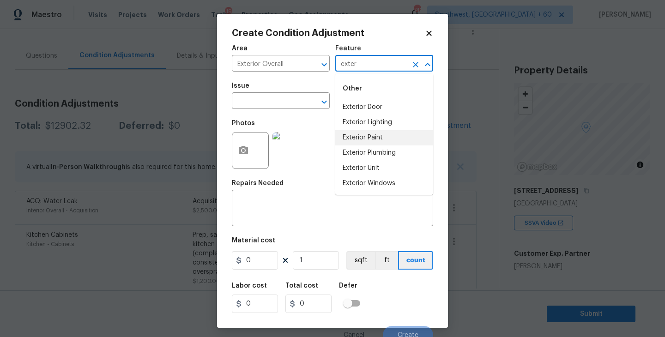
click at [355, 135] on li "Exterior Paint" at bounding box center [384, 137] width 98 height 15
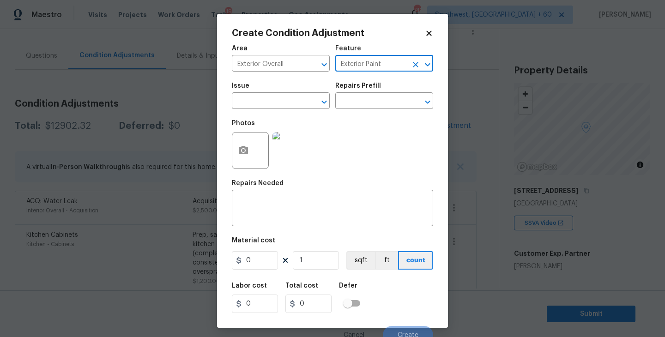
type input "Exterior Paint"
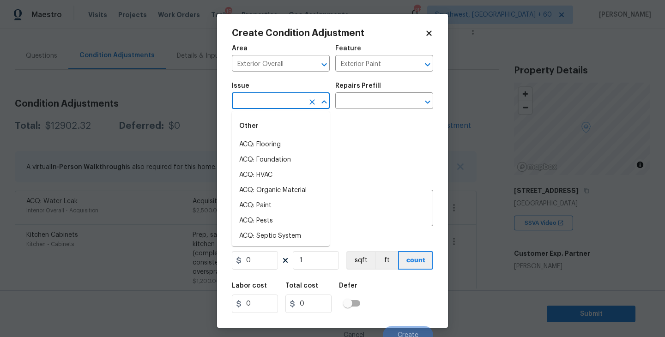
click at [269, 104] on input "text" at bounding box center [268, 102] width 72 height 14
type input "e"
click at [284, 134] on div "Other" at bounding box center [281, 126] width 98 height 22
click at [283, 142] on li "ACQ: Paint" at bounding box center [281, 144] width 98 height 15
type input "ACQ: Paint"
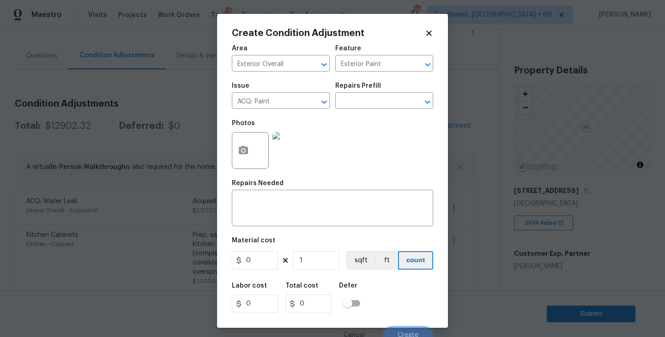
click at [343, 125] on div "Photos" at bounding box center [332, 145] width 201 height 60
click at [358, 113] on div "Issue ACQ: Paint ​ Repairs Prefill ​" at bounding box center [332, 95] width 201 height 37
click at [368, 105] on input "text" at bounding box center [371, 102] width 72 height 14
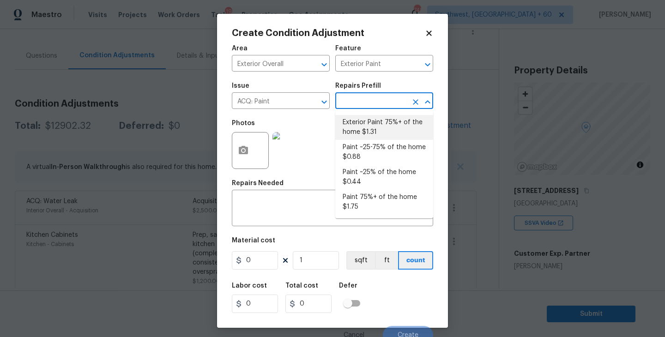
click at [365, 127] on li "Exterior Paint 75%+ of the home $1.31" at bounding box center [384, 127] width 98 height 25
type input "Acquisition"
type textarea "Acquisition Scope: 75%+ of the home exterior will likely require paint"
type input "1.31"
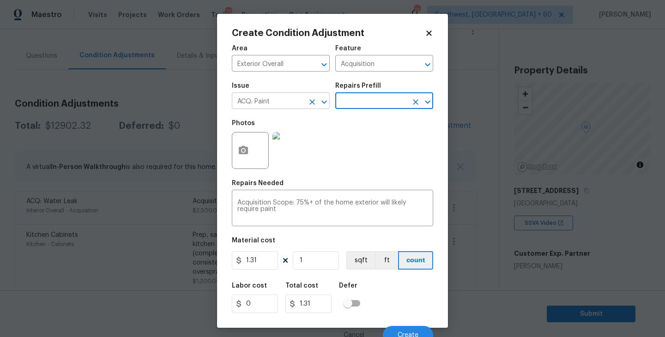
click at [314, 104] on icon "Clear" at bounding box center [313, 102] width 6 height 6
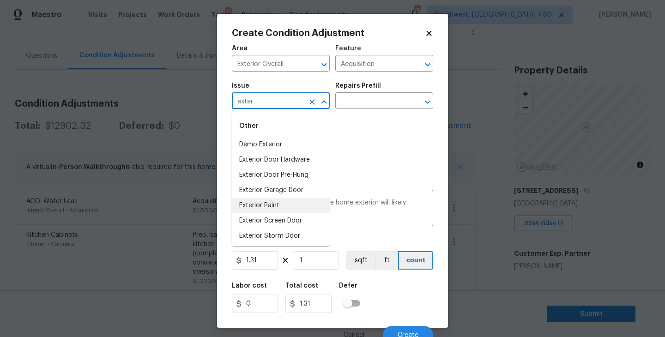
click at [267, 208] on li "Exterior Paint" at bounding box center [281, 205] width 98 height 15
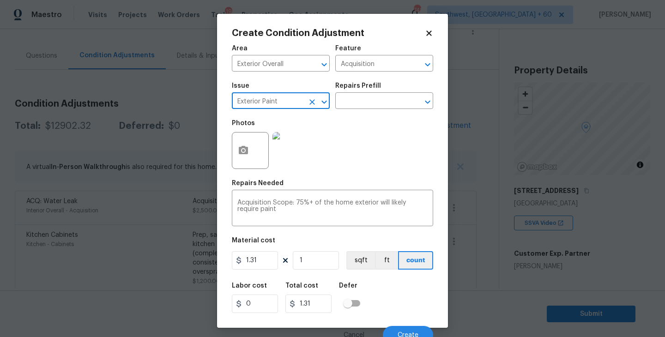
type input "Exterior Paint"
click at [244, 149] on icon "button" at bounding box center [243, 150] width 11 height 11
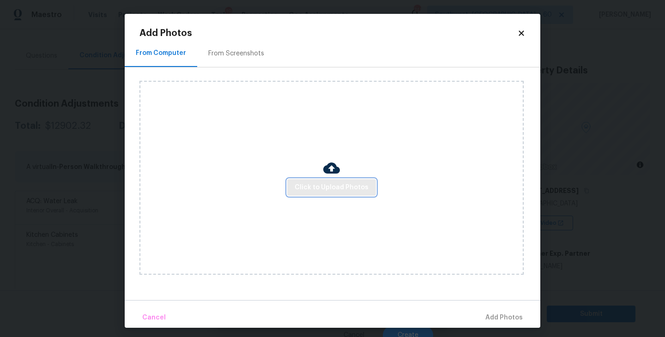
click at [318, 187] on span "Click to Upload Photos" at bounding box center [332, 188] width 74 height 12
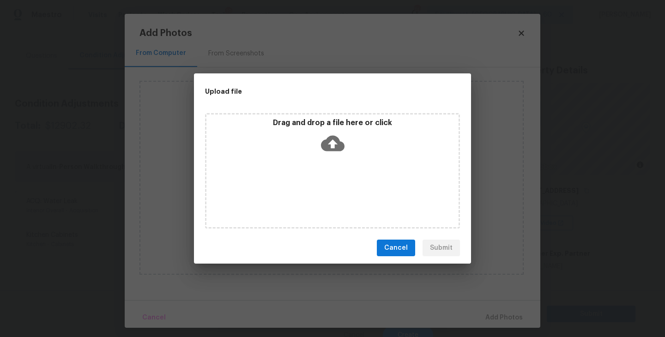
click at [330, 148] on icon at bounding box center [333, 144] width 24 height 16
